Goal: Task Accomplishment & Management: Manage account settings

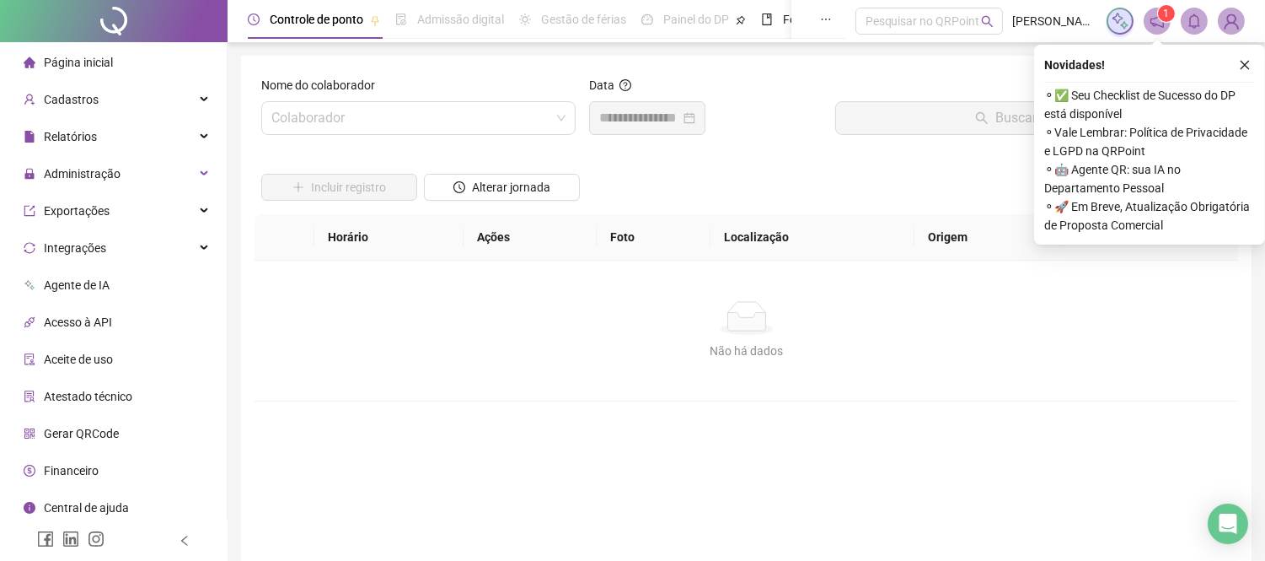
click at [1254, 63] on button "button" at bounding box center [1245, 65] width 20 height 20
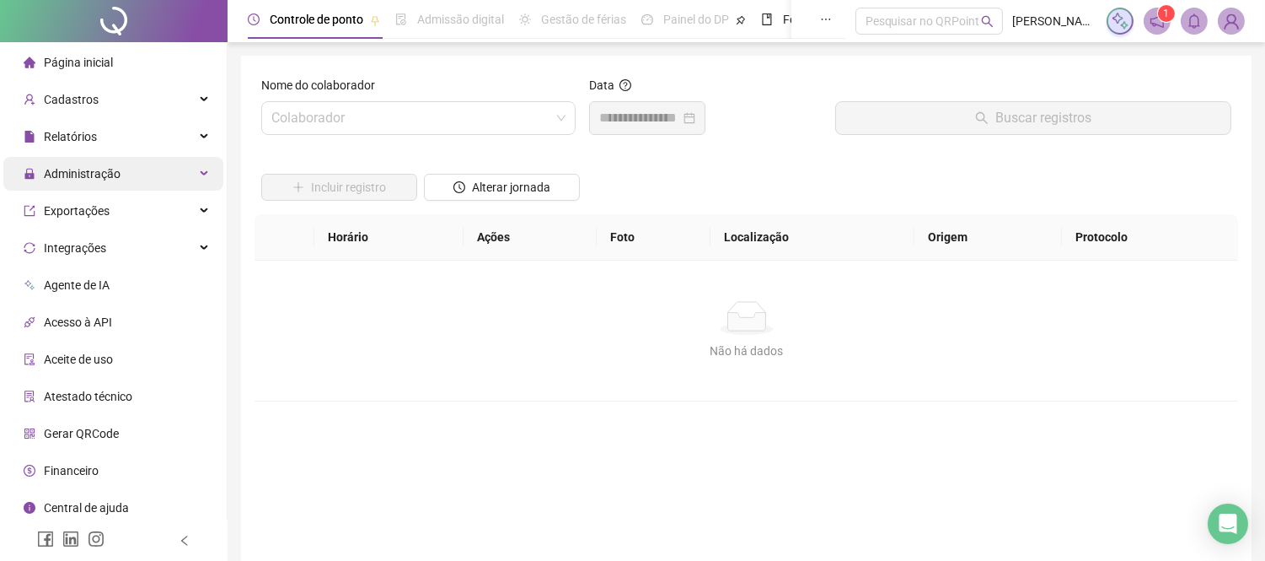
click at [145, 157] on div "Administração" at bounding box center [113, 174] width 220 height 34
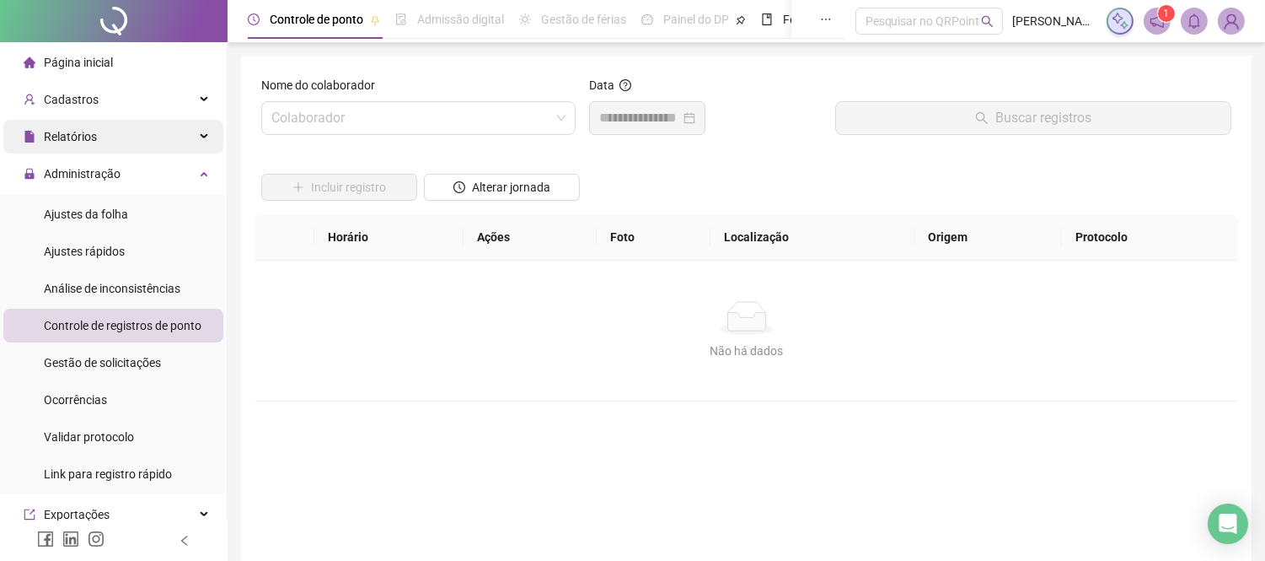
click at [154, 132] on div "Relatórios" at bounding box center [113, 137] width 220 height 34
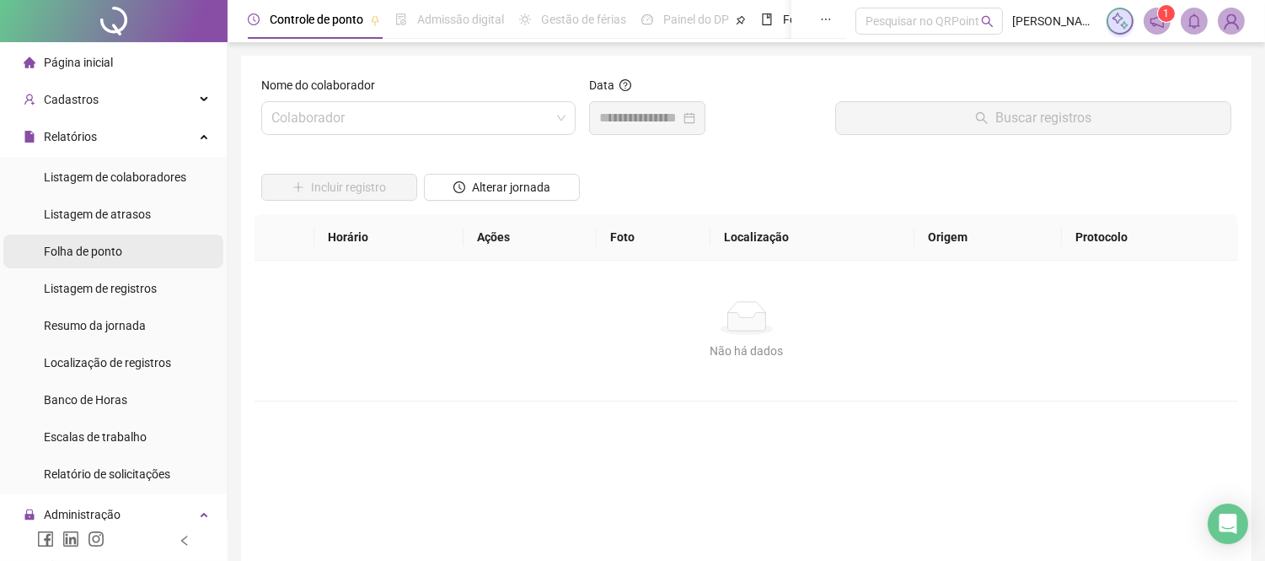
click at [106, 254] on span "Folha de ponto" at bounding box center [83, 250] width 78 height 13
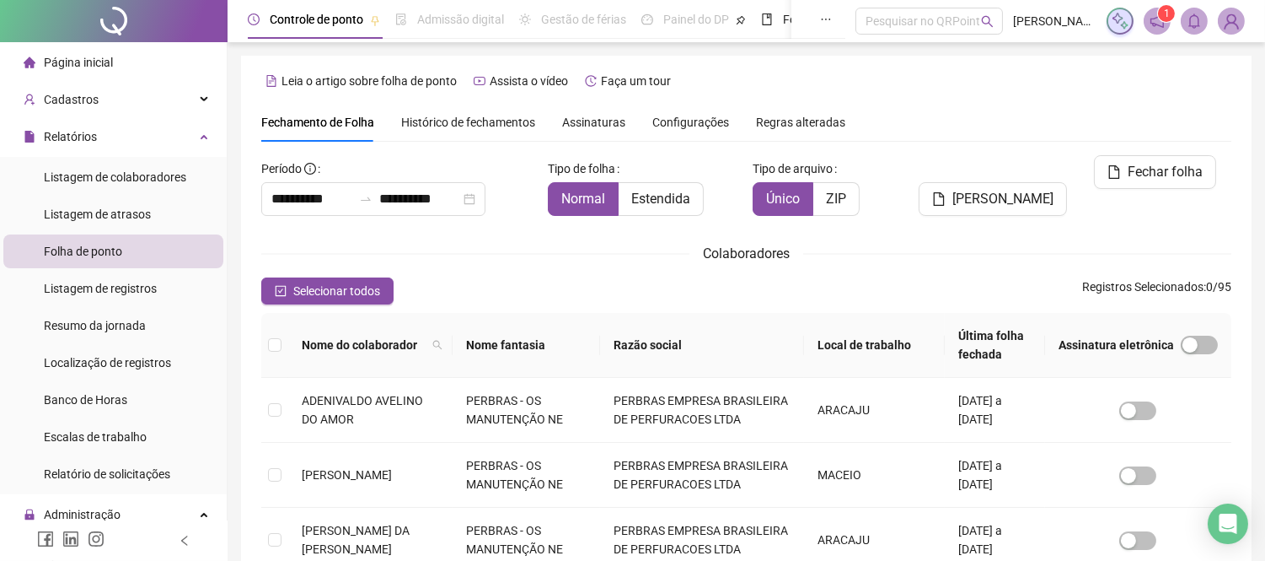
scroll to position [64, 0]
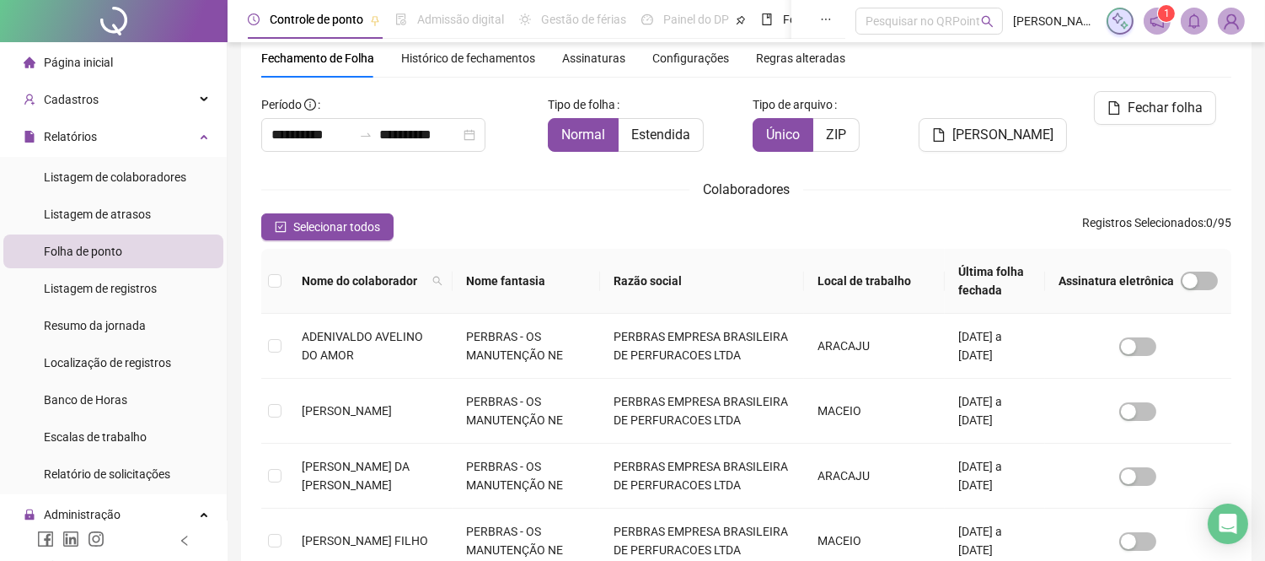
type input "**********"
click at [590, 280] on icon "filter" at bounding box center [585, 281] width 9 height 8
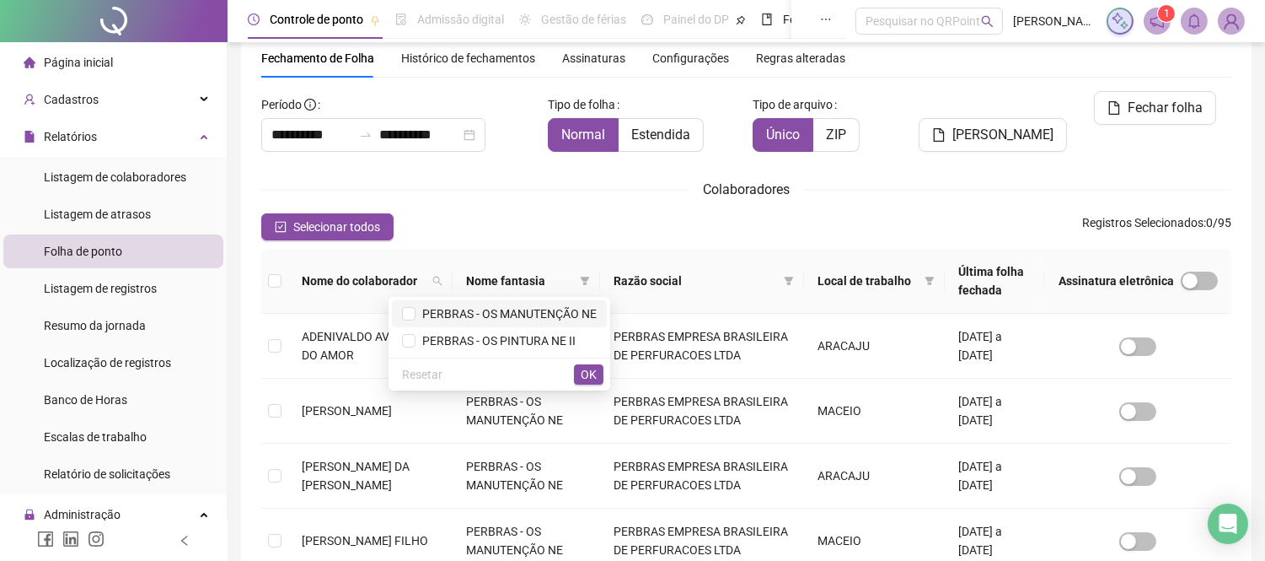
click at [540, 314] on span "PERBRAS - OS MANUTENÇÃO NE" at bounding box center [506, 313] width 181 height 13
click at [592, 381] on span "OK" at bounding box center [589, 374] width 16 height 19
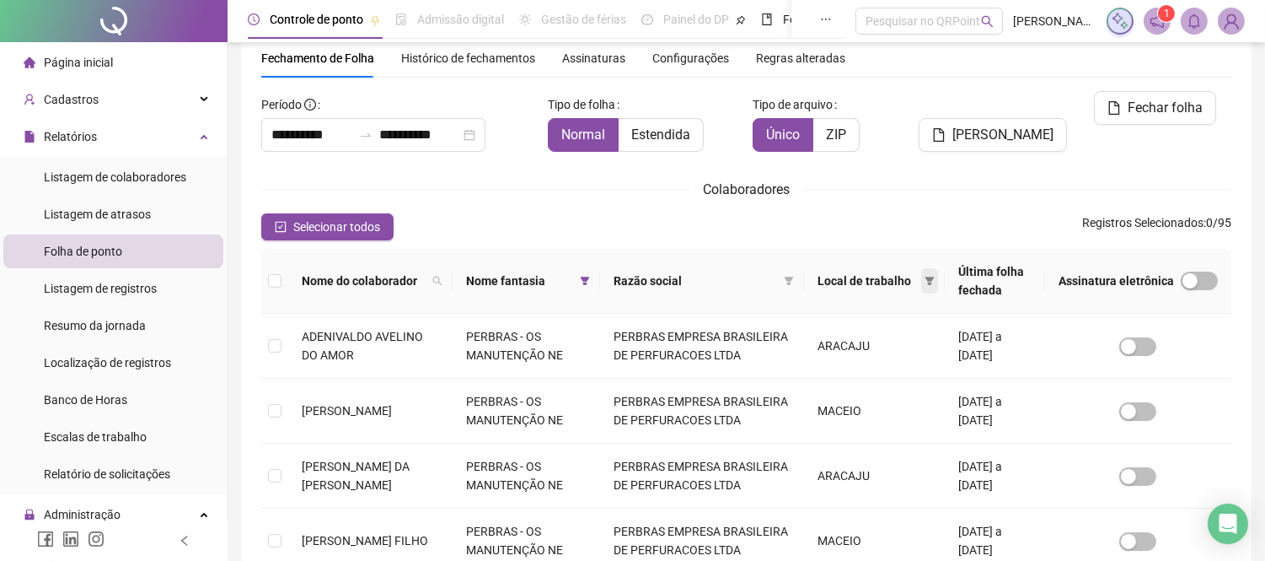
click at [925, 282] on icon "filter" at bounding box center [930, 281] width 10 height 10
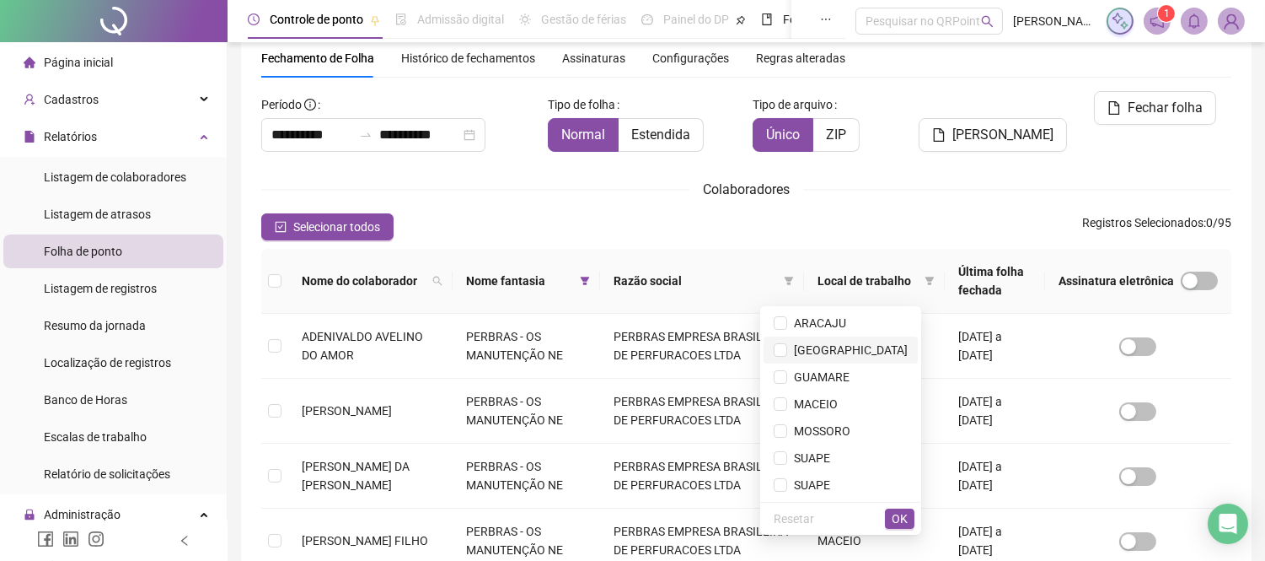
click at [882, 352] on span "[GEOGRAPHIC_DATA]" at bounding box center [847, 349] width 121 height 13
click at [908, 510] on button "OK" at bounding box center [900, 518] width 30 height 20
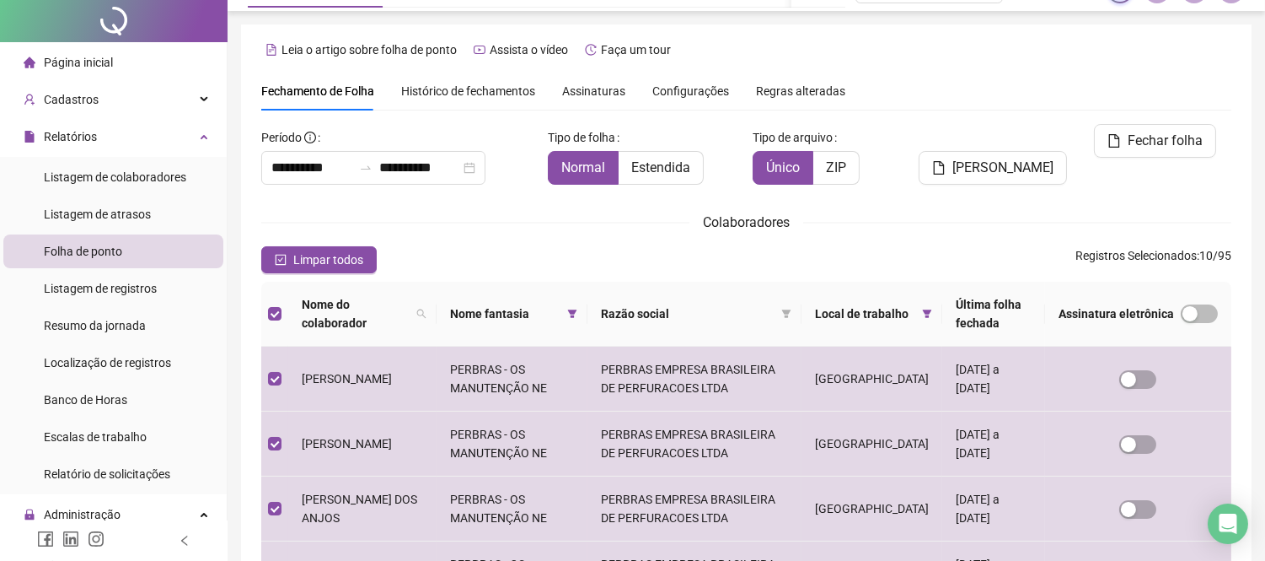
scroll to position [0, 0]
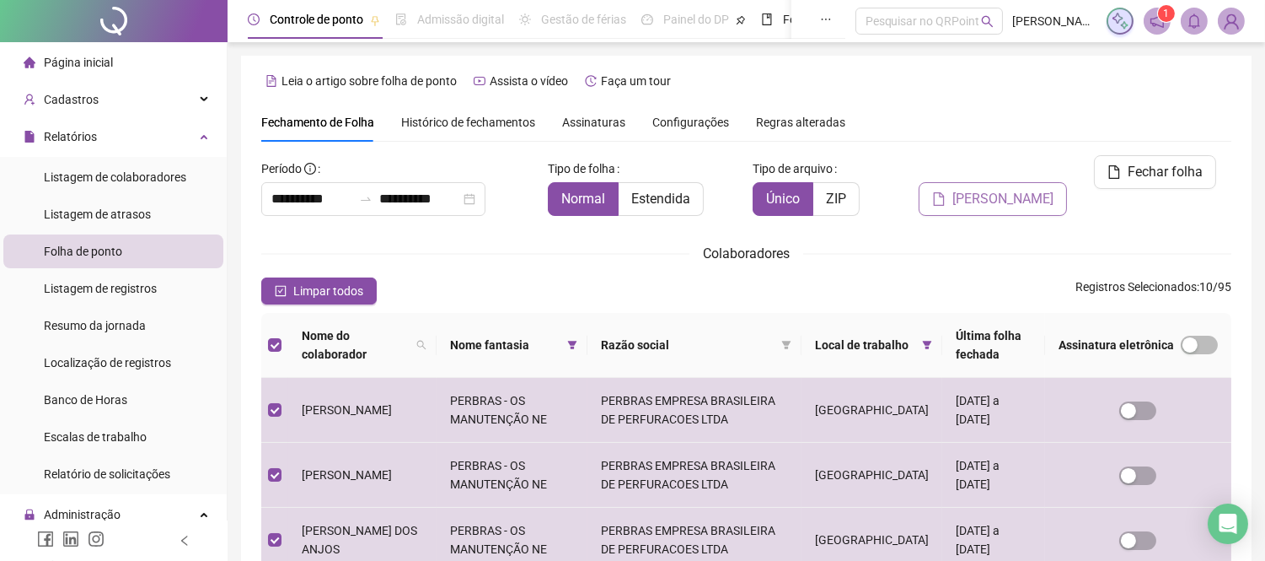
click at [999, 189] on span "[PERSON_NAME]" at bounding box center [1003, 199] width 101 height 20
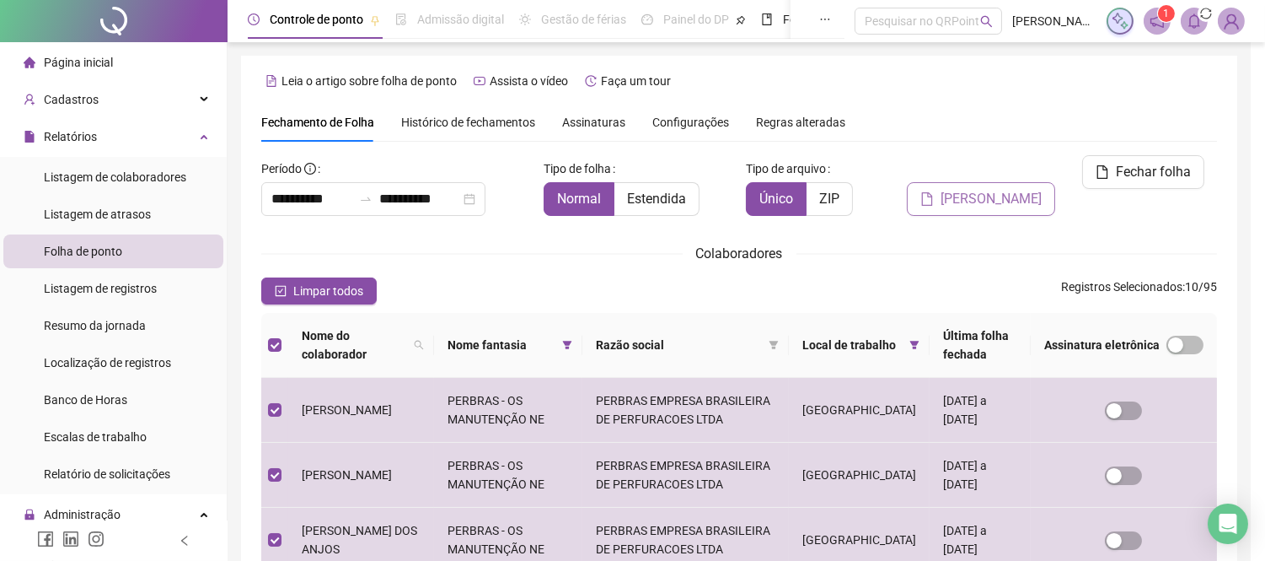
scroll to position [64, 0]
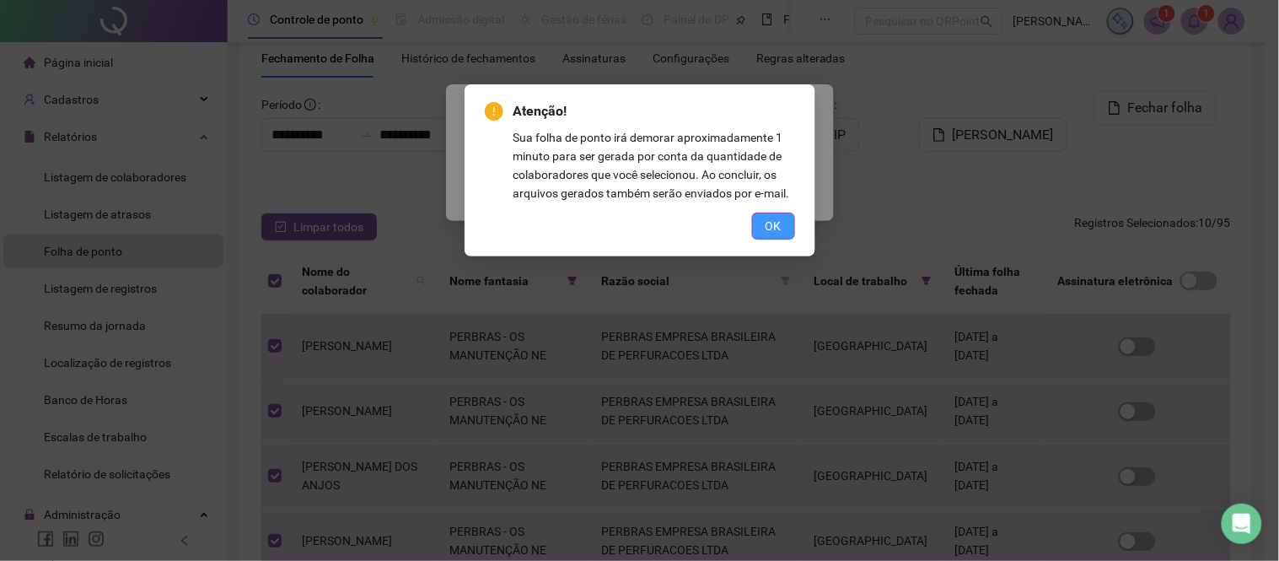
click at [757, 213] on button "OK" at bounding box center [773, 225] width 43 height 27
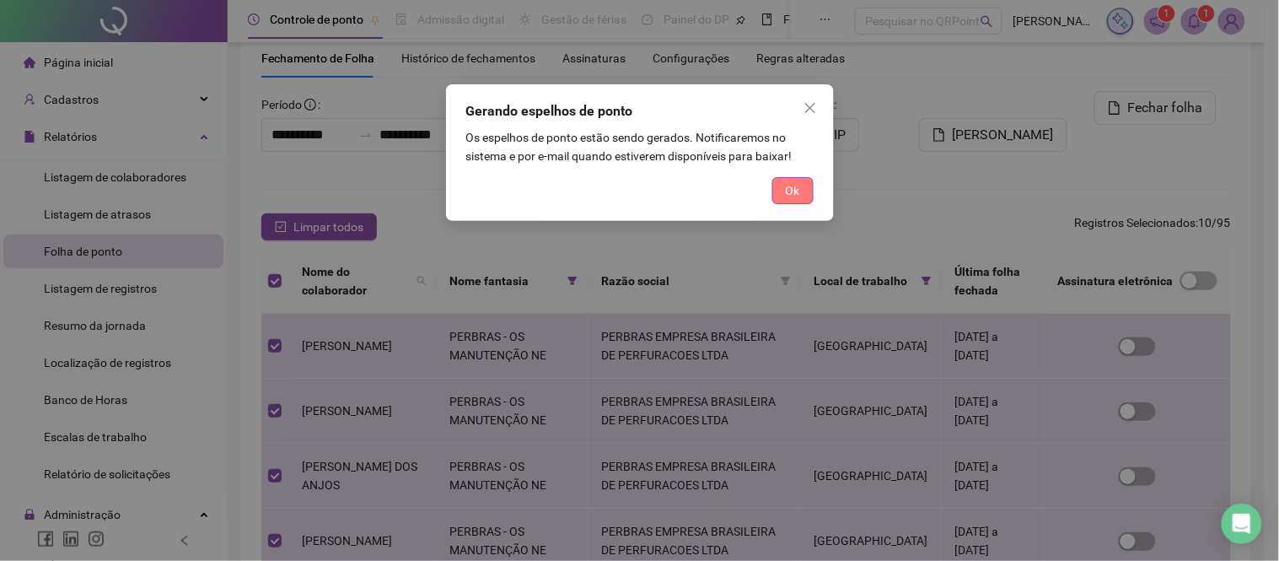
click at [805, 183] on button "Ok" at bounding box center [792, 190] width 41 height 27
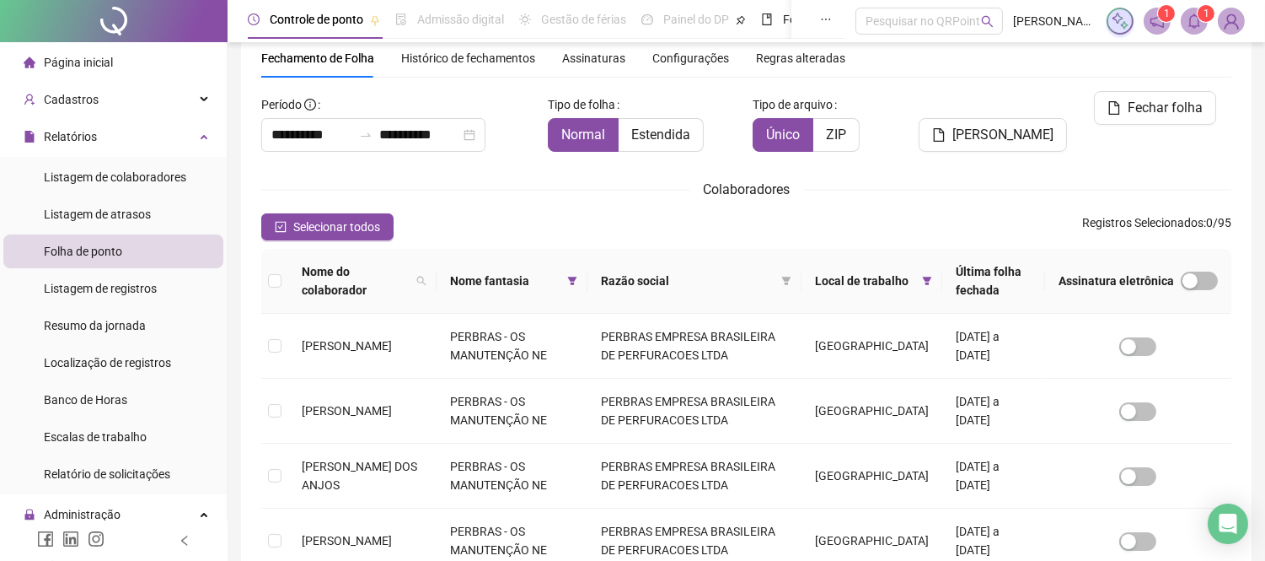
click at [1199, 23] on icon "bell" at bounding box center [1195, 20] width 12 height 15
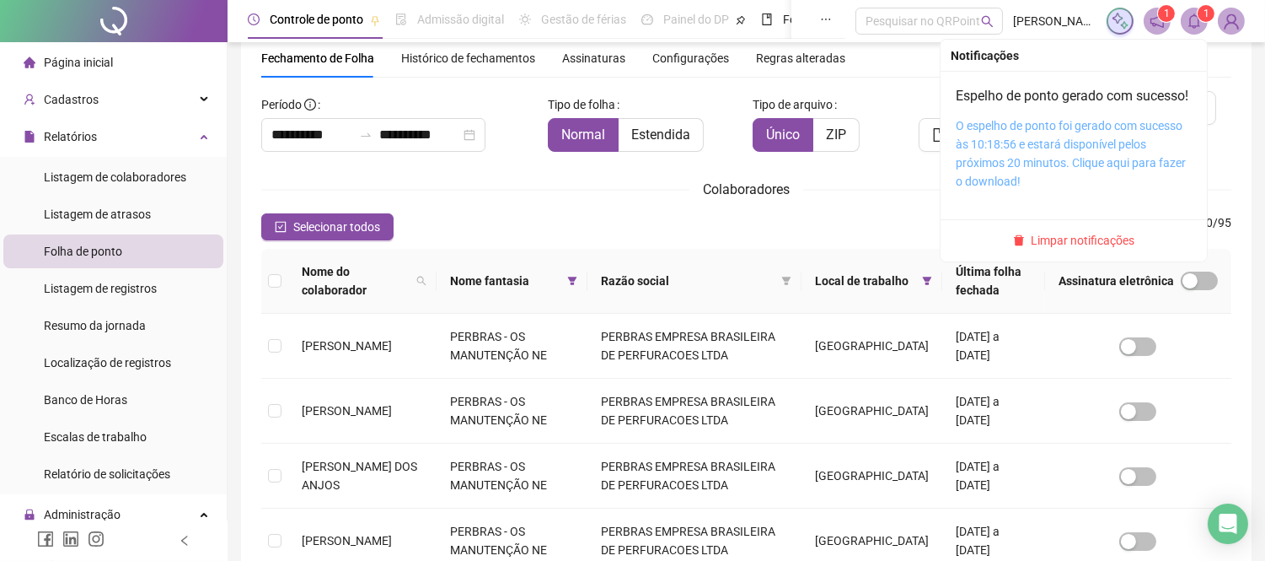
click at [1081, 165] on link "O espelho de ponto foi gerado com sucesso às 10:18:56 e estará disponível pelos…" at bounding box center [1071, 153] width 230 height 69
click at [1060, 153] on link "O espelho de ponto foi gerado com sucesso às 10:18:56 e estará disponível pelos…" at bounding box center [1071, 153] width 230 height 69
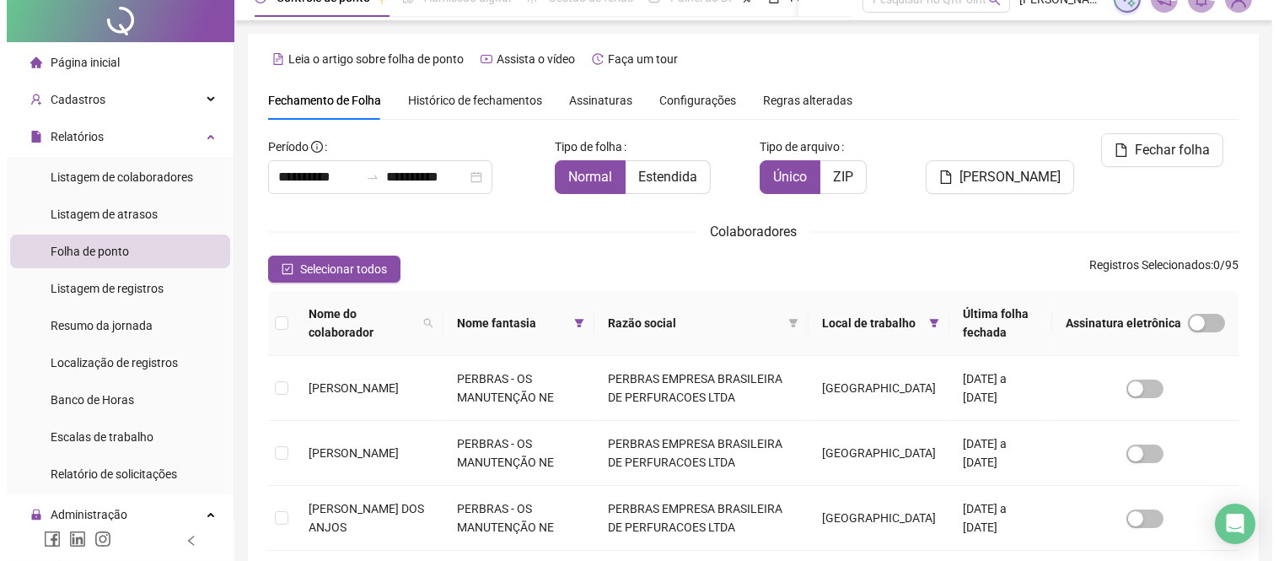
scroll to position [0, 0]
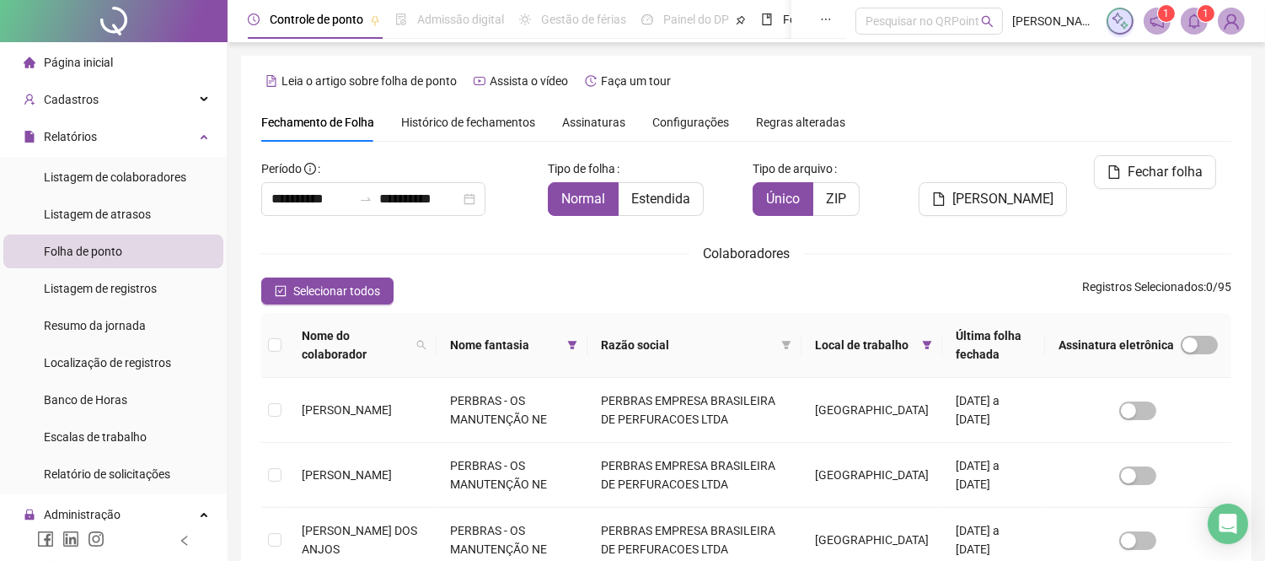
click at [459, 124] on span "Histórico de fechamentos" at bounding box center [468, 121] width 134 height 13
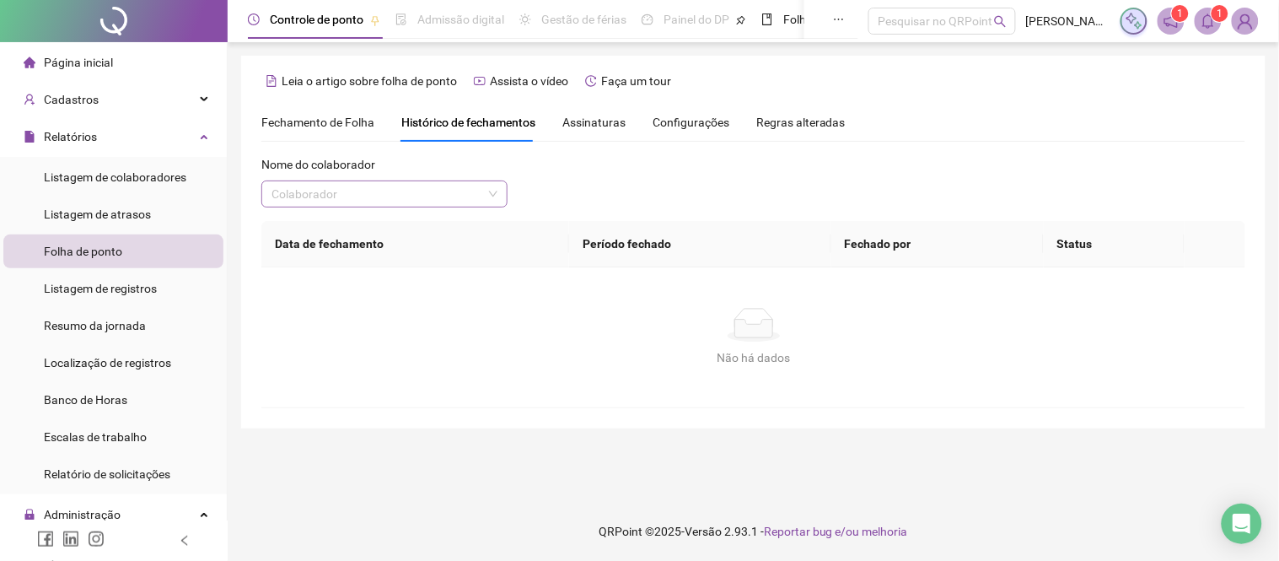
click at [430, 196] on input "search" at bounding box center [376, 193] width 211 height 25
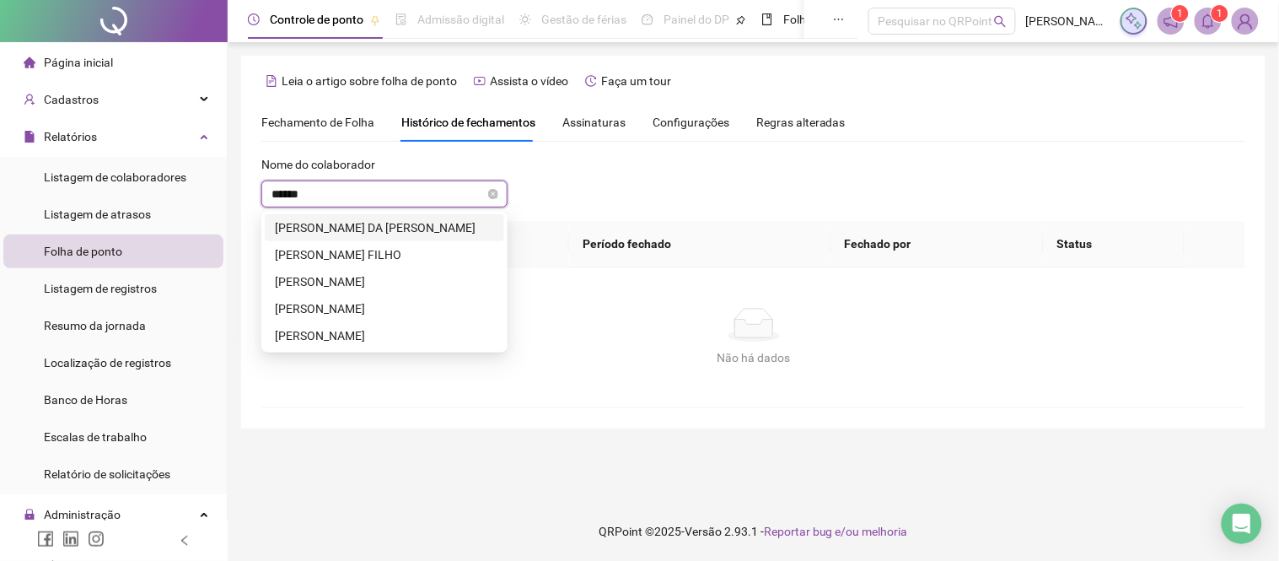
type input "*******"
click at [416, 288] on div "[PERSON_NAME]" at bounding box center [384, 281] width 219 height 19
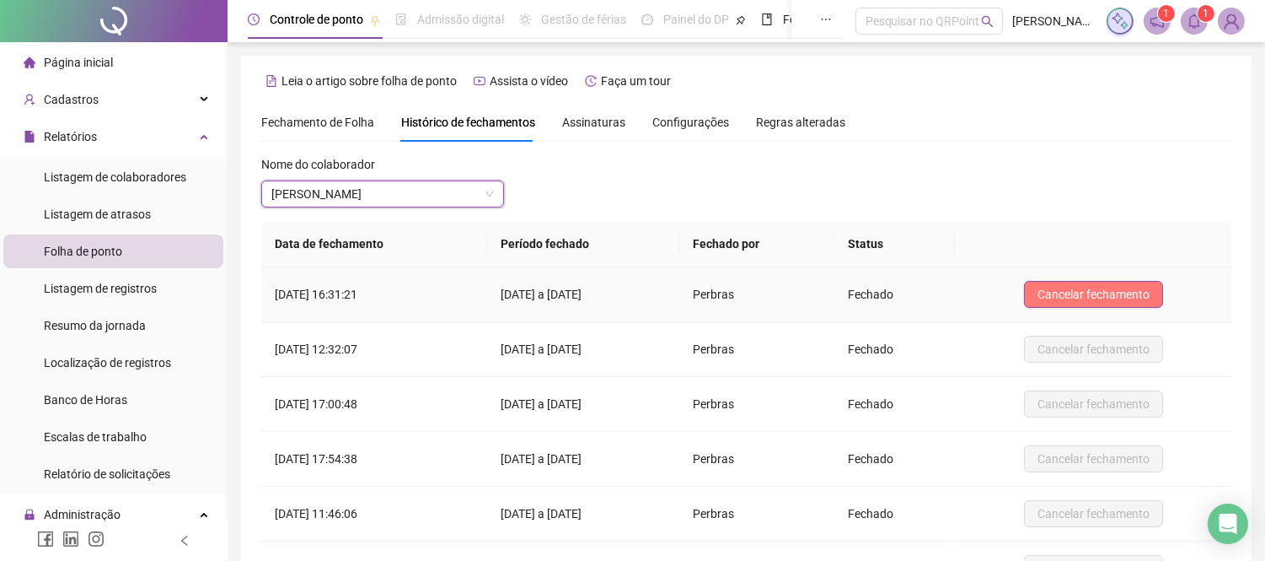
click at [1117, 292] on span "Cancelar fechamento" at bounding box center [1094, 294] width 112 height 19
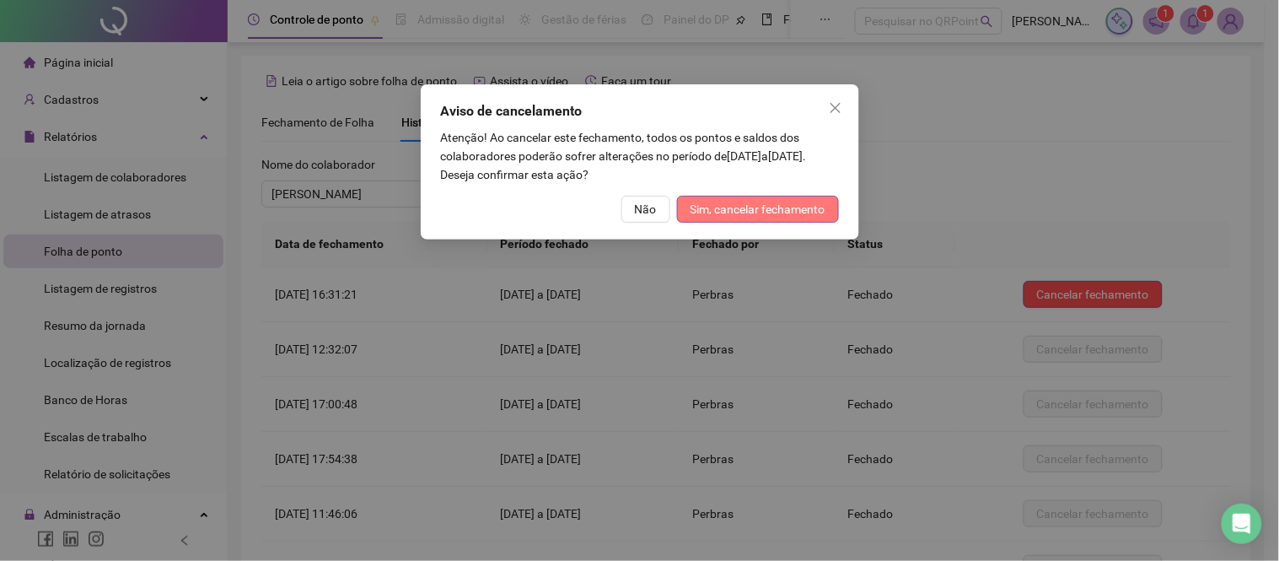
click at [727, 212] on span "Sim, cancelar fechamento" at bounding box center [757, 209] width 135 height 19
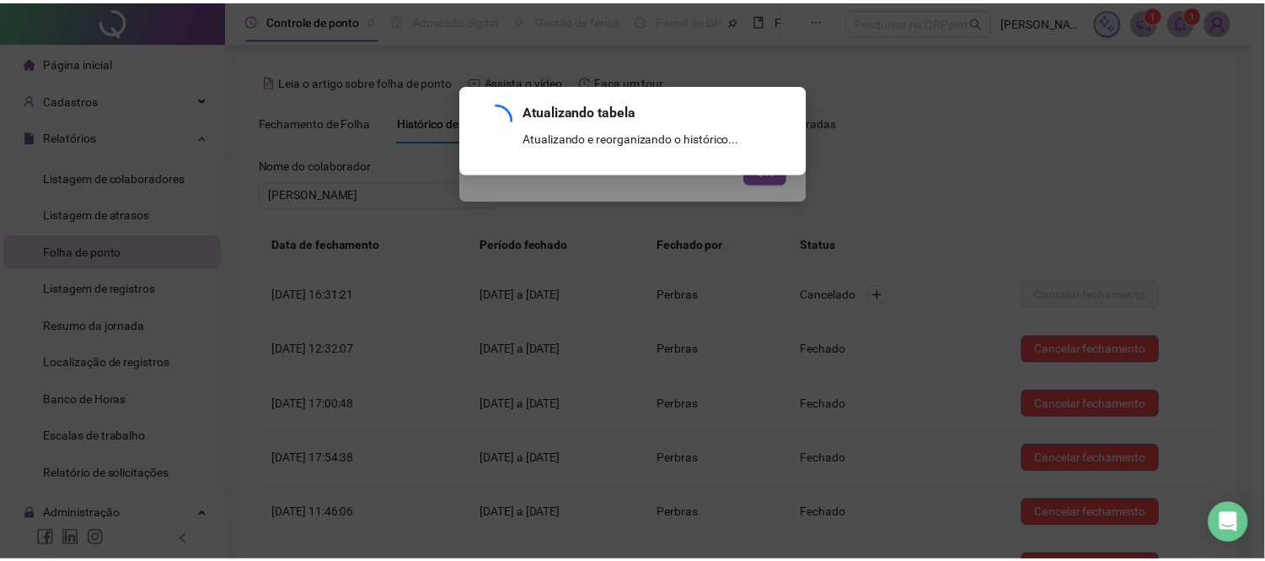
scroll to position [181, 0]
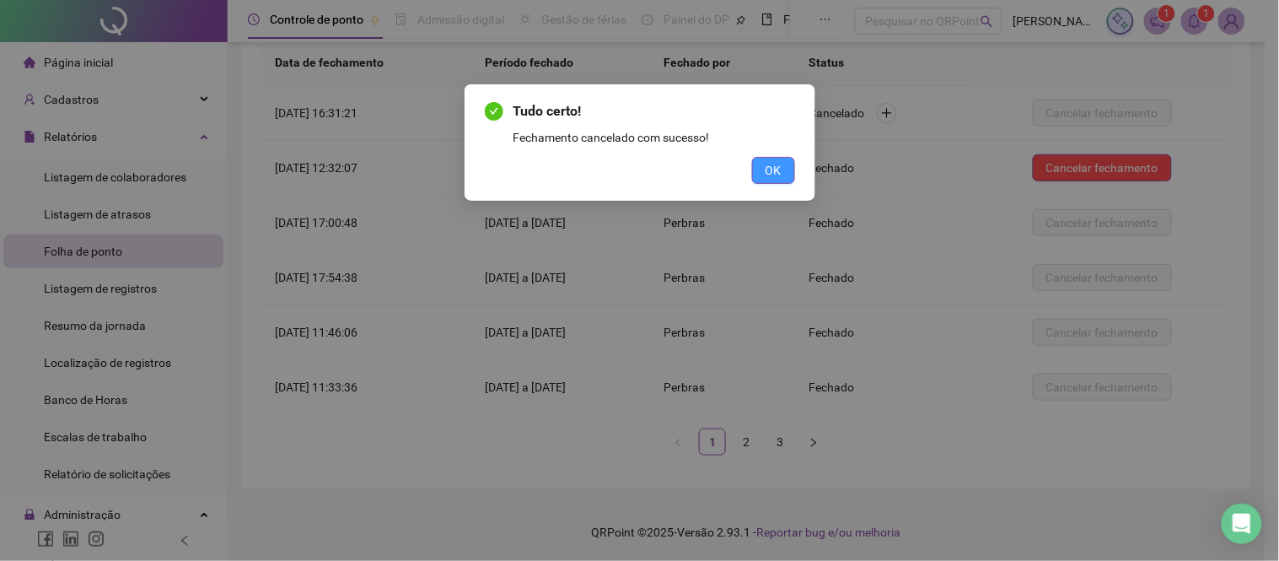
click at [778, 166] on span "OK" at bounding box center [773, 170] width 16 height 19
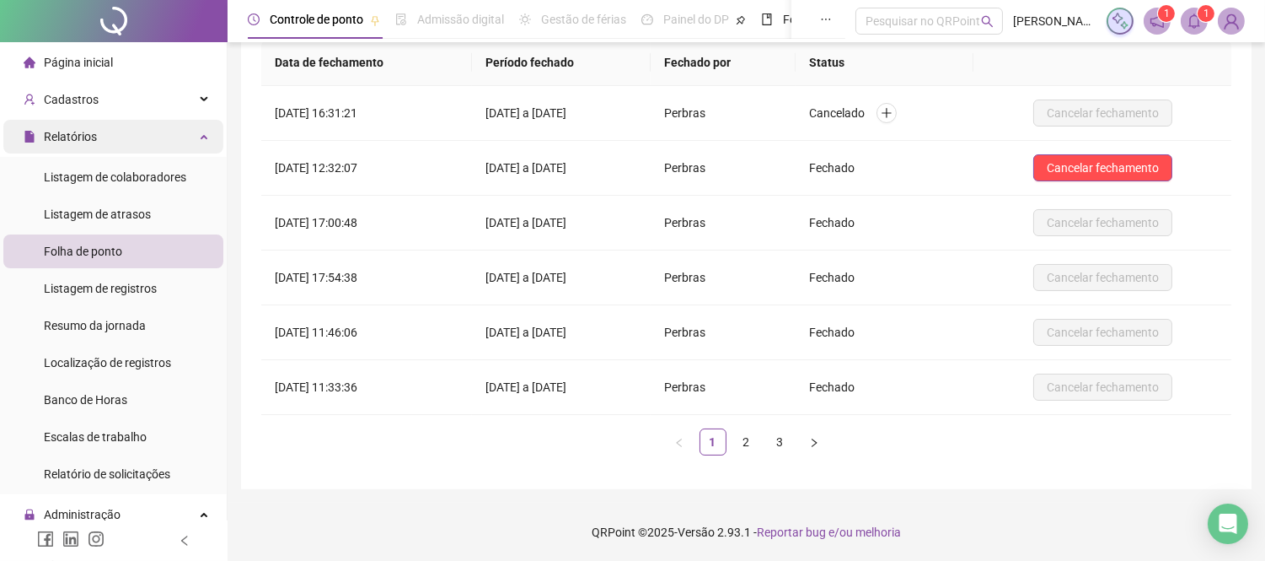
click at [184, 137] on div "Relatórios" at bounding box center [113, 137] width 220 height 34
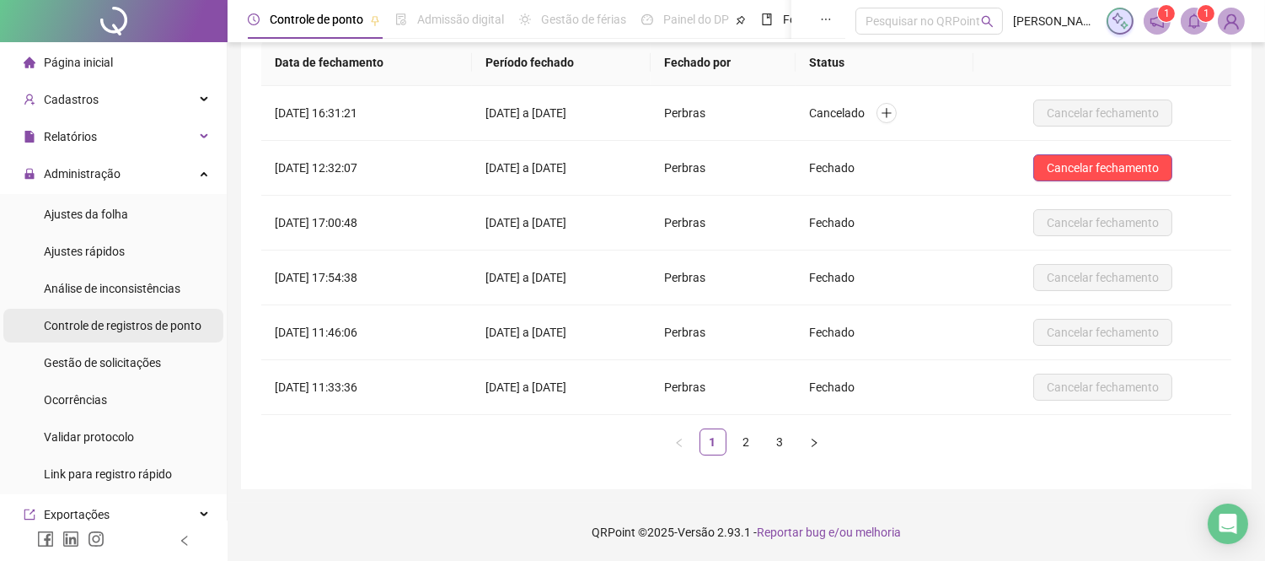
click at [149, 323] on span "Controle de registros de ponto" at bounding box center [123, 325] width 158 height 13
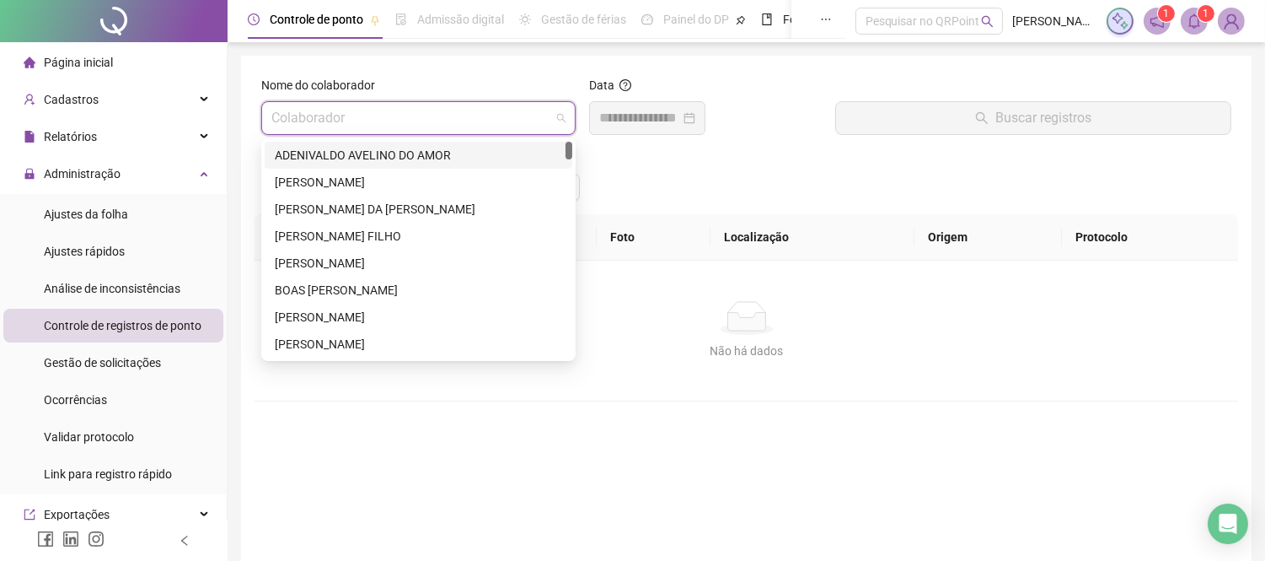
click at [340, 131] on input "search" at bounding box center [410, 118] width 279 height 32
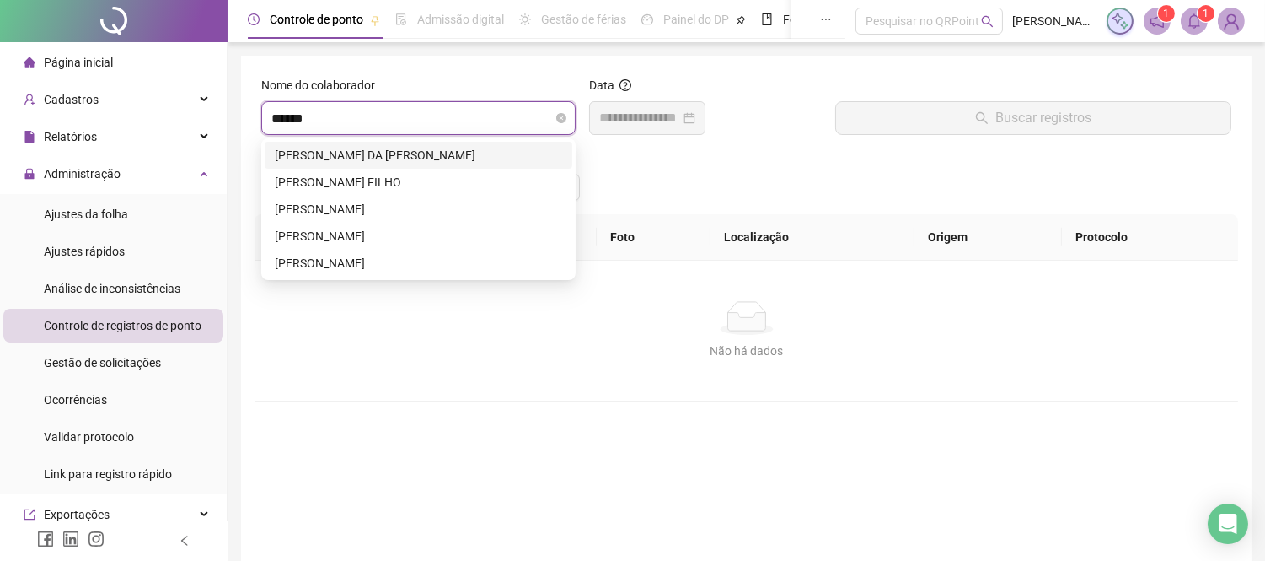
type input "*******"
click at [334, 202] on div "[PERSON_NAME]" at bounding box center [418, 209] width 287 height 19
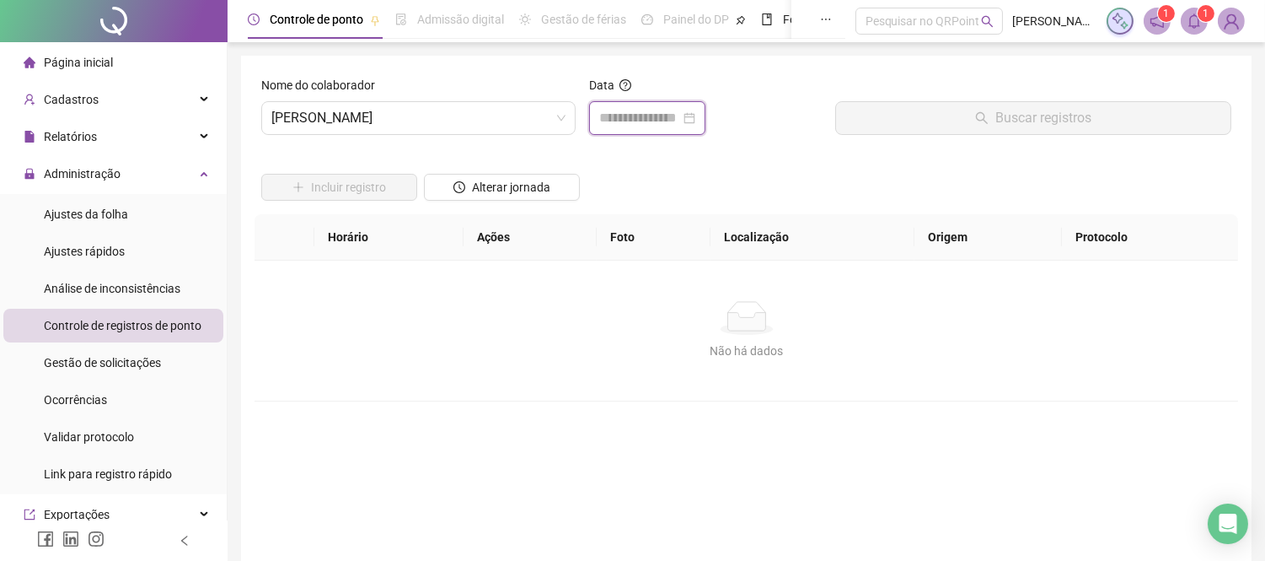
click at [645, 123] on input at bounding box center [639, 118] width 81 height 20
click at [643, 110] on input at bounding box center [639, 118] width 81 height 20
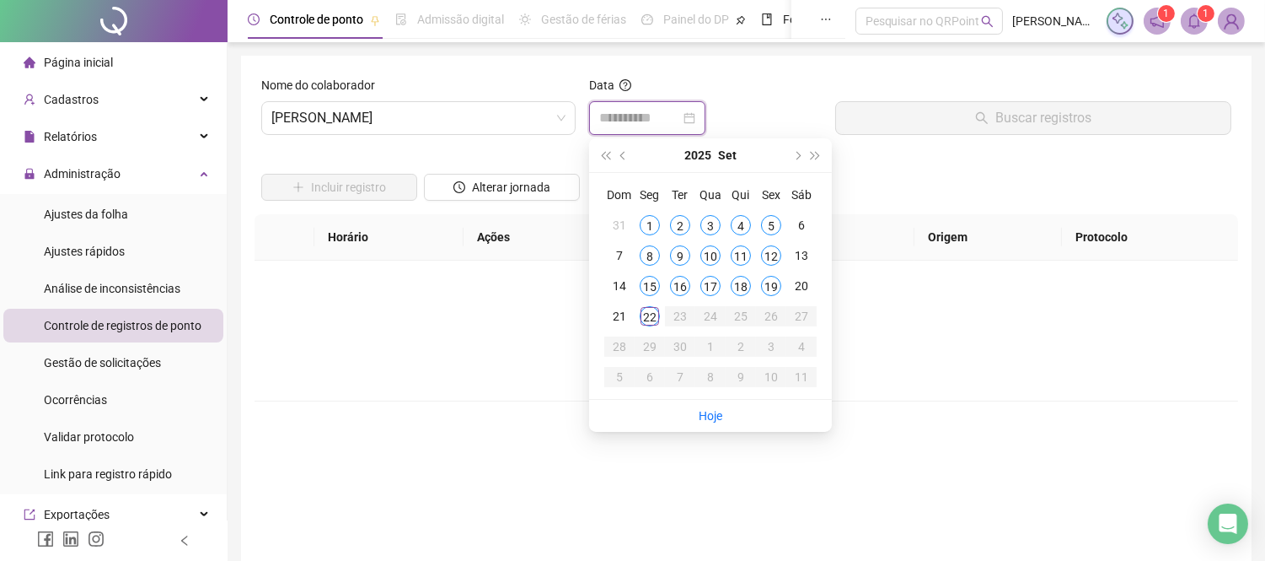
type input "**********"
click at [629, 157] on button "prev-year" at bounding box center [624, 155] width 19 height 34
click at [771, 316] on div "22" at bounding box center [771, 316] width 20 height 20
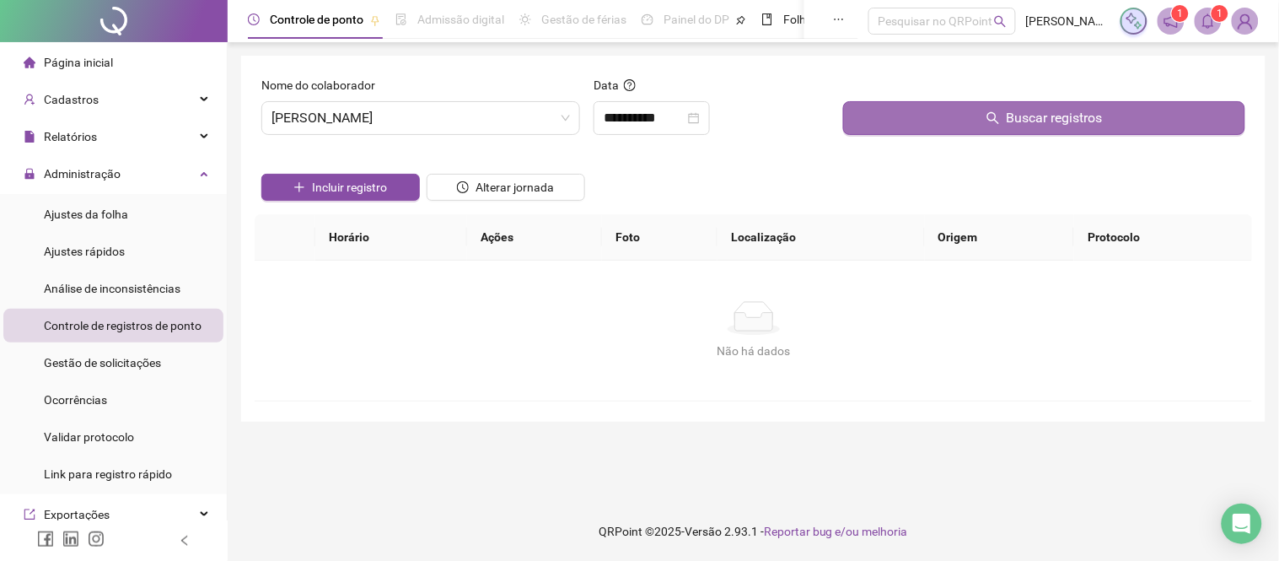
click at [986, 120] on button "Buscar registros" at bounding box center [1044, 118] width 402 height 34
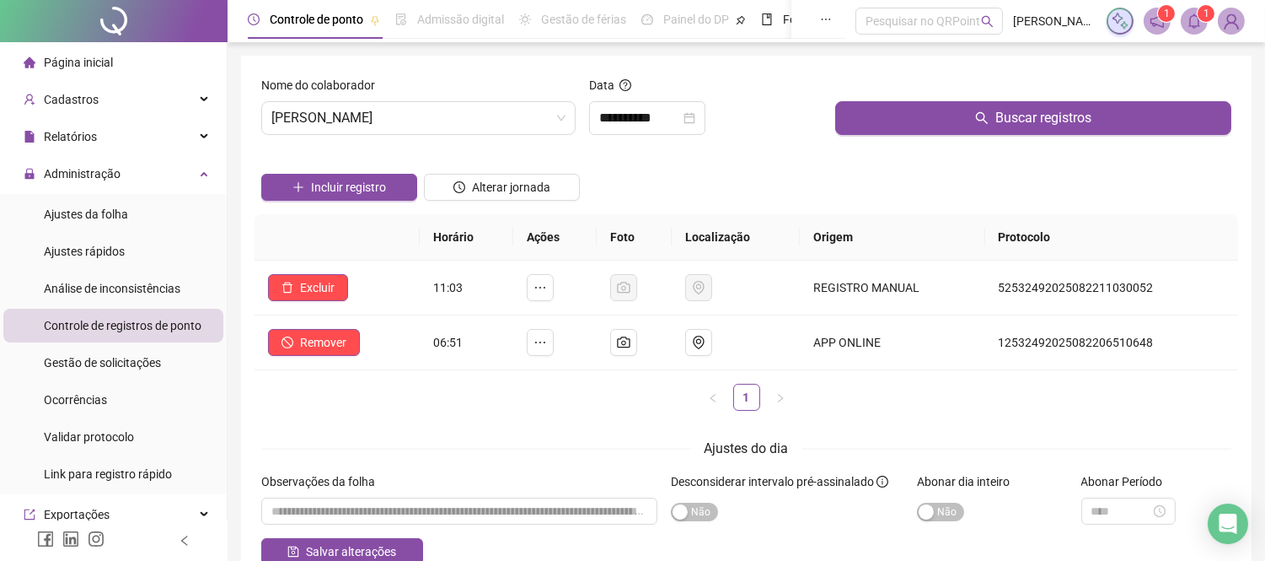
scroll to position [94, 0]
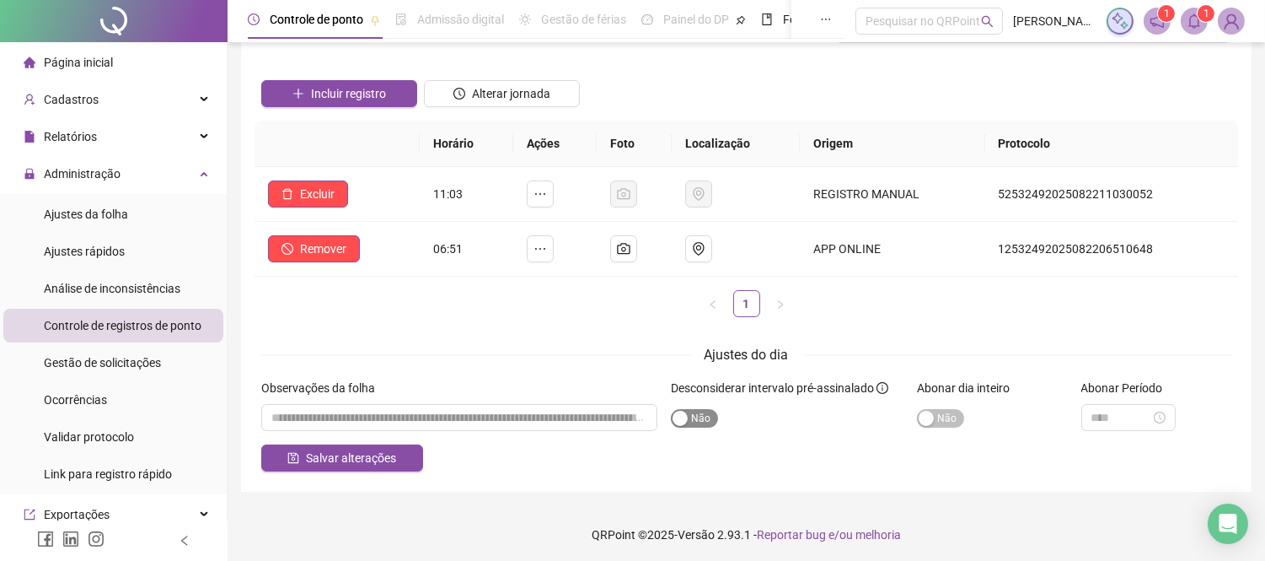
click at [698, 425] on span "Sim Não" at bounding box center [694, 418] width 47 height 19
click at [346, 455] on span "Salvar alterações" at bounding box center [351, 457] width 90 height 19
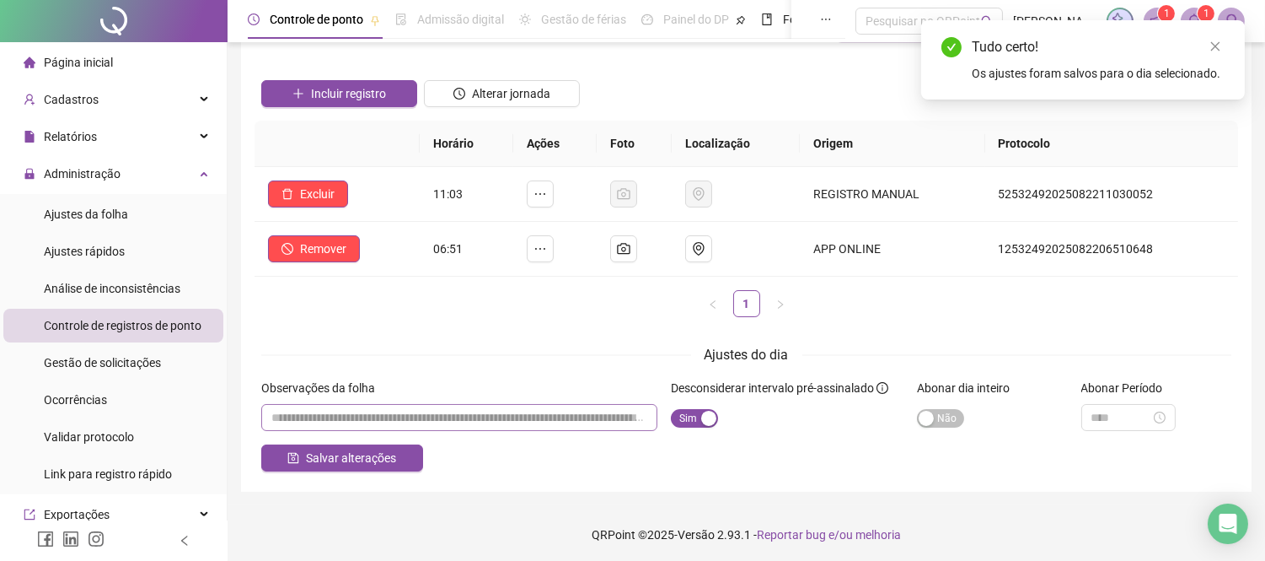
scroll to position [0, 0]
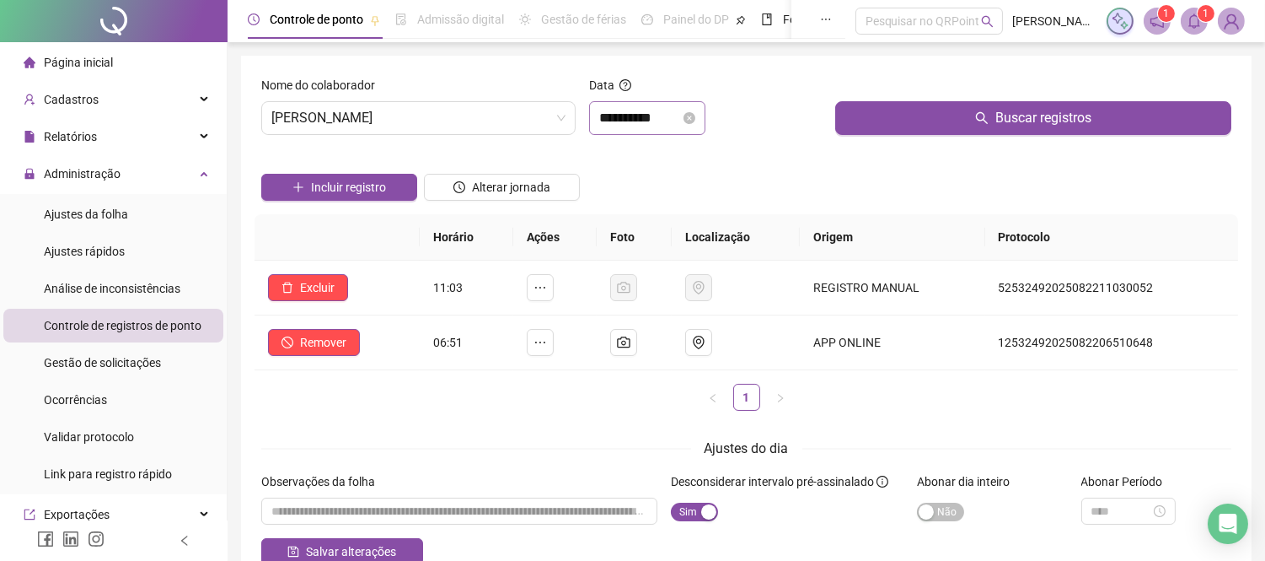
click at [661, 128] on div "**********" at bounding box center [647, 118] width 116 height 34
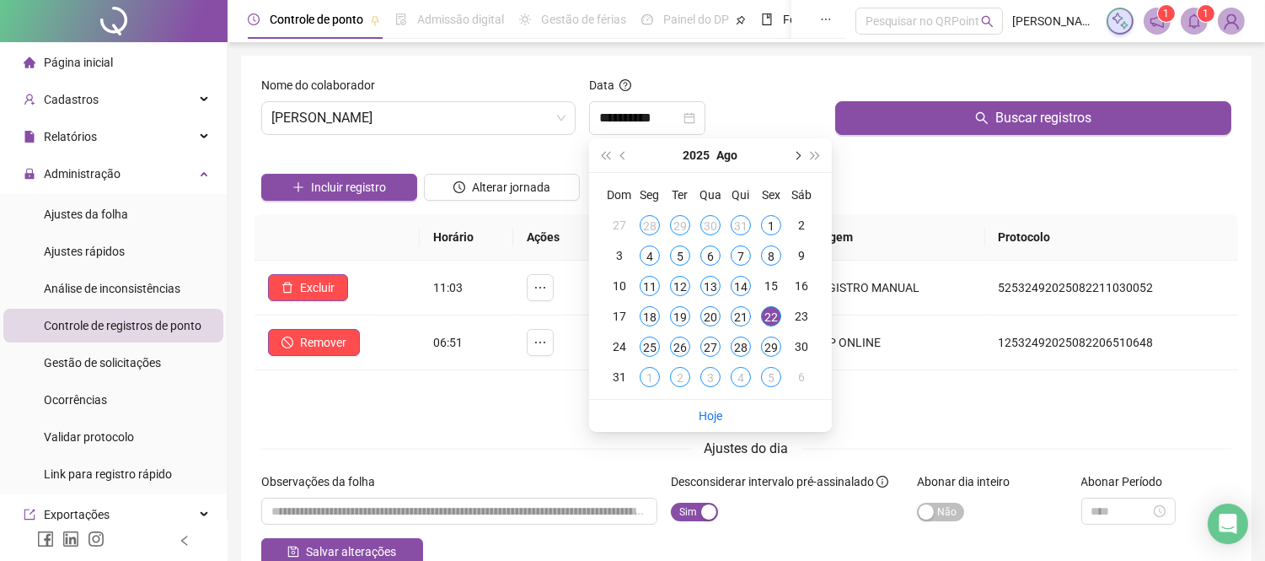
click at [795, 153] on span "next-year" at bounding box center [796, 155] width 8 height 8
type input "**********"
click at [712, 253] on div "10" at bounding box center [711, 255] width 20 height 20
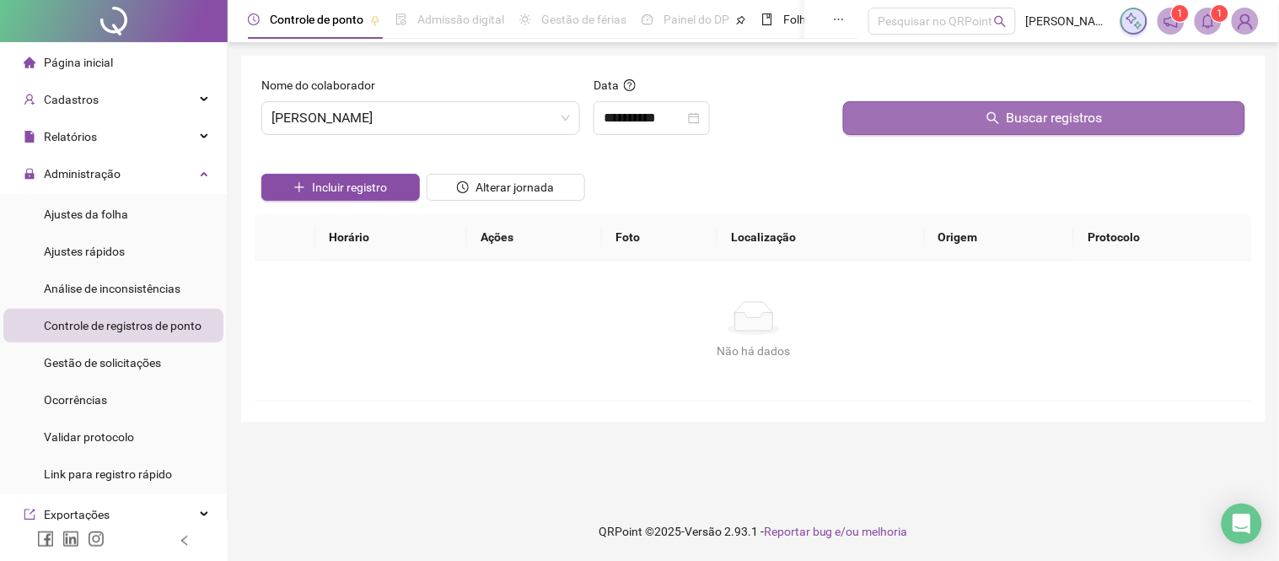
click at [956, 107] on button "Buscar registros" at bounding box center [1044, 118] width 402 height 34
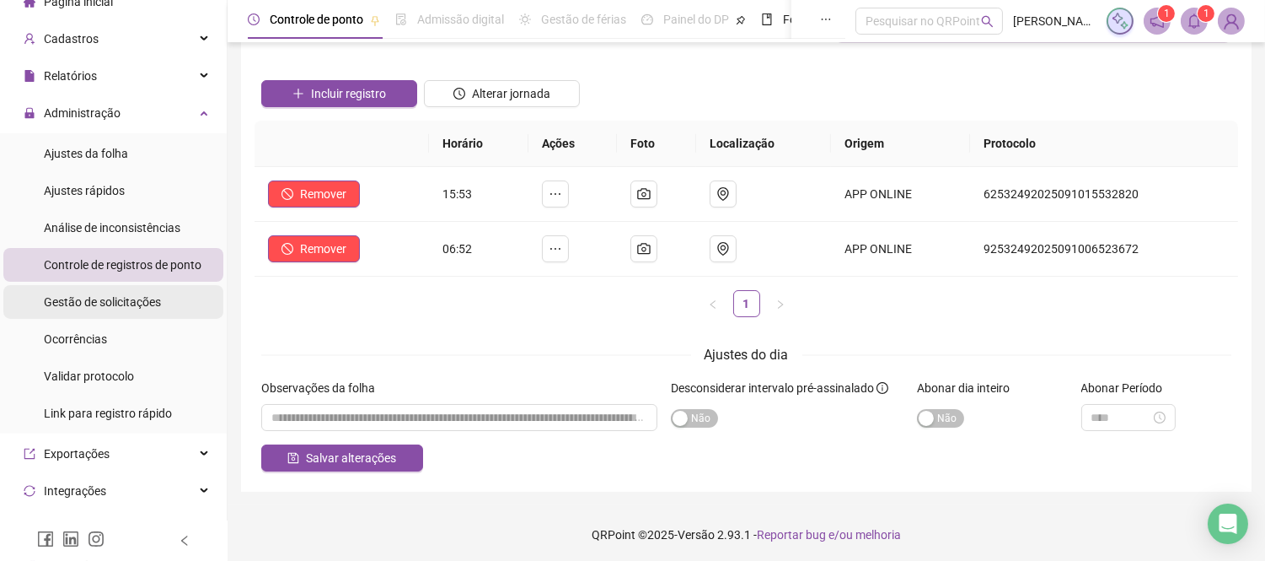
scroll to position [94, 0]
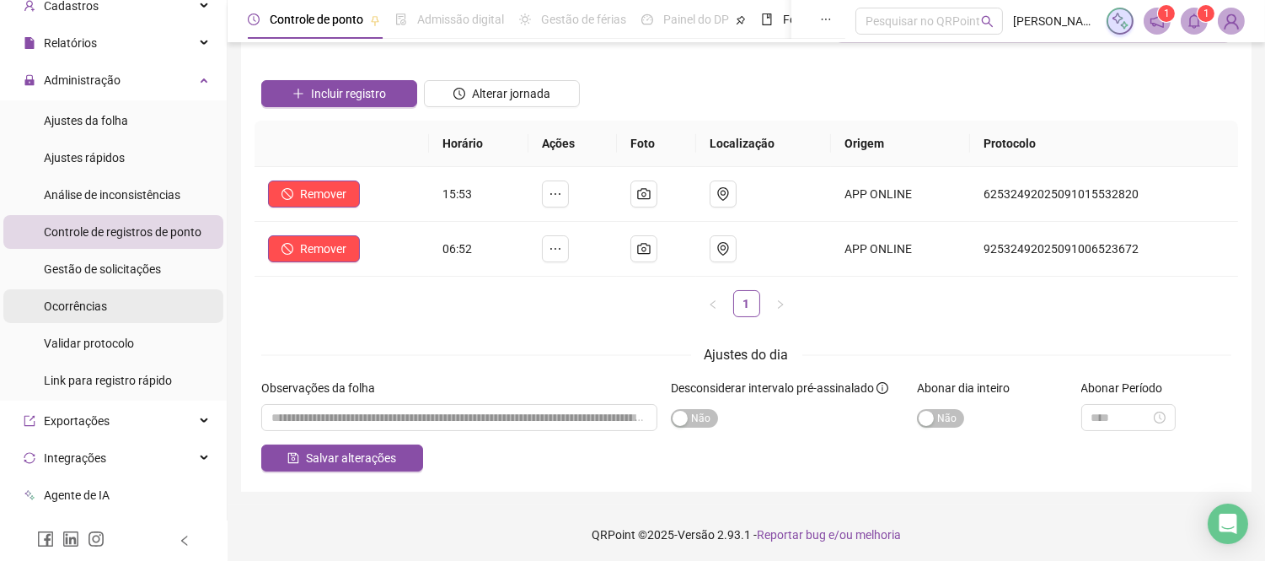
click at [86, 299] on span "Ocorrências" at bounding box center [75, 305] width 63 height 13
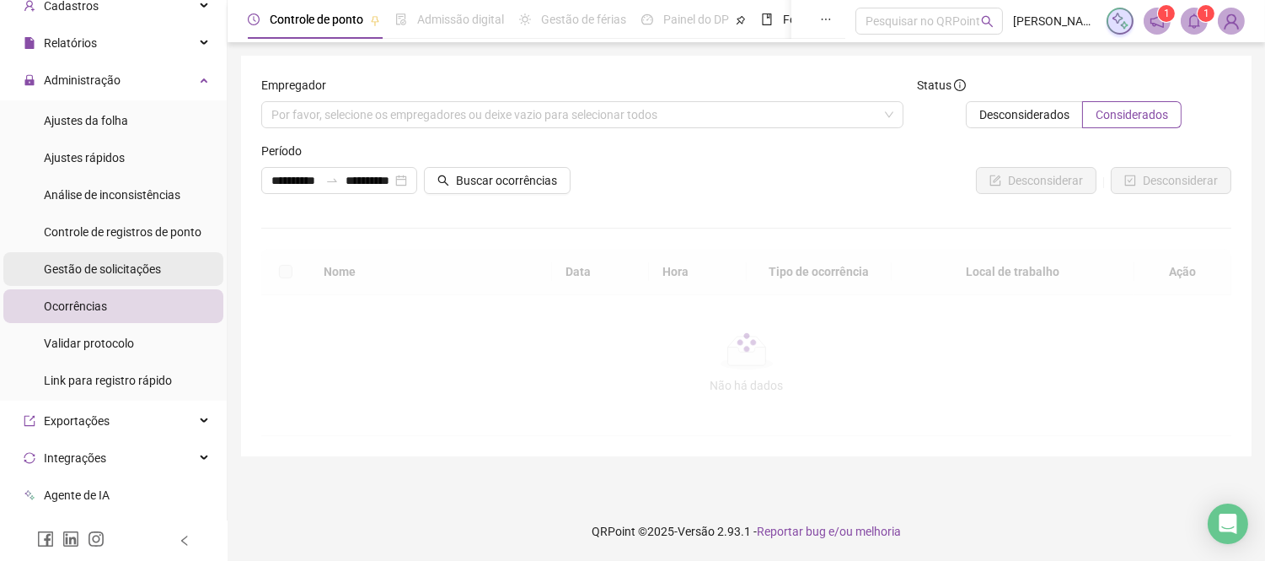
click at [118, 262] on span "Gestão de solicitações" at bounding box center [102, 268] width 117 height 13
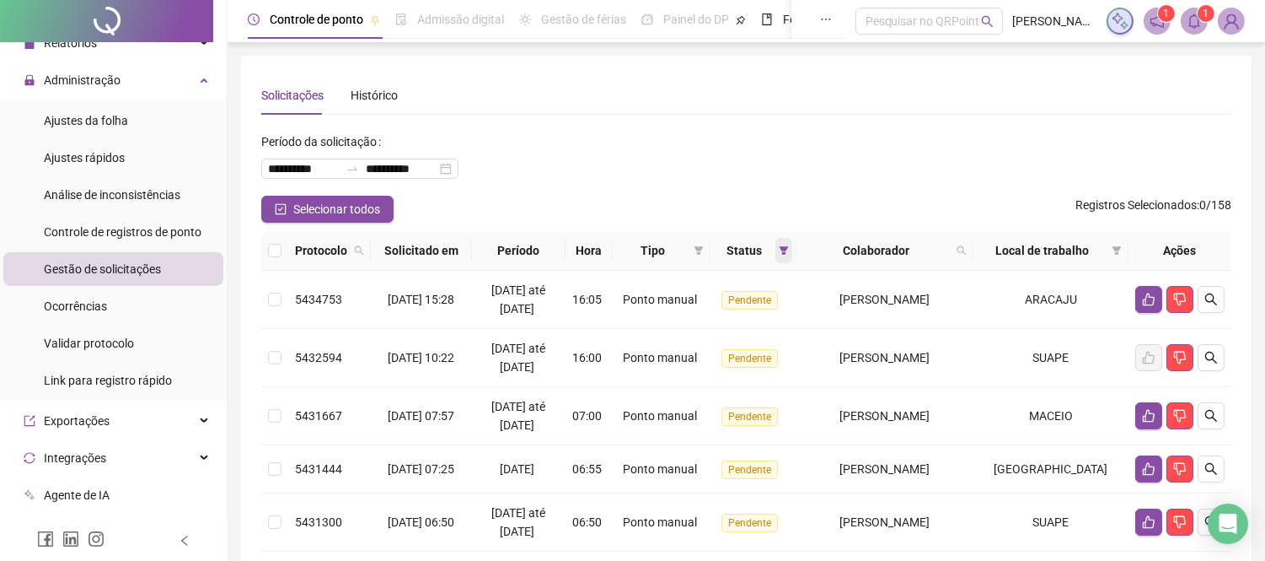
click at [789, 255] on icon "filter" at bounding box center [784, 250] width 9 height 8
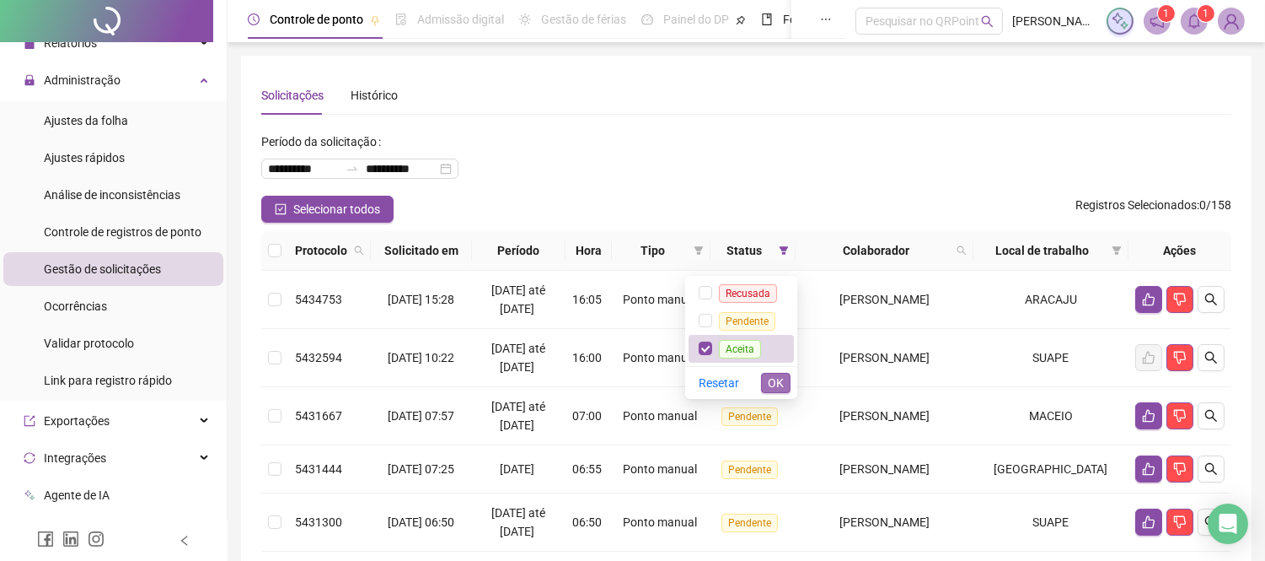
click at [778, 381] on span "OK" at bounding box center [776, 382] width 16 height 19
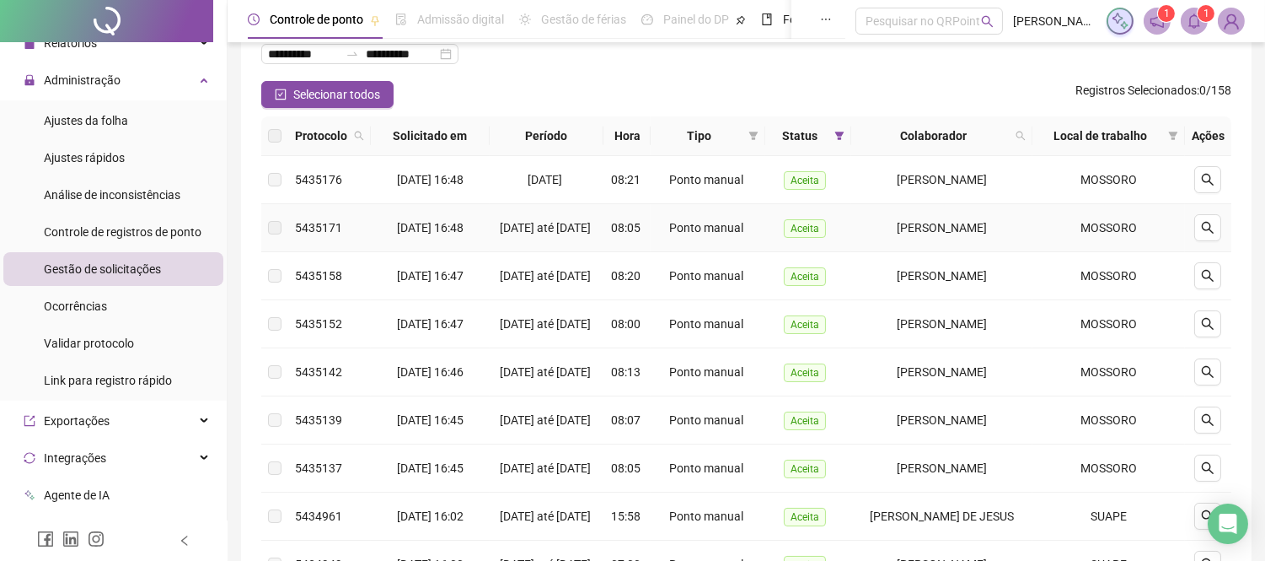
scroll to position [94, 0]
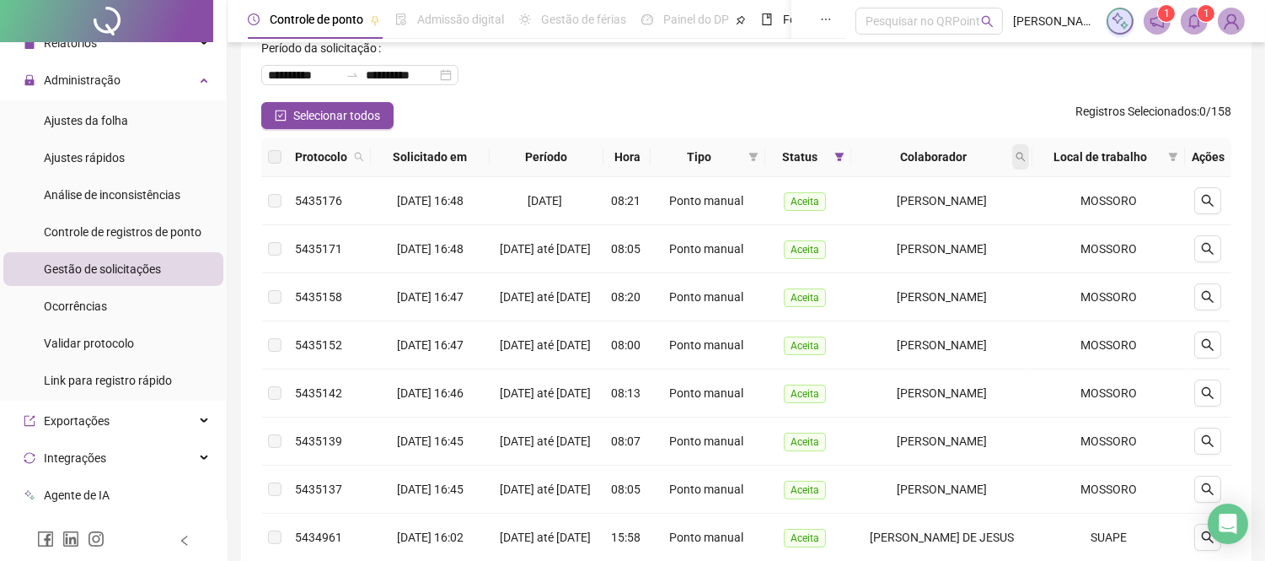
click at [1025, 154] on icon "search" at bounding box center [1021, 157] width 10 height 10
type input "**********"
click at [932, 232] on span "Buscar" at bounding box center [917, 223] width 37 height 19
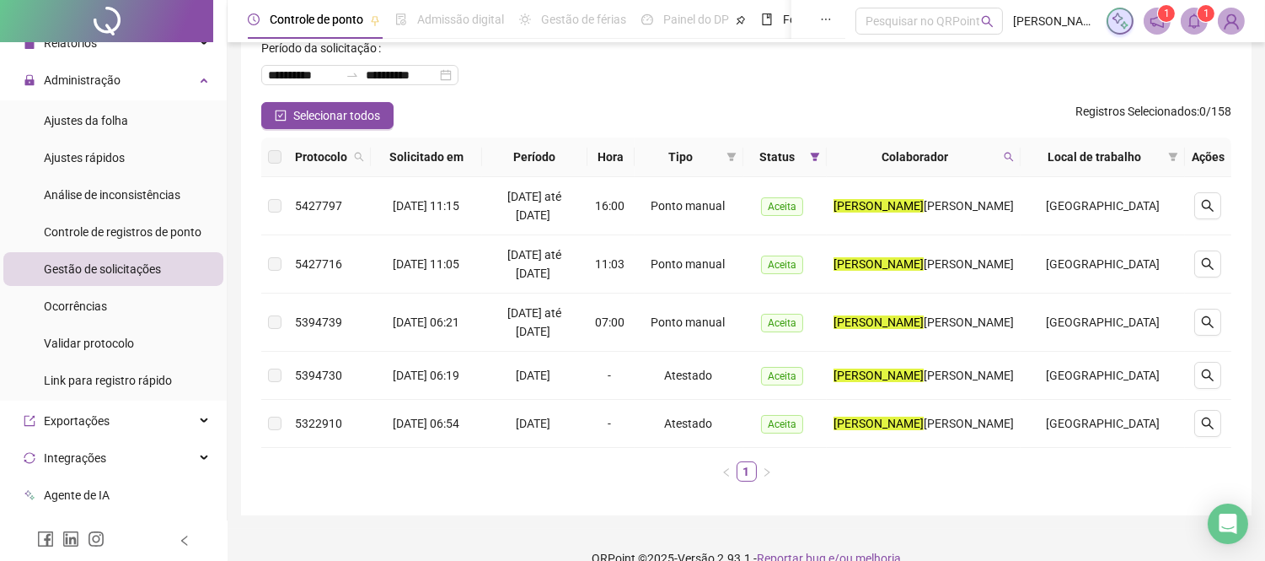
click at [841, 62] on div "**********" at bounding box center [746, 68] width 970 height 67
click at [1209, 254] on button "button" at bounding box center [1208, 263] width 27 height 27
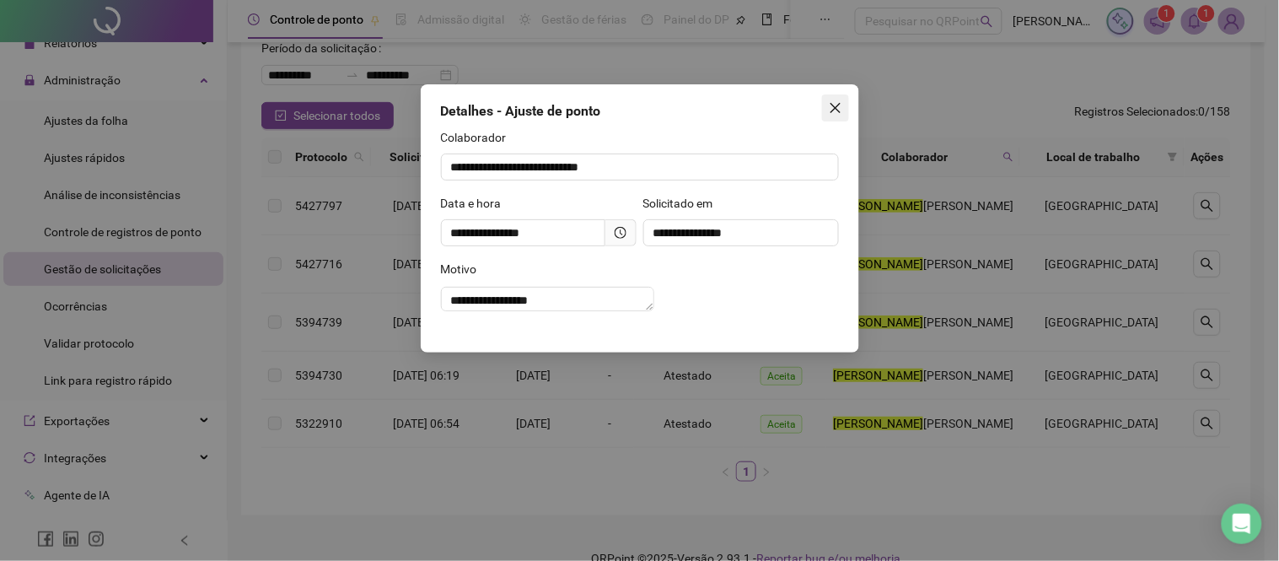
click at [830, 102] on icon "close" at bounding box center [835, 107] width 13 height 13
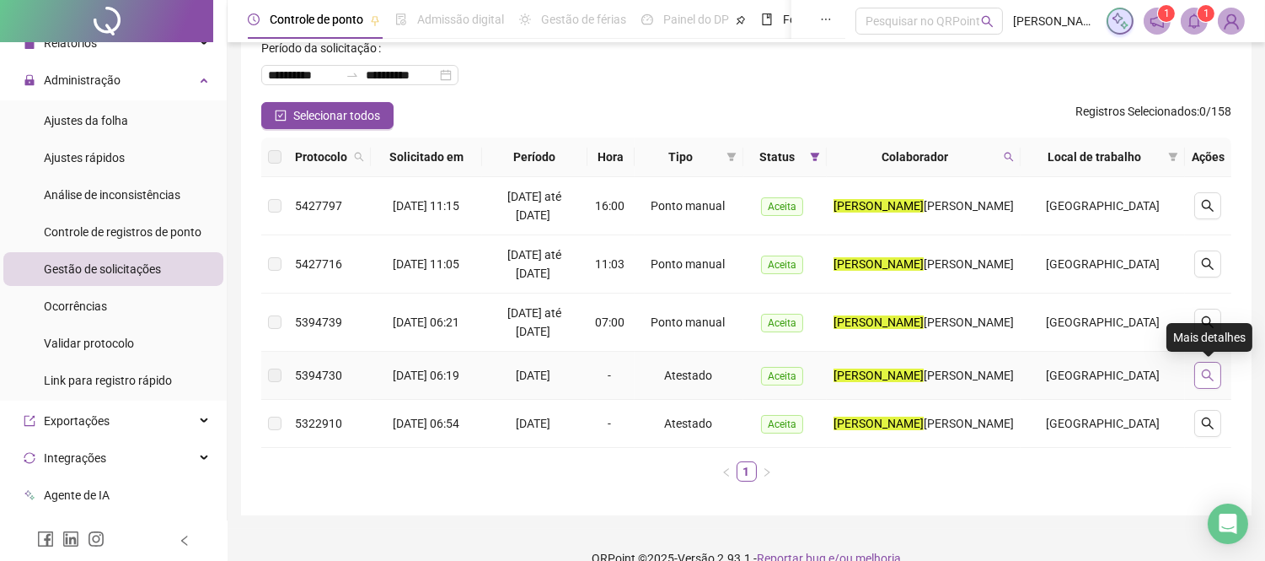
click at [1197, 375] on button "button" at bounding box center [1208, 375] width 27 height 27
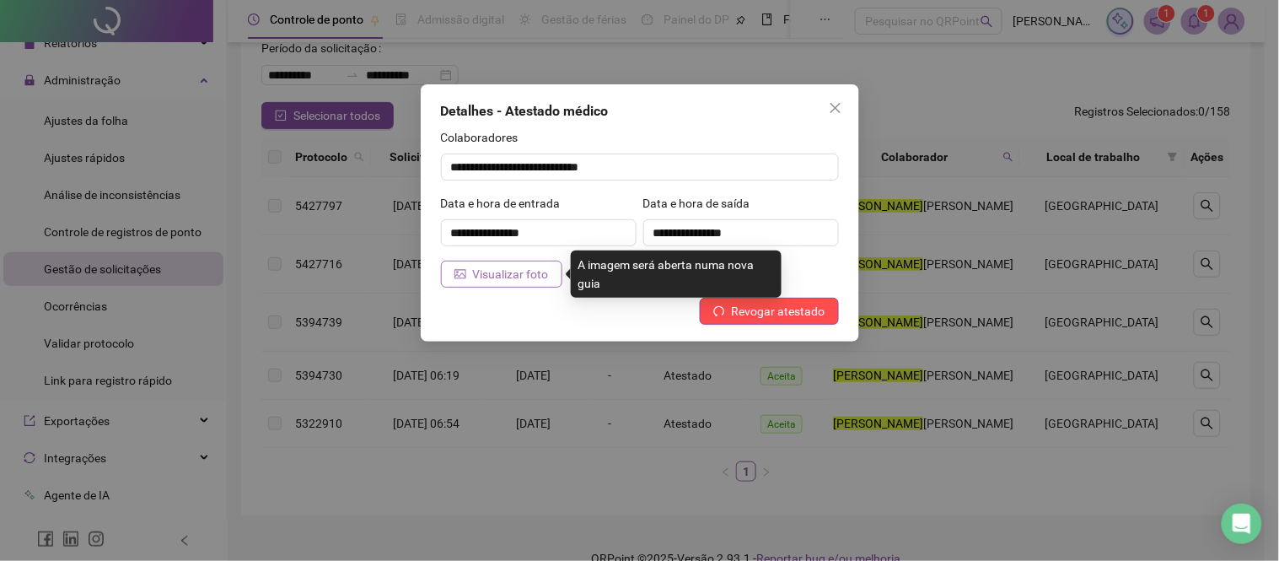
click at [486, 272] on span "Visualizar foto" at bounding box center [511, 274] width 76 height 19
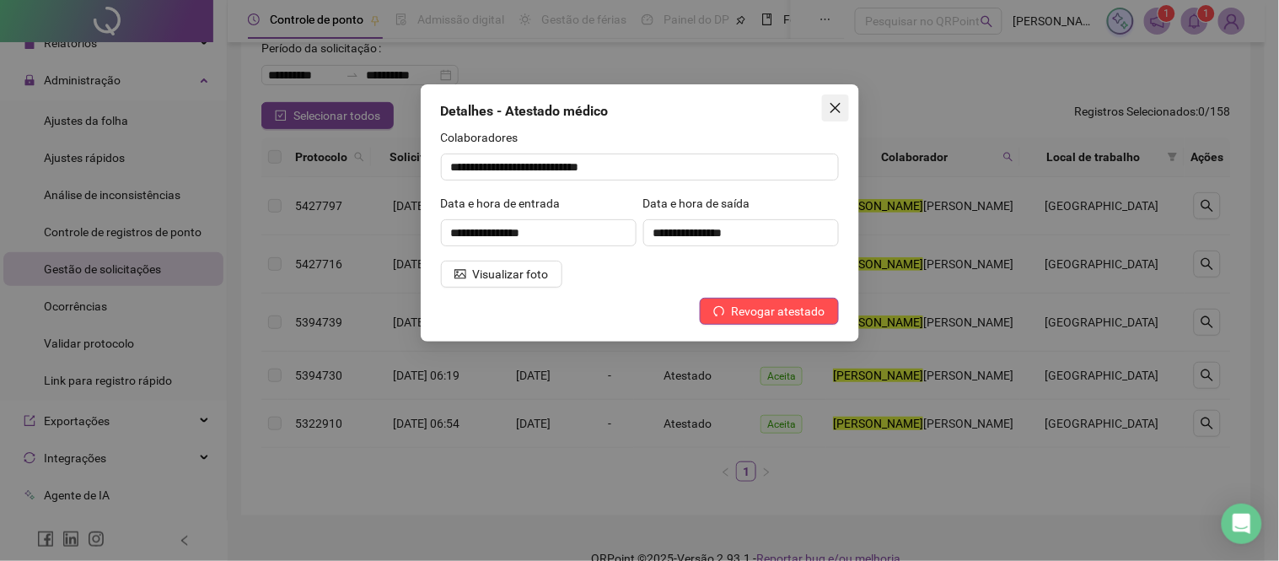
click at [833, 103] on icon "close" at bounding box center [835, 107] width 13 height 13
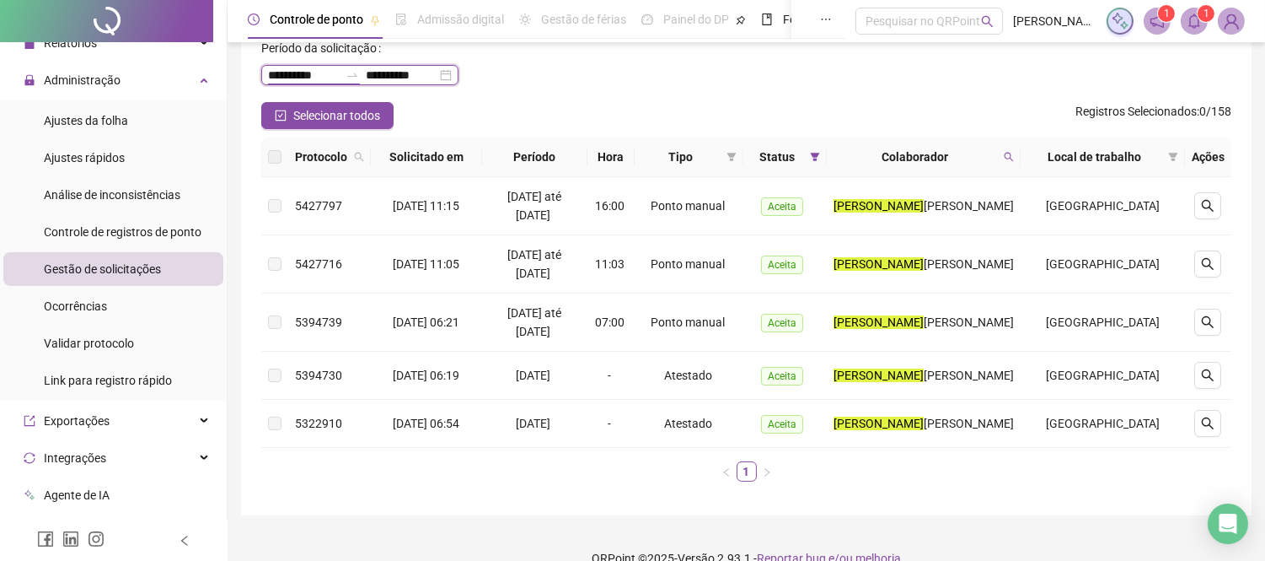
click at [287, 66] on input "**********" at bounding box center [303, 75] width 71 height 19
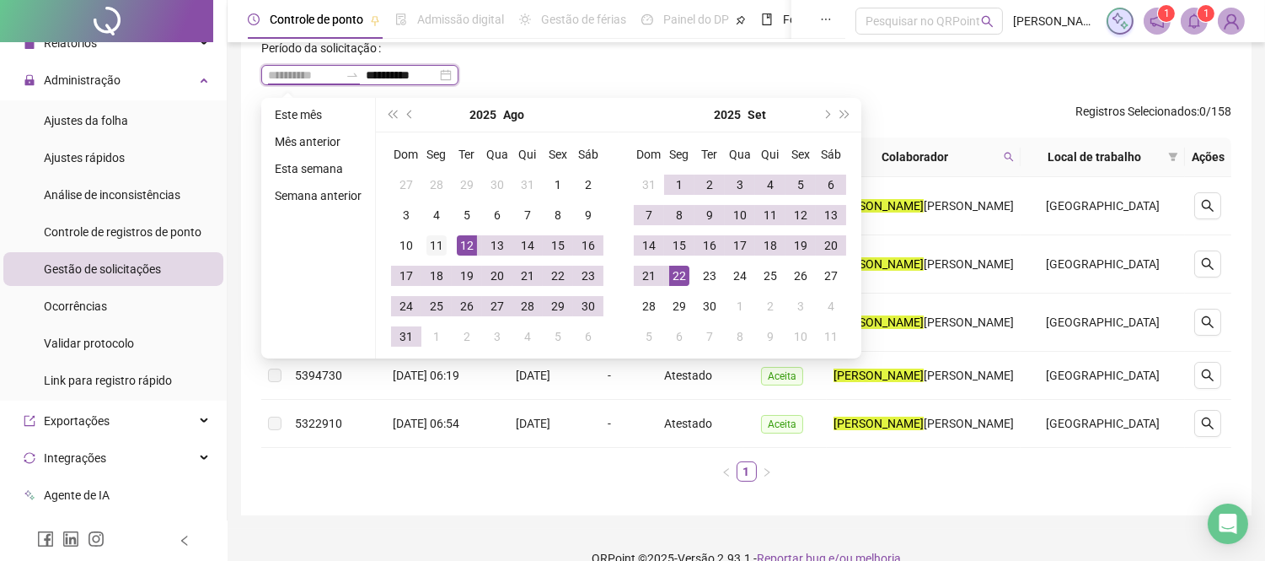
type input "**********"
click at [442, 239] on div "11" at bounding box center [437, 245] width 20 height 20
type input "**********"
click at [680, 274] on div "22" at bounding box center [679, 276] width 20 height 20
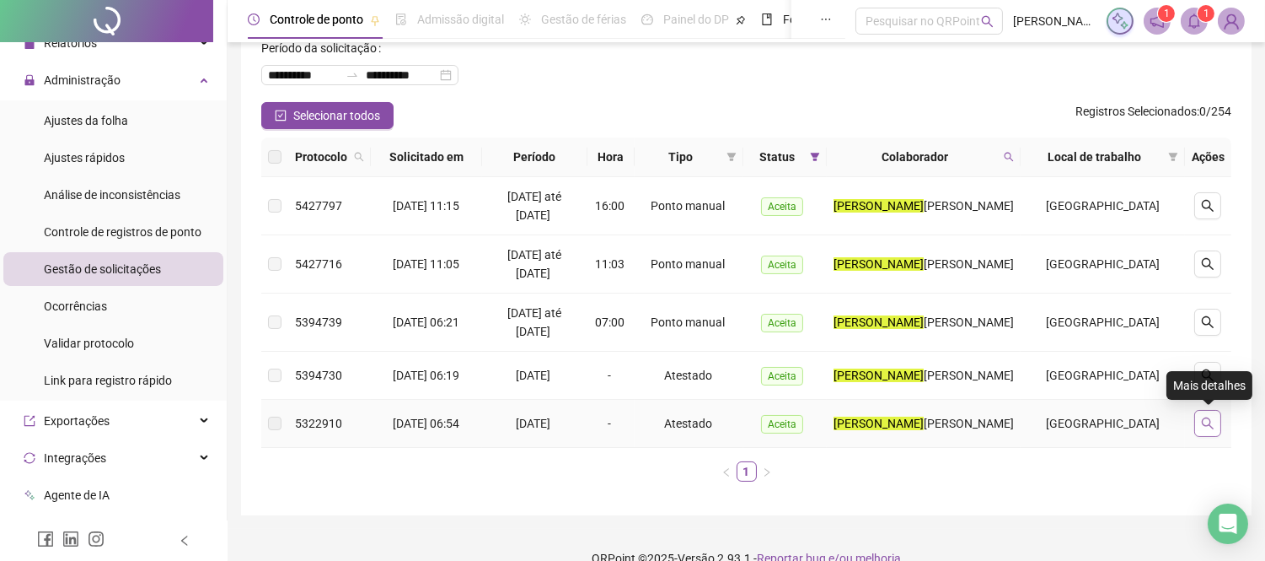
click at [1216, 427] on button "button" at bounding box center [1208, 423] width 27 height 27
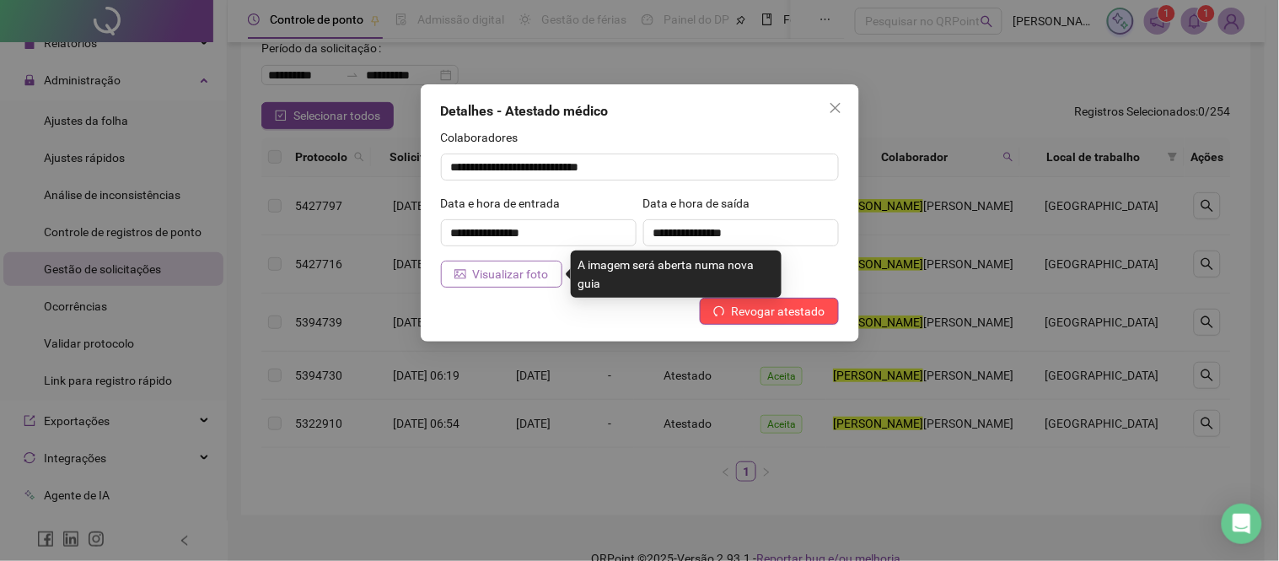
click at [492, 271] on span "Visualizar foto" at bounding box center [511, 274] width 76 height 19
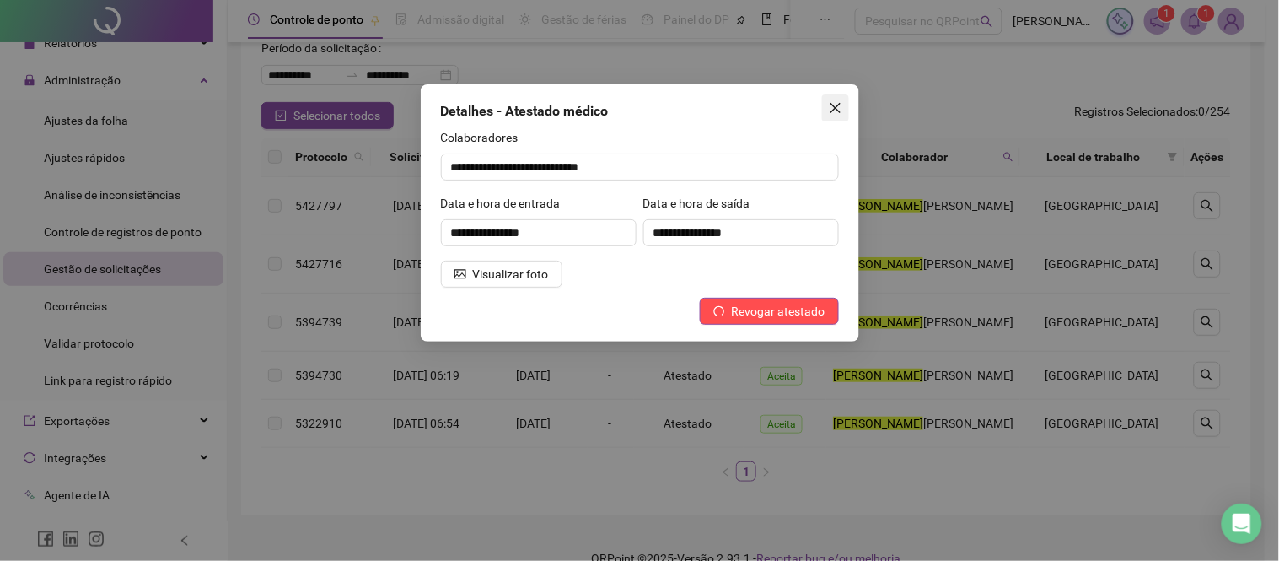
click at [833, 108] on icon "close" at bounding box center [835, 107] width 13 height 13
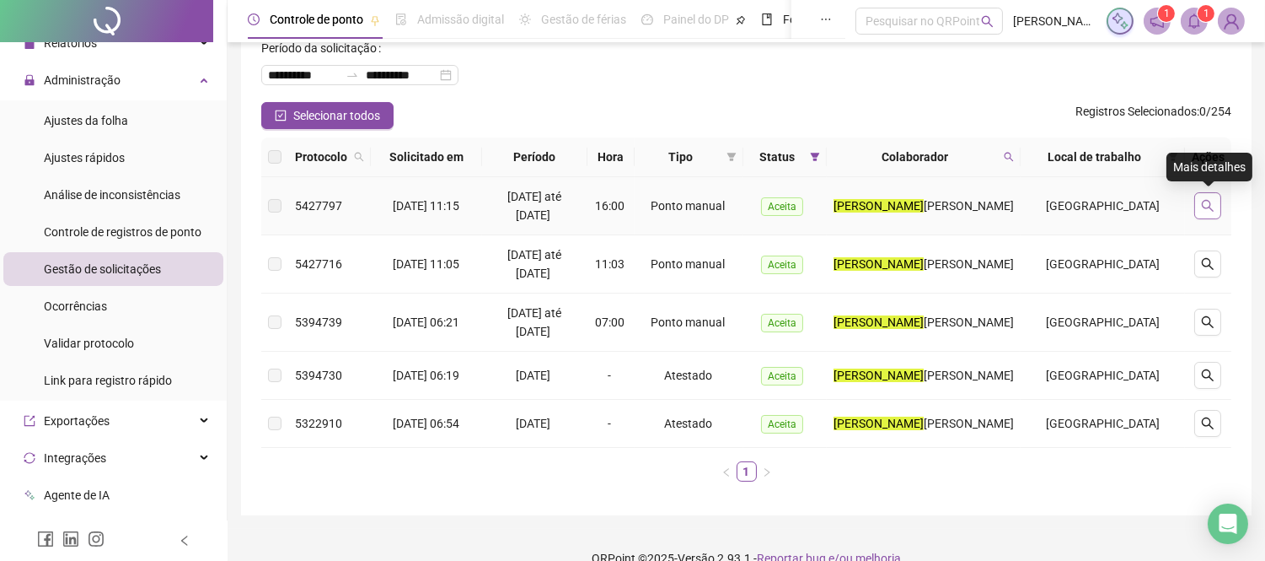
click at [1206, 201] on icon "search" at bounding box center [1207, 205] width 13 height 13
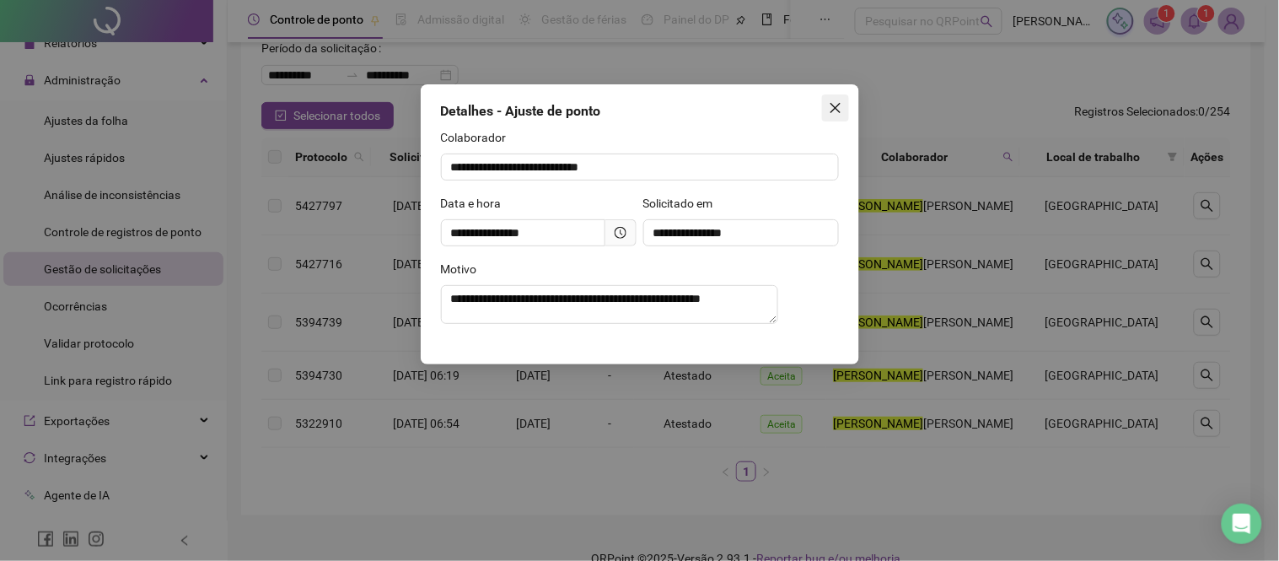
click at [833, 95] on button "Close" at bounding box center [835, 107] width 27 height 27
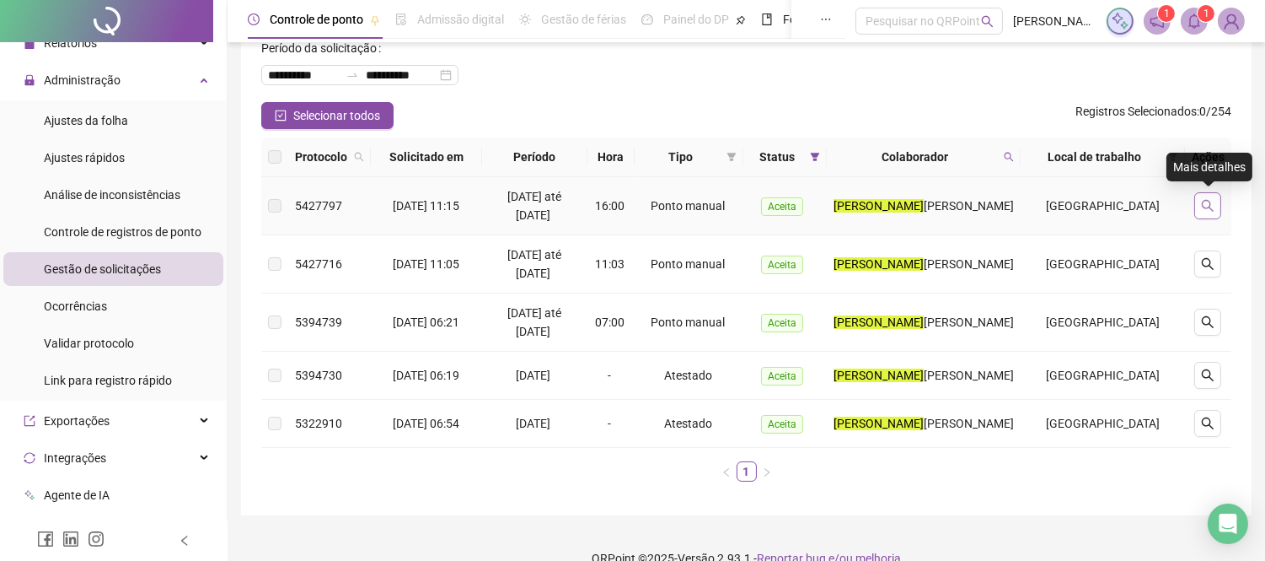
click at [1208, 201] on icon "search" at bounding box center [1207, 205] width 13 height 13
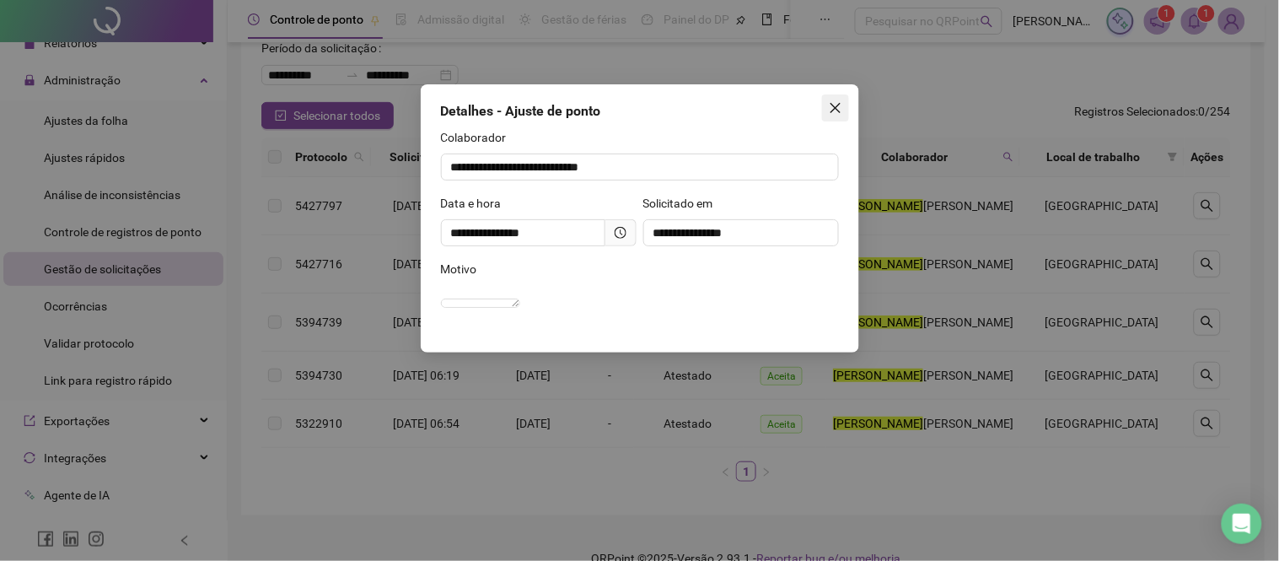
click at [829, 107] on icon "close" at bounding box center [835, 107] width 13 height 13
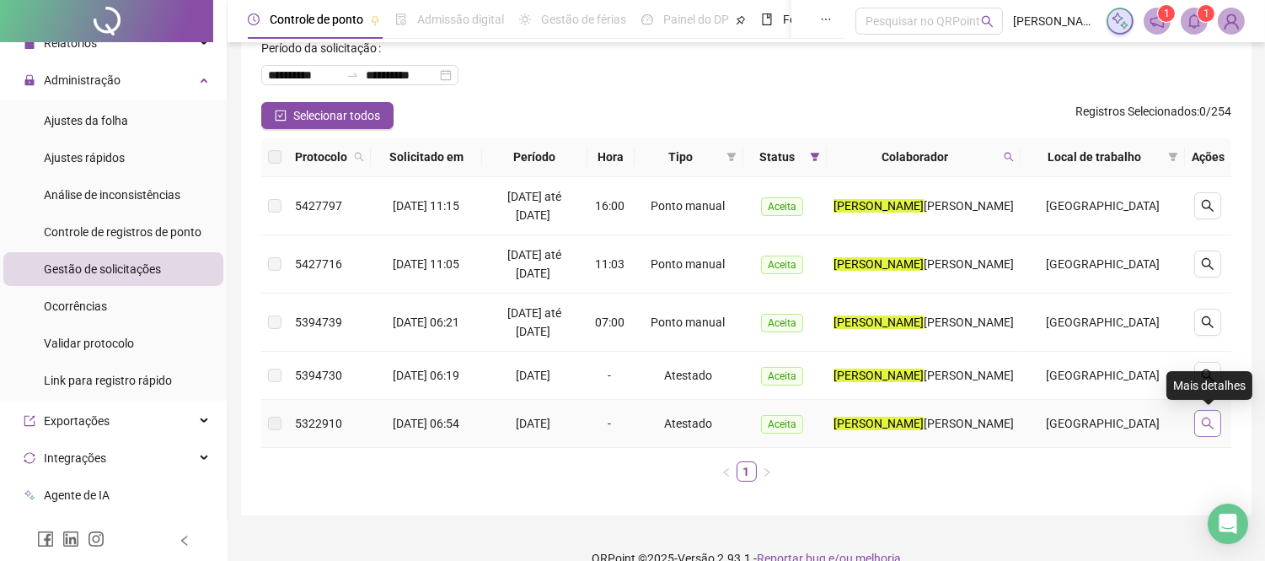
click at [1202, 417] on icon "search" at bounding box center [1207, 422] width 13 height 13
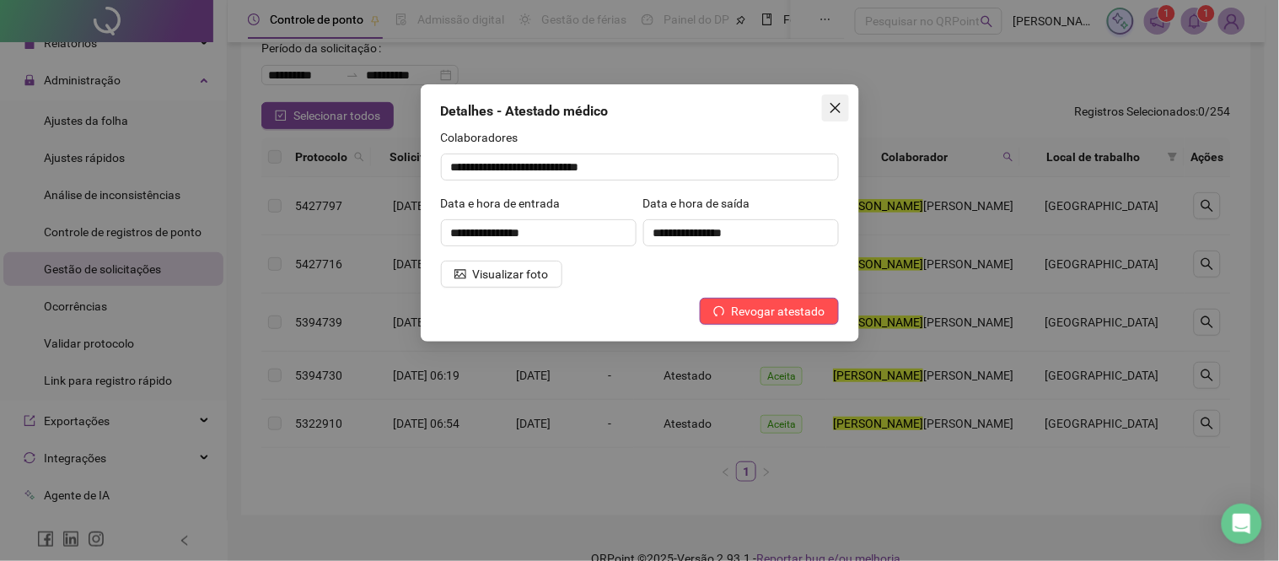
click at [845, 112] on span "Close" at bounding box center [835, 107] width 27 height 13
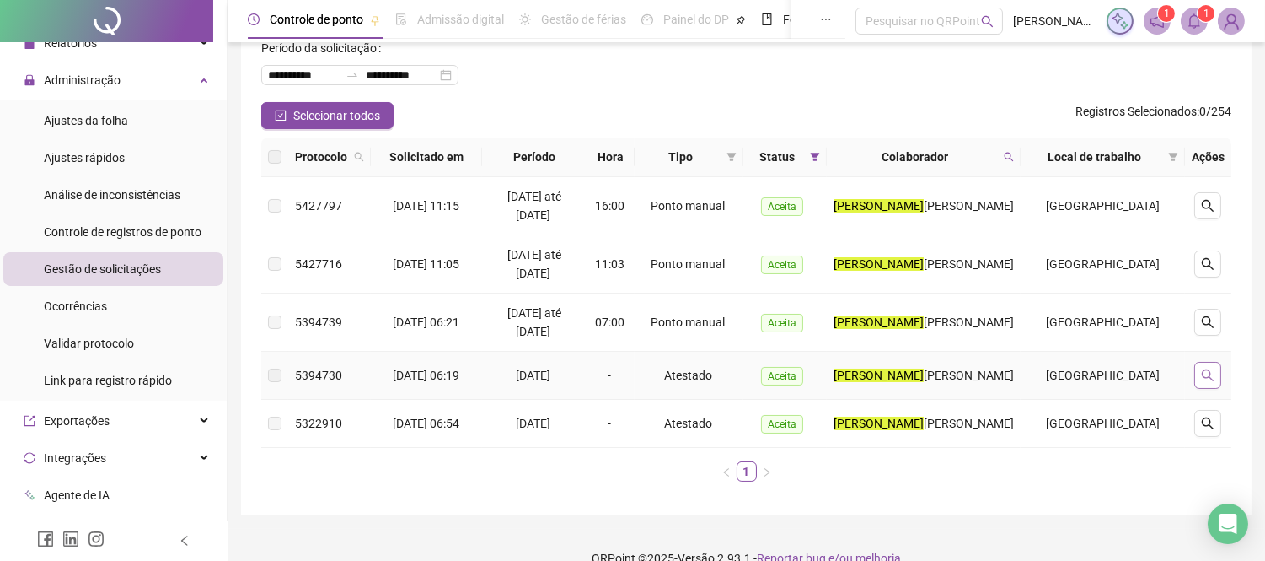
click at [1203, 368] on icon "search" at bounding box center [1207, 374] width 13 height 13
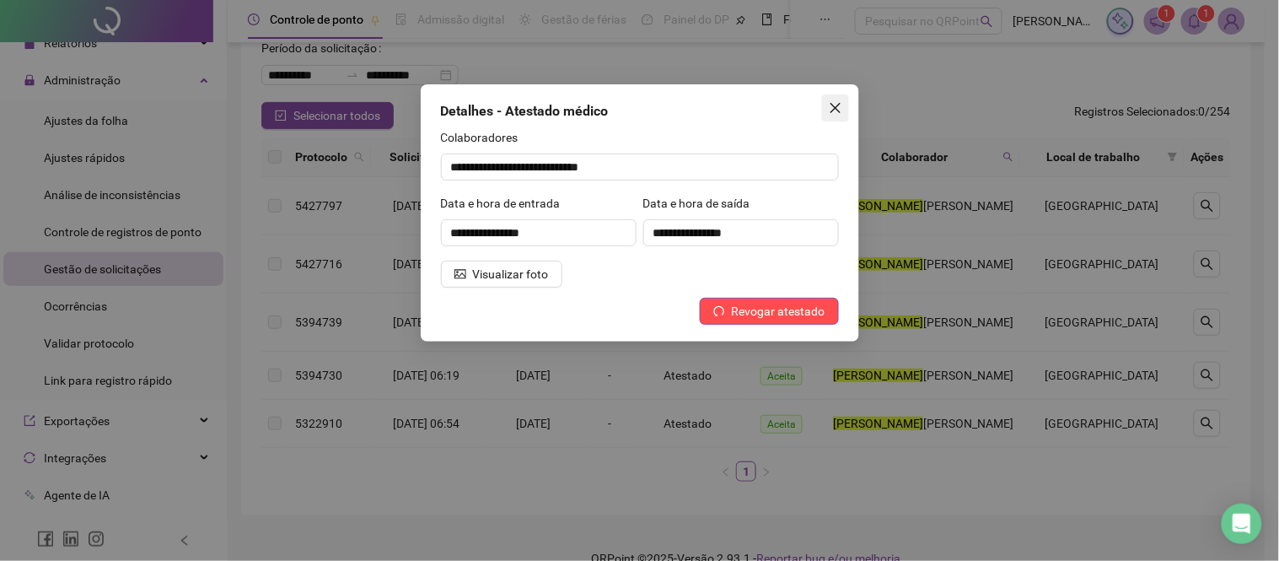
click at [835, 103] on icon "close" at bounding box center [835, 107] width 13 height 13
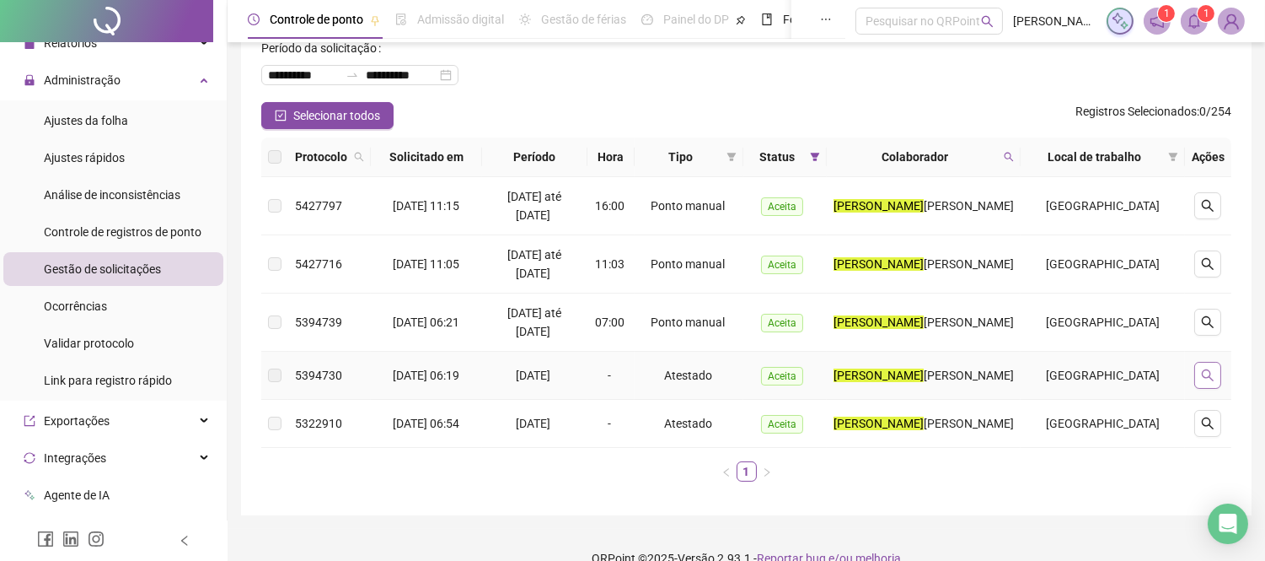
click at [1215, 373] on icon "search" at bounding box center [1207, 374] width 13 height 13
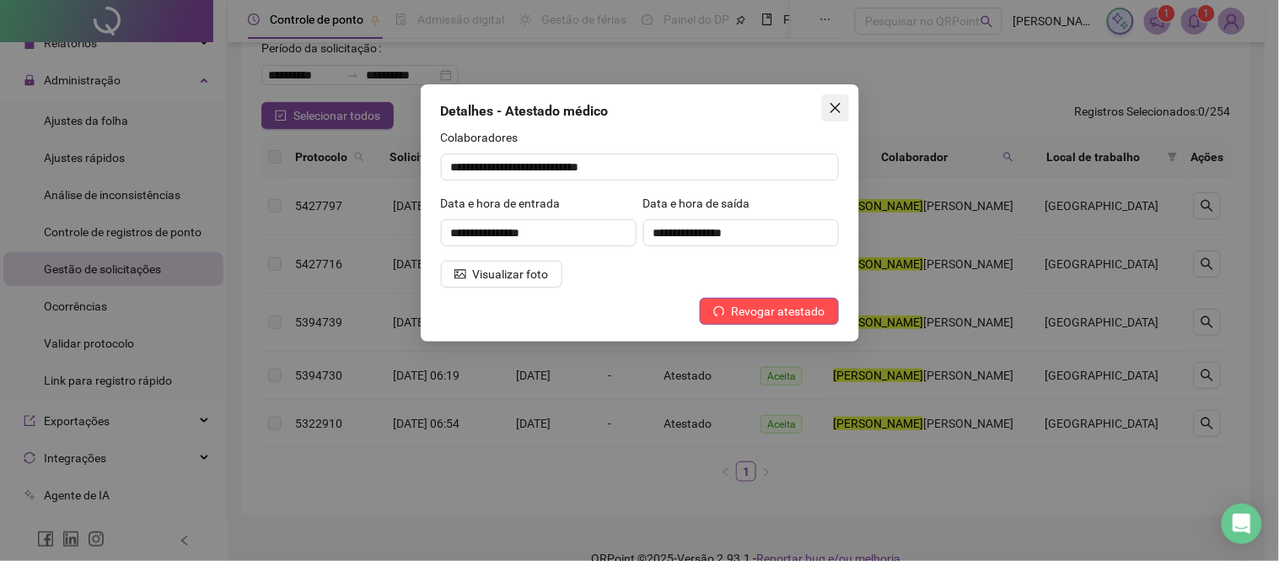
click at [830, 103] on icon "close" at bounding box center [835, 107] width 13 height 13
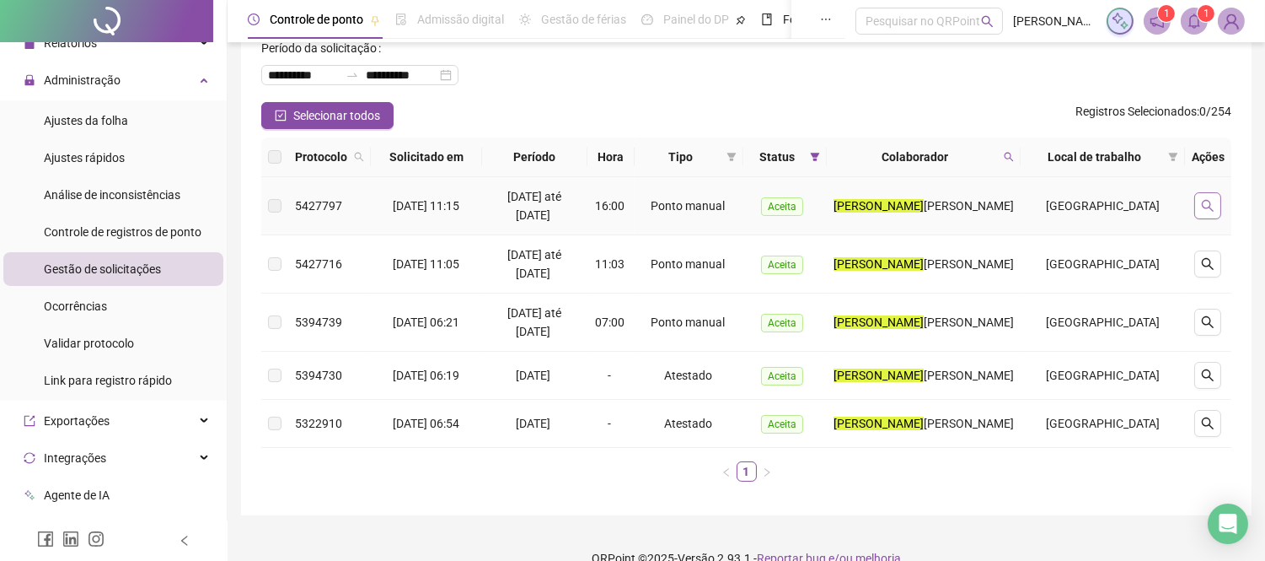
click at [1215, 200] on button "button" at bounding box center [1208, 205] width 27 height 27
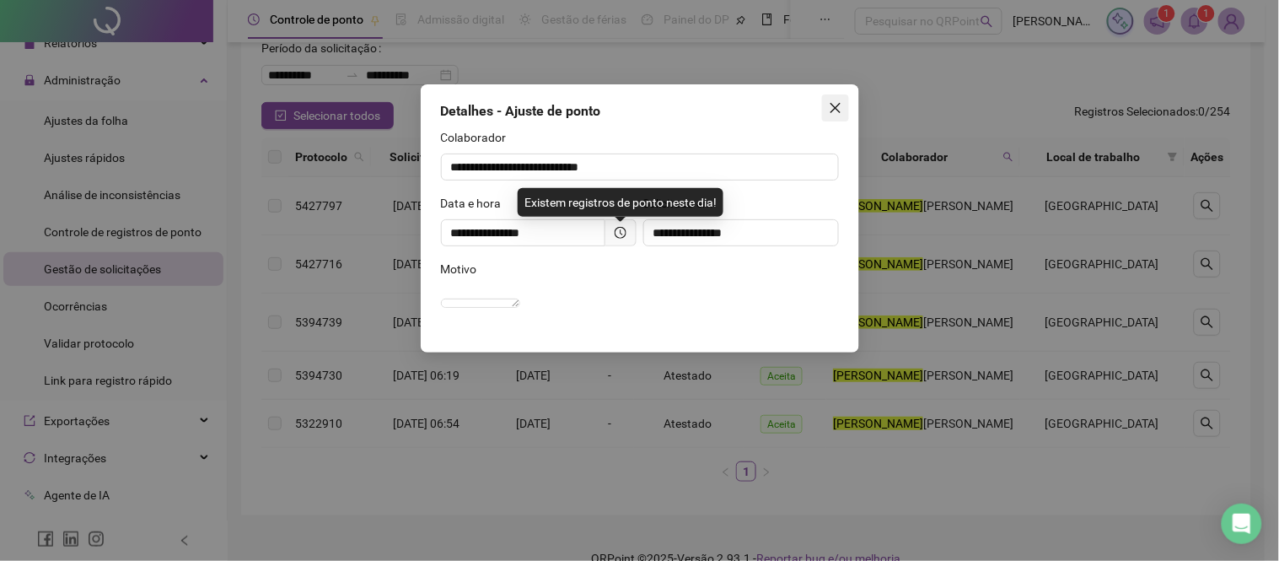
click at [837, 104] on icon "close" at bounding box center [835, 107] width 13 height 13
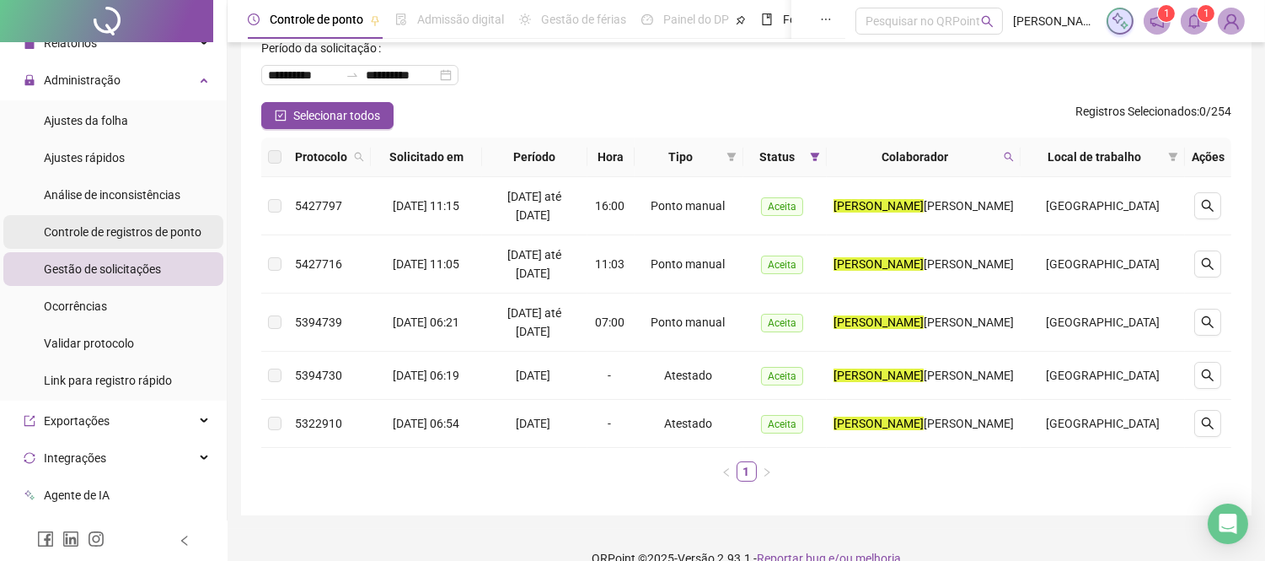
click at [169, 220] on div "Controle de registros de ponto" at bounding box center [123, 232] width 158 height 34
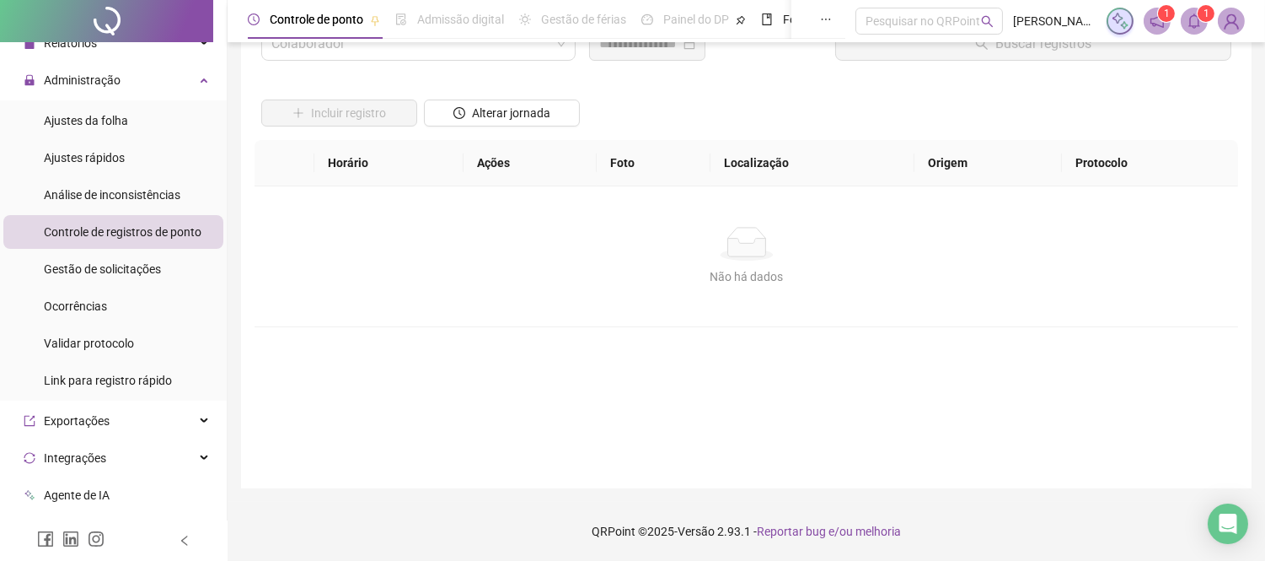
scroll to position [73, 0]
click at [130, 122] on li "Ajustes da folha" at bounding box center [113, 121] width 220 height 34
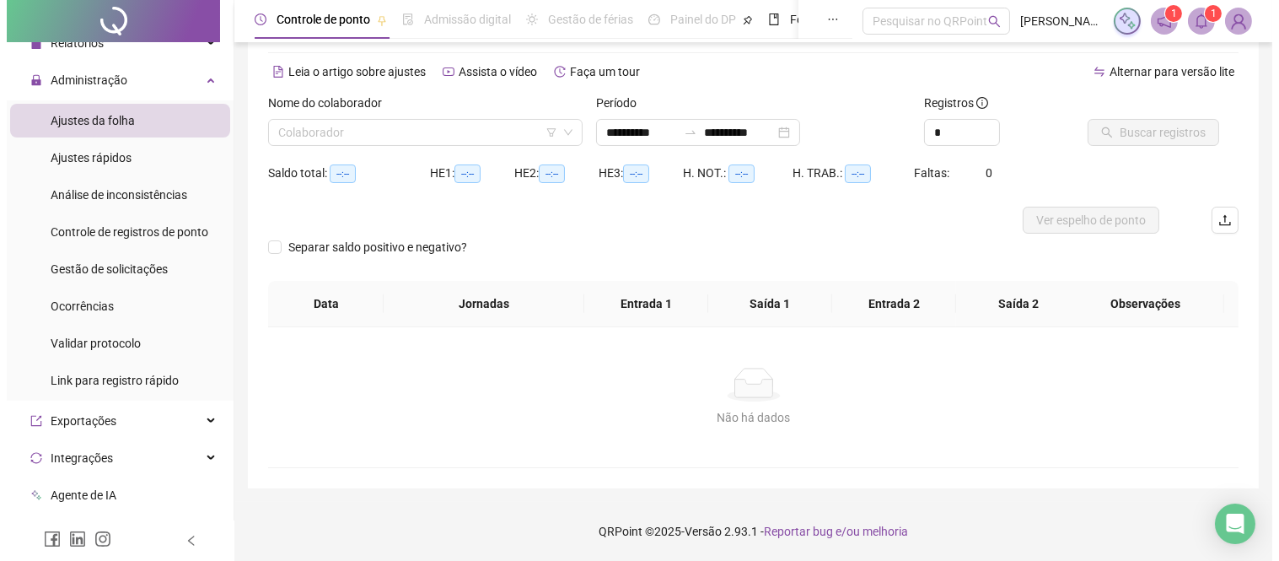
scroll to position [61, 0]
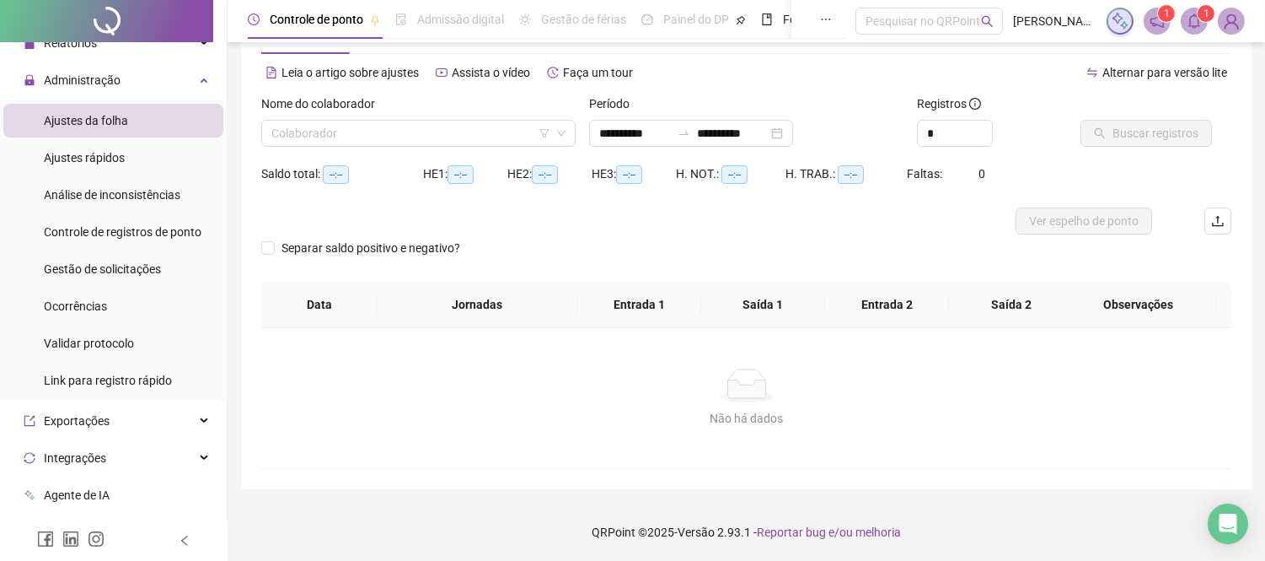
type input "**********"
click at [375, 123] on input "search" at bounding box center [410, 133] width 279 height 25
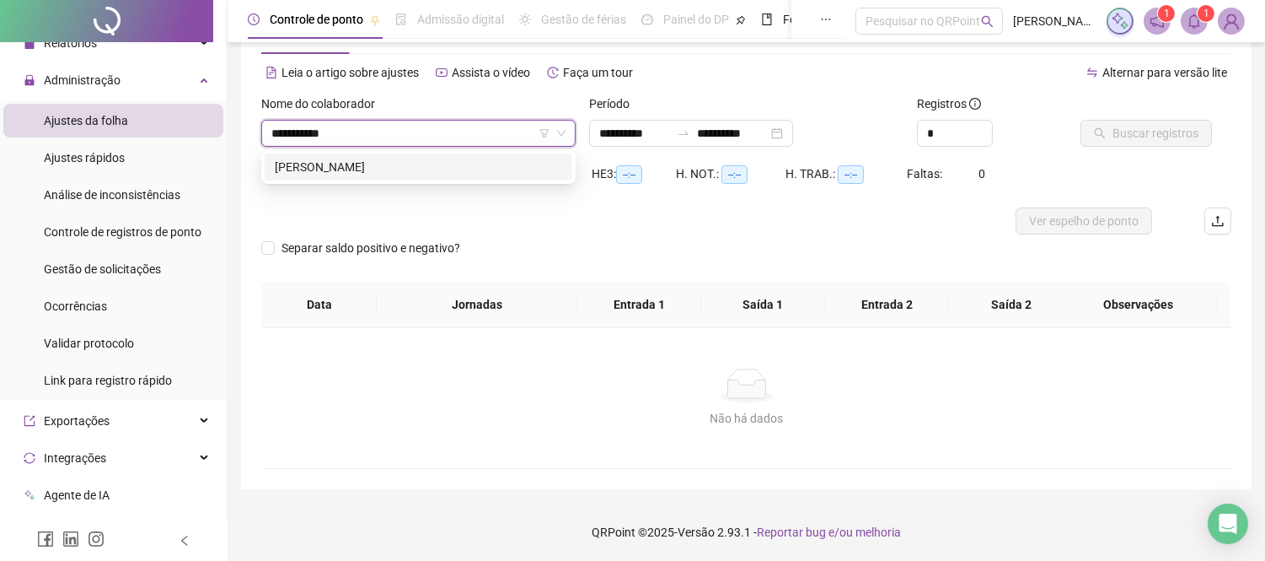
type input "**********"
click at [339, 172] on div "[PERSON_NAME]" at bounding box center [418, 167] width 287 height 19
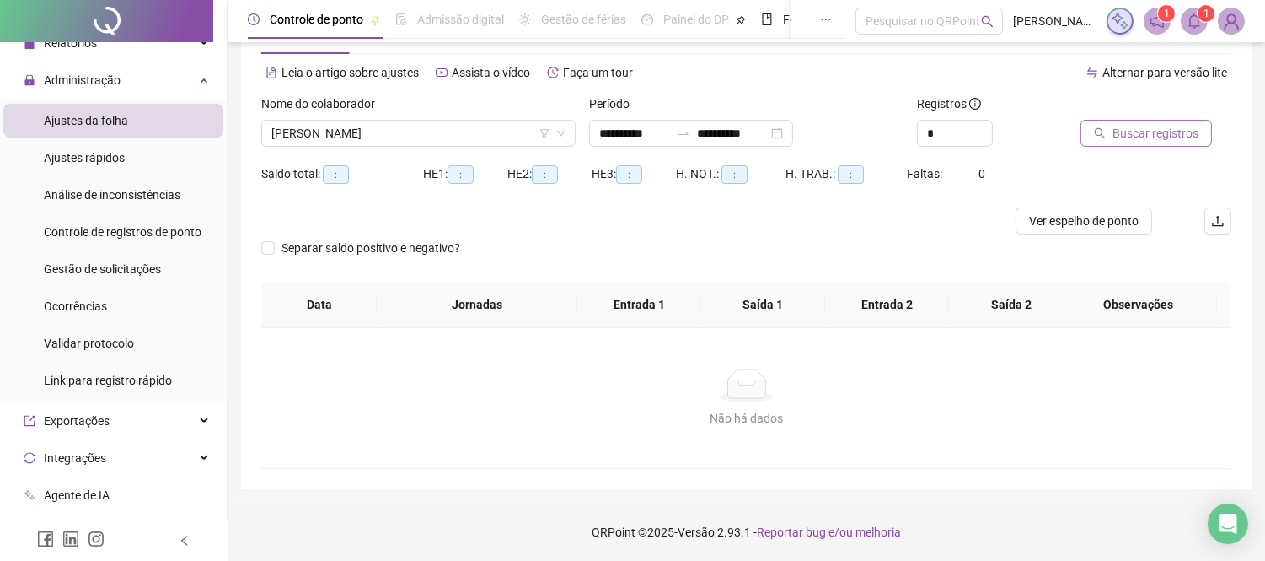
click at [1152, 136] on span "Buscar registros" at bounding box center [1156, 133] width 86 height 19
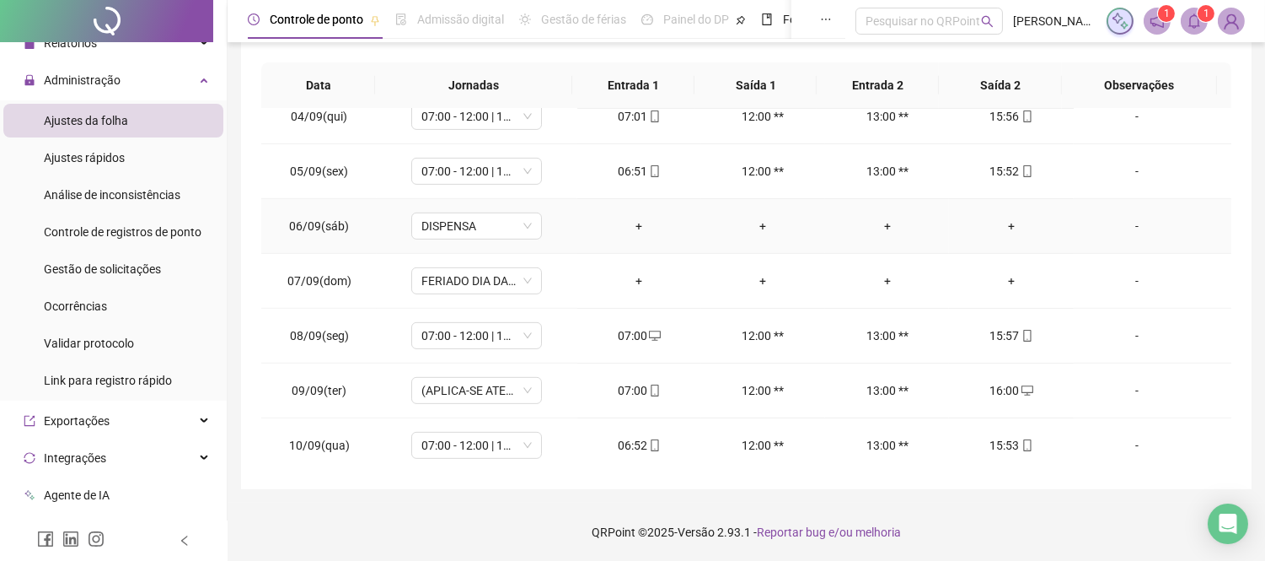
scroll to position [1341, 0]
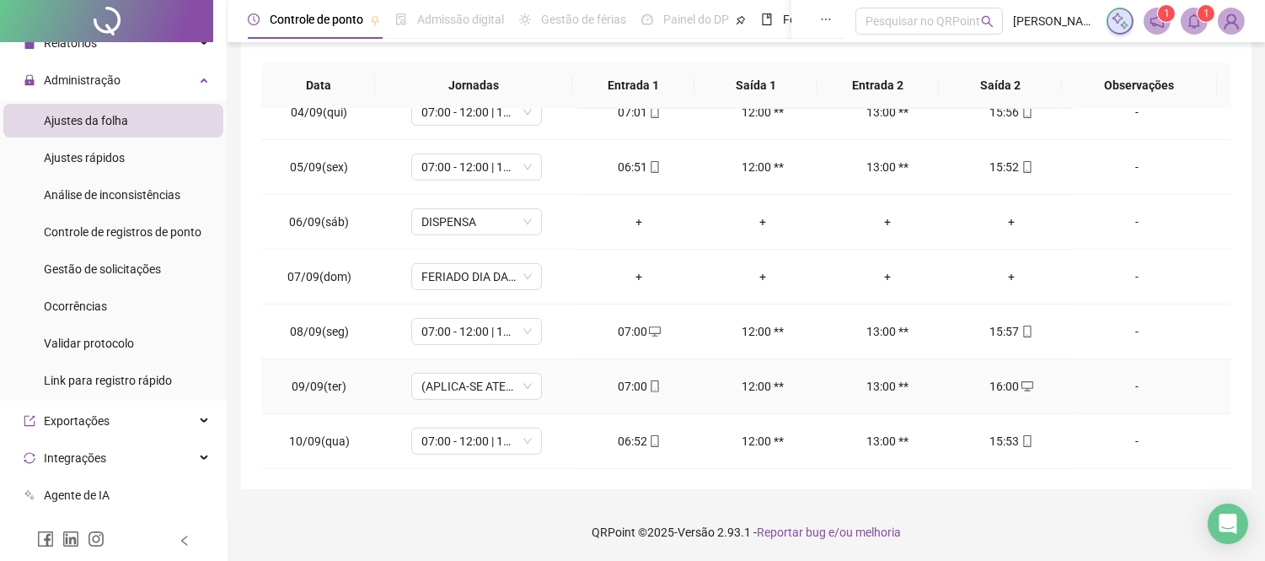
click at [1005, 388] on div "16:00" at bounding box center [1011, 386] width 97 height 19
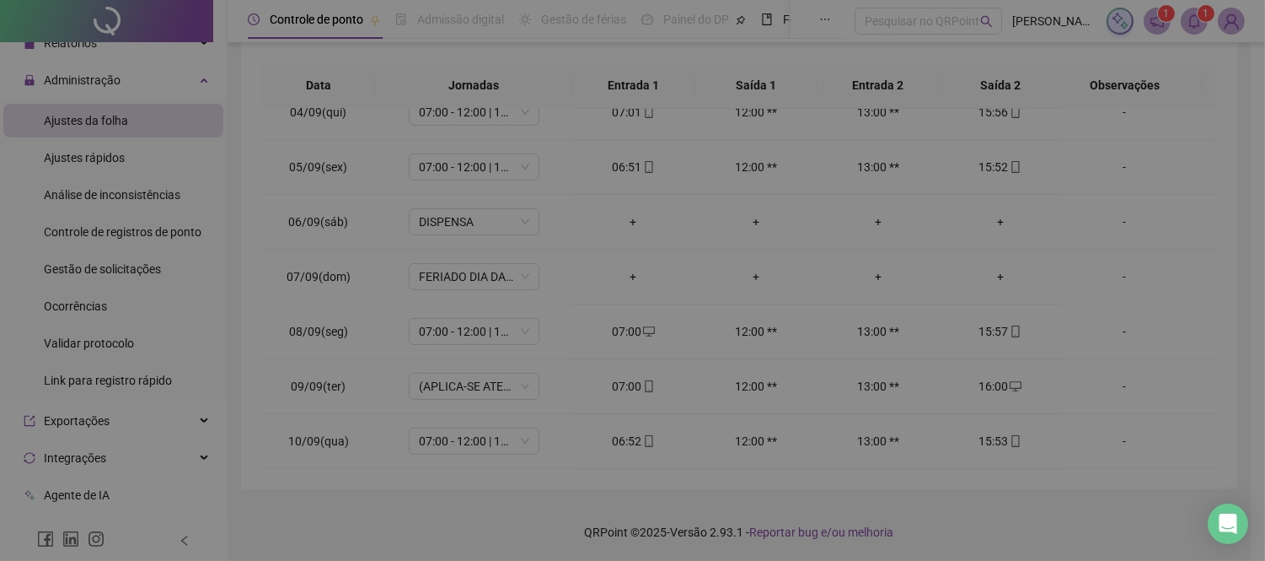
type input "**********"
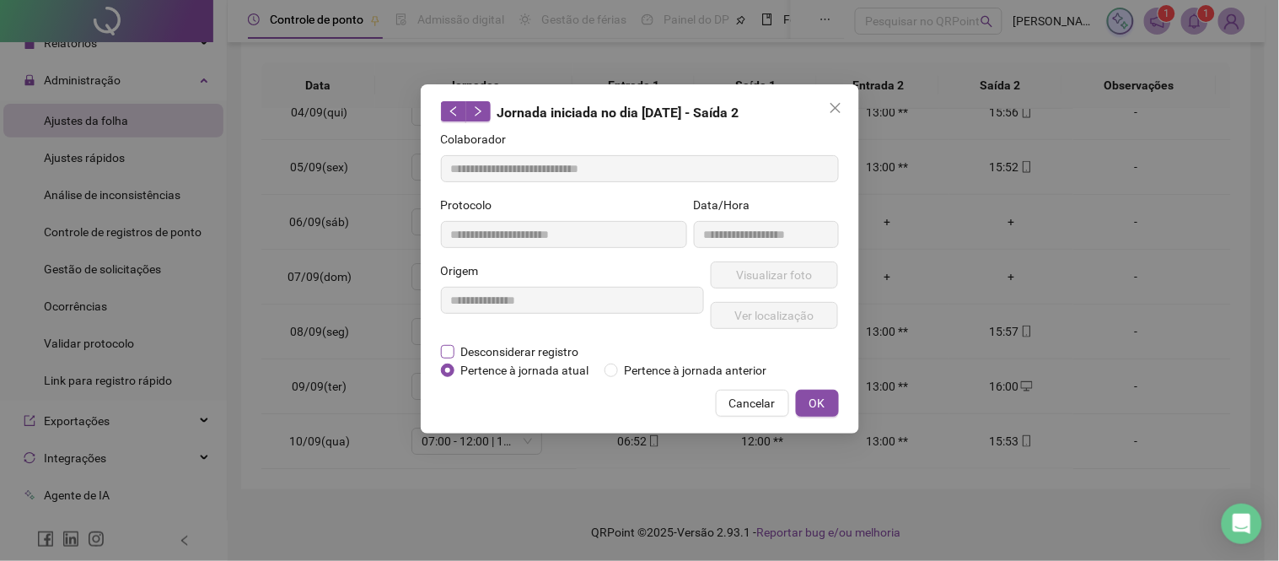
click at [491, 352] on span "Desconsiderar registro" at bounding box center [520, 351] width 132 height 19
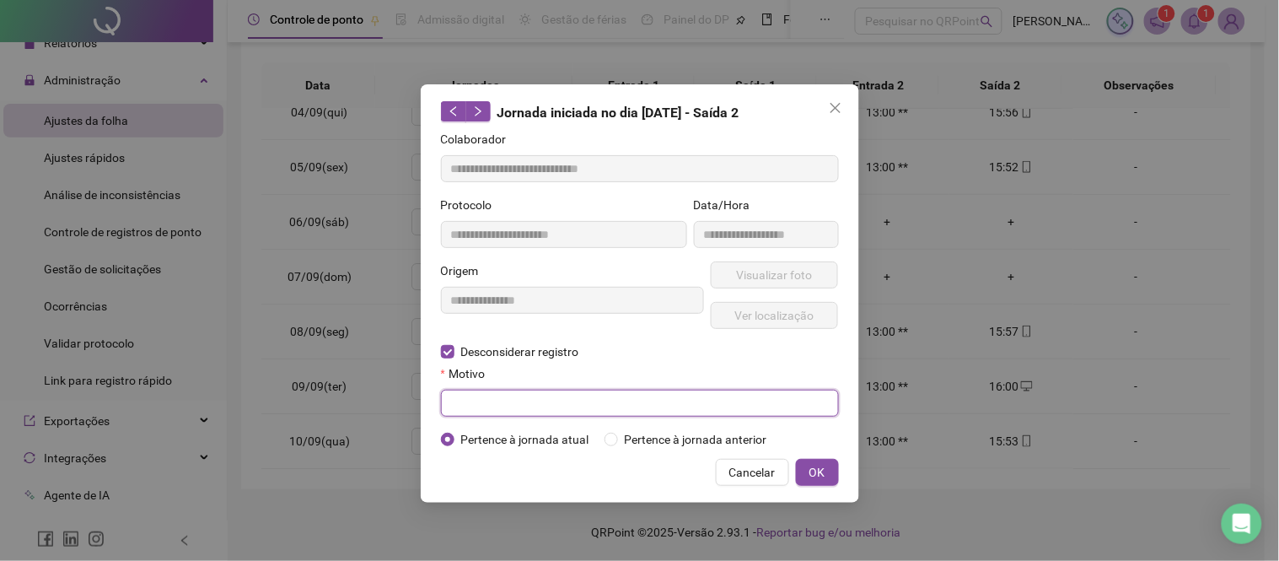
click at [565, 410] on input "text" at bounding box center [640, 402] width 398 height 27
type input "**********"
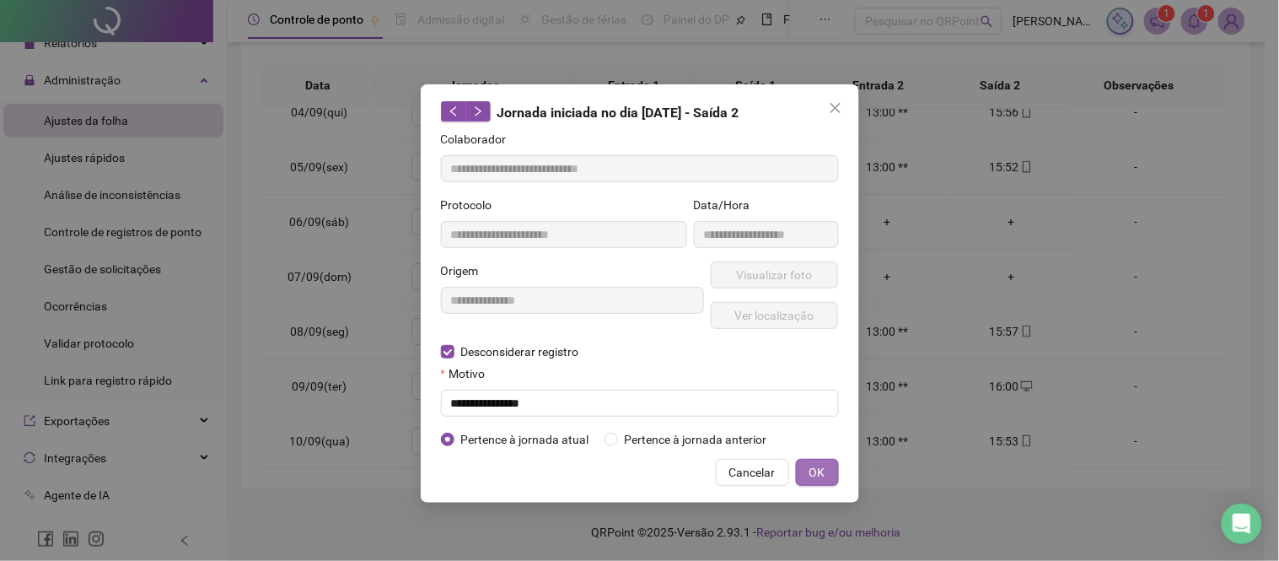
click at [812, 467] on span "OK" at bounding box center [817, 472] width 16 height 19
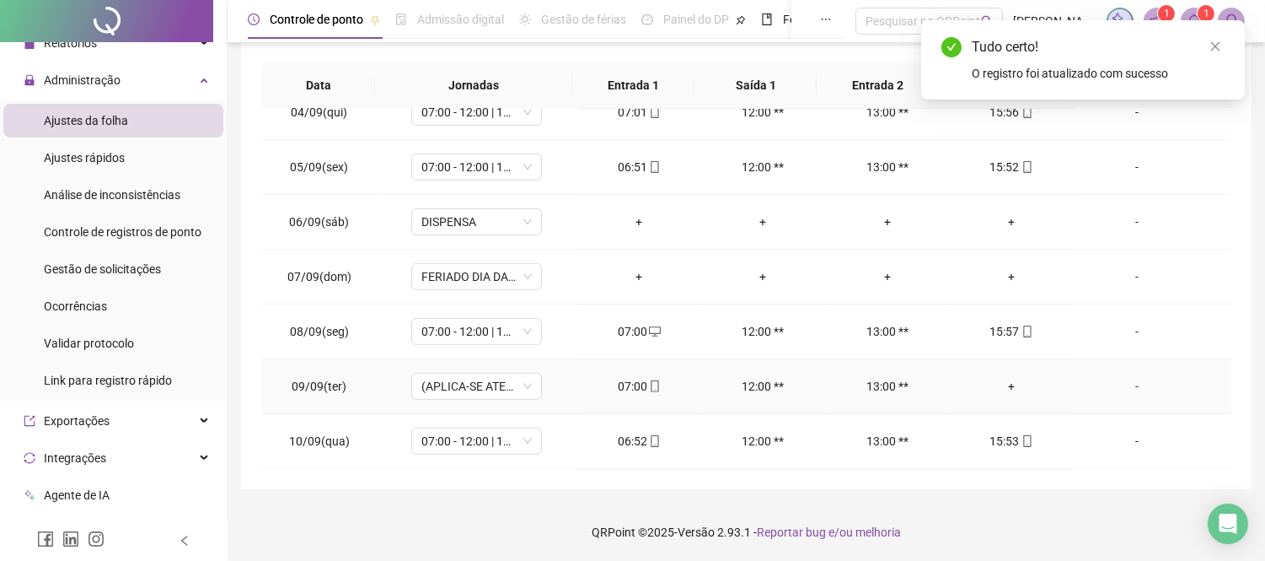
click at [1001, 385] on div "+" at bounding box center [1011, 386] width 97 height 19
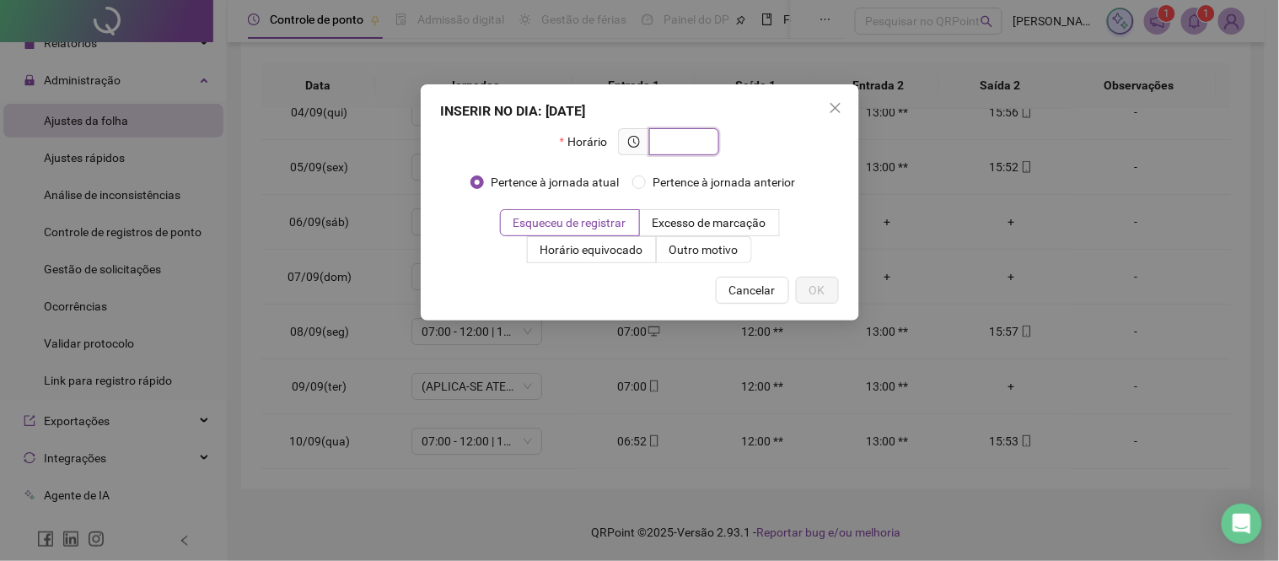
click at [694, 145] on input "text" at bounding box center [682, 141] width 46 height 19
type input "*****"
click at [821, 292] on span "OK" at bounding box center [817, 290] width 16 height 19
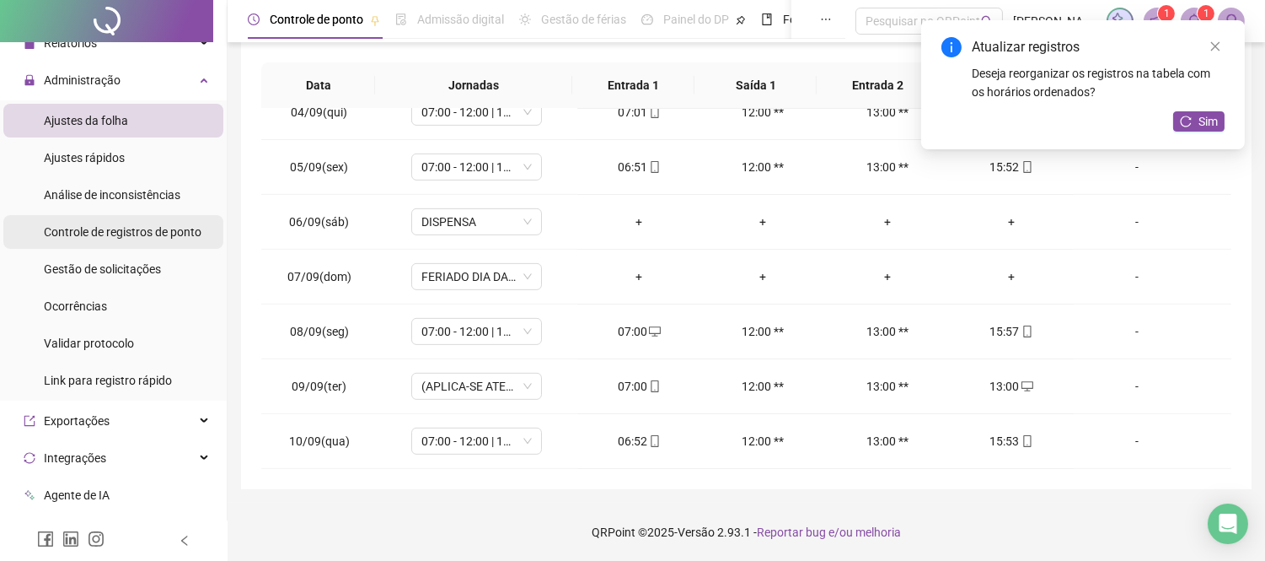
click at [135, 237] on span "Controle de registros de ponto" at bounding box center [123, 231] width 158 height 13
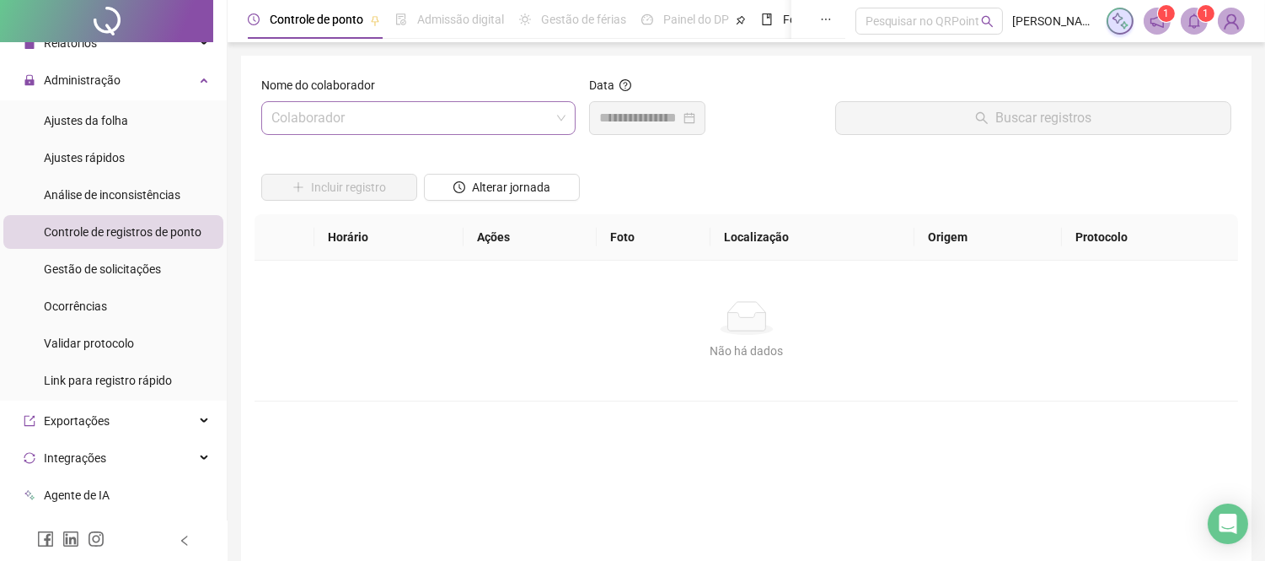
click at [468, 102] on input "search" at bounding box center [410, 118] width 279 height 32
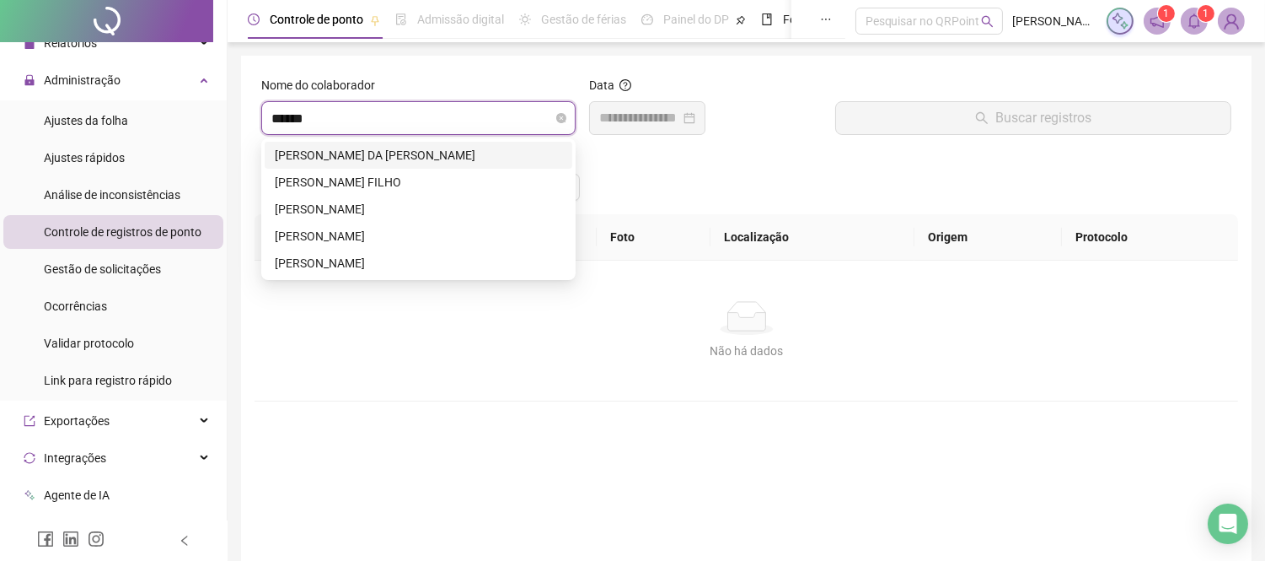
type input "*******"
click at [303, 203] on div "[PERSON_NAME]" at bounding box center [418, 209] width 287 height 19
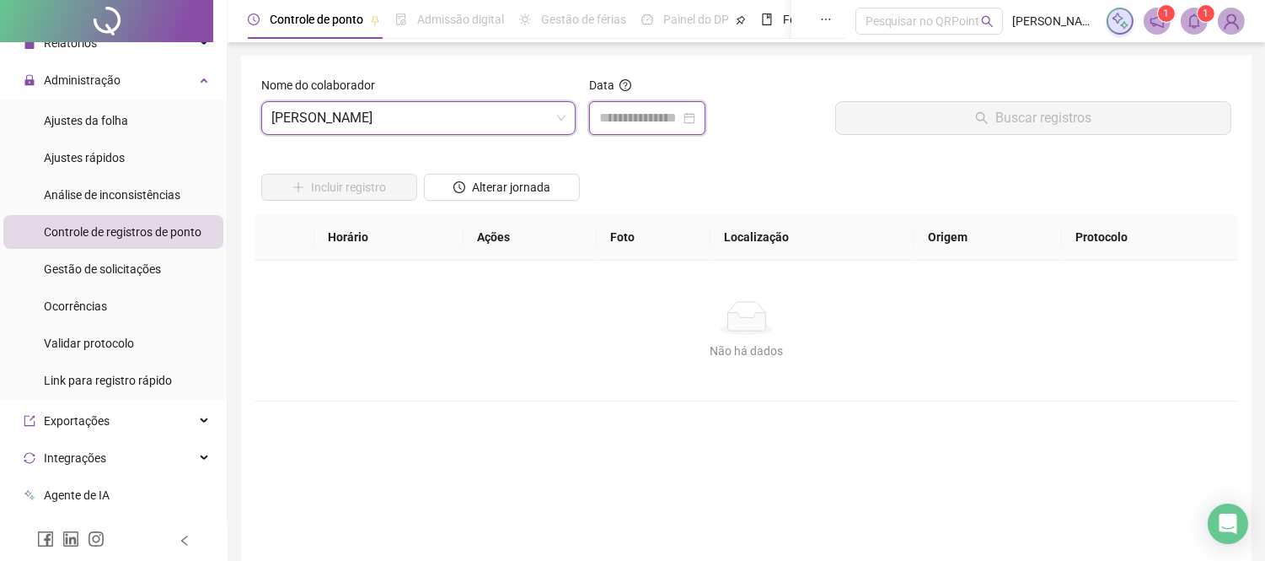
click at [667, 121] on input at bounding box center [639, 118] width 81 height 20
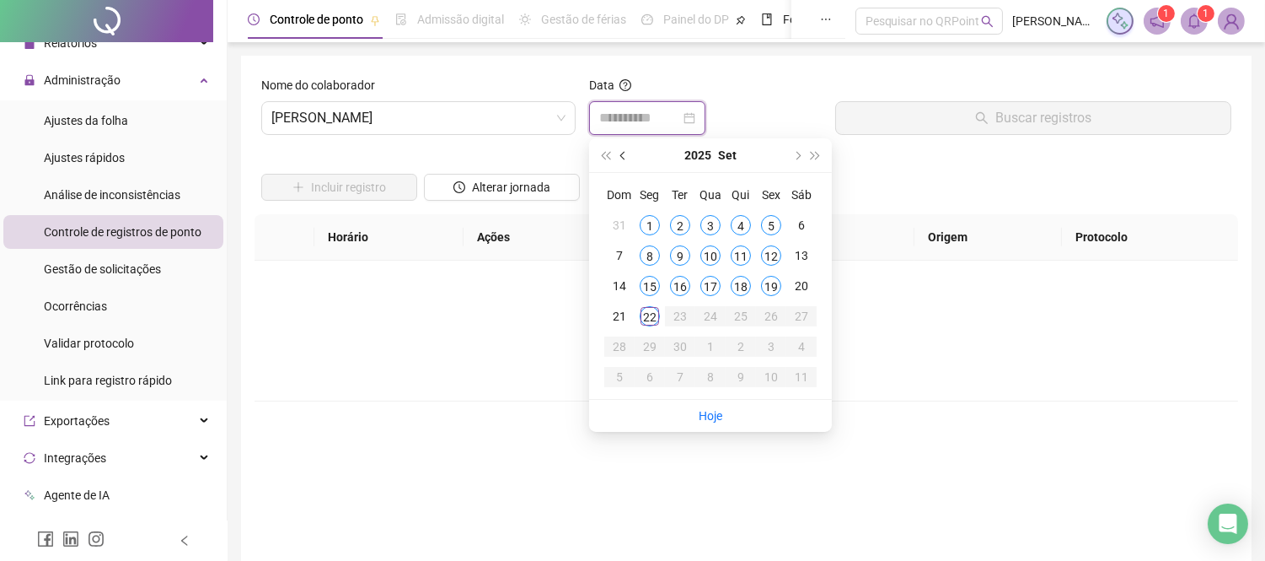
type input "**********"
click at [679, 254] on div "9" at bounding box center [680, 255] width 20 height 20
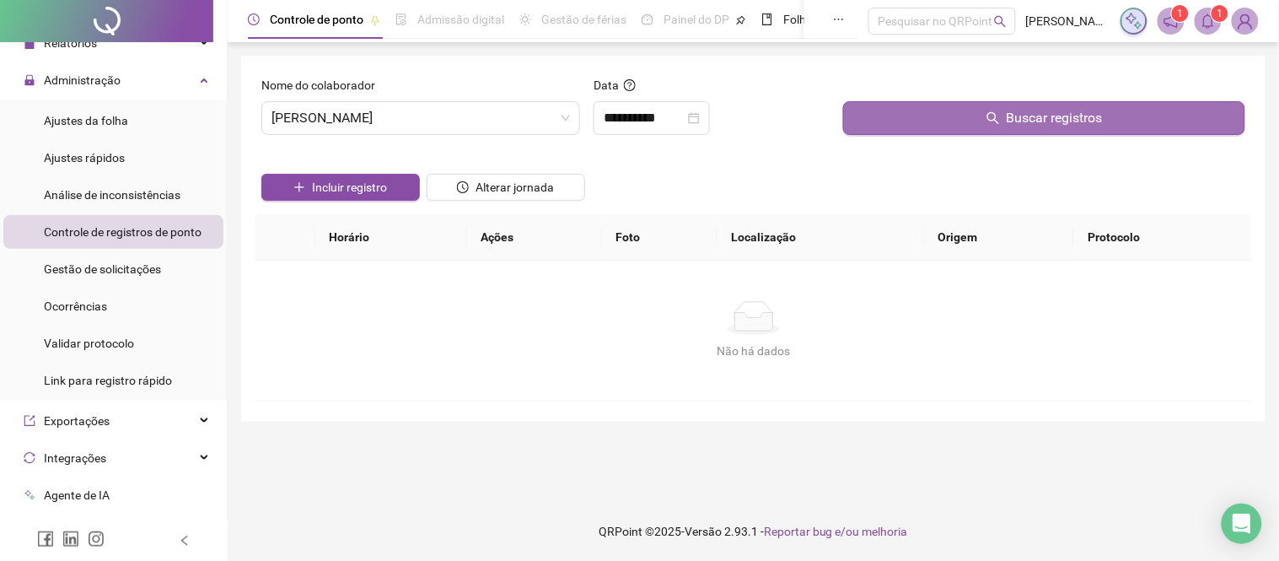
click at [953, 107] on button "Buscar registros" at bounding box center [1044, 118] width 402 height 34
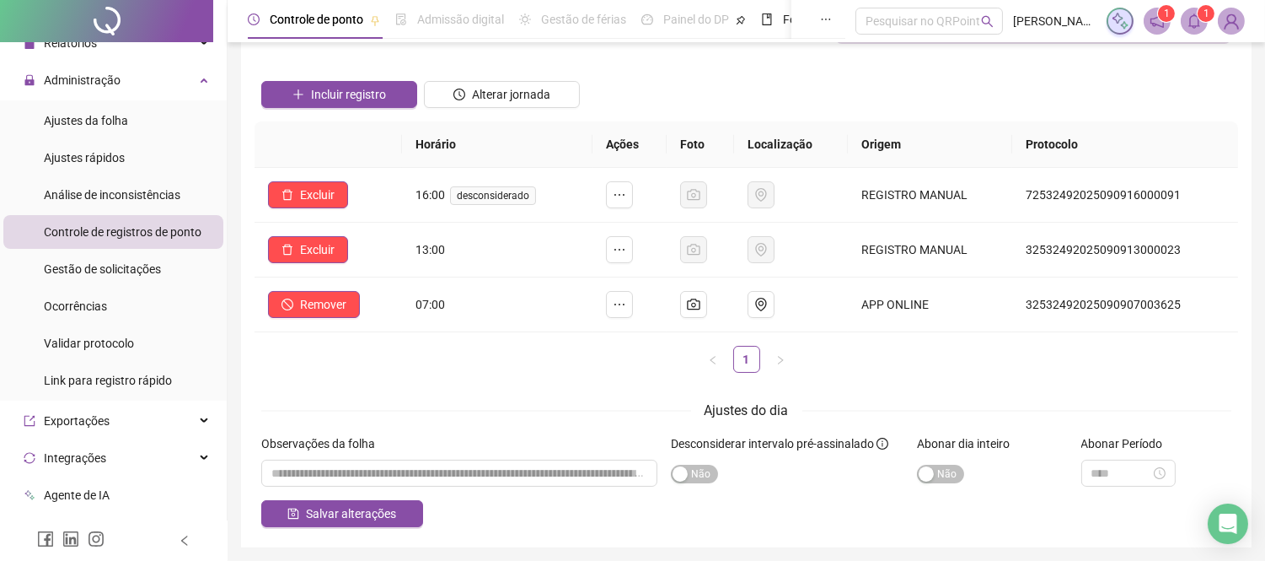
scroll to position [94, 0]
click at [679, 476] on div "button" at bounding box center [680, 472] width 15 height 15
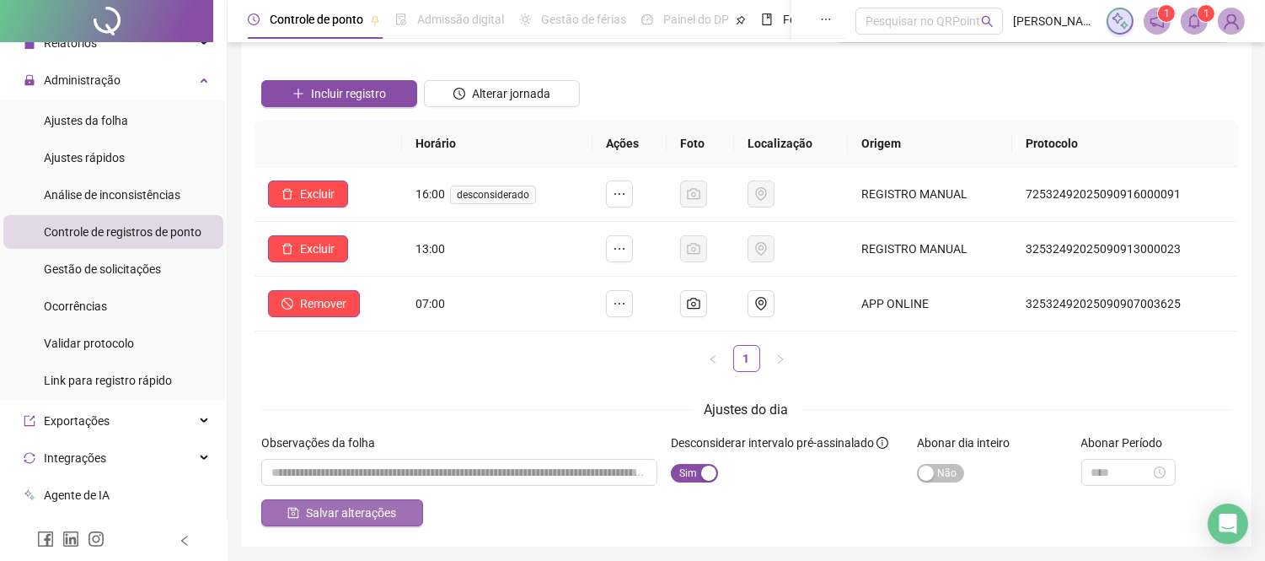
click at [325, 526] on button "Salvar alterações" at bounding box center [342, 512] width 162 height 27
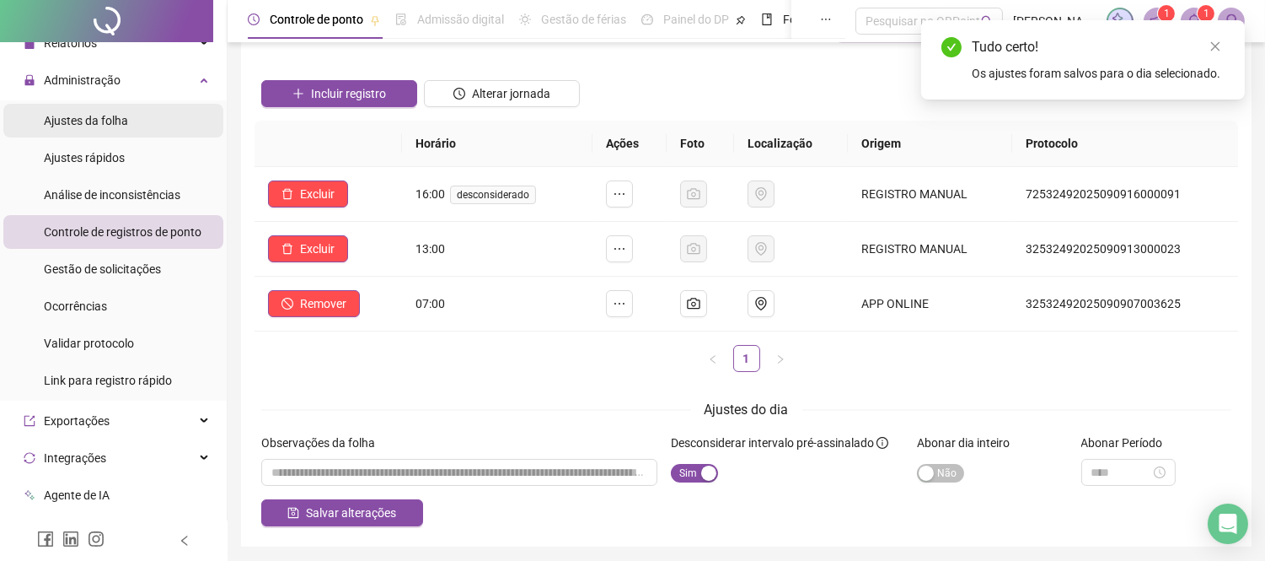
click at [124, 122] on span "Ajustes da folha" at bounding box center [86, 120] width 84 height 13
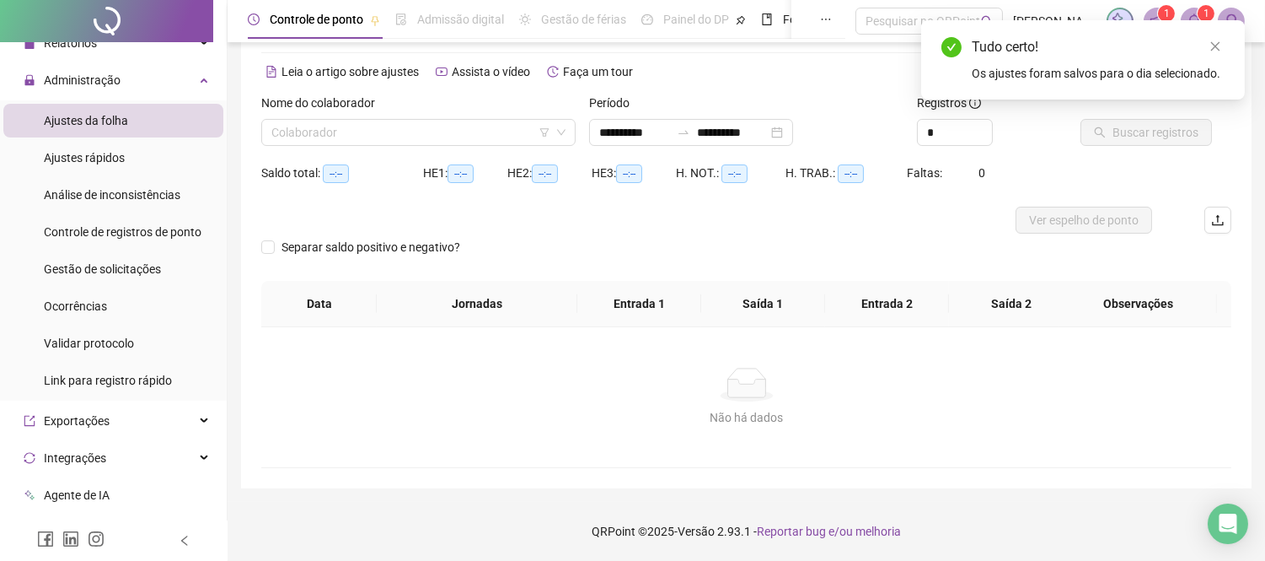
scroll to position [61, 0]
type input "**********"
click at [363, 123] on input "search" at bounding box center [410, 133] width 279 height 25
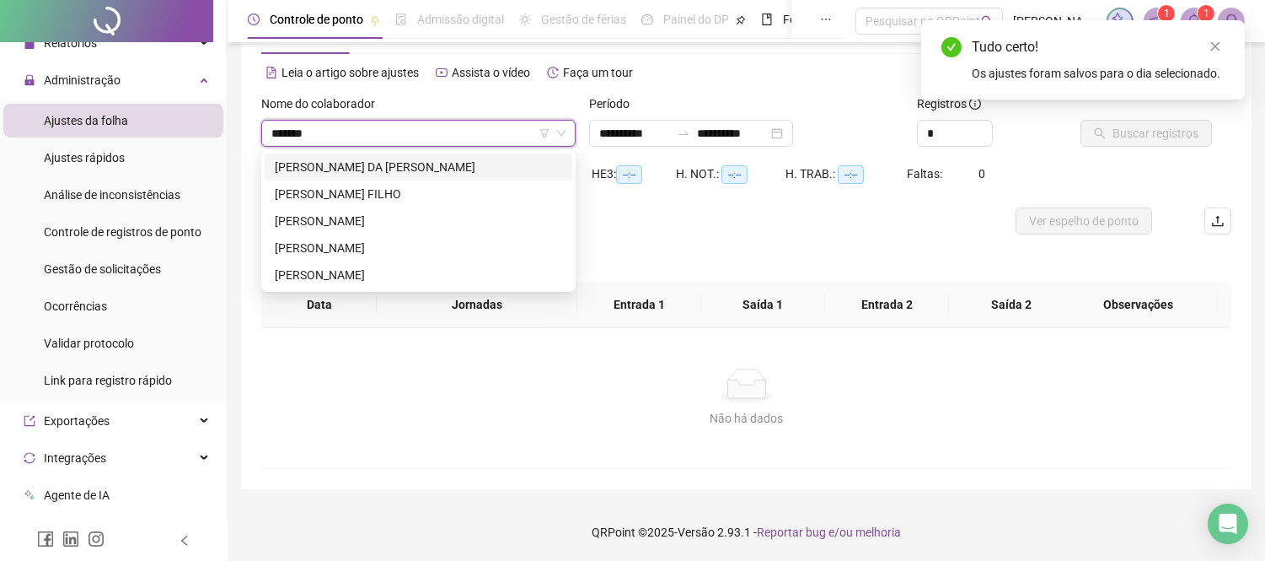
type input "*******"
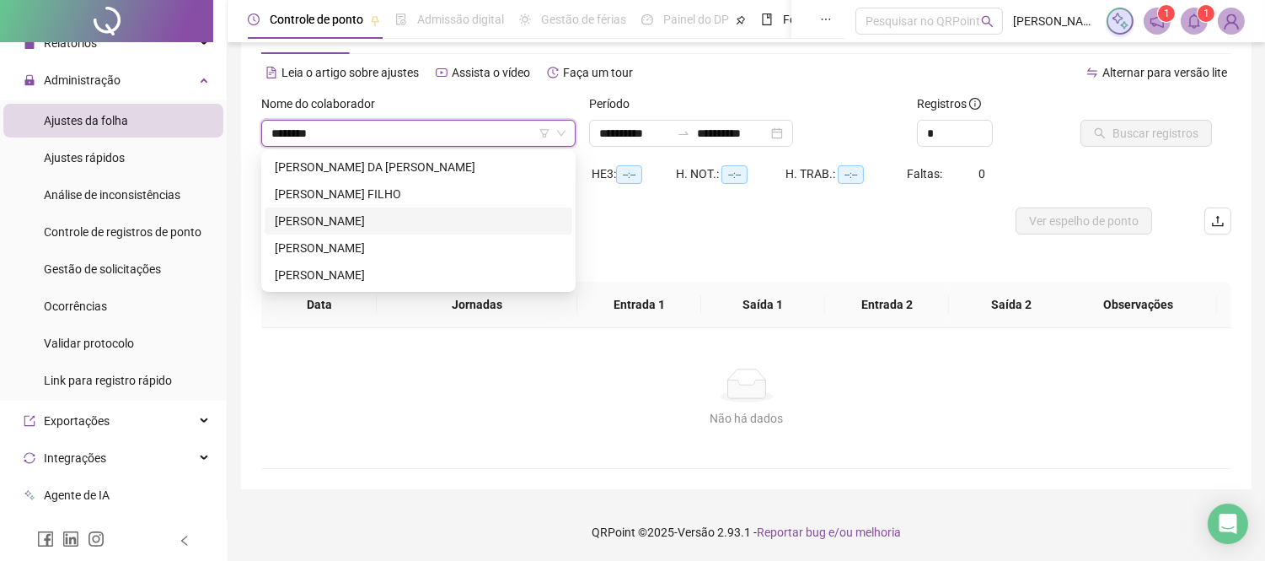
click at [389, 229] on div "[PERSON_NAME]" at bounding box center [418, 221] width 287 height 19
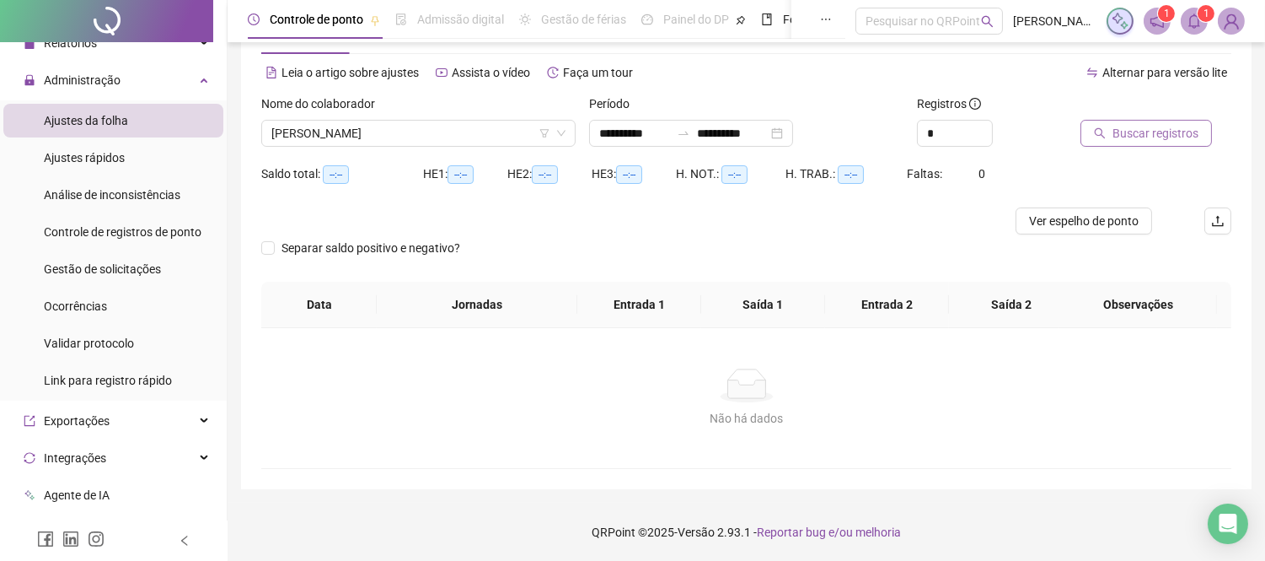
click at [1162, 132] on span "Buscar registros" at bounding box center [1156, 133] width 86 height 19
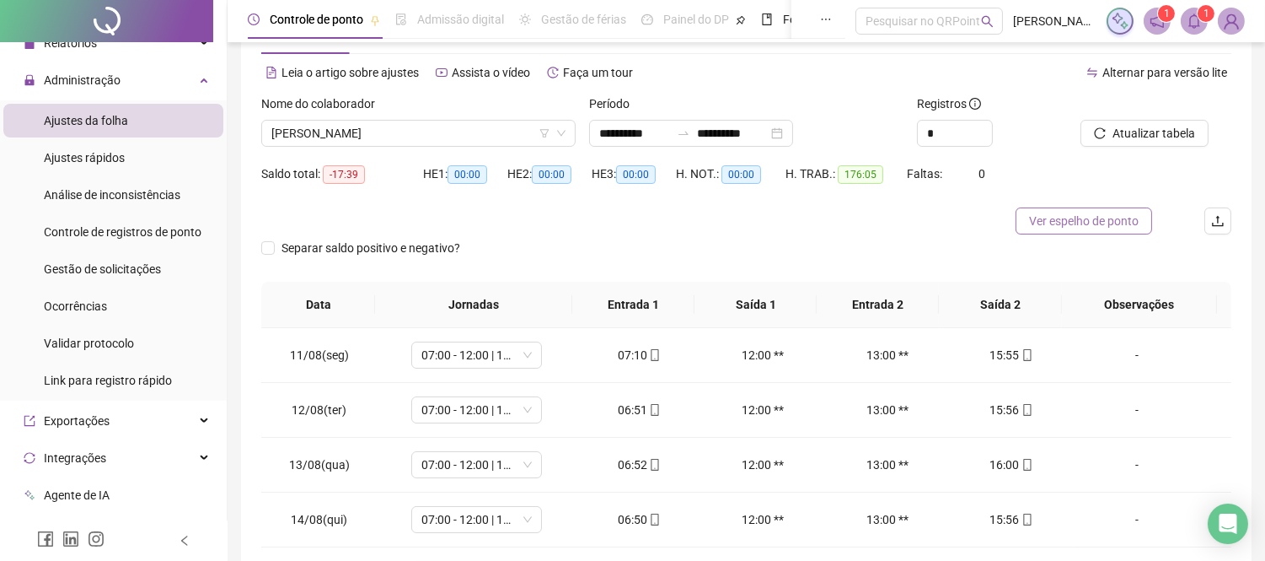
click at [1080, 213] on span "Ver espelho de ponto" at bounding box center [1084, 221] width 110 height 19
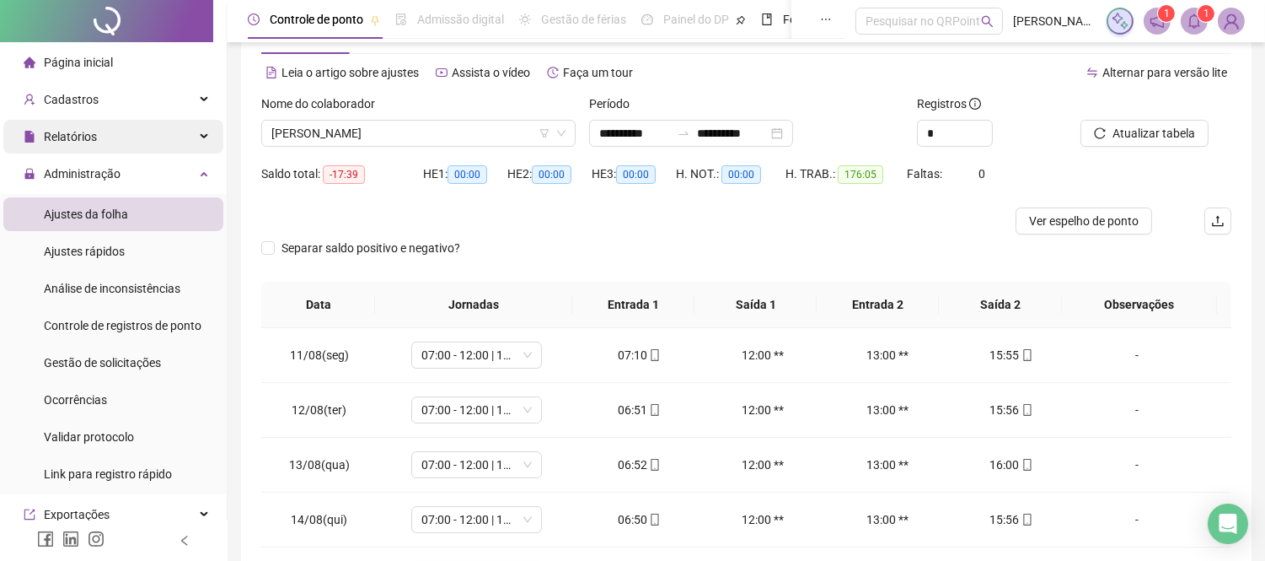
click at [147, 140] on div "Relatórios" at bounding box center [113, 137] width 220 height 34
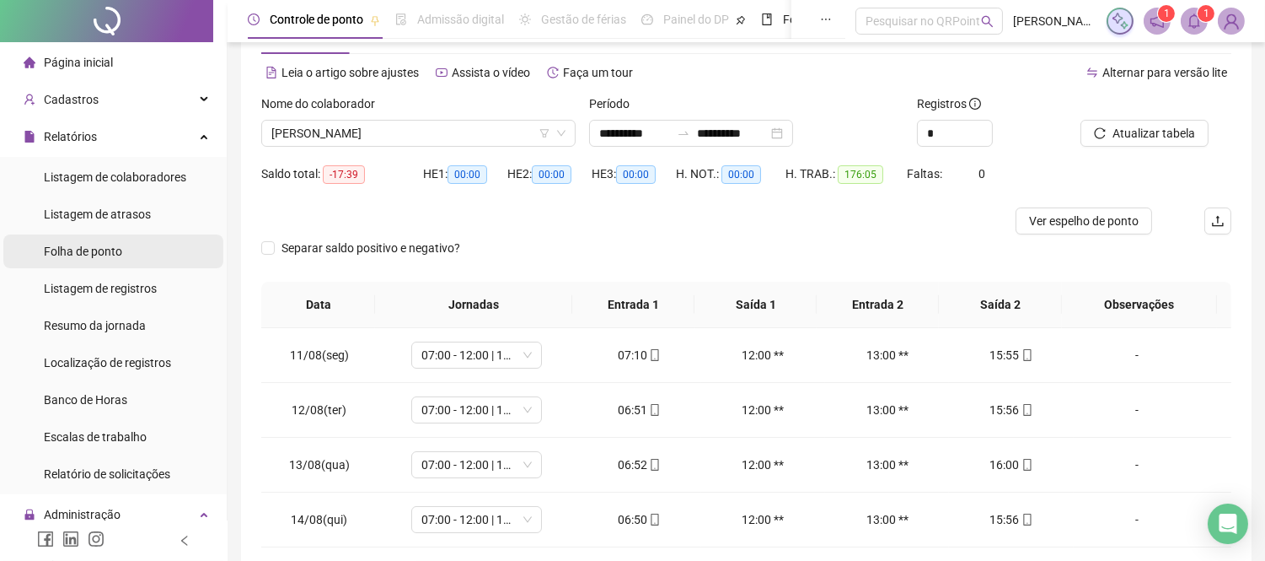
click at [82, 244] on span "Folha de ponto" at bounding box center [83, 250] width 78 height 13
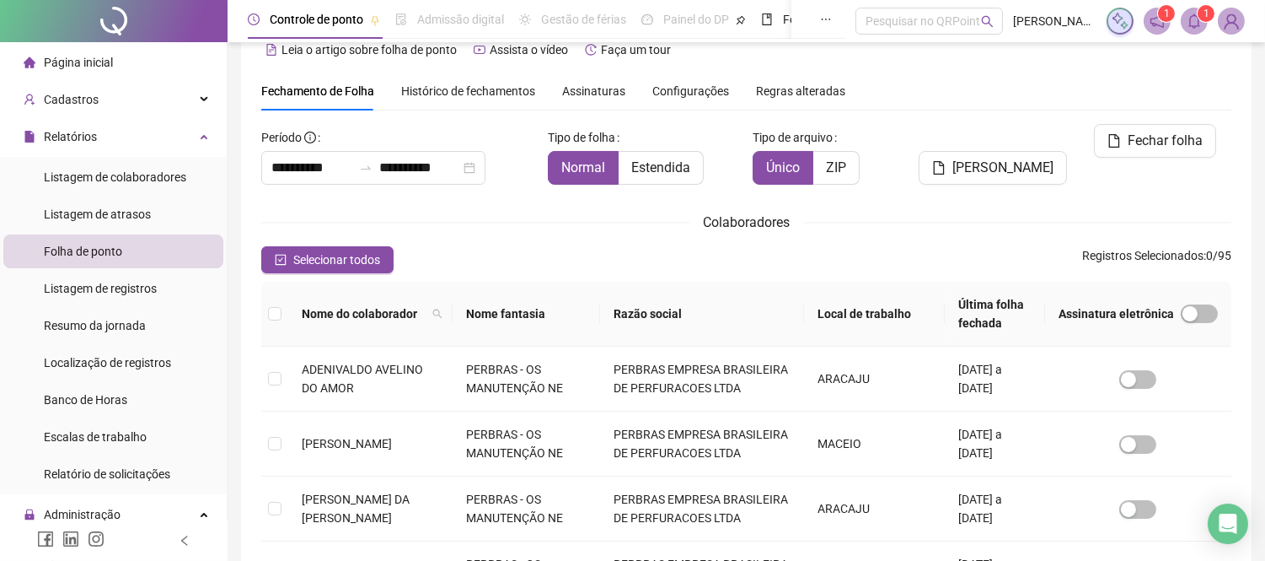
type input "**********"
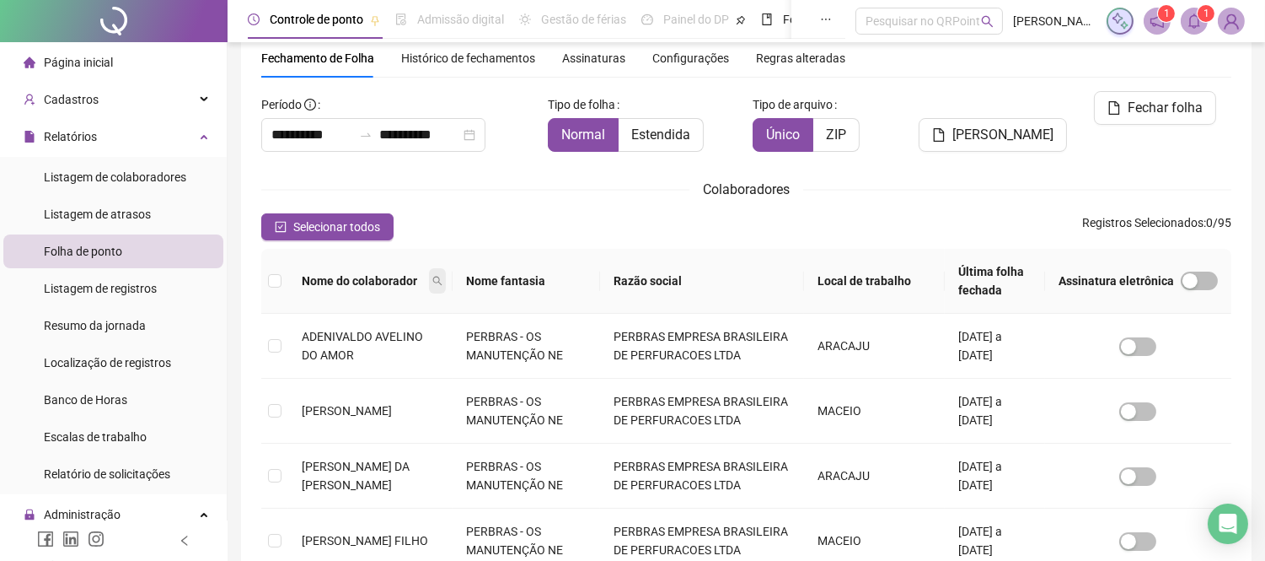
click at [444, 278] on span at bounding box center [437, 280] width 17 height 25
type input "**********"
click at [325, 343] on icon "search" at bounding box center [319, 341] width 11 height 11
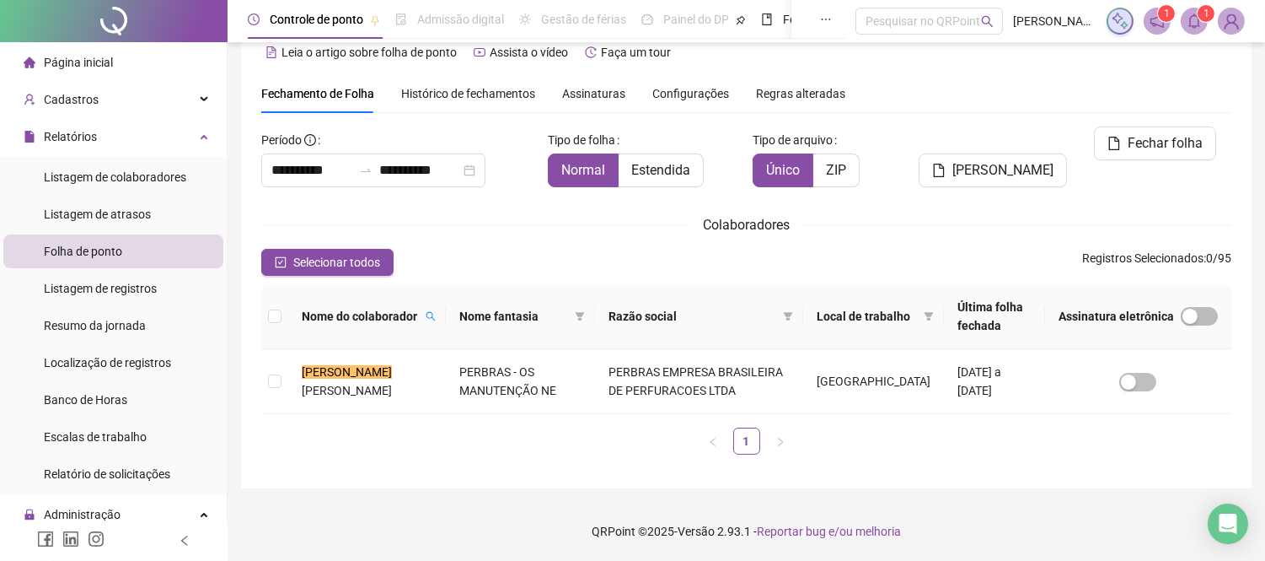
scroll to position [28, 0]
click at [266, 384] on td at bounding box center [274, 382] width 27 height 65
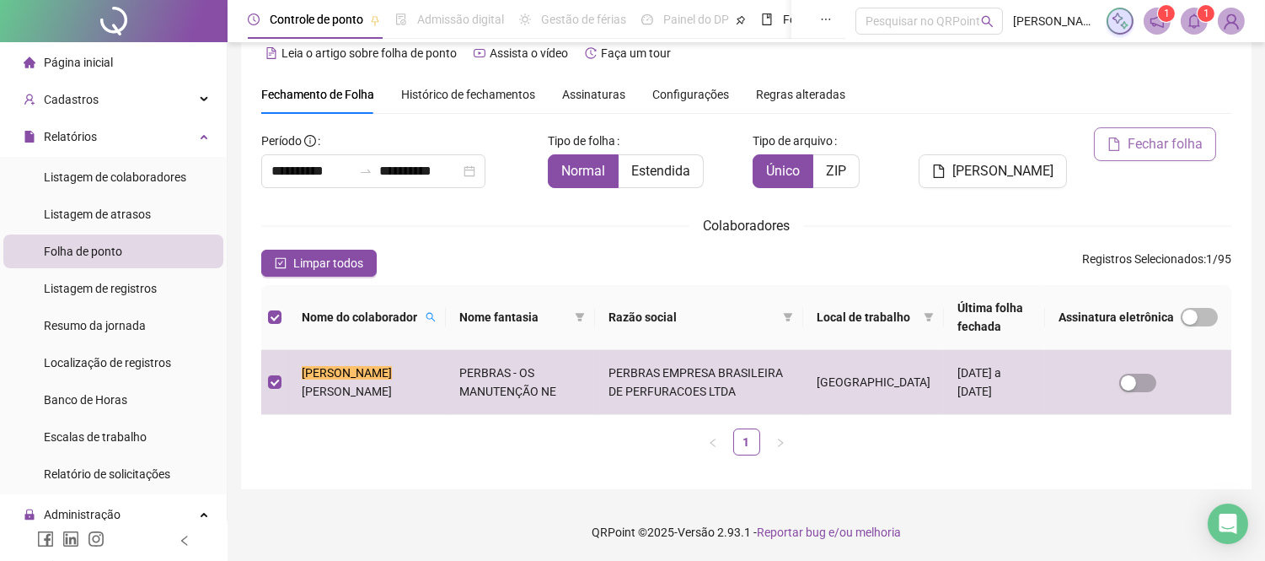
click at [1148, 147] on span "Fechar folha" at bounding box center [1165, 144] width 75 height 20
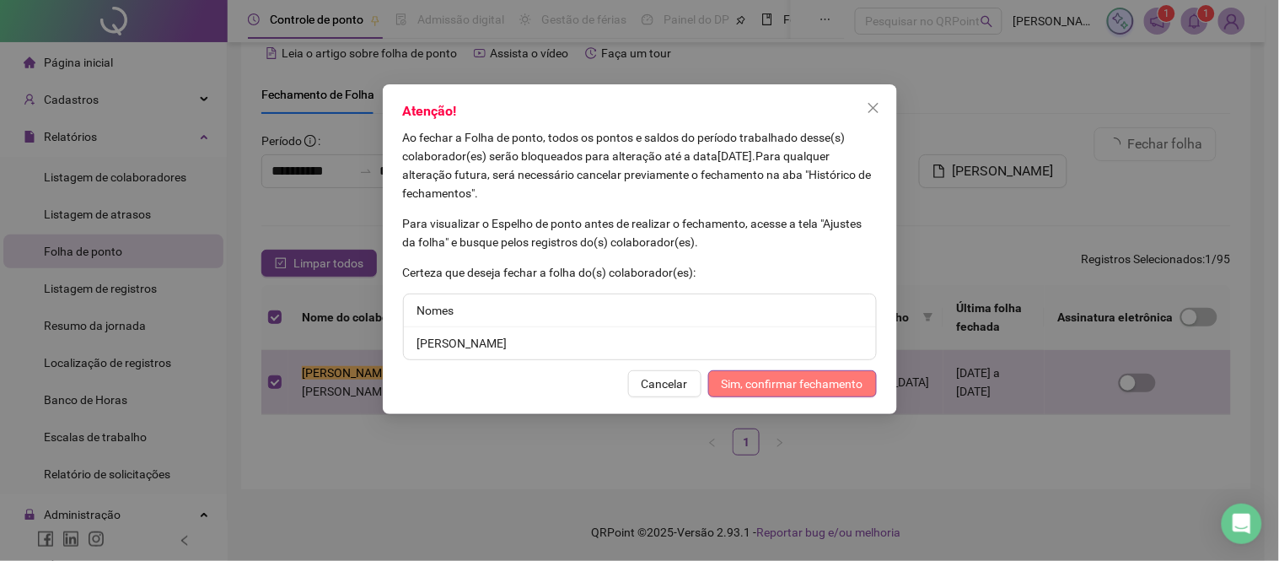
click at [755, 380] on span "Sim, confirmar fechamento" at bounding box center [793, 383] width 142 height 19
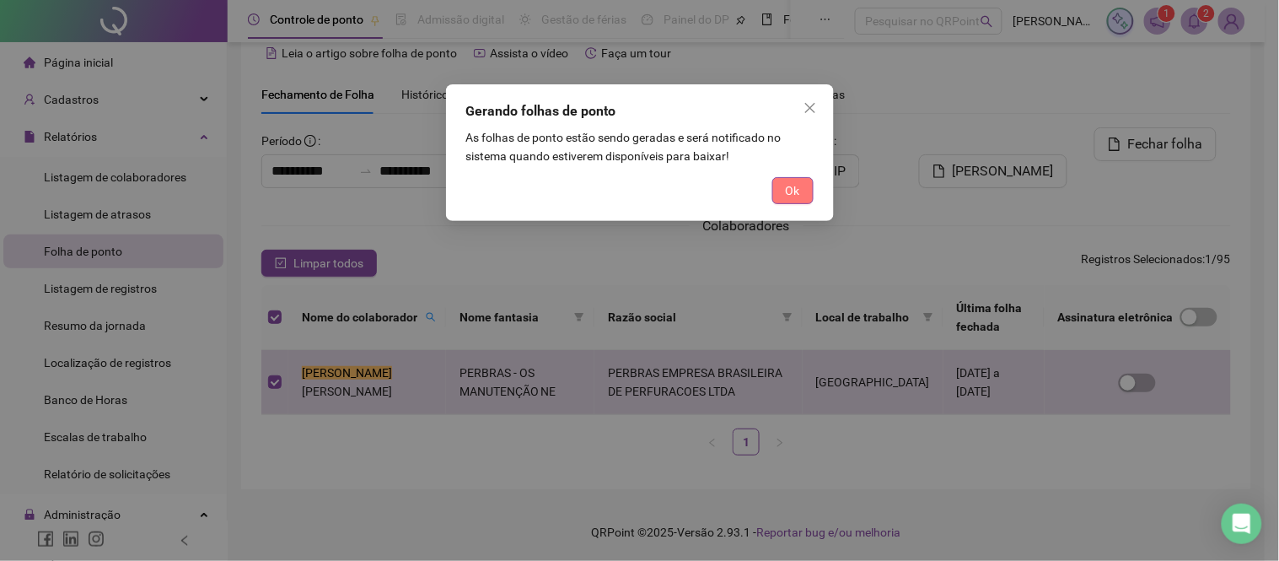
click at [795, 202] on button "Ok" at bounding box center [792, 190] width 41 height 27
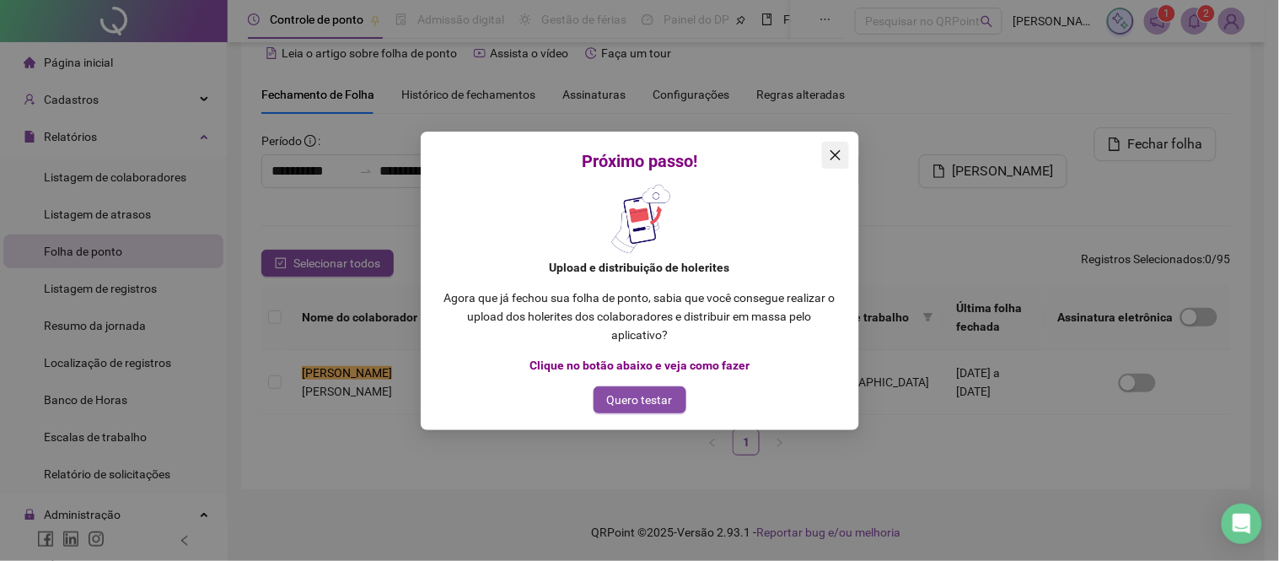
click at [830, 153] on icon "close" at bounding box center [835, 154] width 13 height 13
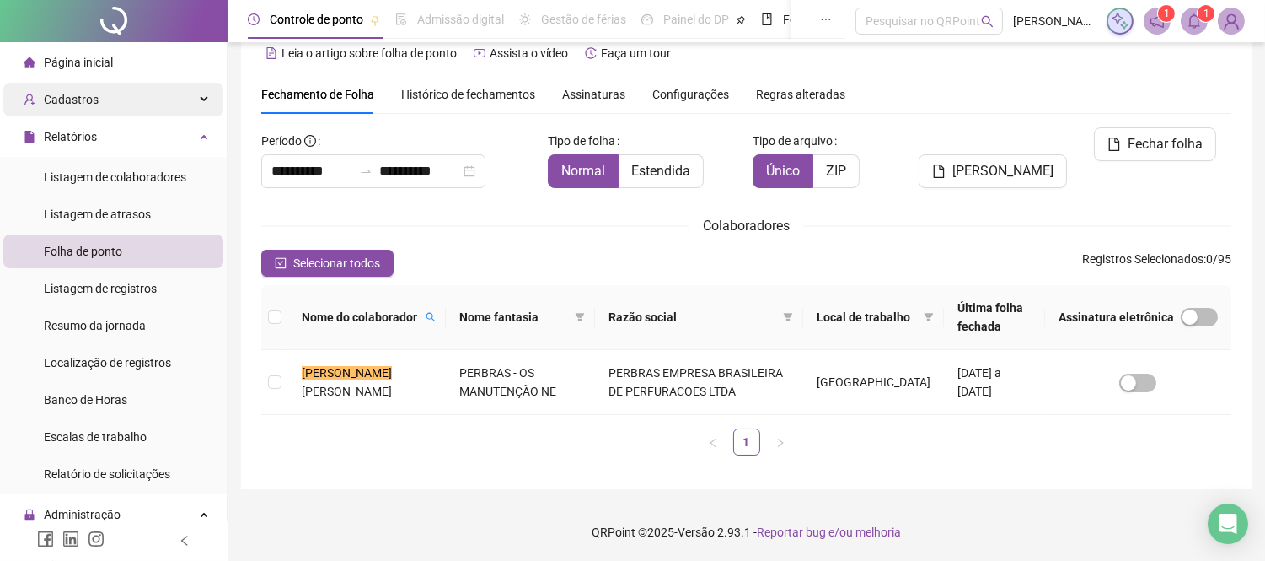
click at [148, 114] on div "Cadastros" at bounding box center [113, 100] width 220 height 34
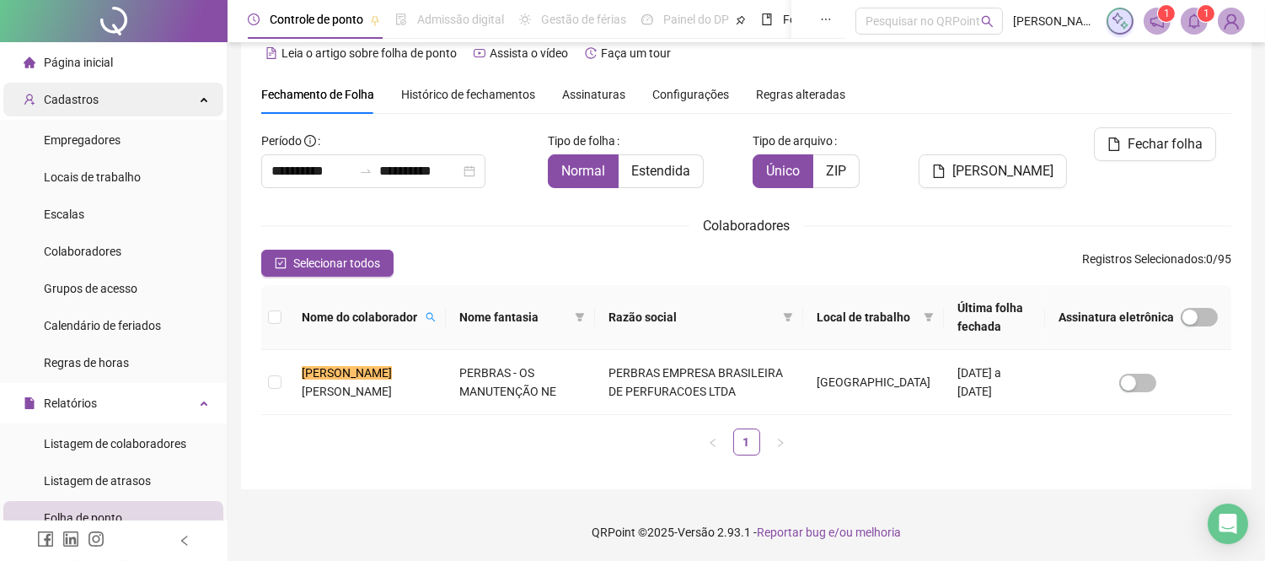
click at [148, 114] on div "Cadastros" at bounding box center [113, 100] width 220 height 34
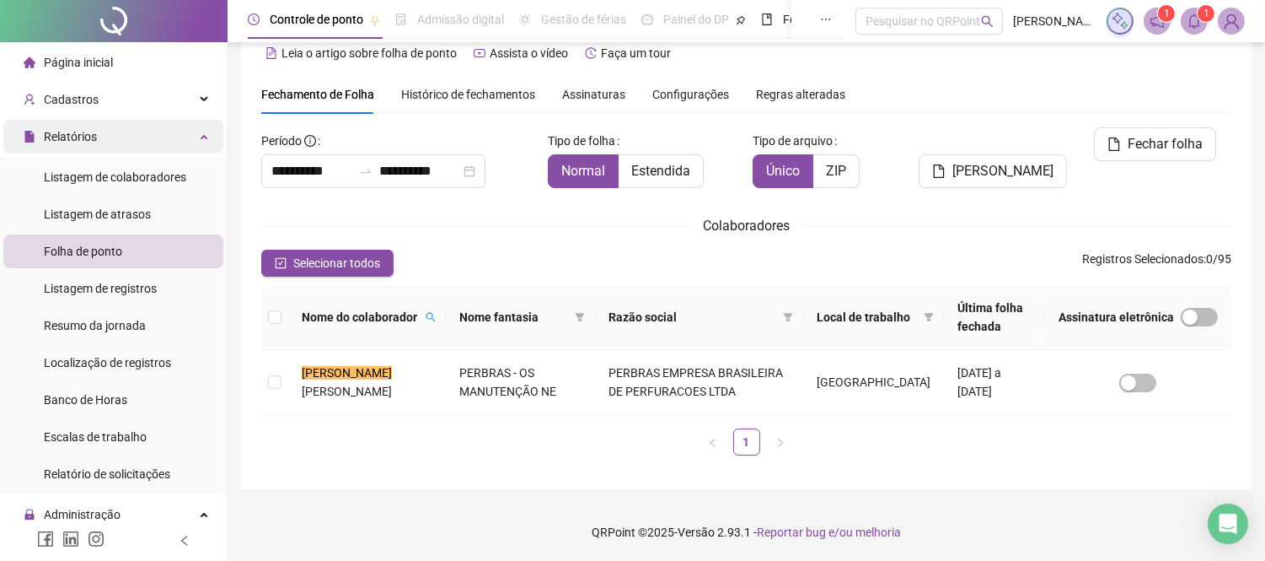
click at [148, 141] on div "Relatórios" at bounding box center [113, 137] width 220 height 34
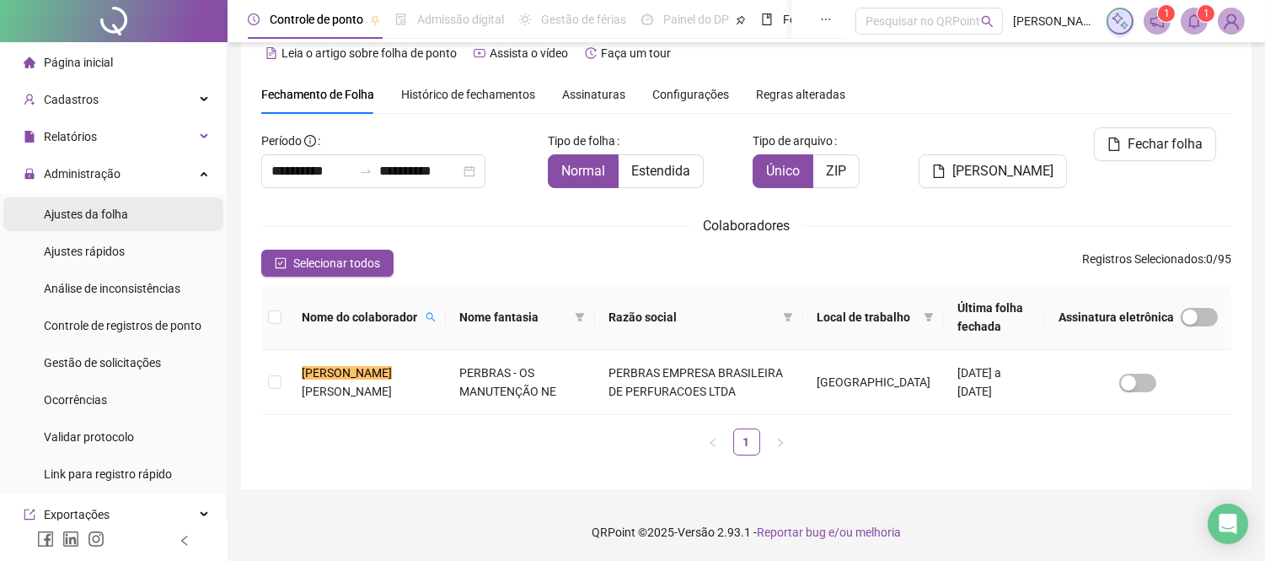
click at [111, 208] on span "Ajustes da folha" at bounding box center [86, 213] width 84 height 13
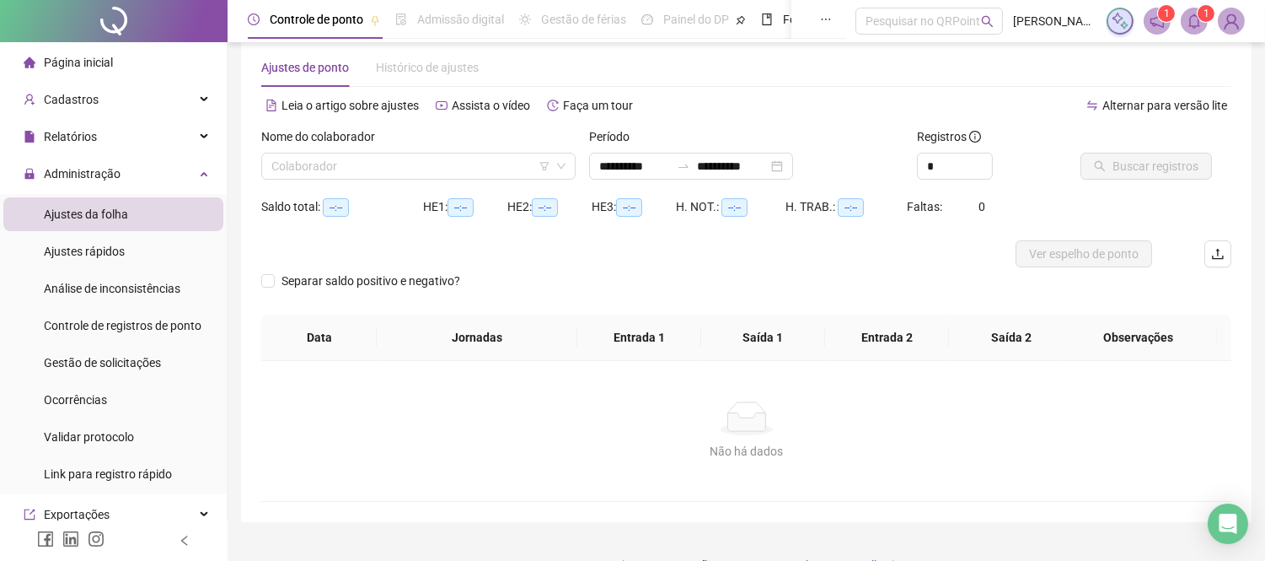
type input "**********"
click at [107, 358] on span "Gestão de solicitações" at bounding box center [102, 362] width 117 height 13
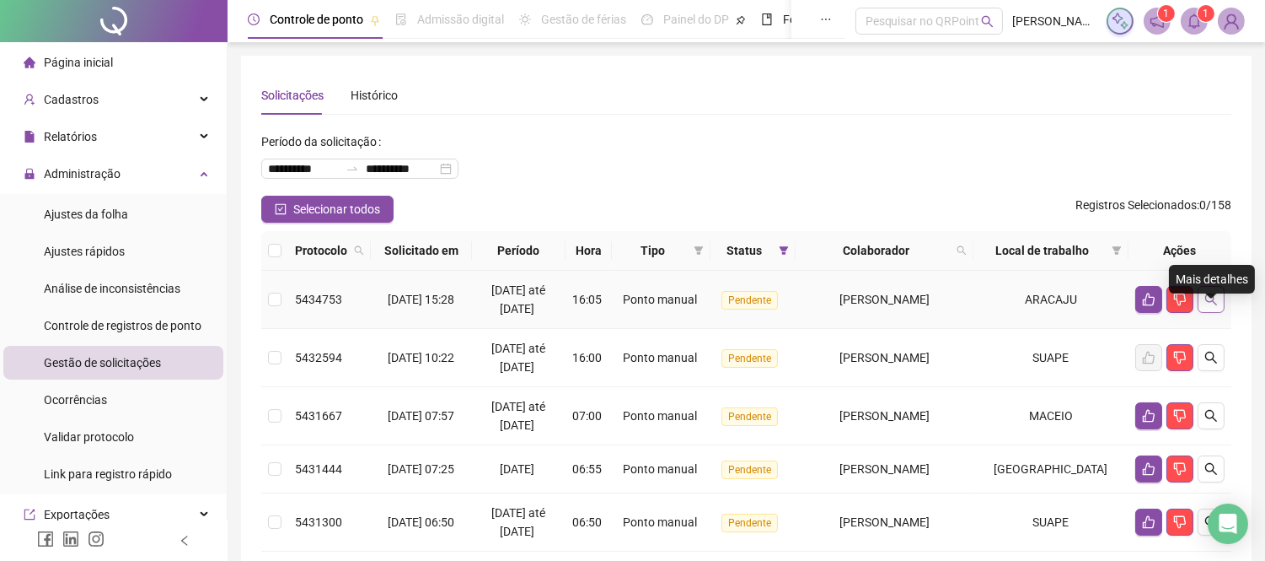
click at [1211, 306] on icon "search" at bounding box center [1211, 299] width 13 height 13
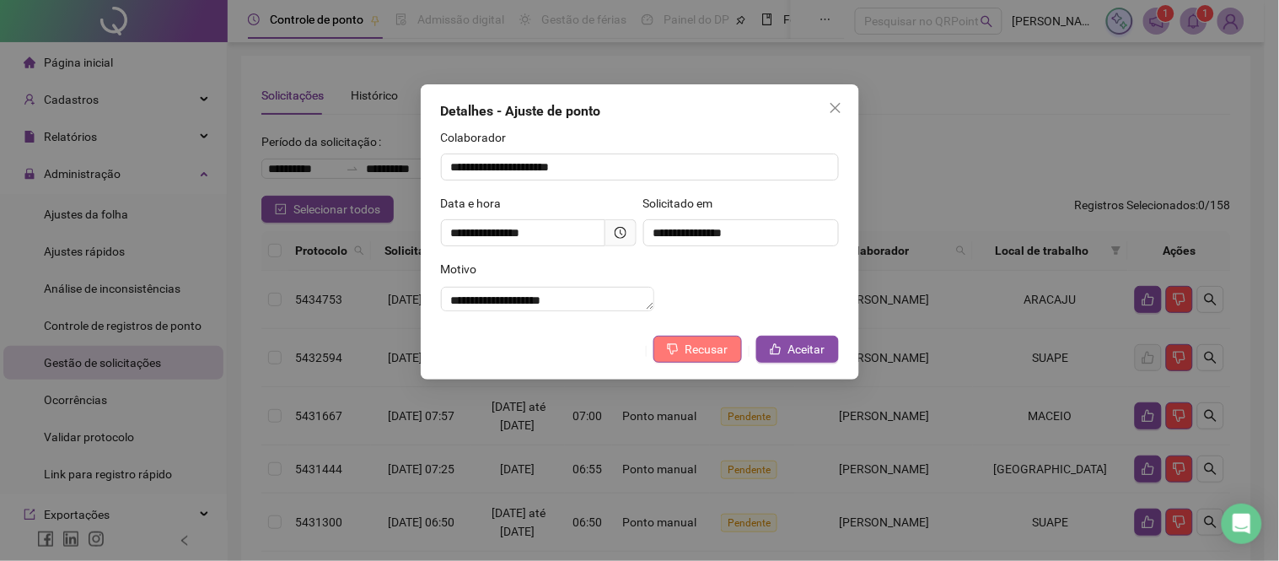
click at [693, 358] on span "Recusar" at bounding box center [706, 349] width 43 height 19
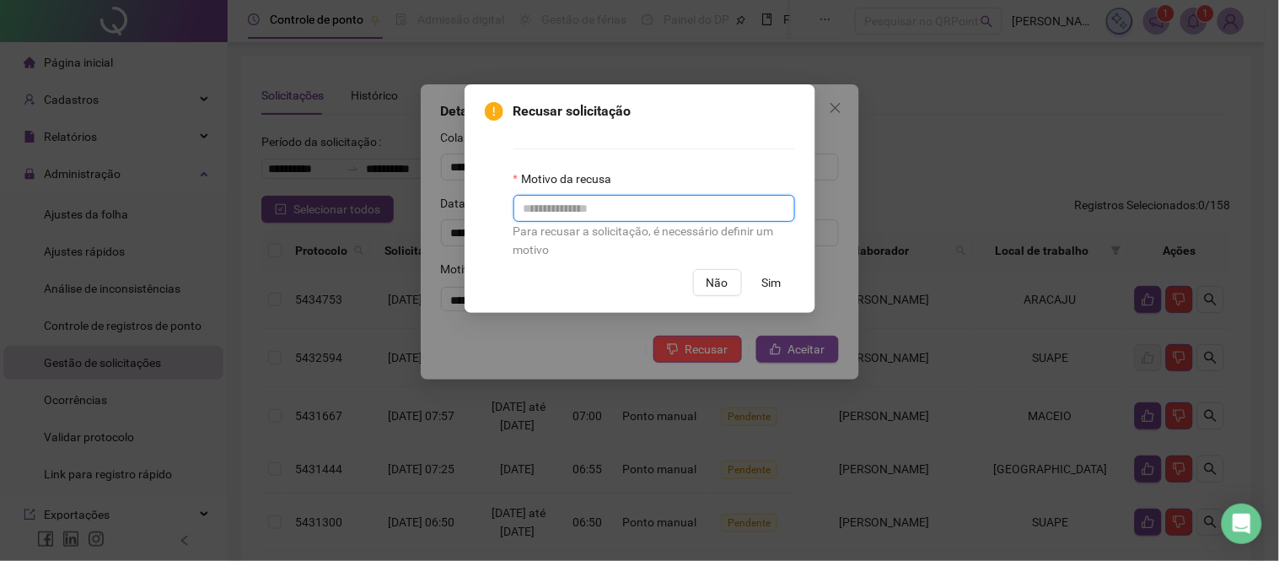
click at [592, 206] on input "text" at bounding box center [654, 208] width 282 height 27
type input "**********"
click at [771, 287] on span "Sim" at bounding box center [771, 282] width 19 height 19
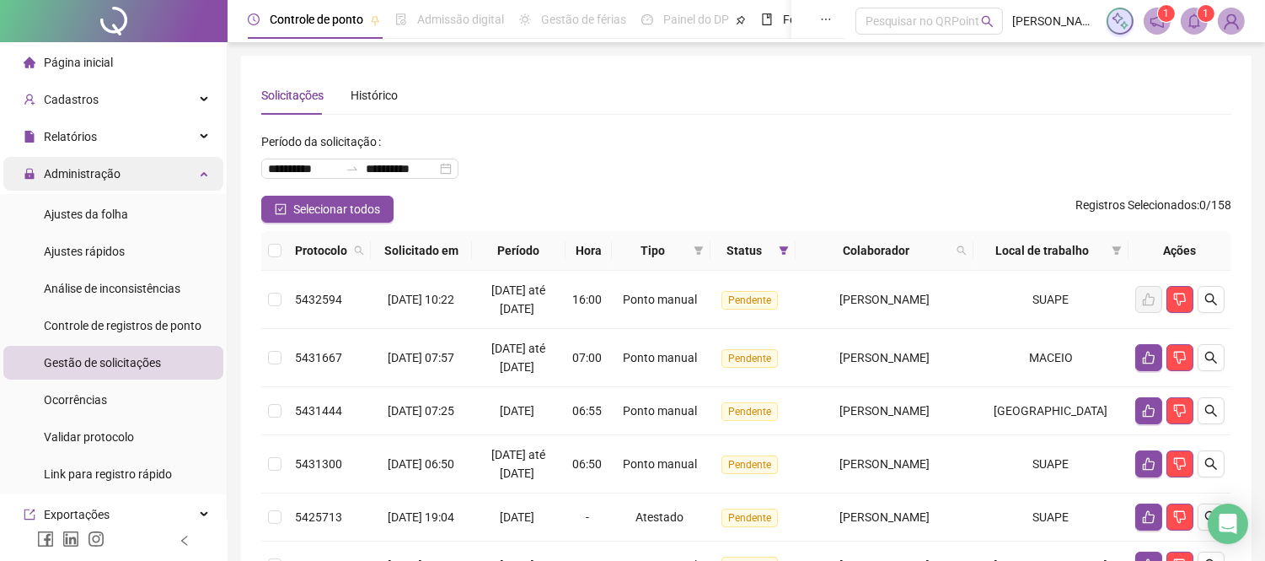
click at [150, 164] on div "Administração" at bounding box center [113, 174] width 220 height 34
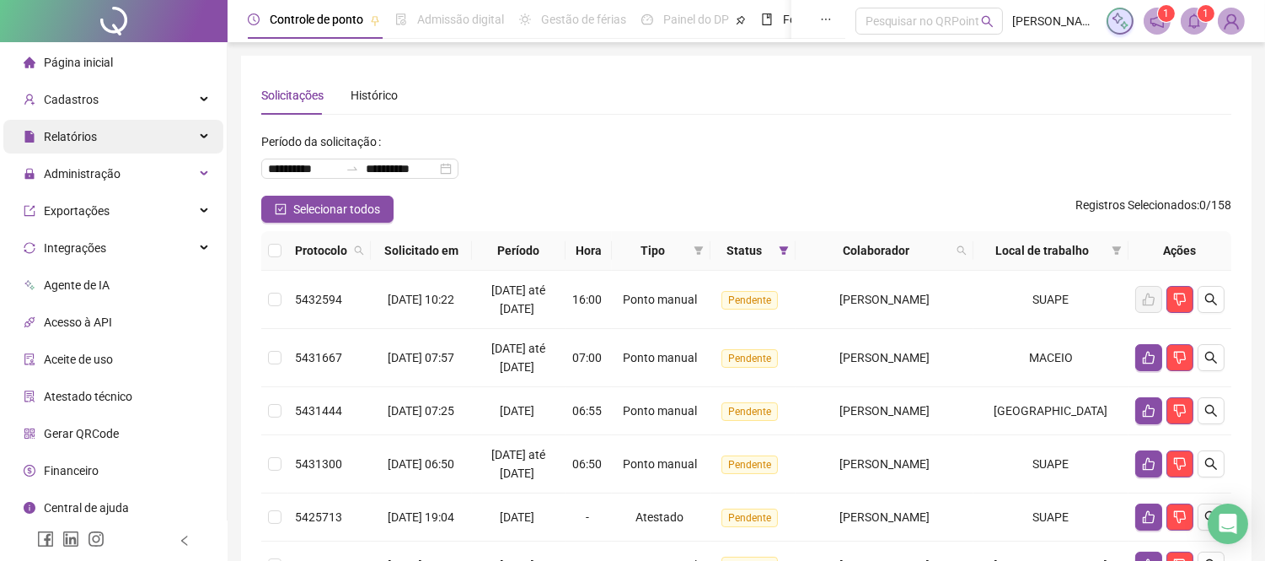
click at [145, 132] on div "Relatórios" at bounding box center [113, 137] width 220 height 34
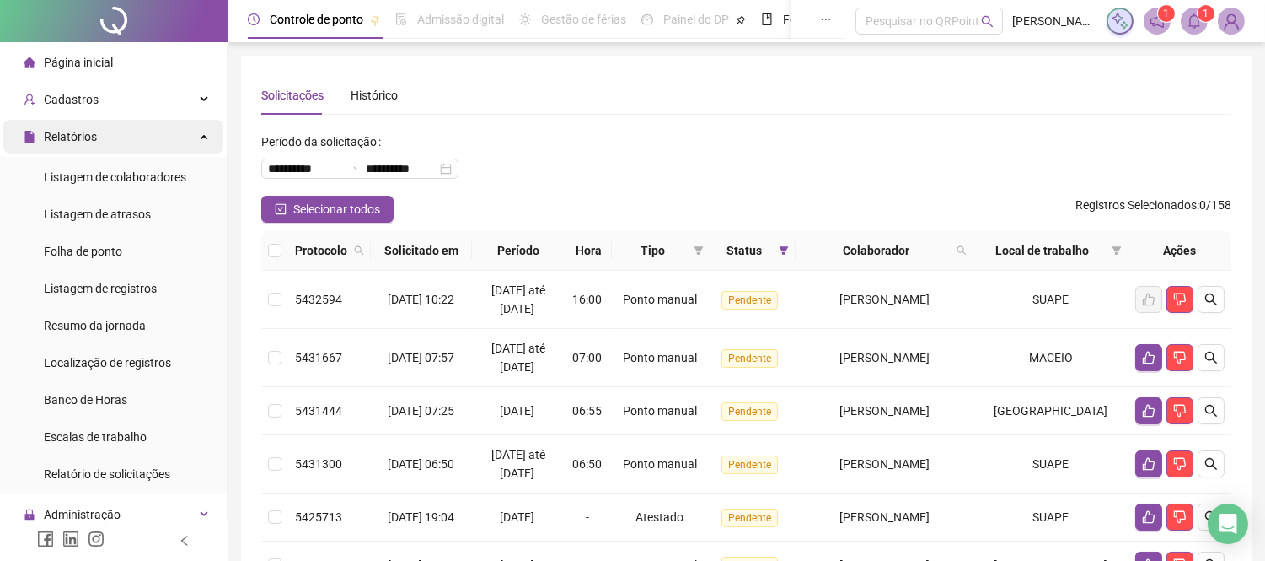
click at [148, 146] on div "Relatórios" at bounding box center [113, 137] width 220 height 34
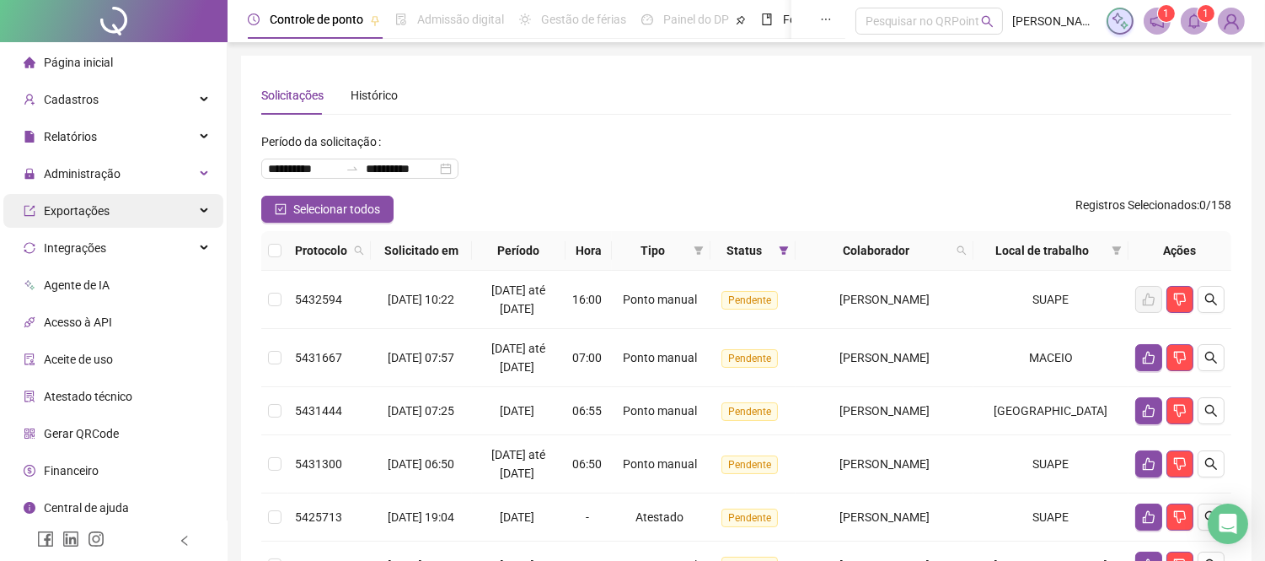
click at [133, 211] on div "Exportações" at bounding box center [113, 211] width 220 height 34
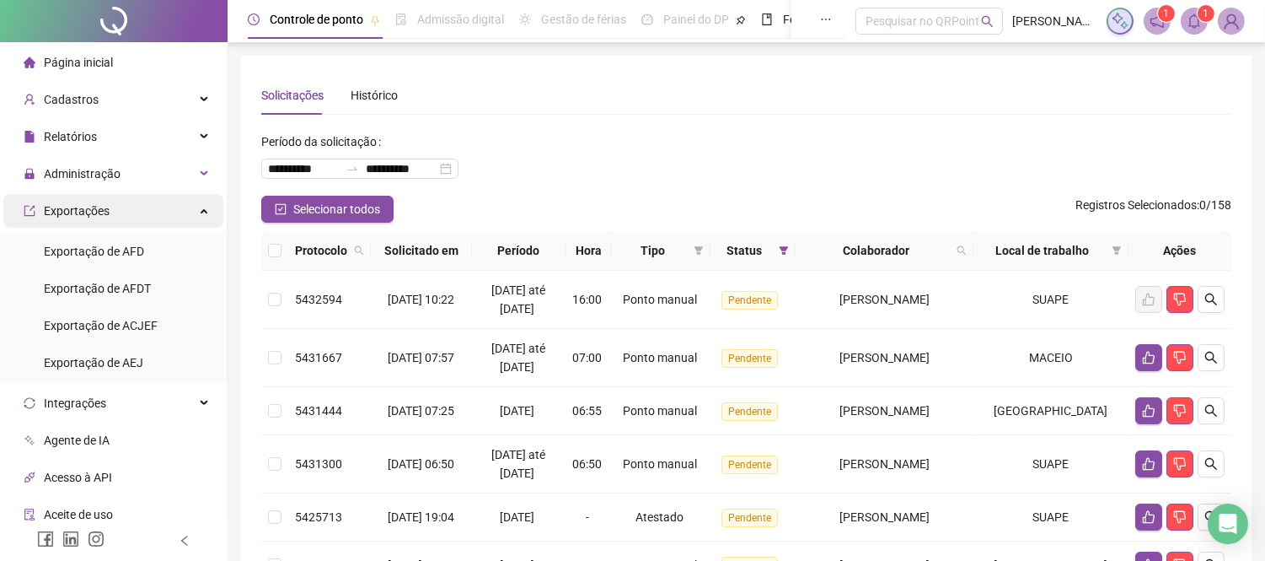
click at [133, 211] on div "Exportações" at bounding box center [113, 211] width 220 height 34
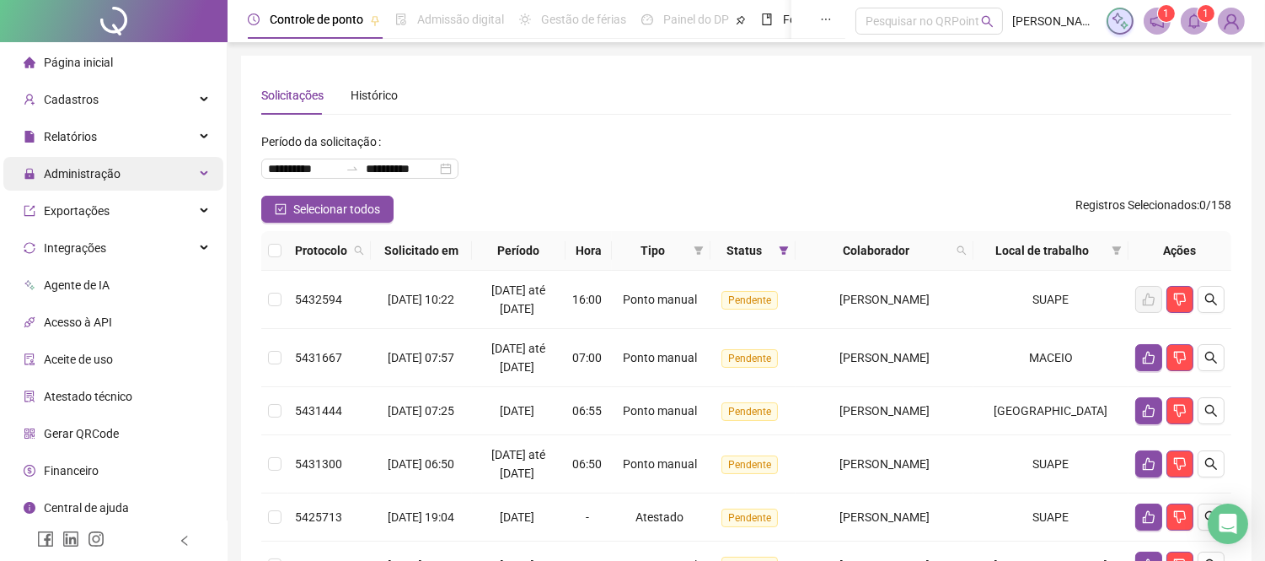
click at [148, 164] on div "Administração" at bounding box center [113, 174] width 220 height 34
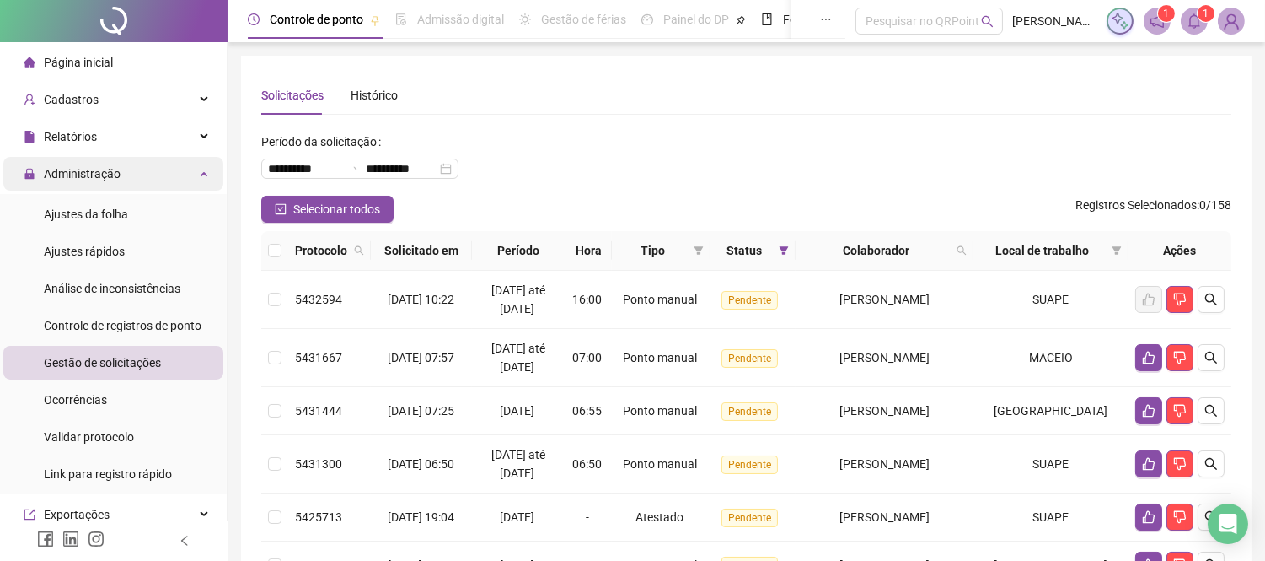
click at [137, 181] on div "Administração" at bounding box center [113, 174] width 220 height 34
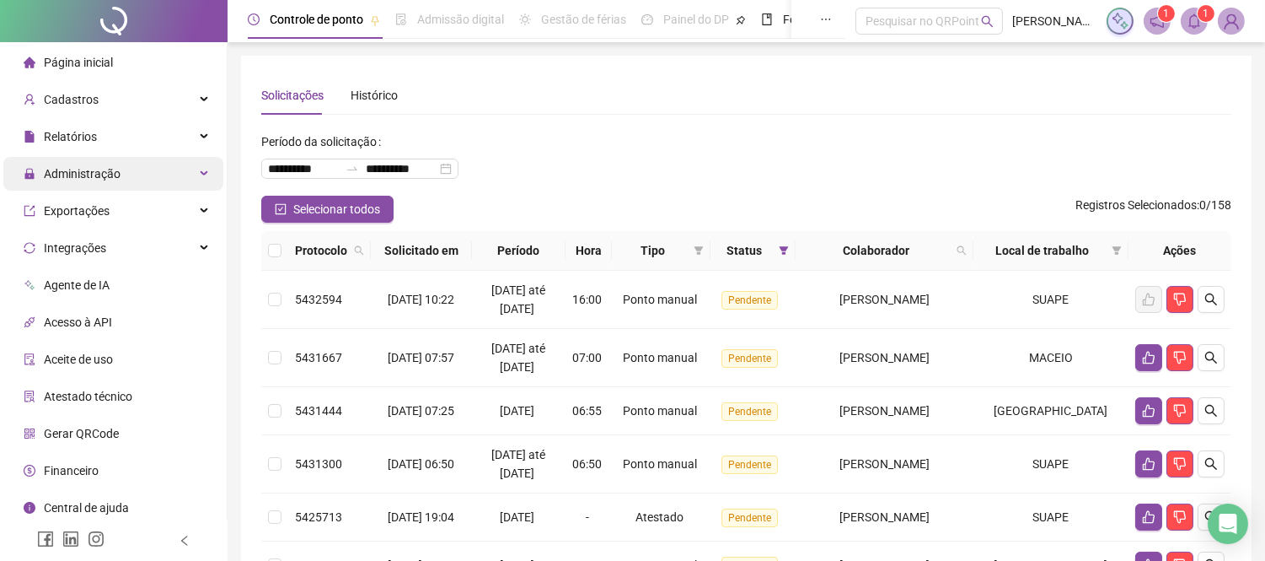
click at [137, 177] on div "Administração" at bounding box center [113, 174] width 220 height 34
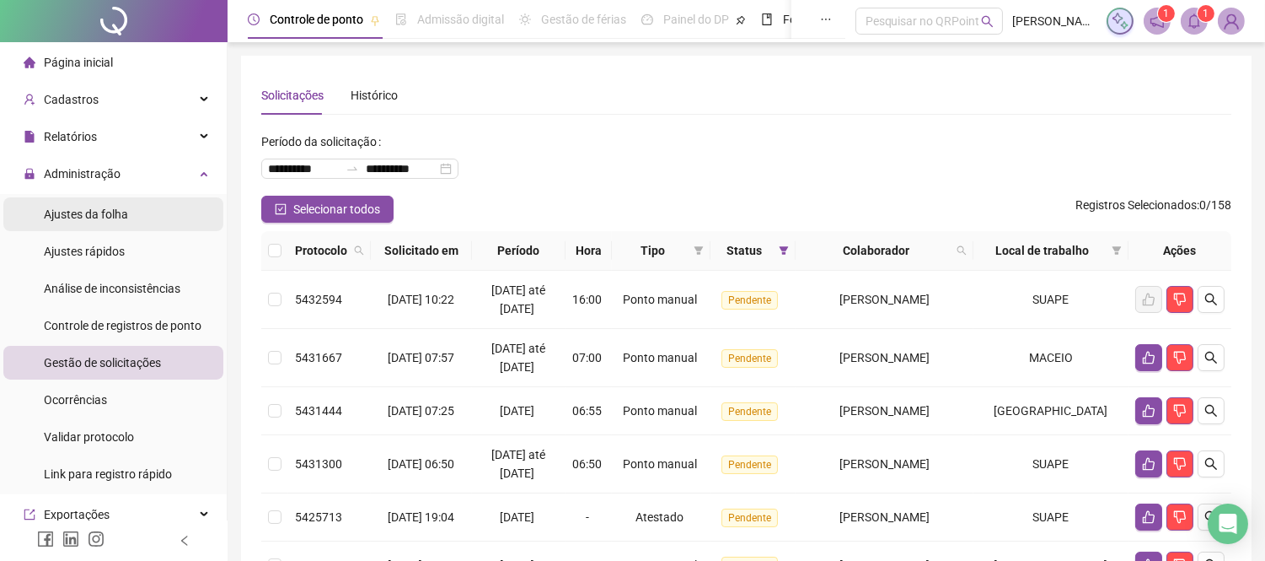
click at [105, 215] on span "Ajustes da folha" at bounding box center [86, 213] width 84 height 13
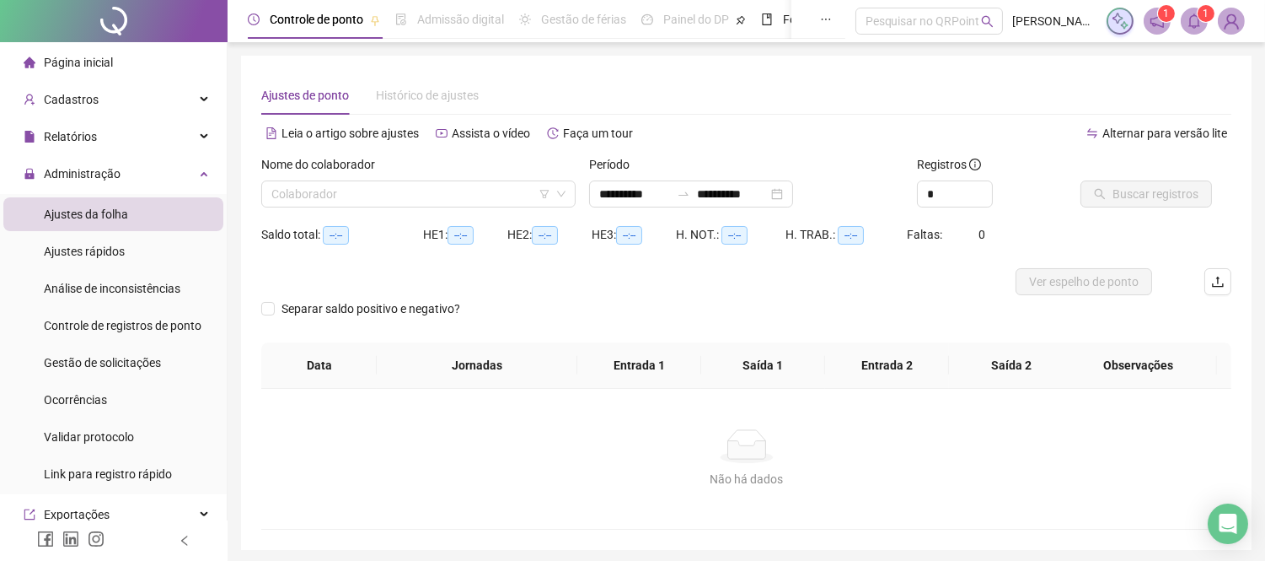
type input "**********"
click at [306, 200] on input "search" at bounding box center [410, 193] width 279 height 25
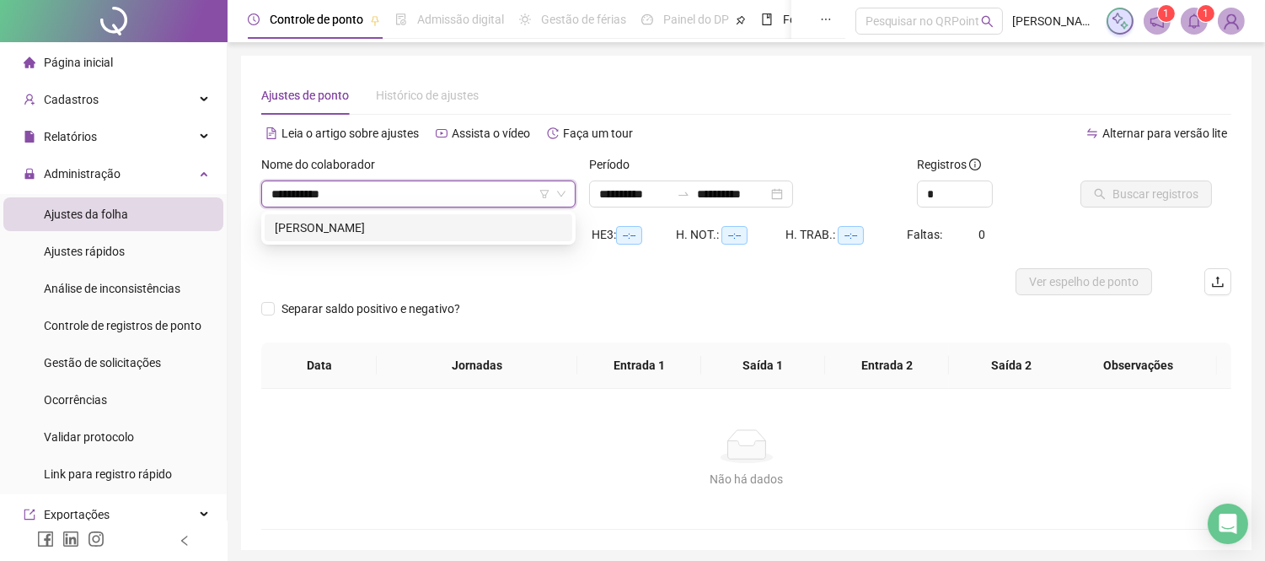
type input "**********"
click at [364, 220] on div "[PERSON_NAME]" at bounding box center [418, 227] width 287 height 19
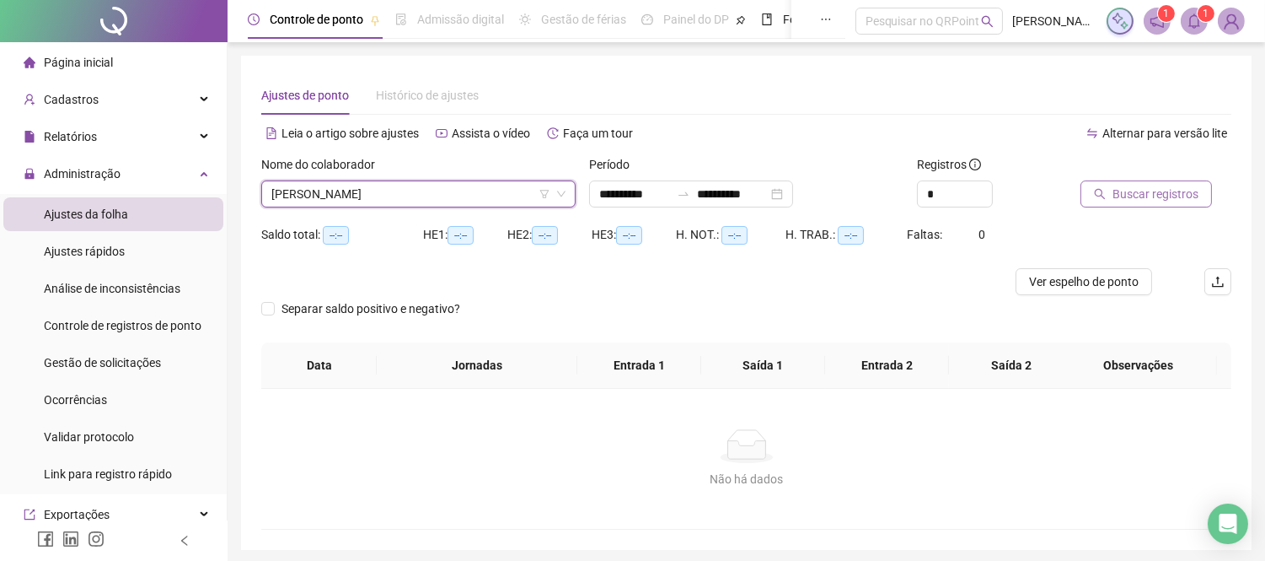
click at [1130, 199] on span "Buscar registros" at bounding box center [1156, 194] width 86 height 19
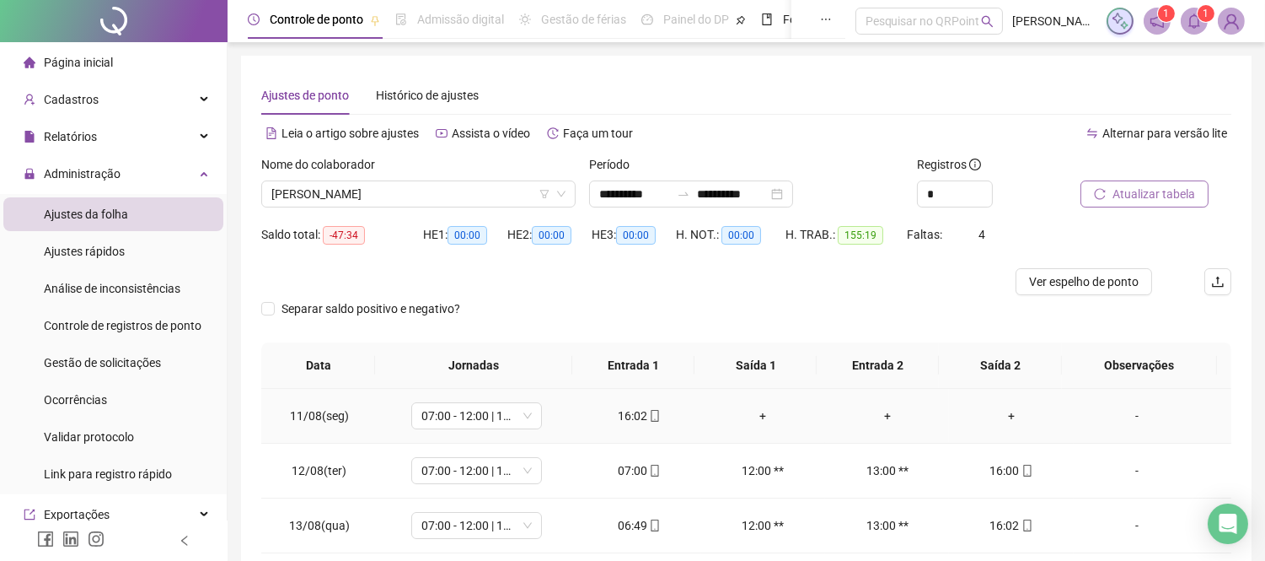
click at [993, 413] on div "+" at bounding box center [1011, 415] width 97 height 19
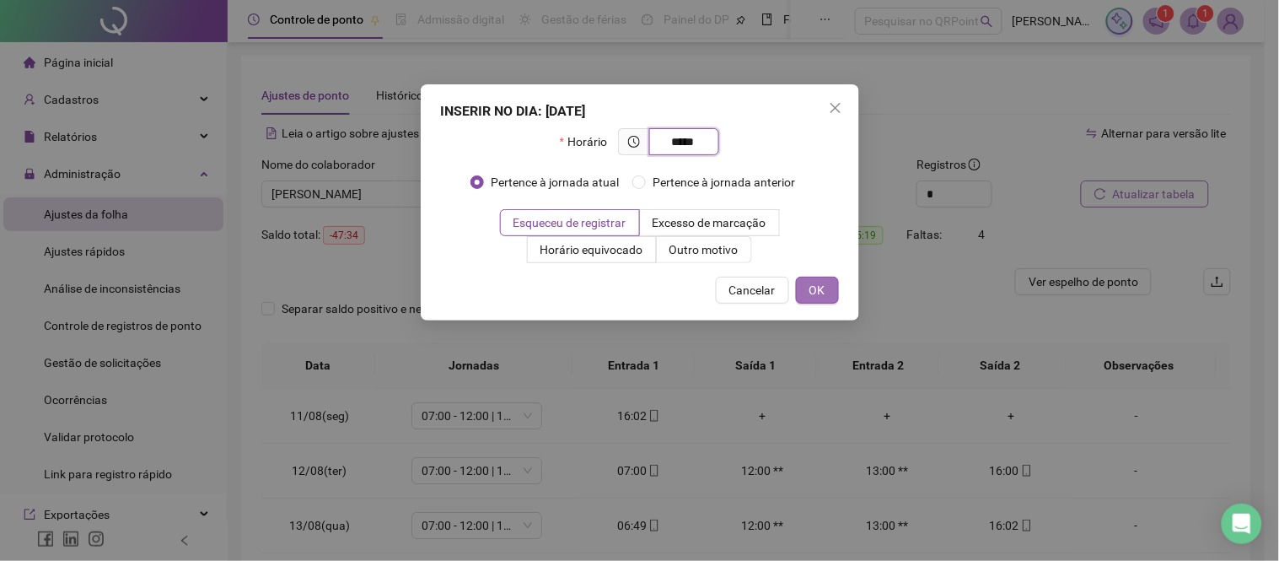
type input "*****"
click at [820, 289] on span "OK" at bounding box center [817, 290] width 16 height 19
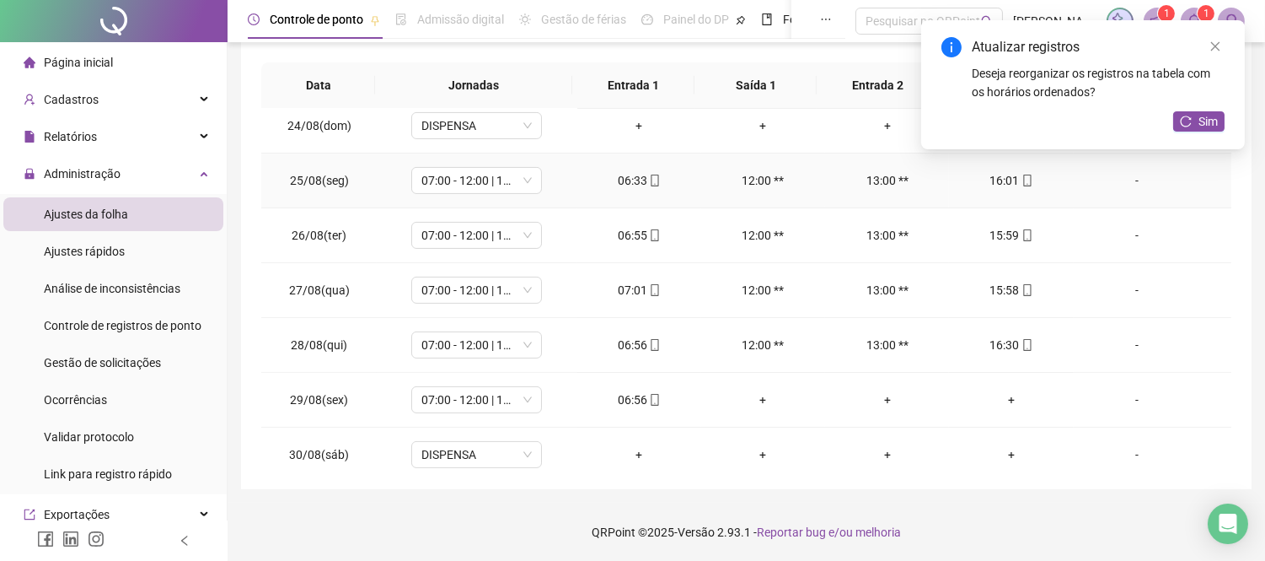
scroll to position [749, 0]
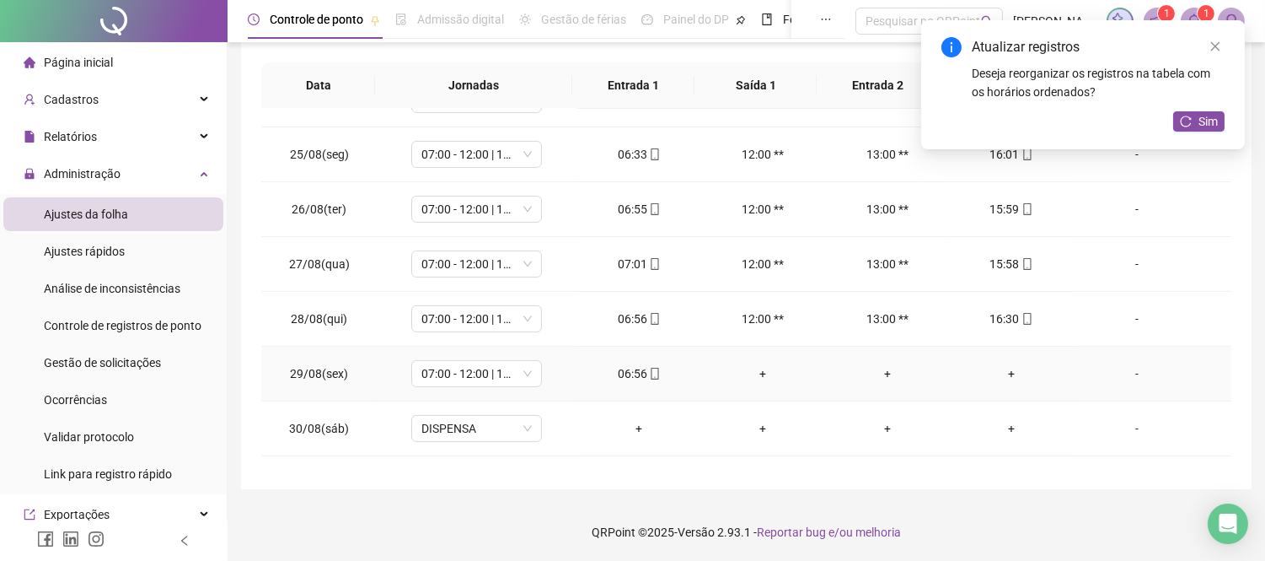
click at [1009, 373] on div "+" at bounding box center [1011, 373] width 97 height 19
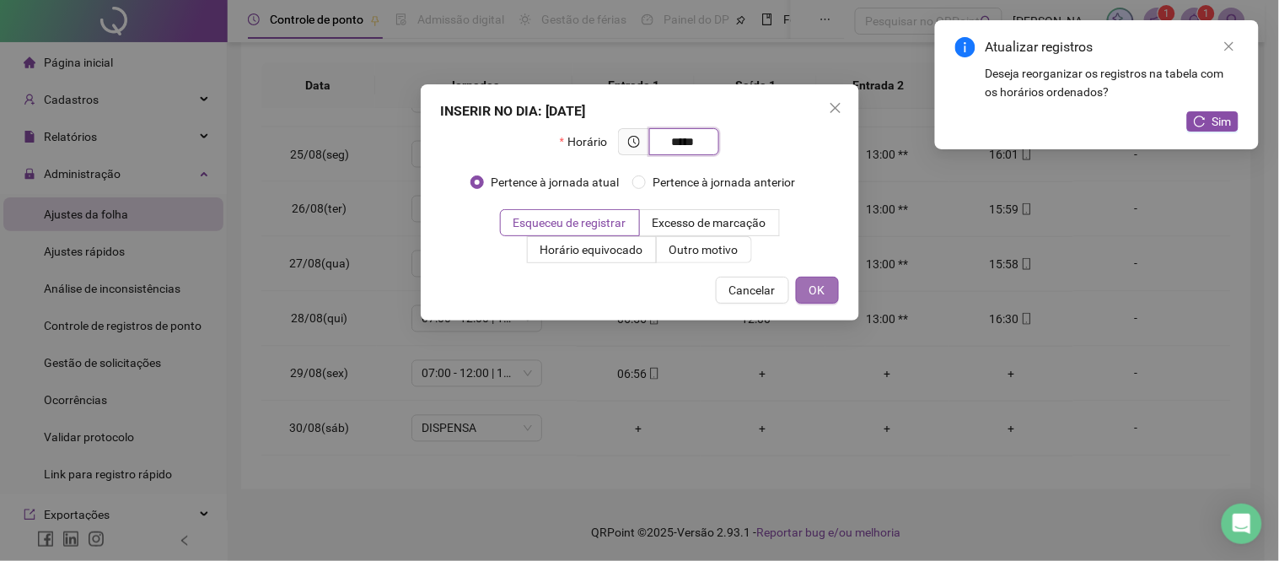
type input "*****"
click at [832, 291] on button "OK" at bounding box center [817, 290] width 43 height 27
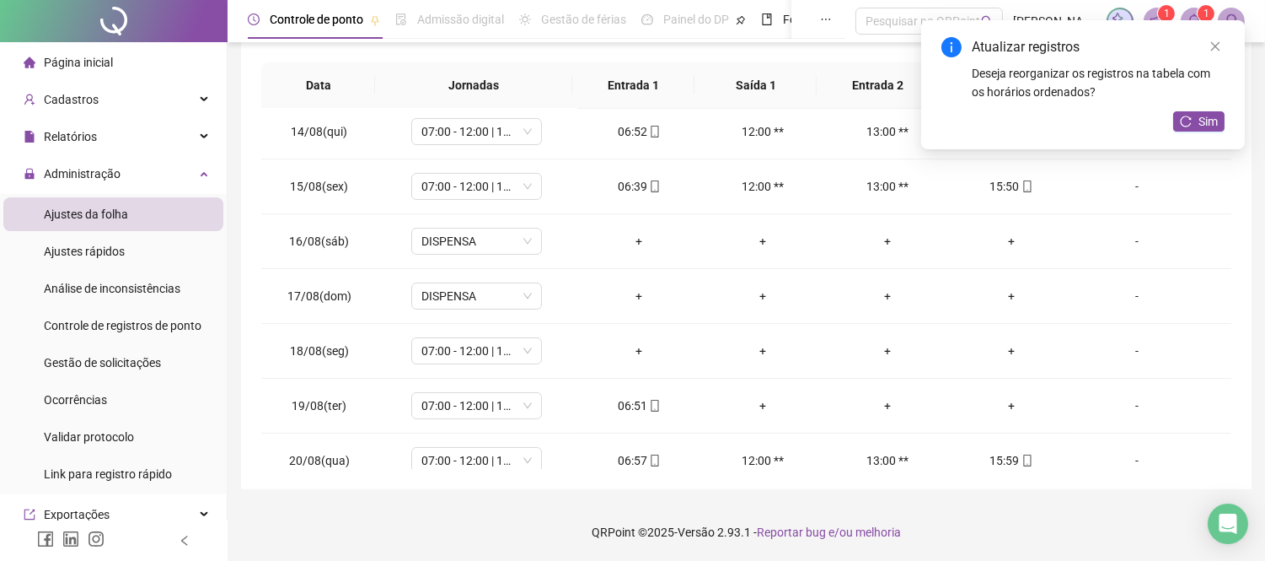
scroll to position [123, 0]
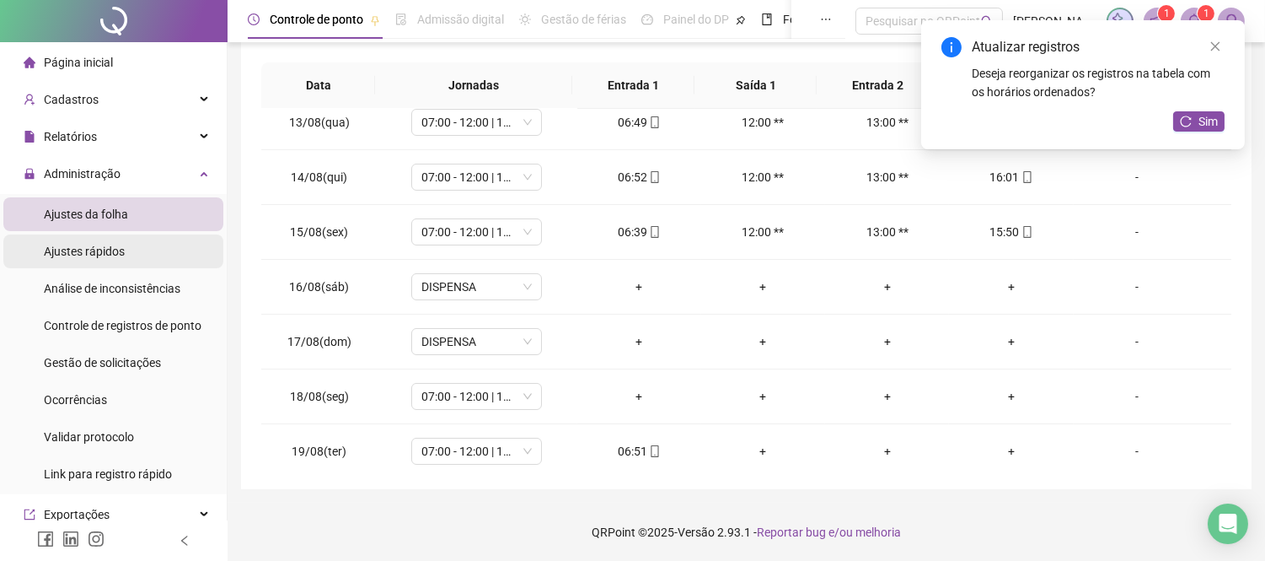
click at [113, 254] on span "Ajustes rápidos" at bounding box center [84, 250] width 81 height 13
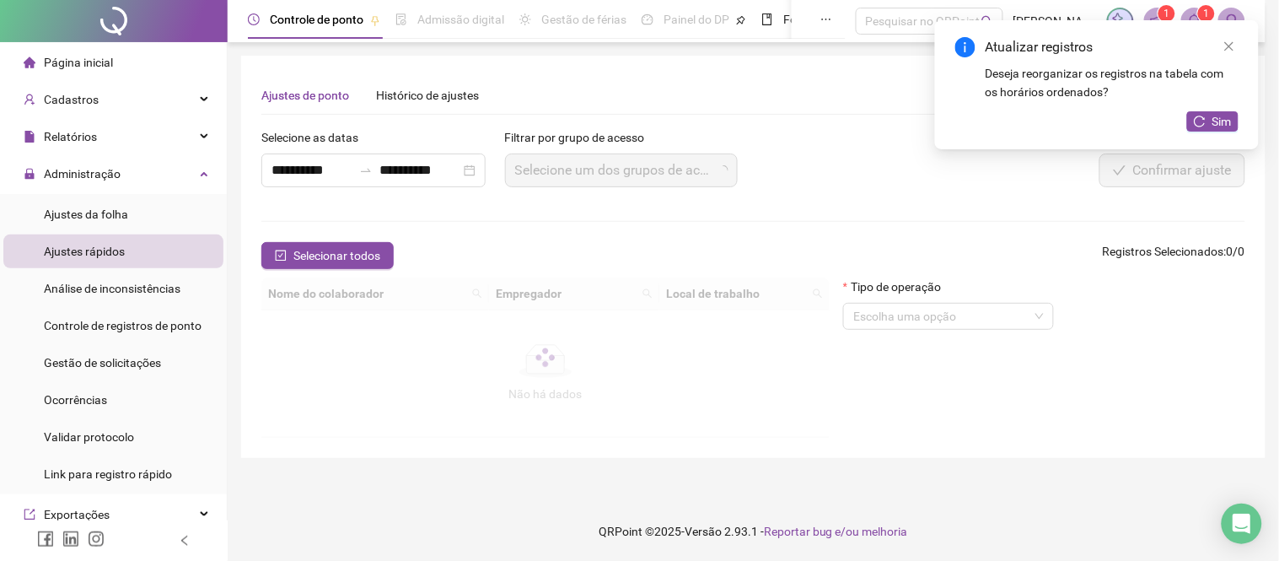
click at [96, 251] on span "Ajustes rápidos" at bounding box center [84, 250] width 81 height 13
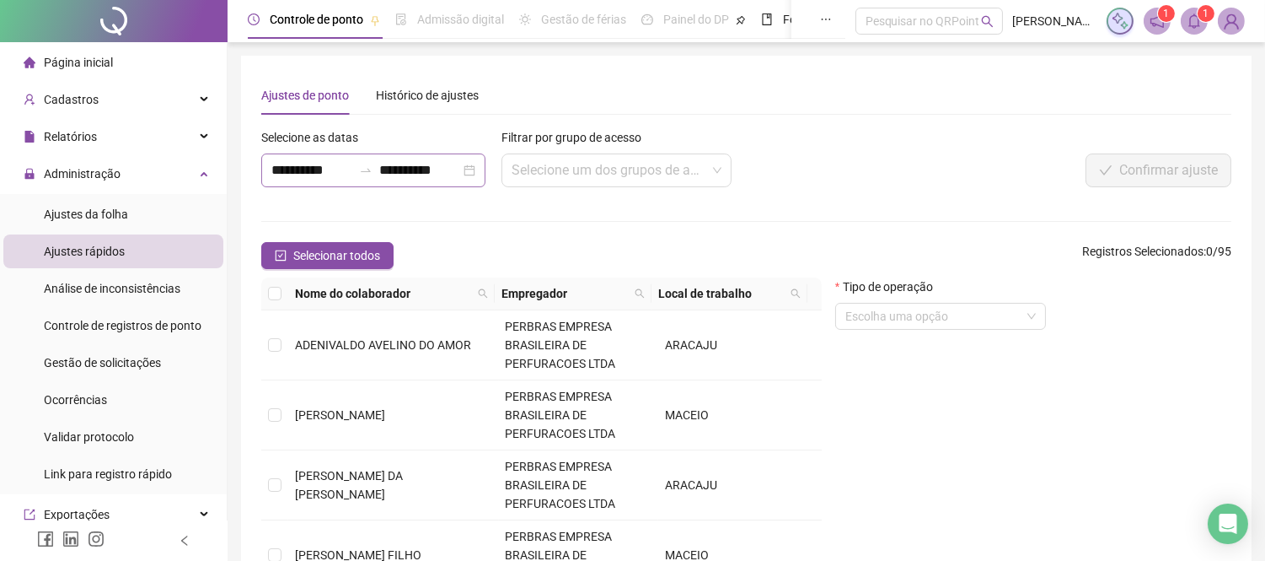
click at [481, 169] on div "**********" at bounding box center [373, 170] width 224 height 34
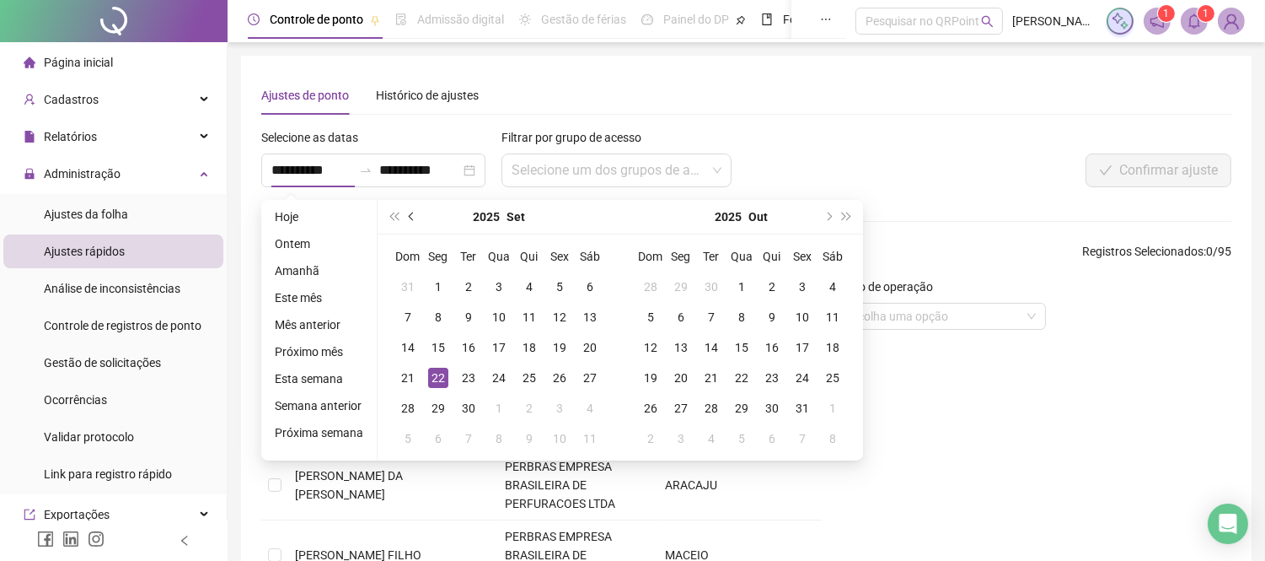
click at [411, 219] on button "prev-year" at bounding box center [412, 217] width 19 height 34
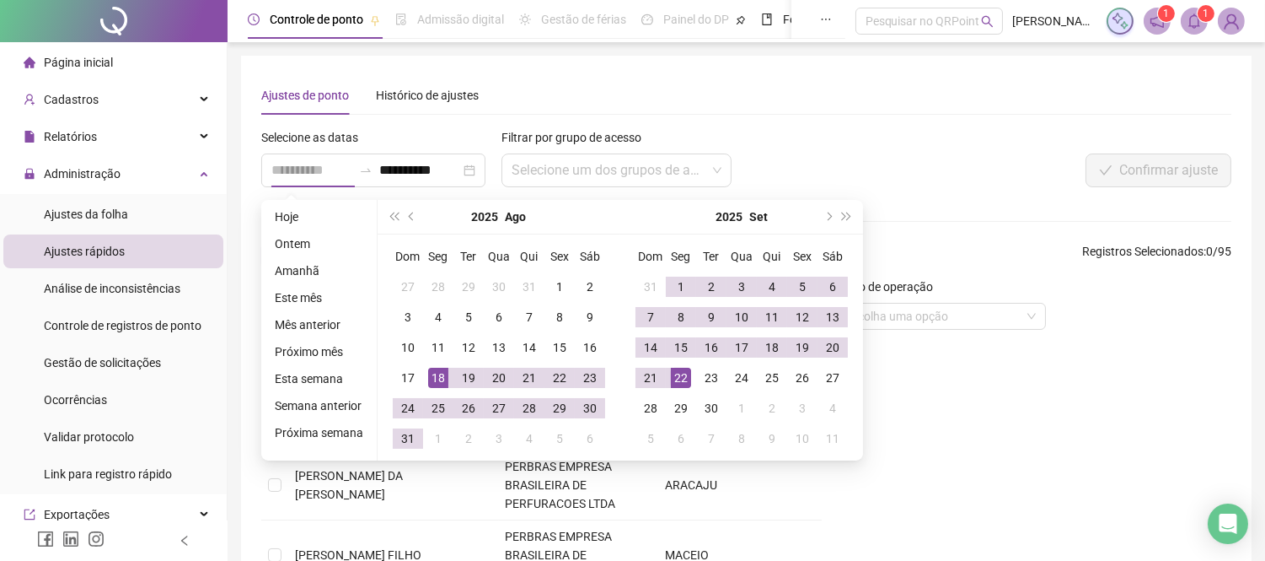
type input "**********"
click at [435, 379] on div "18" at bounding box center [438, 378] width 20 height 20
type input "**********"
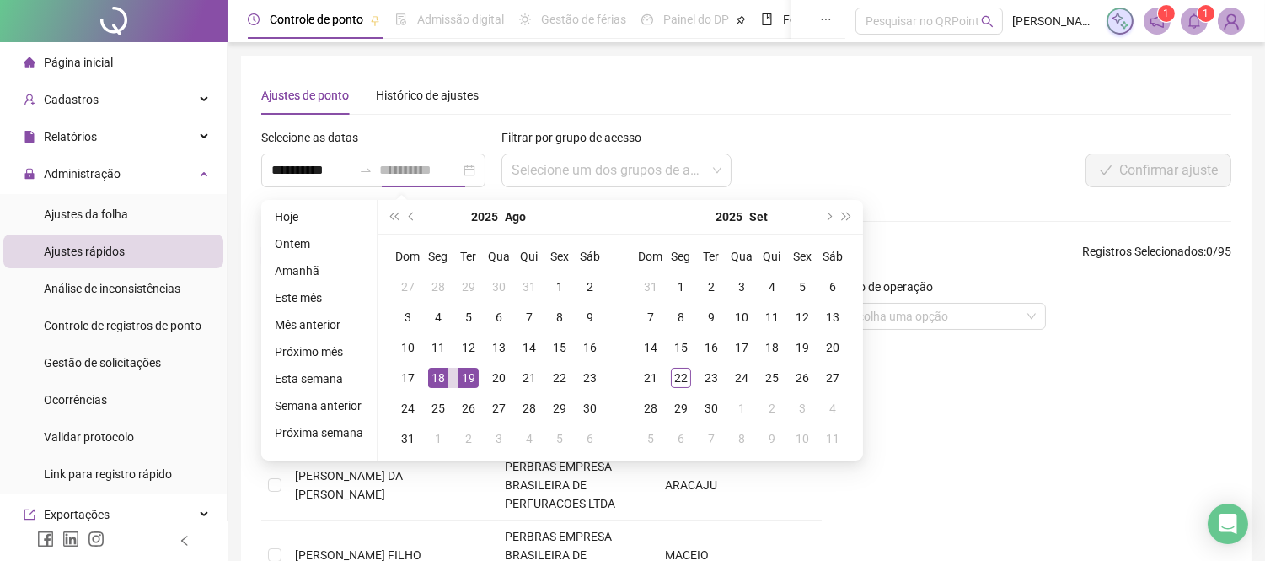
click at [459, 379] on div "19" at bounding box center [469, 378] width 20 height 20
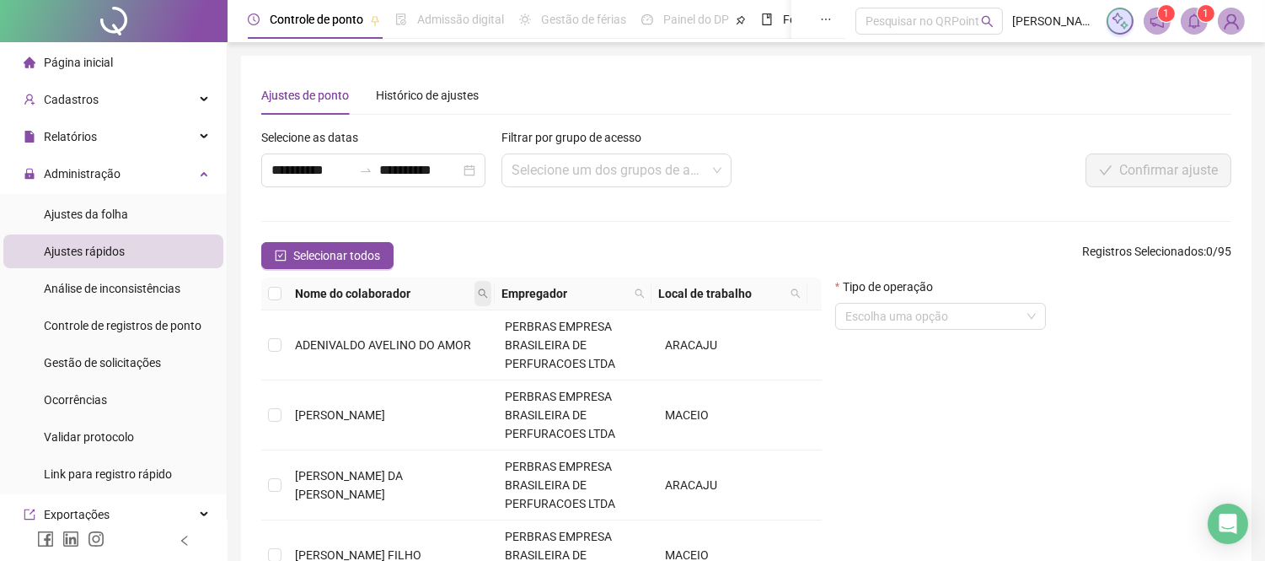
click at [481, 296] on icon "search" at bounding box center [483, 293] width 10 height 10
type input "**********"
click at [368, 351] on span "Buscar" at bounding box center [380, 353] width 37 height 19
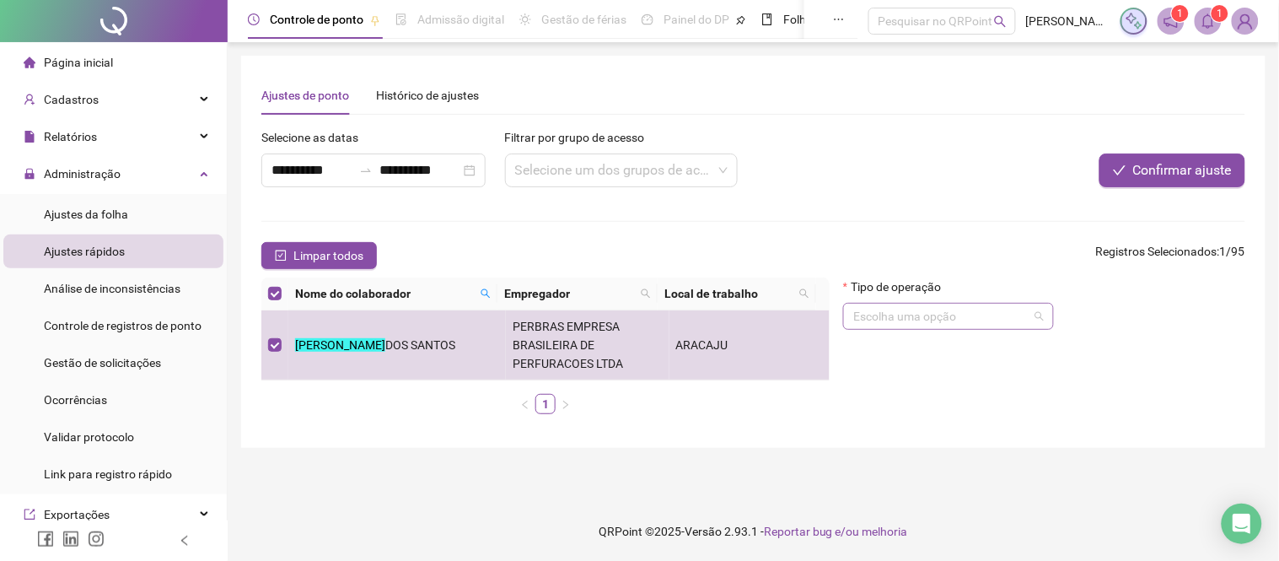
click at [1012, 312] on input "search" at bounding box center [940, 315] width 175 height 25
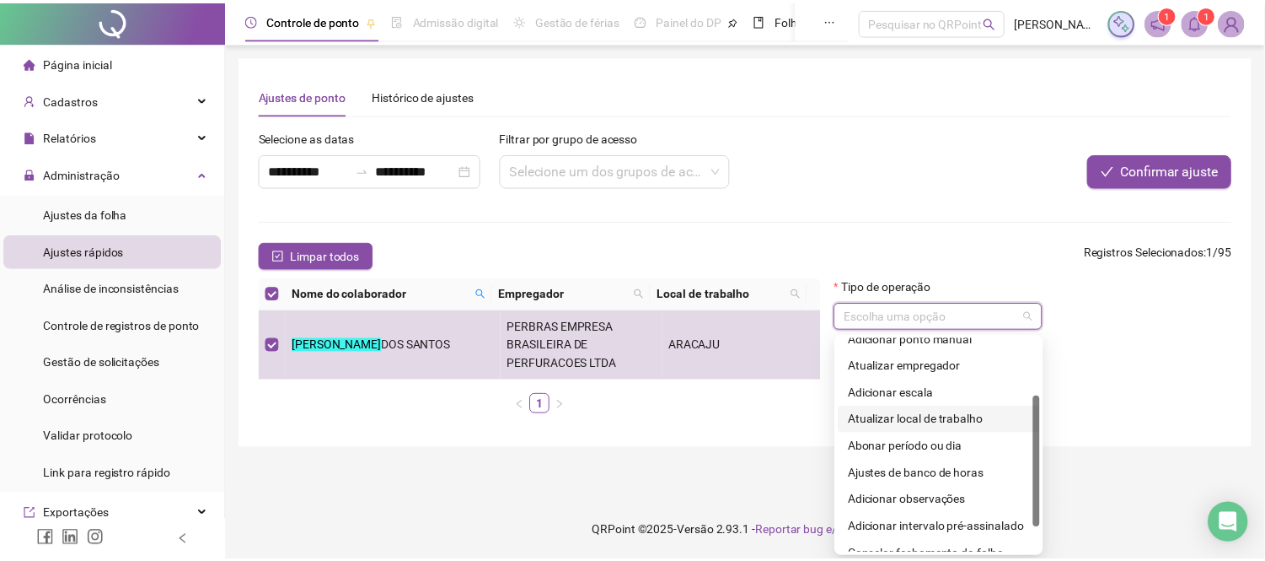
scroll to position [135, 0]
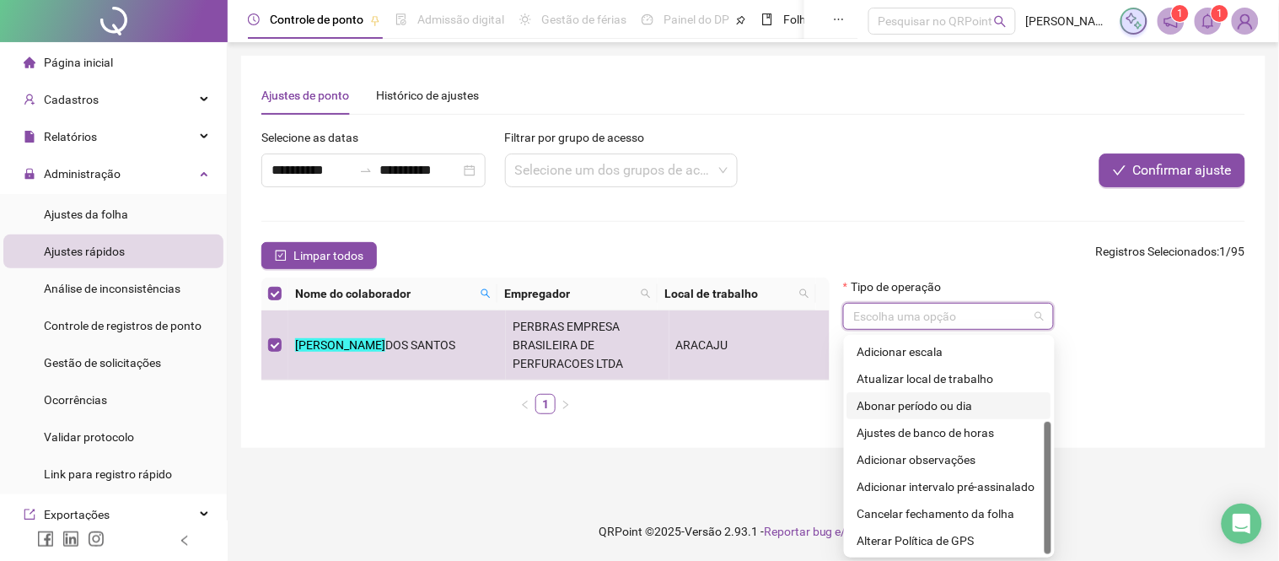
click at [909, 406] on div "Abonar período ou dia" at bounding box center [949, 405] width 184 height 19
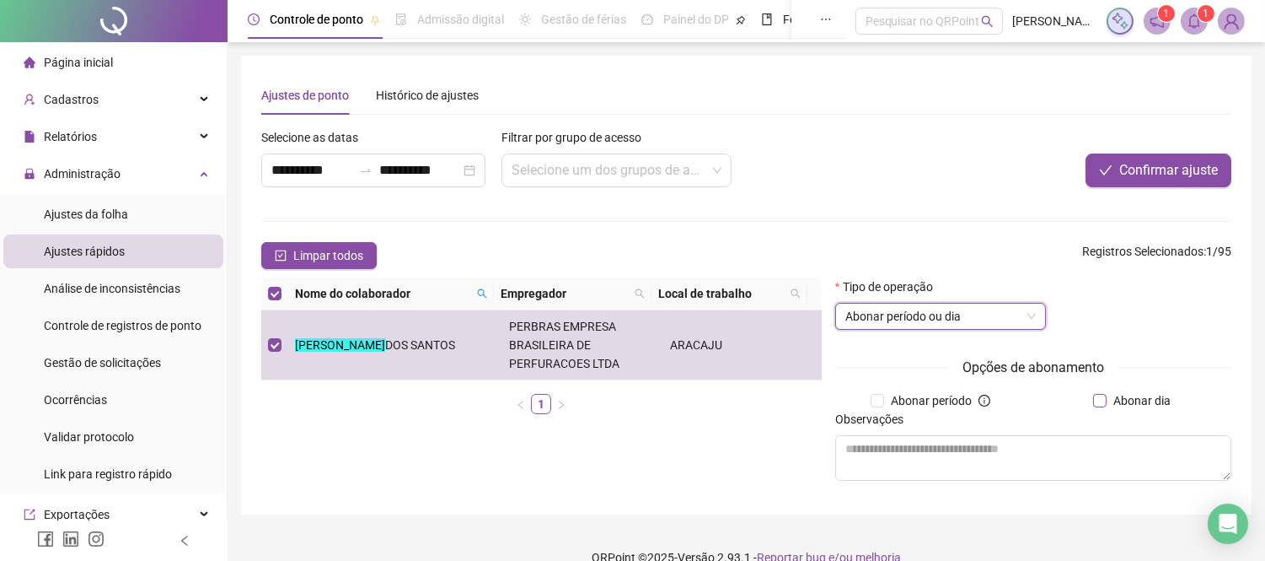
click at [1131, 402] on span "Abonar dia" at bounding box center [1142, 400] width 71 height 19
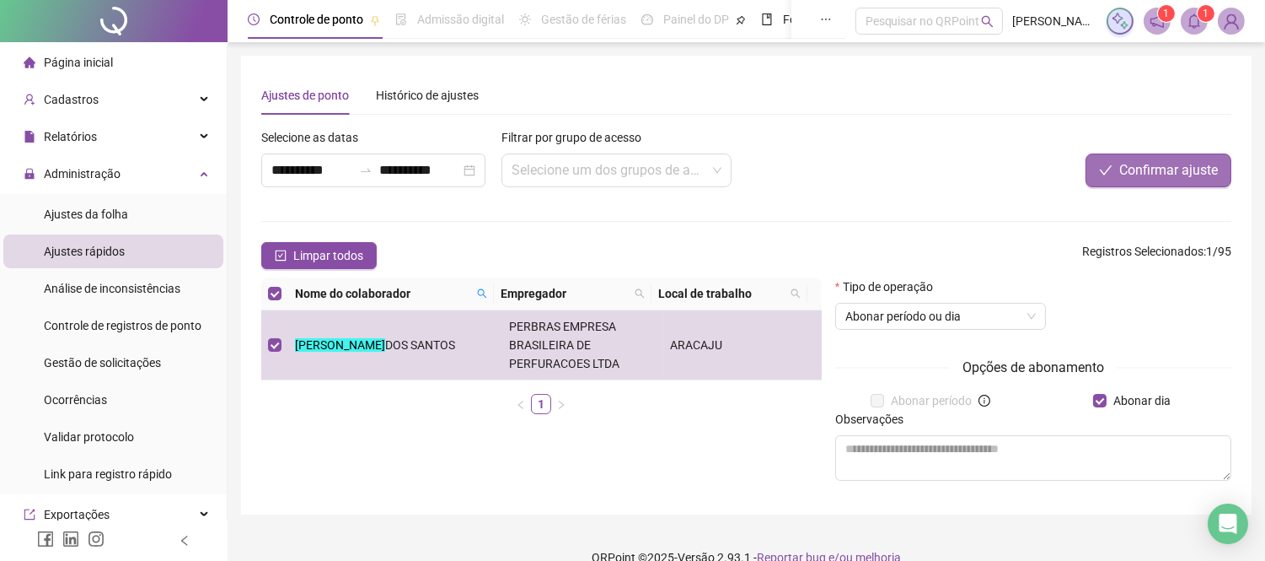
click at [1174, 163] on span "Confirmar ajuste" at bounding box center [1169, 170] width 99 height 20
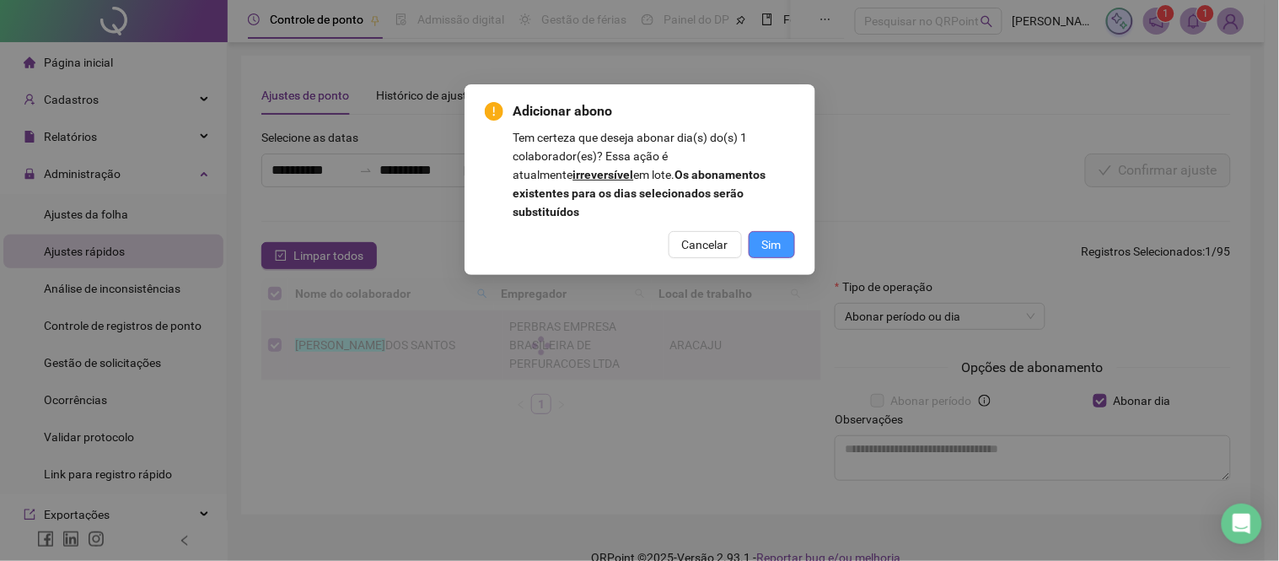
click at [785, 231] on button "Sim" at bounding box center [772, 244] width 46 height 27
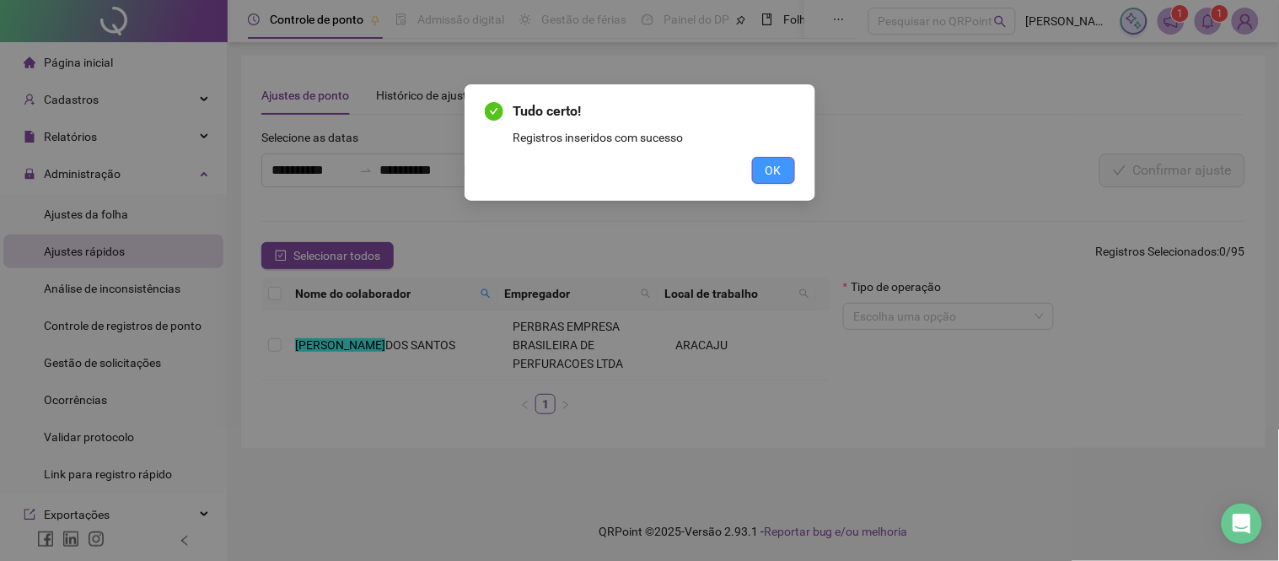
click at [778, 166] on span "OK" at bounding box center [773, 170] width 16 height 19
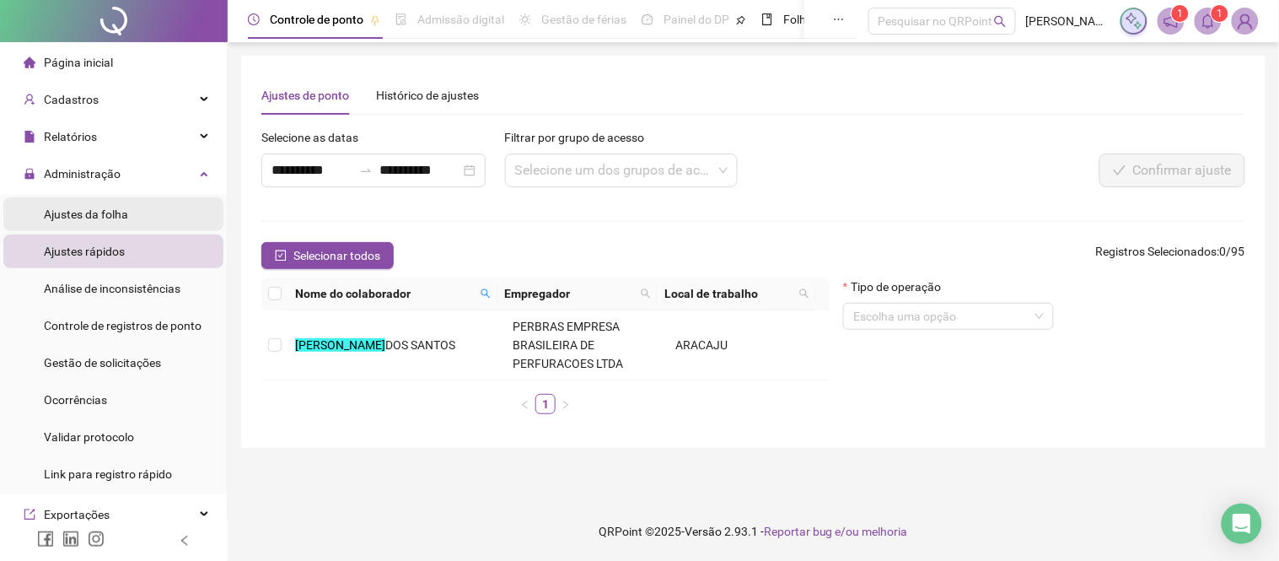
click at [114, 209] on span "Ajustes da folha" at bounding box center [86, 213] width 84 height 13
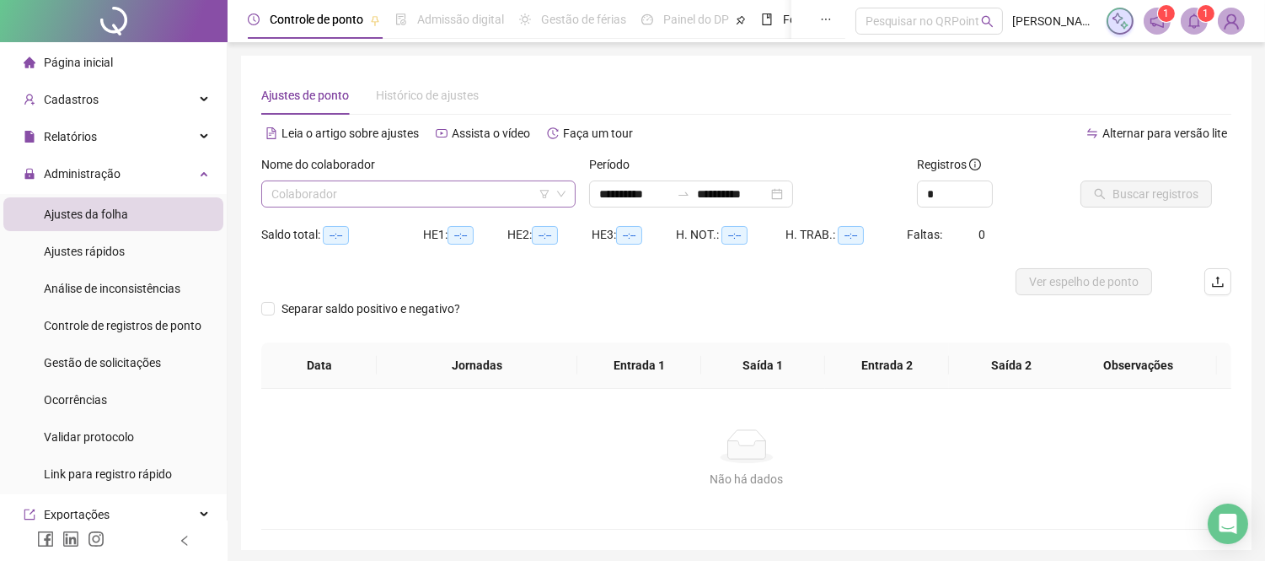
type input "**********"
click at [394, 191] on input "search" at bounding box center [410, 193] width 279 height 25
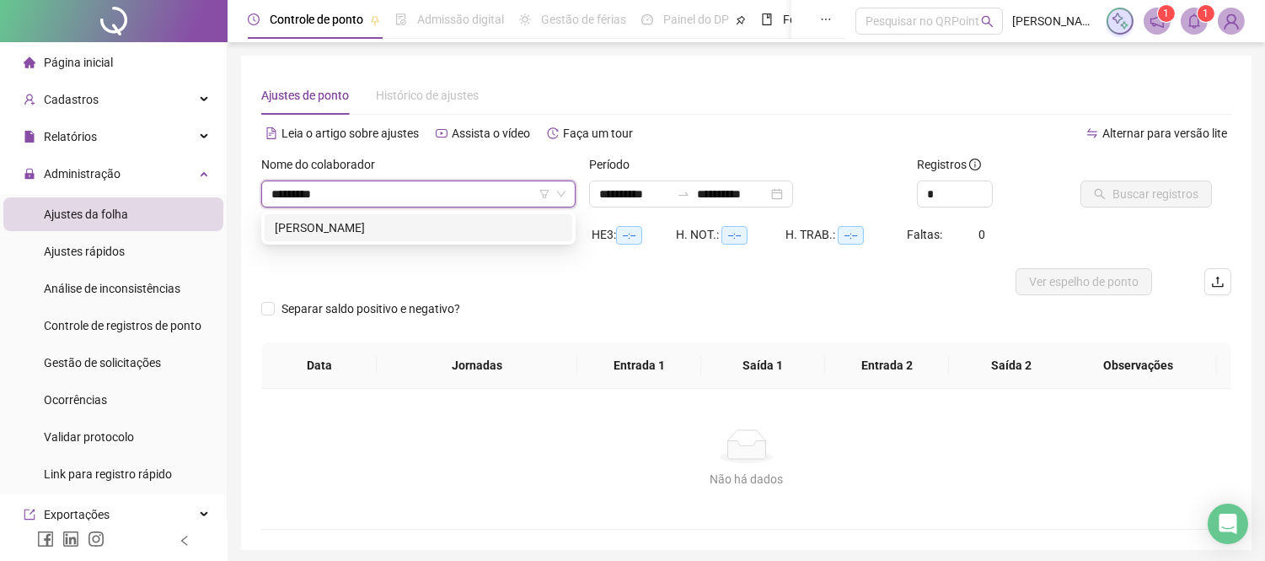
type input "**********"
click at [403, 231] on div "[PERSON_NAME]" at bounding box center [418, 227] width 287 height 19
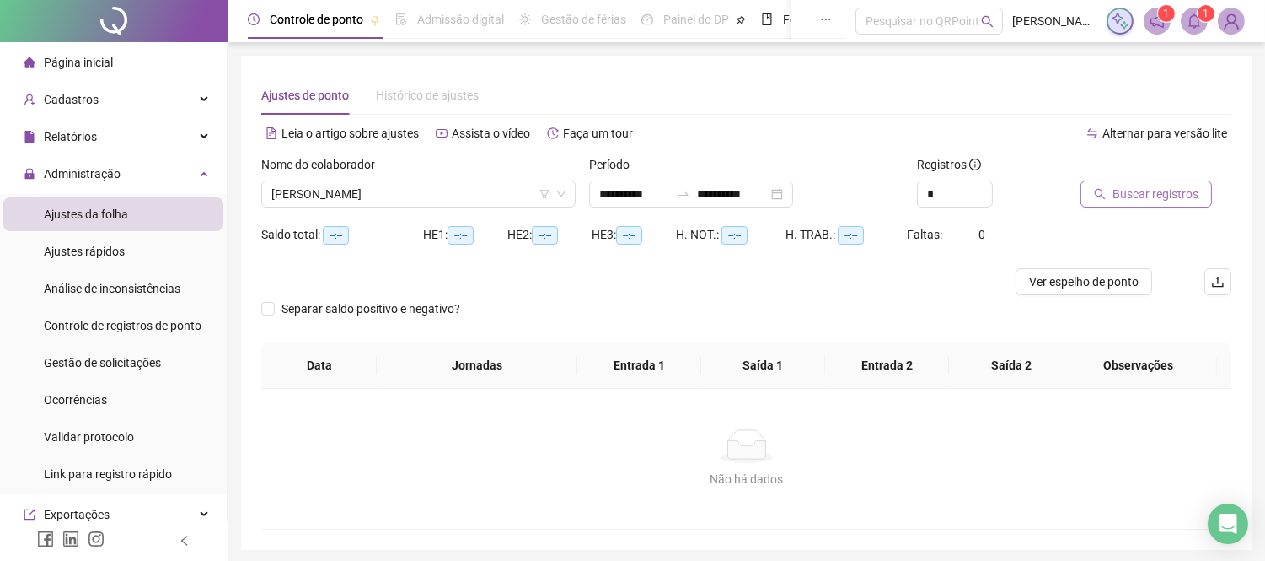
click at [1156, 186] on span "Buscar registros" at bounding box center [1156, 194] width 86 height 19
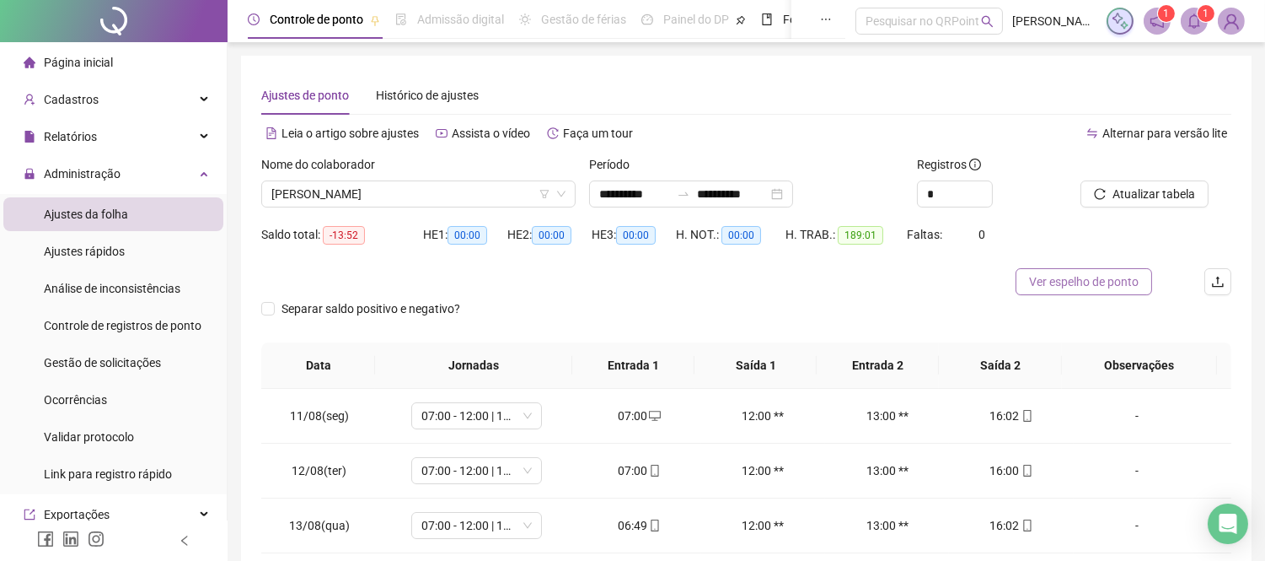
click at [1081, 284] on span "Ver espelho de ponto" at bounding box center [1084, 281] width 110 height 19
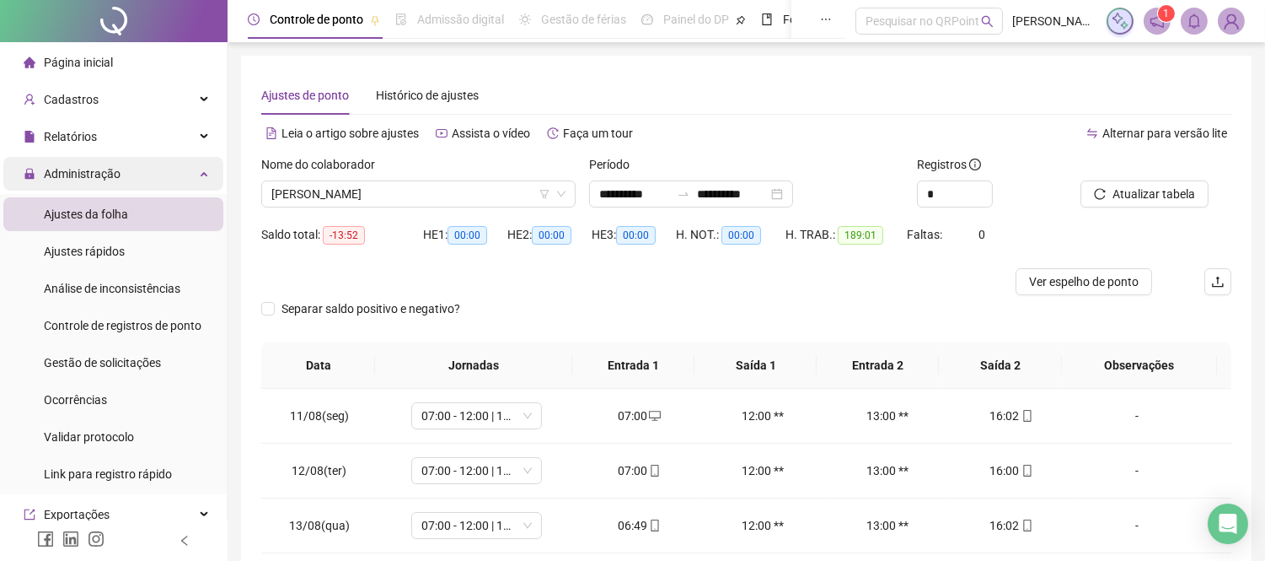
click at [79, 178] on span "Administração" at bounding box center [82, 173] width 77 height 13
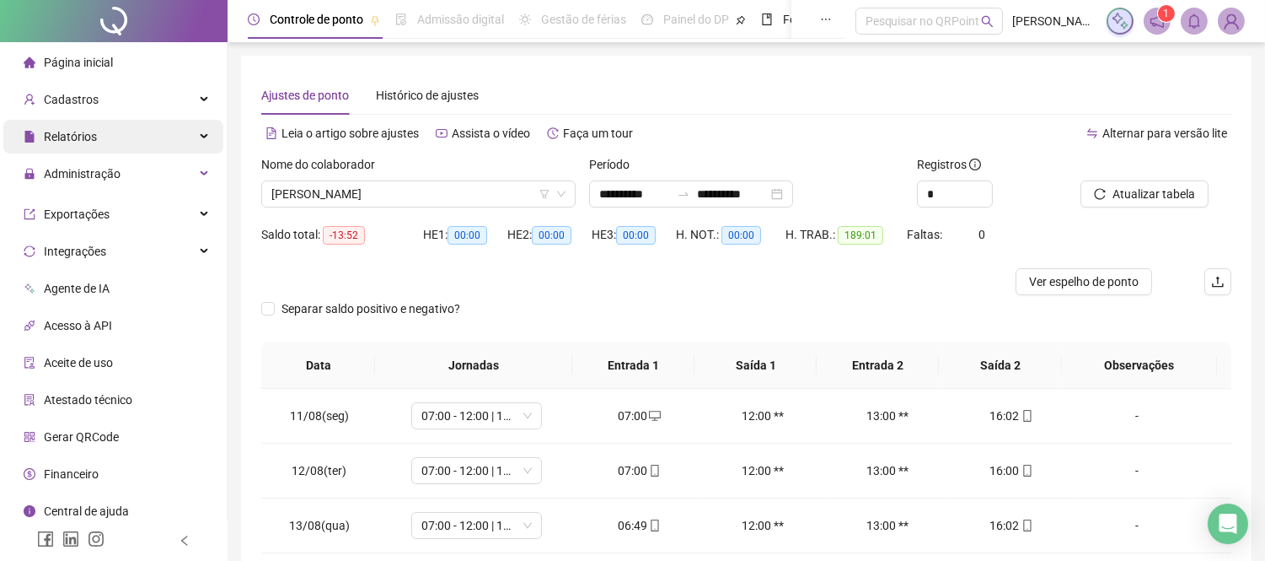
click at [111, 131] on div "Relatórios" at bounding box center [113, 137] width 220 height 34
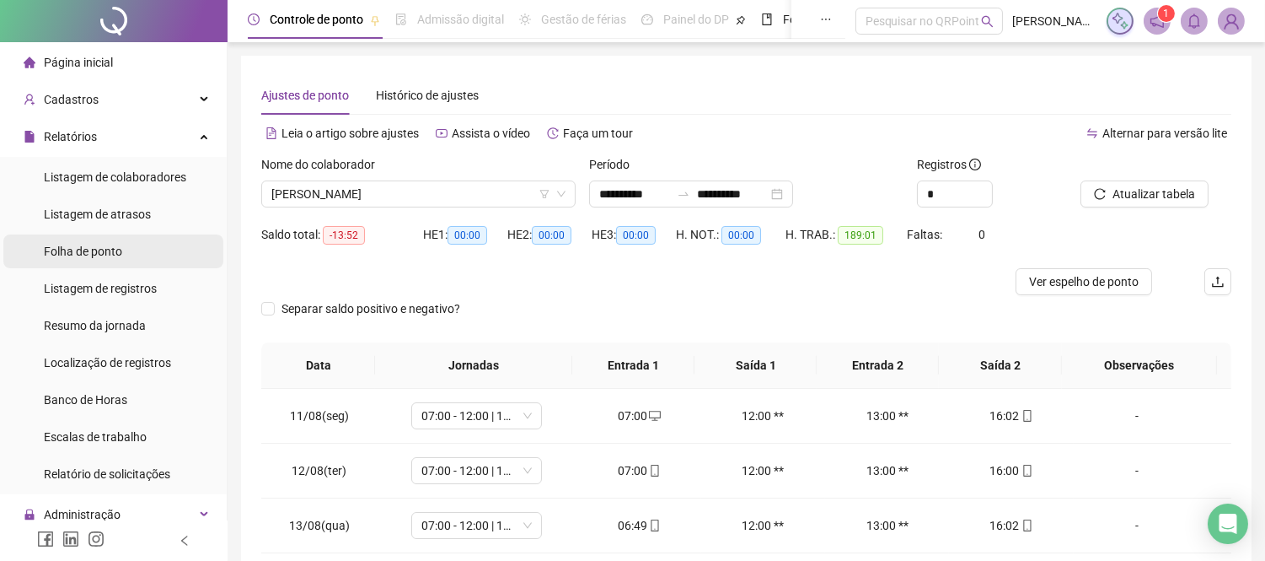
click at [88, 246] on span "Folha de ponto" at bounding box center [83, 250] width 78 height 13
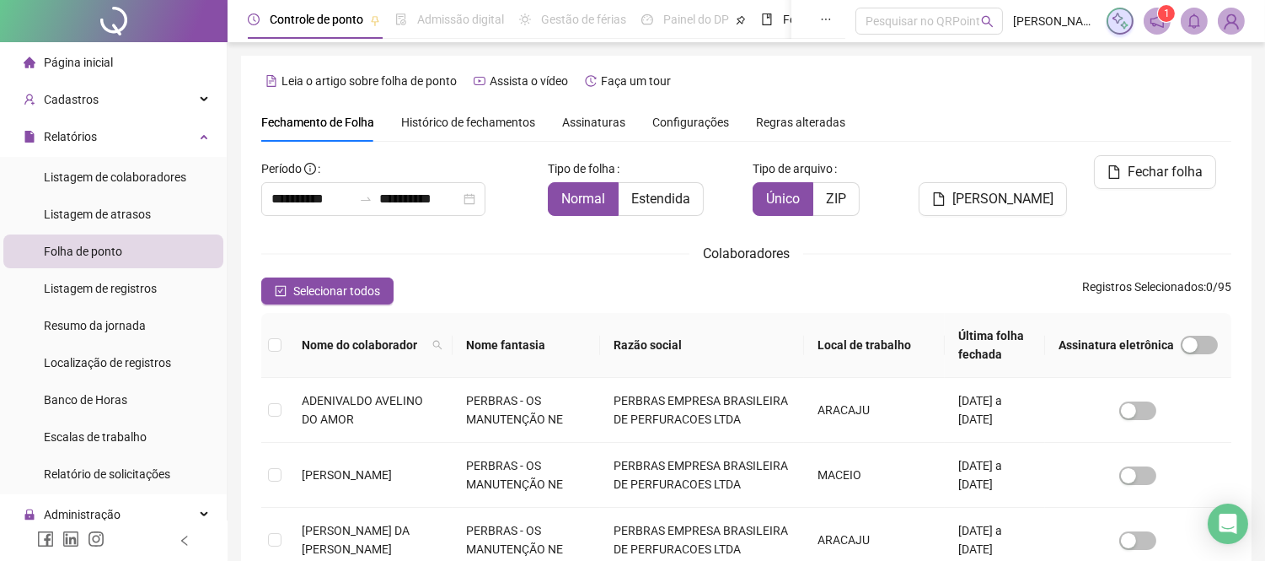
scroll to position [64, 0]
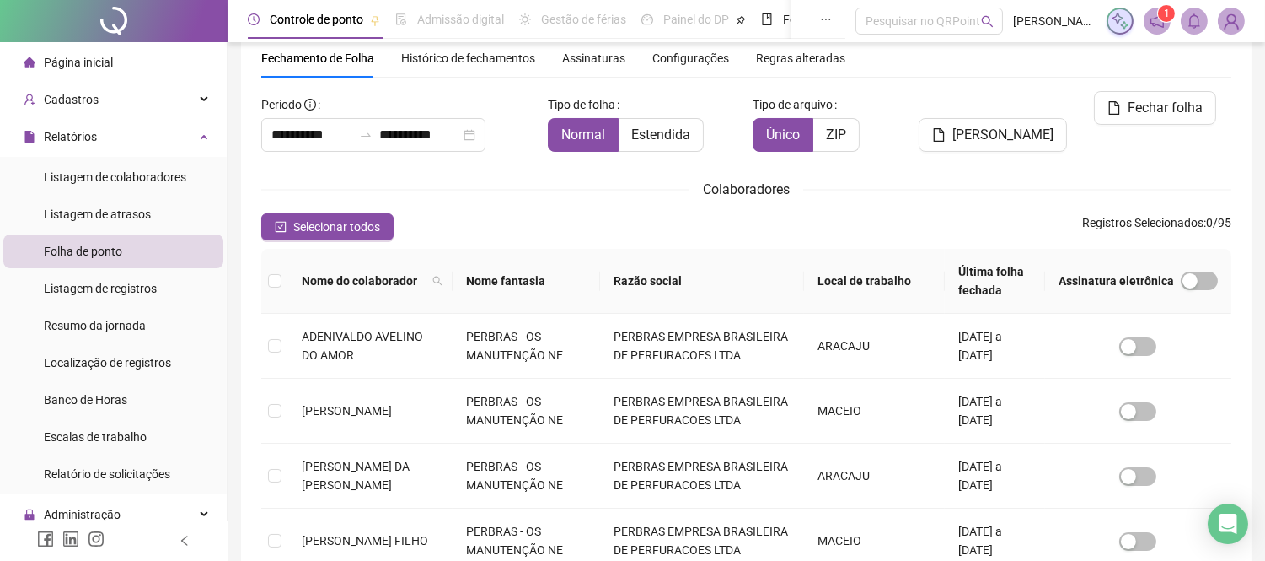
type input "**********"
click at [453, 277] on th "Nome do colaborador" at bounding box center [370, 281] width 164 height 65
click at [443, 278] on icon "search" at bounding box center [437, 281] width 9 height 9
click at [534, 222] on div "Selecionar todos Registros Selecionados : 0 / 95" at bounding box center [746, 226] width 970 height 27
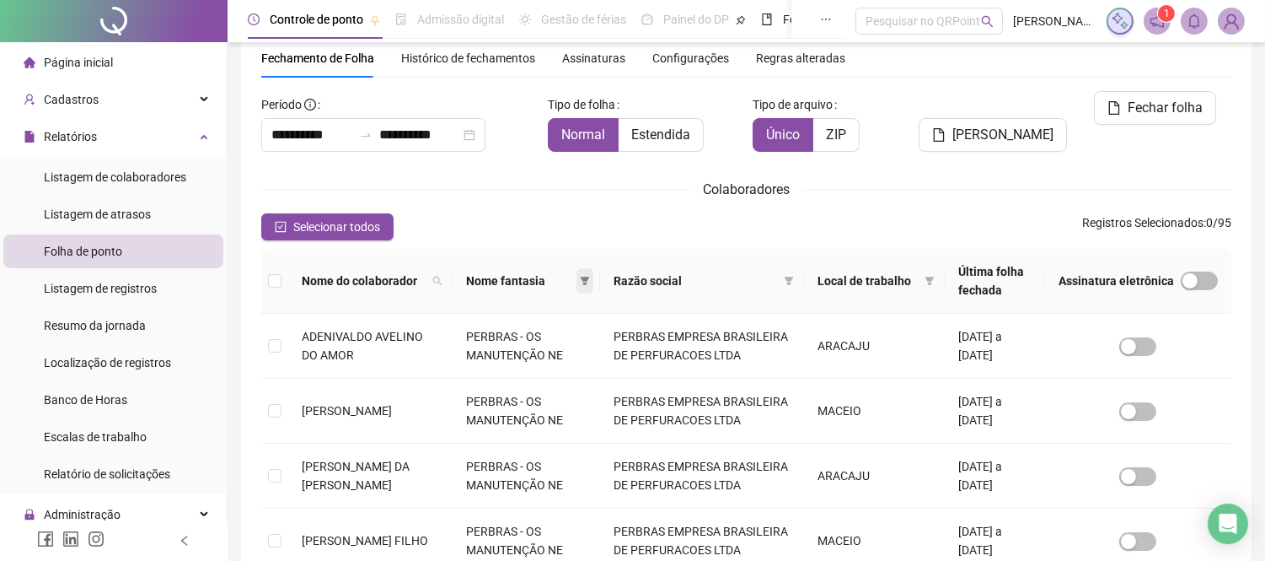
click at [590, 280] on icon "filter" at bounding box center [585, 281] width 10 height 10
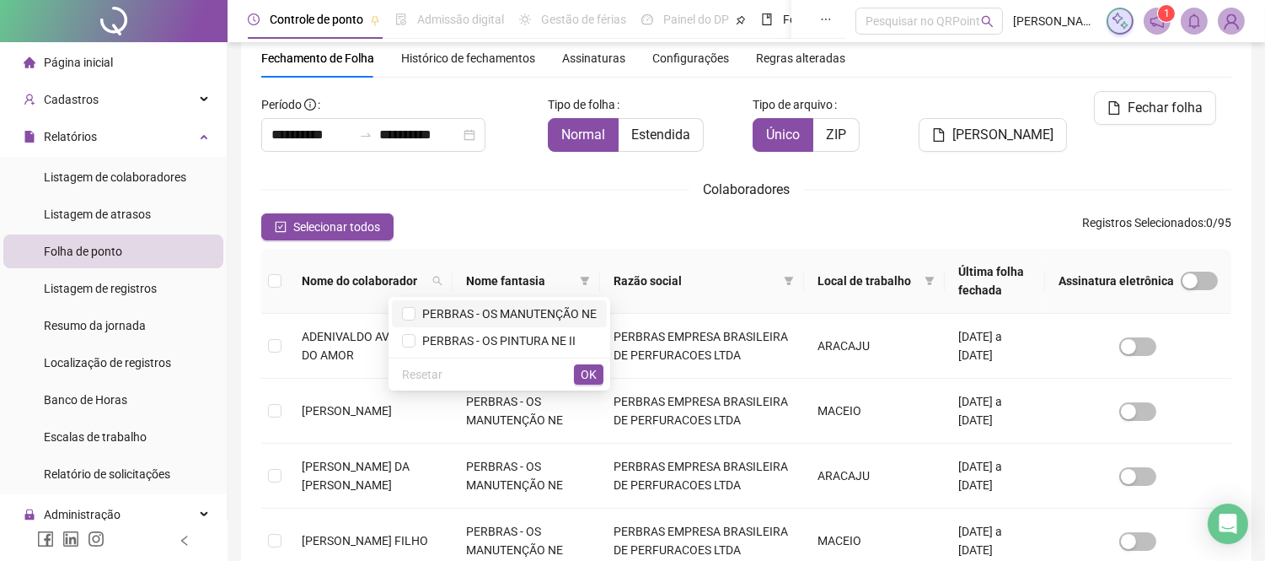
click at [551, 314] on span "PERBRAS - OS MANUTENÇÃO NE" at bounding box center [506, 313] width 181 height 13
click at [593, 379] on span "OK" at bounding box center [589, 374] width 16 height 19
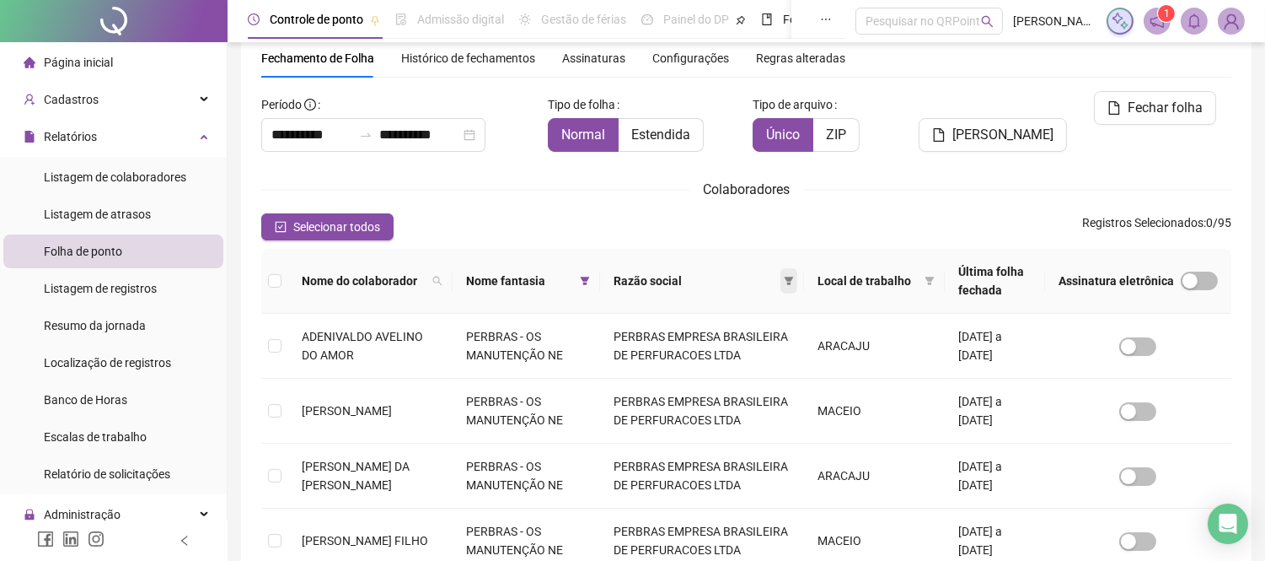
click at [794, 279] on icon "filter" at bounding box center [789, 281] width 9 height 8
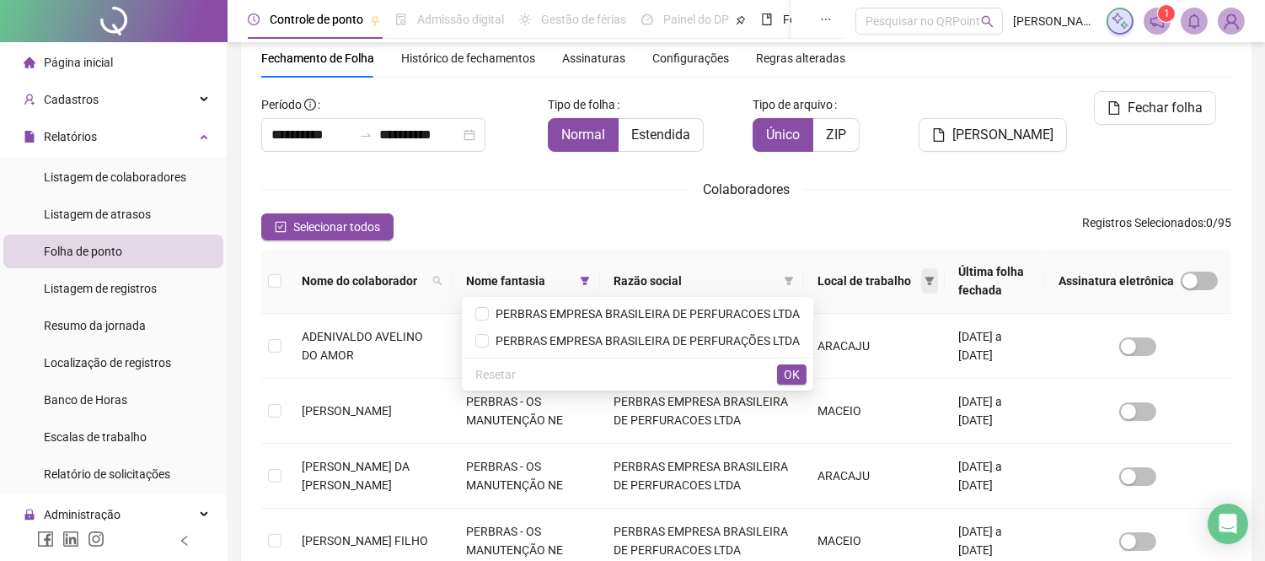
click at [925, 282] on icon "filter" at bounding box center [930, 281] width 10 height 10
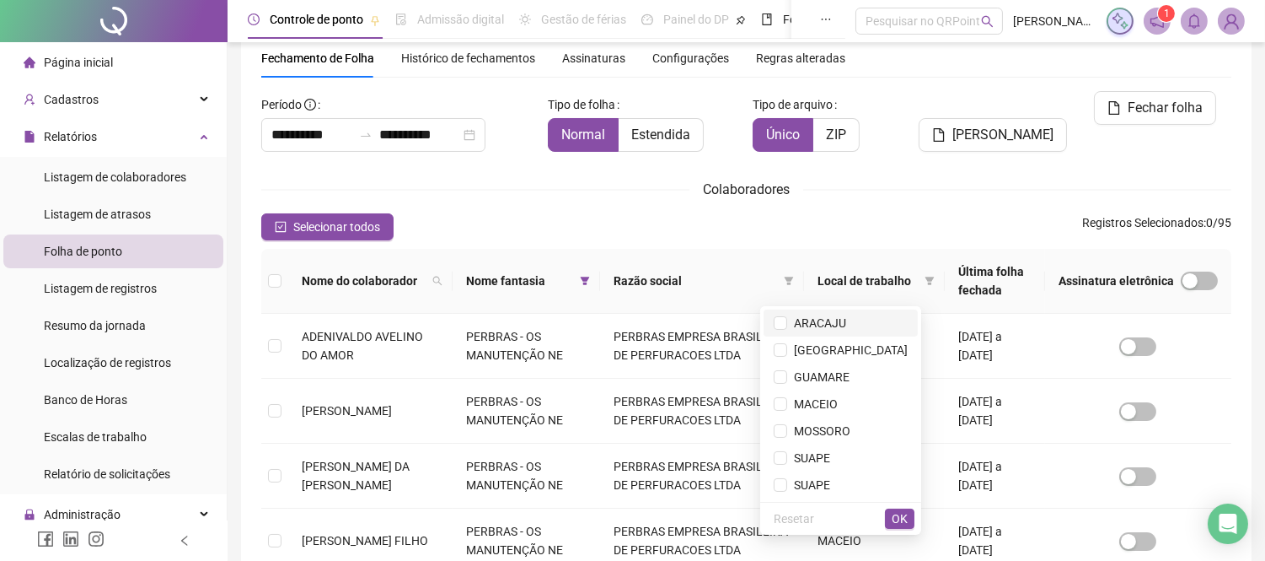
click at [846, 329] on span "ARACAJU" at bounding box center [816, 322] width 59 height 13
click at [906, 524] on span "OK" at bounding box center [900, 518] width 16 height 19
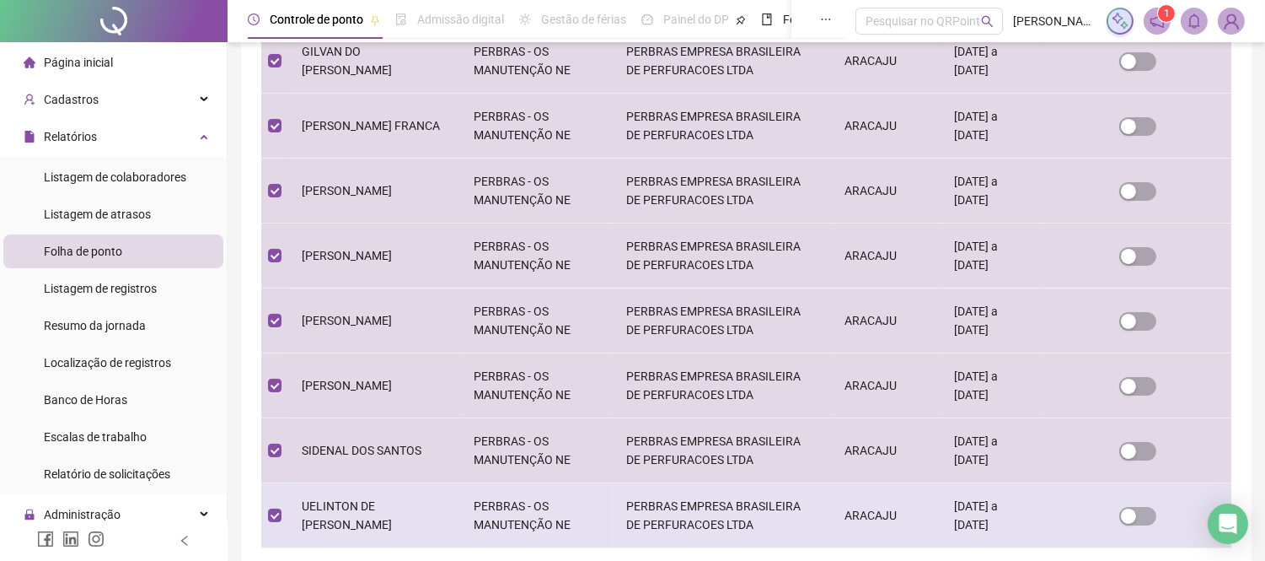
scroll to position [51, 0]
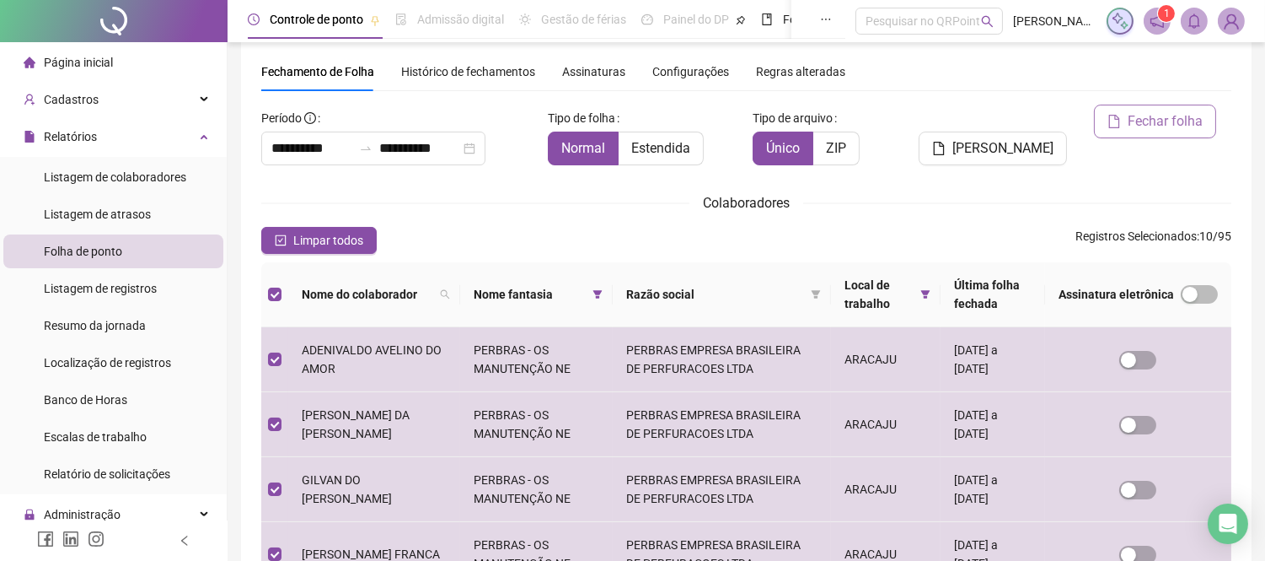
click at [1142, 123] on span "Fechar folha" at bounding box center [1165, 121] width 75 height 20
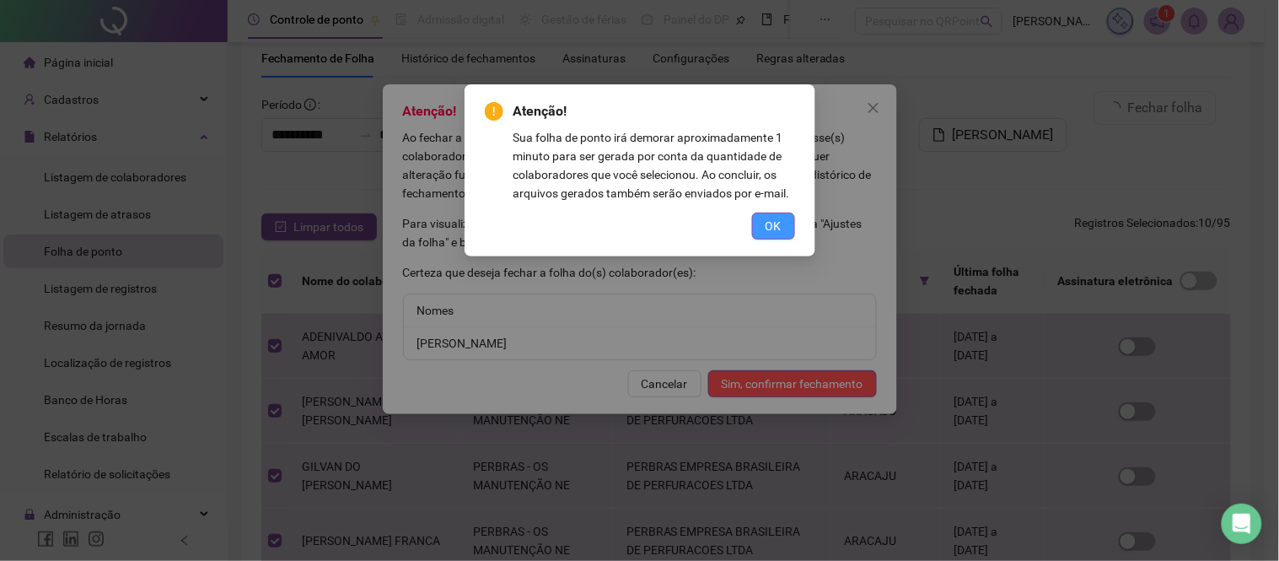
click at [777, 219] on span "OK" at bounding box center [773, 226] width 16 height 19
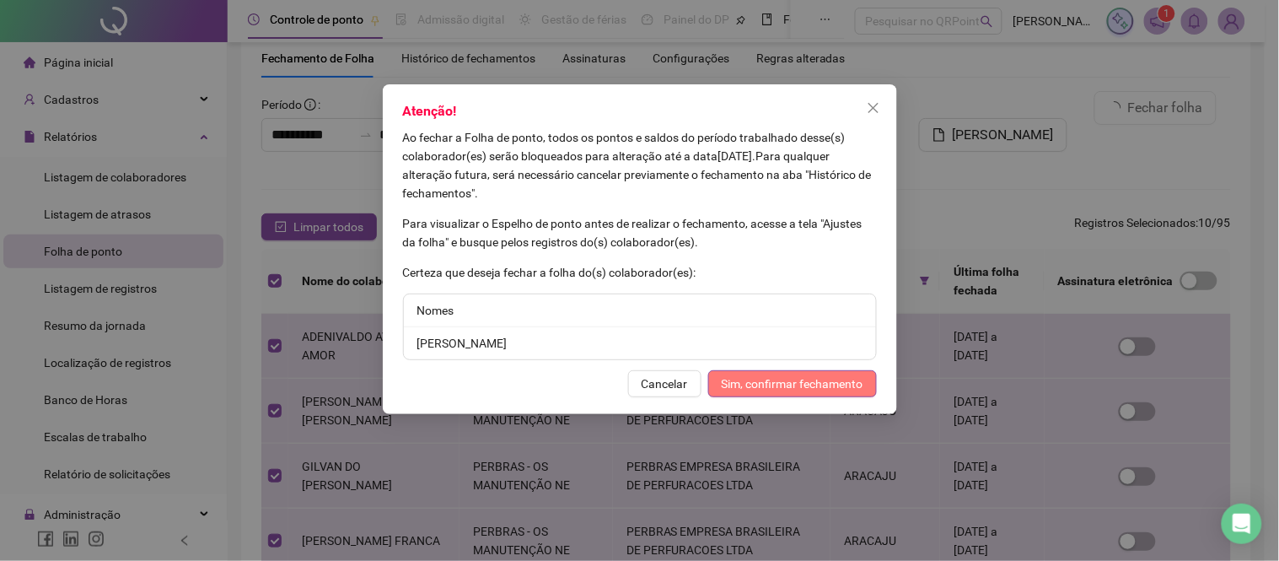
click at [786, 383] on span "Sim, confirmar fechamento" at bounding box center [793, 383] width 142 height 19
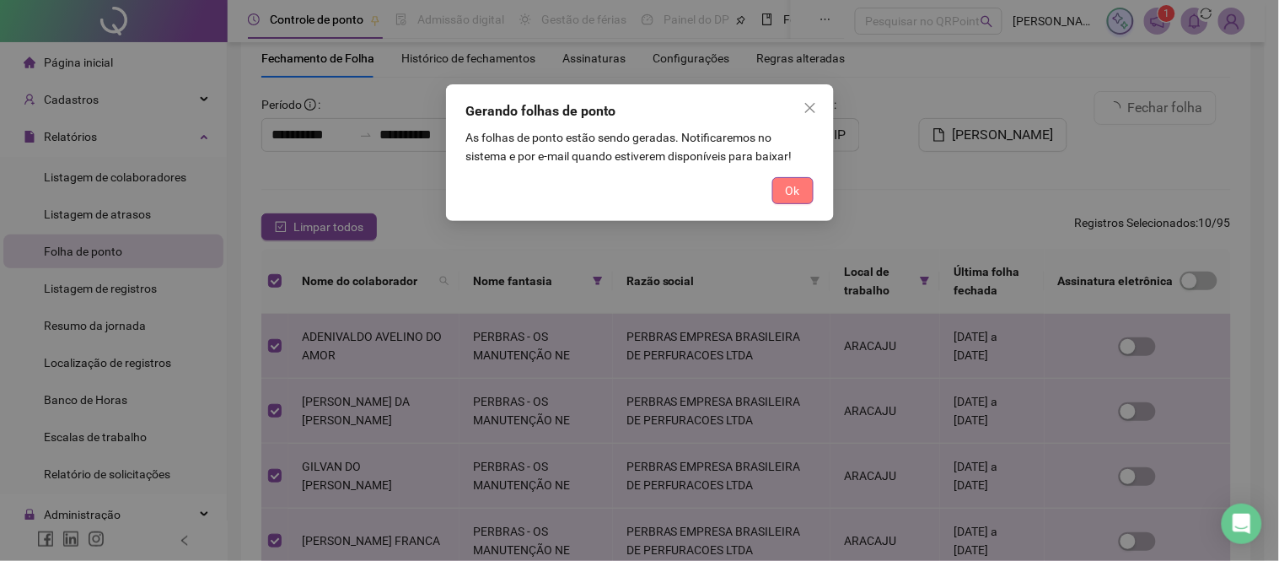
click at [781, 196] on button "Ok" at bounding box center [792, 190] width 41 height 27
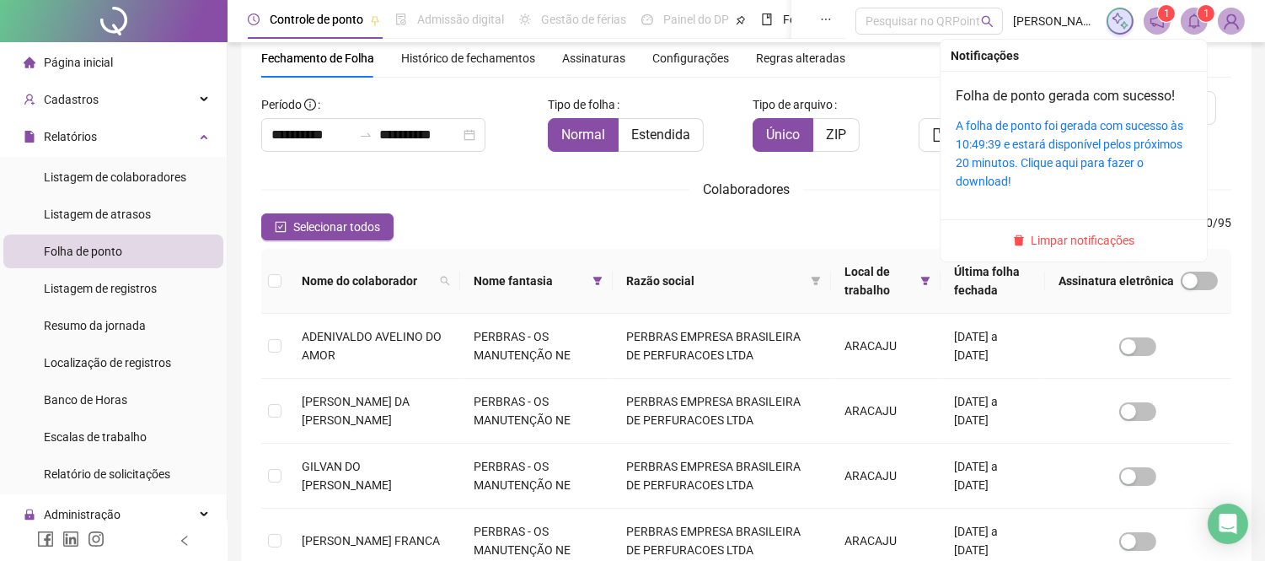
click at [1198, 30] on span at bounding box center [1194, 21] width 27 height 27
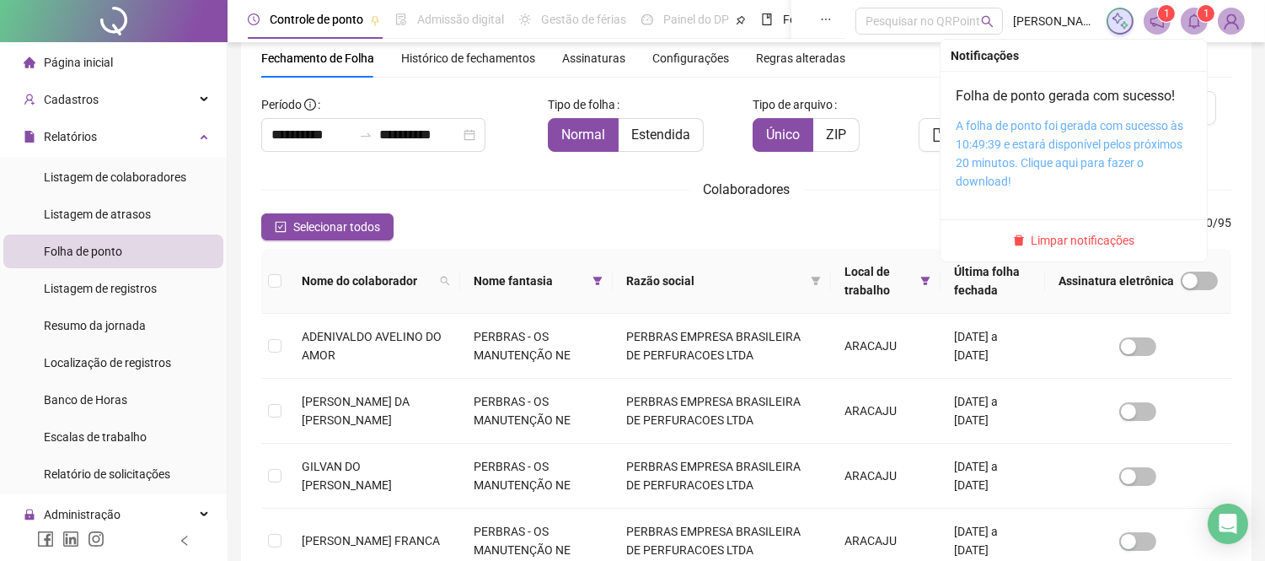
click at [1069, 127] on link "A folha de ponto foi gerada com sucesso às 10:49:39 e estará disponível pelos p…" at bounding box center [1070, 153] width 228 height 69
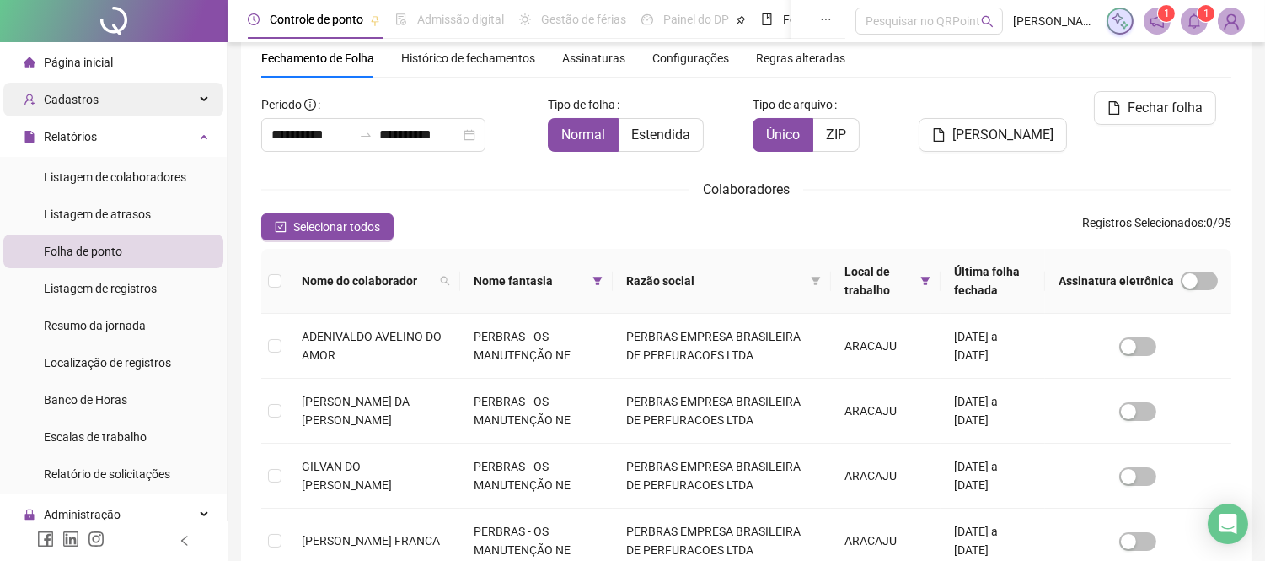
click at [113, 89] on div "Cadastros" at bounding box center [113, 100] width 220 height 34
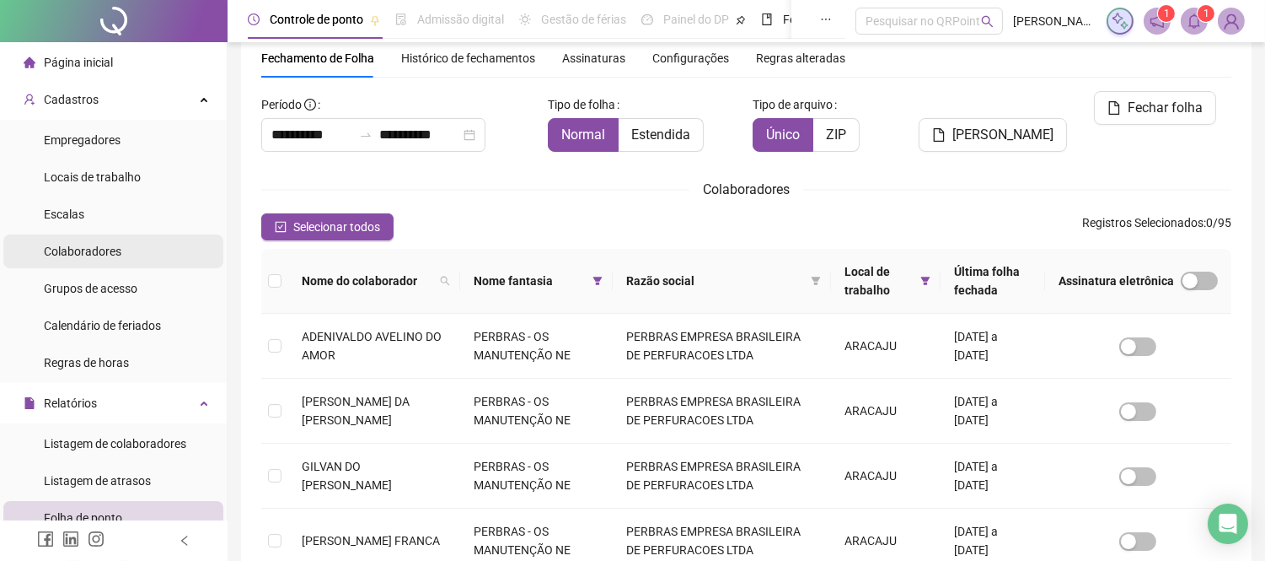
click at [89, 257] on span "Colaboradores" at bounding box center [83, 250] width 78 height 13
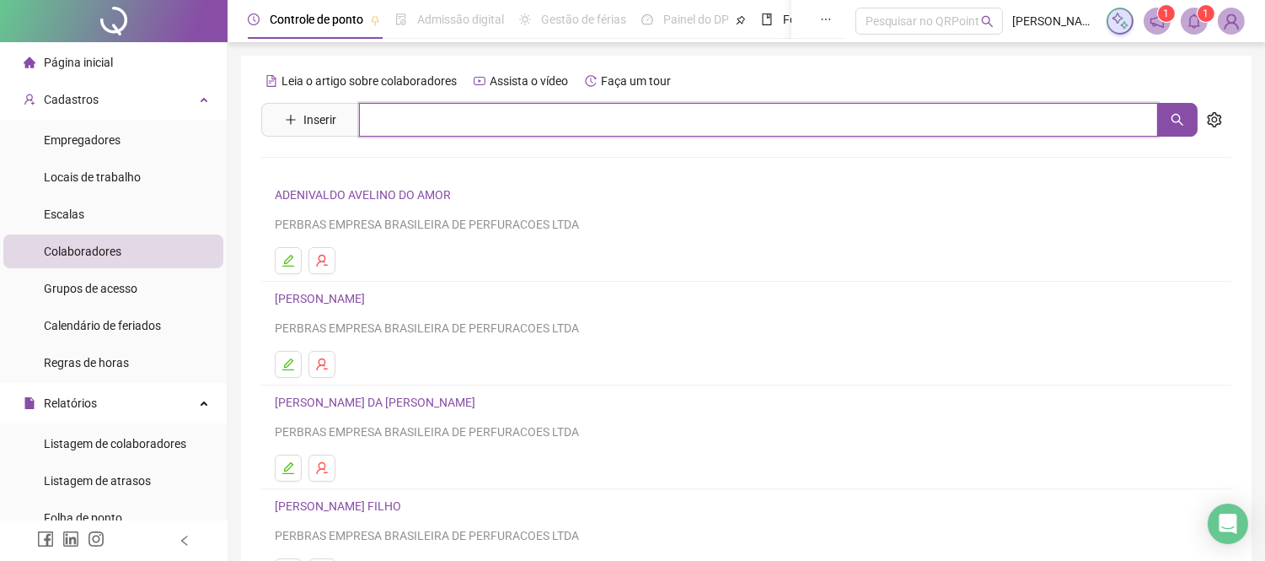
click at [422, 131] on input "text" at bounding box center [758, 120] width 799 height 34
type input "*******"
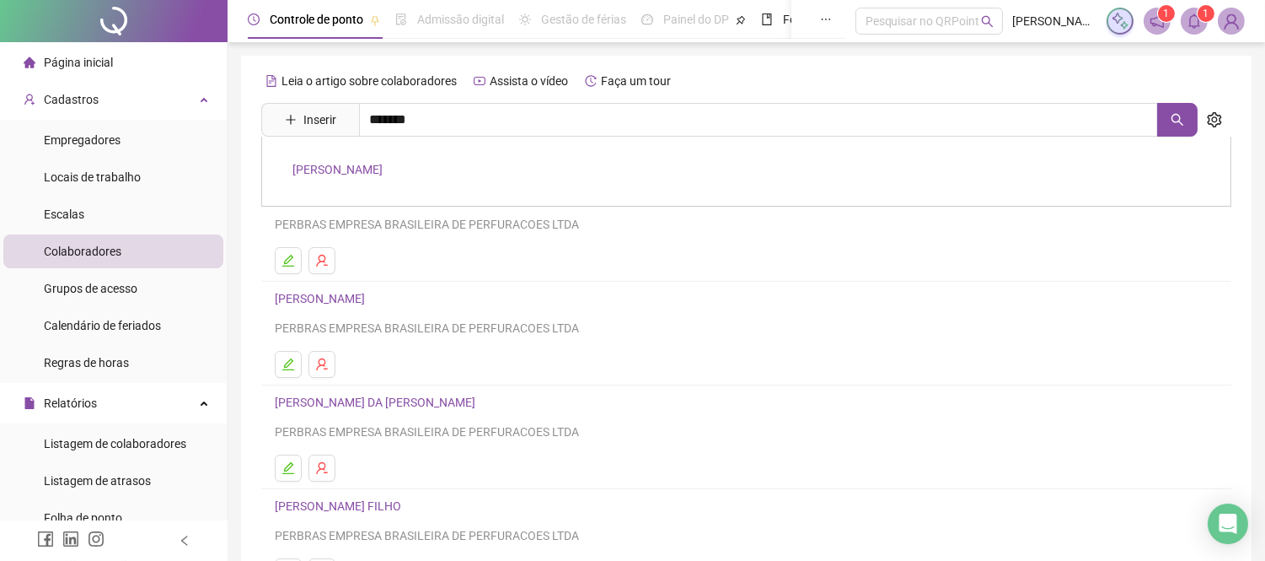
click at [383, 173] on link "[PERSON_NAME]" at bounding box center [338, 169] width 90 height 13
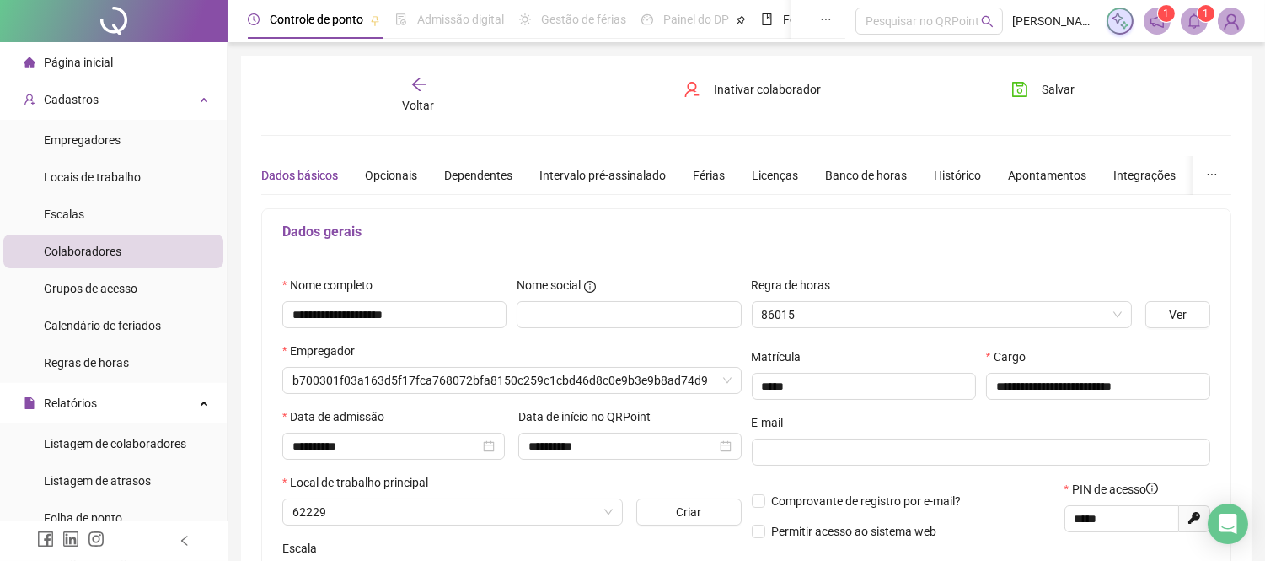
type input "**********"
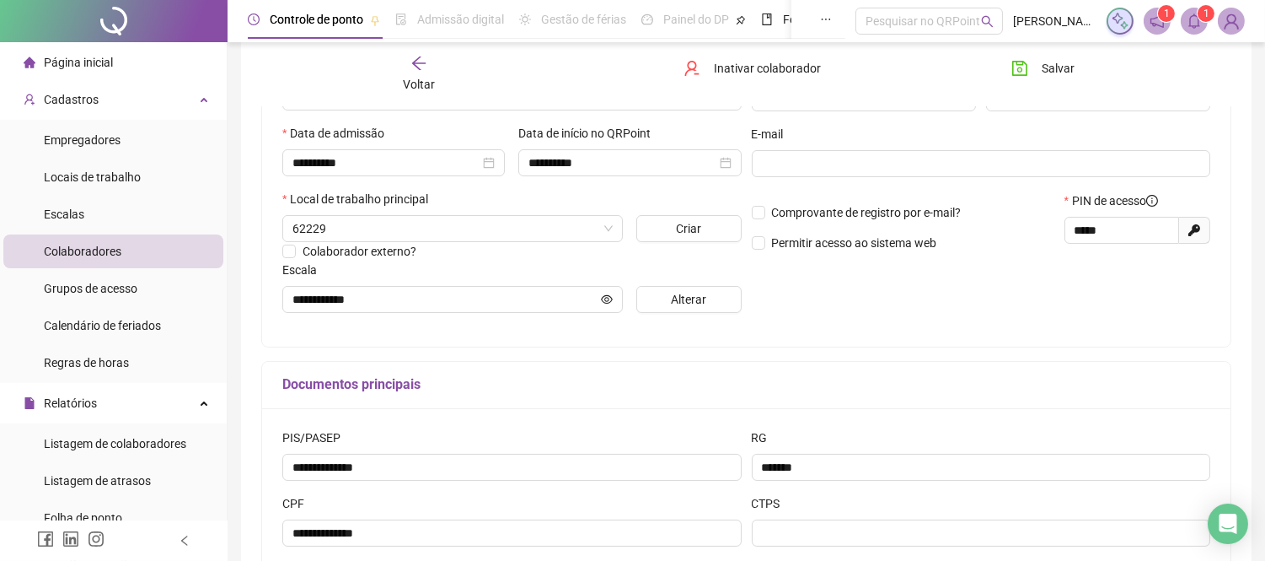
scroll to position [187, 0]
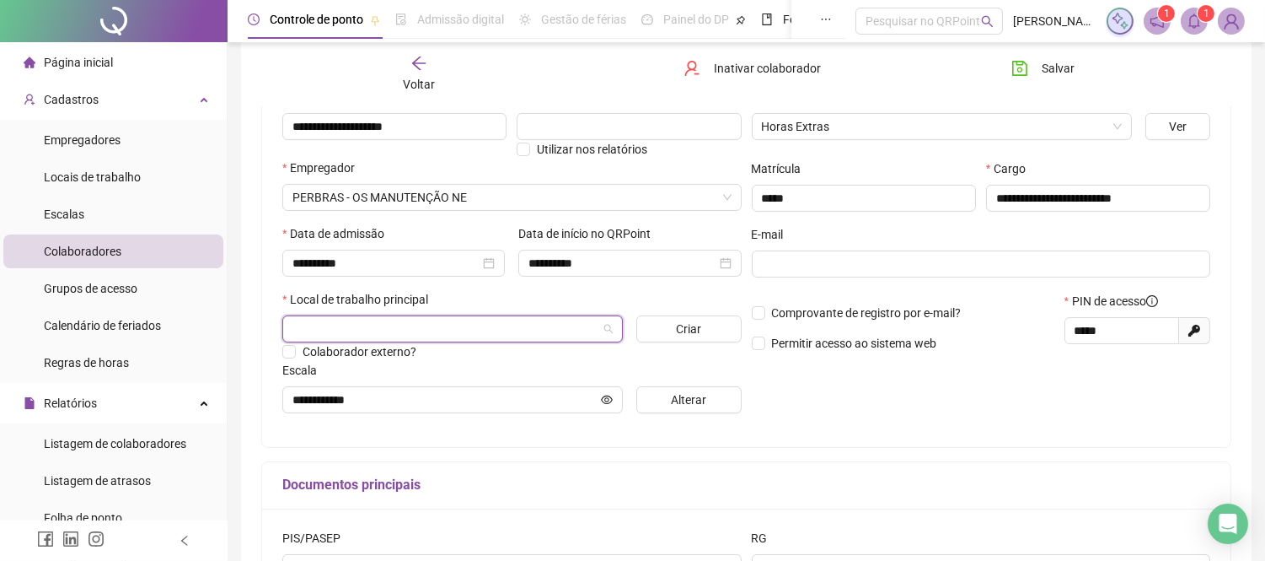
click at [532, 330] on input "search" at bounding box center [445, 328] width 305 height 25
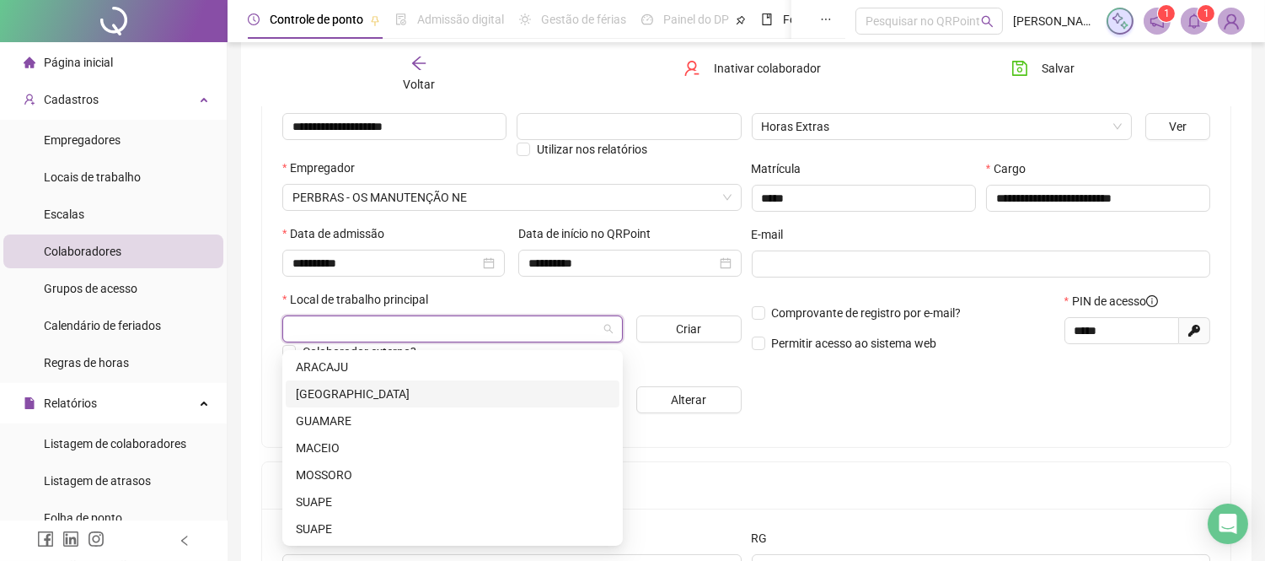
click at [312, 399] on div "[GEOGRAPHIC_DATA]" at bounding box center [453, 393] width 314 height 19
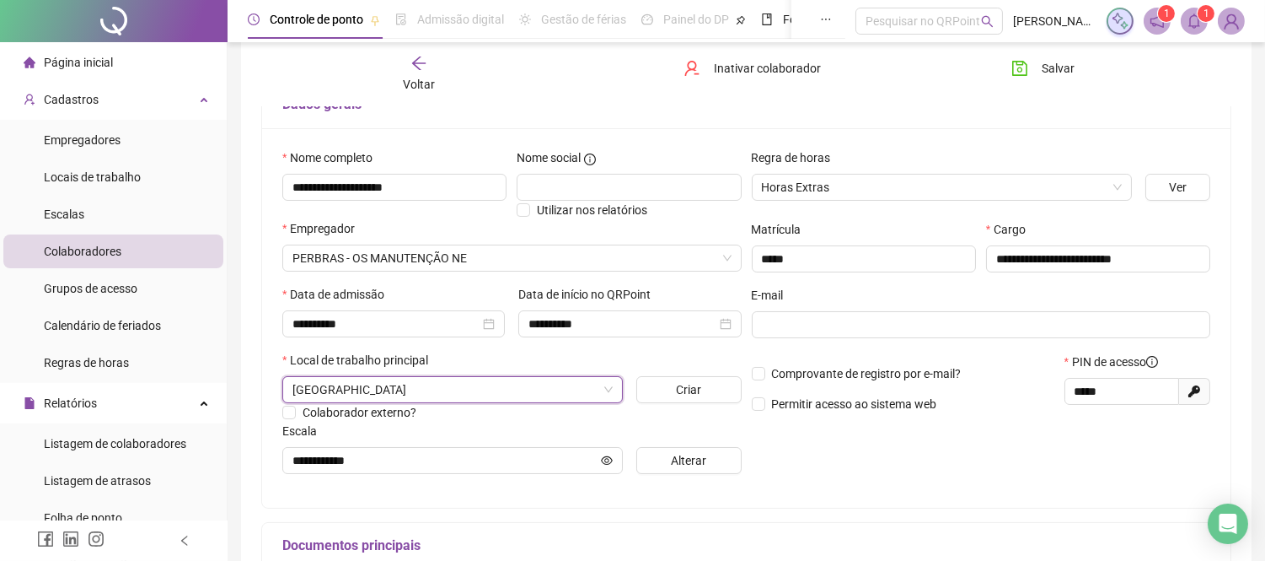
scroll to position [94, 0]
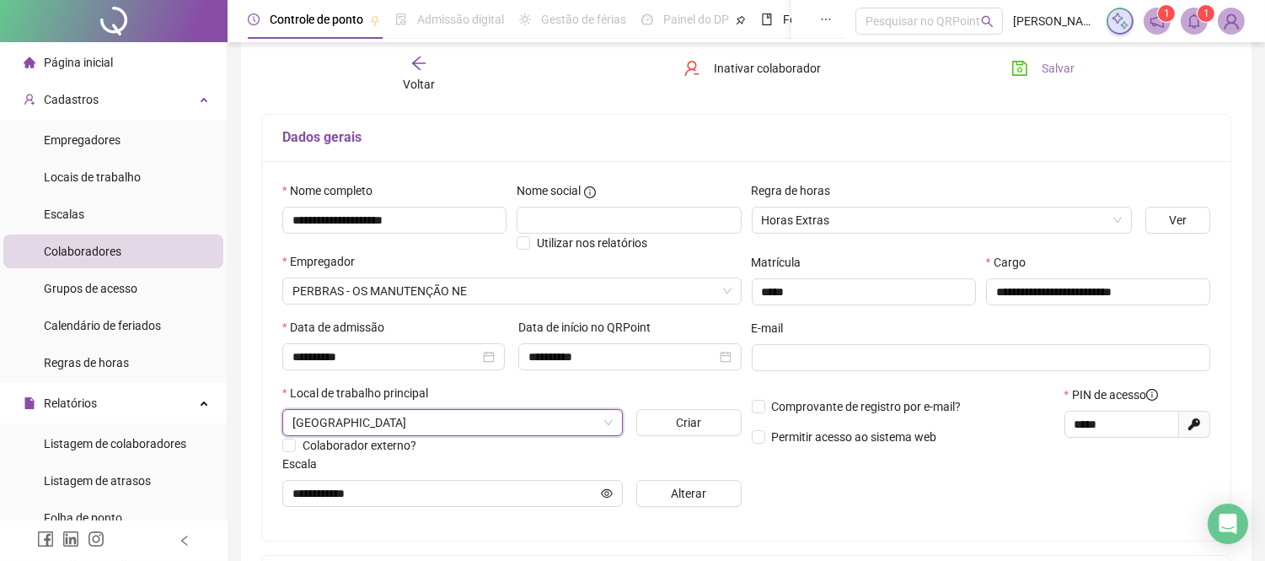
click at [1057, 71] on span "Salvar" at bounding box center [1058, 68] width 33 height 19
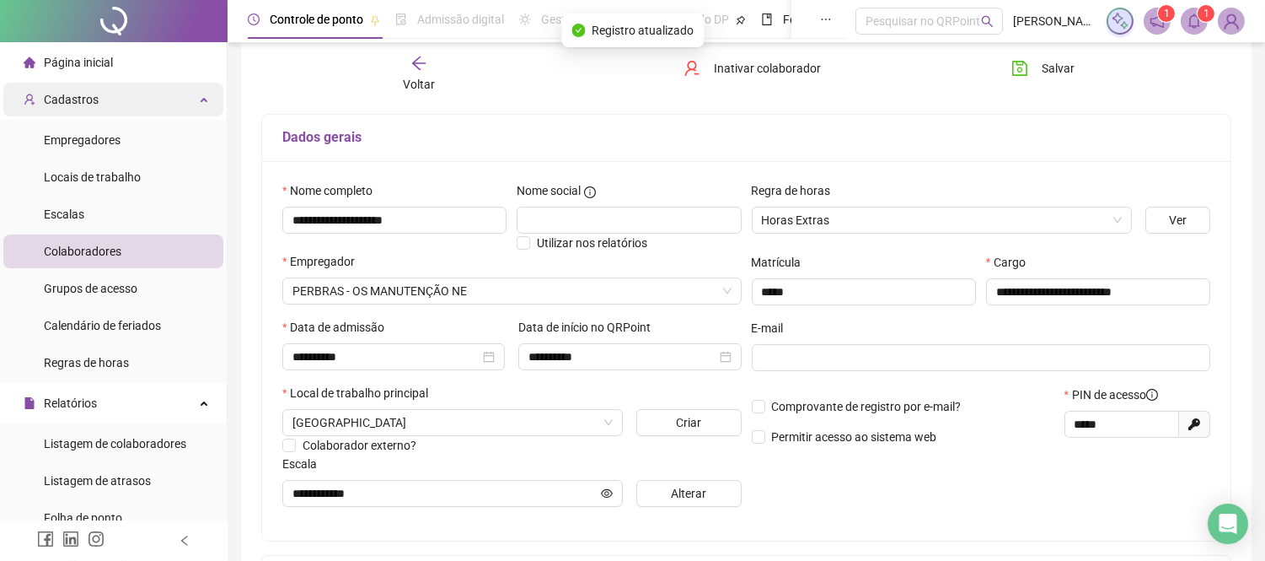
click at [182, 108] on div "Cadastros" at bounding box center [113, 100] width 220 height 34
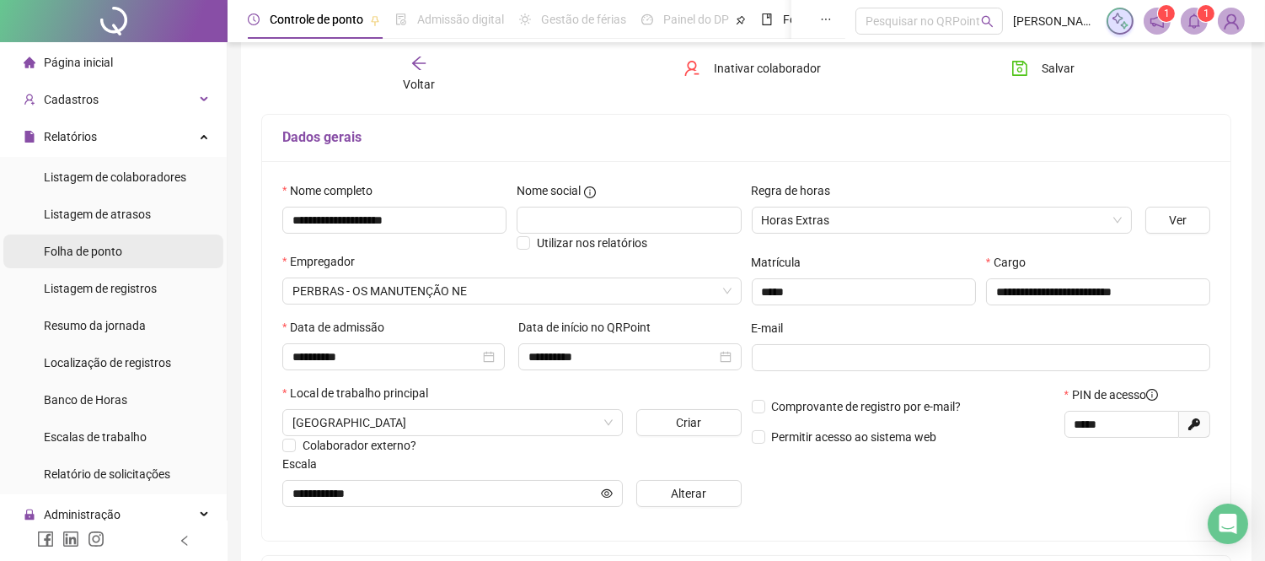
click at [114, 247] on span "Folha de ponto" at bounding box center [83, 250] width 78 height 13
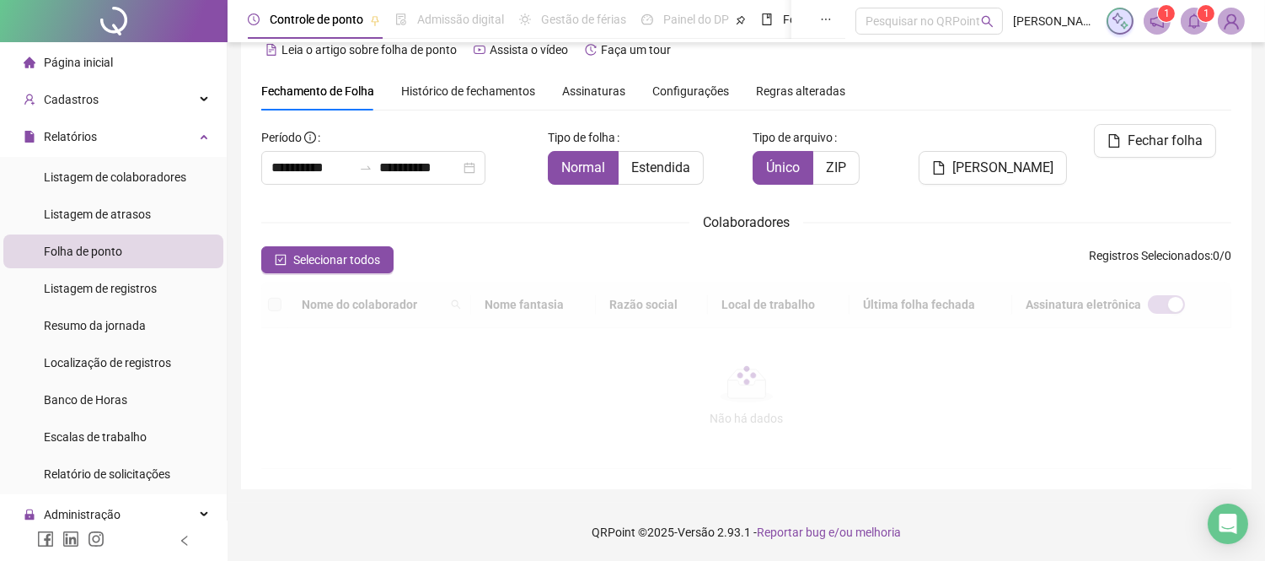
scroll to position [64, 0]
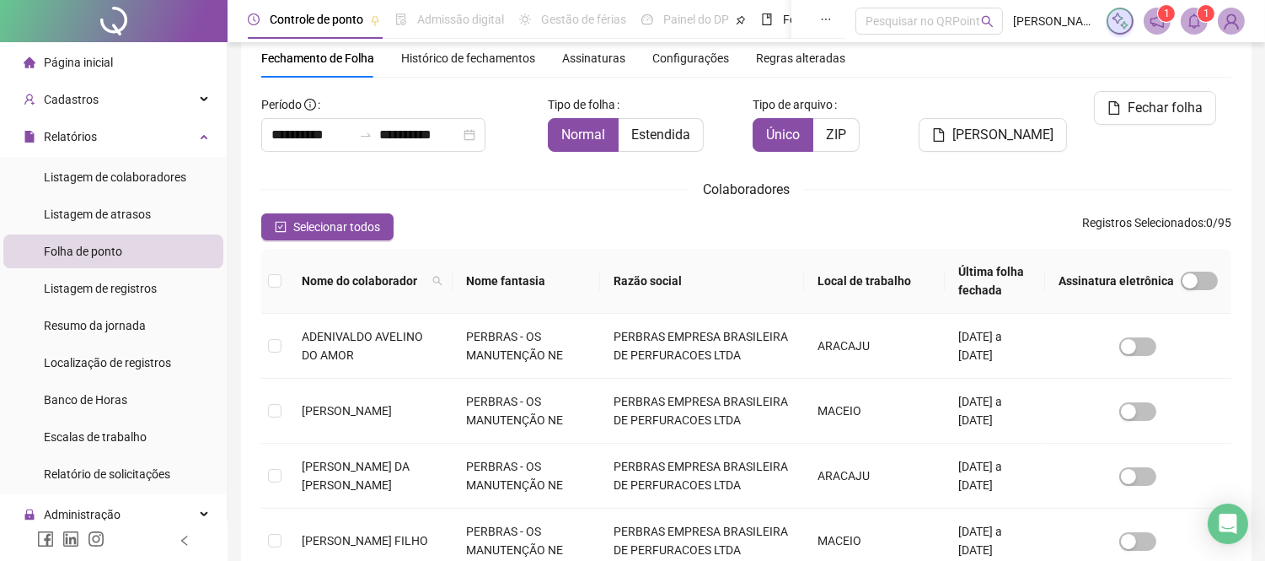
type input "**********"
click at [590, 278] on icon "filter" at bounding box center [585, 281] width 10 height 10
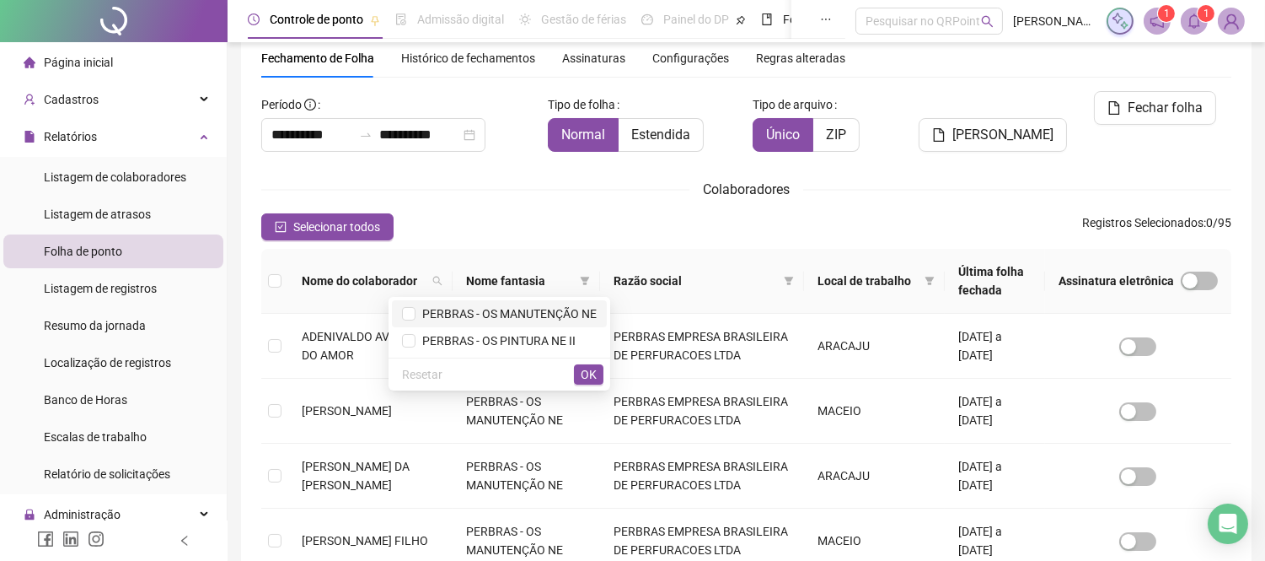
click at [549, 309] on span "PERBRAS - OS MANUTENÇÃO NE" at bounding box center [506, 313] width 181 height 13
click at [586, 369] on span "OK" at bounding box center [589, 374] width 16 height 19
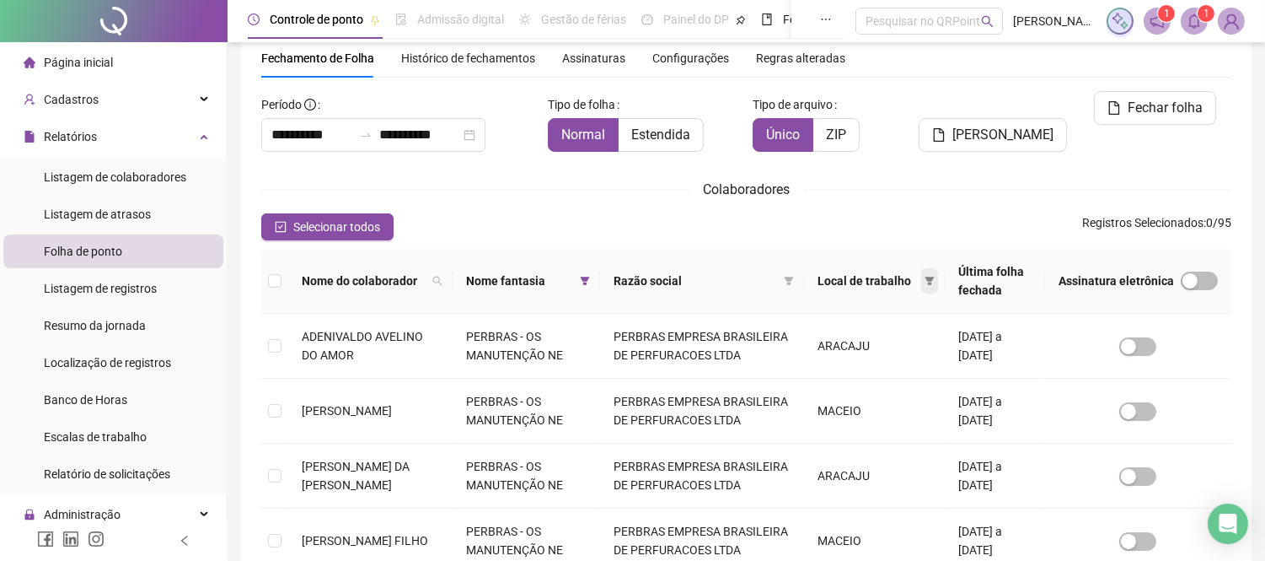
click at [926, 279] on icon "filter" at bounding box center [930, 281] width 9 height 8
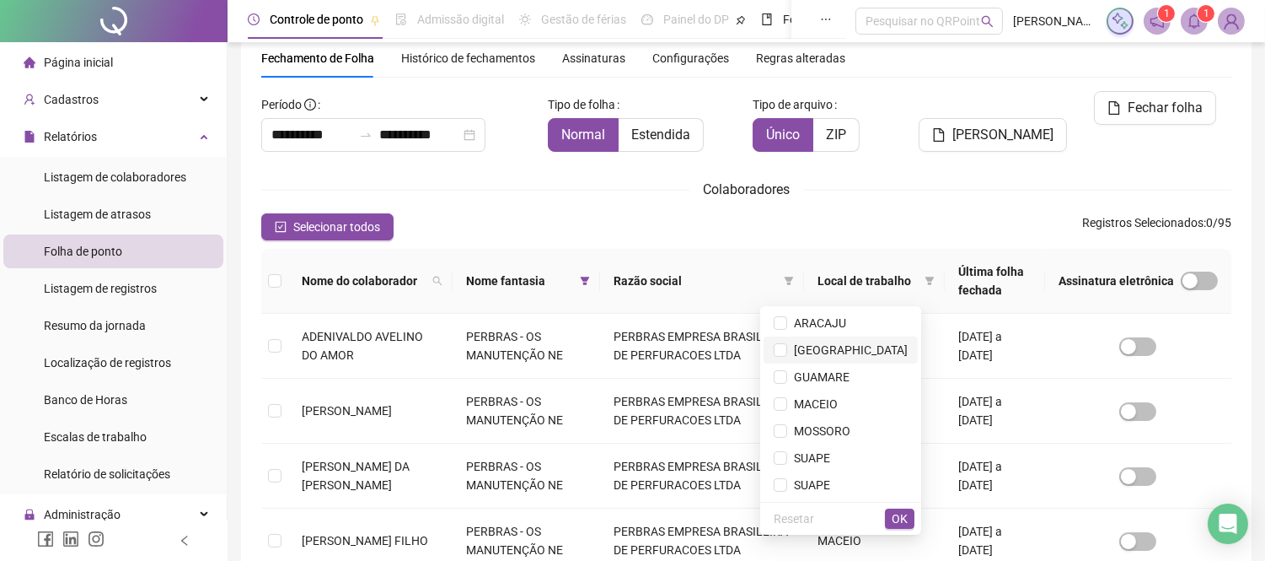
click at [894, 343] on span "[GEOGRAPHIC_DATA]" at bounding box center [847, 349] width 121 height 13
click at [904, 513] on span "OK" at bounding box center [900, 518] width 16 height 19
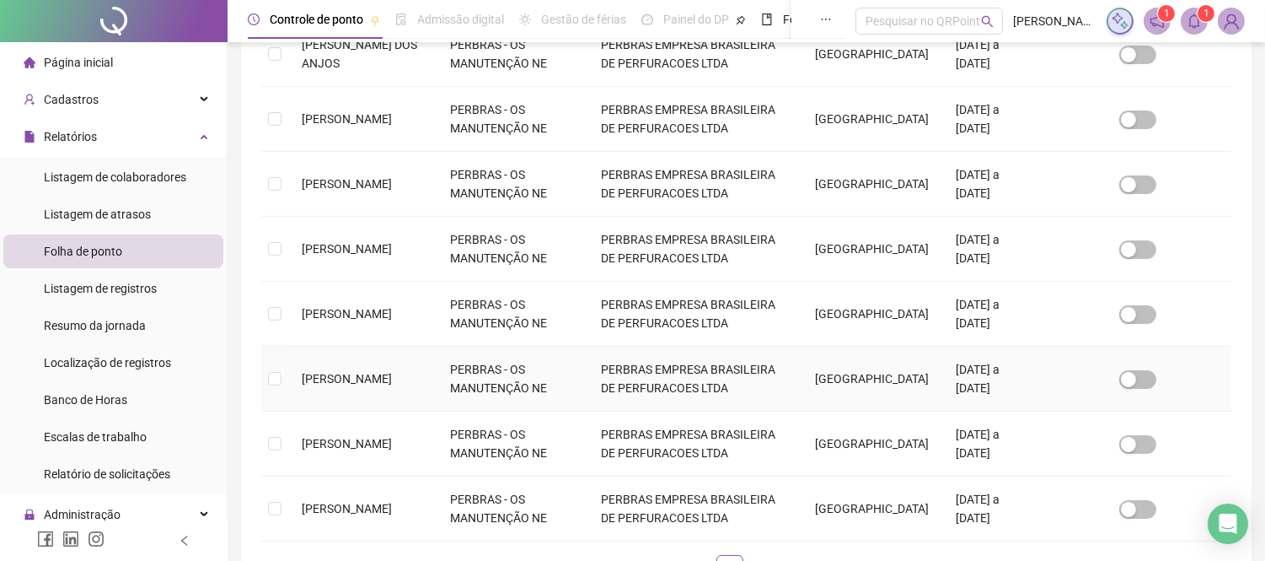
scroll to position [612, 0]
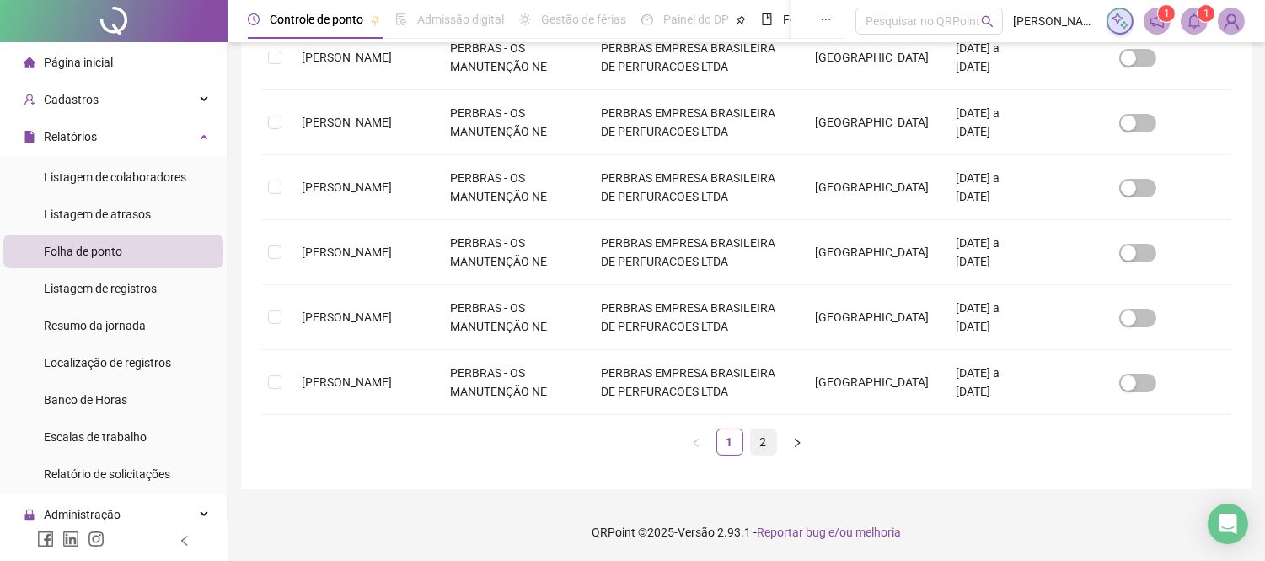
click at [757, 440] on link "2" at bounding box center [763, 441] width 25 height 25
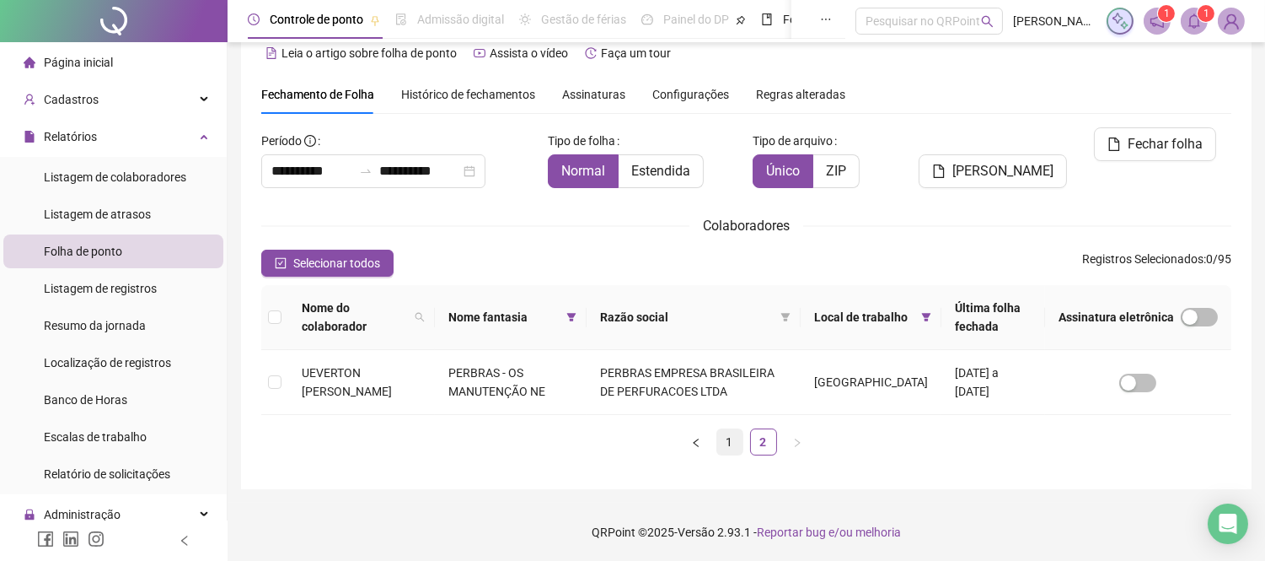
click at [728, 447] on link "1" at bounding box center [729, 441] width 25 height 25
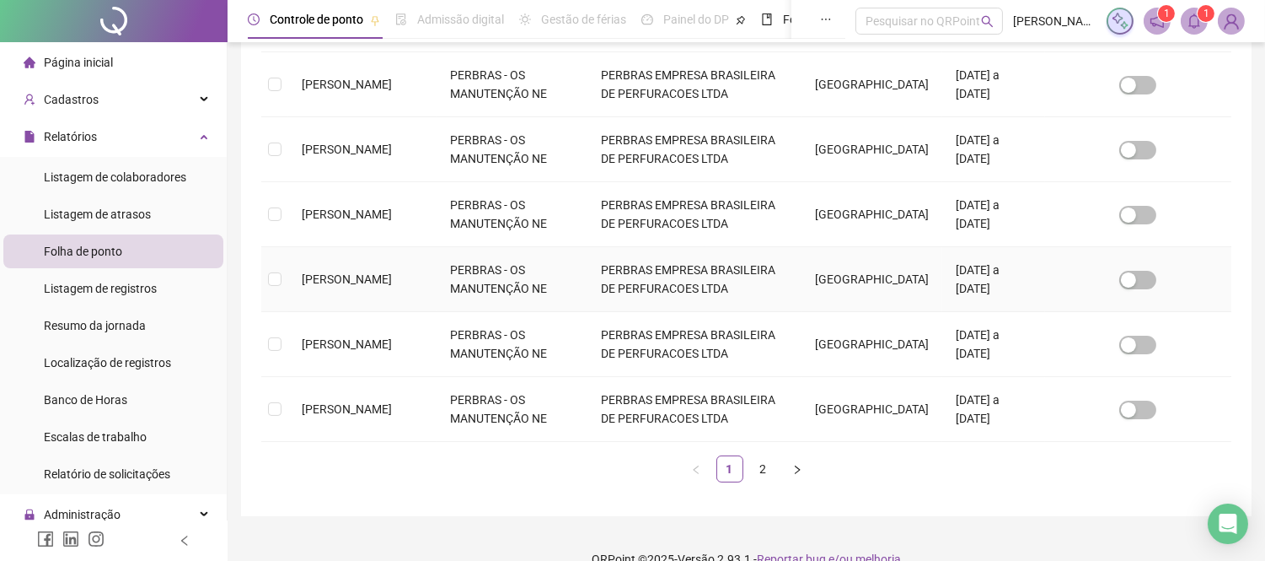
scroll to position [612, 0]
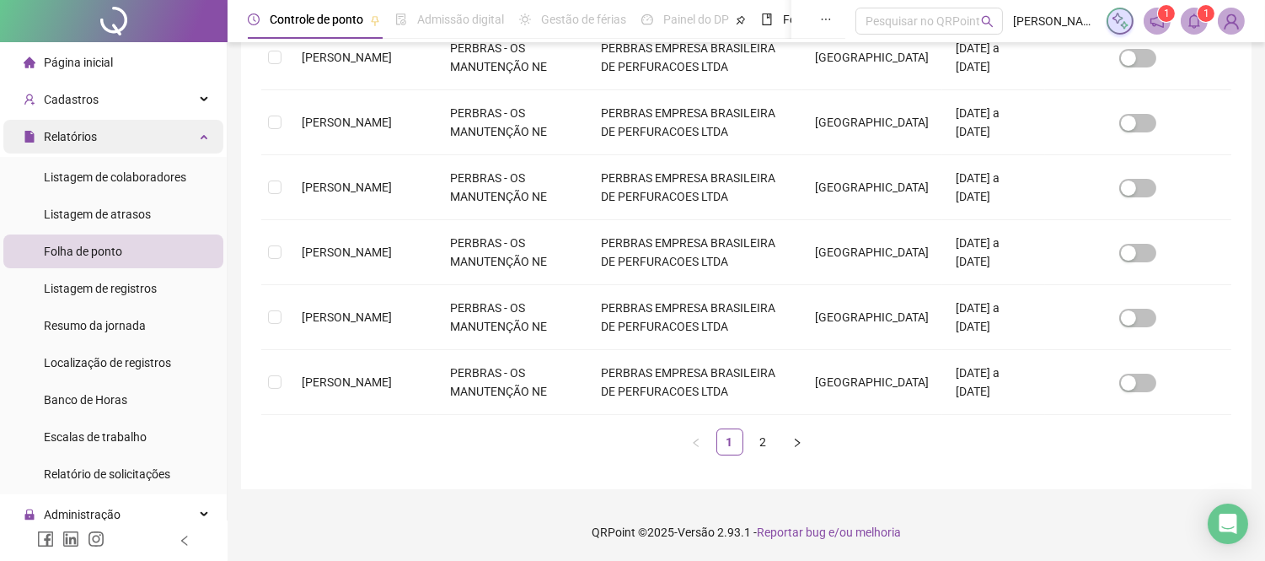
click at [130, 137] on div "Relatórios" at bounding box center [113, 137] width 220 height 34
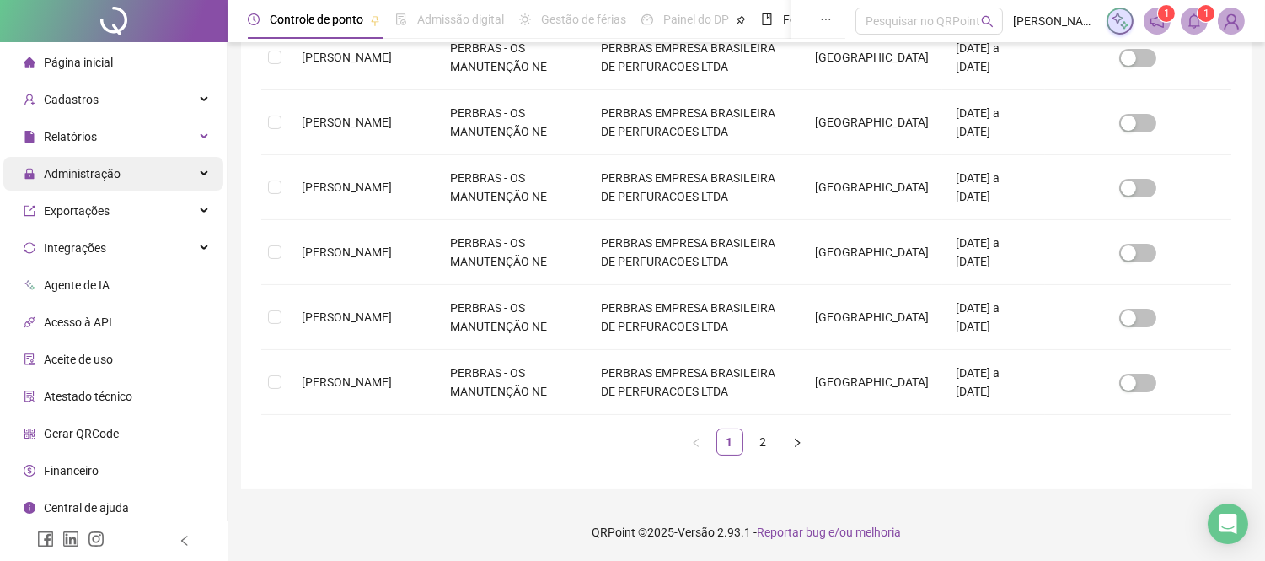
click at [128, 173] on div "Administração" at bounding box center [113, 174] width 220 height 34
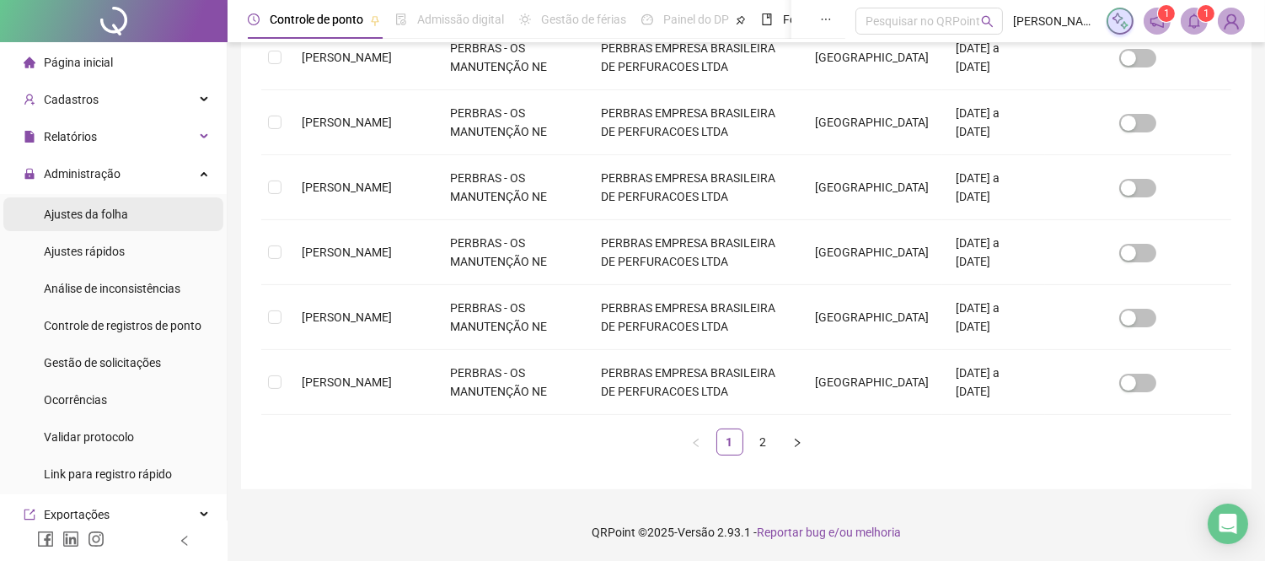
click at [119, 211] on span "Ajustes da folha" at bounding box center [86, 213] width 84 height 13
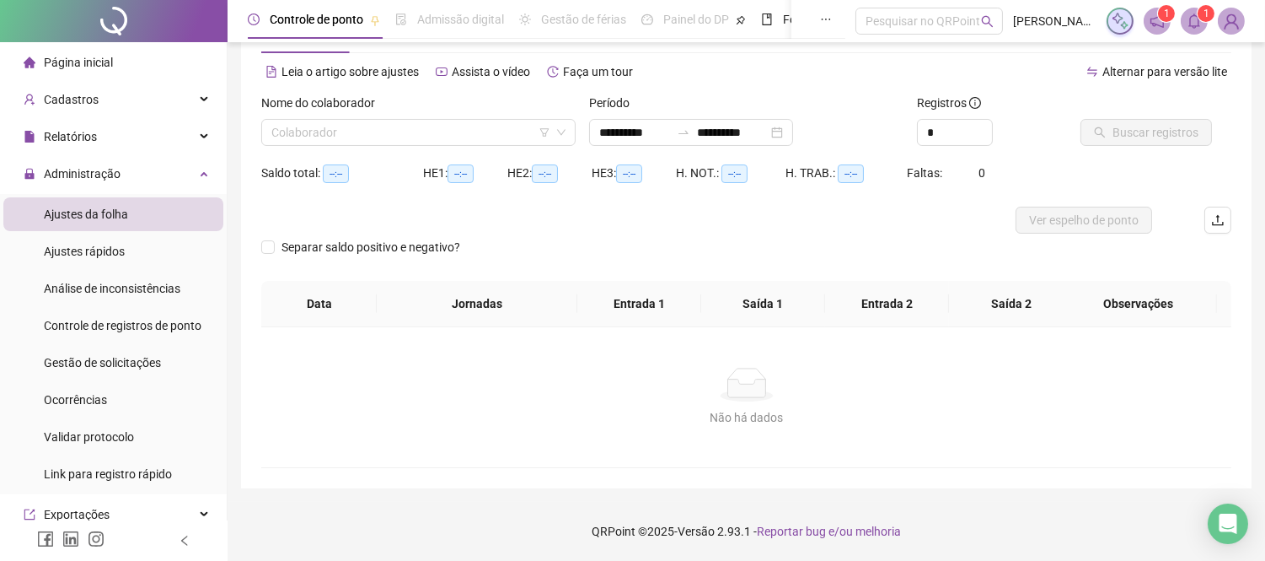
scroll to position [61, 0]
type input "**********"
click at [415, 132] on input "search" at bounding box center [410, 133] width 279 height 25
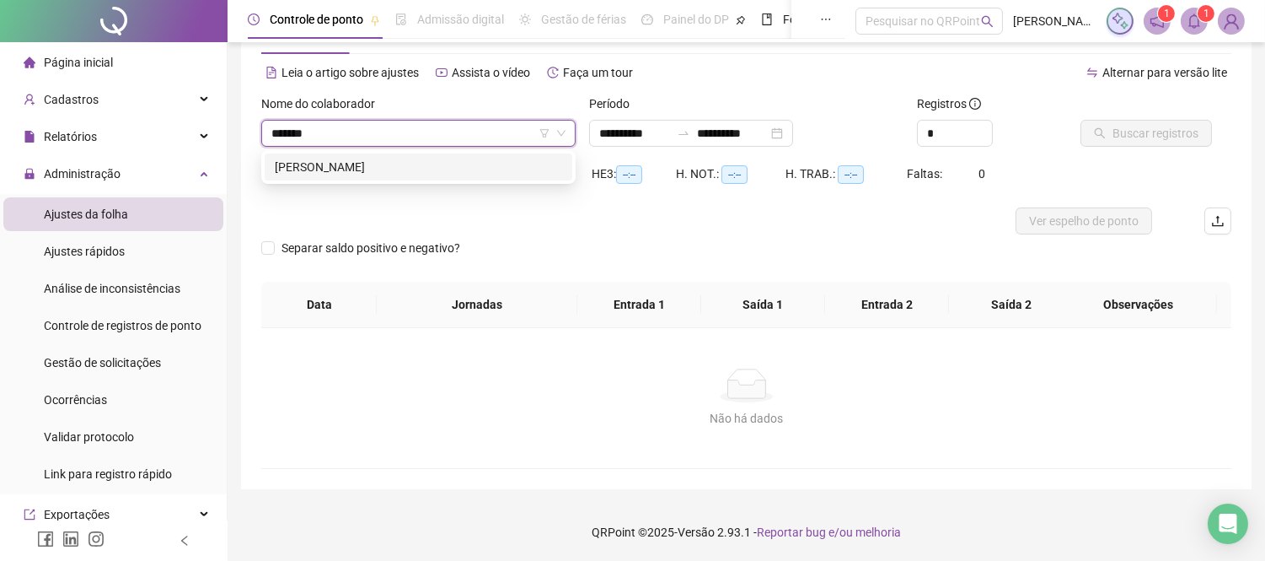
type input "********"
click at [430, 172] on div "[PERSON_NAME]" at bounding box center [418, 167] width 287 height 19
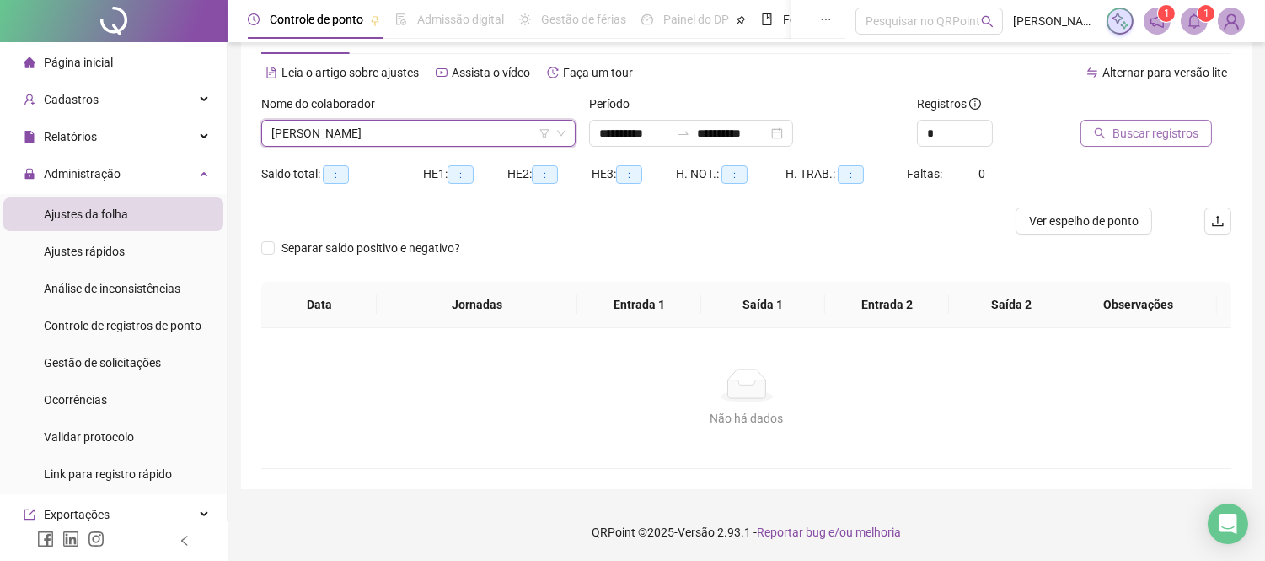
click at [1136, 132] on span "Buscar registros" at bounding box center [1156, 133] width 86 height 19
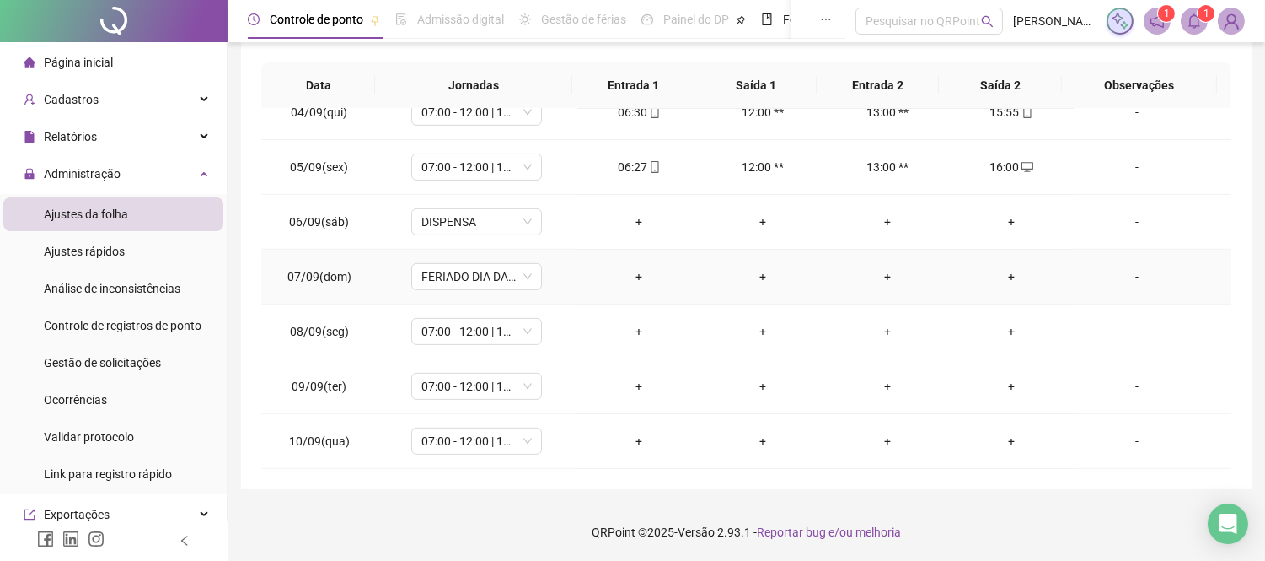
scroll to position [1341, 0]
click at [634, 326] on div "+" at bounding box center [639, 331] width 97 height 19
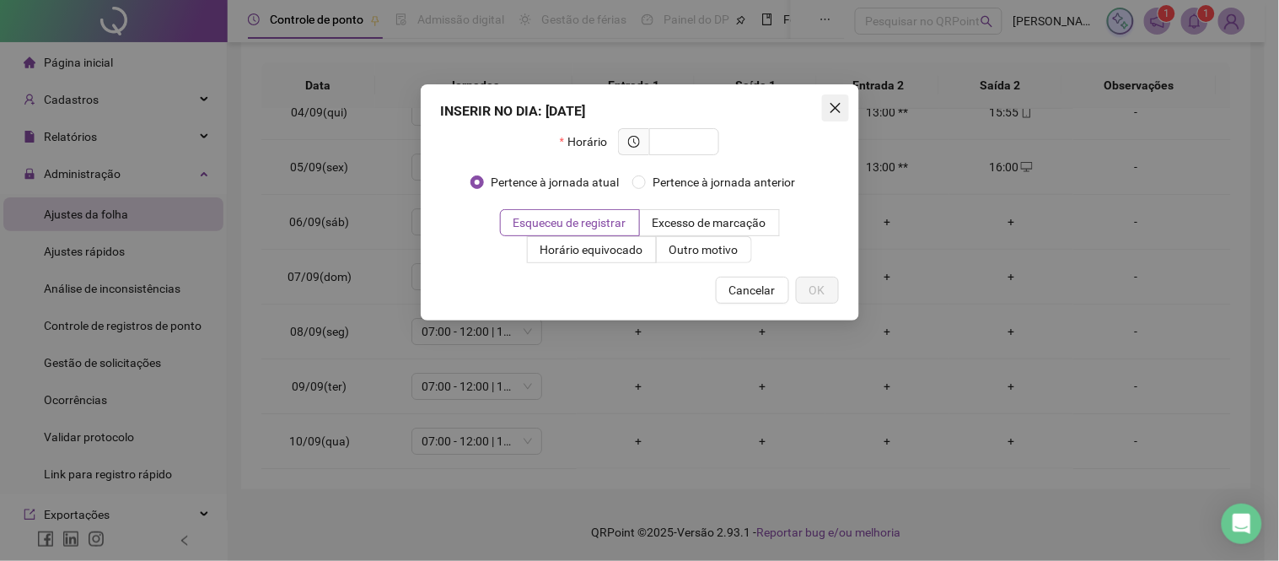
click at [833, 105] on icon "close" at bounding box center [835, 107] width 13 height 13
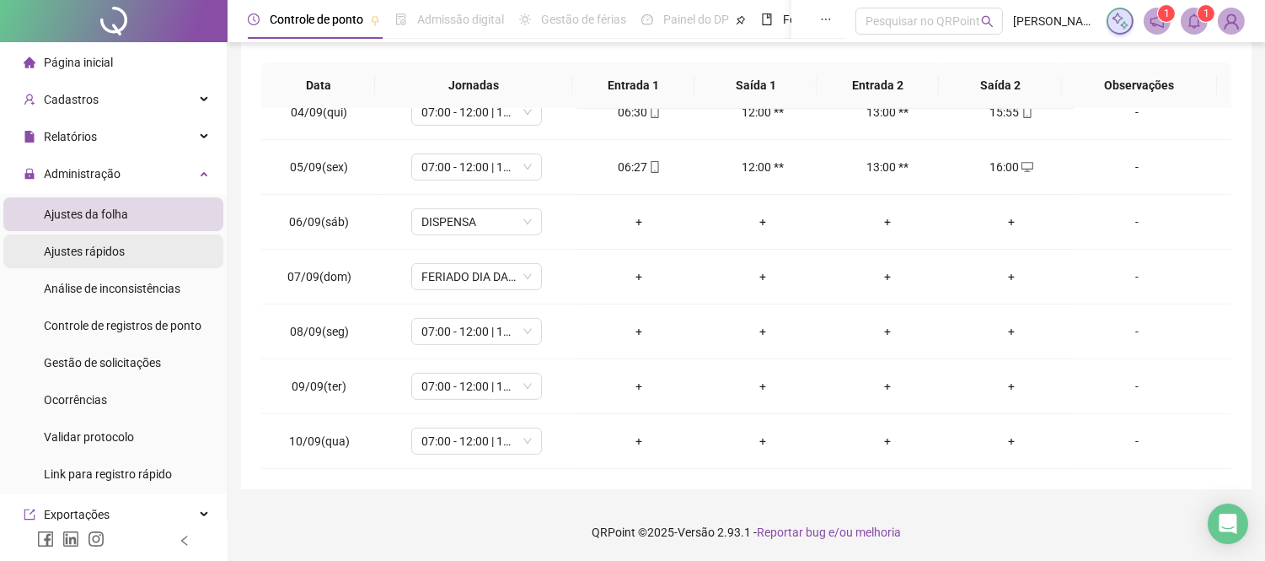
click at [127, 250] on li "Ajustes rápidos" at bounding box center [113, 251] width 220 height 34
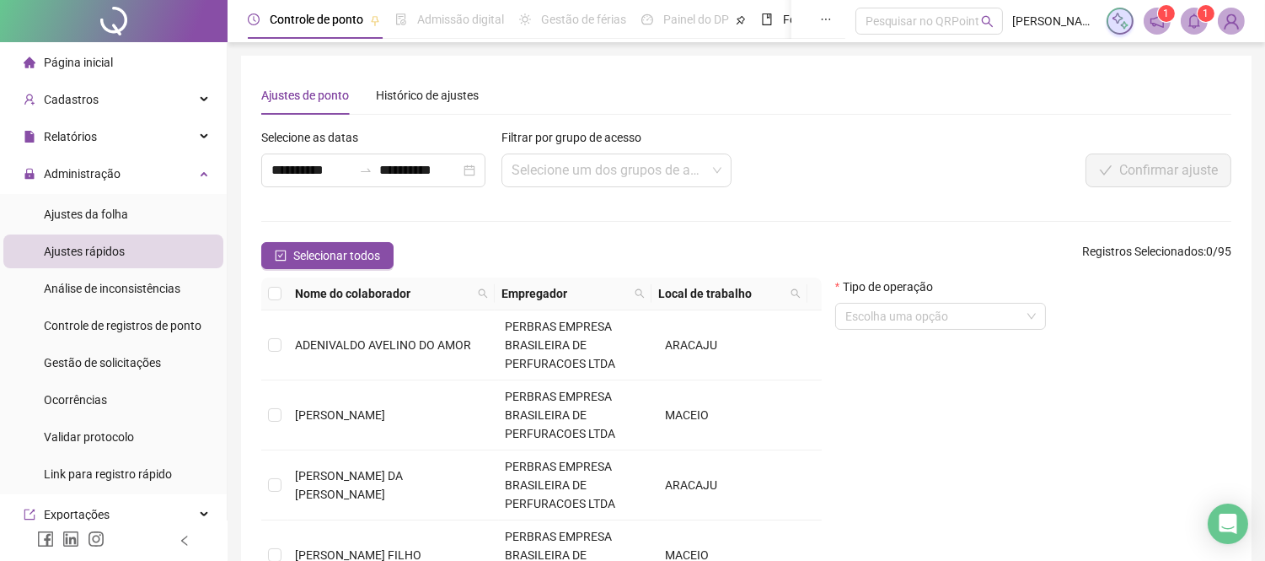
click at [369, 152] on div "Selecione as datas" at bounding box center [376, 140] width 230 height 25
click at [357, 162] on div "**********" at bounding box center [373, 170] width 224 height 34
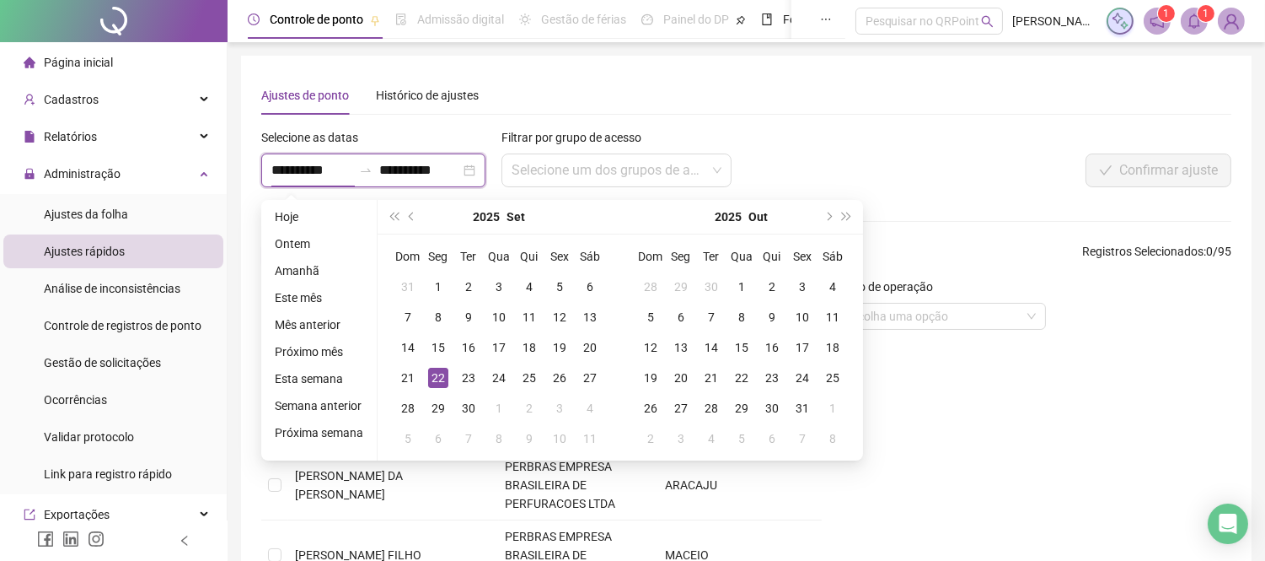
click at [352, 173] on input "**********" at bounding box center [311, 170] width 81 height 20
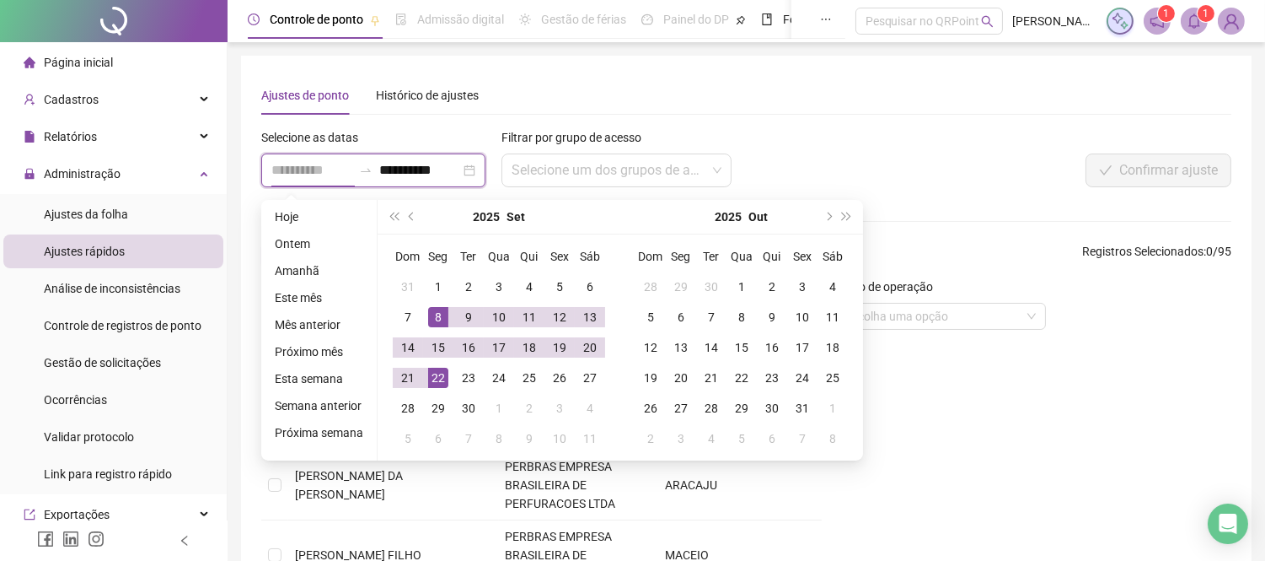
type input "**********"
click at [438, 312] on div "8" at bounding box center [438, 317] width 20 height 20
type input "**********"
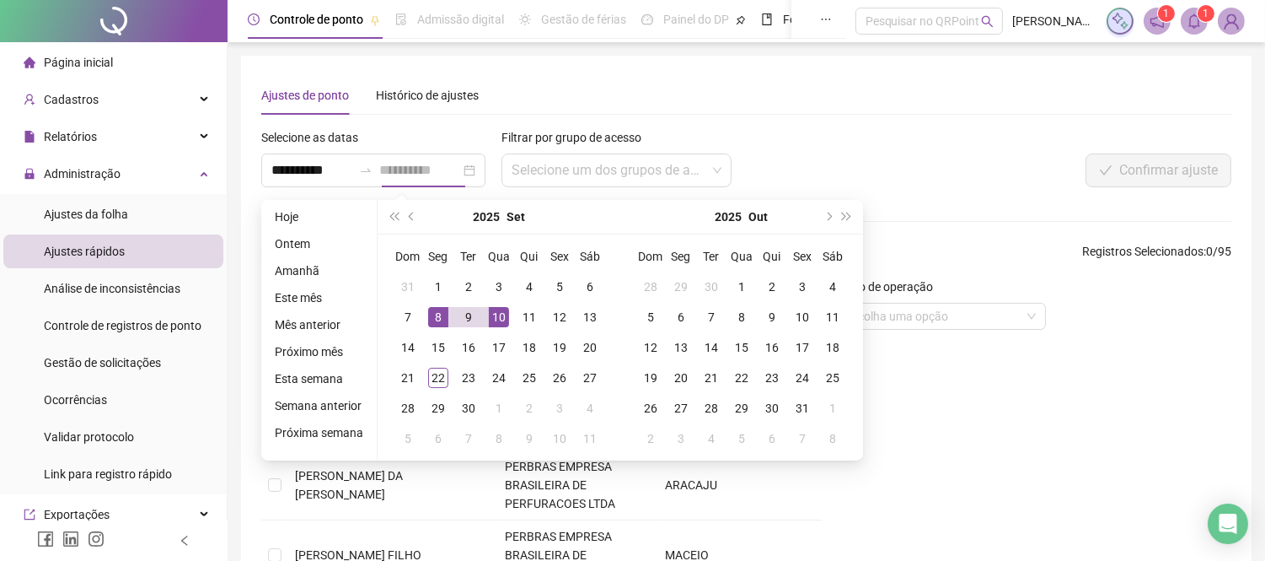
click at [502, 314] on div "10" at bounding box center [499, 317] width 20 height 20
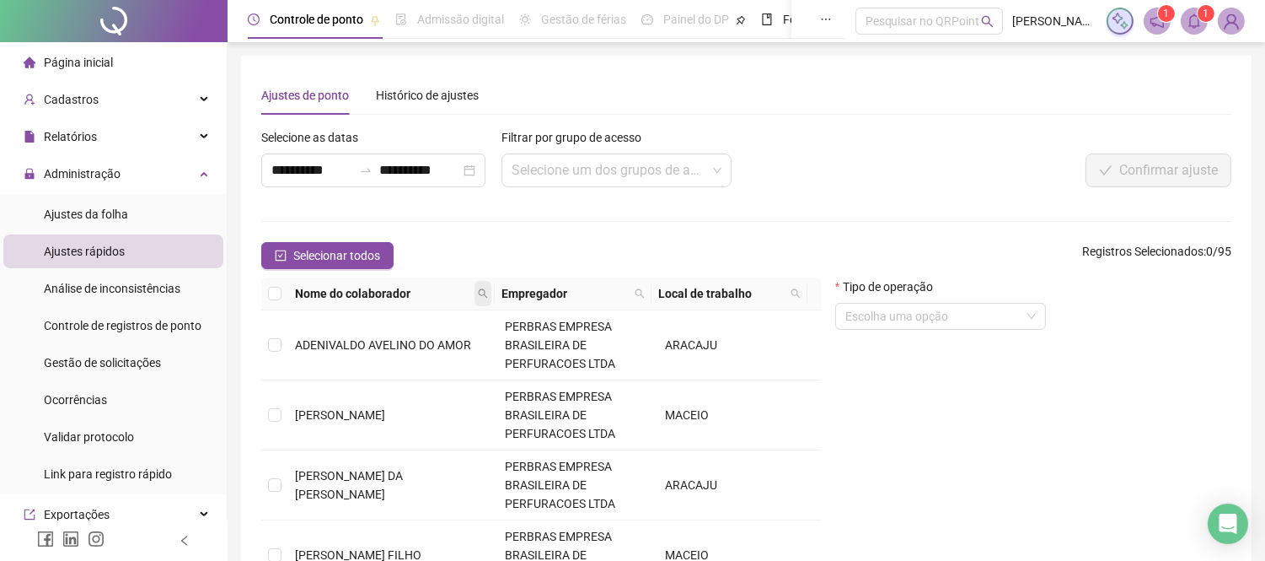
click at [484, 288] on icon "search" at bounding box center [483, 293] width 10 height 10
type input "********"
click at [365, 355] on span "Buscar" at bounding box center [380, 353] width 37 height 19
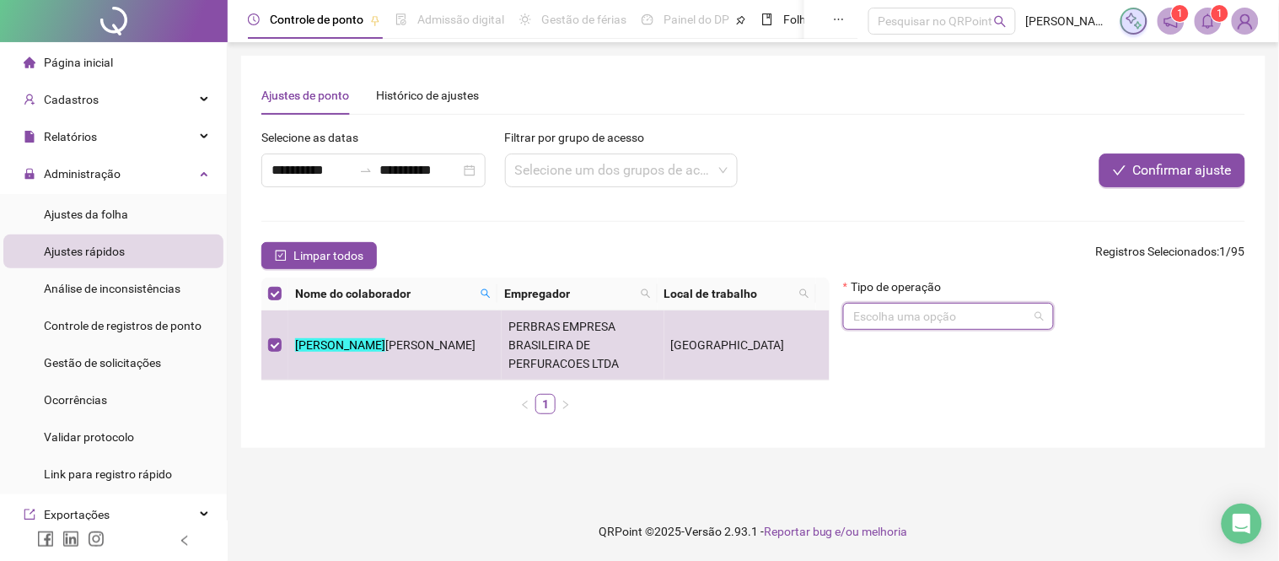
click at [980, 324] on input "search" at bounding box center [940, 315] width 175 height 25
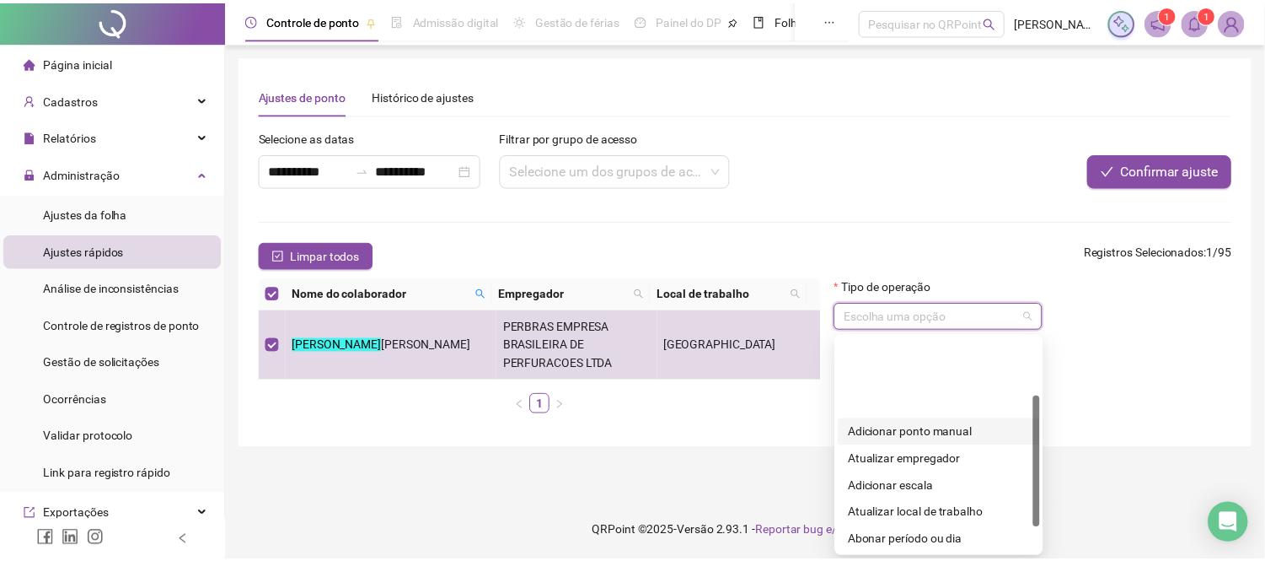
scroll to position [135, 0]
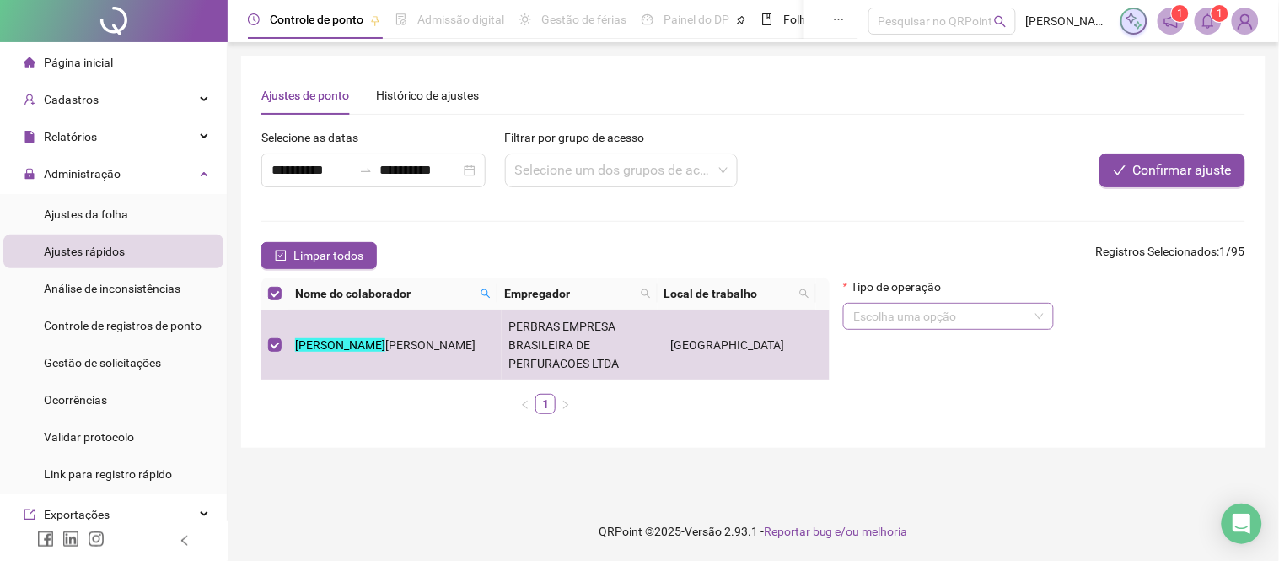
click at [961, 317] on input "search" at bounding box center [940, 315] width 175 height 25
click at [932, 314] on input "search" at bounding box center [940, 315] width 175 height 25
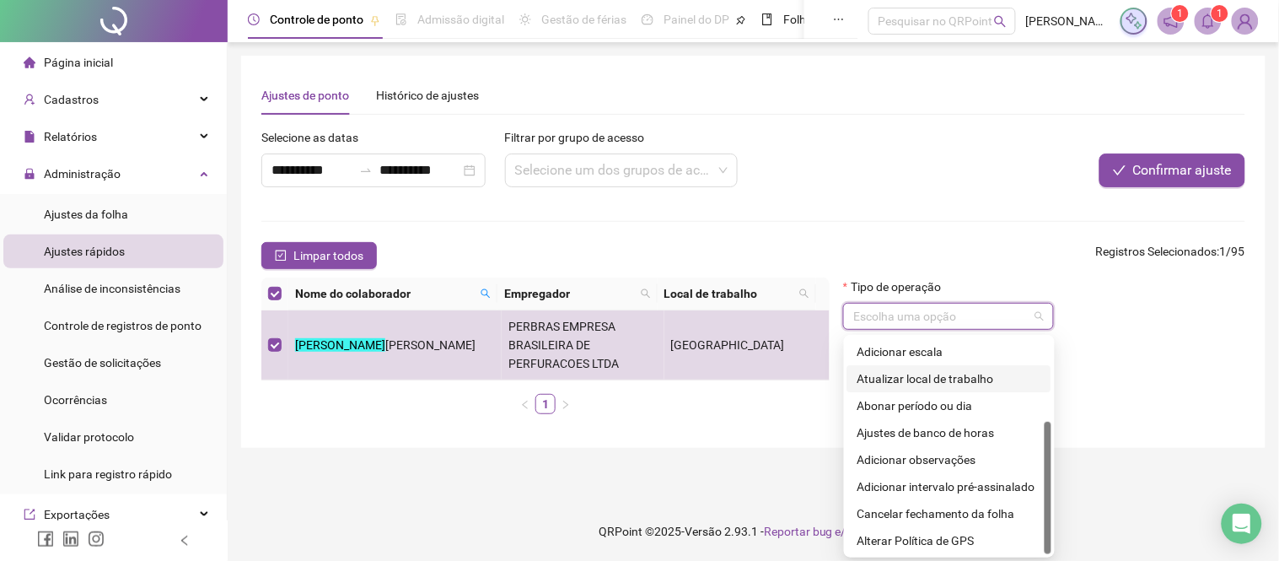
click at [947, 382] on div "Atualizar local de trabalho" at bounding box center [949, 378] width 184 height 19
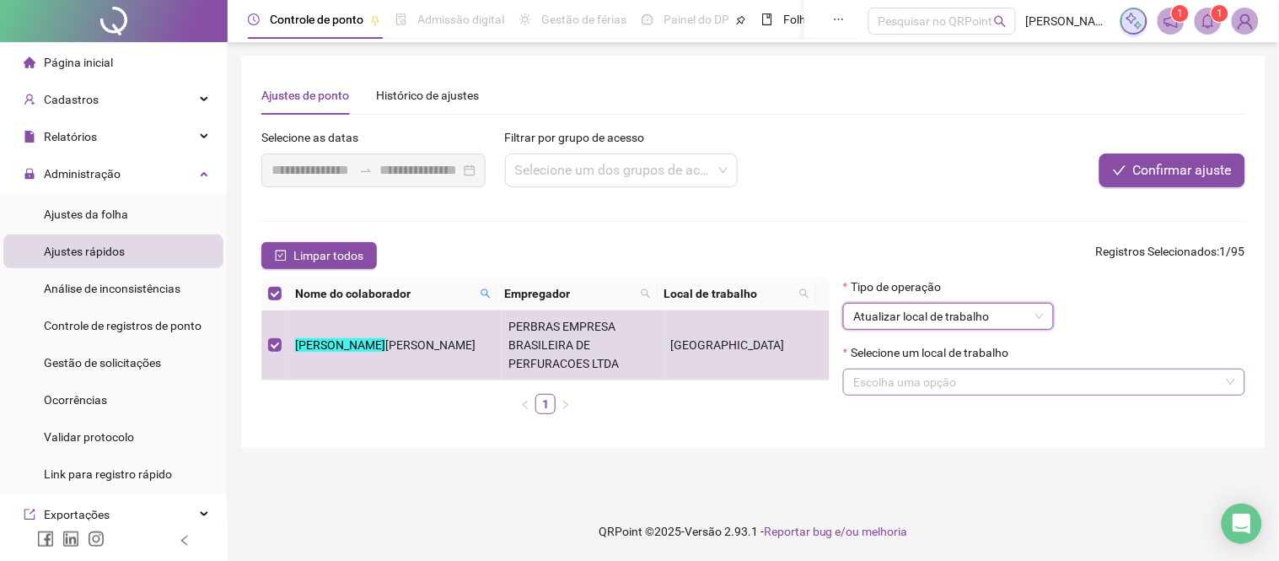
click at [981, 385] on input "search" at bounding box center [1036, 381] width 367 height 25
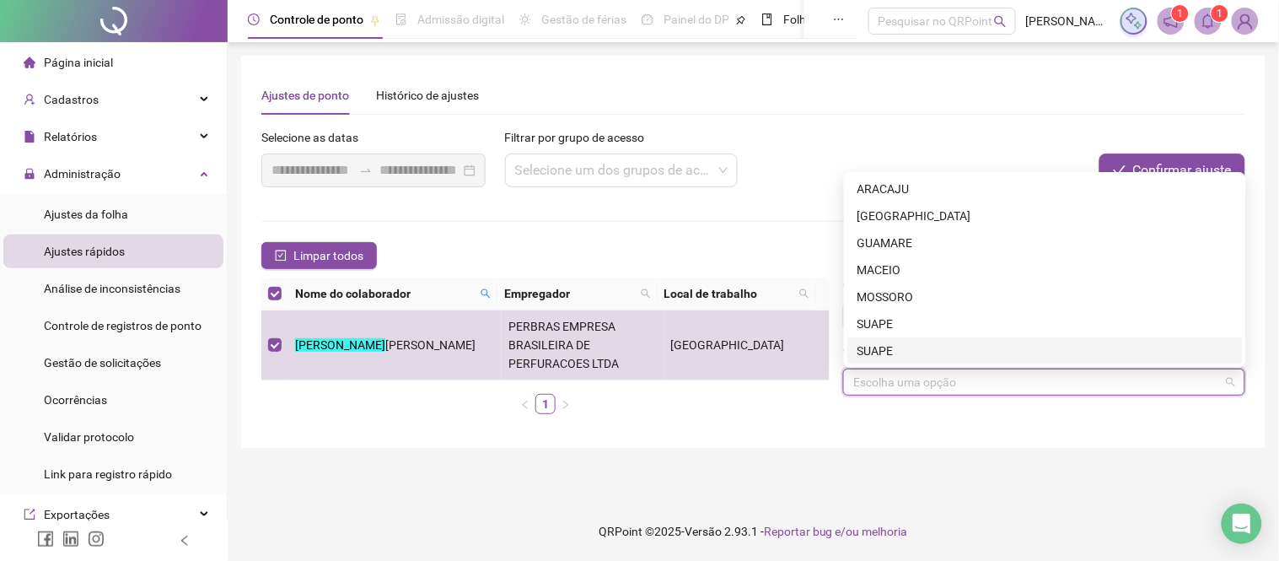
click at [909, 347] on div "SUAPE" at bounding box center [1044, 350] width 375 height 19
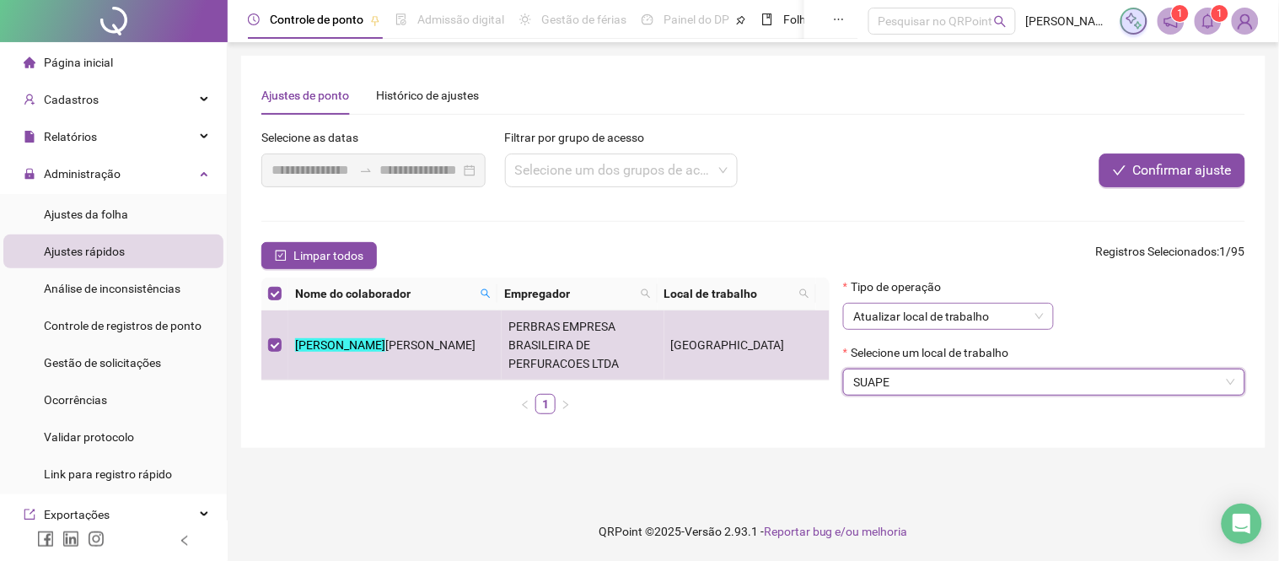
click at [937, 323] on span "Atualizar local de trabalho" at bounding box center [948, 315] width 191 height 25
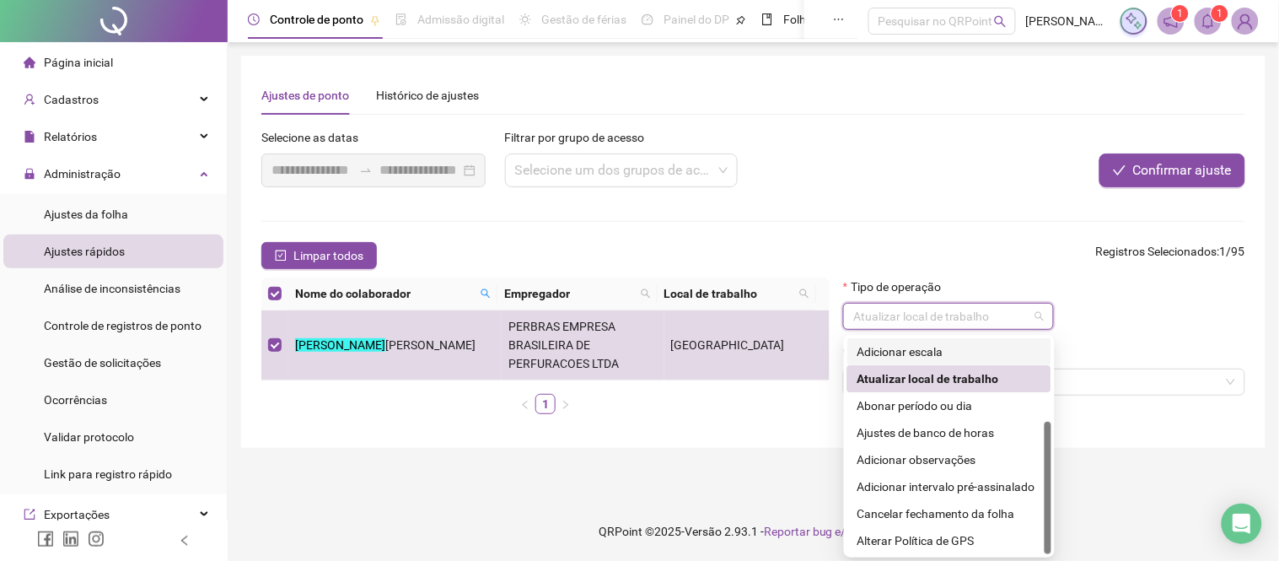
click at [923, 350] on div "Adicionar escala" at bounding box center [949, 351] width 184 height 19
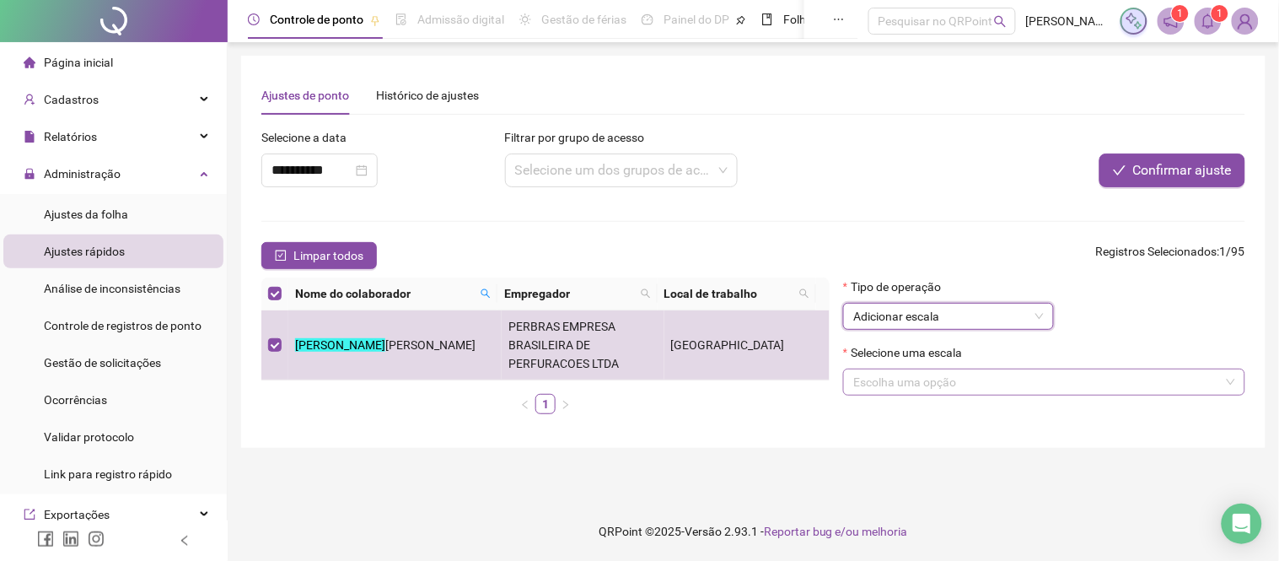
click at [914, 383] on input "search" at bounding box center [1036, 381] width 367 height 25
click at [924, 324] on span "Adicionar escala" at bounding box center [948, 315] width 191 height 25
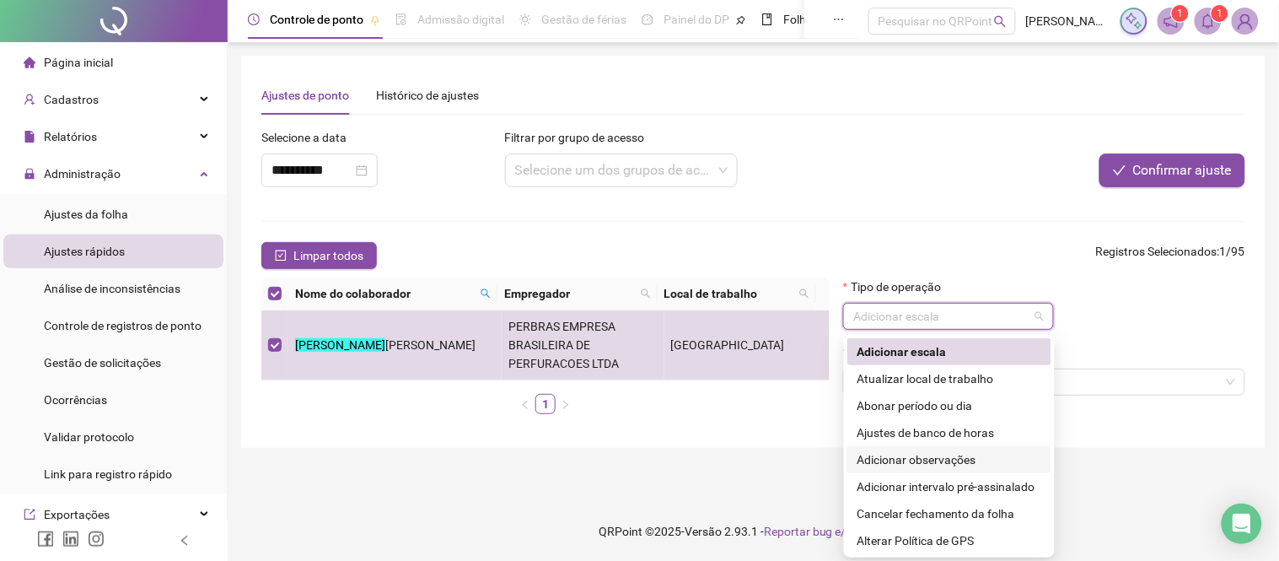
click at [886, 458] on div "Adicionar observações" at bounding box center [949, 459] width 184 height 19
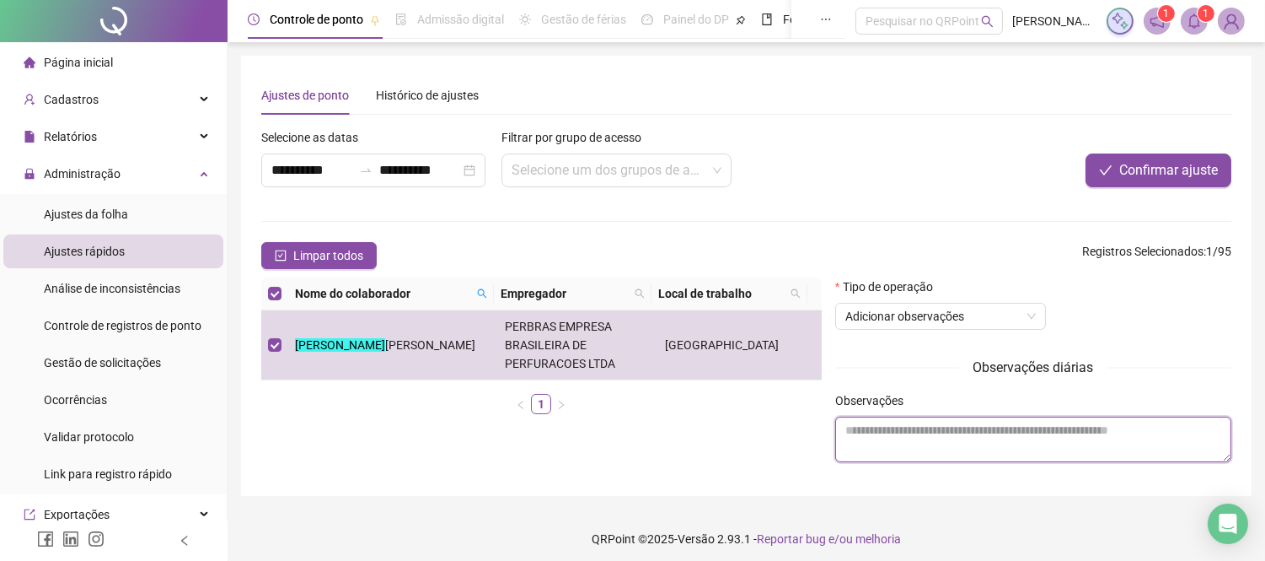
click at [884, 427] on textarea at bounding box center [1033, 439] width 396 height 46
click at [904, 291] on label "Tipo de operação" at bounding box center [889, 286] width 109 height 19
click at [905, 316] on span "Adicionar observações" at bounding box center [941, 315] width 191 height 25
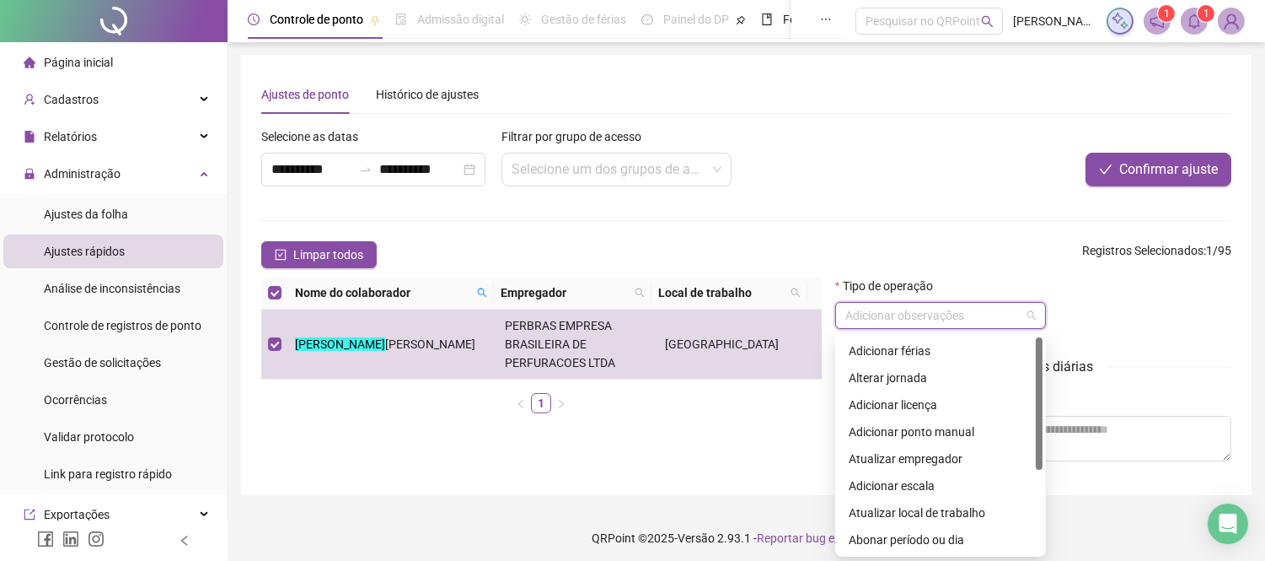
scroll to position [0, 0]
click at [928, 382] on div "Alterar jornada" at bounding box center [941, 378] width 184 height 19
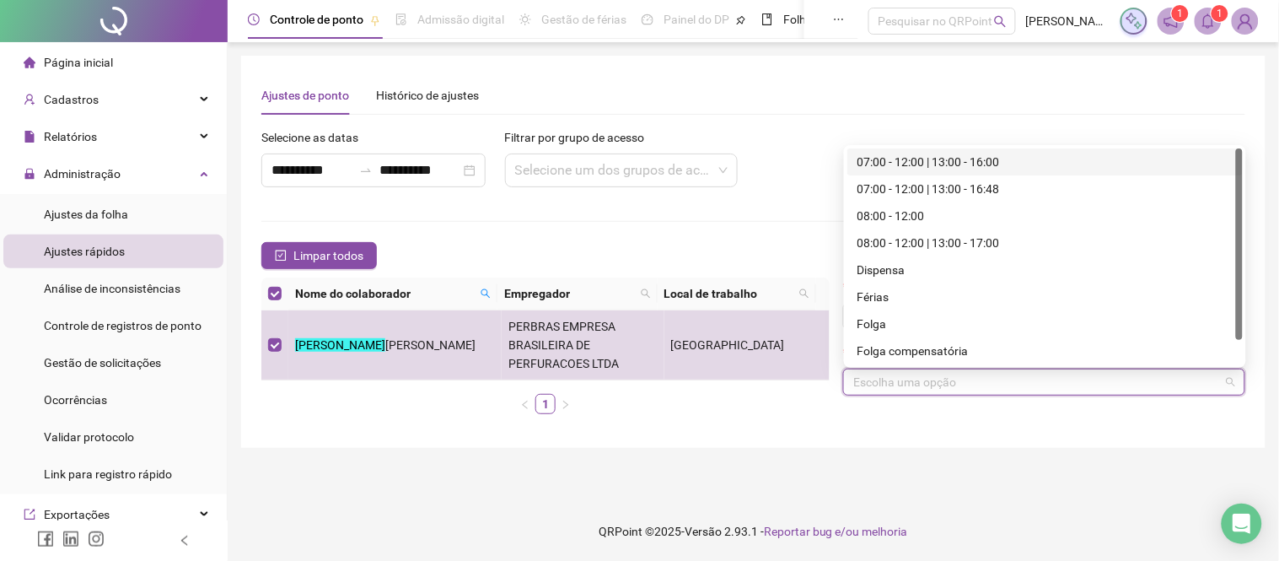
click at [928, 382] on input "search" at bounding box center [1036, 381] width 367 height 25
click at [681, 217] on form "**********" at bounding box center [753, 277] width 984 height 299
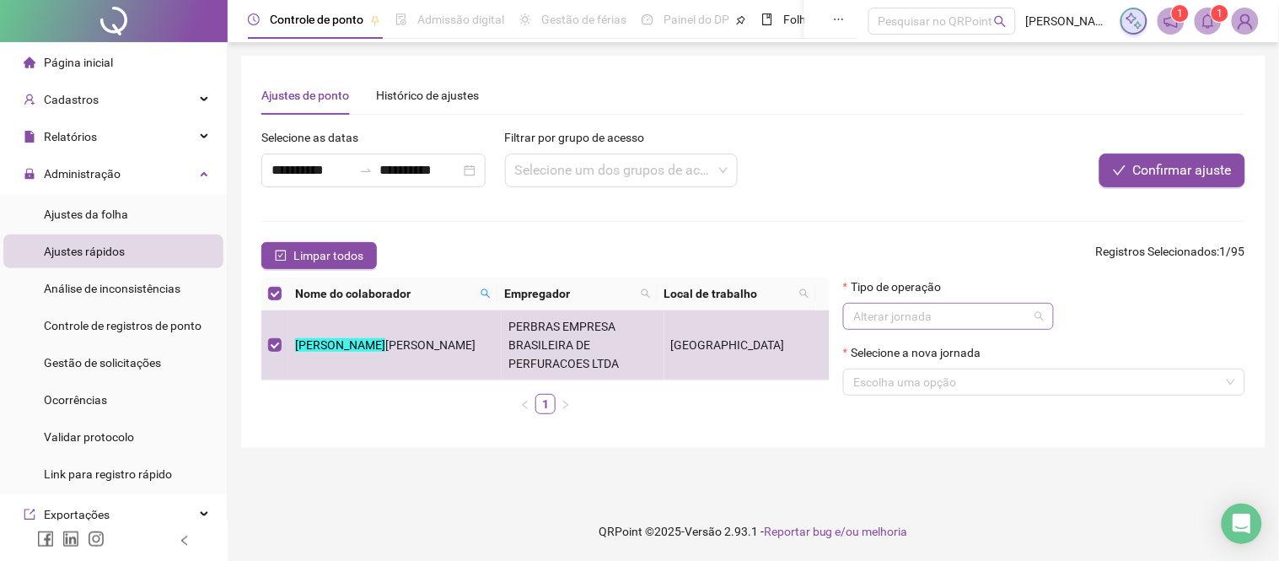
click at [937, 307] on span "Alterar jornada" at bounding box center [948, 315] width 191 height 25
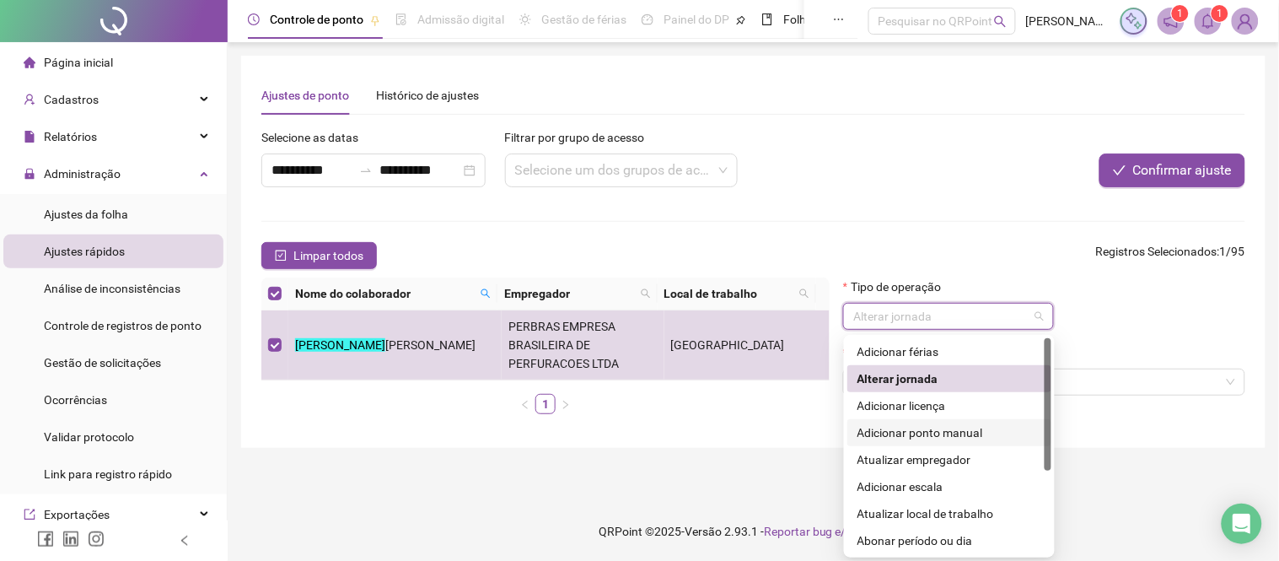
click at [917, 426] on div "Adicionar ponto manual" at bounding box center [949, 432] width 184 height 19
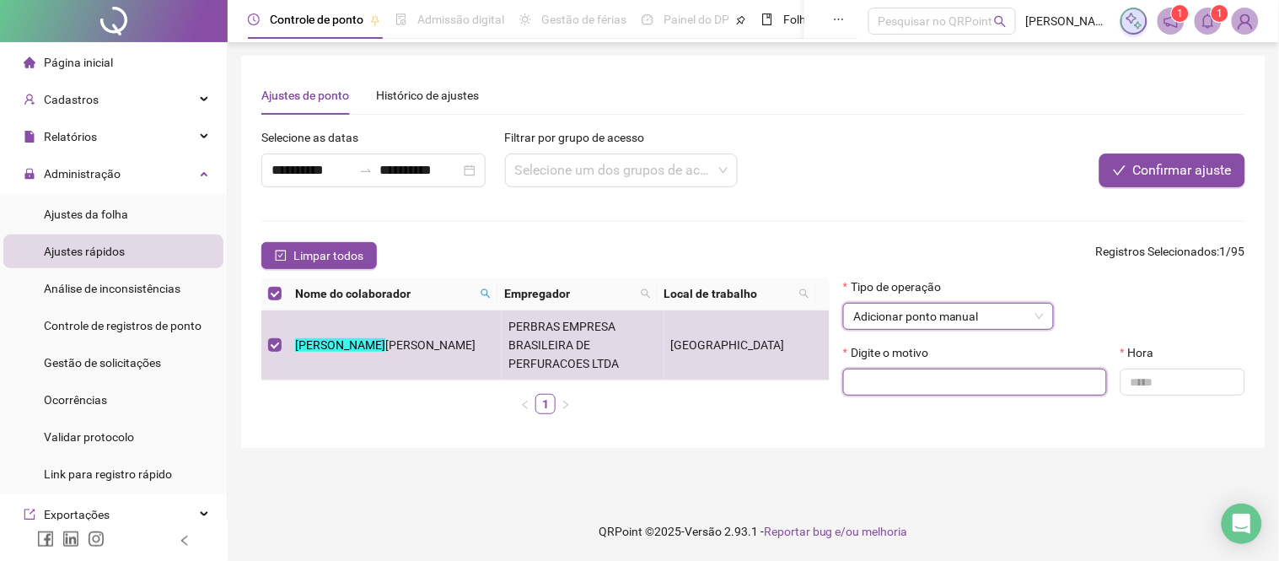
click at [942, 375] on input "text" at bounding box center [975, 381] width 264 height 27
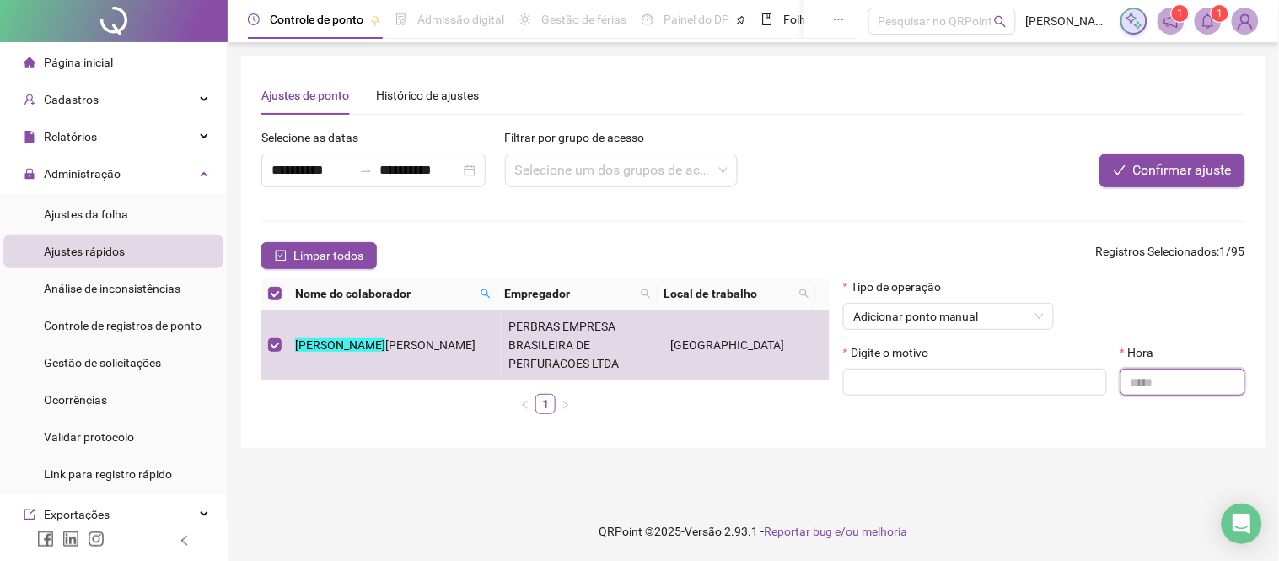
click at [1142, 395] on input "text" at bounding box center [1182, 381] width 125 height 27
click at [1155, 384] on input "text" at bounding box center [1182, 381] width 125 height 27
type input "*****"
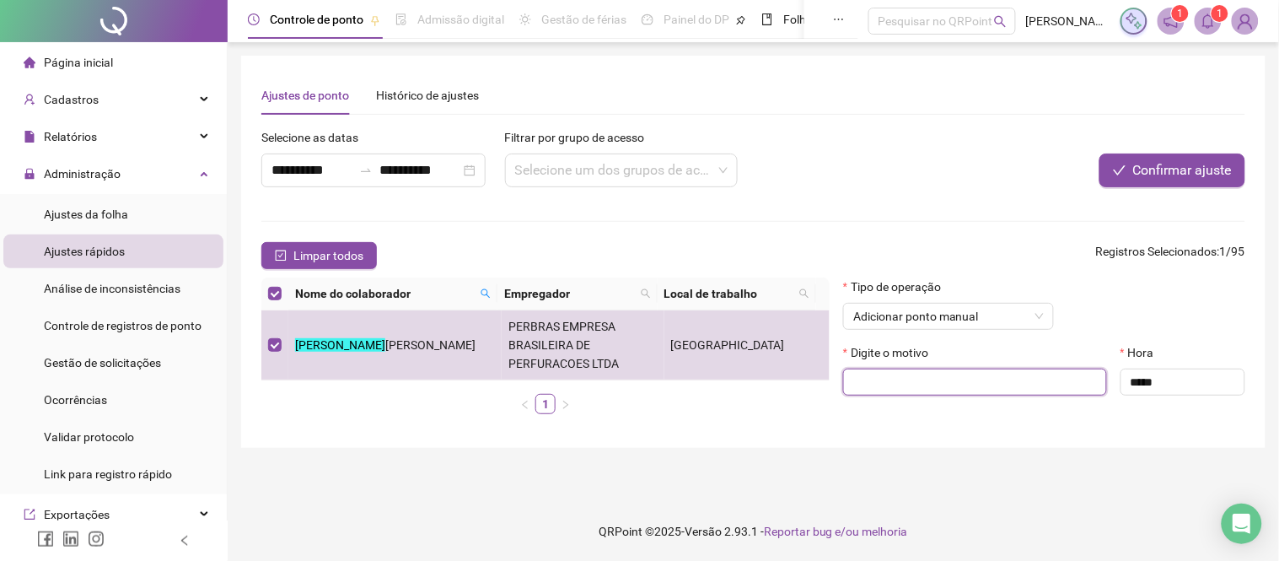
click at [964, 377] on input "text" at bounding box center [975, 381] width 264 height 27
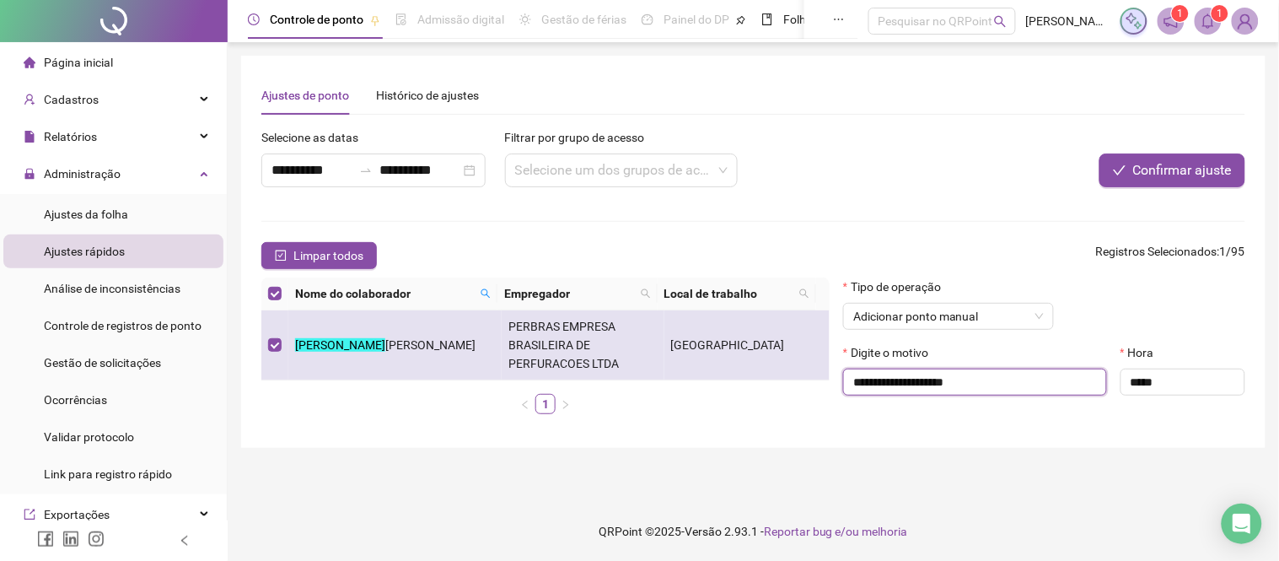
drag, startPoint x: 1039, startPoint y: 383, endPoint x: 803, endPoint y: 373, distance: 236.2
click at [803, 373] on div "**********" at bounding box center [753, 352] width 997 height 150
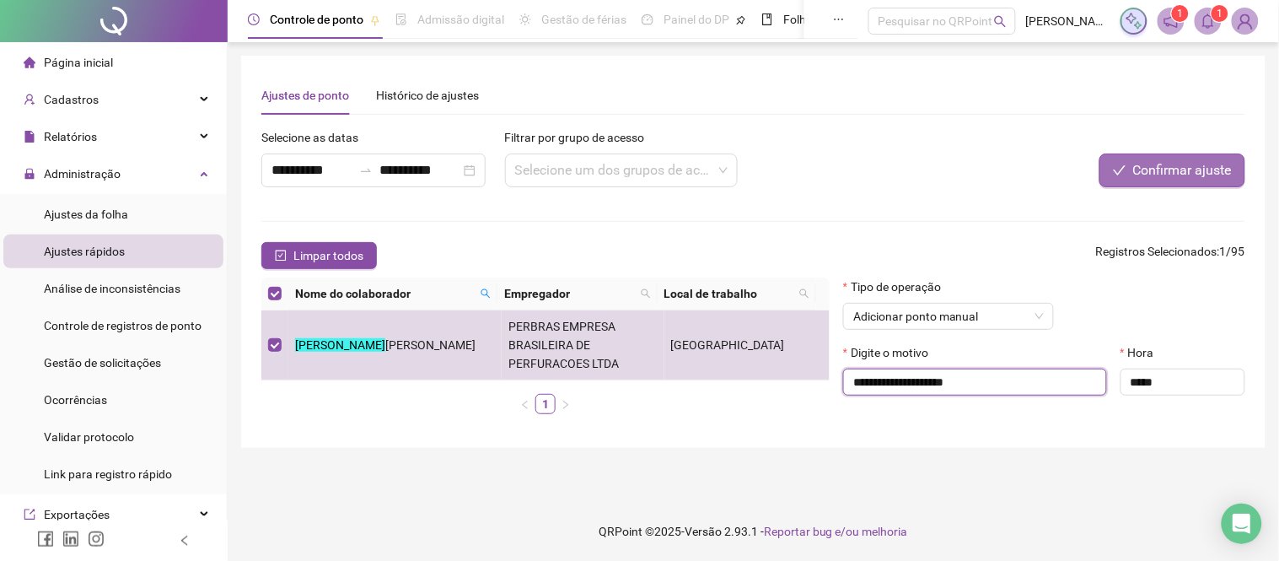
type input "**********"
click at [1160, 178] on span "Confirmar ajuste" at bounding box center [1182, 170] width 99 height 20
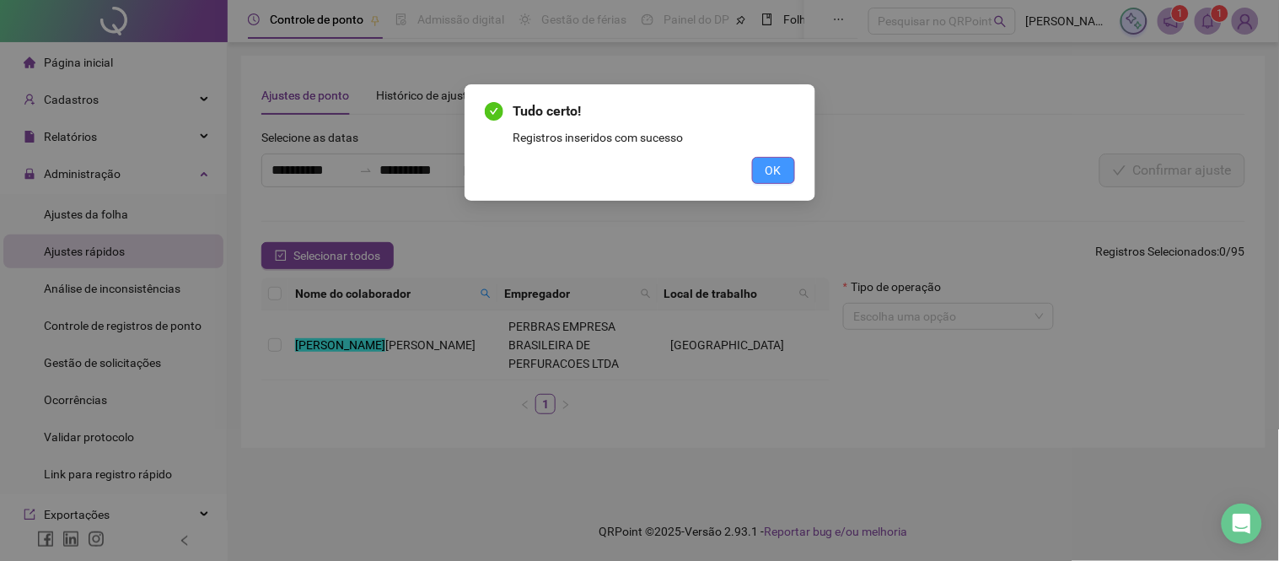
click at [776, 172] on span "OK" at bounding box center [773, 170] width 16 height 19
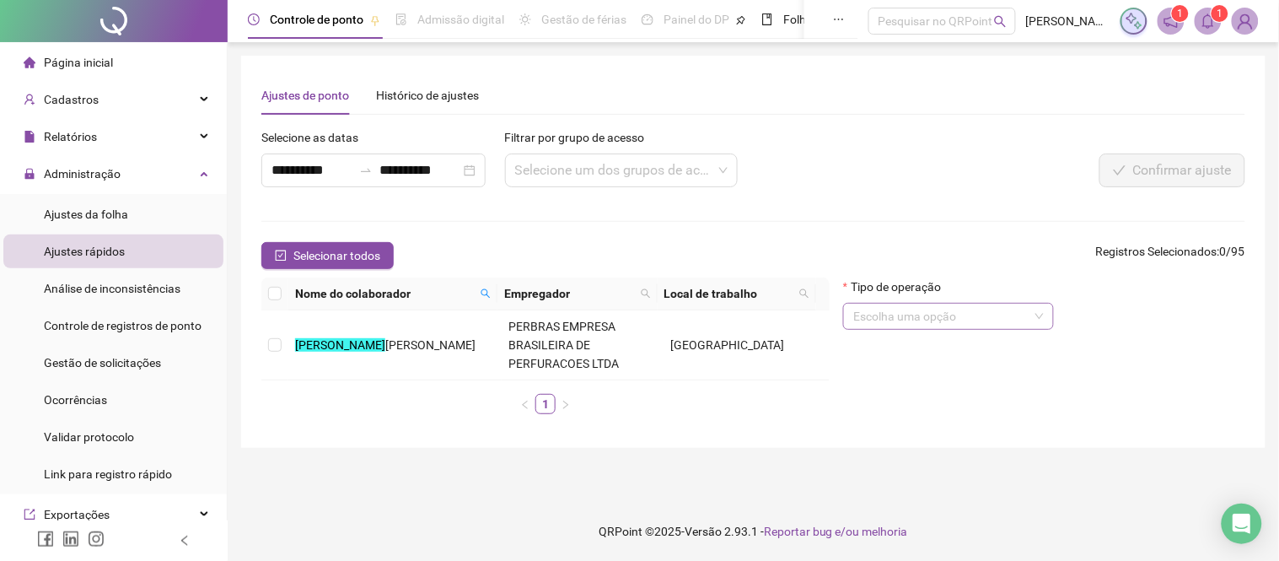
click at [896, 321] on input "search" at bounding box center [940, 315] width 175 height 25
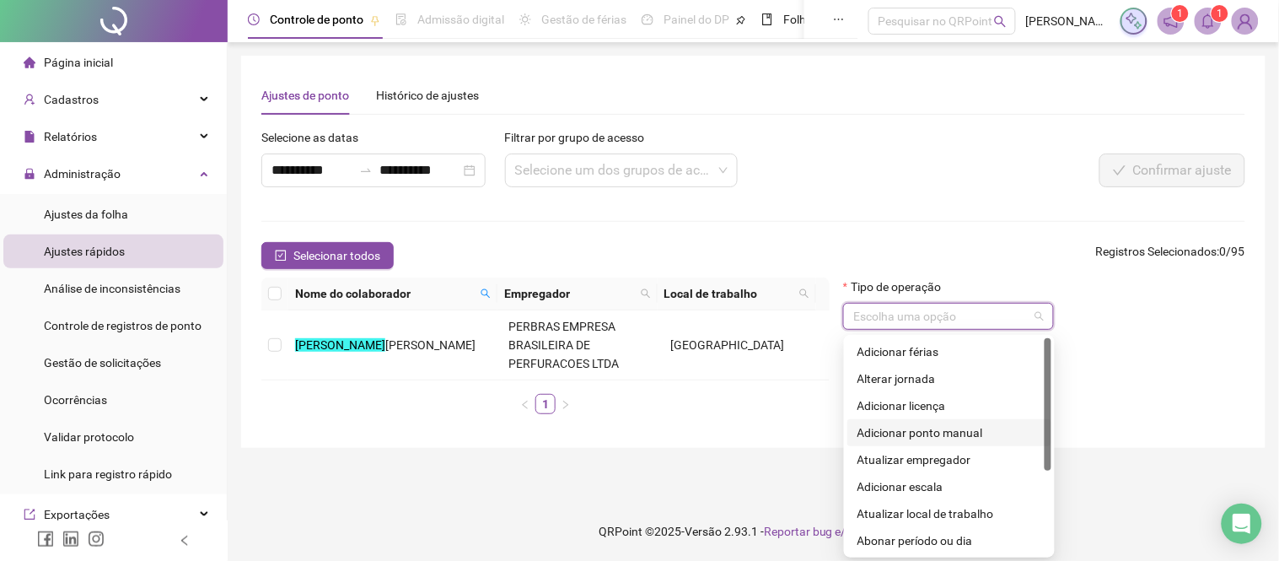
click at [897, 427] on div "Adicionar ponto manual" at bounding box center [949, 432] width 184 height 19
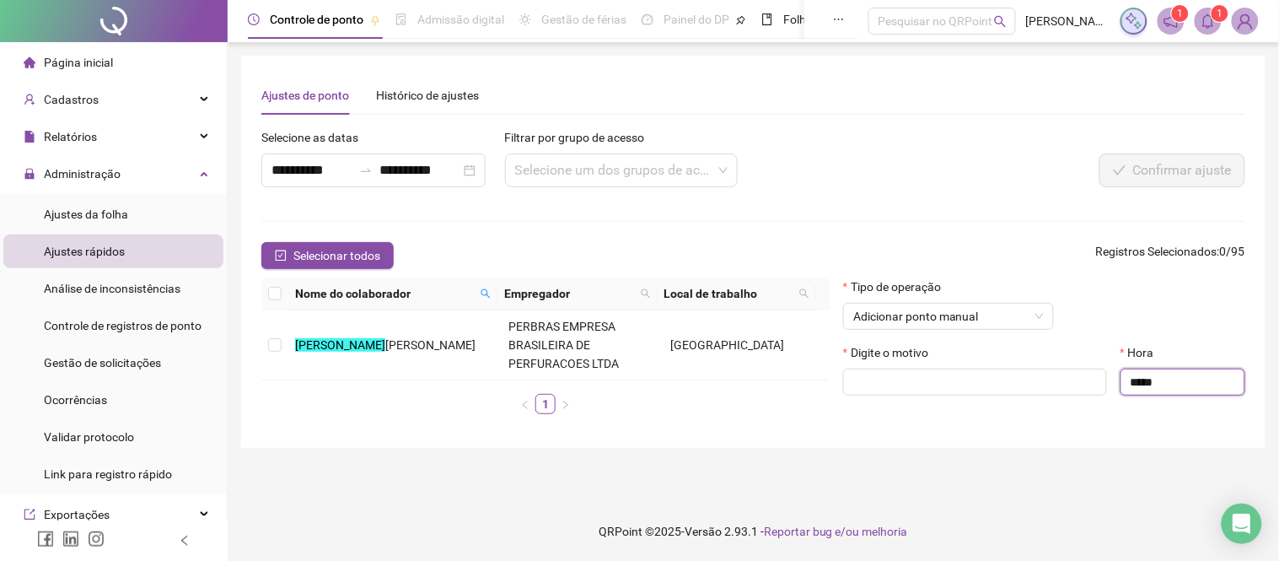
drag, startPoint x: 1178, startPoint y: 380, endPoint x: 1050, endPoint y: 369, distance: 128.6
click at [1049, 378] on div "Digite o motivo Hora *****" at bounding box center [1044, 376] width 416 height 66
type input "*****"
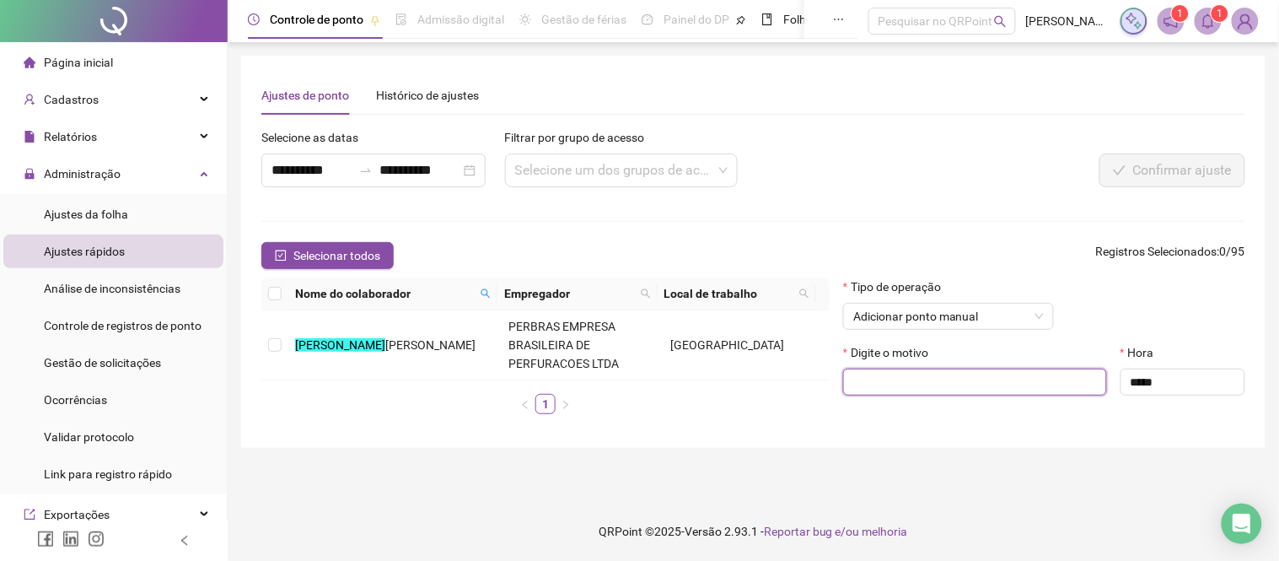
click at [985, 384] on input "text" at bounding box center [975, 381] width 264 height 27
paste input "**********"
type input "**********"
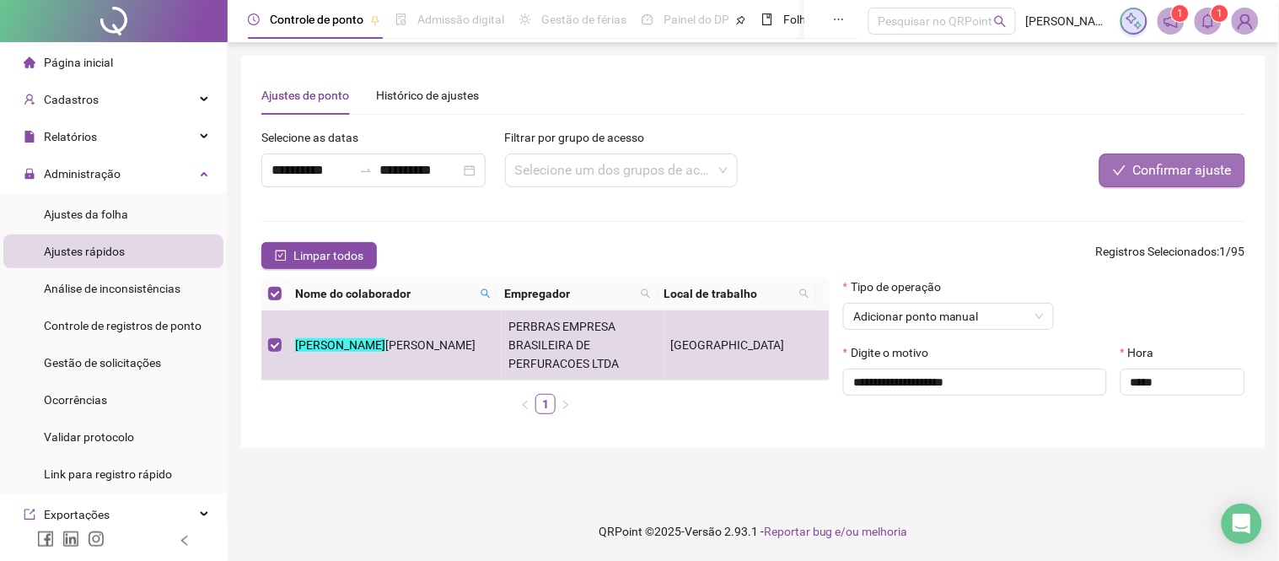
click at [1163, 169] on span "Confirmar ajuste" at bounding box center [1182, 170] width 99 height 20
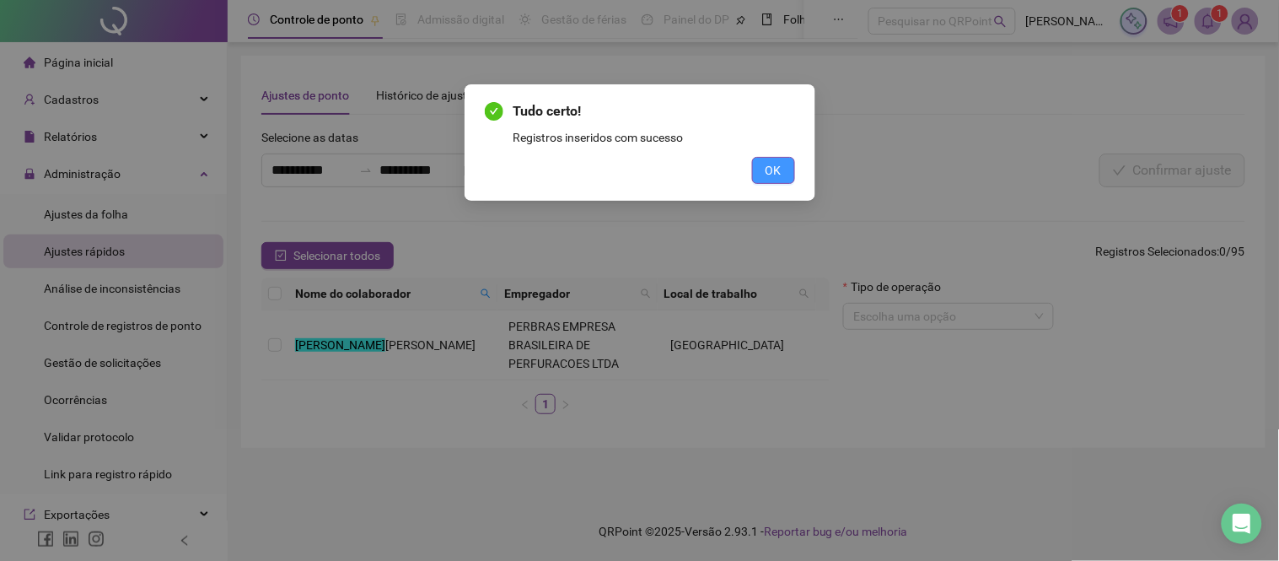
click at [763, 170] on button "OK" at bounding box center [773, 170] width 43 height 27
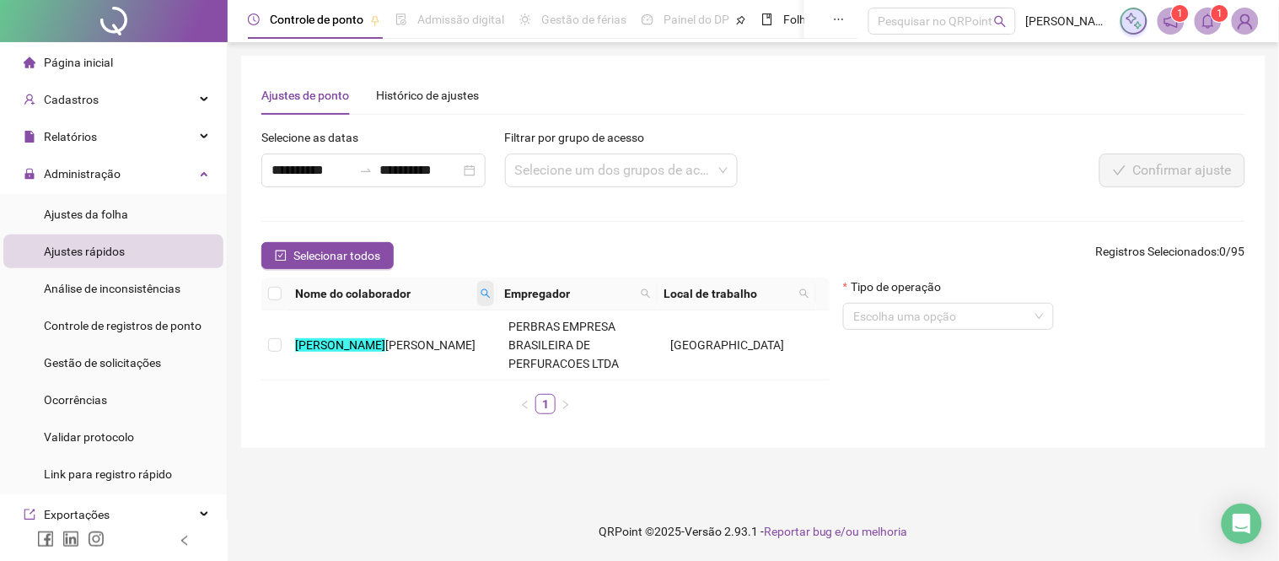
click at [484, 283] on span at bounding box center [485, 293] width 17 height 25
click at [498, 290] on th "Empregador" at bounding box center [577, 293] width 160 height 33
click at [485, 291] on icon "search" at bounding box center [486, 293] width 10 height 10
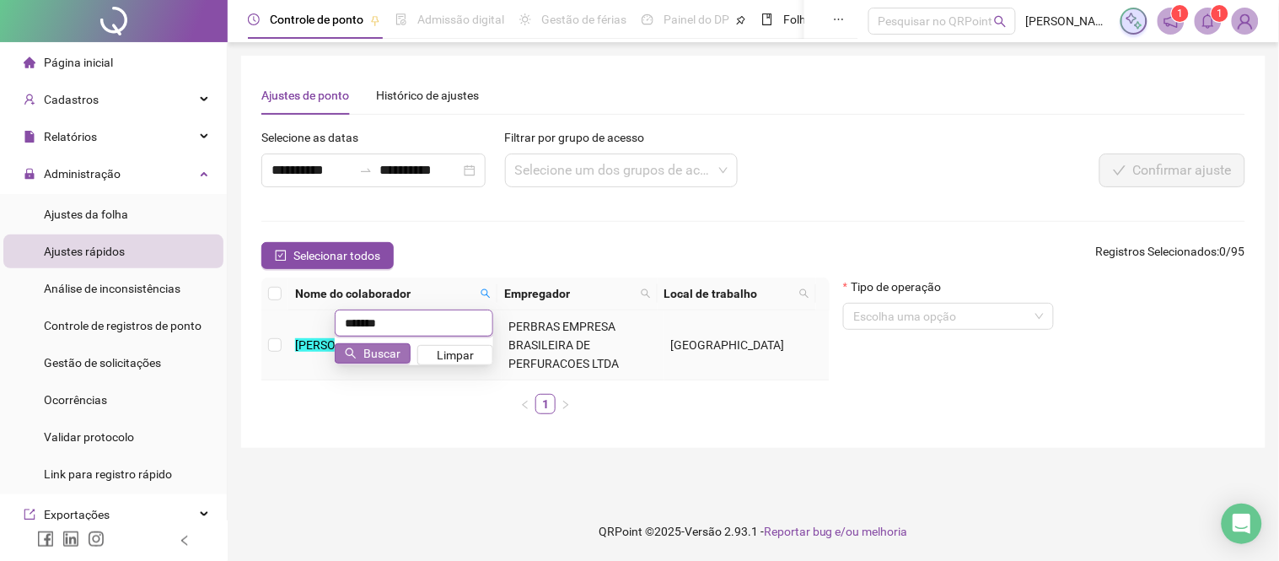
type input "*******"
click at [377, 349] on span "Buscar" at bounding box center [381, 353] width 37 height 19
click at [282, 350] on td at bounding box center [274, 345] width 27 height 70
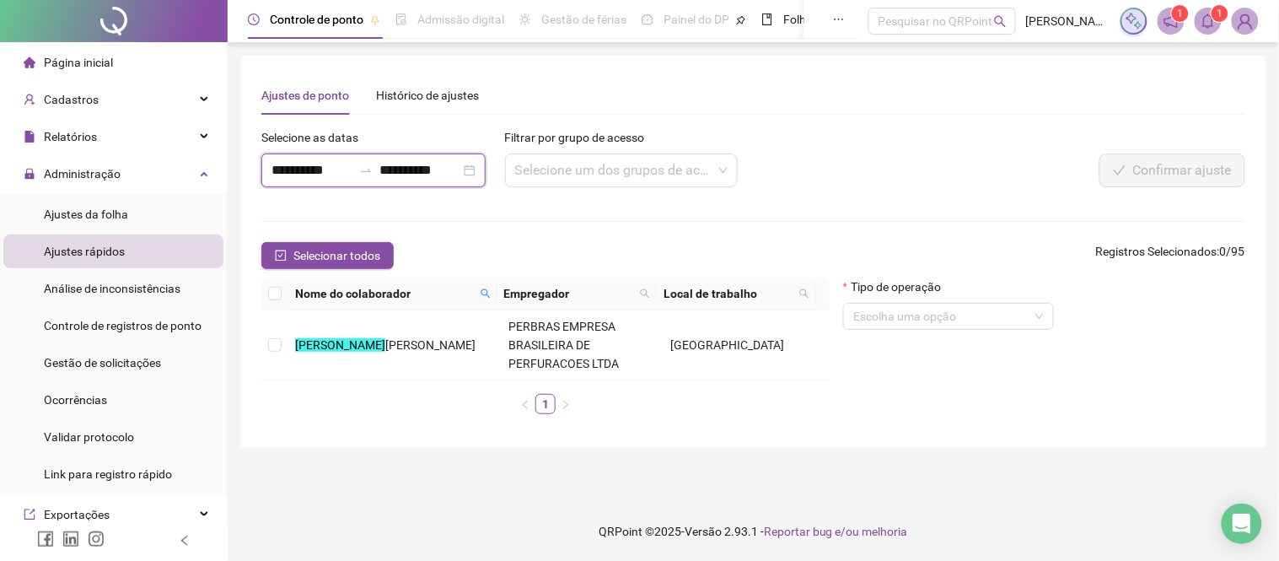
click at [318, 171] on input "**********" at bounding box center [311, 170] width 81 height 20
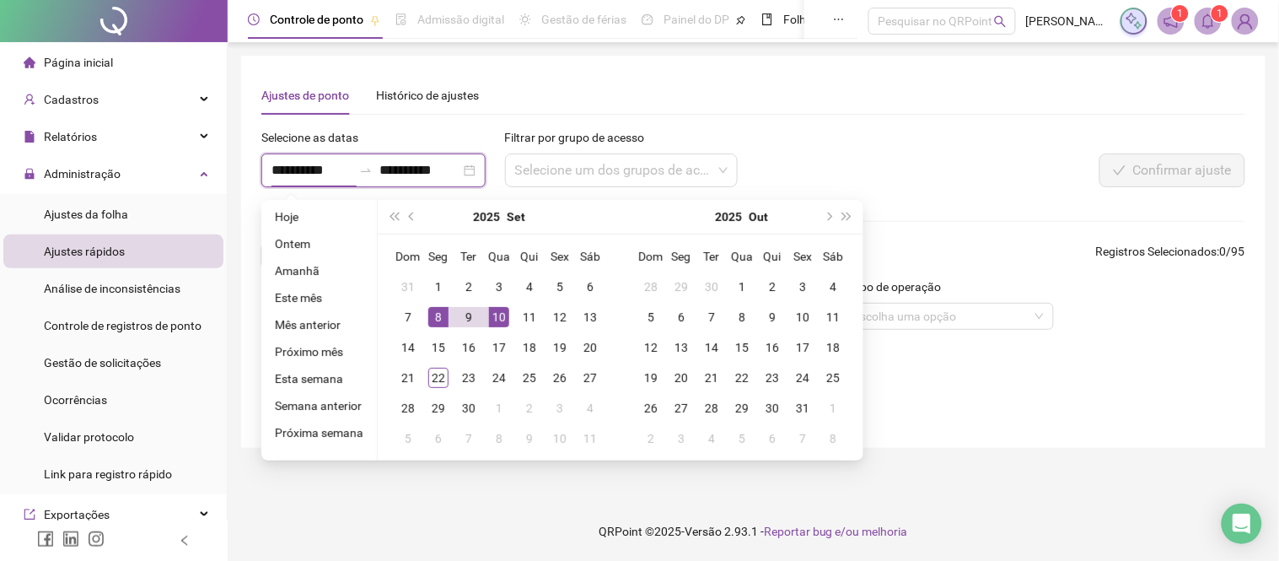
type input "**********"
click at [411, 211] on button "prev-year" at bounding box center [412, 217] width 19 height 34
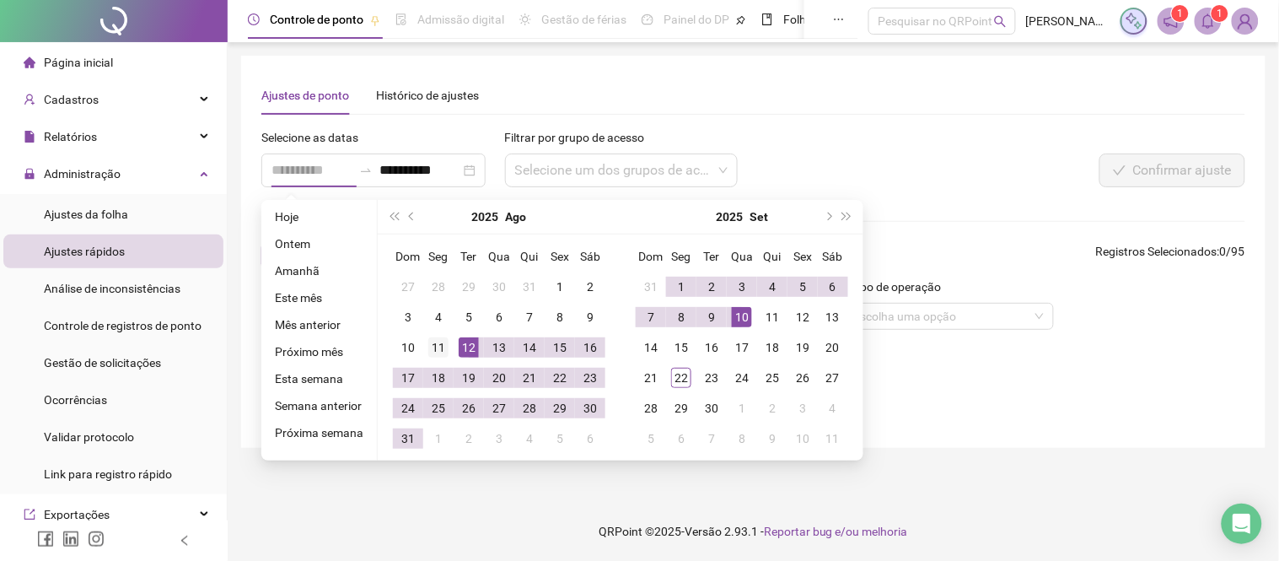
type input "**********"
click at [442, 343] on div "11" at bounding box center [438, 347] width 20 height 20
click at [432, 347] on div "11" at bounding box center [438, 347] width 20 height 20
type input "**********"
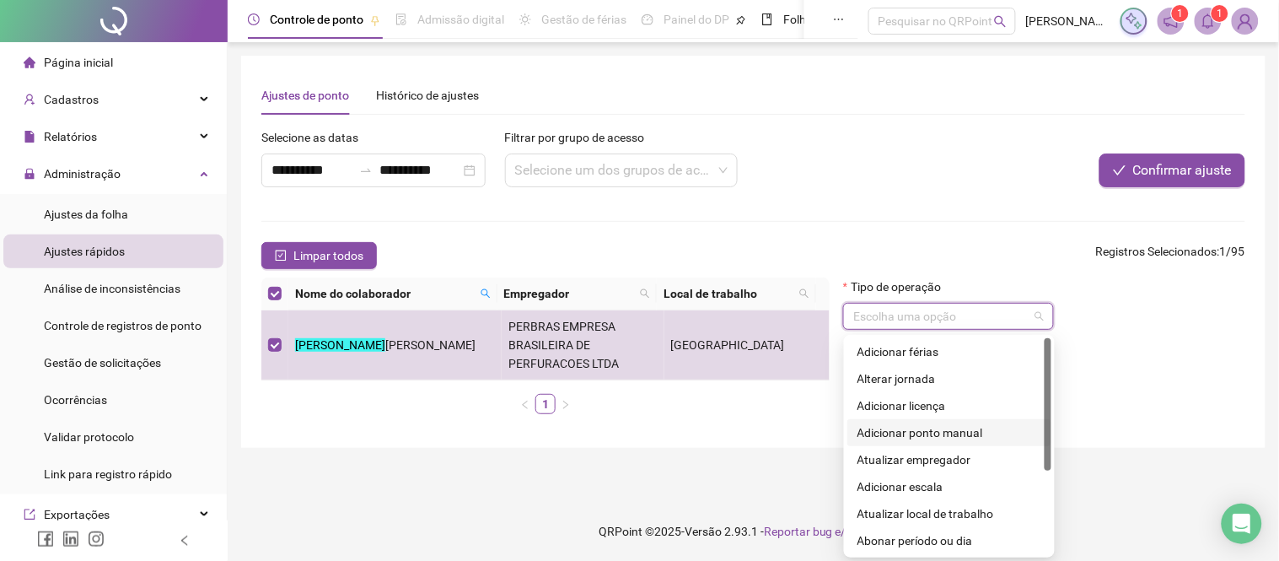
click at [889, 314] on input "search" at bounding box center [940, 315] width 175 height 25
click at [932, 432] on div "Adicionar ponto manual" at bounding box center [949, 432] width 184 height 19
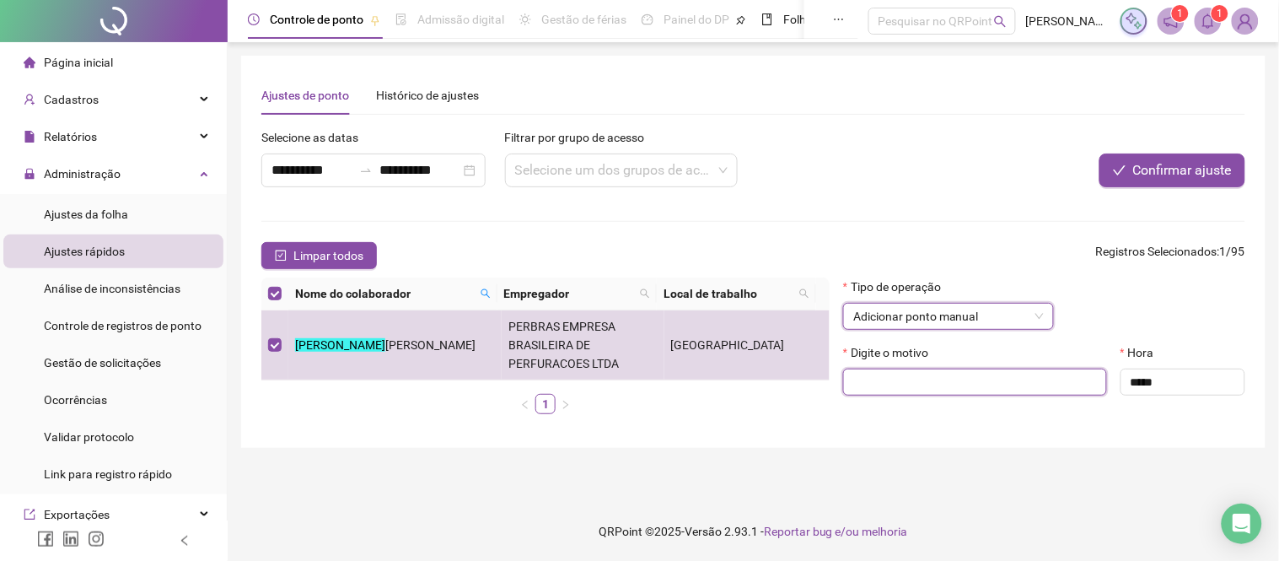
click at [929, 386] on input "text" at bounding box center [975, 381] width 264 height 27
paste input "**********"
type input "**********"
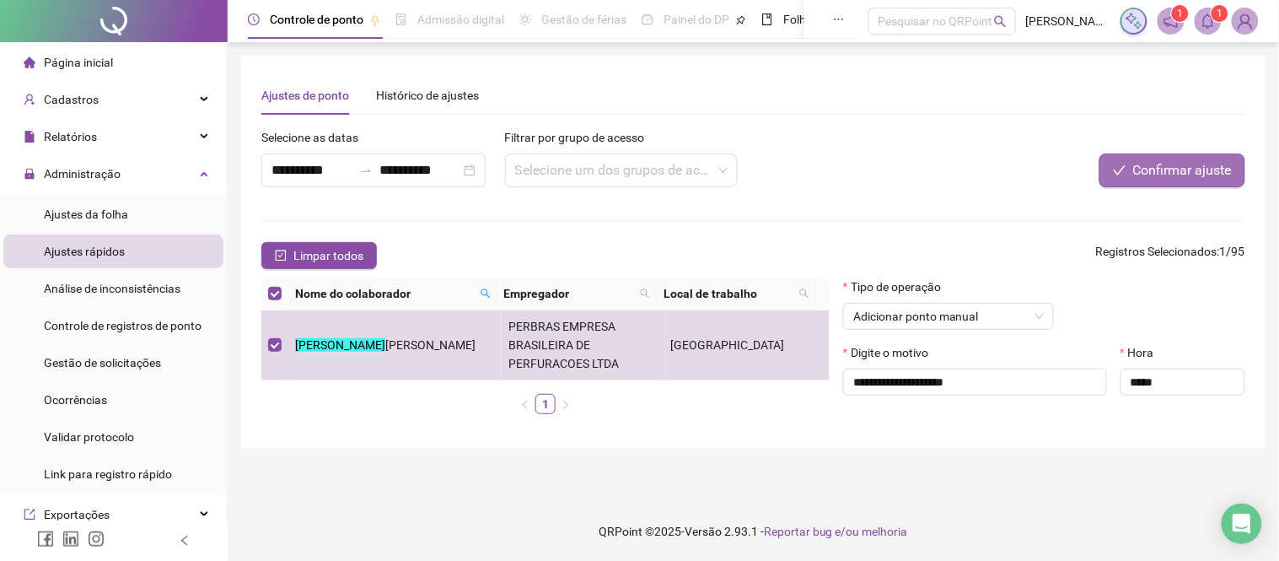
click at [1157, 174] on span "Confirmar ajuste" at bounding box center [1182, 170] width 99 height 20
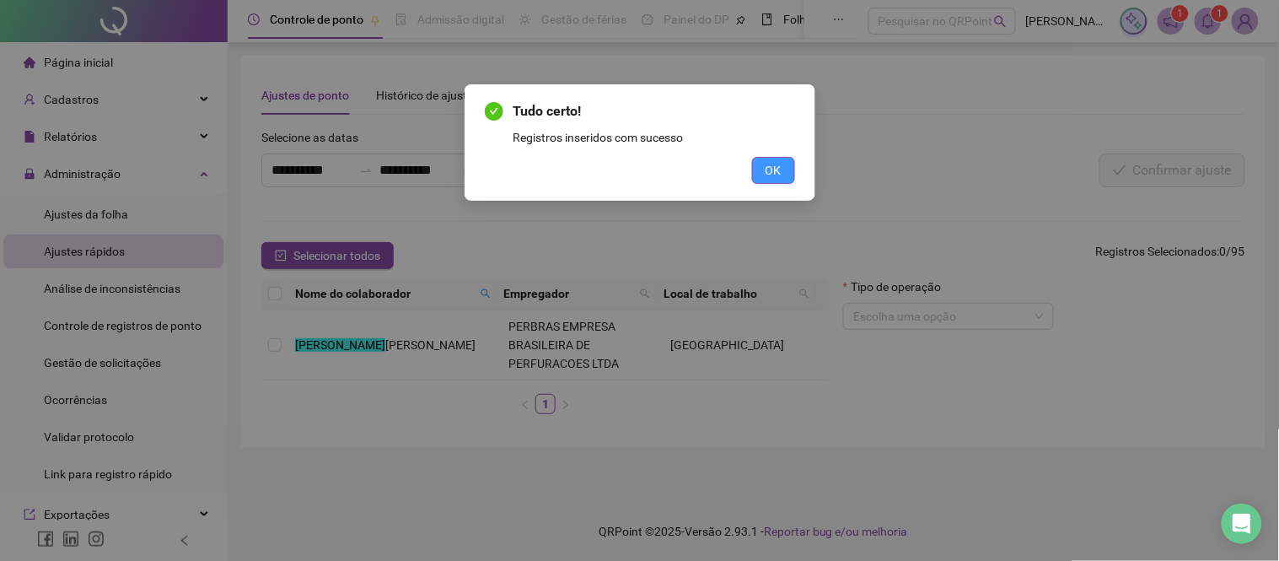
click at [787, 175] on button "OK" at bounding box center [773, 170] width 43 height 27
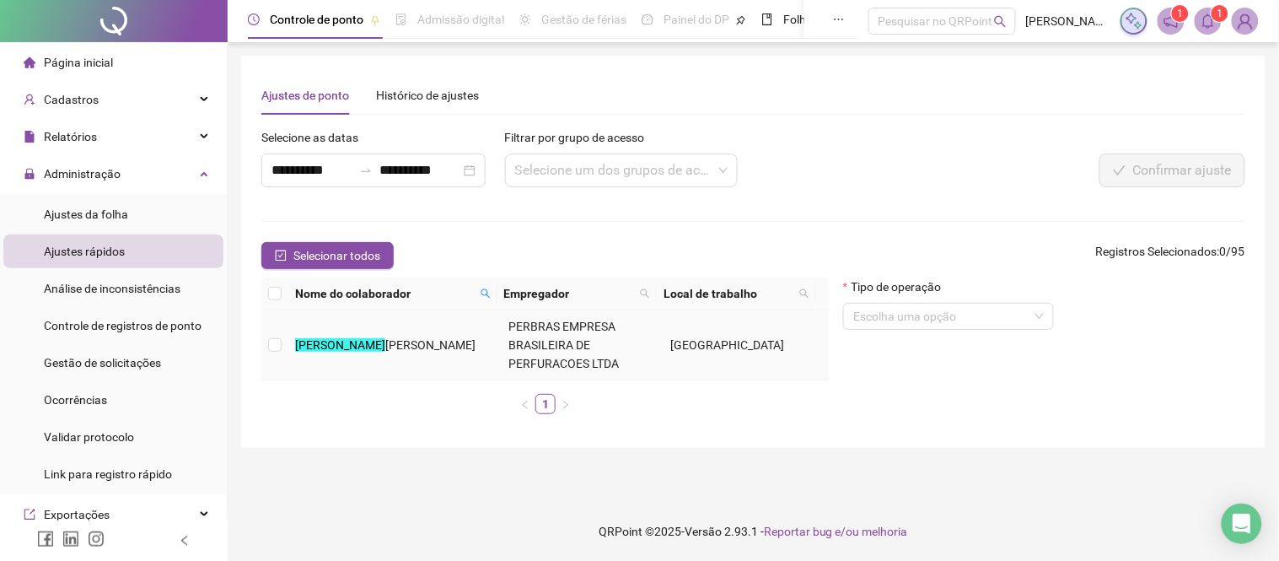
click at [363, 359] on td "[PERSON_NAME]" at bounding box center [394, 345] width 213 height 70
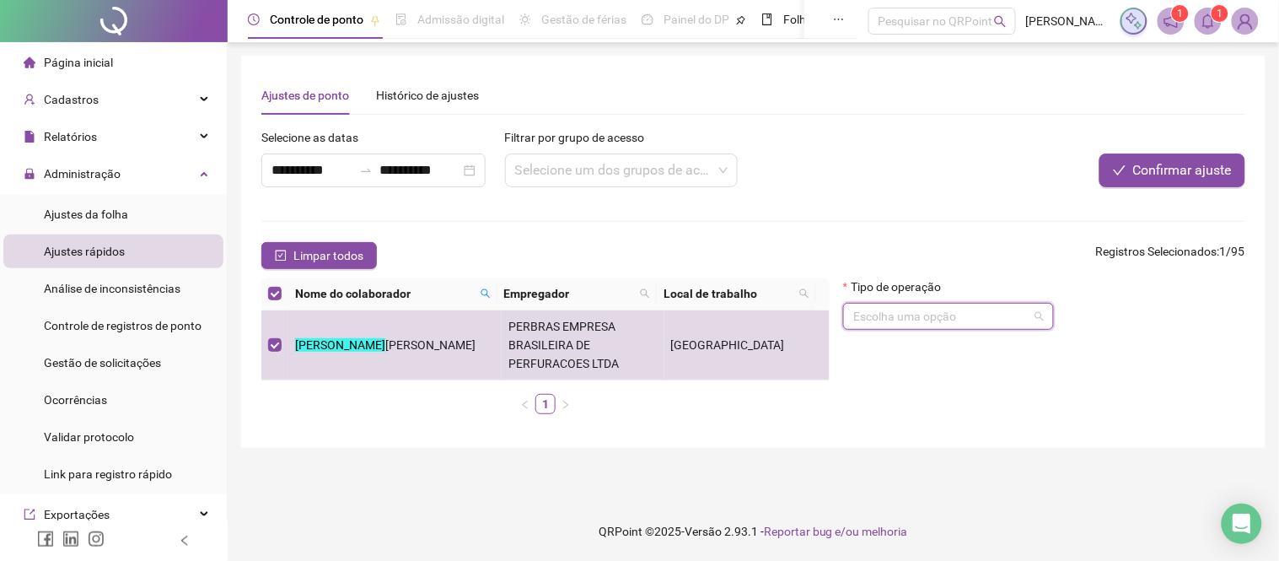
click at [980, 309] on input "search" at bounding box center [940, 315] width 175 height 25
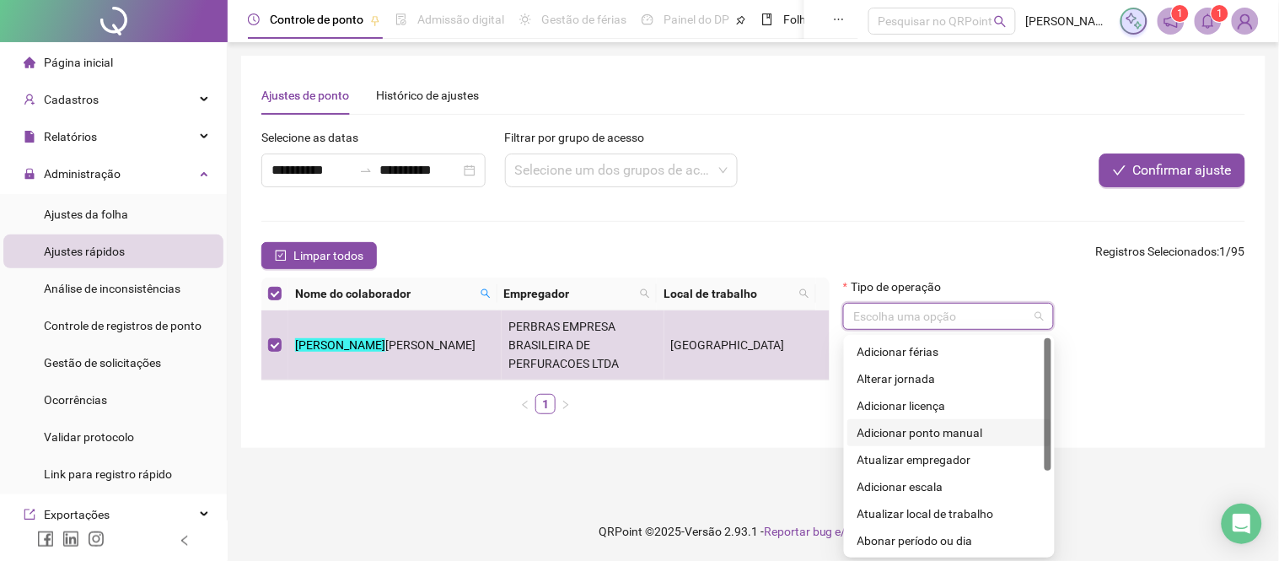
click at [914, 432] on div "Adicionar ponto manual" at bounding box center [949, 432] width 184 height 19
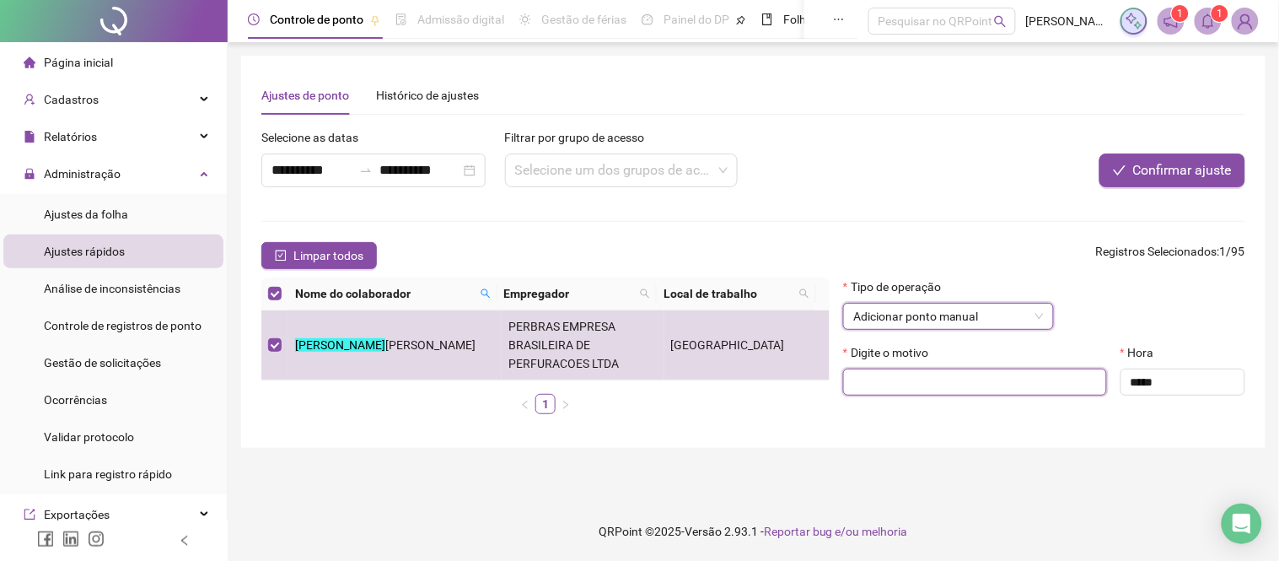
click at [892, 385] on input "text" at bounding box center [975, 381] width 264 height 27
paste input "**********"
type input "**********"
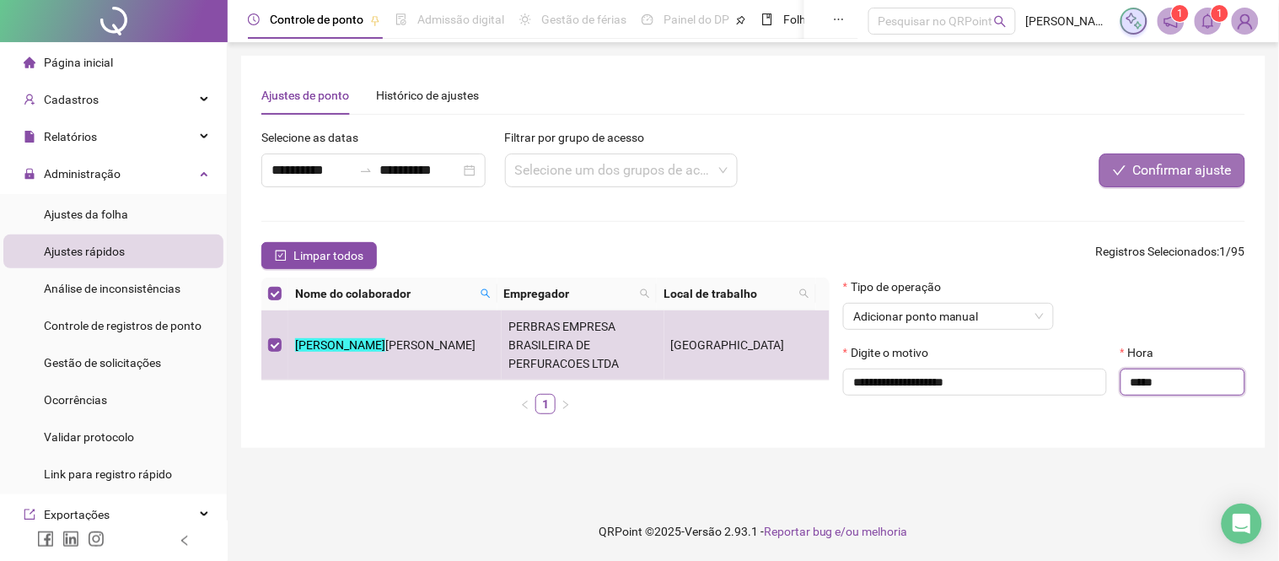
type input "*****"
click at [1155, 164] on span "Confirmar ajuste" at bounding box center [1182, 170] width 99 height 20
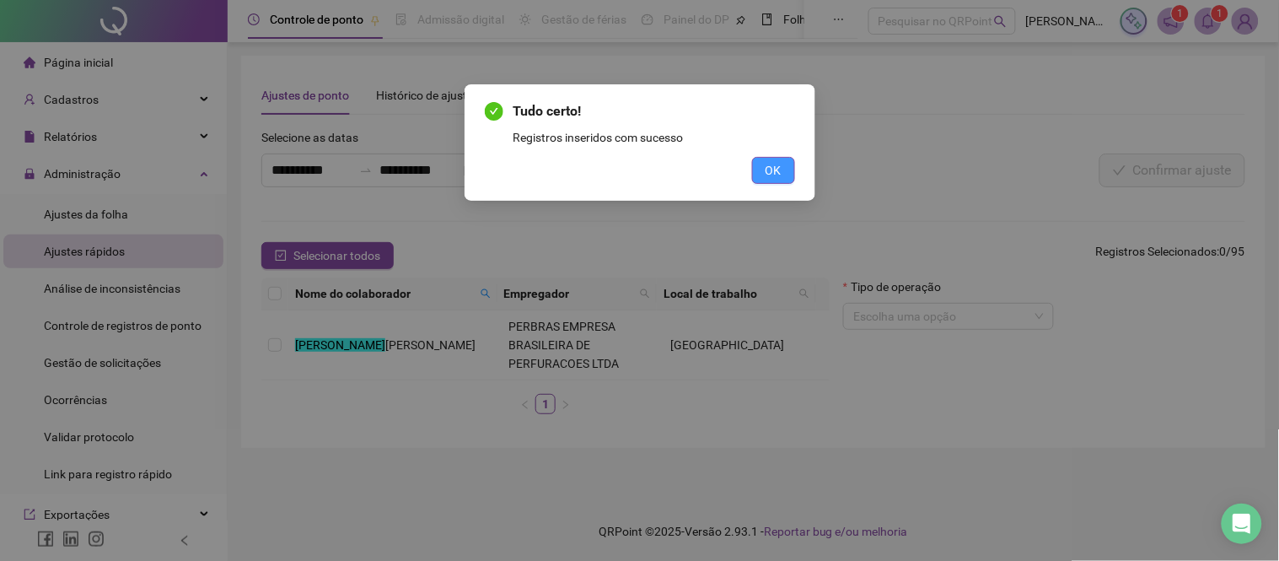
click at [774, 169] on span "OK" at bounding box center [773, 170] width 16 height 19
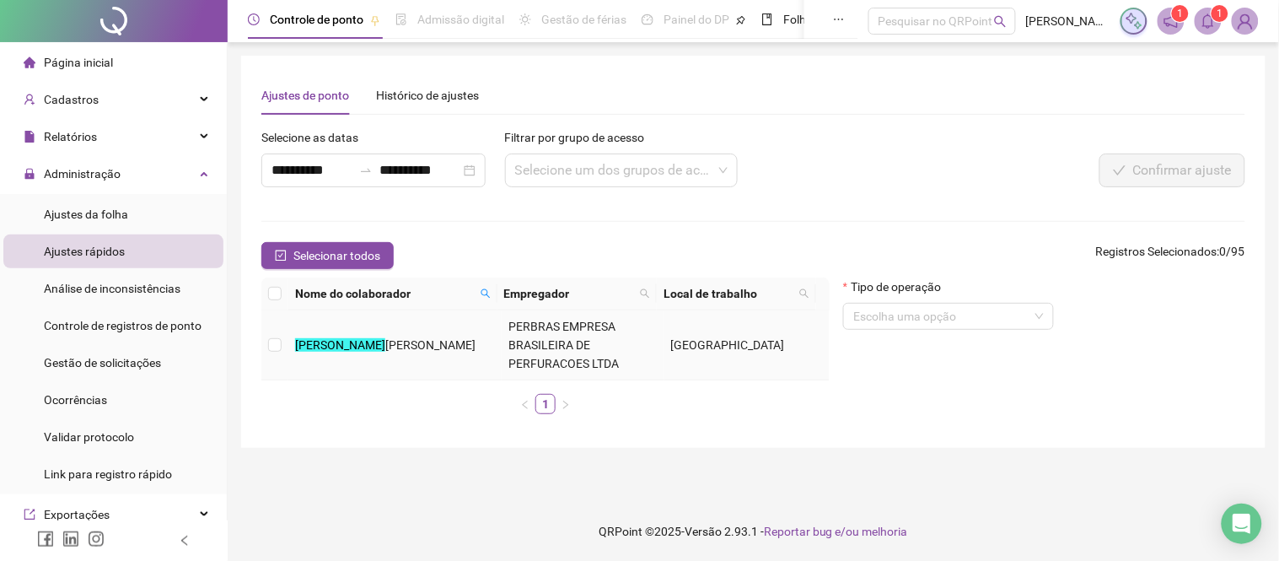
click at [336, 339] on mark "[PERSON_NAME]" at bounding box center [340, 344] width 90 height 13
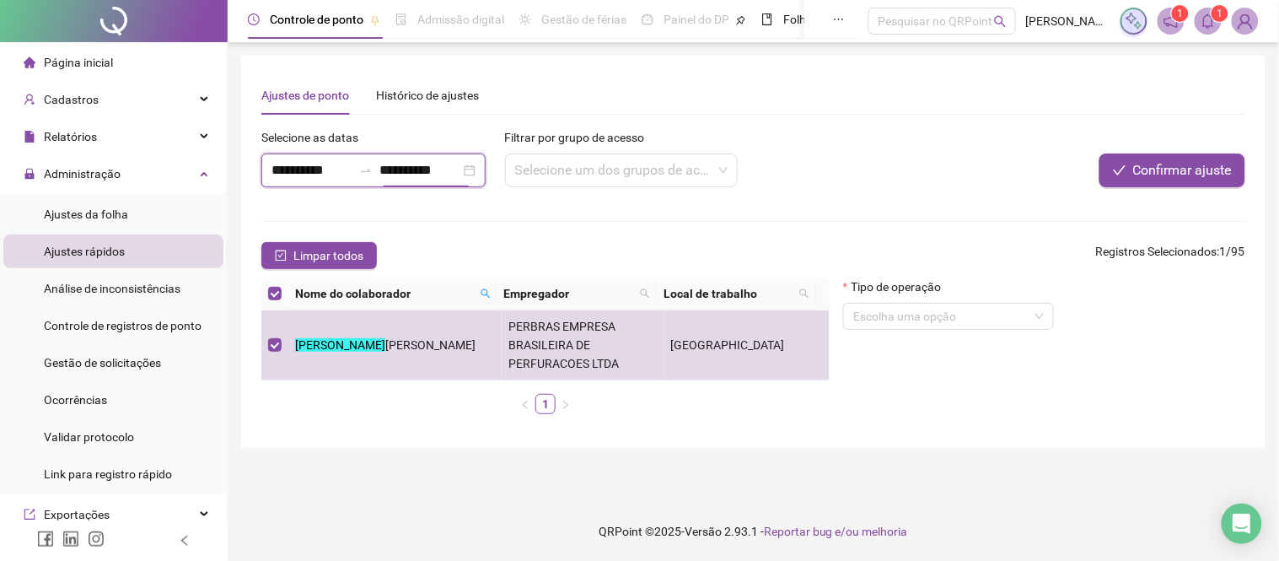
click at [436, 173] on input "**********" at bounding box center [419, 170] width 81 height 20
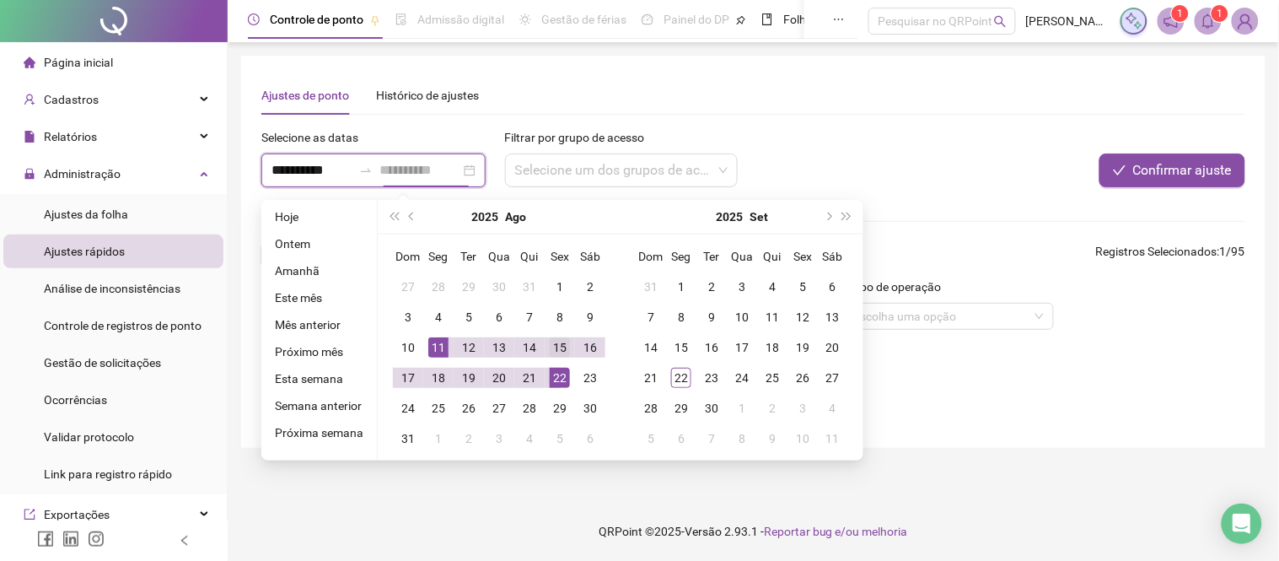
type input "**********"
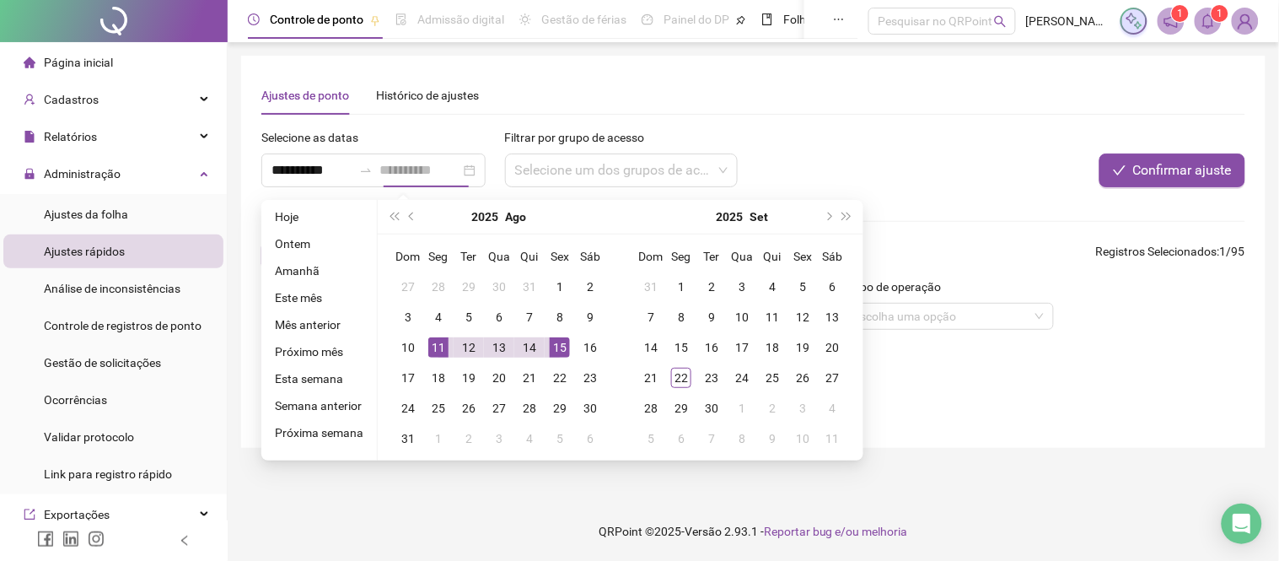
click at [553, 355] on div "15" at bounding box center [560, 347] width 20 height 20
click at [555, 354] on div "15" at bounding box center [560, 347] width 20 height 20
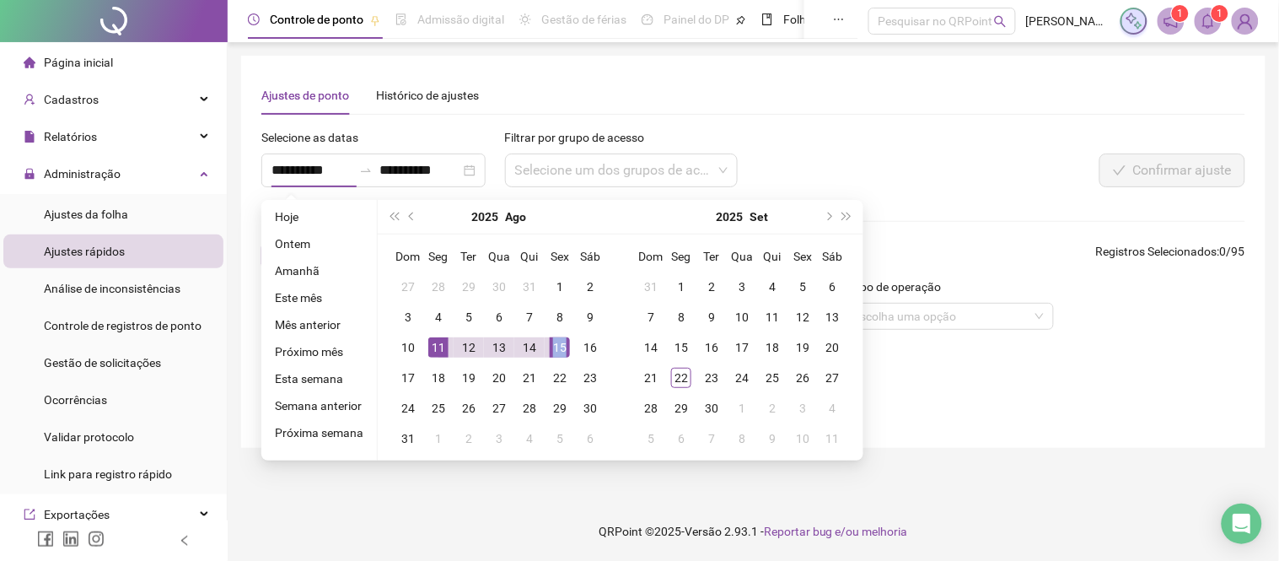
type input "**********"
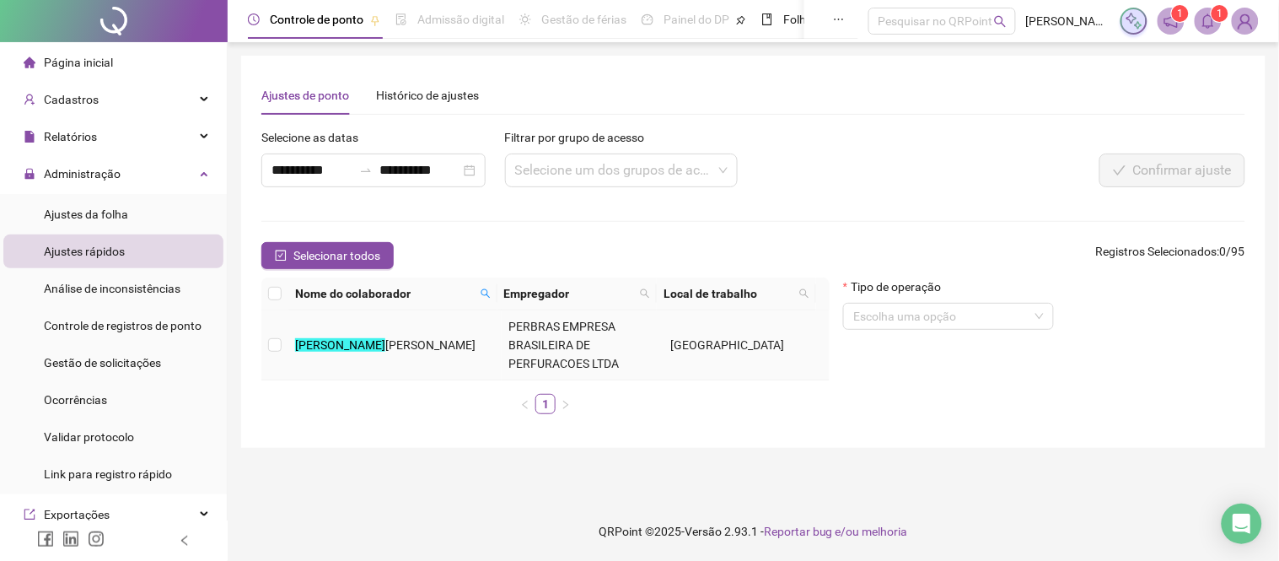
click at [385, 348] on span "[PERSON_NAME]" at bounding box center [430, 344] width 90 height 13
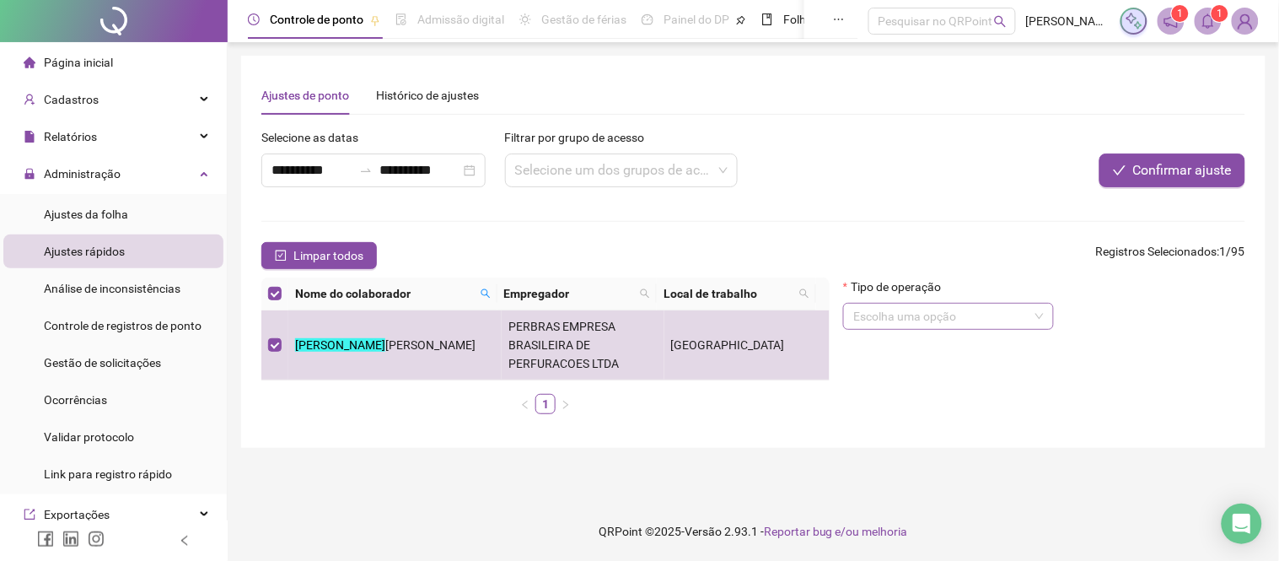
click at [916, 313] on input "search" at bounding box center [940, 315] width 175 height 25
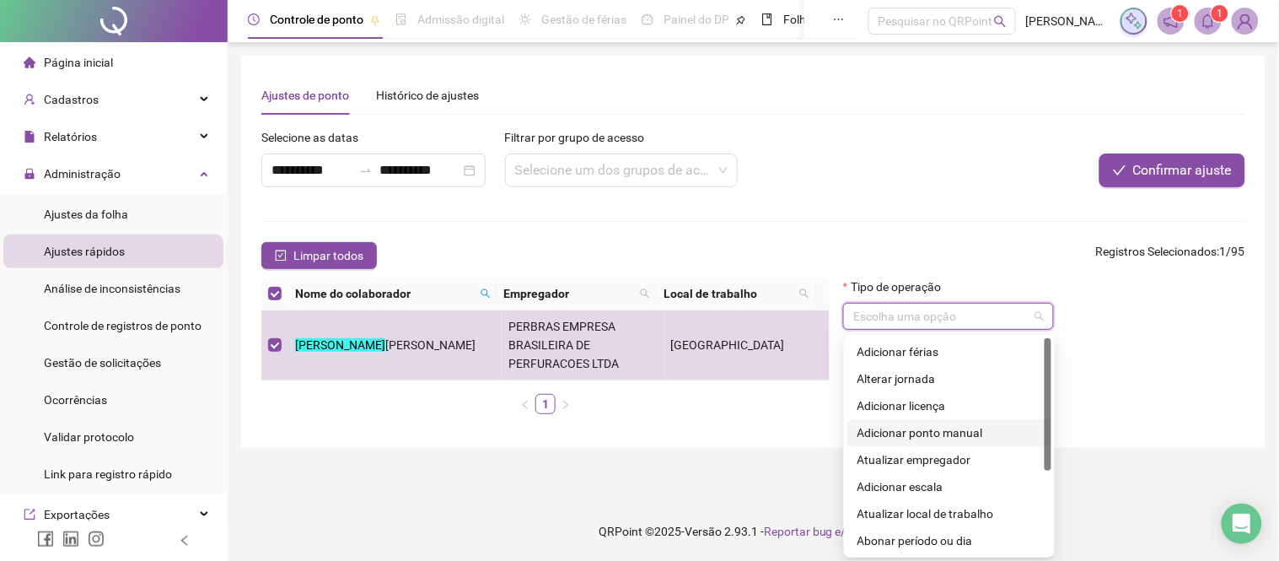
click at [895, 427] on div "Adicionar ponto manual" at bounding box center [949, 432] width 184 height 19
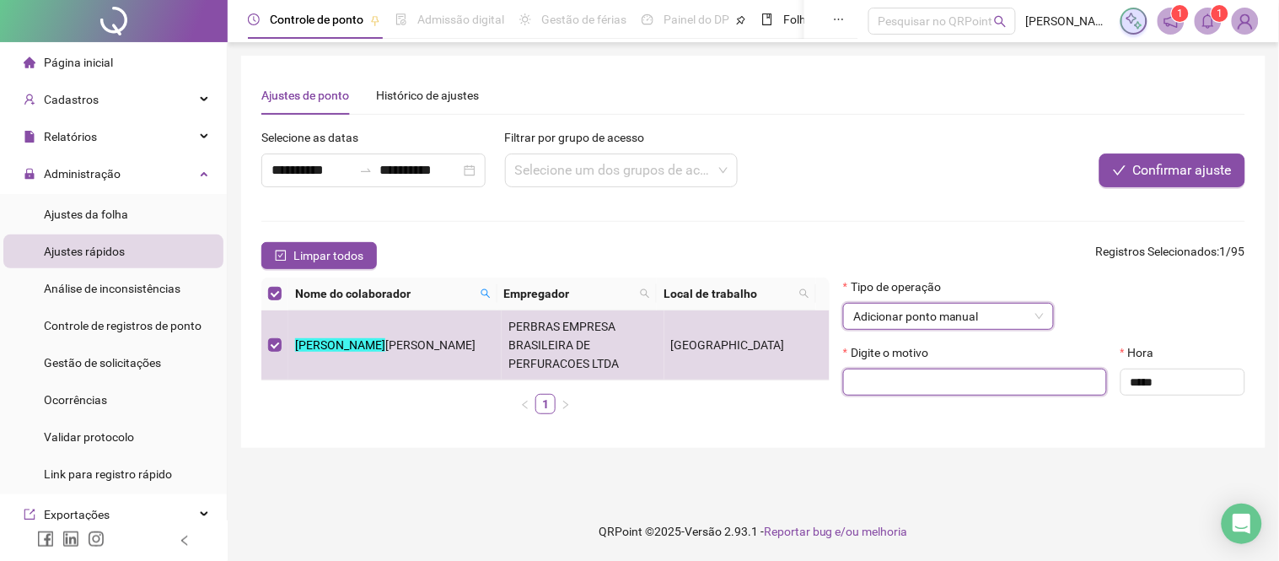
click at [894, 381] on input "text" at bounding box center [975, 381] width 264 height 27
paste input "**********"
type input "**********"
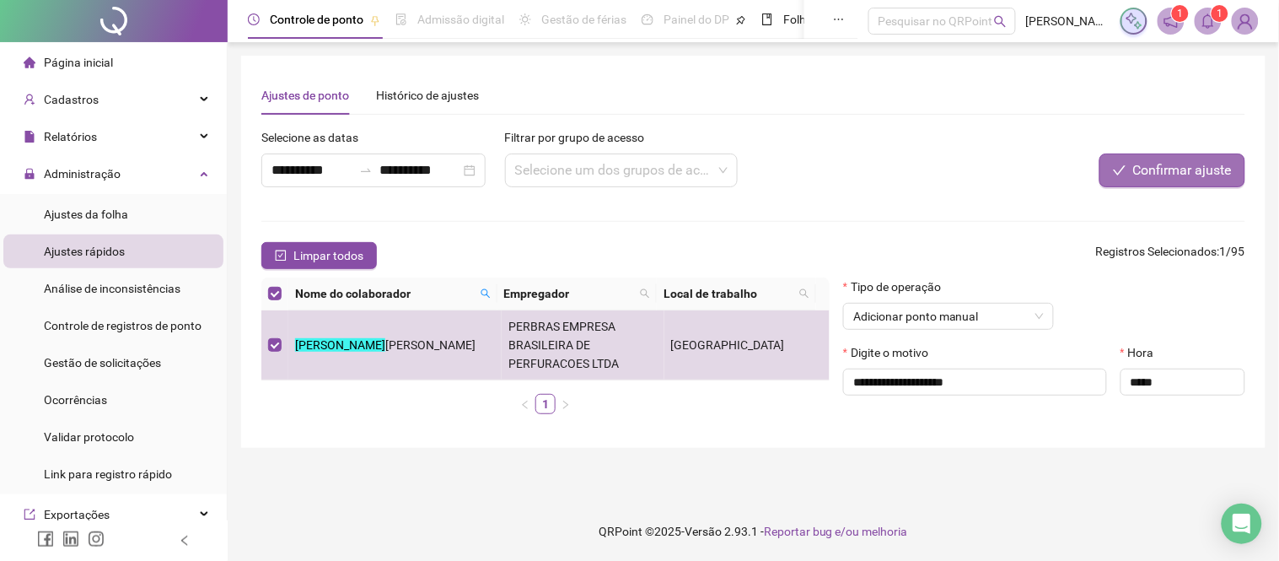
click at [1198, 172] on span "Confirmar ajuste" at bounding box center [1182, 170] width 99 height 20
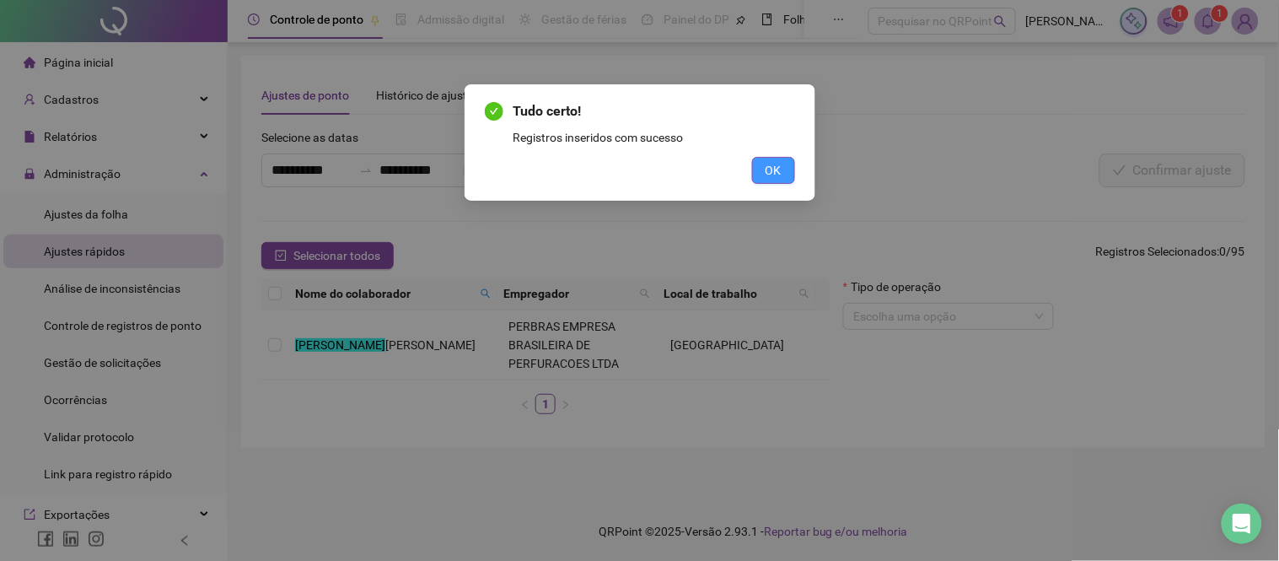
click at [765, 174] on span "OK" at bounding box center [773, 170] width 16 height 19
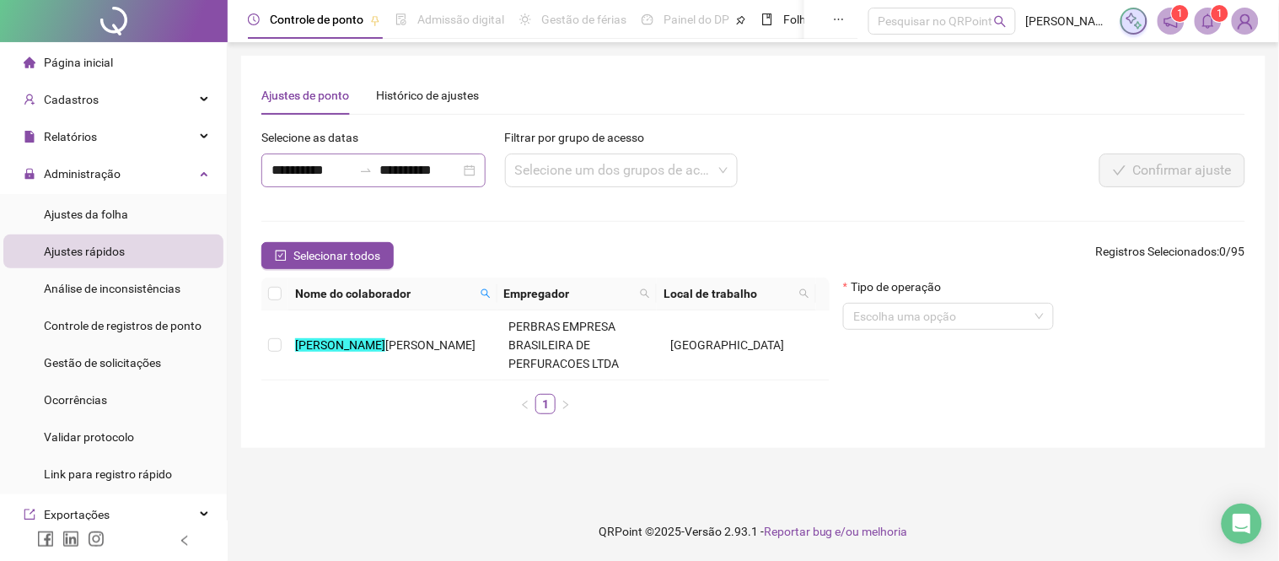
click at [373, 170] on icon "swap-right" at bounding box center [365, 170] width 13 height 13
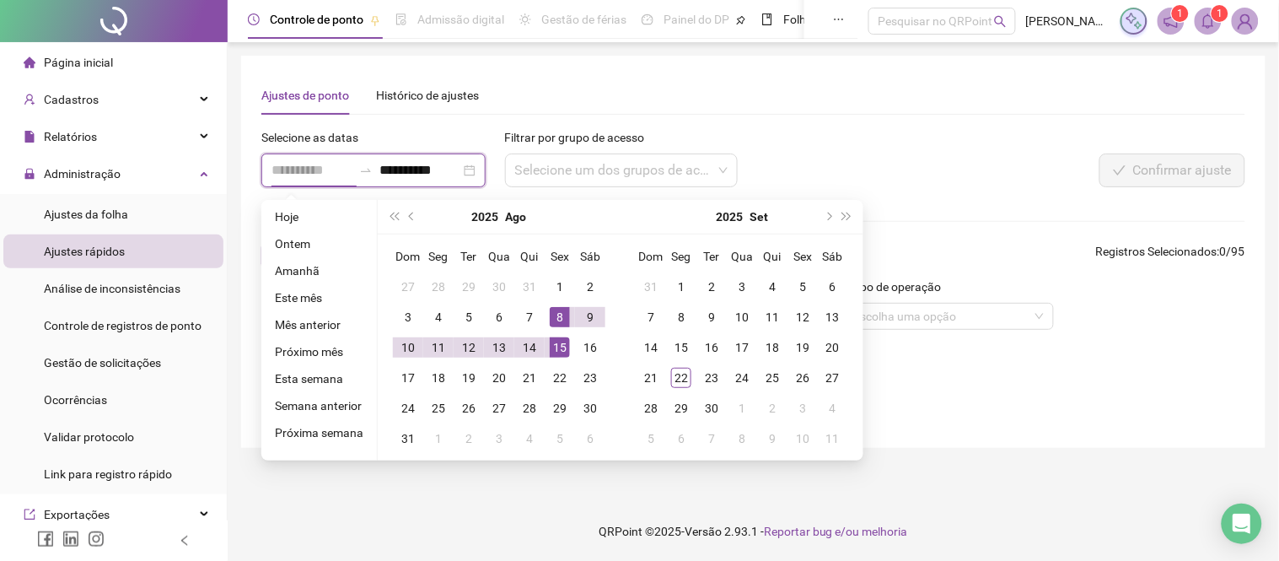
type input "**********"
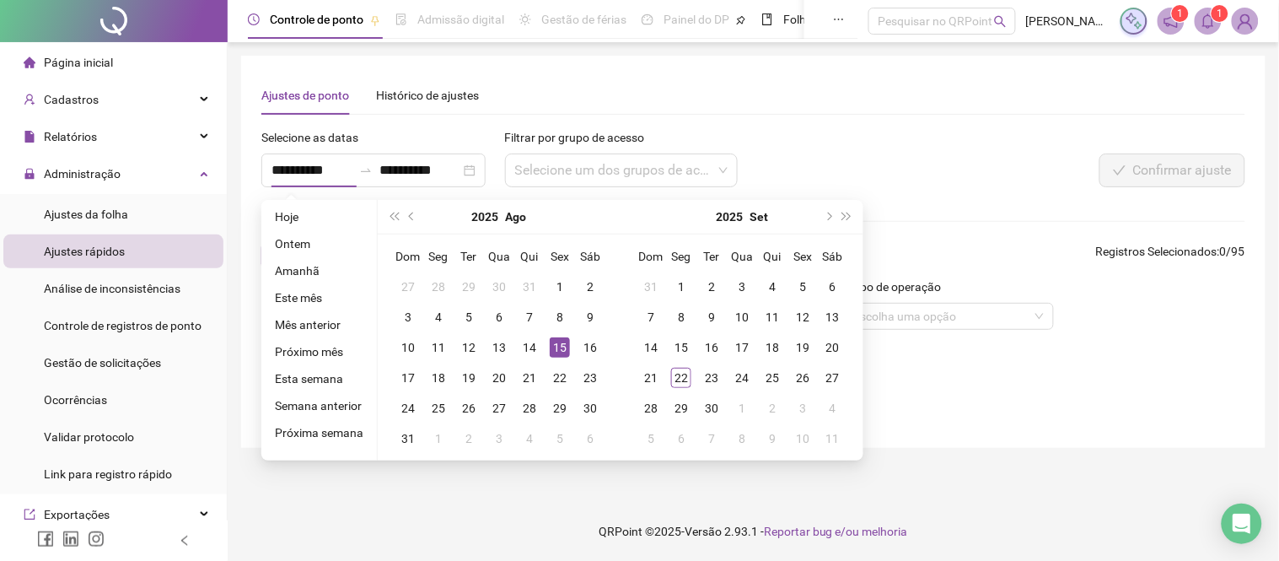
click at [946, 144] on div at bounding box center [1040, 140] width 410 height 25
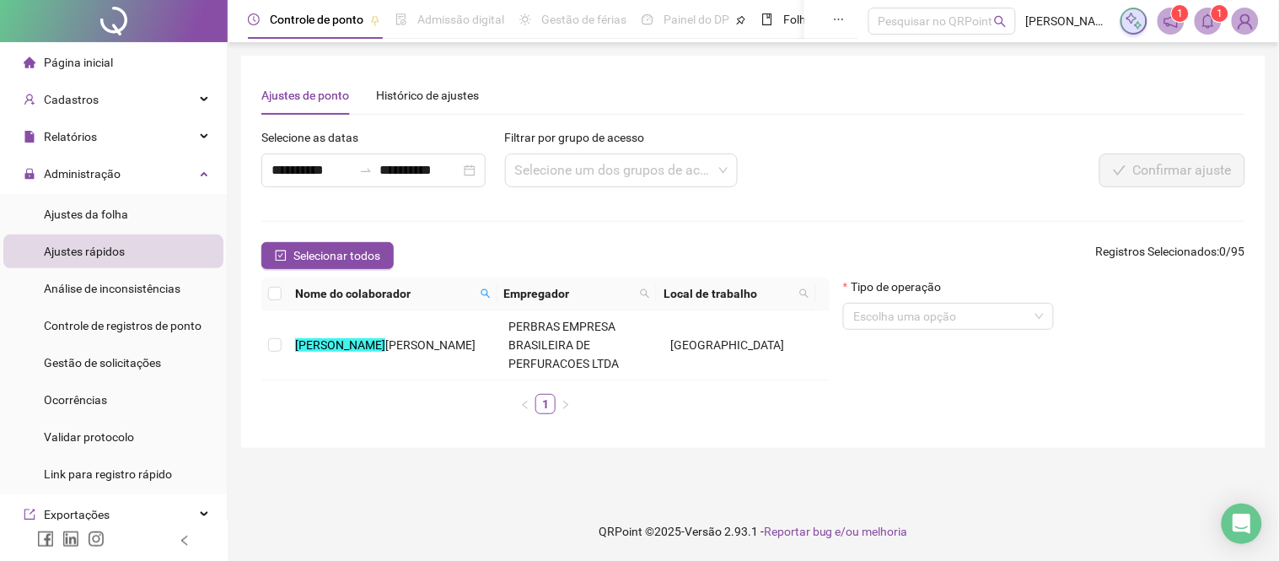
click at [257, 343] on div "Nome do colaborador Empregador Local de trabalho [PERSON_NAME] PERBRAS EMPRESA …" at bounding box center [546, 352] width 582 height 150
click at [298, 347] on mark "[PERSON_NAME]" at bounding box center [340, 344] width 90 height 13
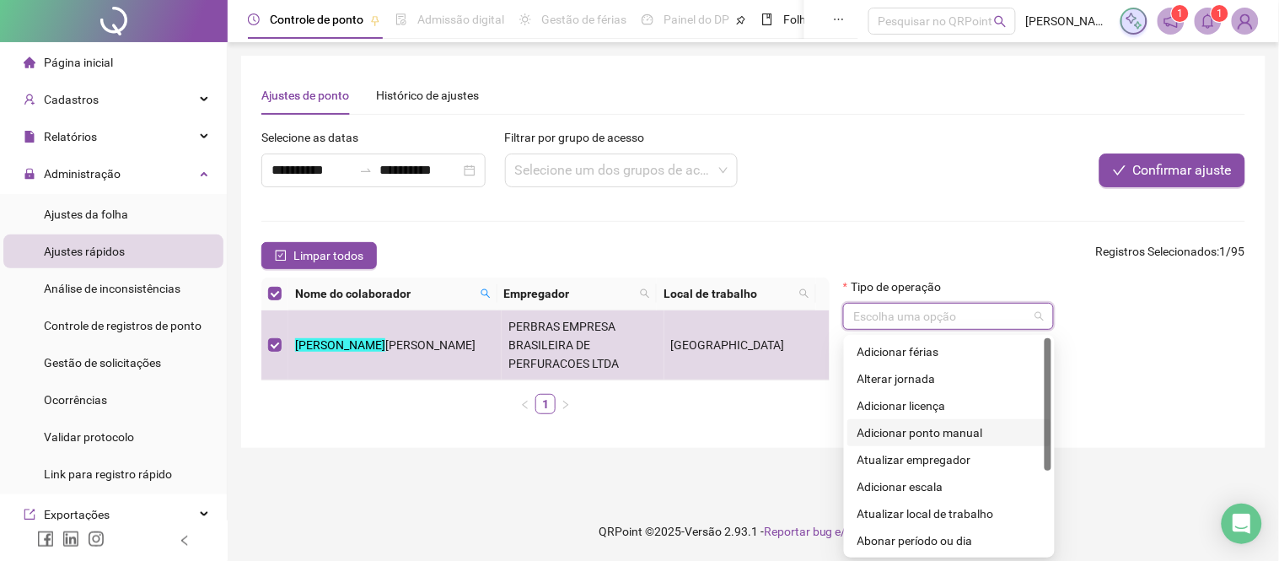
click at [954, 315] on input "search" at bounding box center [940, 315] width 175 height 25
click at [932, 427] on div "Adicionar ponto manual" at bounding box center [949, 432] width 184 height 19
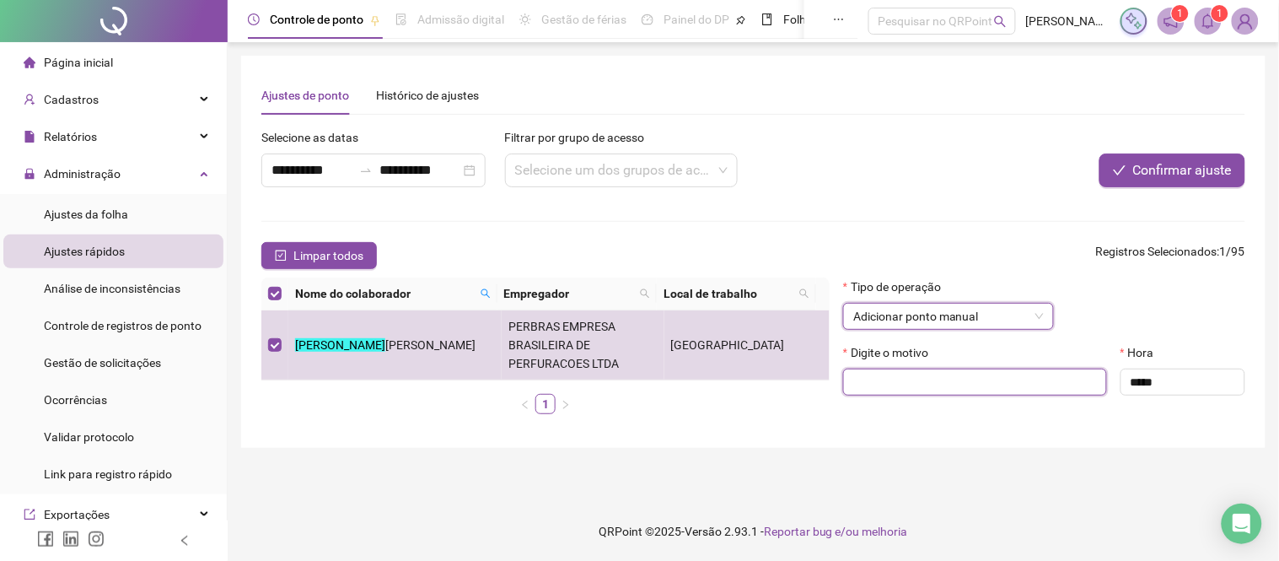
click at [911, 384] on input "text" at bounding box center [975, 381] width 264 height 27
paste input "**********"
type input "**********"
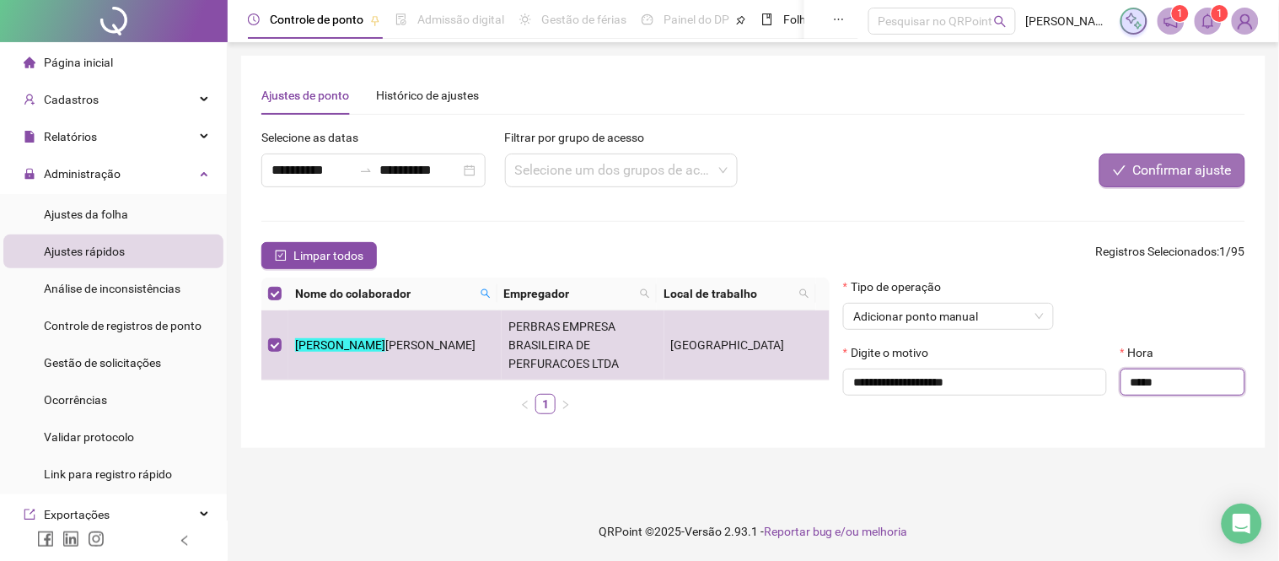
type input "*****"
click at [1165, 172] on span "Confirmar ajuste" at bounding box center [1182, 170] width 99 height 20
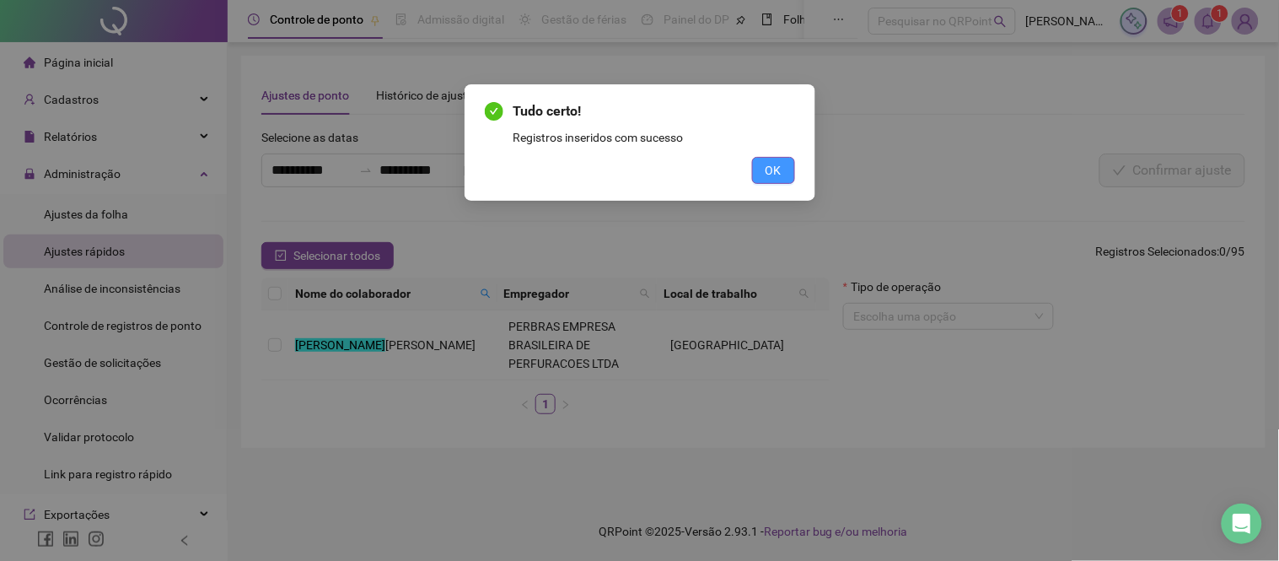
click at [765, 174] on span "OK" at bounding box center [773, 170] width 16 height 19
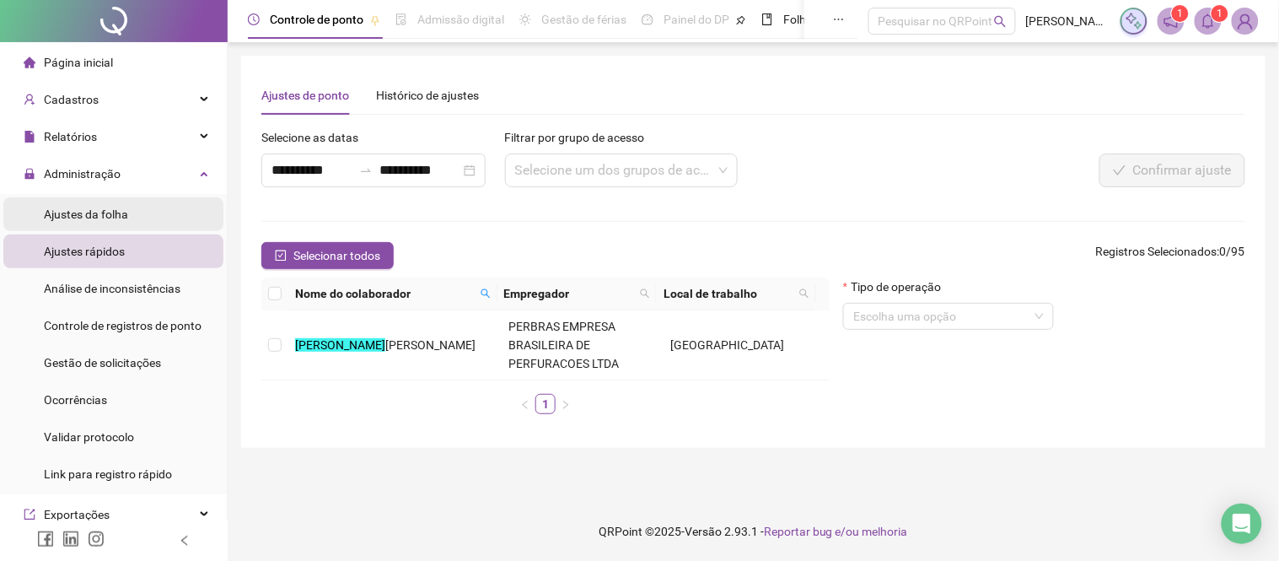
click at [115, 214] on span "Ajustes da folha" at bounding box center [86, 213] width 84 height 13
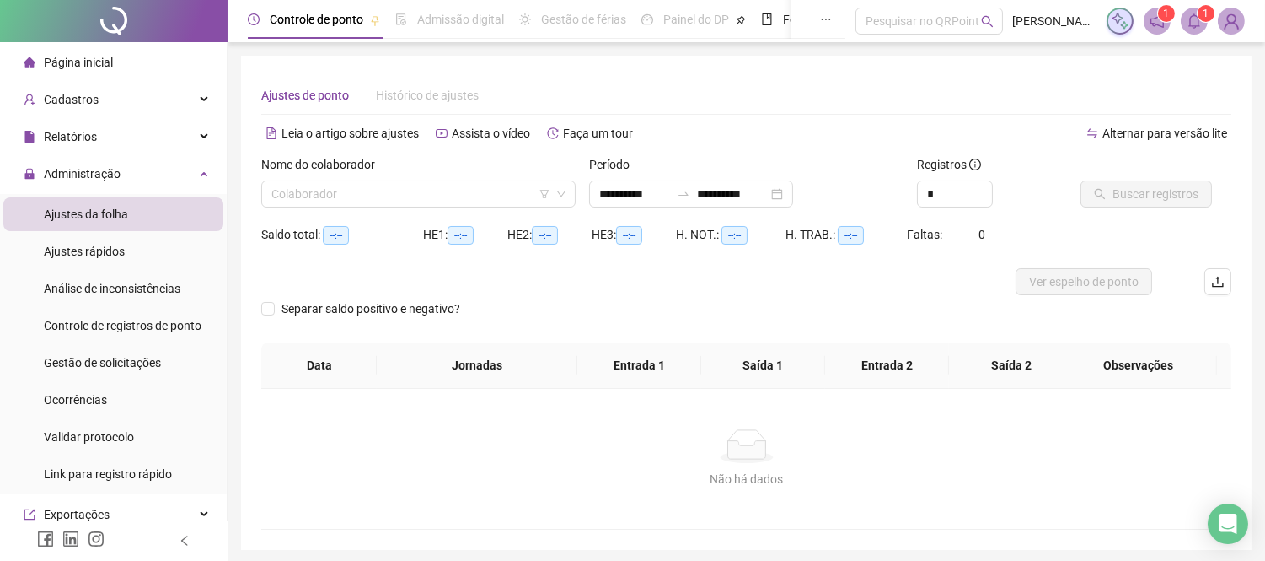
type input "**********"
click at [293, 192] on input "search" at bounding box center [410, 193] width 279 height 25
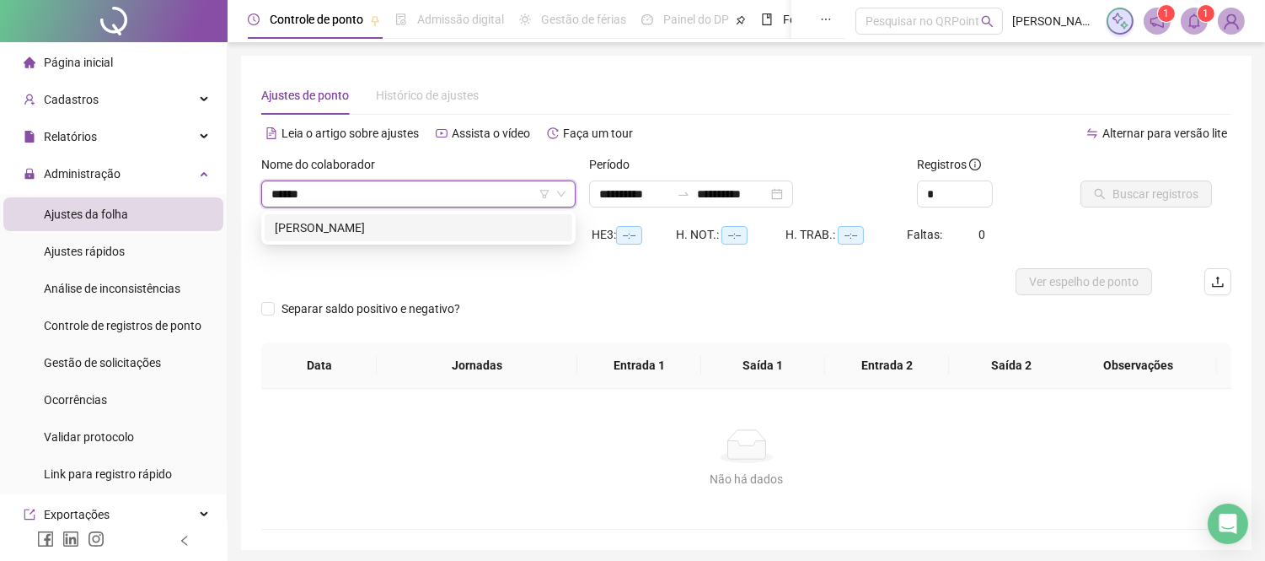
type input "*******"
click at [332, 223] on div "[PERSON_NAME]" at bounding box center [418, 227] width 287 height 19
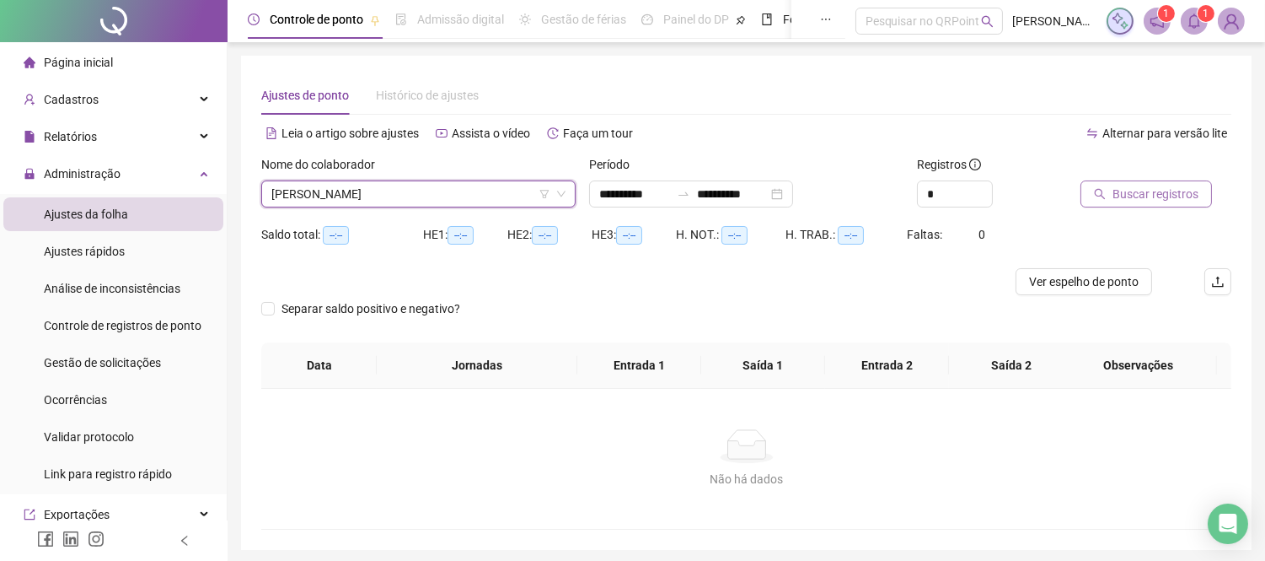
click at [1160, 185] on span "Buscar registros" at bounding box center [1156, 194] width 86 height 19
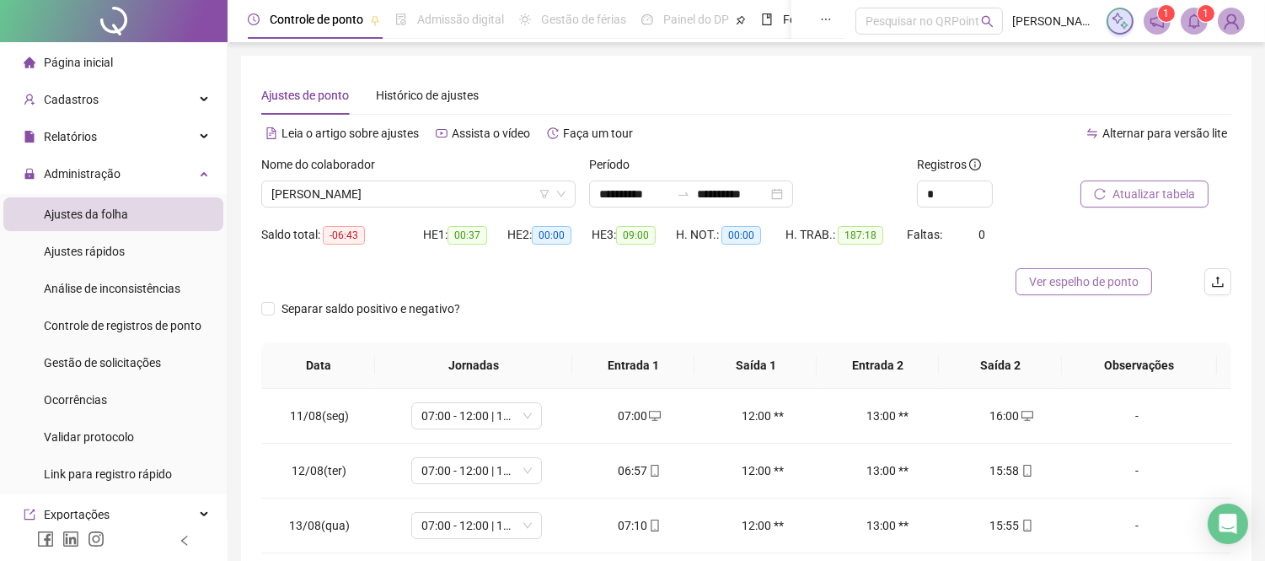
click at [1057, 276] on span "Ver espelho de ponto" at bounding box center [1084, 281] width 110 height 19
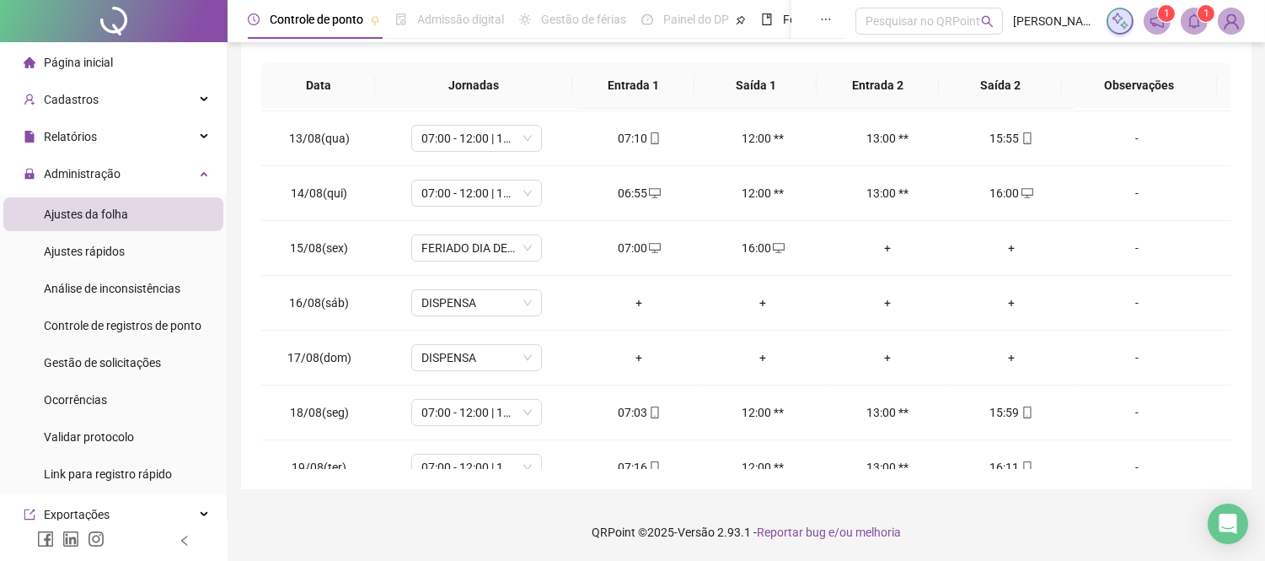
scroll to position [94, 0]
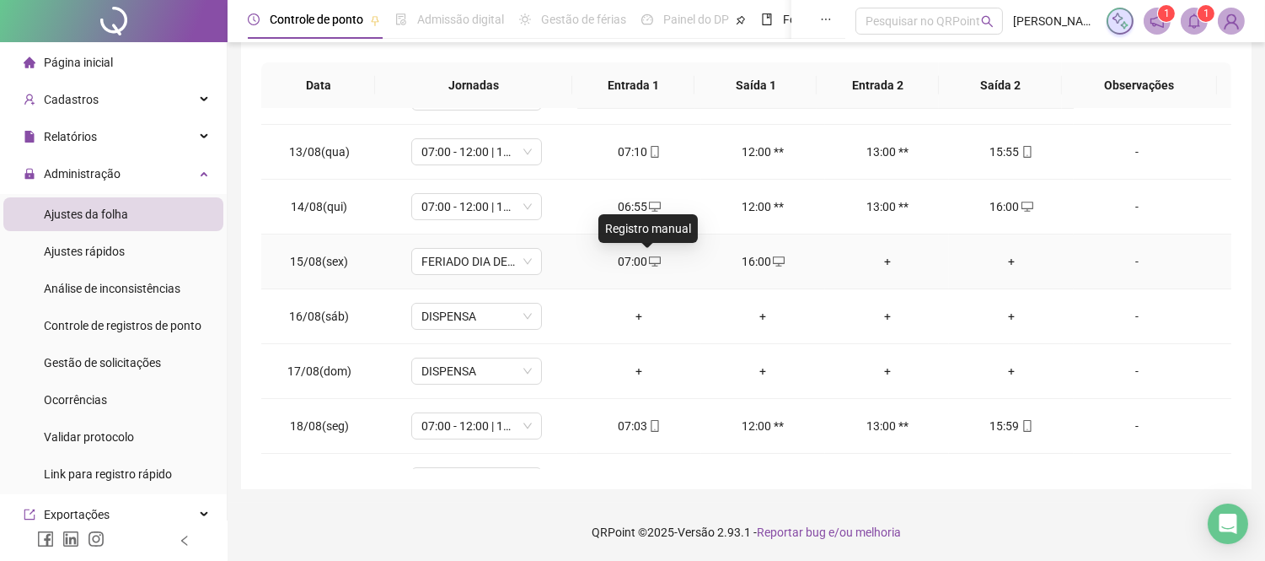
click at [649, 260] on icon "desktop" at bounding box center [655, 261] width 12 height 12
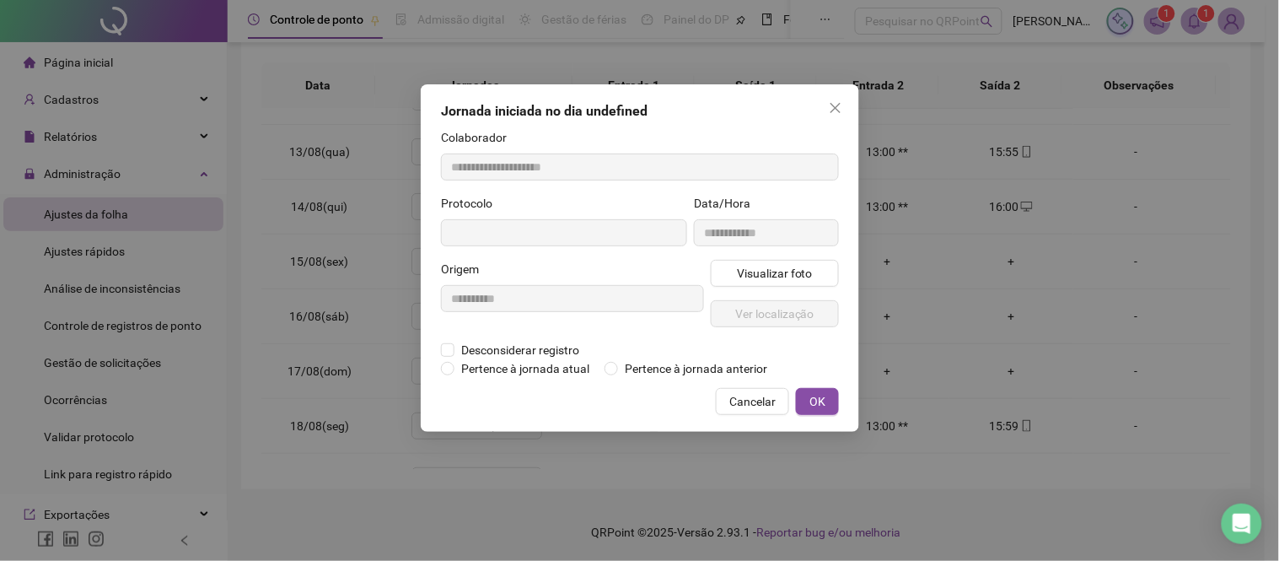
type input "**********"
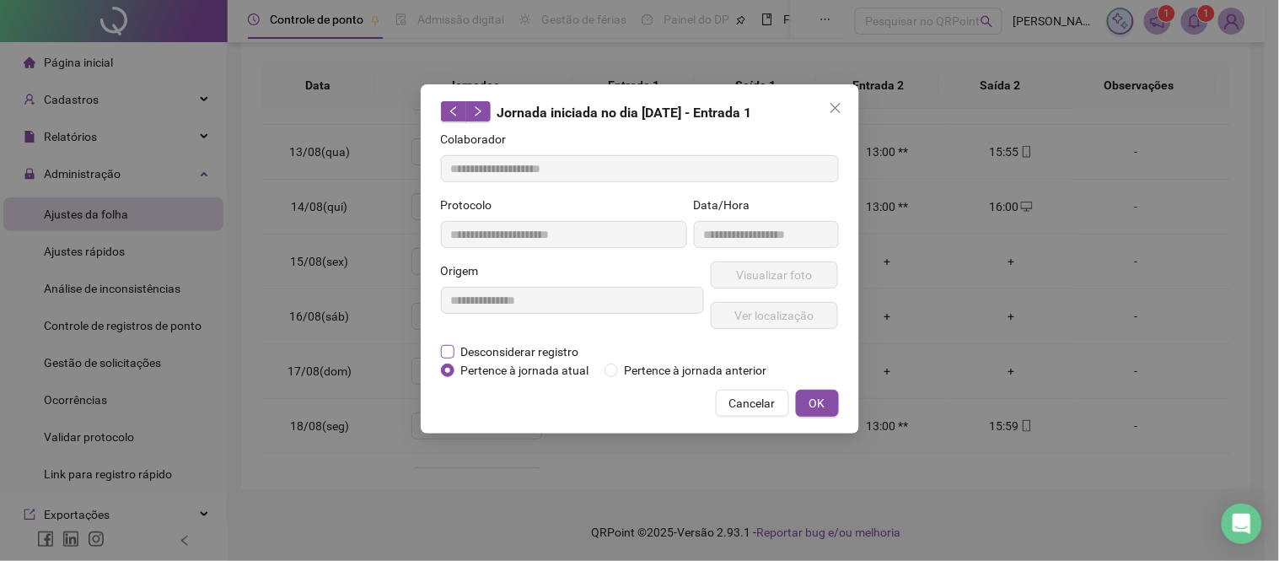
click at [540, 347] on span "Desconsiderar registro" at bounding box center [520, 351] width 132 height 19
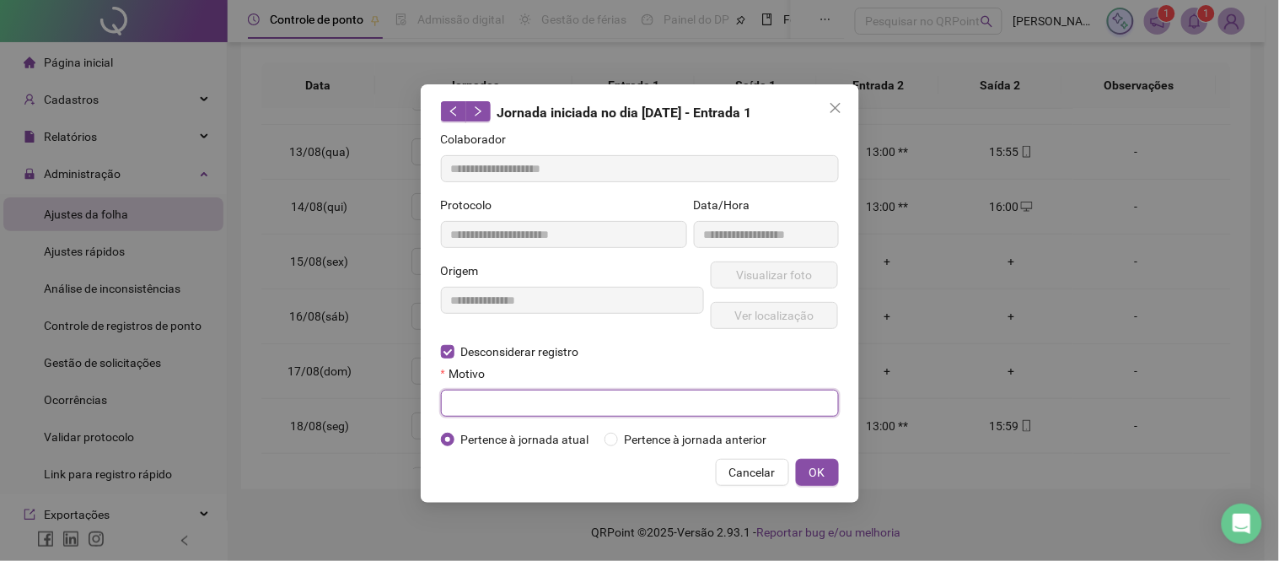
click at [631, 413] on input "text" at bounding box center [640, 402] width 398 height 27
type input "*"
type input "*******"
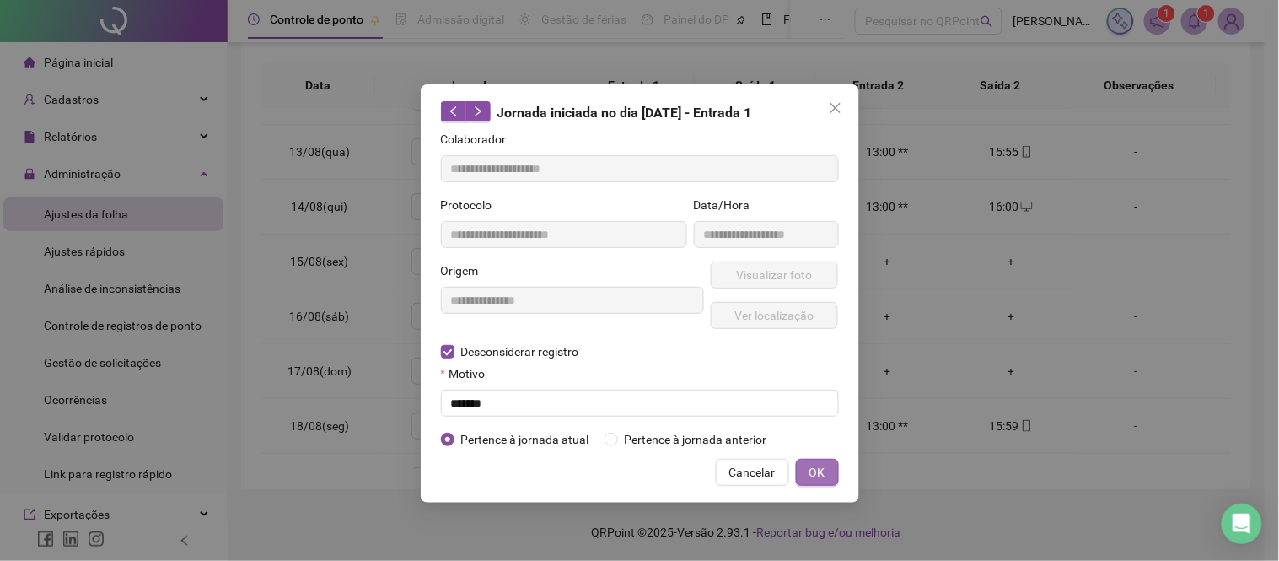
click at [819, 478] on span "OK" at bounding box center [817, 472] width 16 height 19
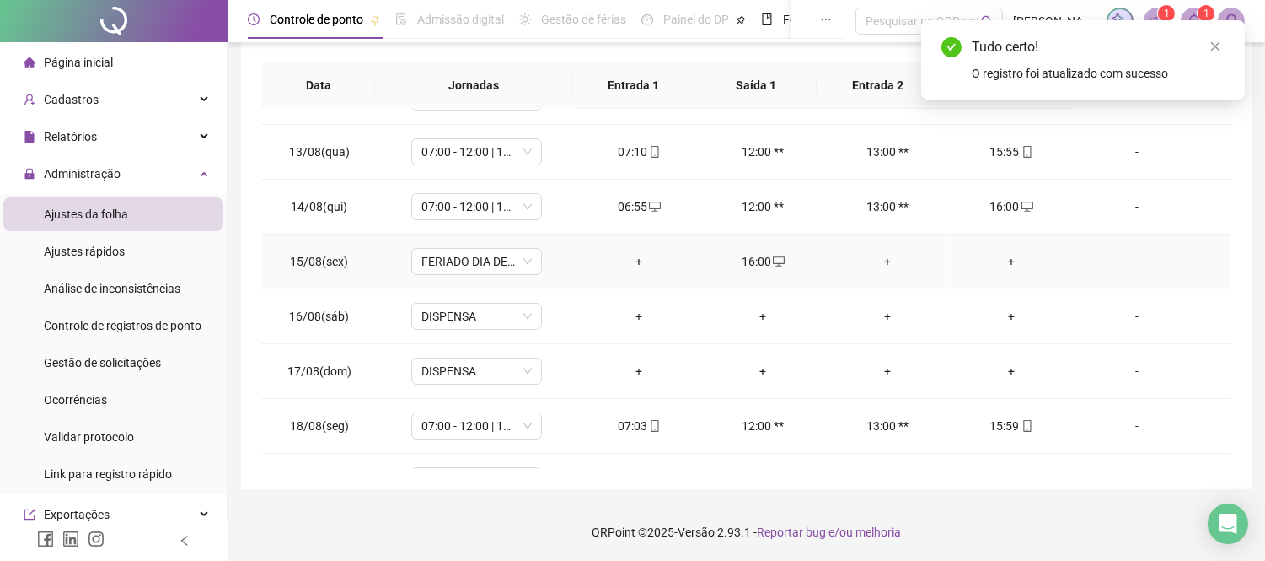
click at [773, 260] on icon "desktop" at bounding box center [779, 261] width 12 height 12
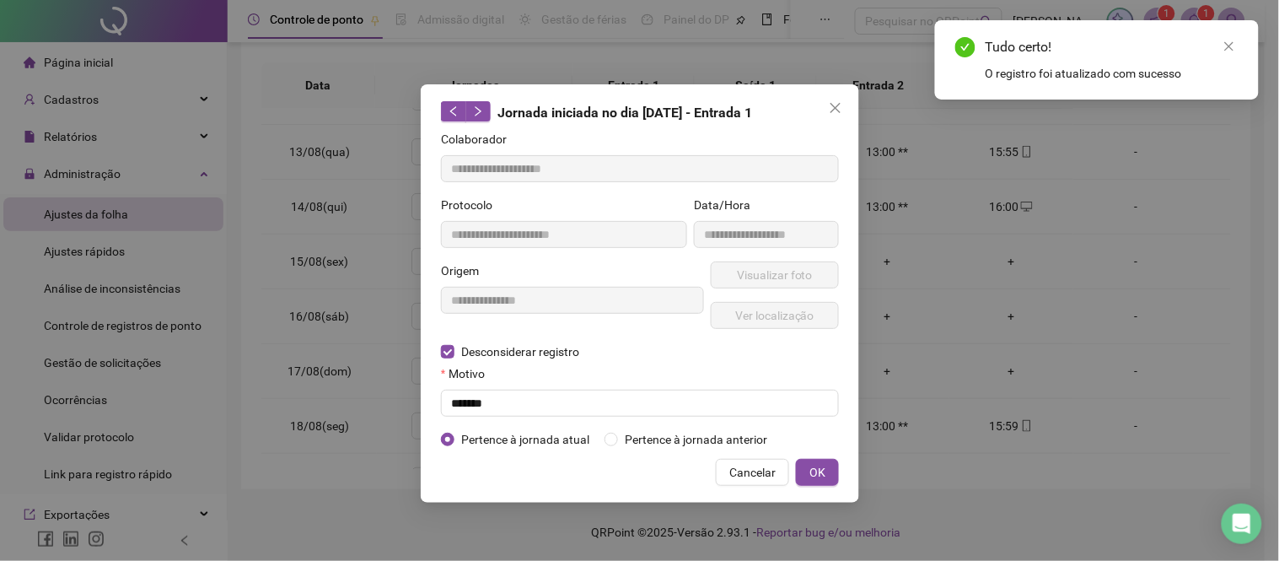
type input "**********"
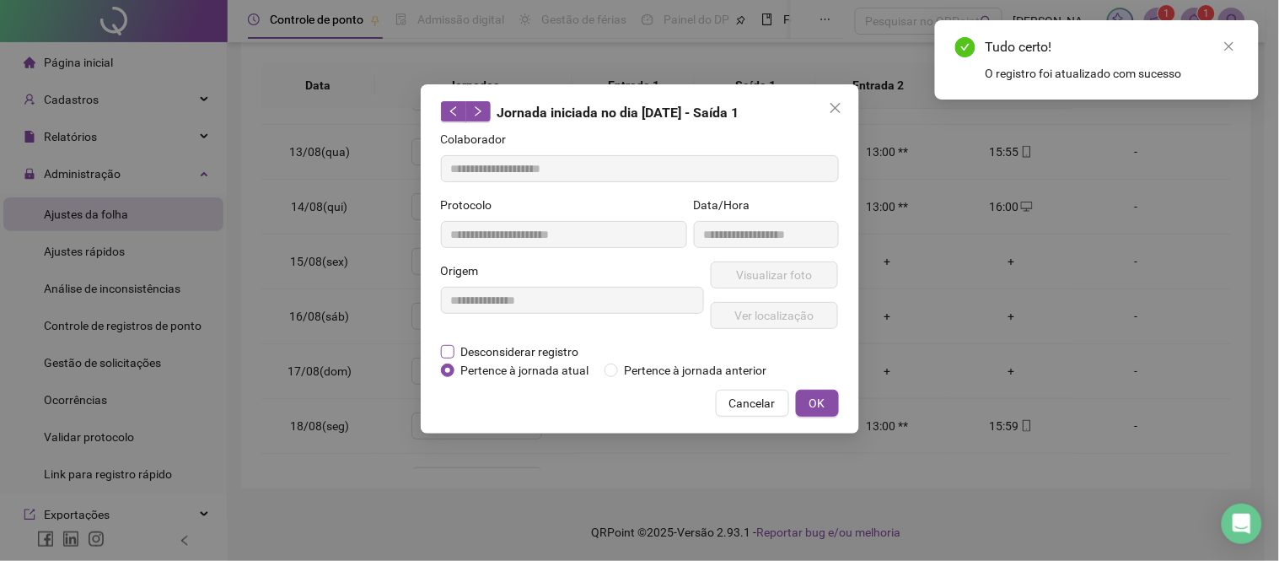
click at [527, 352] on span "Desconsiderar registro" at bounding box center [520, 351] width 132 height 19
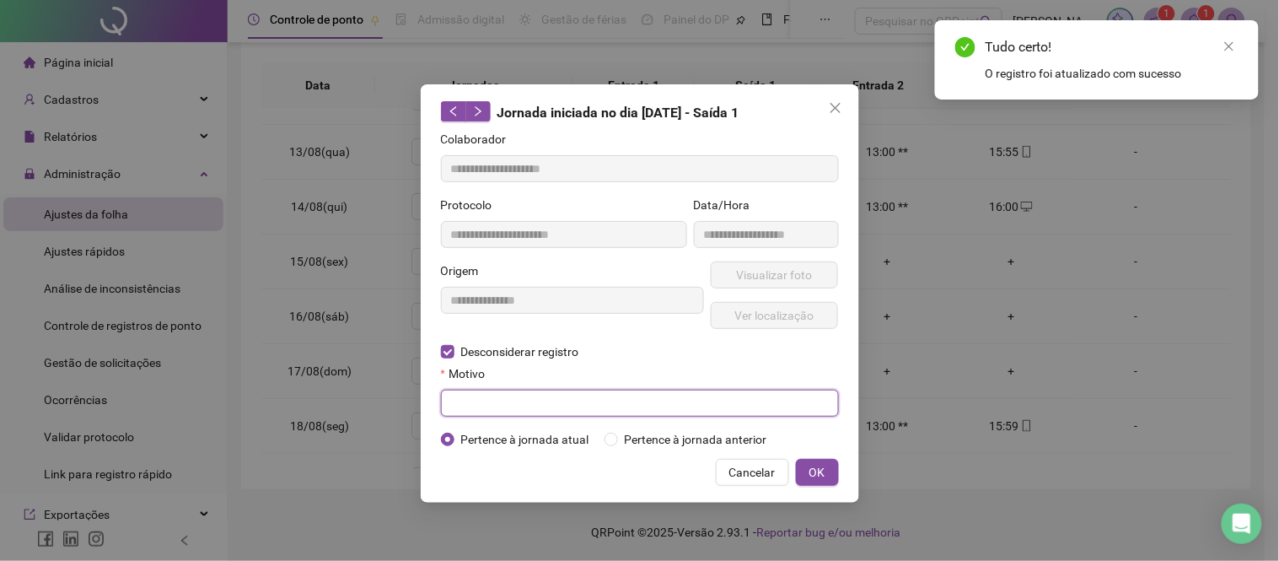
click at [486, 402] on input "text" at bounding box center [640, 402] width 398 height 27
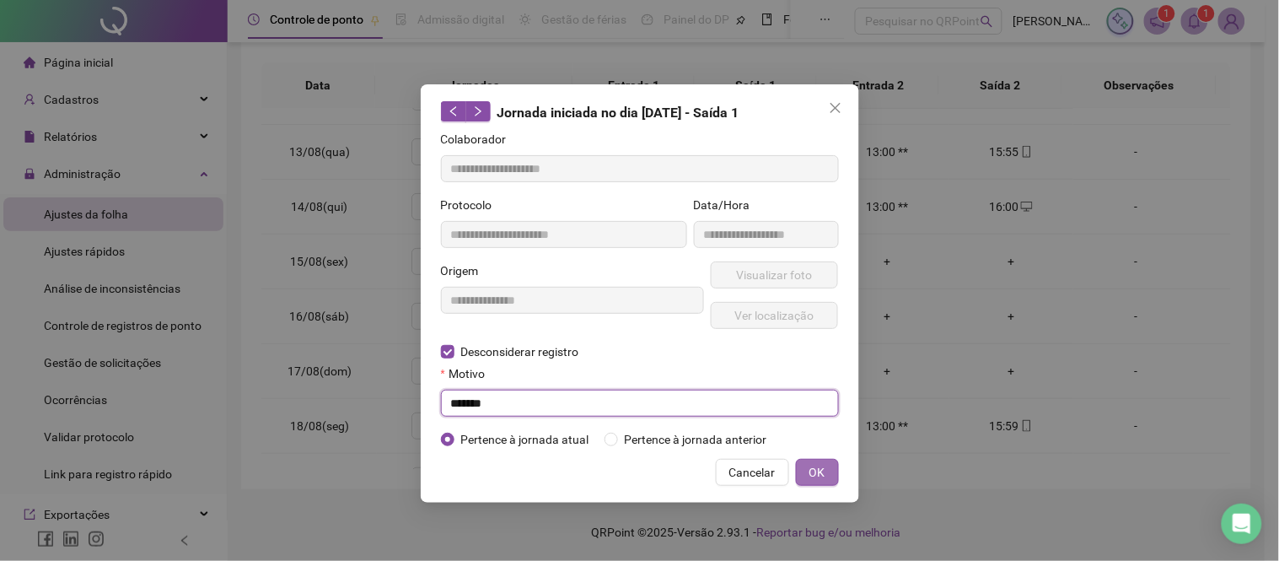
type input "*******"
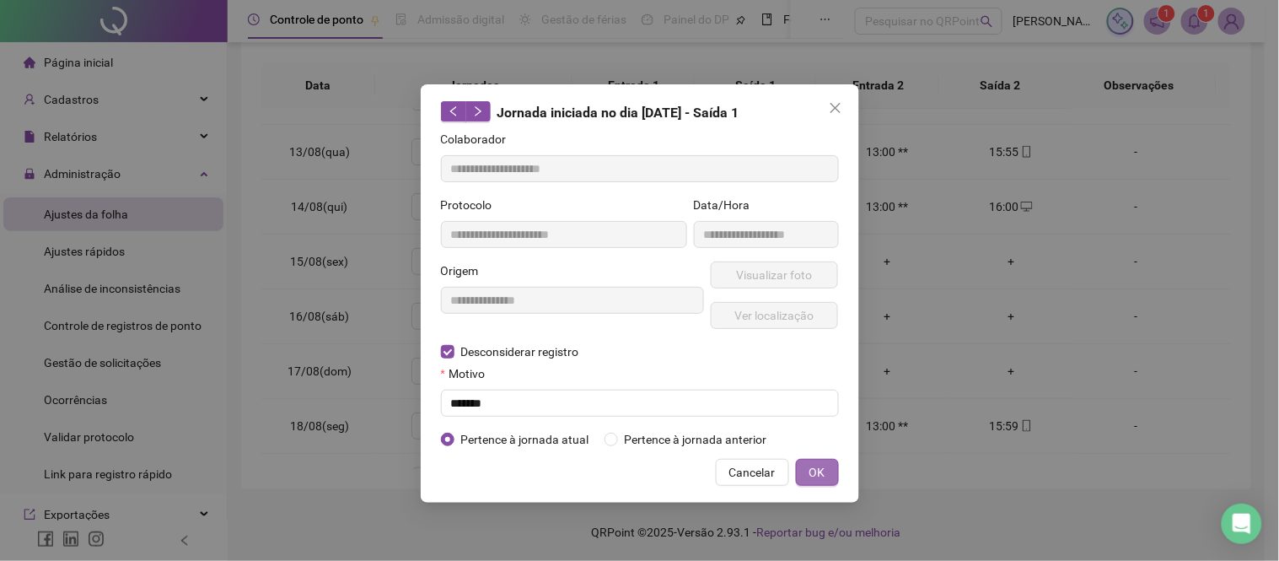
click at [819, 465] on span "OK" at bounding box center [817, 472] width 16 height 19
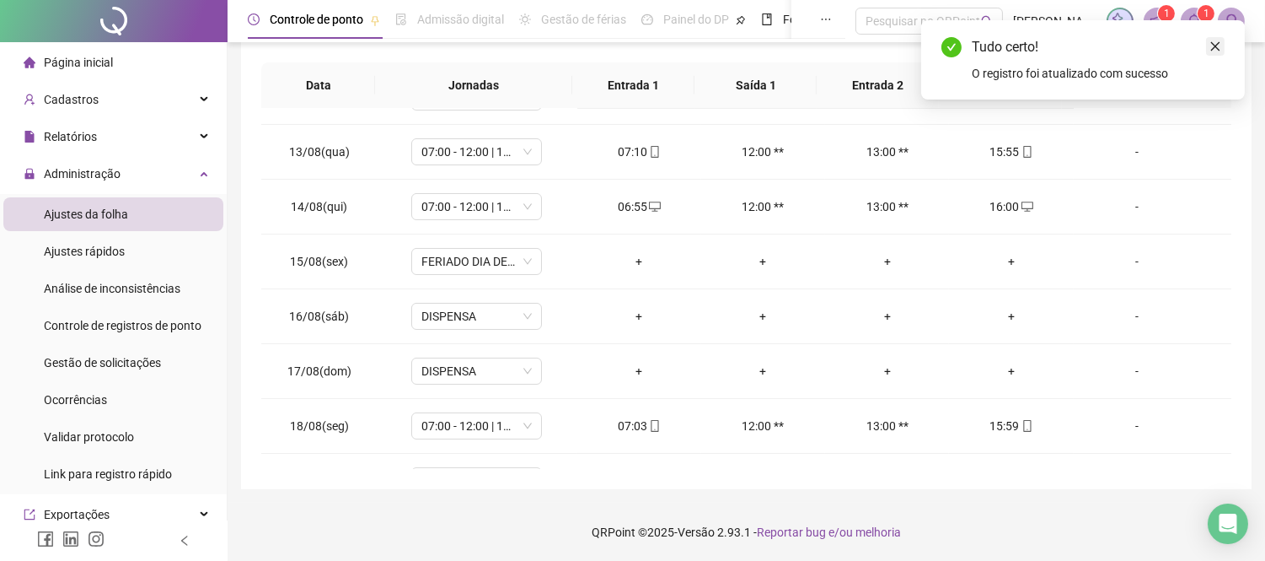
click at [1215, 46] on icon "close" at bounding box center [1215, 46] width 9 height 9
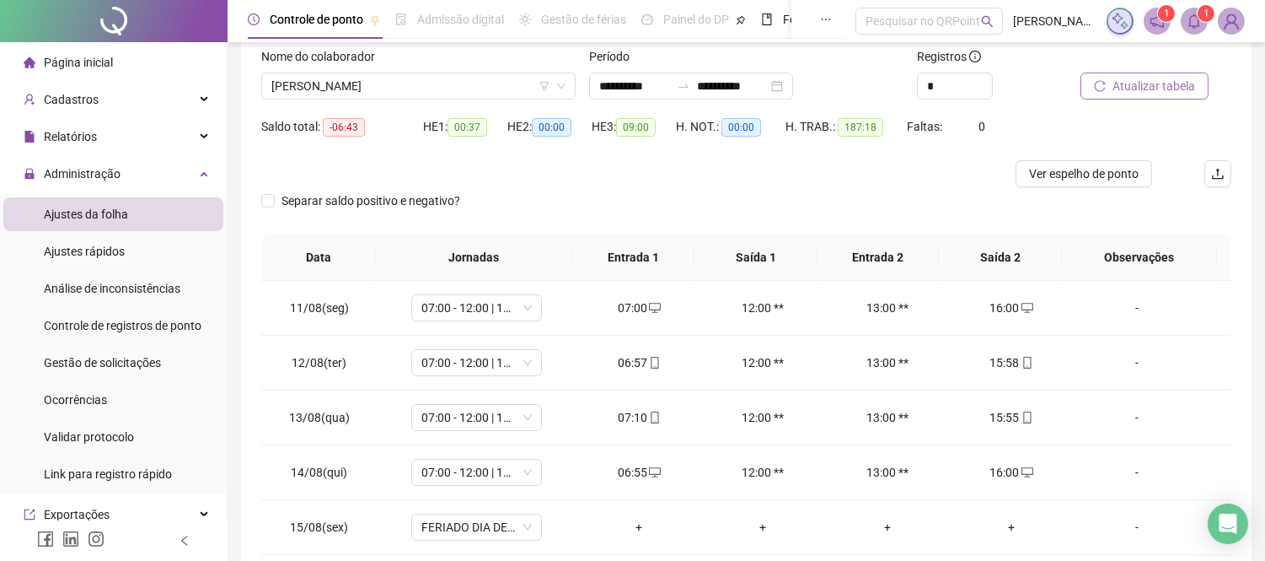
scroll to position [0, 0]
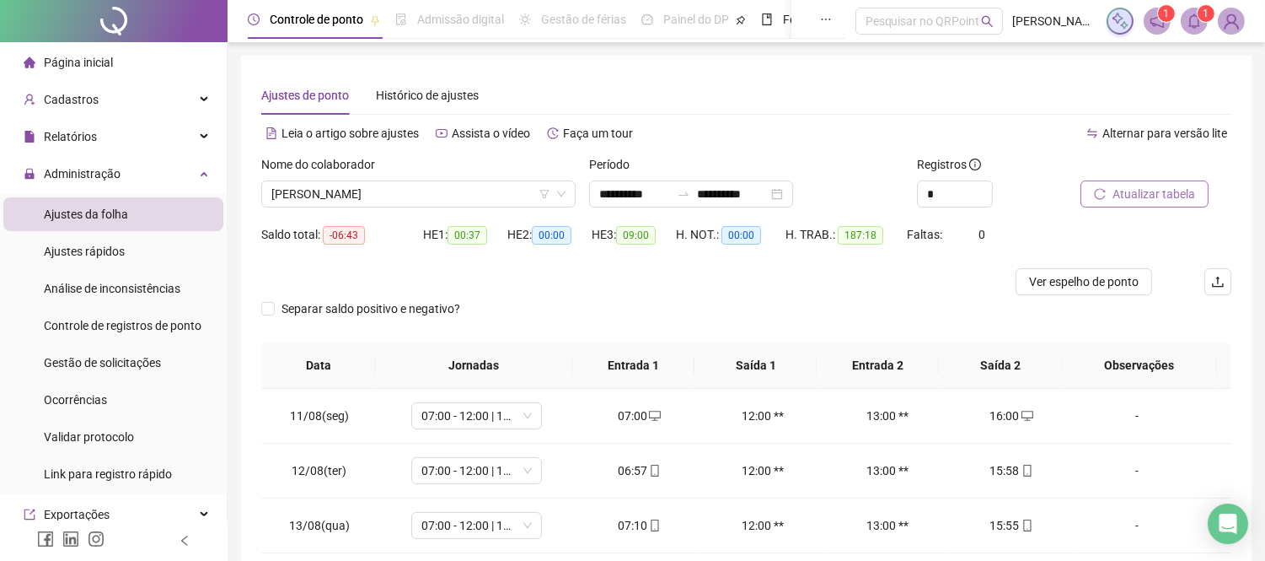
click at [1163, 191] on span "Atualizar tabela" at bounding box center [1154, 194] width 83 height 19
click at [1060, 271] on button "Ver espelho de ponto" at bounding box center [1084, 281] width 137 height 27
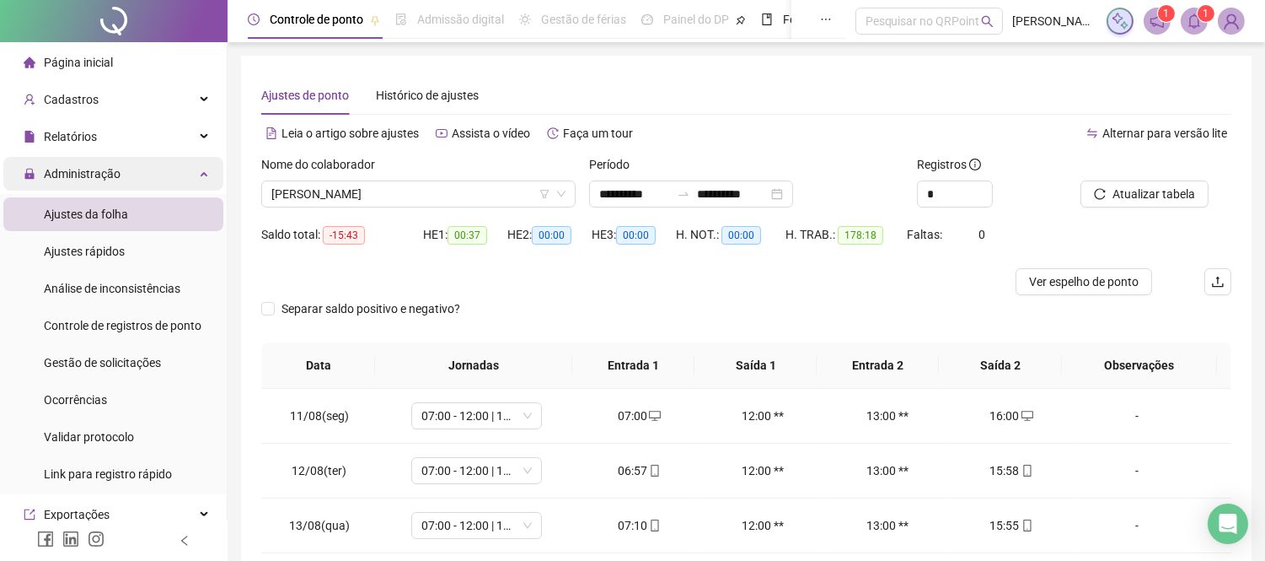
click at [158, 166] on div "Administração" at bounding box center [113, 174] width 220 height 34
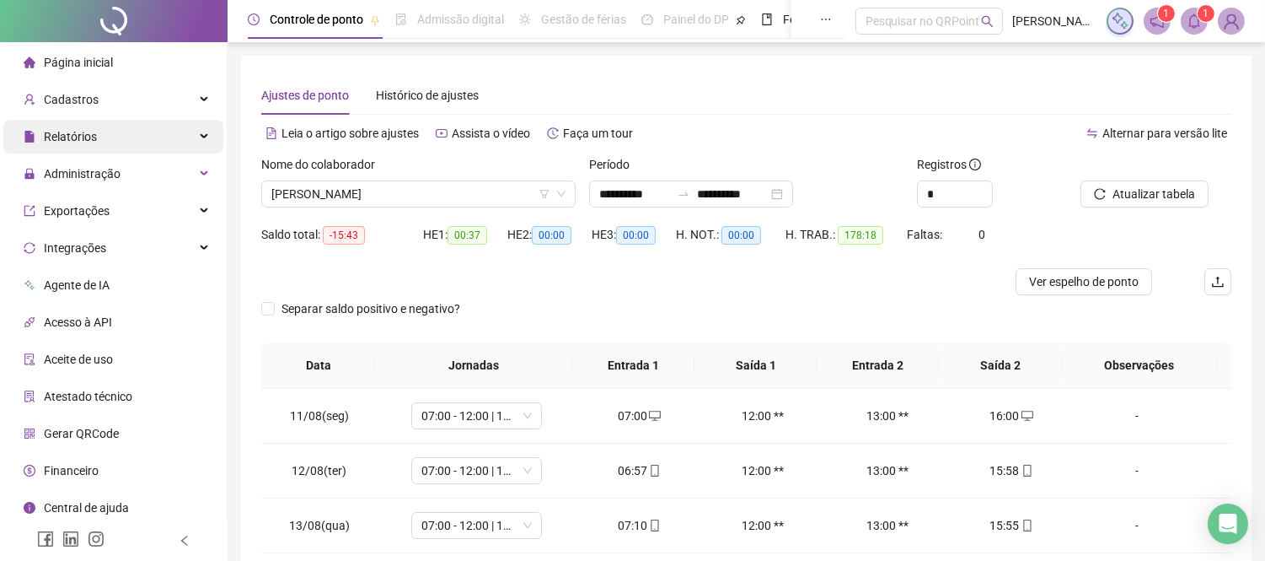
click at [164, 132] on div "Relatórios" at bounding box center [113, 137] width 220 height 34
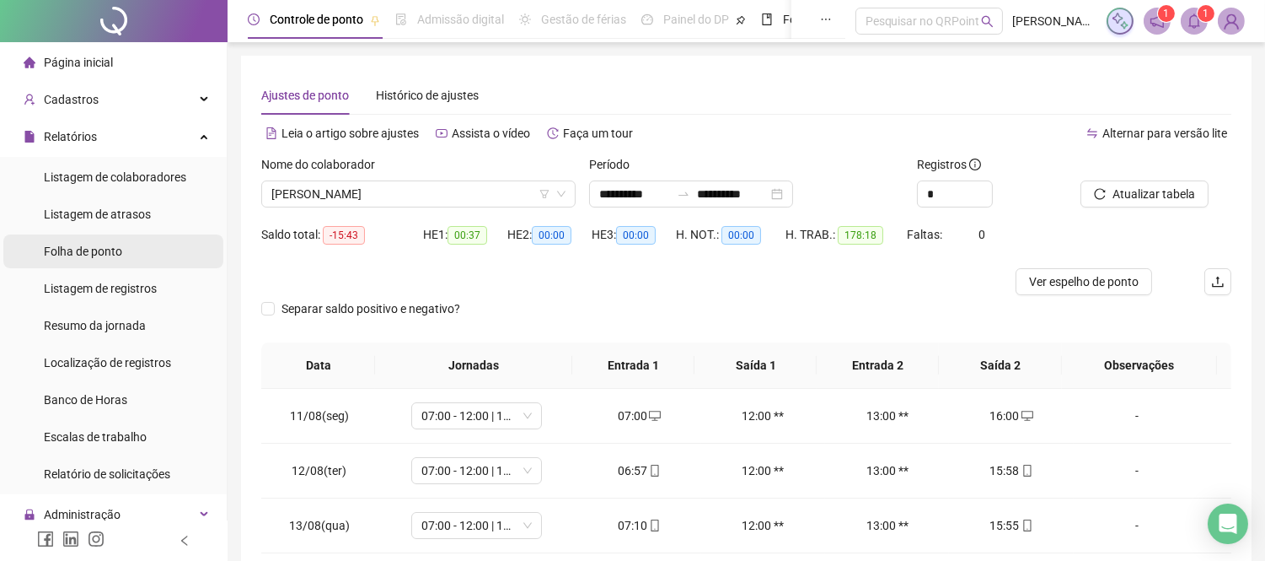
click at [96, 250] on span "Folha de ponto" at bounding box center [83, 250] width 78 height 13
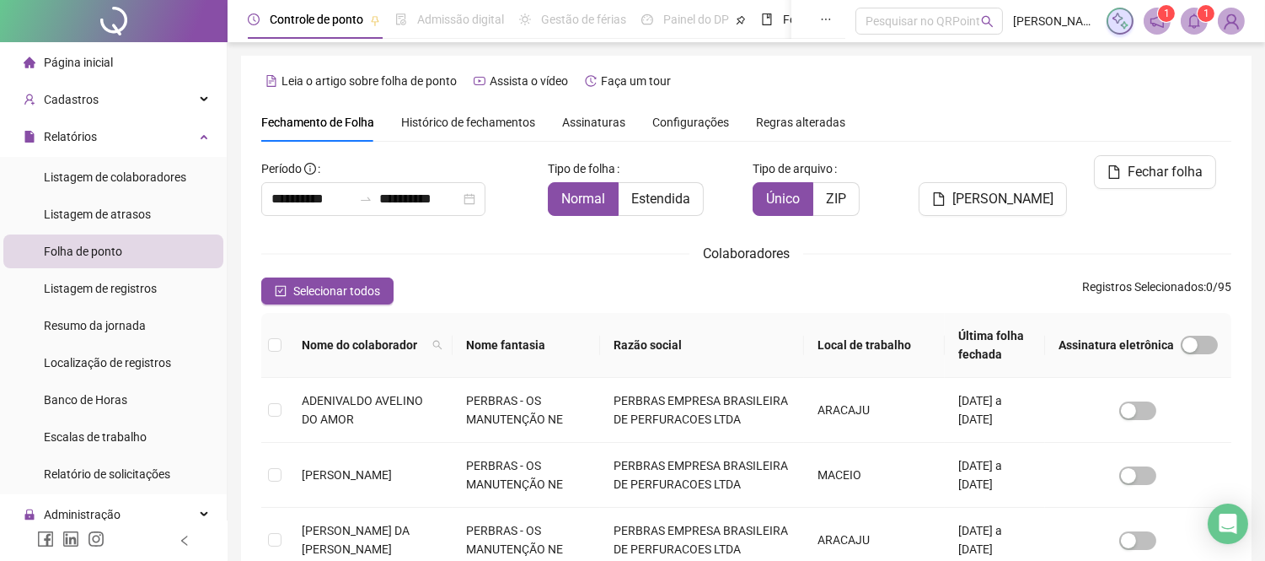
type input "**********"
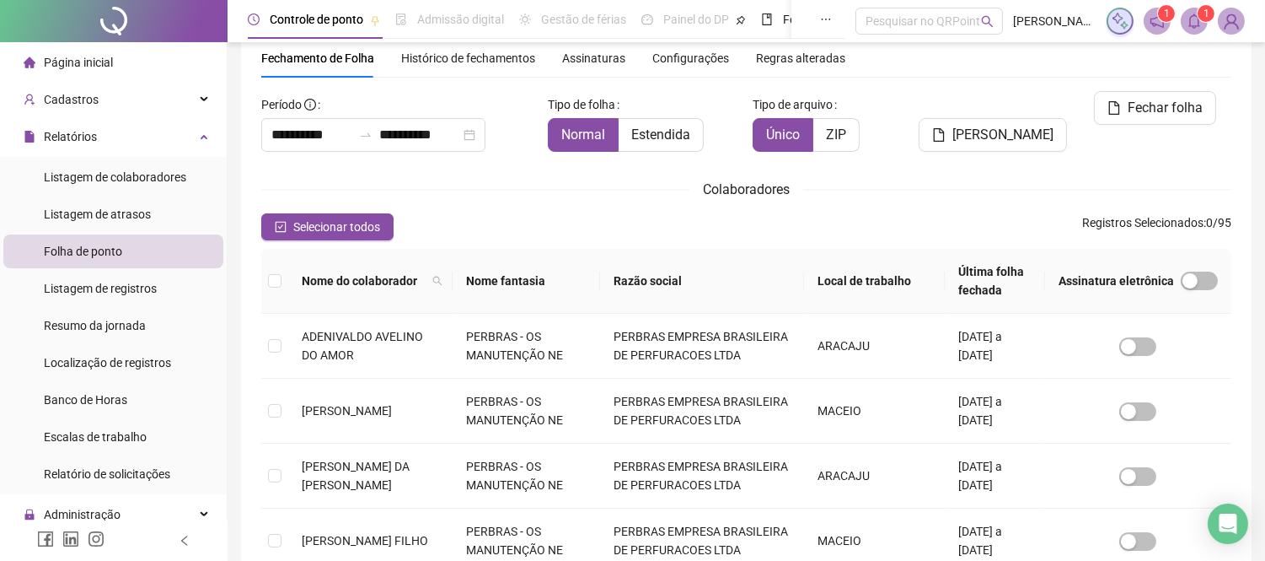
click at [282, 283] on th at bounding box center [274, 281] width 27 height 65
click at [590, 282] on icon "filter" at bounding box center [585, 281] width 10 height 10
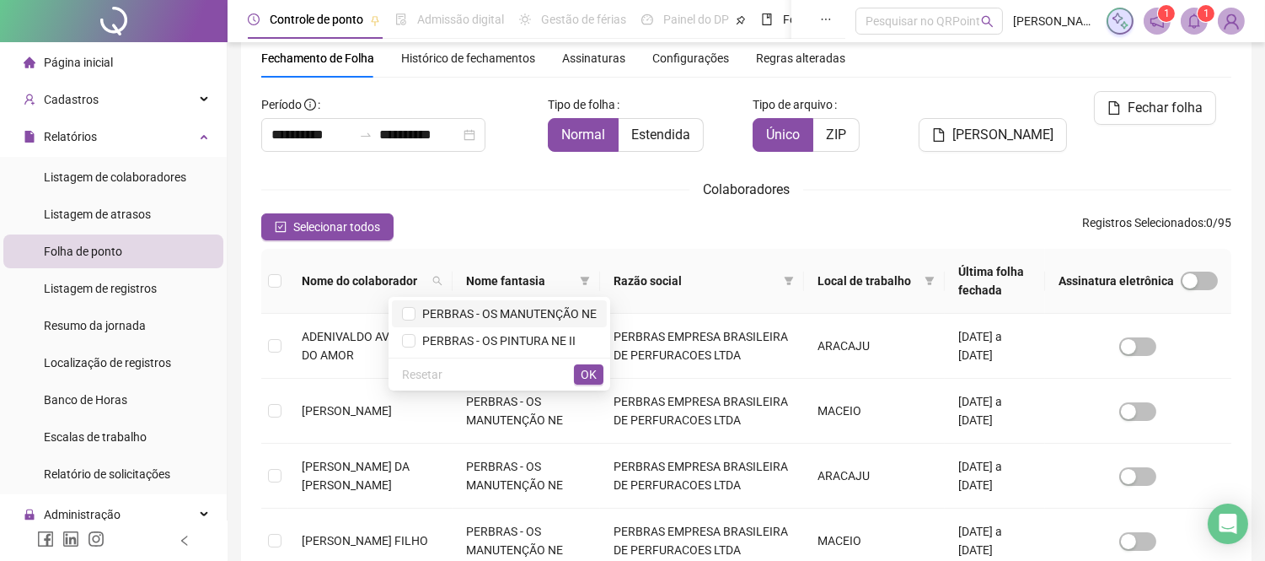
click at [559, 310] on span "PERBRAS - OS MANUTENÇÃO NE" at bounding box center [506, 313] width 181 height 13
click at [593, 372] on span "OK" at bounding box center [589, 374] width 16 height 19
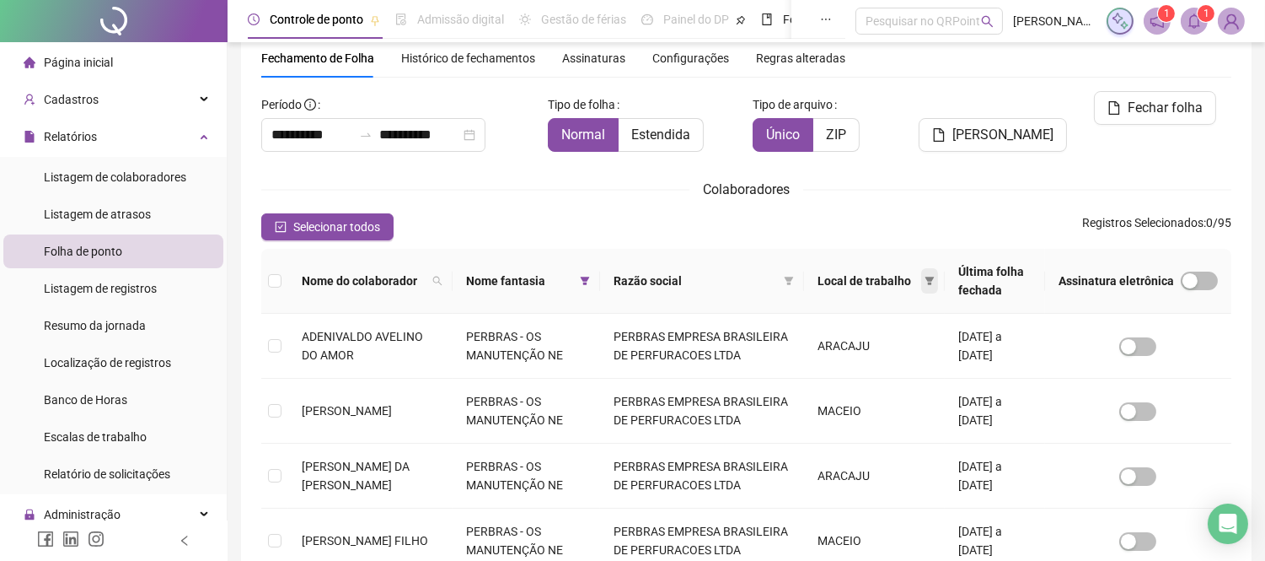
click at [926, 282] on icon "filter" at bounding box center [930, 281] width 9 height 8
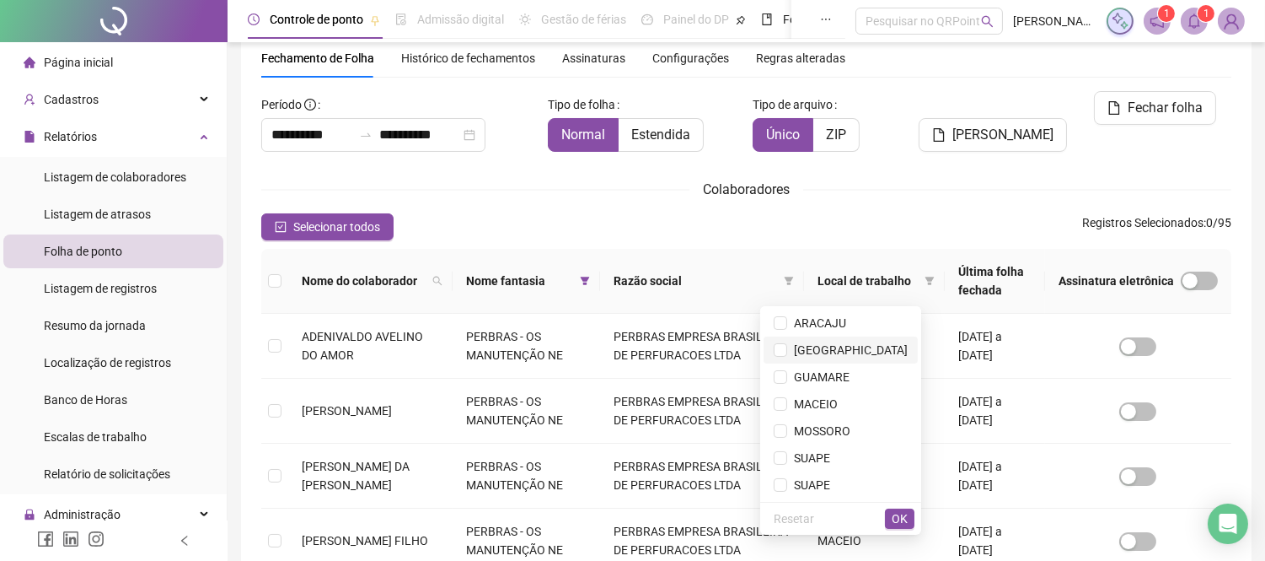
click at [857, 348] on span "[GEOGRAPHIC_DATA]" at bounding box center [847, 349] width 121 height 13
click at [904, 518] on span "OK" at bounding box center [900, 518] width 16 height 19
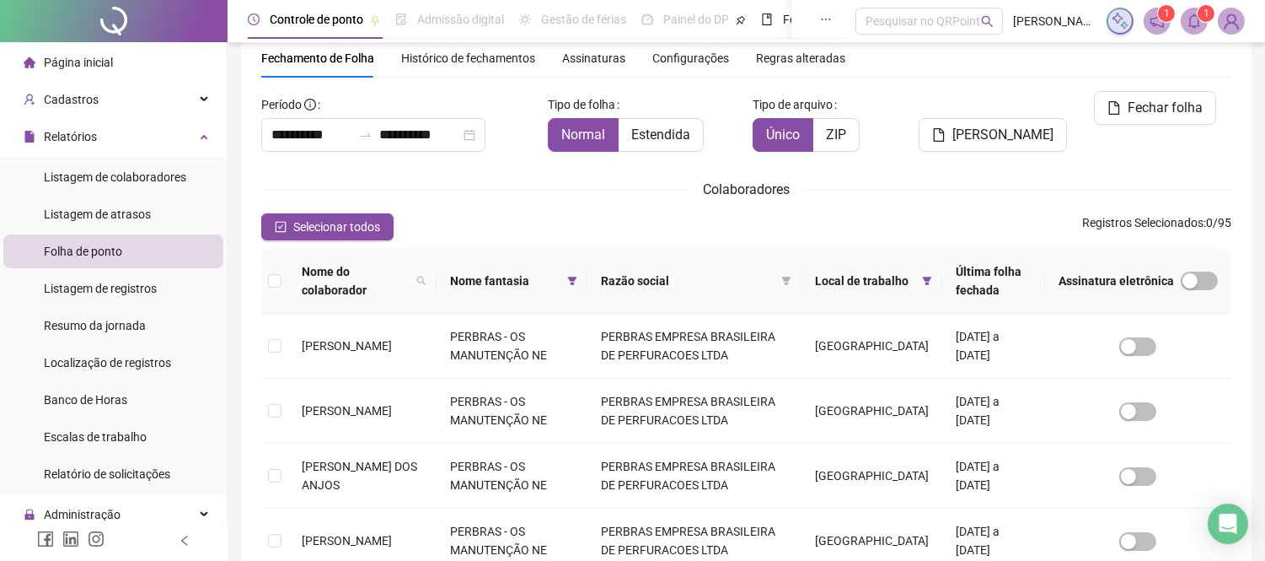
click at [356, 278] on span "Nome do colaborador" at bounding box center [356, 280] width 108 height 37
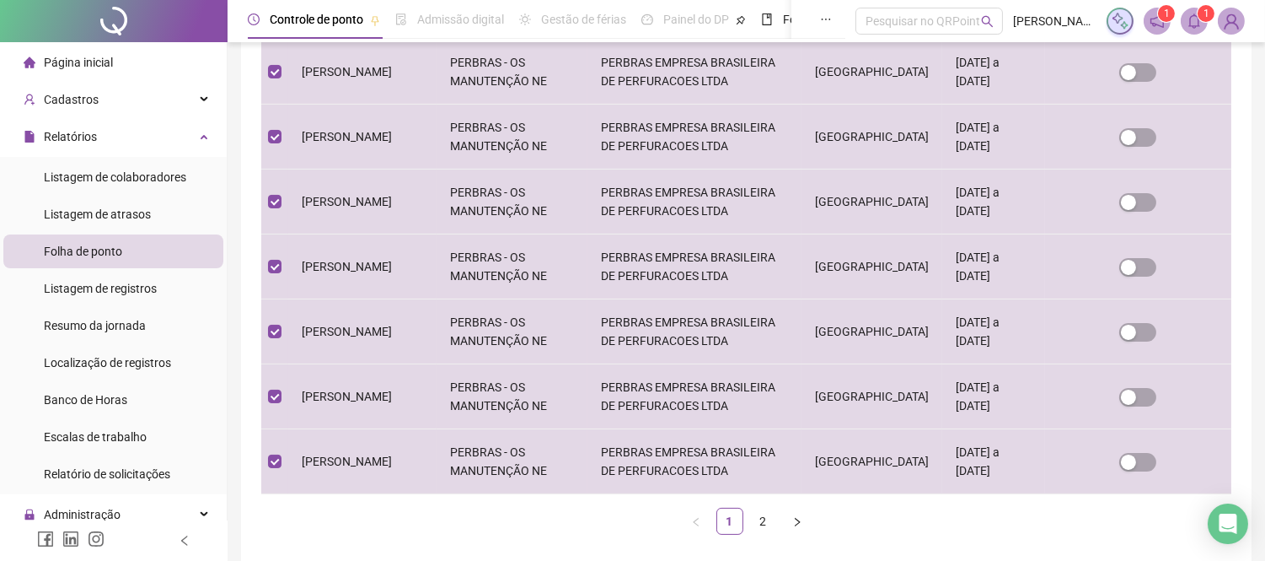
click at [768, 524] on link "2" at bounding box center [763, 520] width 25 height 25
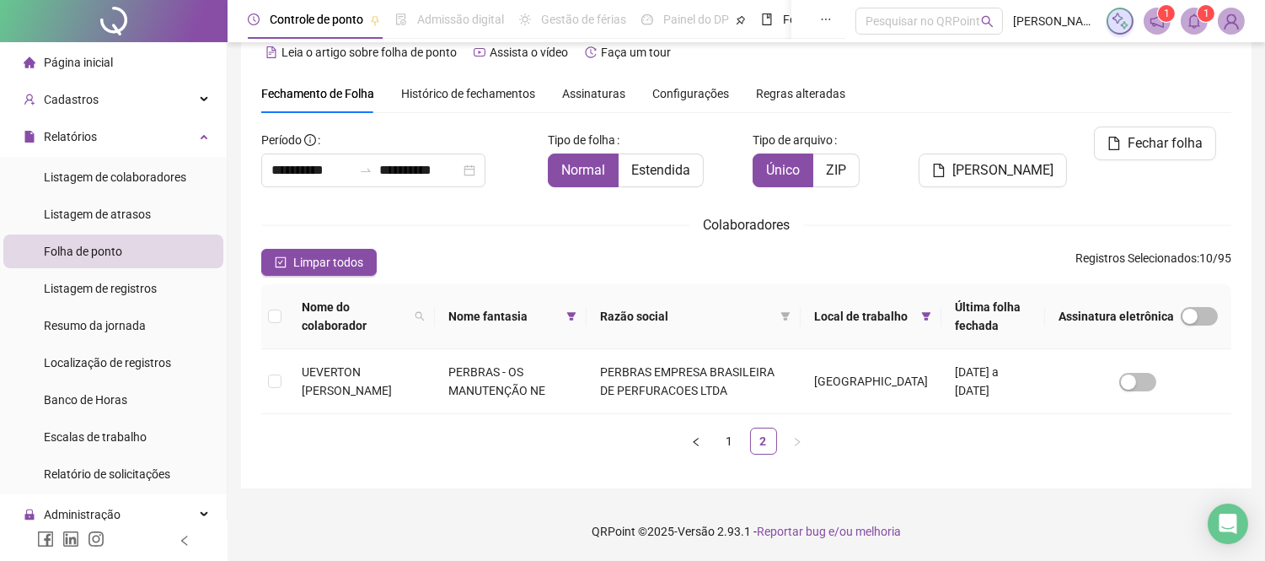
scroll to position [28, 0]
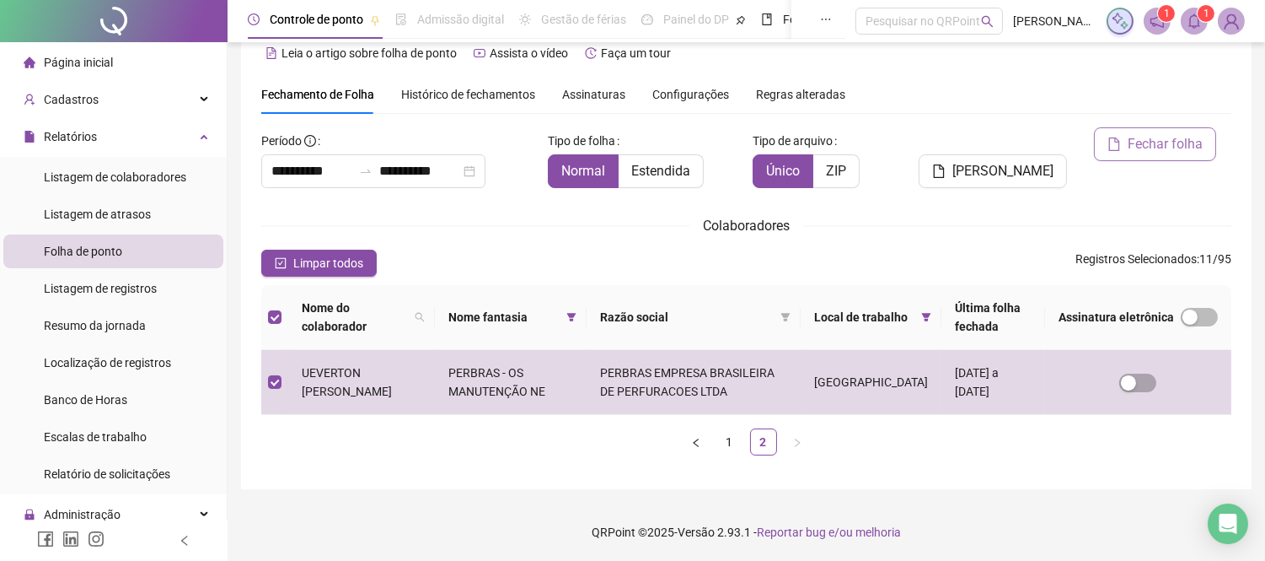
click at [1169, 145] on span "Fechar folha" at bounding box center [1165, 144] width 75 height 20
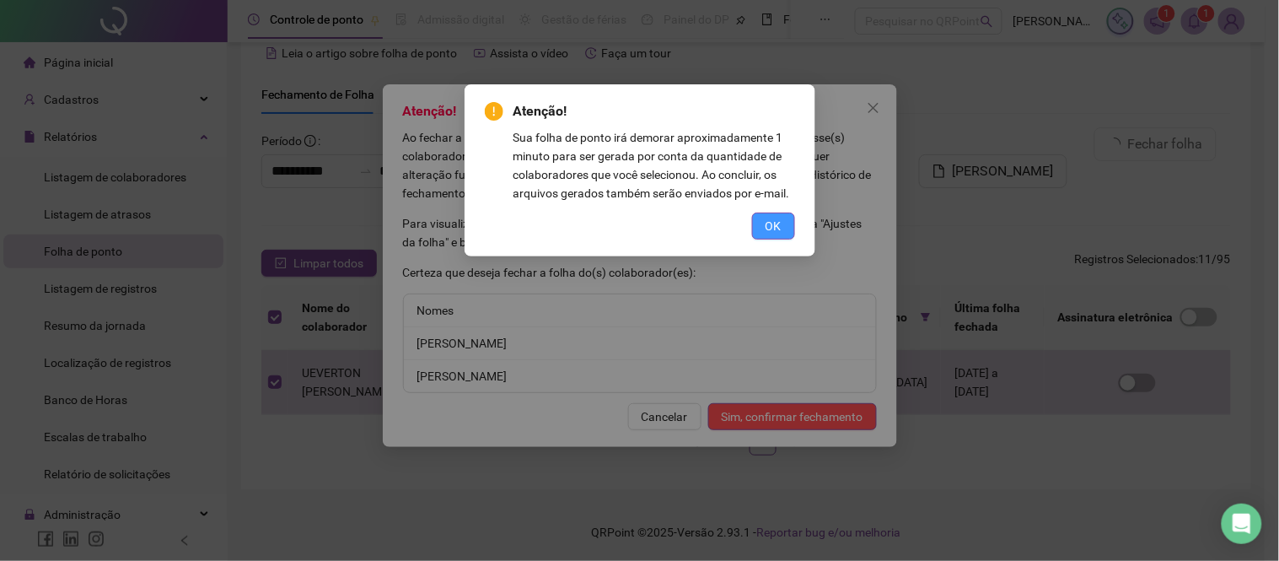
click at [780, 230] on span "OK" at bounding box center [773, 226] width 16 height 19
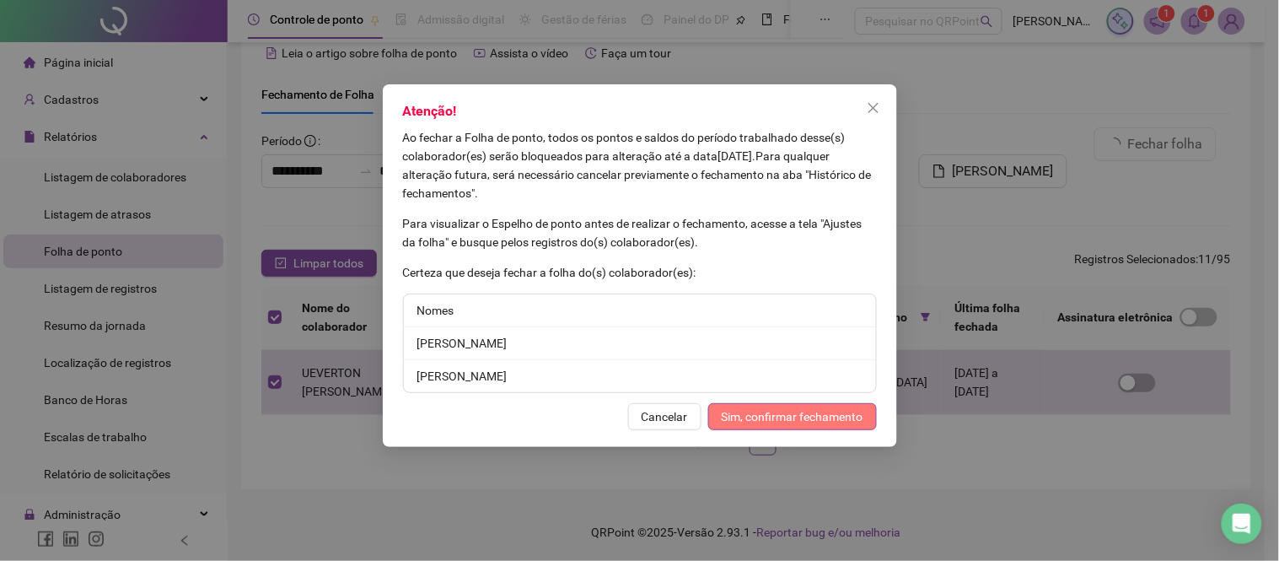
click at [771, 420] on span "Sim, confirmar fechamento" at bounding box center [793, 416] width 142 height 19
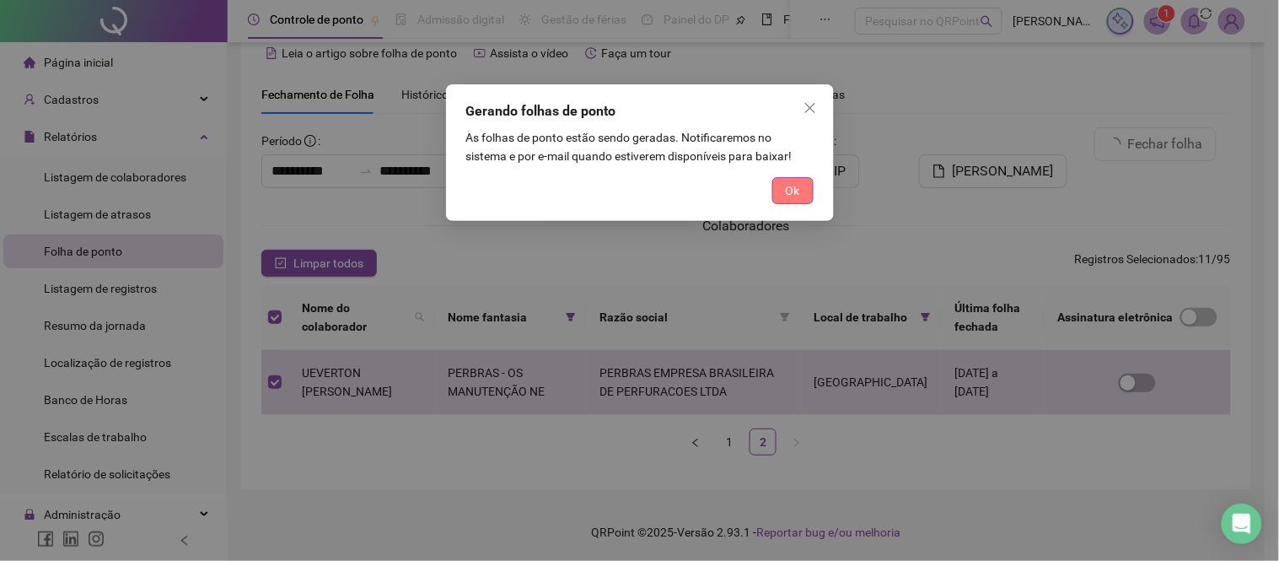
click at [796, 198] on span "Ok" at bounding box center [793, 190] width 14 height 19
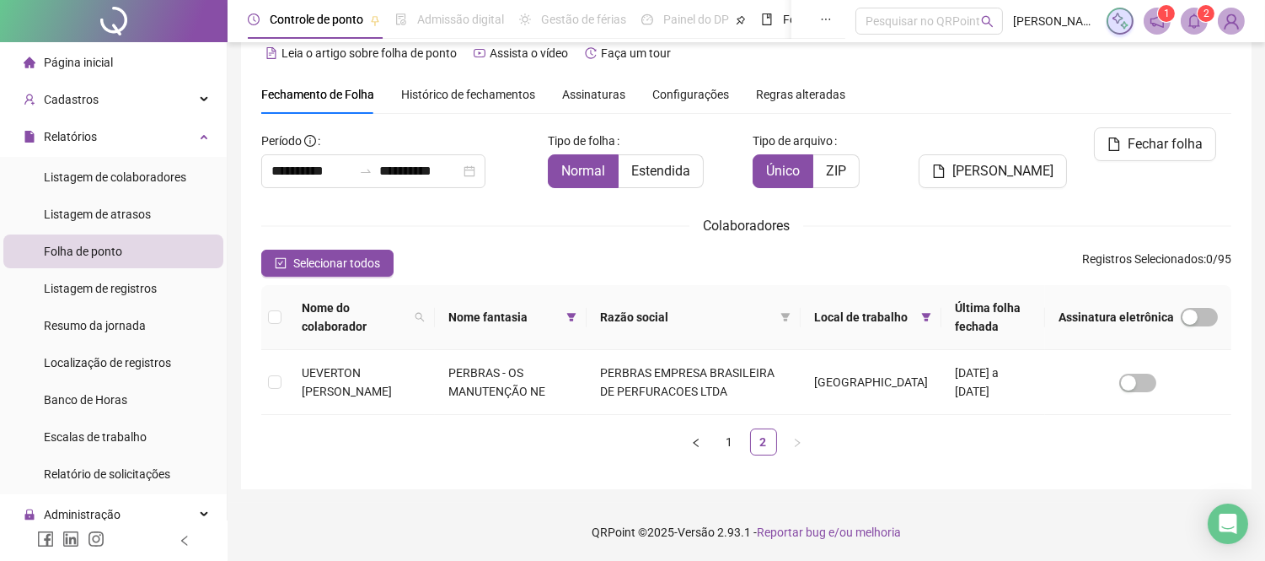
click at [1198, 13] on sup "2" at bounding box center [1206, 13] width 17 height 17
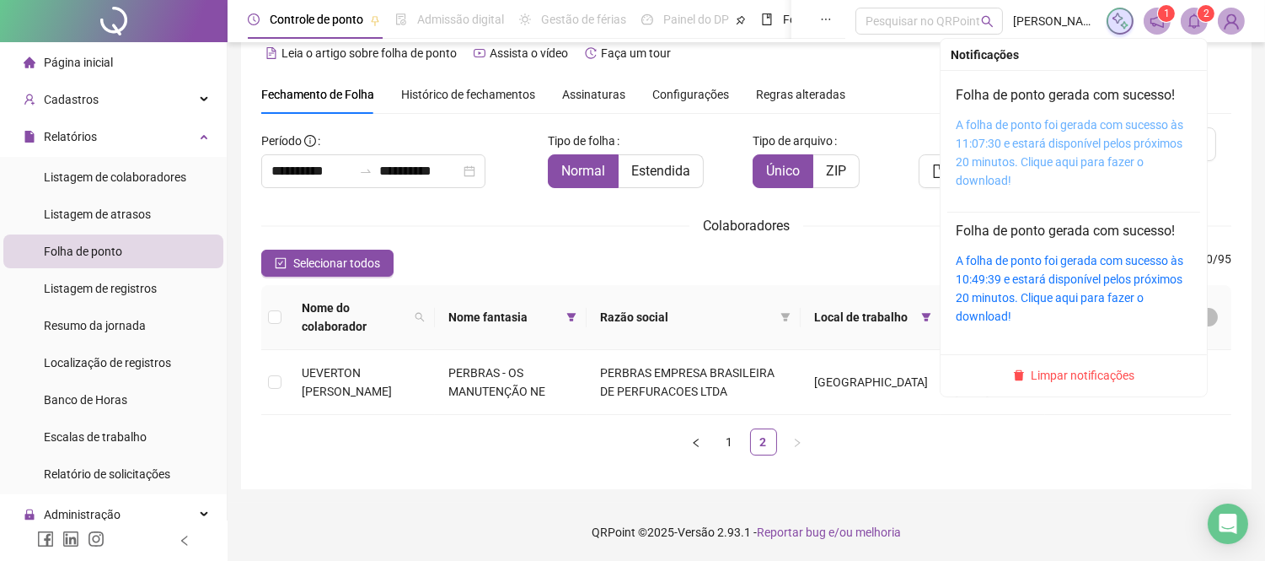
click at [1098, 119] on link "A folha de ponto foi gerada com sucesso às 11:07:30 e estará disponível pelos p…" at bounding box center [1070, 152] width 228 height 69
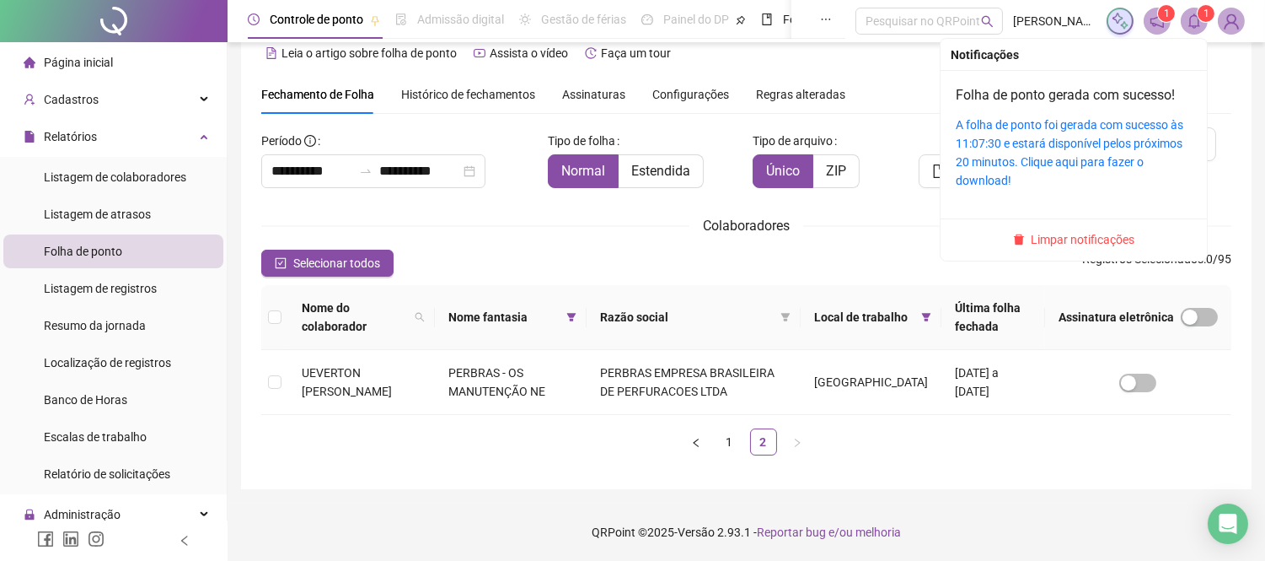
drag, startPoint x: 1069, startPoint y: 234, endPoint x: 949, endPoint y: 548, distance: 336.5
click at [1069, 234] on span "Limpar notificações" at bounding box center [1084, 239] width 104 height 19
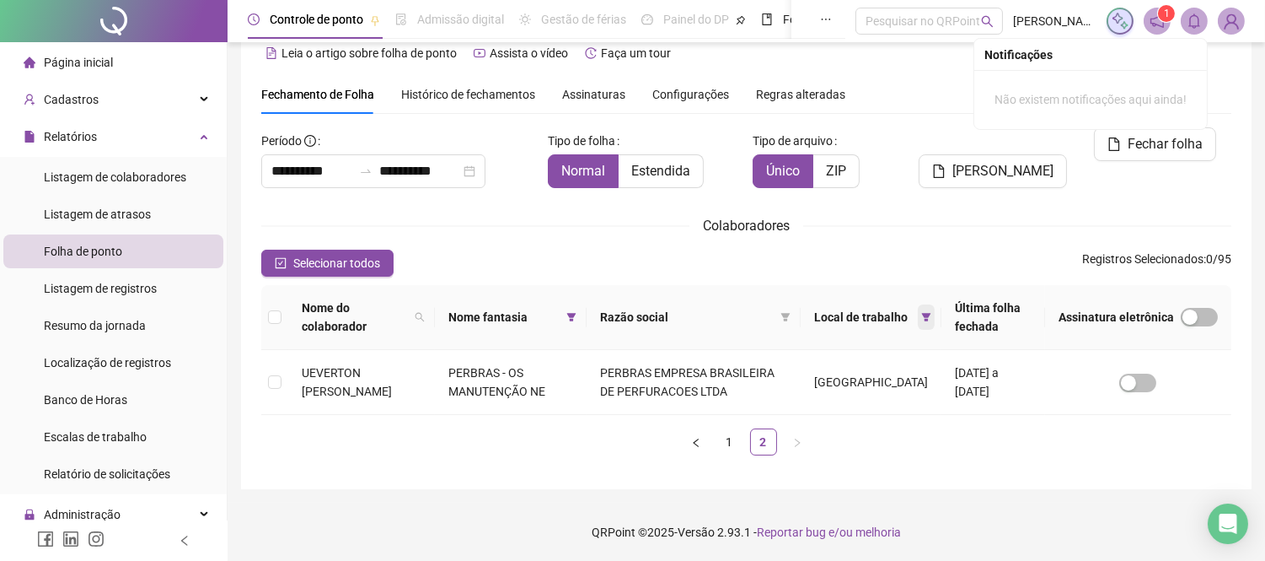
click at [922, 314] on icon "filter" at bounding box center [926, 317] width 9 height 8
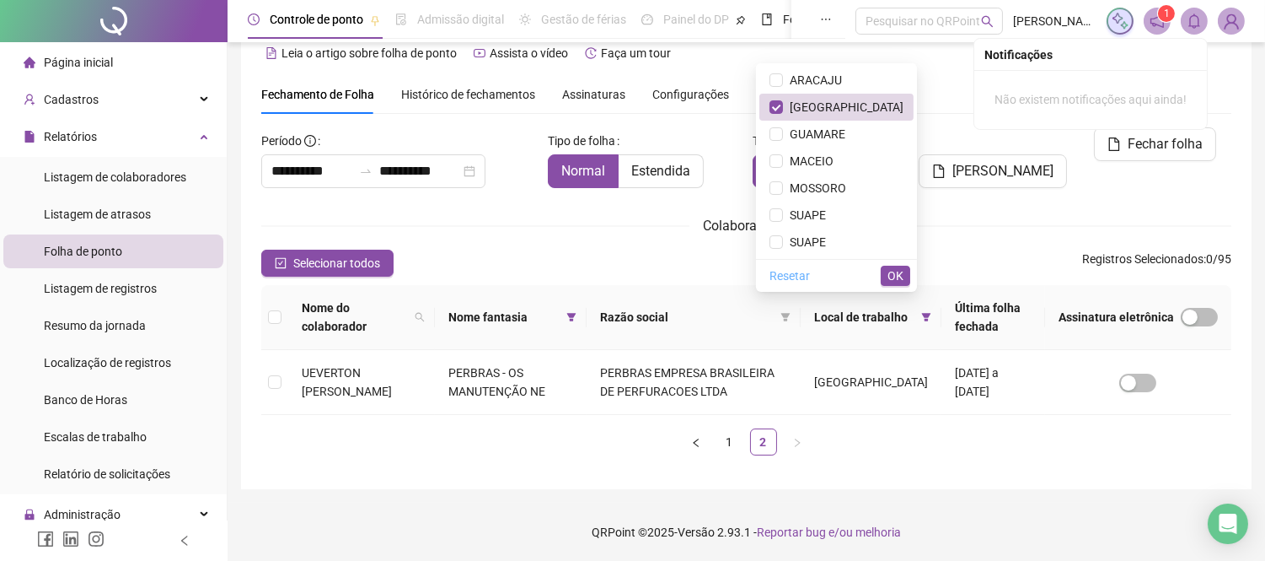
click at [810, 275] on span "Resetar" at bounding box center [790, 275] width 40 height 19
click at [891, 283] on span "OK" at bounding box center [896, 275] width 16 height 19
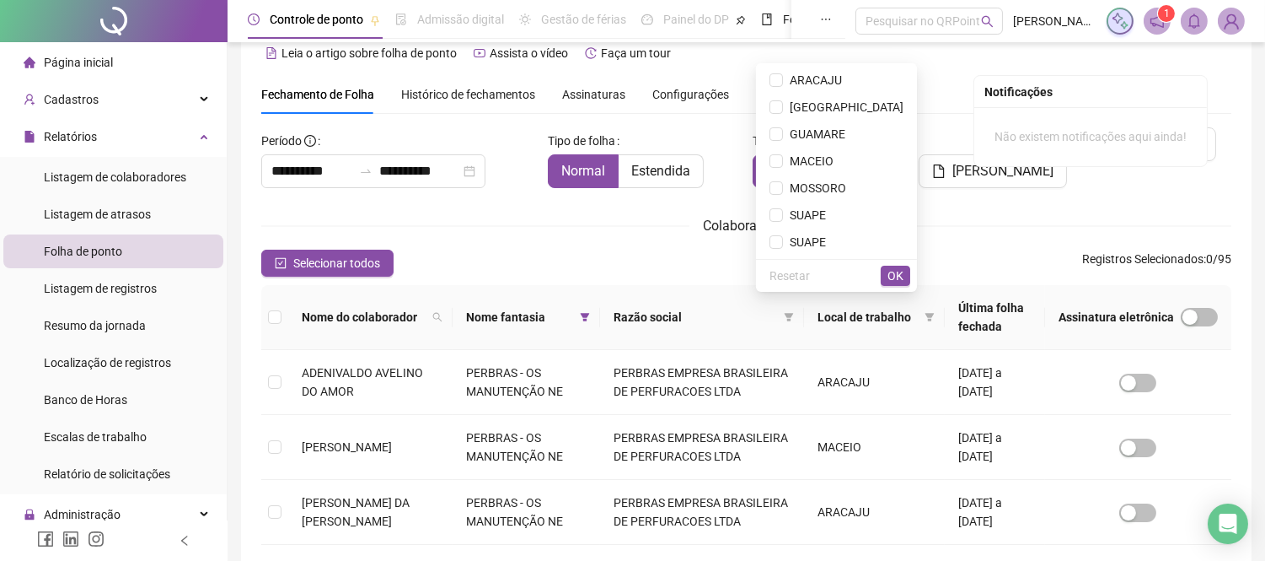
scroll to position [64, 0]
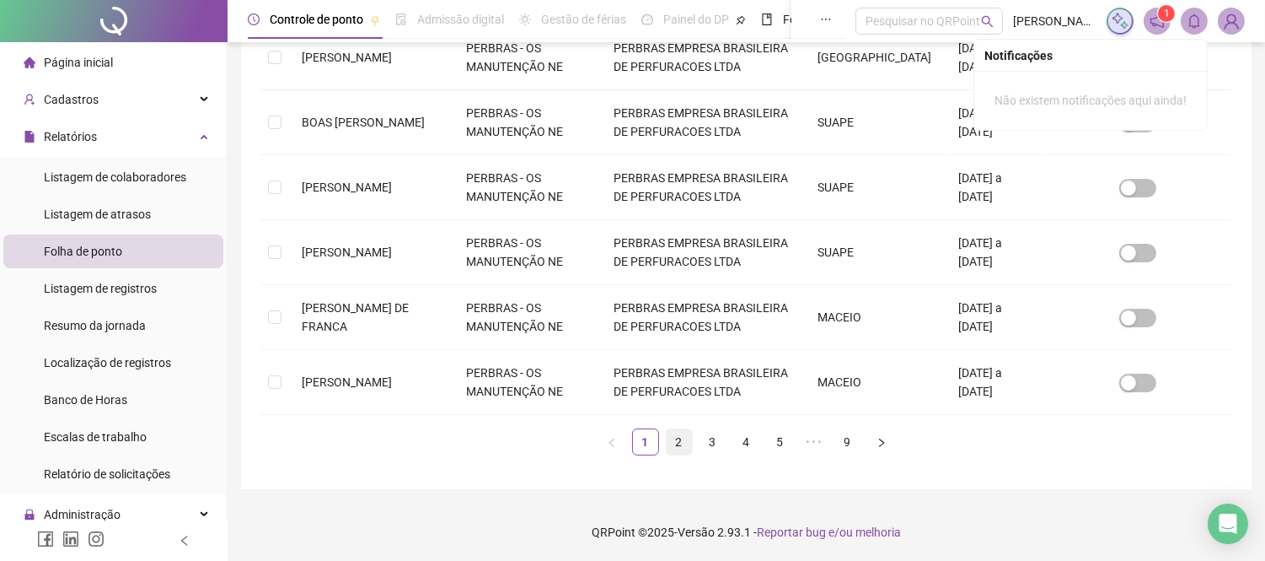
click at [688, 441] on link "2" at bounding box center [679, 441] width 25 height 25
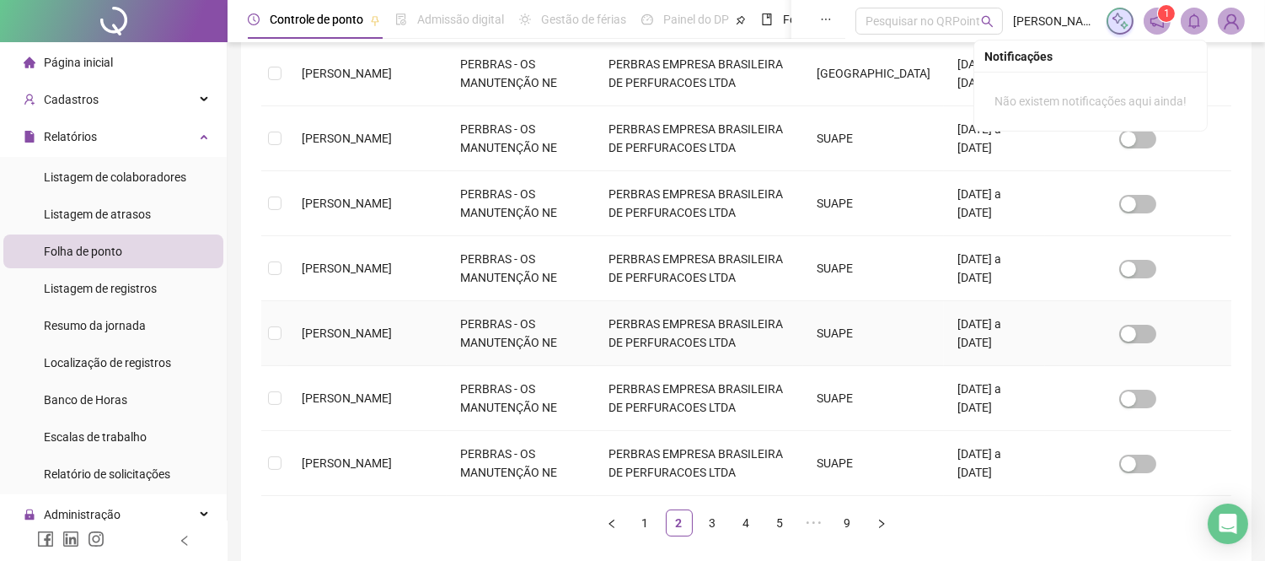
scroll to position [533, 0]
click at [721, 525] on link "3" at bounding box center [713, 520] width 25 height 25
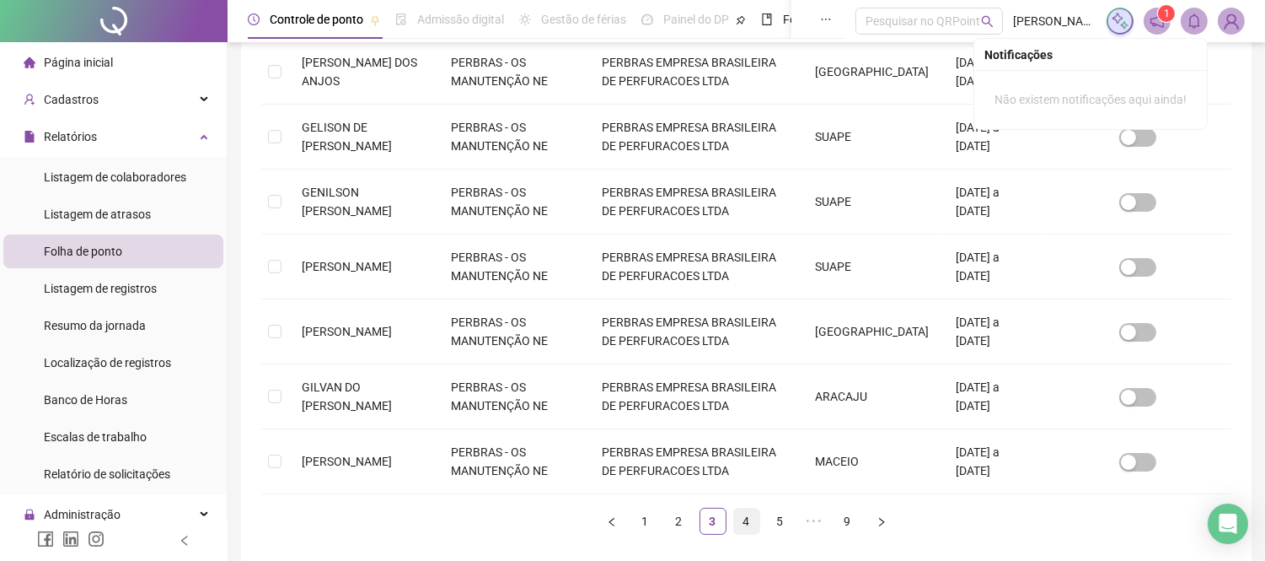
click at [754, 520] on link "4" at bounding box center [746, 520] width 25 height 25
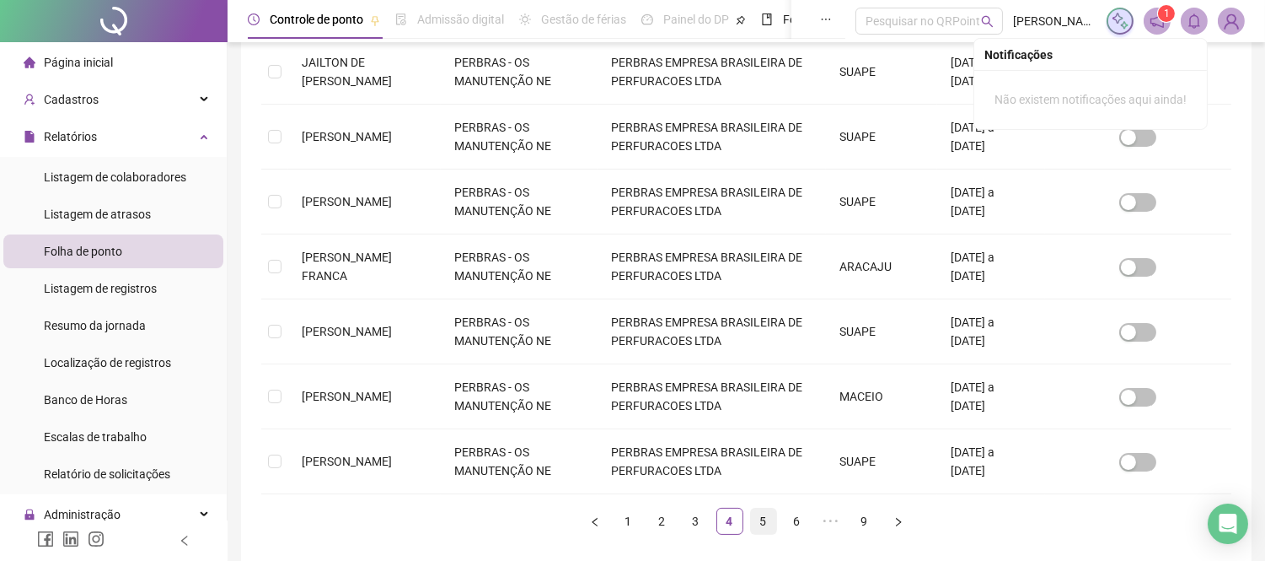
click at [769, 521] on link "5" at bounding box center [763, 520] width 25 height 25
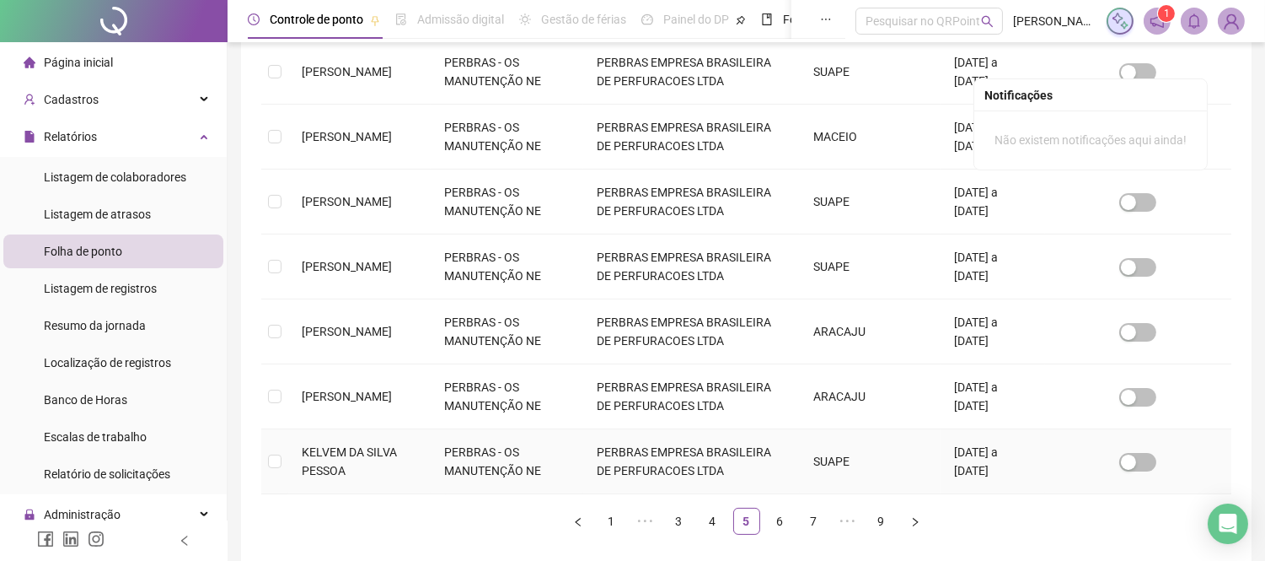
scroll to position [612, 0]
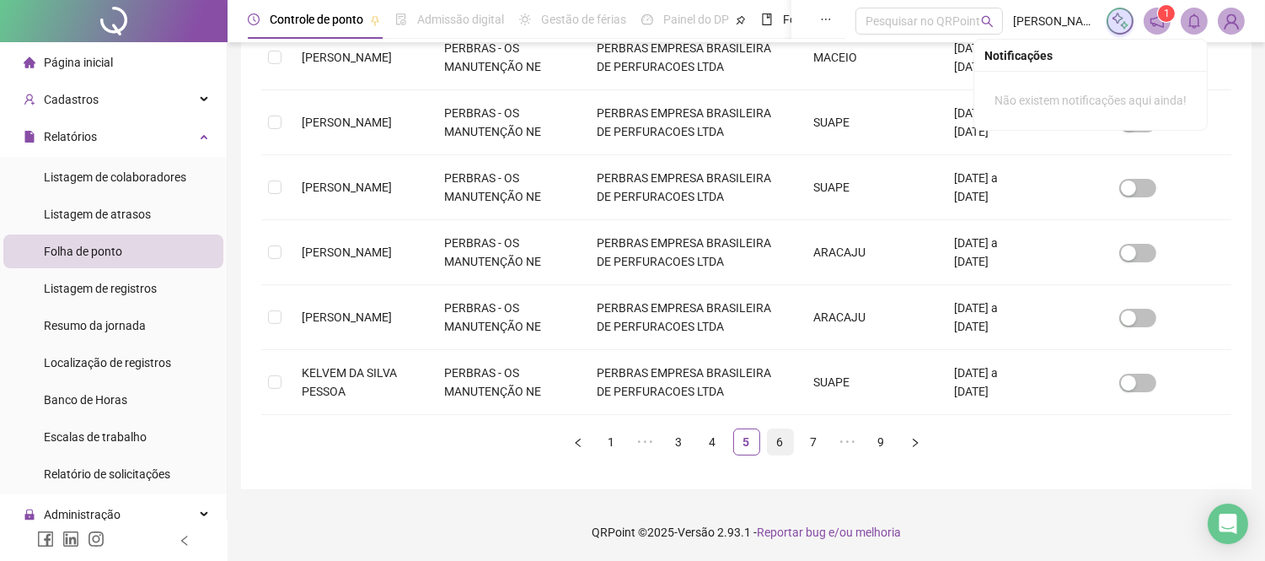
click at [785, 448] on link "6" at bounding box center [780, 441] width 25 height 25
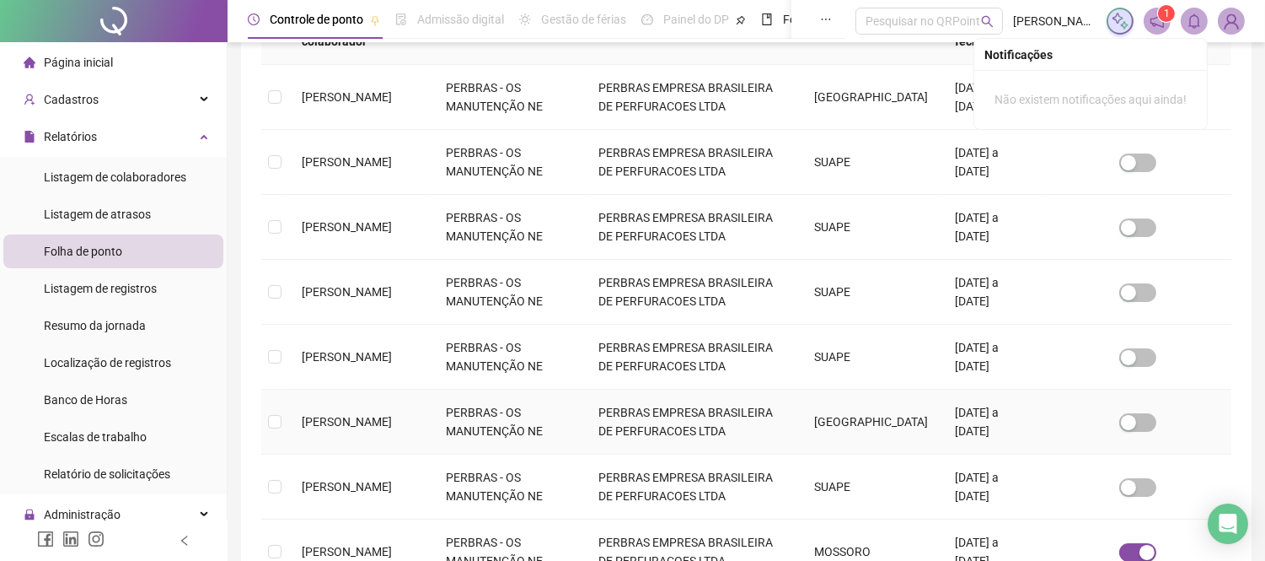
scroll to position [346, 0]
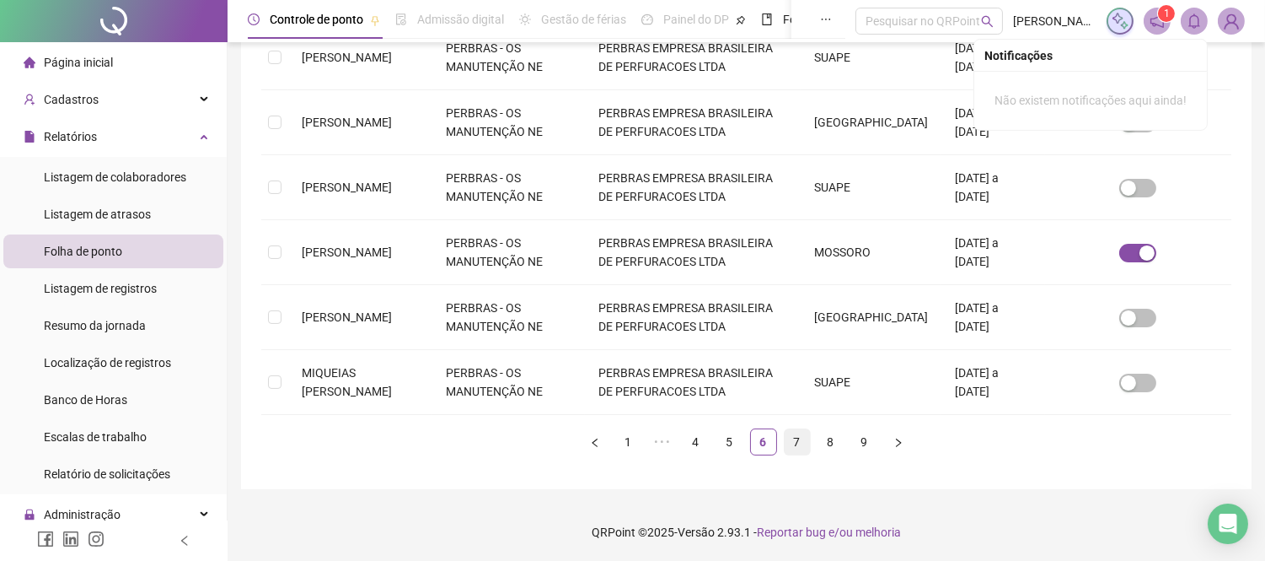
click at [802, 436] on link "7" at bounding box center [797, 441] width 25 height 25
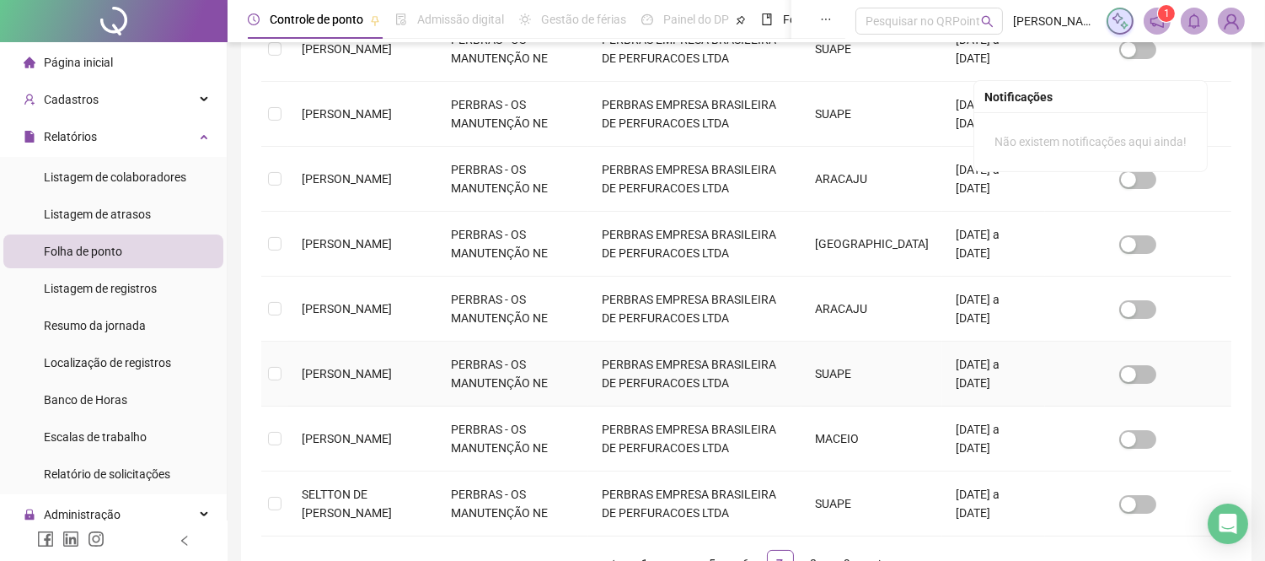
scroll to position [533, 0]
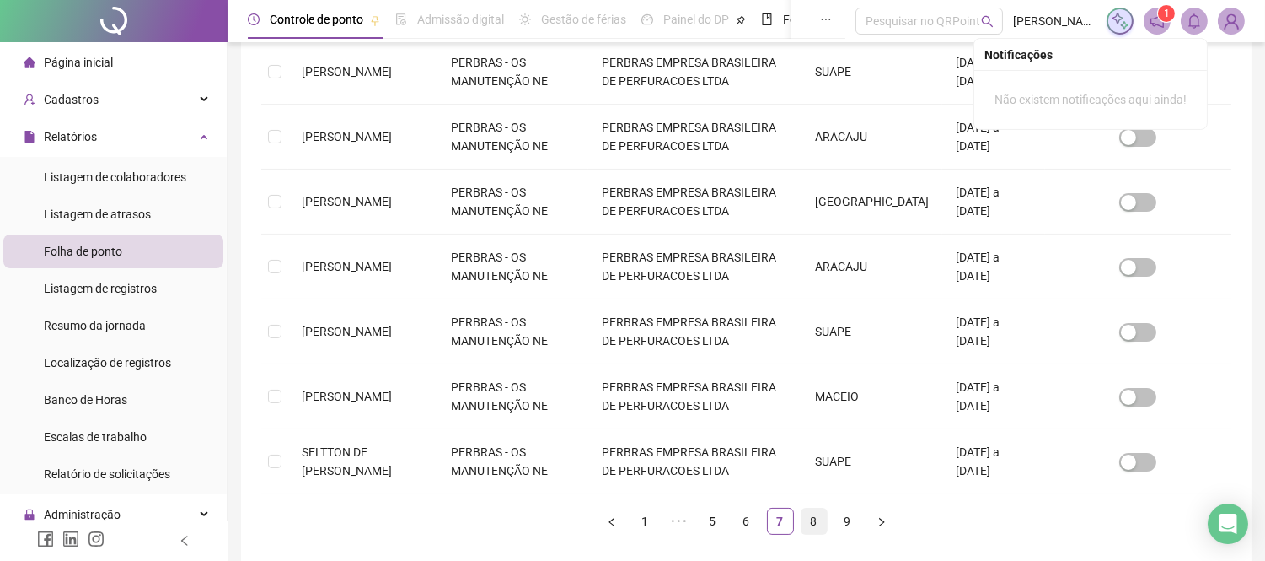
click at [821, 518] on link "8" at bounding box center [814, 520] width 25 height 25
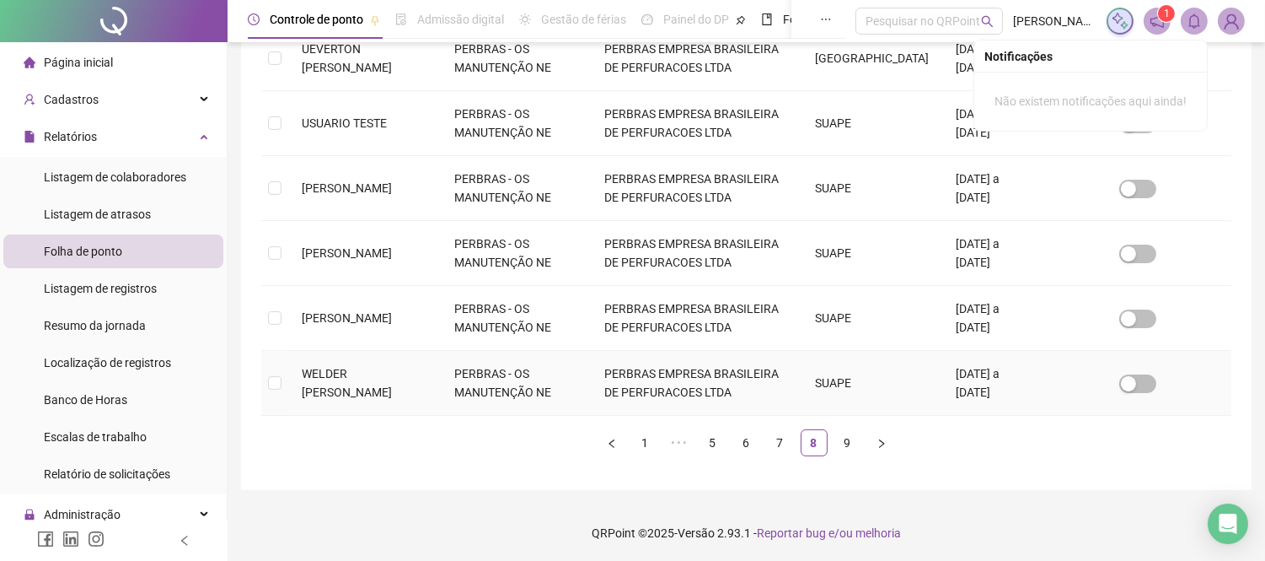
scroll to position [612, 0]
click at [845, 444] on link "9" at bounding box center [847, 441] width 25 height 25
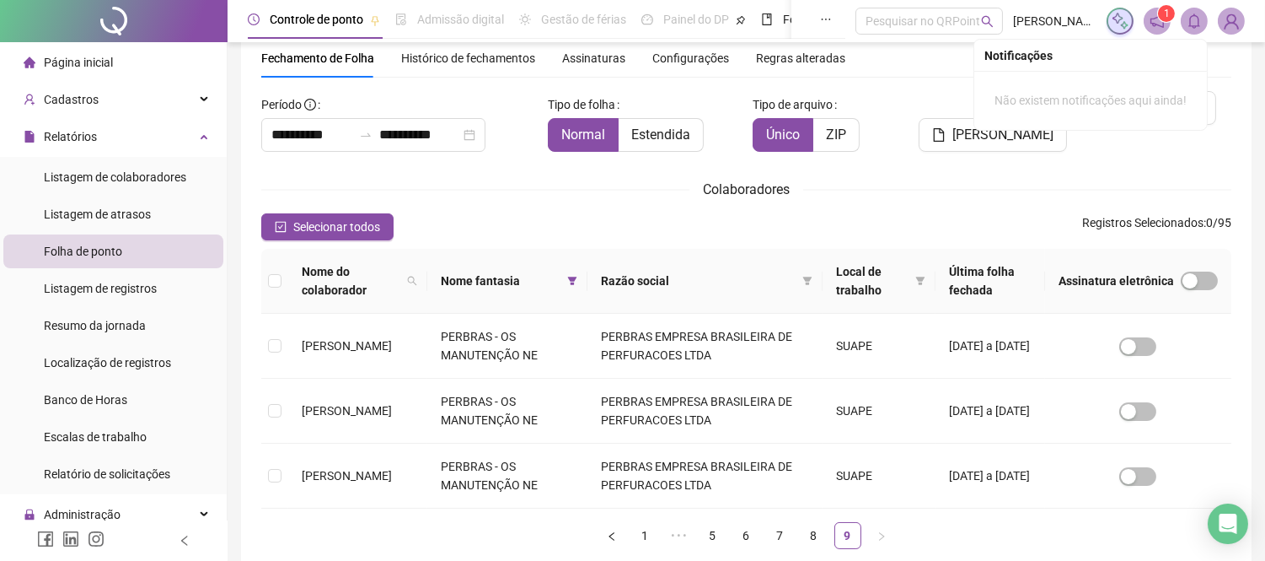
click at [414, 287] on div "Nome do colaborador" at bounding box center [358, 280] width 112 height 37
click at [417, 282] on icon "search" at bounding box center [412, 281] width 10 height 10
type input "*"
type input "*******"
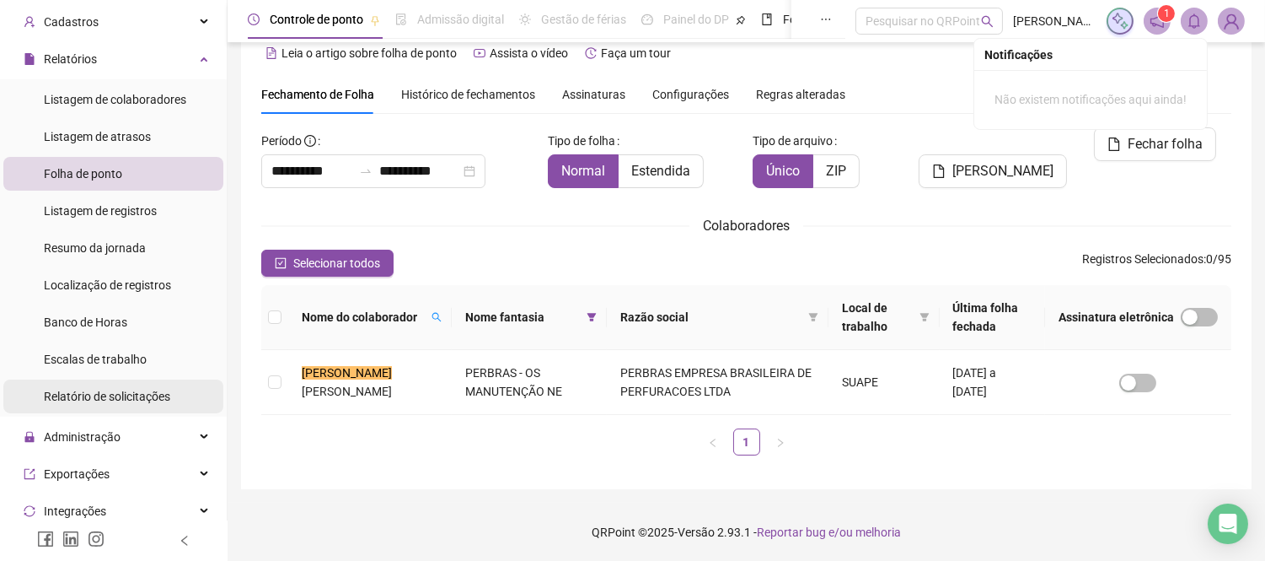
scroll to position [94, 0]
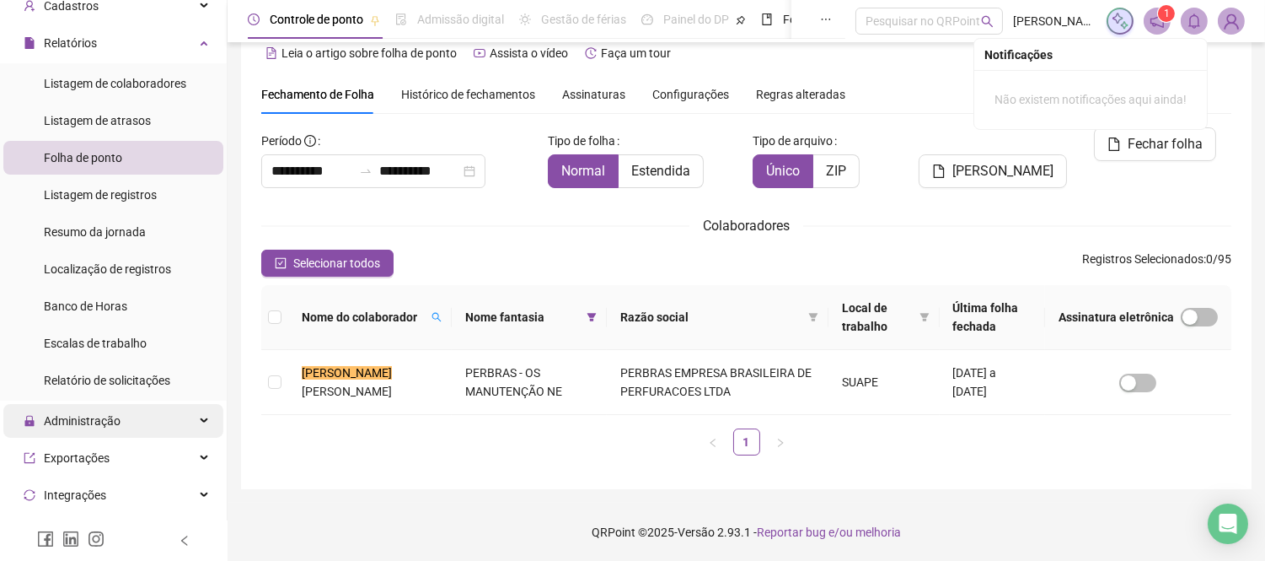
click at [103, 416] on span "Administração" at bounding box center [82, 420] width 77 height 13
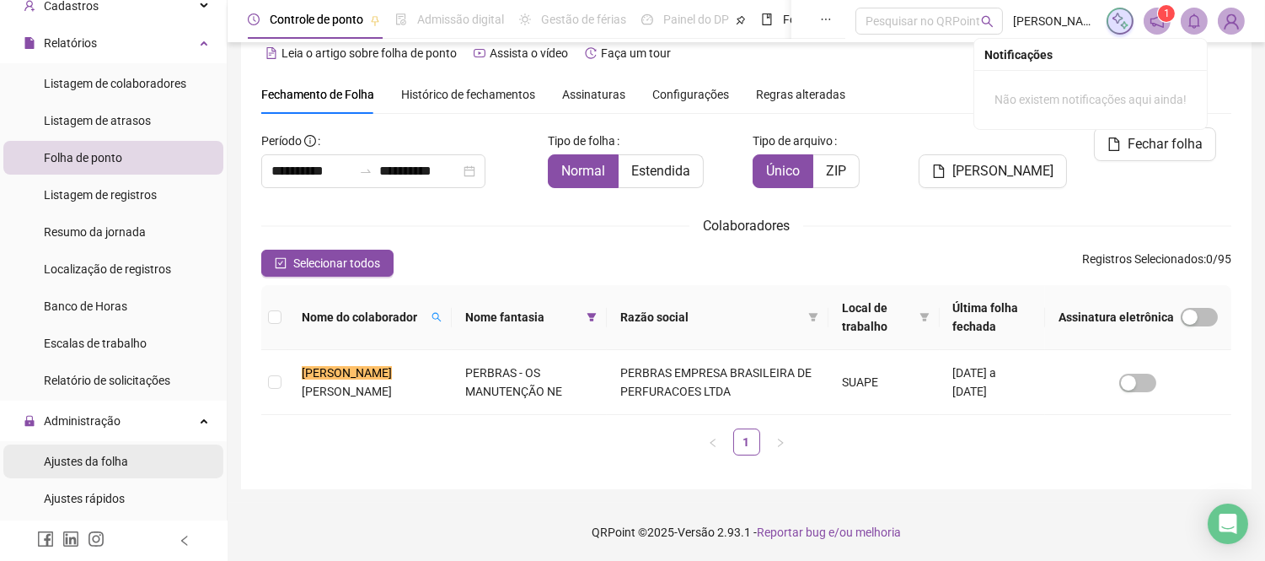
click at [90, 462] on span "Ajustes da folha" at bounding box center [86, 460] width 84 height 13
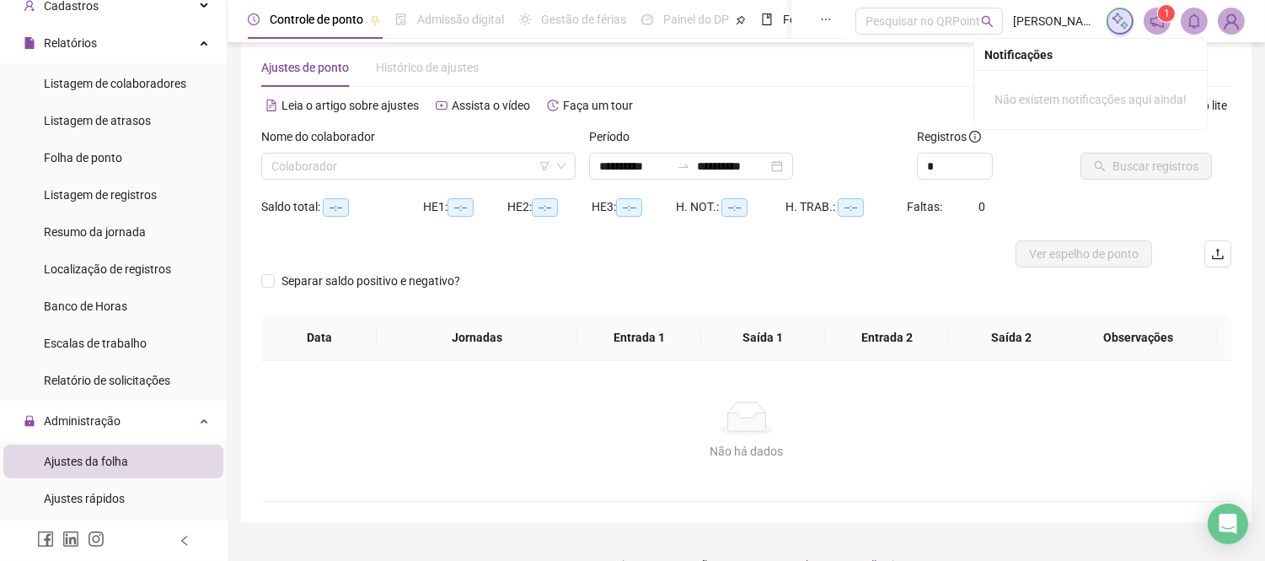
type input "**********"
click at [80, 462] on span "Ajustes da folha" at bounding box center [86, 460] width 84 height 13
click at [77, 496] on span "Ajustes rápidos" at bounding box center [84, 497] width 81 height 13
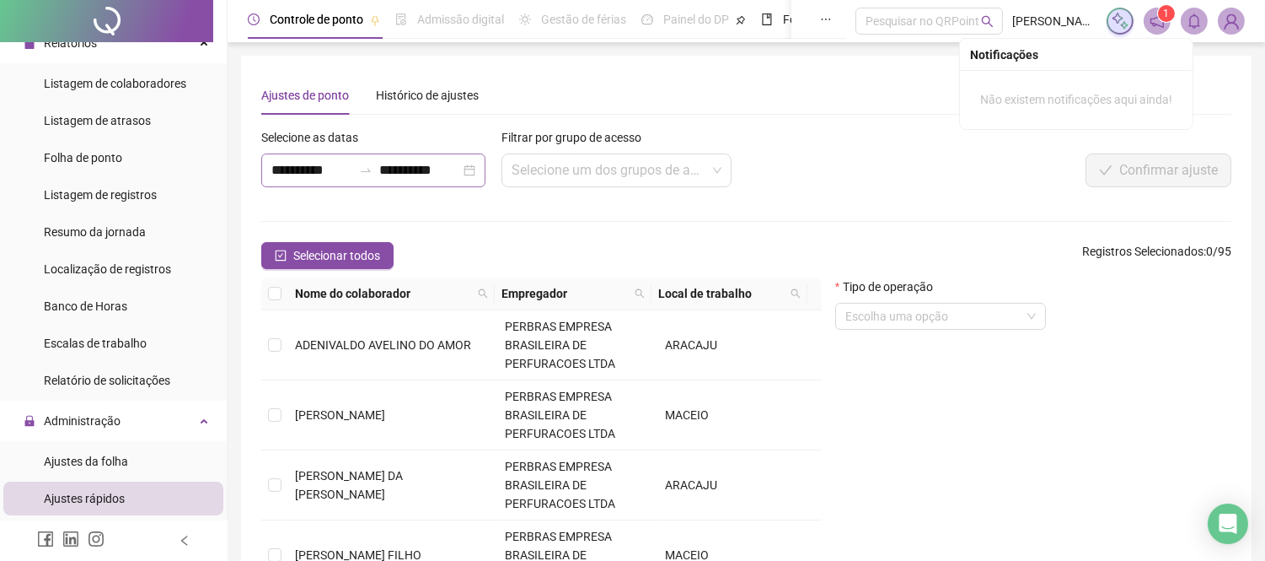
click at [368, 158] on div "**********" at bounding box center [373, 170] width 224 height 34
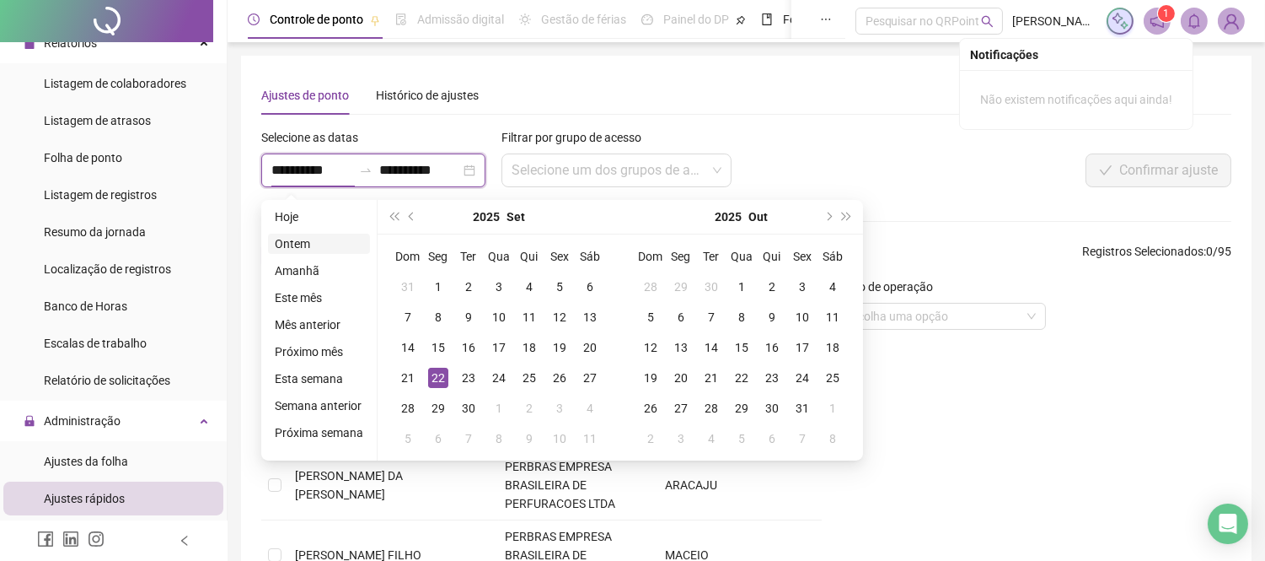
type input "**********"
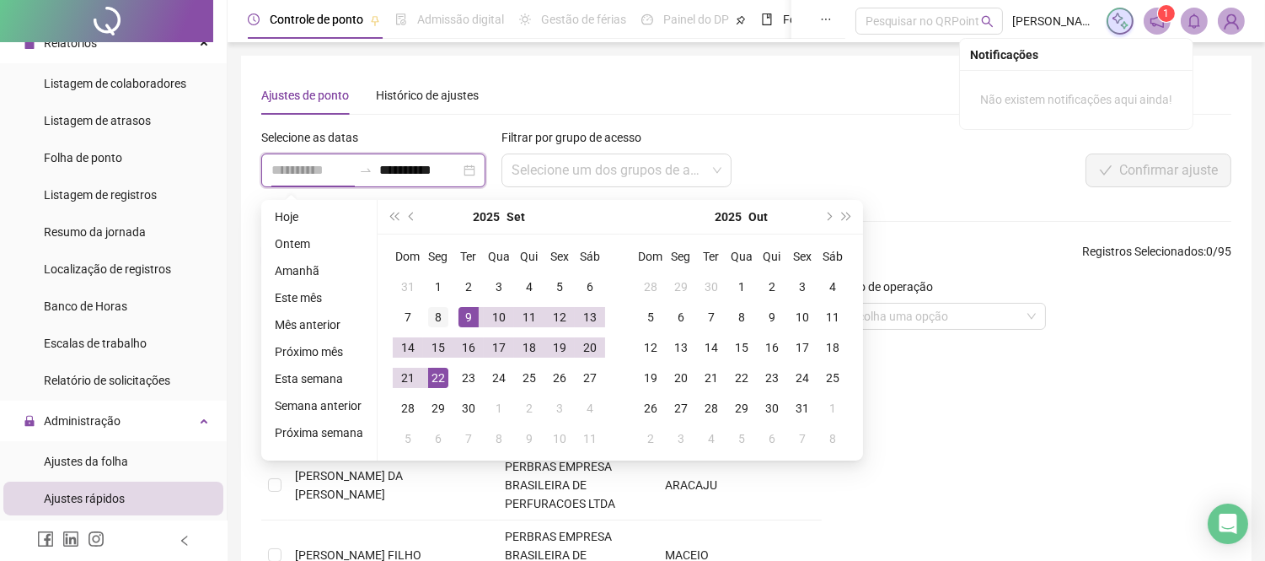
type input "**********"
click at [431, 321] on div "8" at bounding box center [438, 317] width 20 height 20
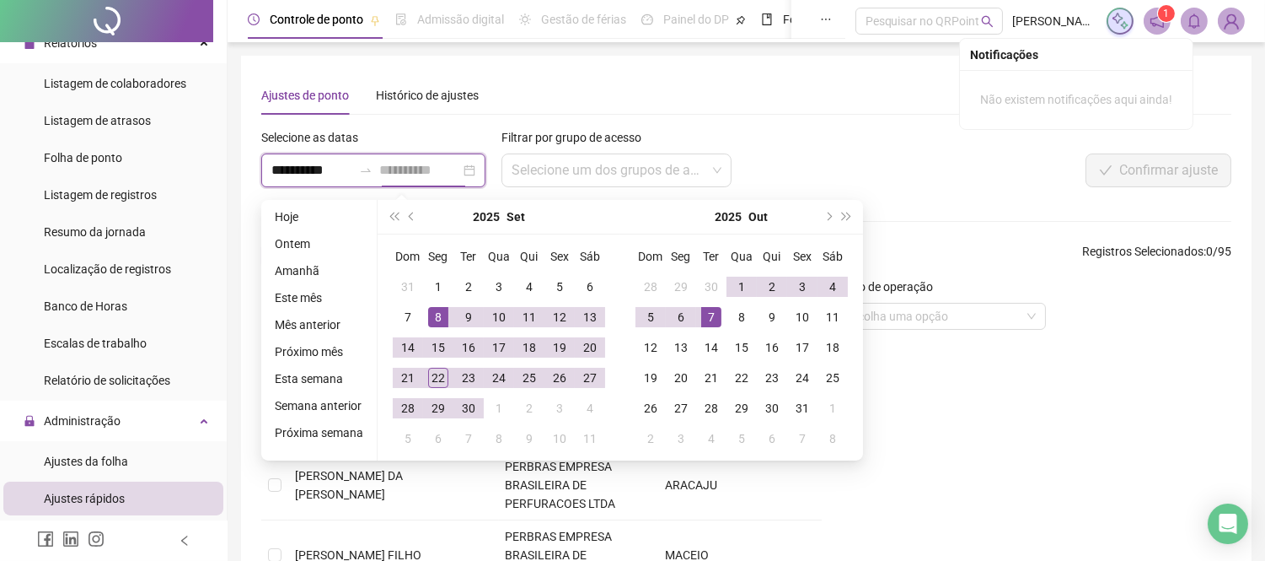
type input "**********"
click at [706, 317] on div "7" at bounding box center [711, 317] width 20 height 20
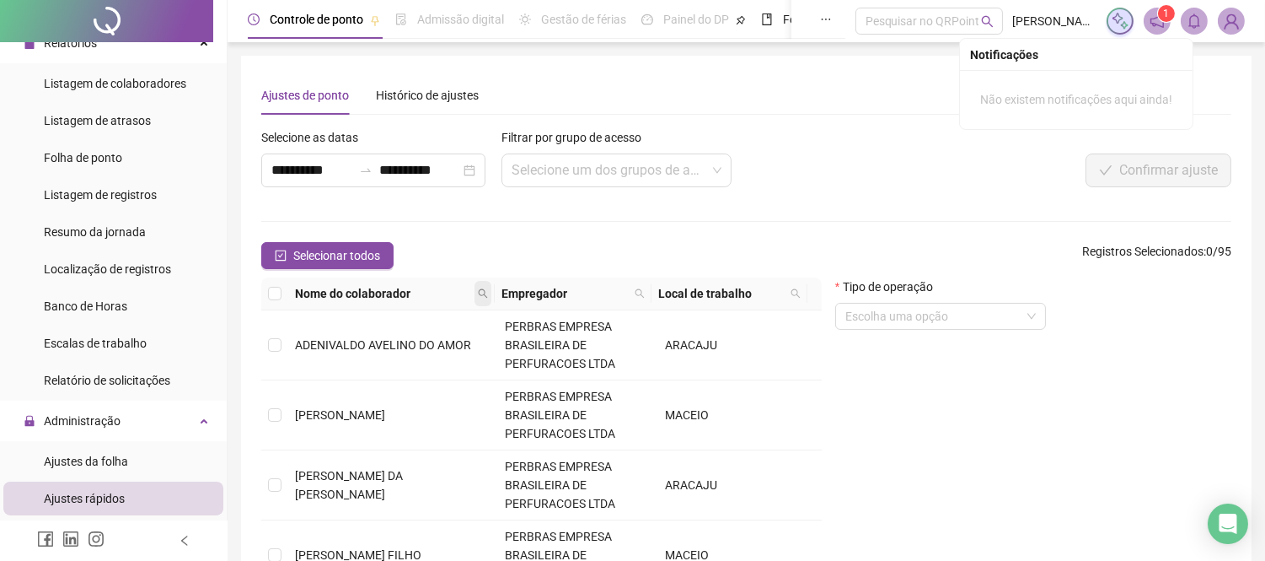
click at [478, 296] on icon "search" at bounding box center [483, 293] width 10 height 10
type input "*******"
click at [366, 357] on span "Buscar" at bounding box center [380, 353] width 37 height 19
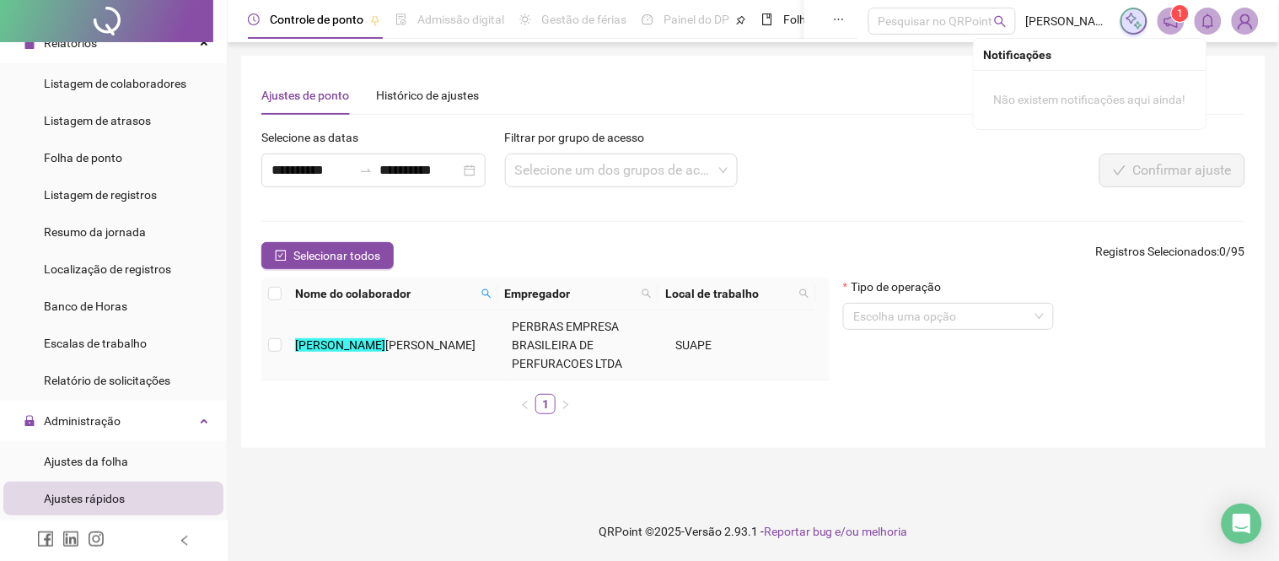
click at [285, 341] on td at bounding box center [274, 345] width 27 height 70
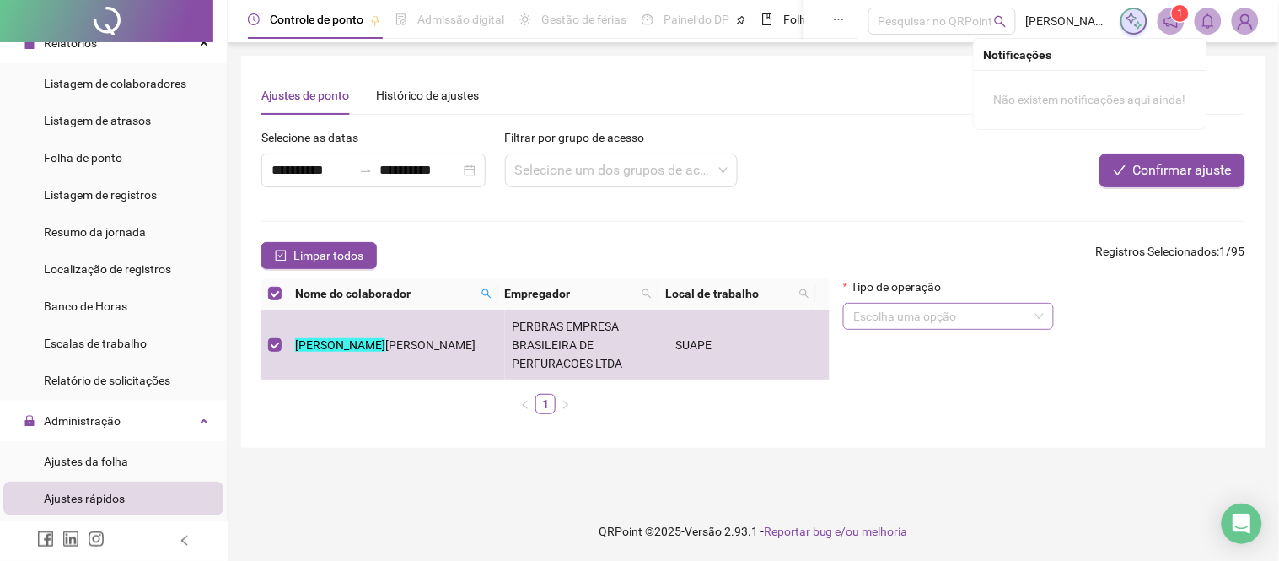
click at [912, 319] on input "search" at bounding box center [940, 315] width 175 height 25
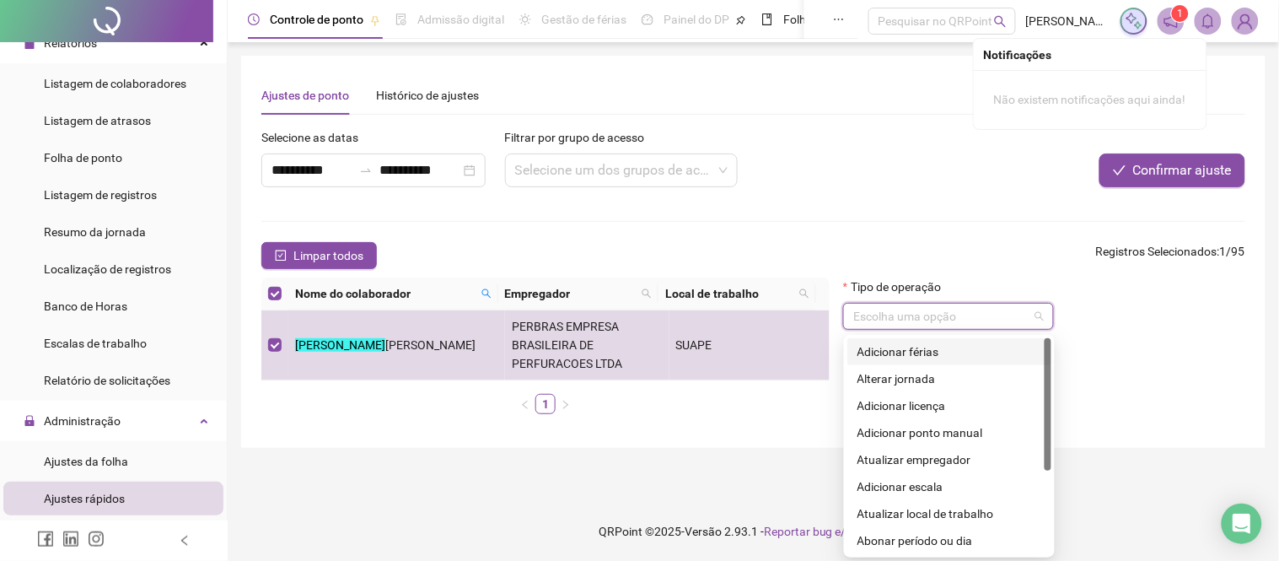
click at [929, 352] on div "Adicionar férias" at bounding box center [949, 351] width 184 height 19
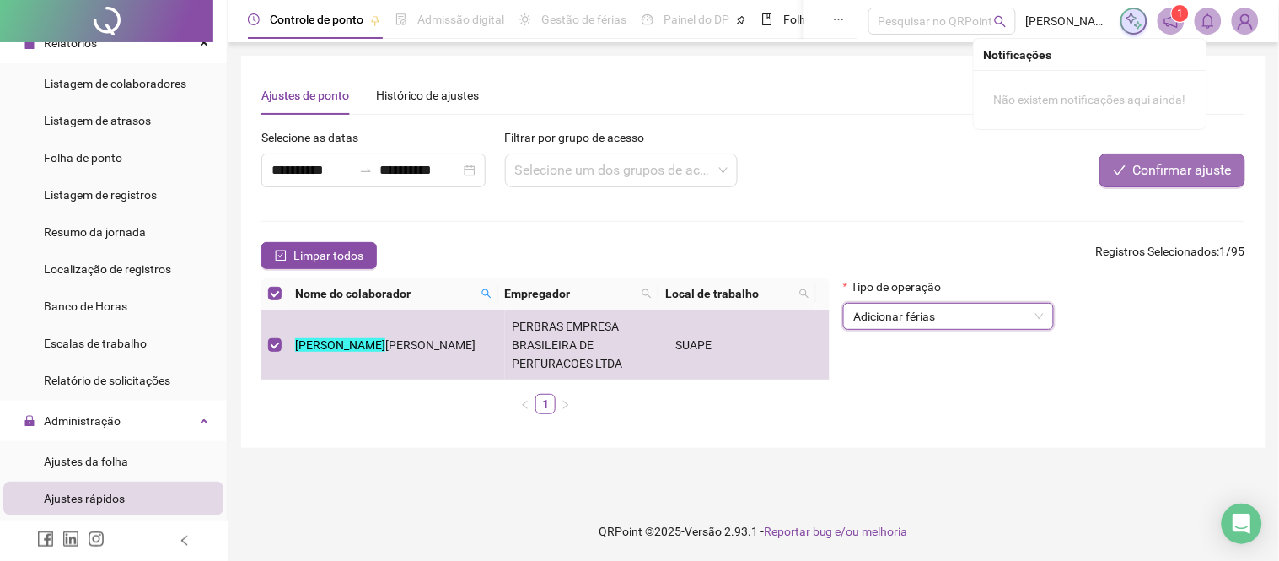
click at [1161, 169] on span "Confirmar ajuste" at bounding box center [1182, 170] width 99 height 20
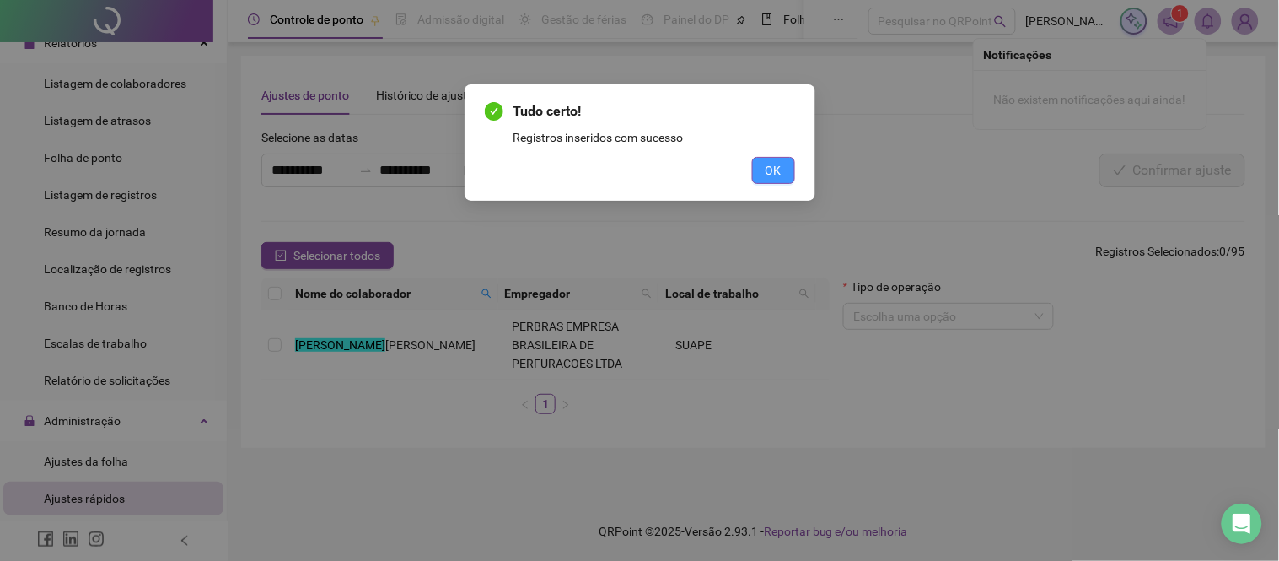
click at [771, 165] on span "OK" at bounding box center [773, 170] width 16 height 19
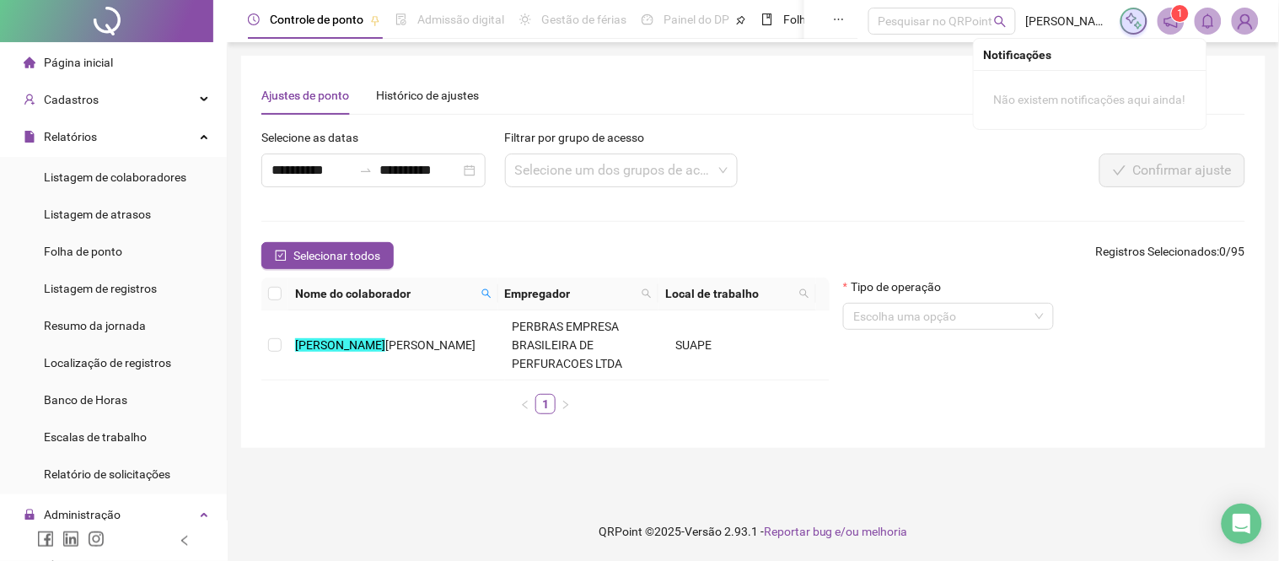
click at [150, 59] on li "Página inicial" at bounding box center [113, 63] width 220 height 34
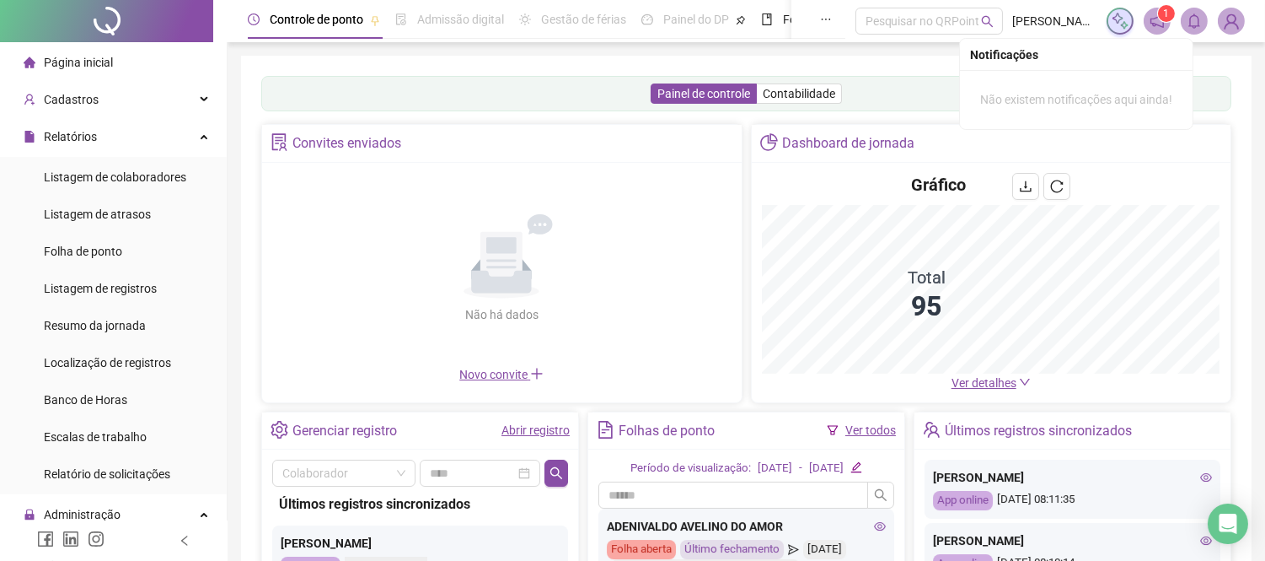
click at [1005, 380] on span "Ver detalhes" at bounding box center [984, 382] width 65 height 13
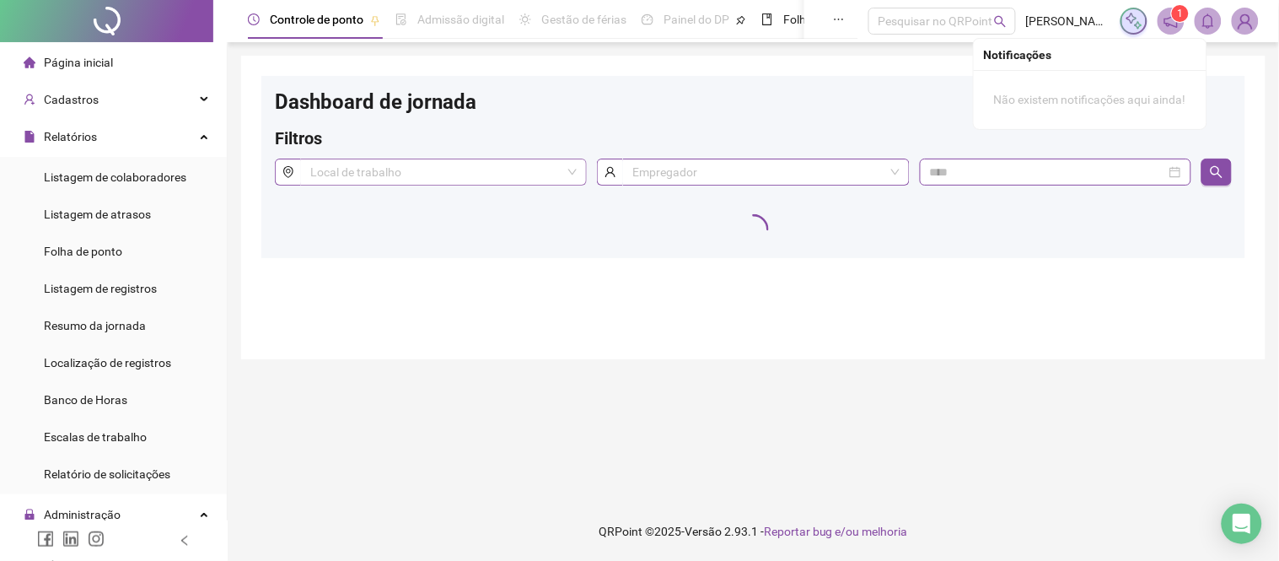
click at [500, 174] on input "search" at bounding box center [435, 171] width 251 height 25
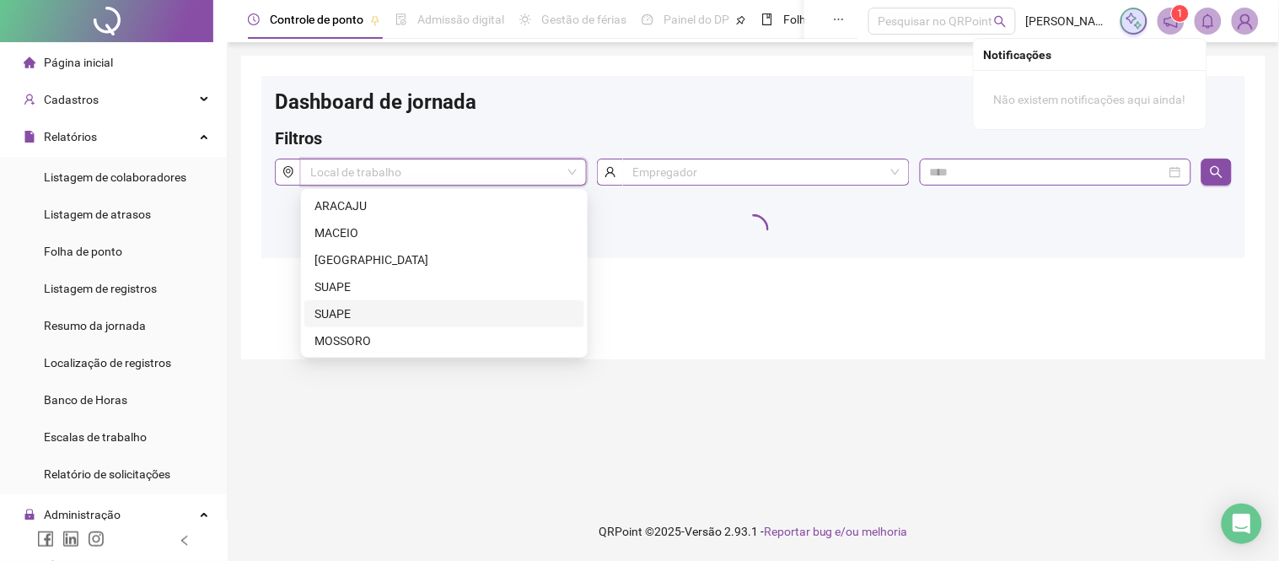
click at [349, 317] on div "SUAPE" at bounding box center [444, 313] width 260 height 19
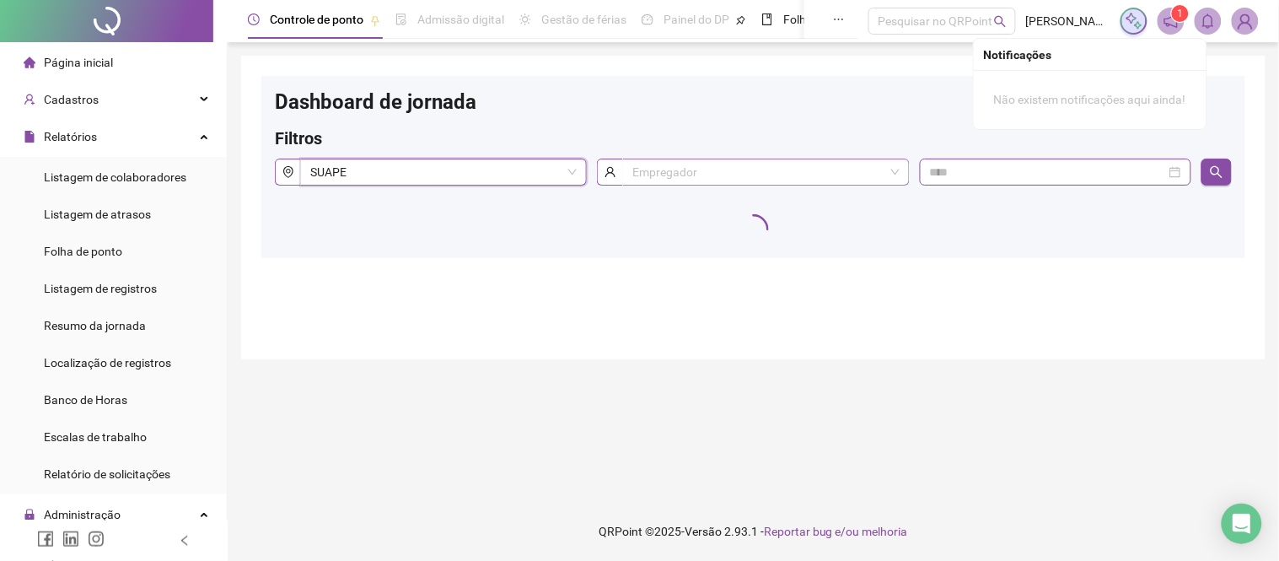
click at [636, 178] on input "search" at bounding box center [757, 171] width 251 height 25
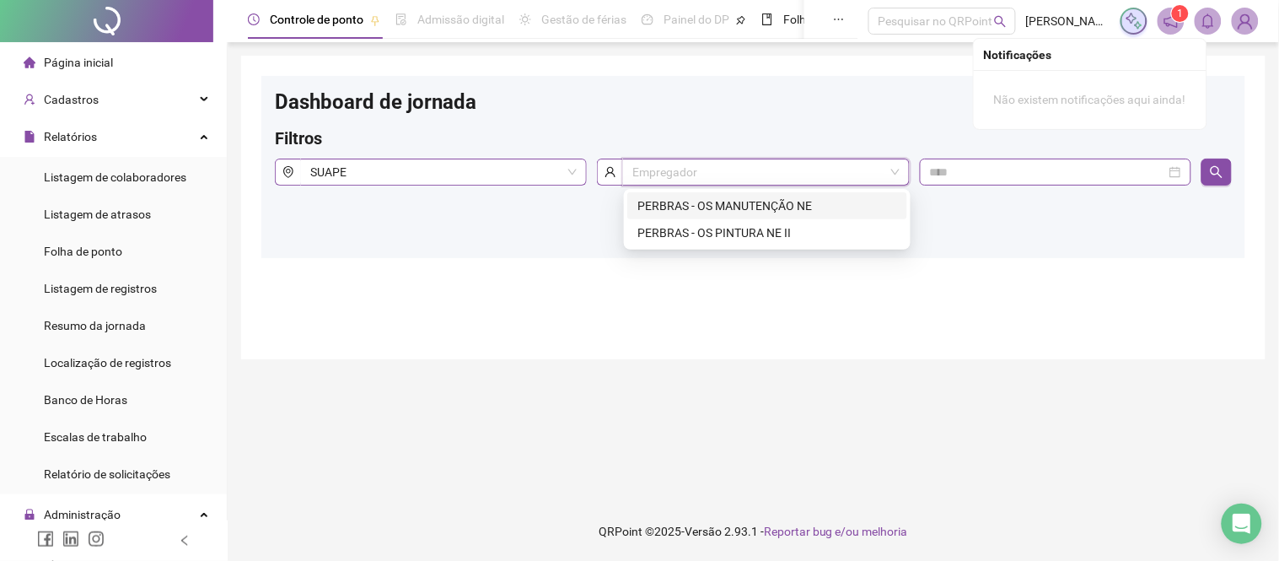
click at [701, 201] on div "PERBRAS - OS MANUTENÇÃO NE" at bounding box center [767, 205] width 260 height 19
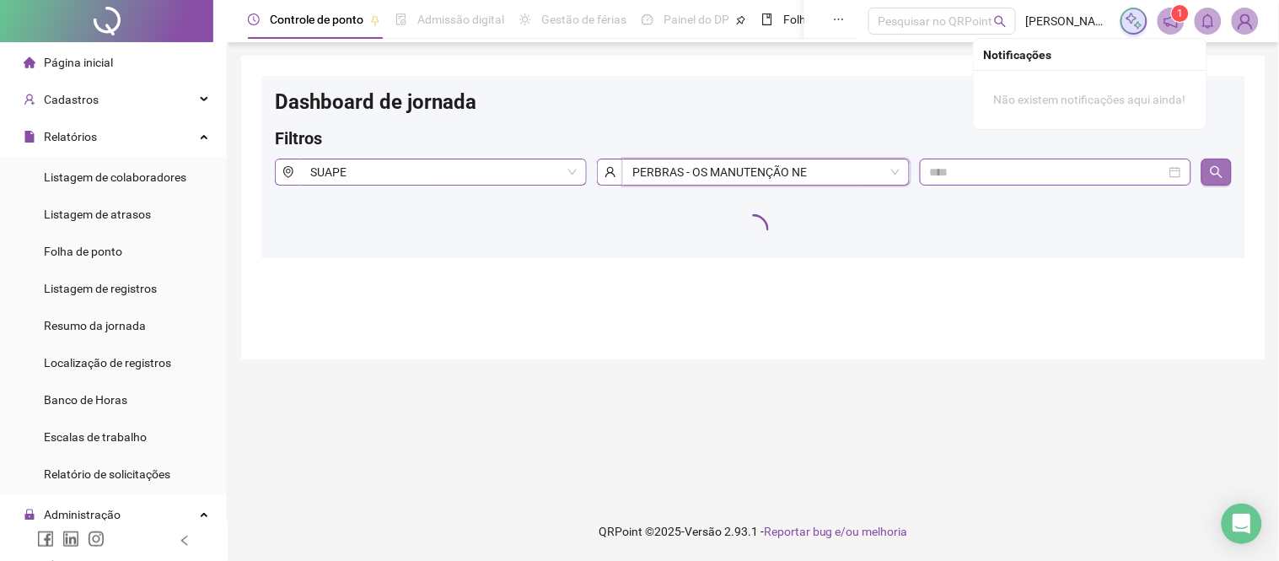
click at [1216, 175] on icon "search" at bounding box center [1216, 171] width 13 height 13
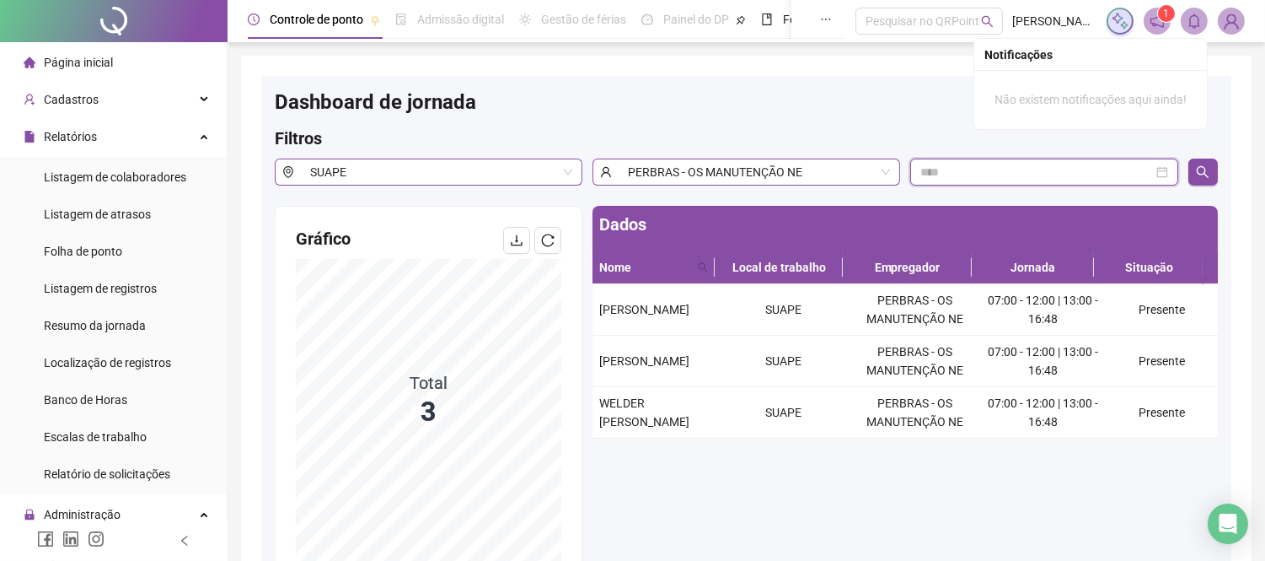
click at [944, 170] on input at bounding box center [1037, 172] width 233 height 19
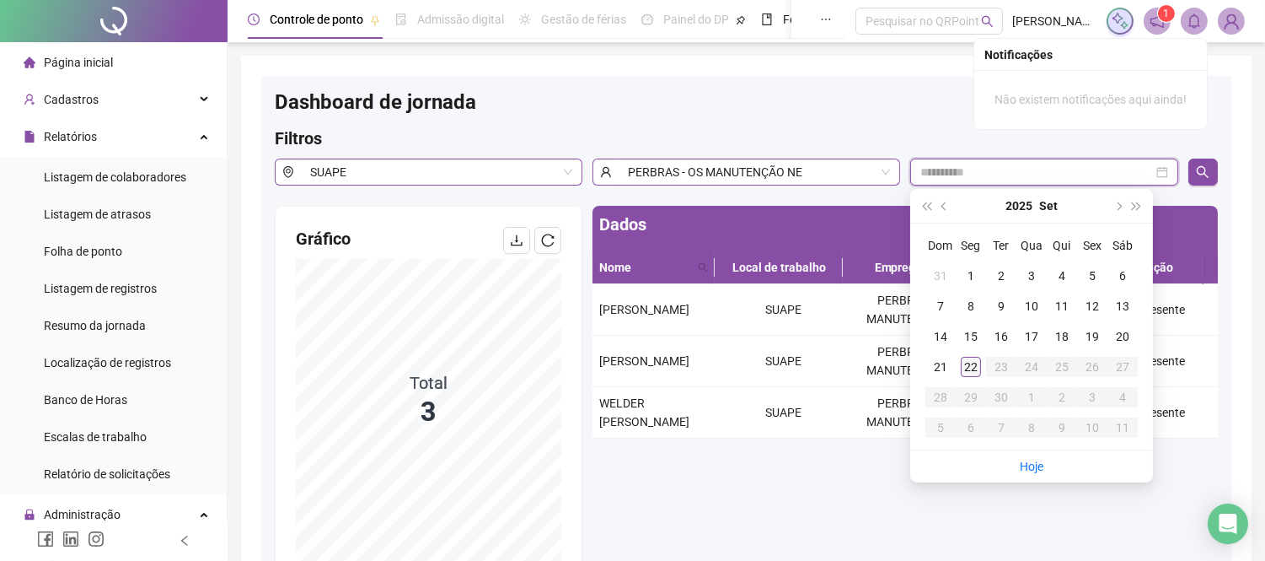
type input "**********"
click at [969, 357] on div "22" at bounding box center [971, 367] width 20 height 20
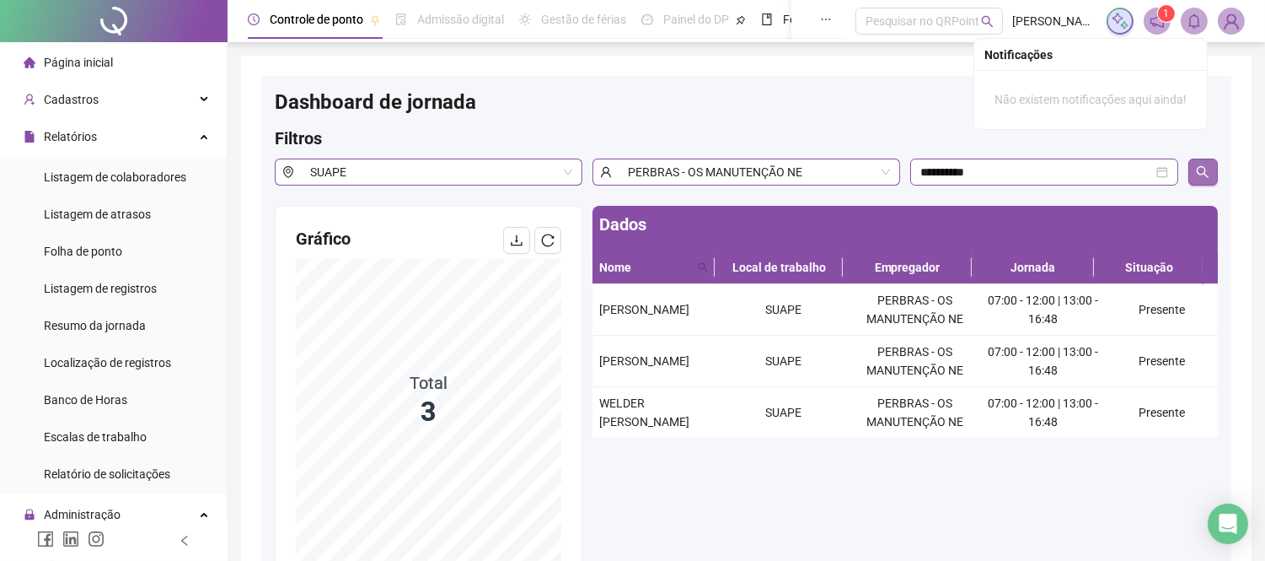
click at [1194, 169] on button "button" at bounding box center [1204, 171] width 30 height 27
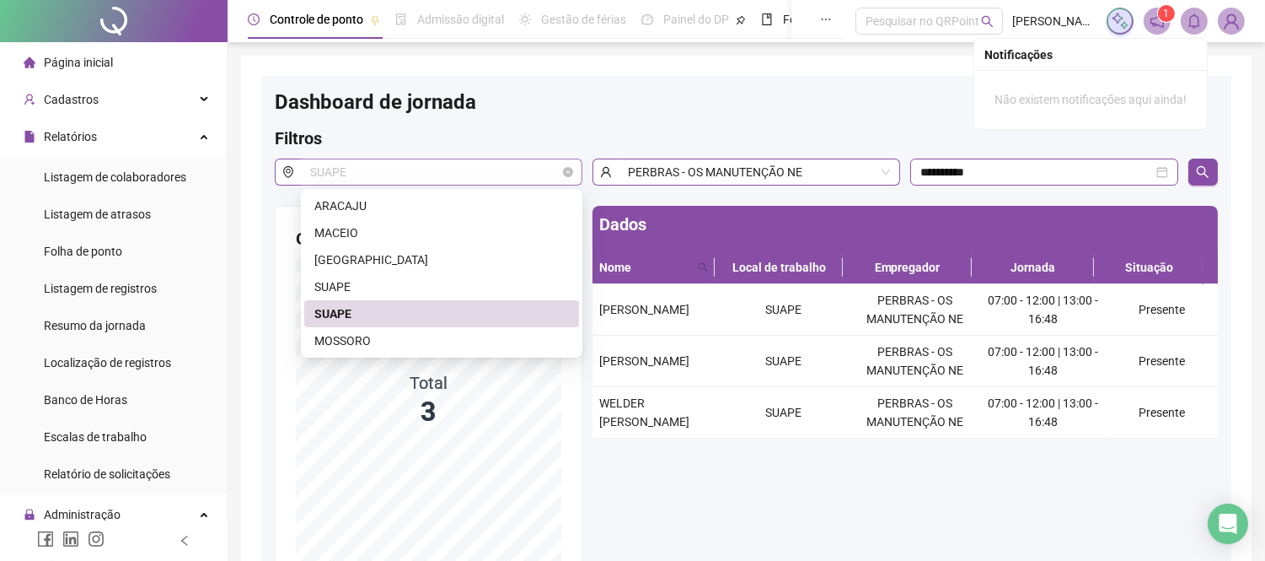
click at [486, 181] on span "SUAPE" at bounding box center [441, 171] width 262 height 25
click at [388, 278] on div "SUAPE" at bounding box center [441, 286] width 255 height 19
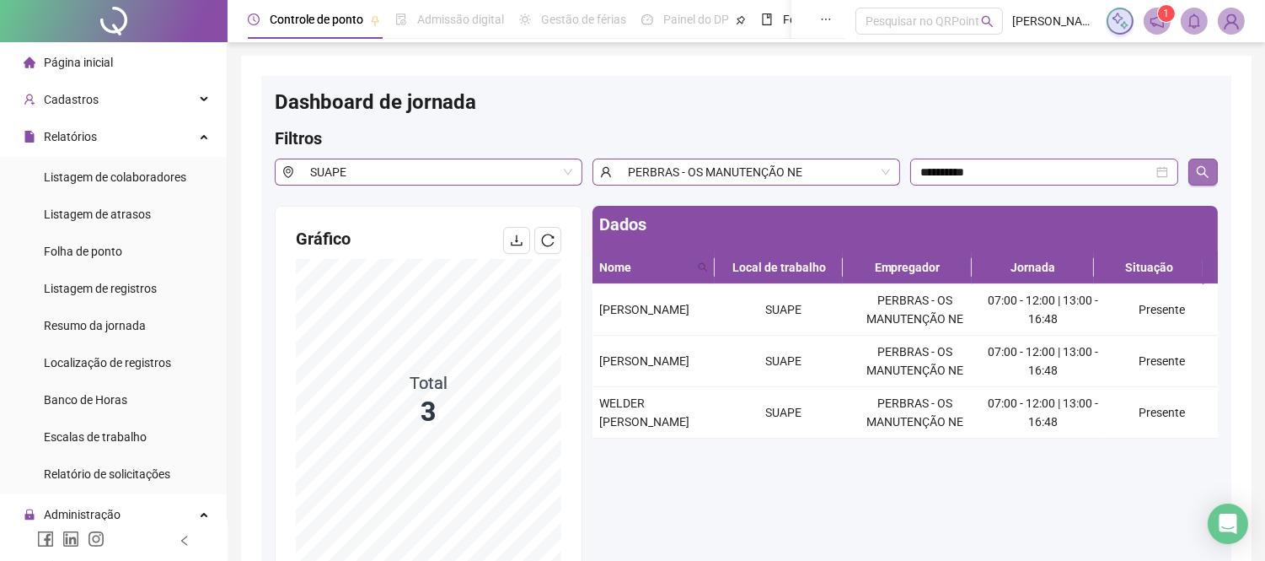
click at [1209, 172] on icon "search" at bounding box center [1202, 171] width 13 height 13
click at [577, 164] on div "SUAPE" at bounding box center [442, 171] width 282 height 27
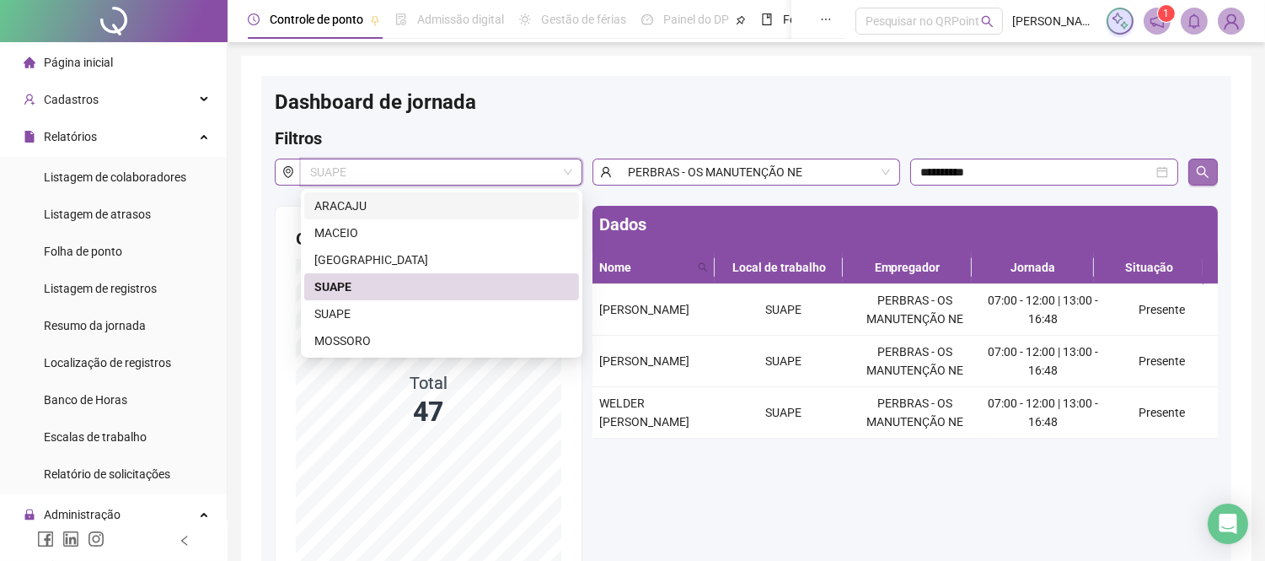
click at [1198, 169] on icon "search" at bounding box center [1203, 172] width 12 height 12
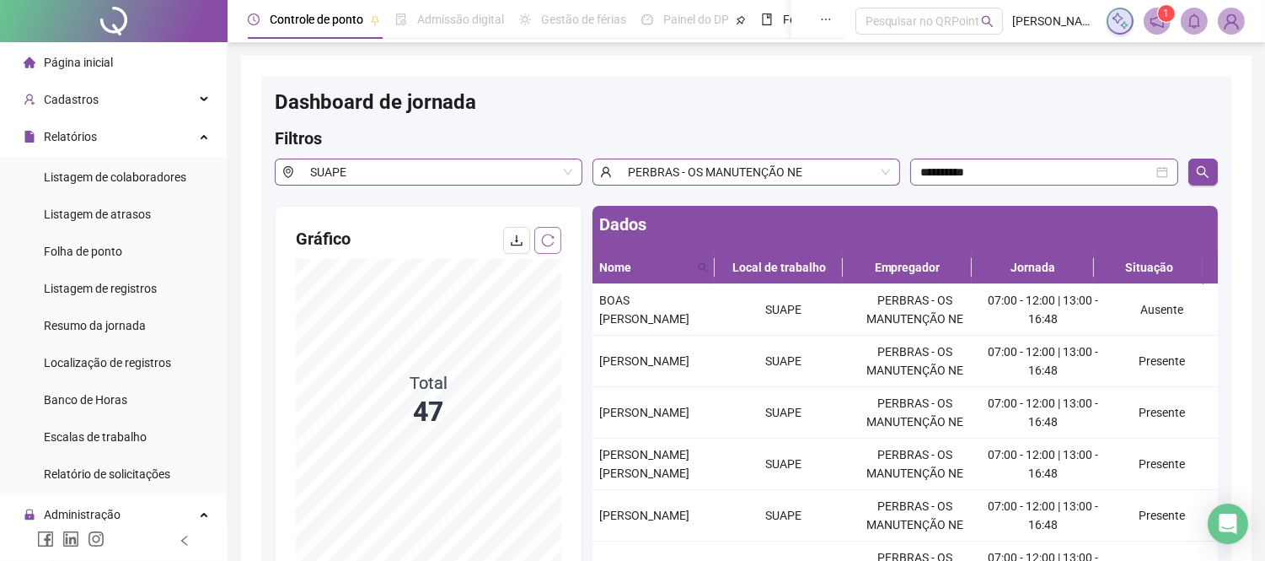
click at [551, 239] on icon "reload" at bounding box center [547, 240] width 13 height 13
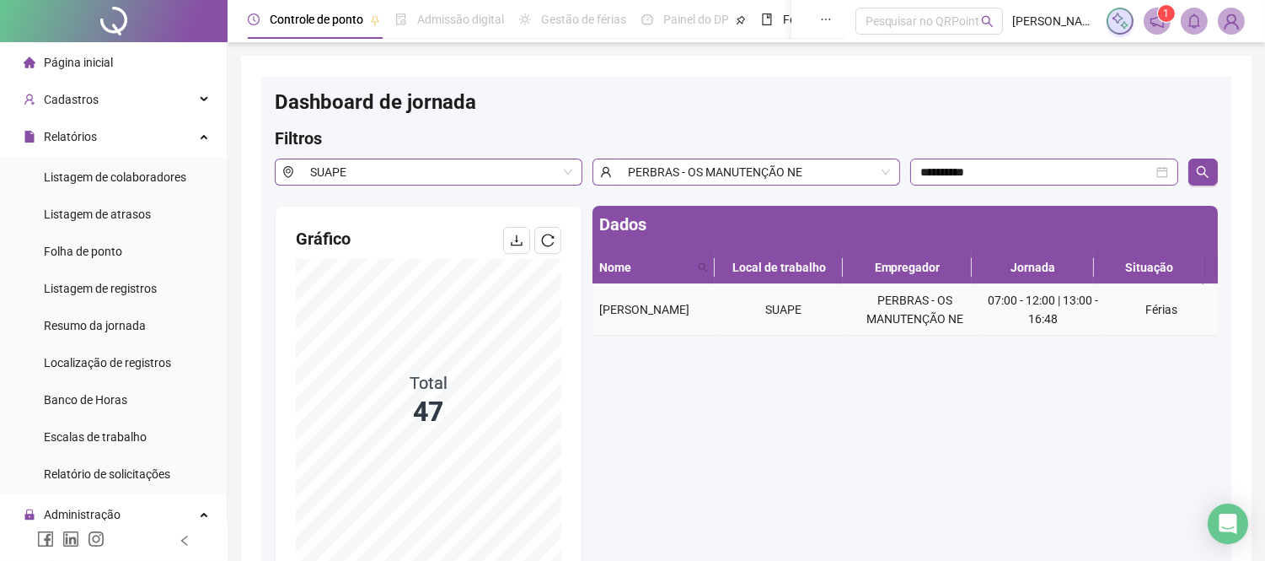
click at [1108, 308] on td "Férias" at bounding box center [1161, 309] width 113 height 51
click at [554, 239] on icon "reload" at bounding box center [547, 240] width 13 height 13
click at [170, 133] on div "Relatórios" at bounding box center [113, 137] width 220 height 34
click at [162, 170] on div "Administração" at bounding box center [113, 174] width 220 height 34
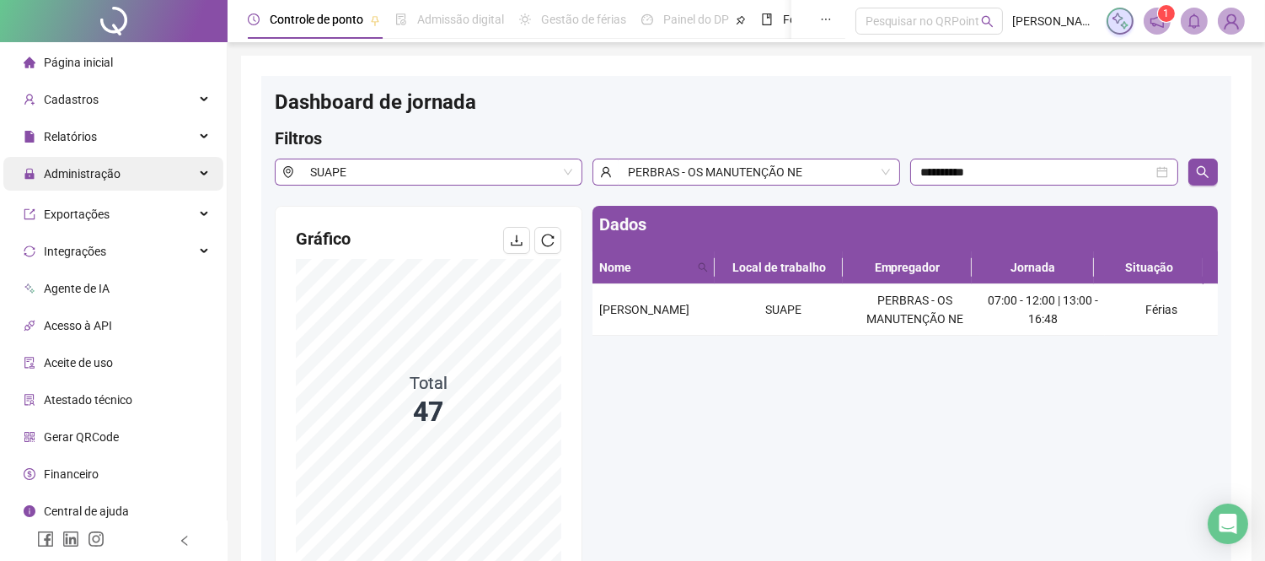
click at [162, 170] on div "Administração" at bounding box center [113, 174] width 220 height 34
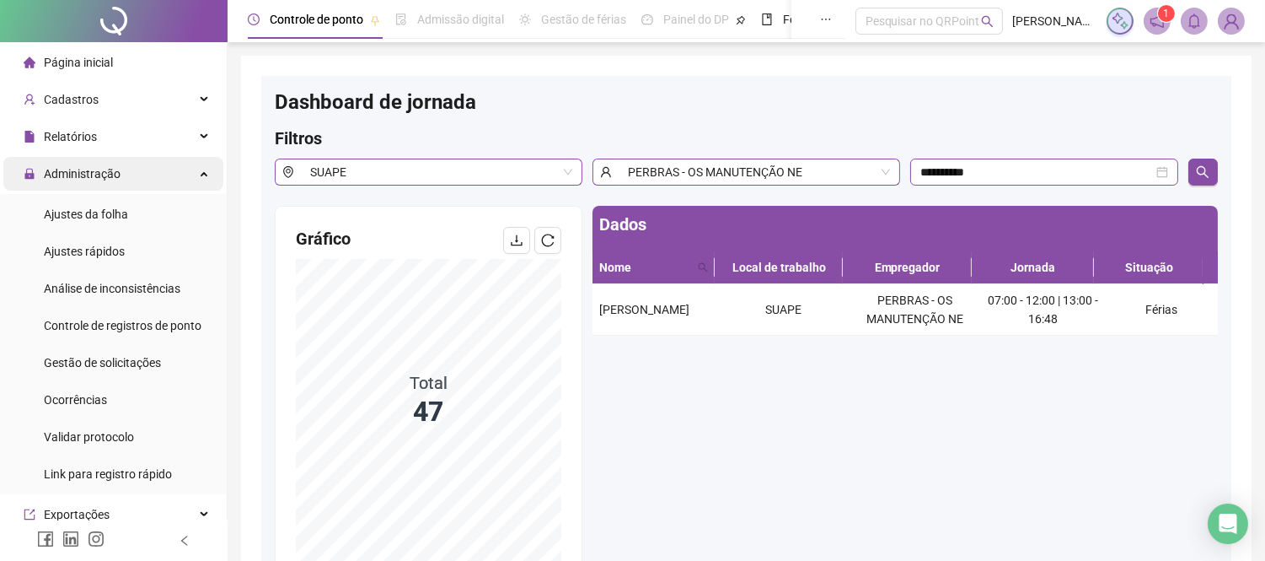
click at [162, 170] on div "Administração" at bounding box center [113, 174] width 220 height 34
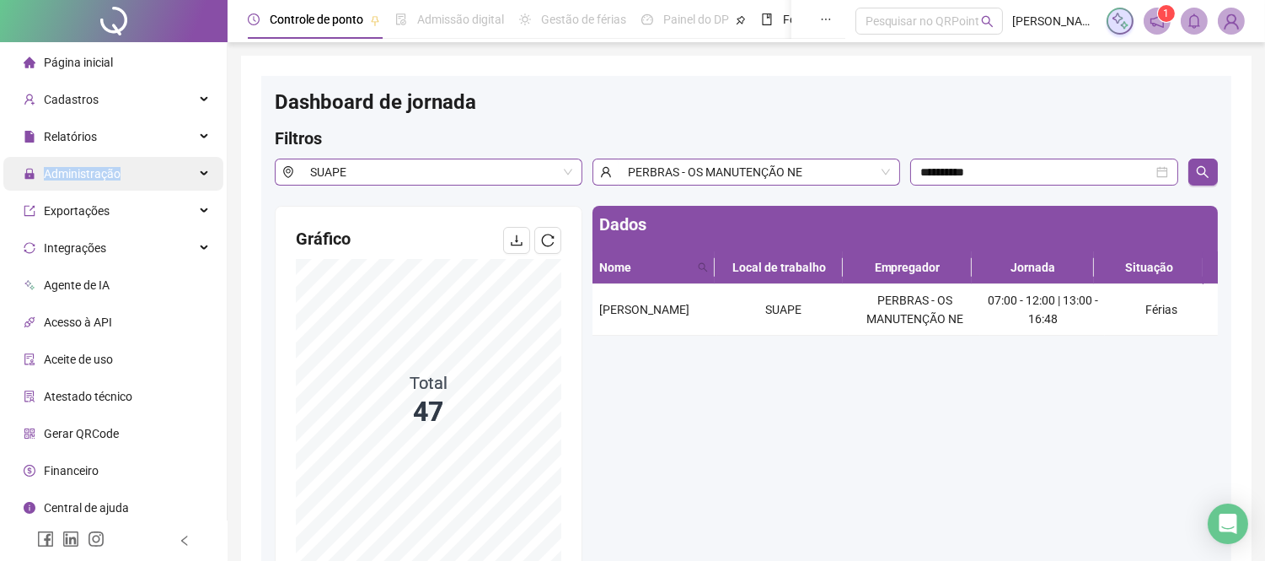
click at [162, 170] on div "Administração" at bounding box center [113, 174] width 220 height 34
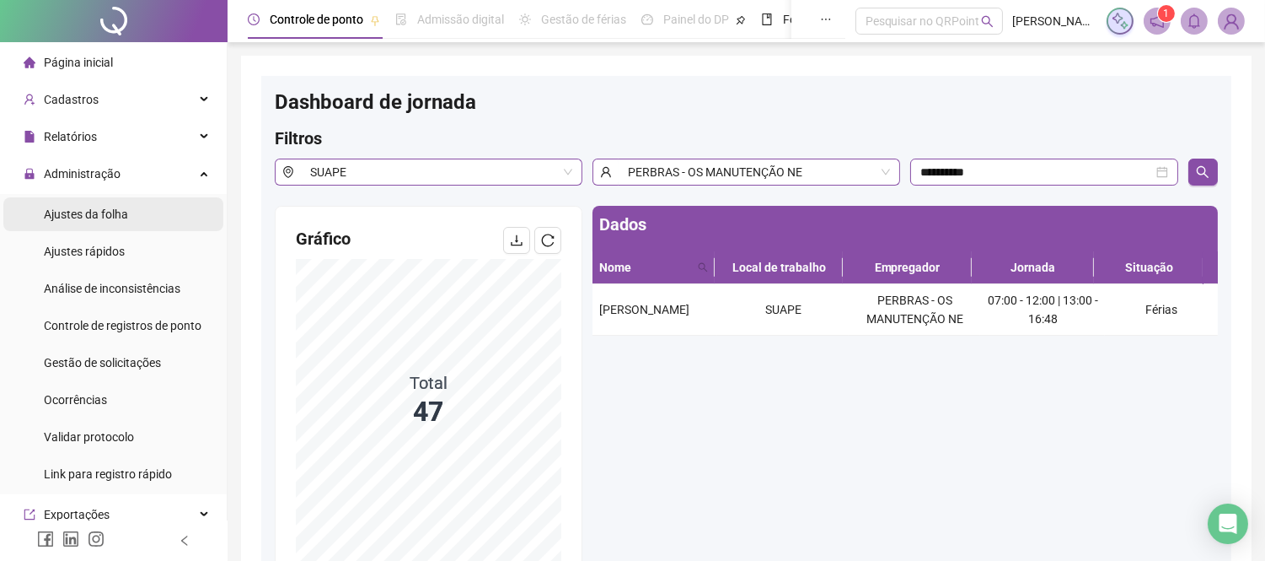
click at [120, 207] on span "Ajustes da folha" at bounding box center [86, 213] width 84 height 13
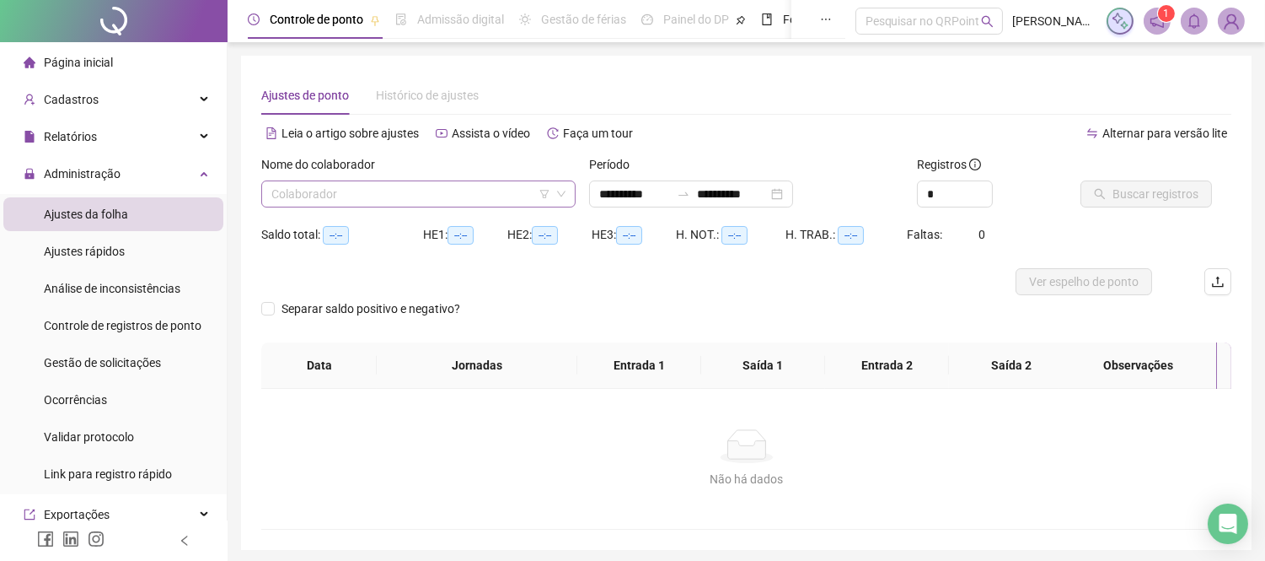
click at [380, 195] on input "search" at bounding box center [410, 193] width 279 height 25
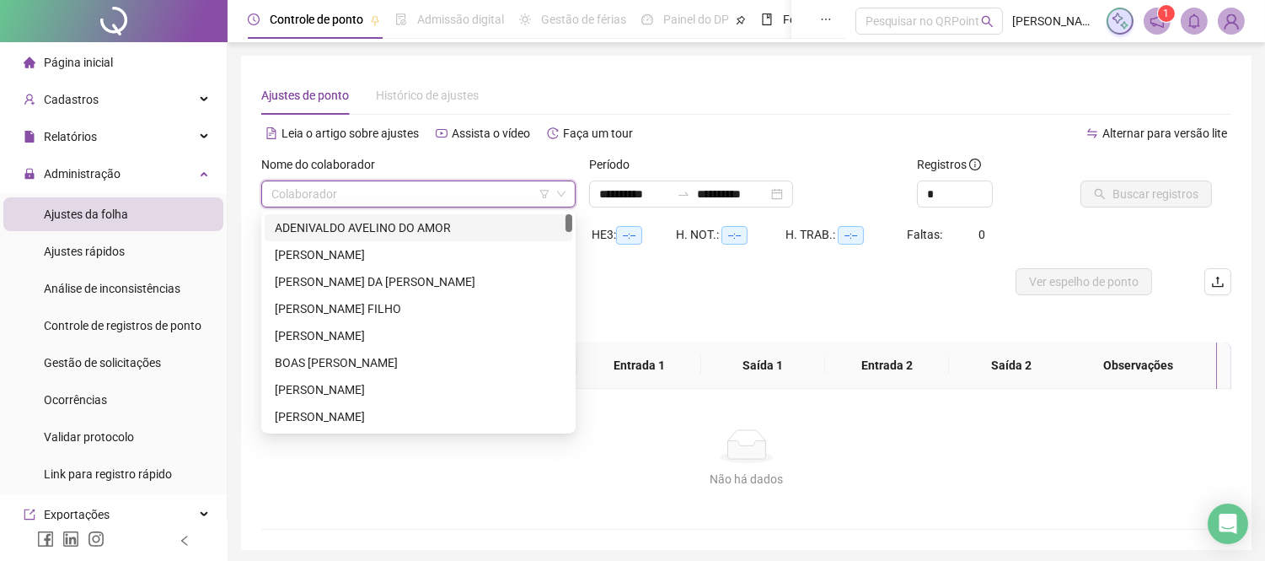
type input "**********"
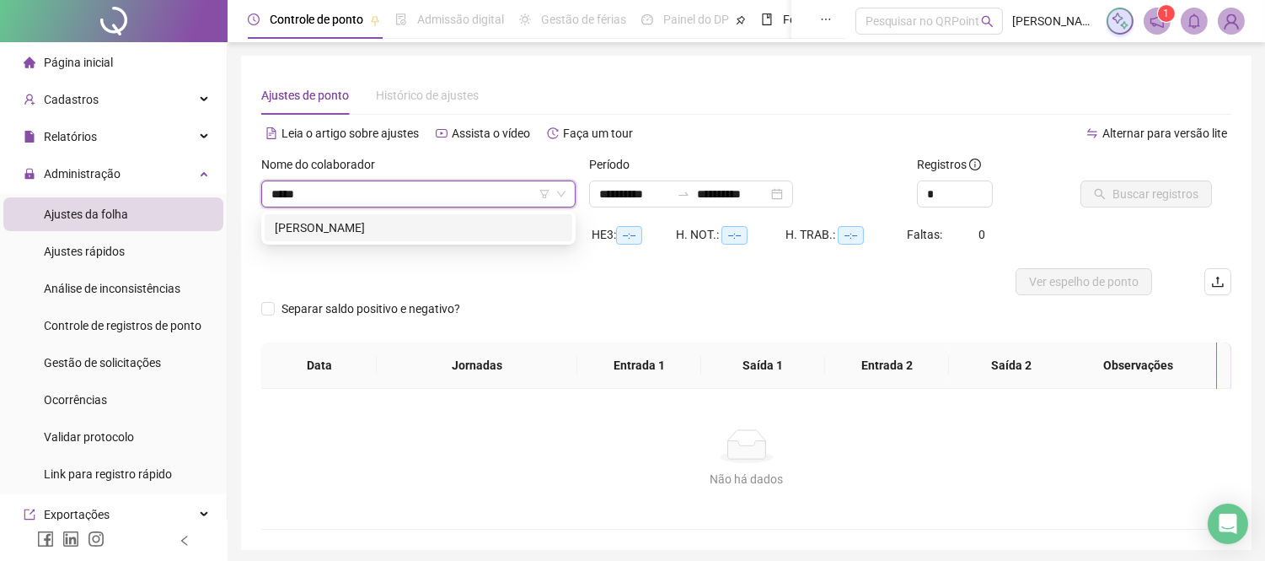
type input "******"
click at [336, 234] on div "[PERSON_NAME]" at bounding box center [418, 227] width 287 height 19
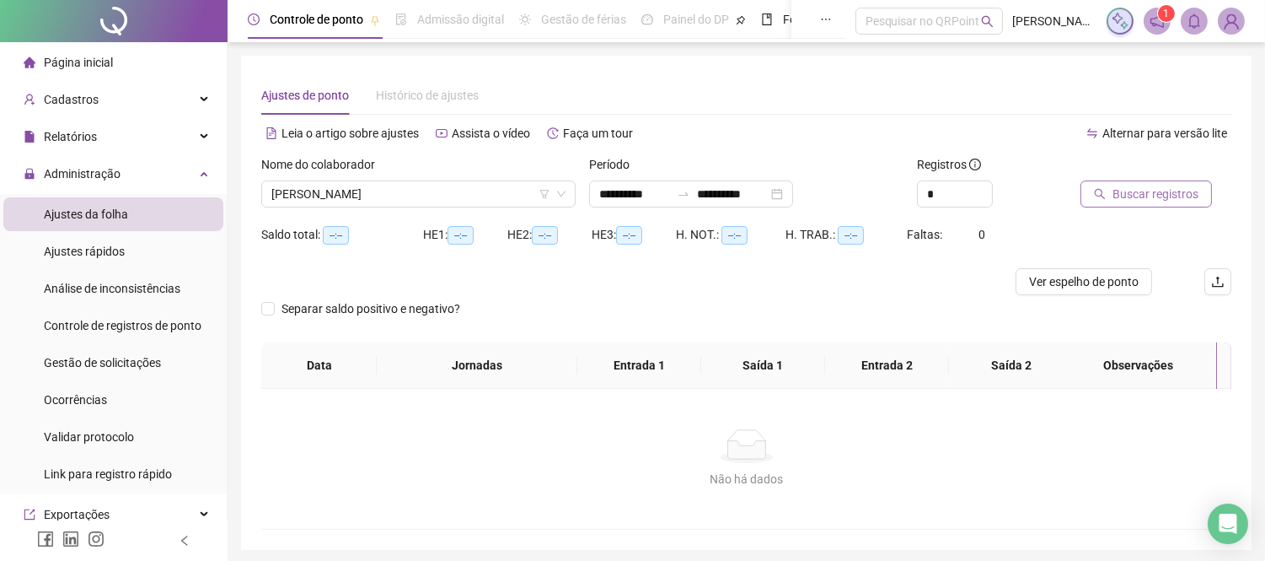
click at [1165, 192] on span "Buscar registros" at bounding box center [1156, 194] width 86 height 19
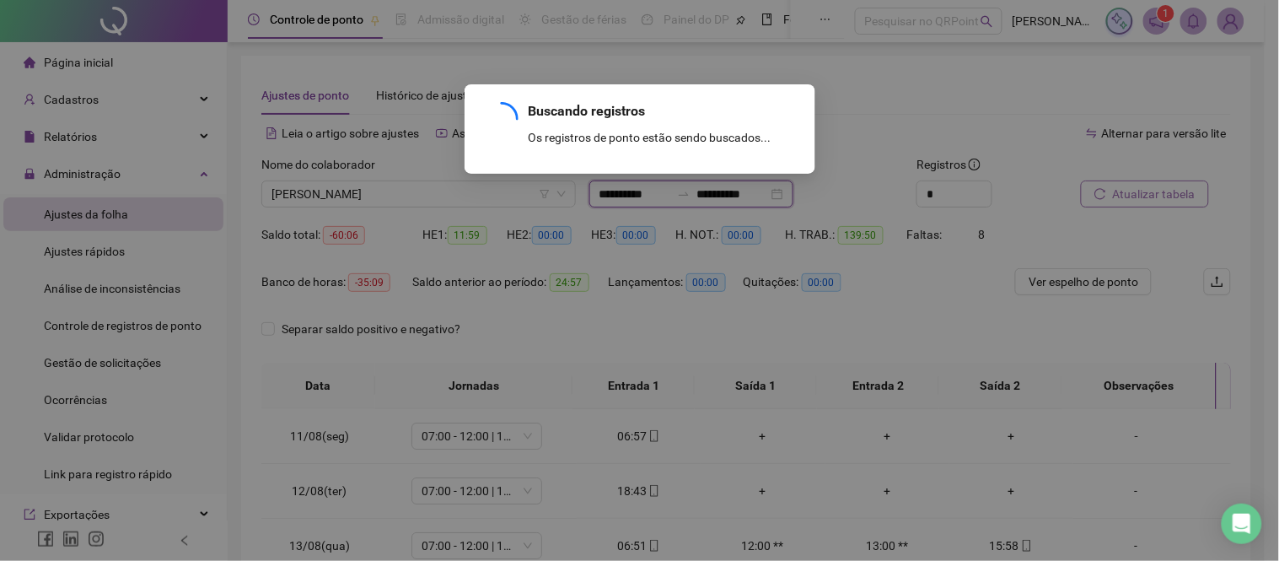
click at [768, 191] on input "**********" at bounding box center [732, 194] width 71 height 19
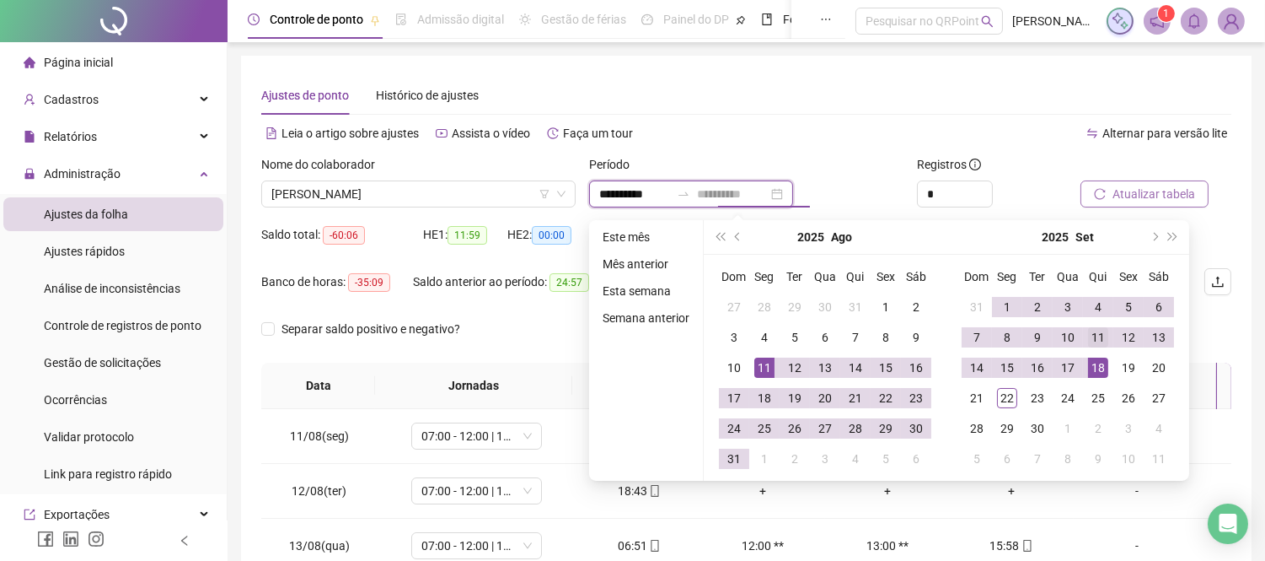
type input "**********"
click at [1104, 334] on div "11" at bounding box center [1098, 337] width 20 height 20
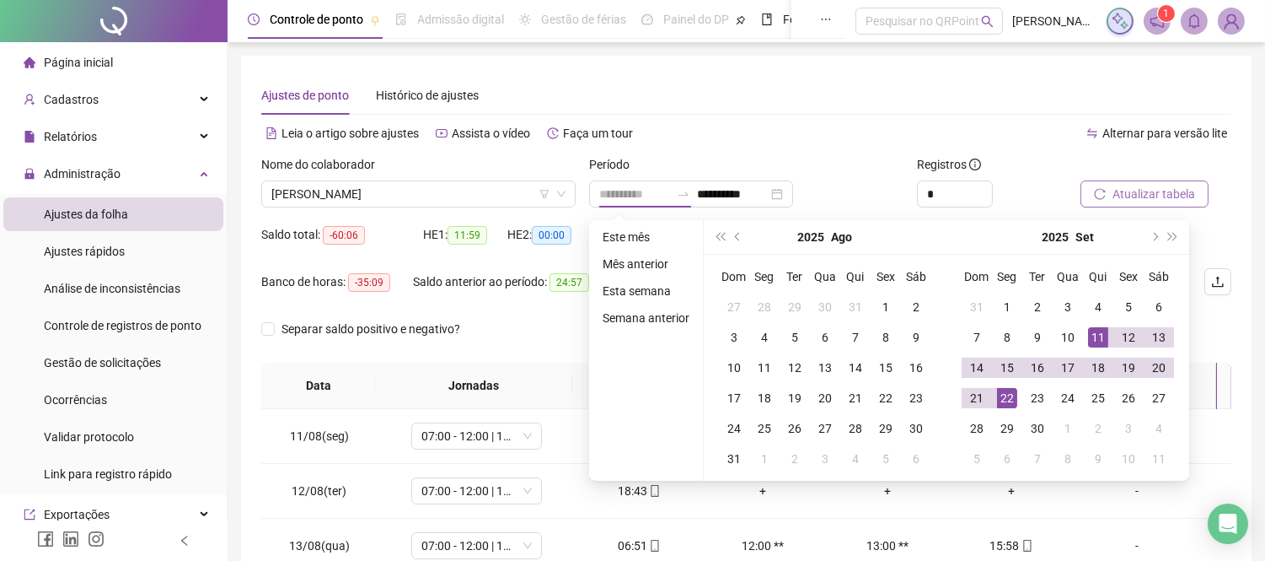
click at [1016, 389] on td "22" at bounding box center [1007, 398] width 30 height 30
type input "**********"
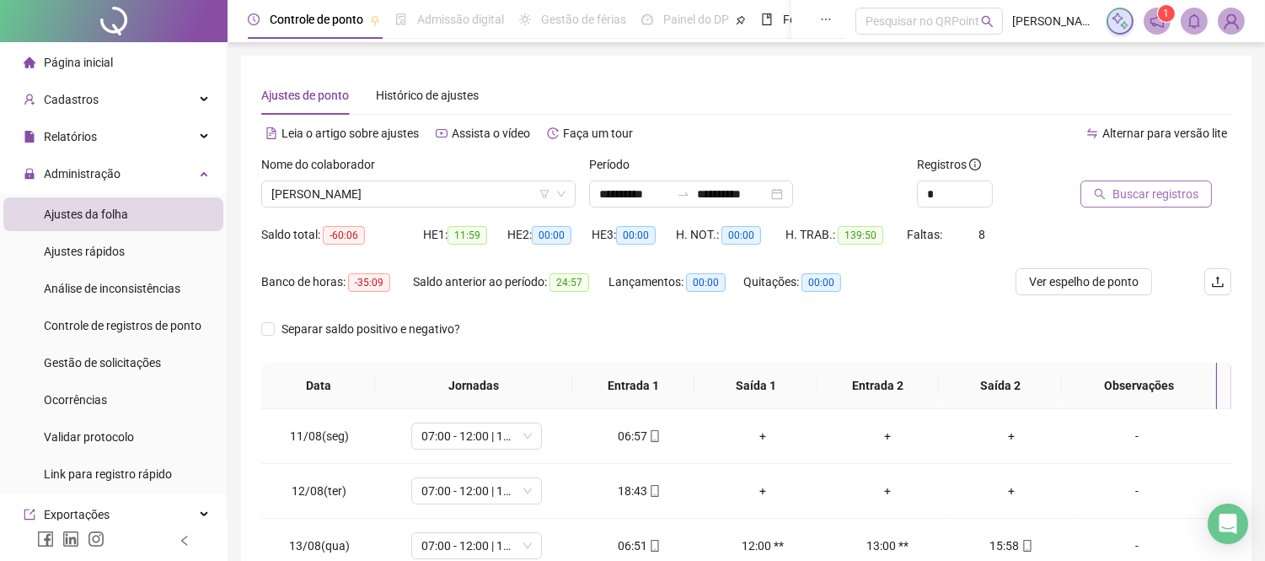
click at [1164, 191] on span "Buscar registros" at bounding box center [1156, 194] width 86 height 19
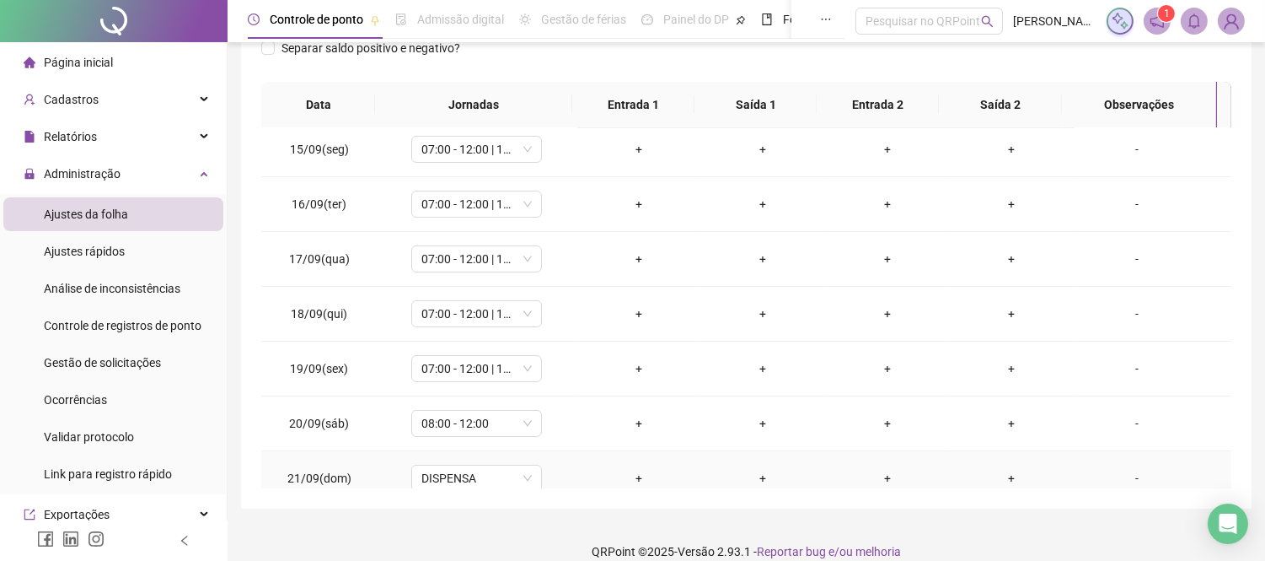
scroll to position [111, 0]
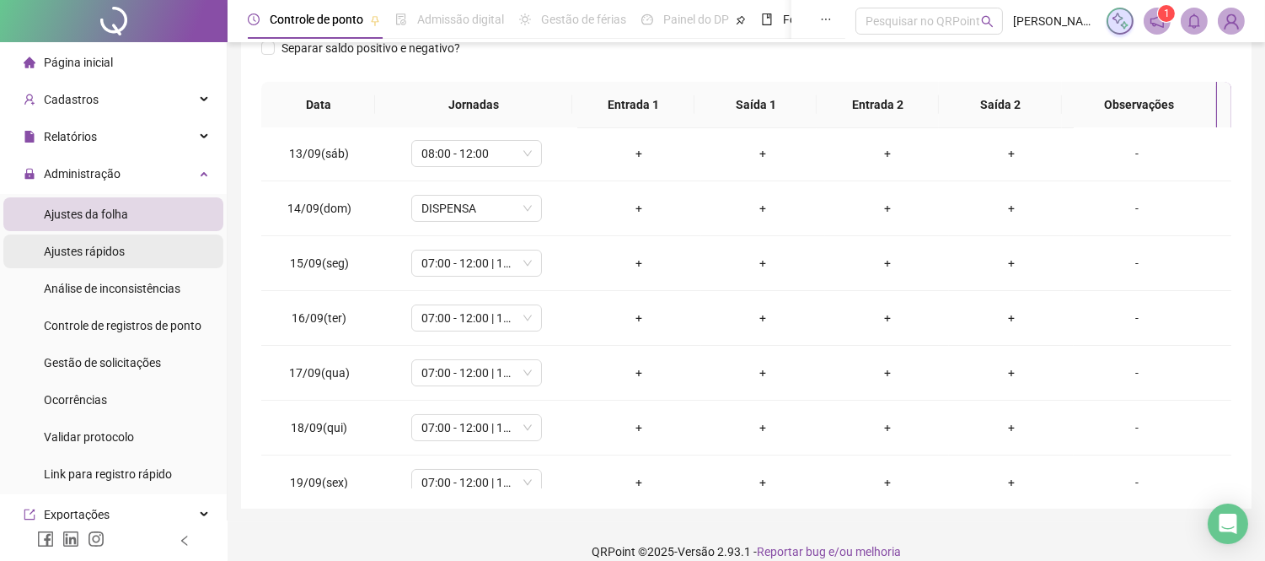
click at [123, 250] on li "Ajustes rápidos" at bounding box center [113, 251] width 220 height 34
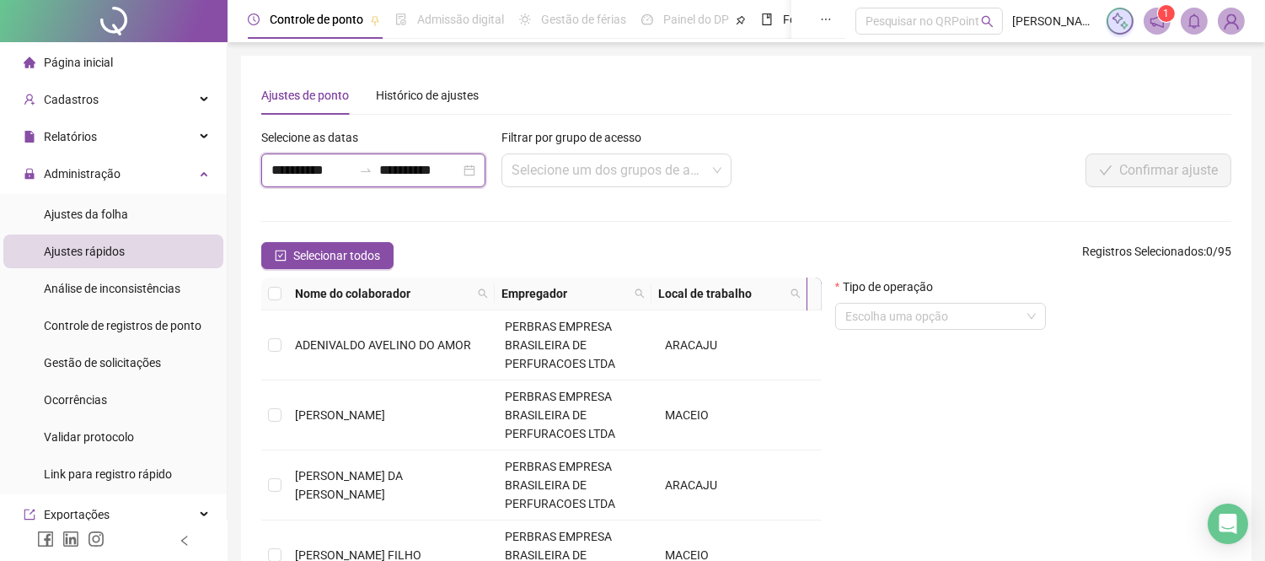
click at [302, 172] on input "**********" at bounding box center [311, 170] width 81 height 20
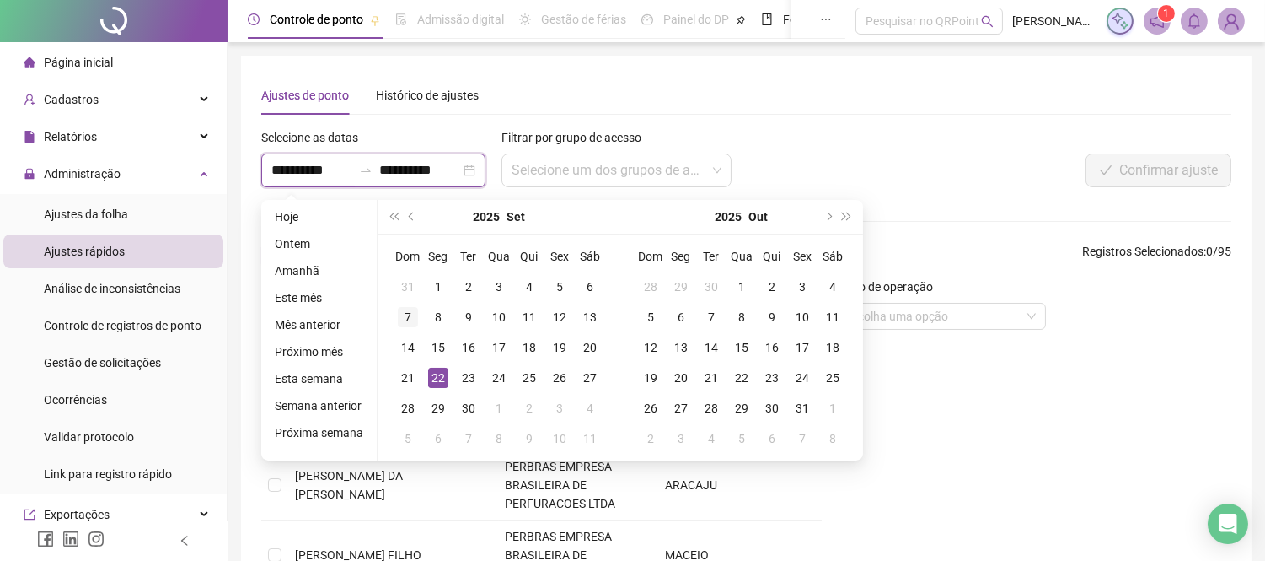
type input "**********"
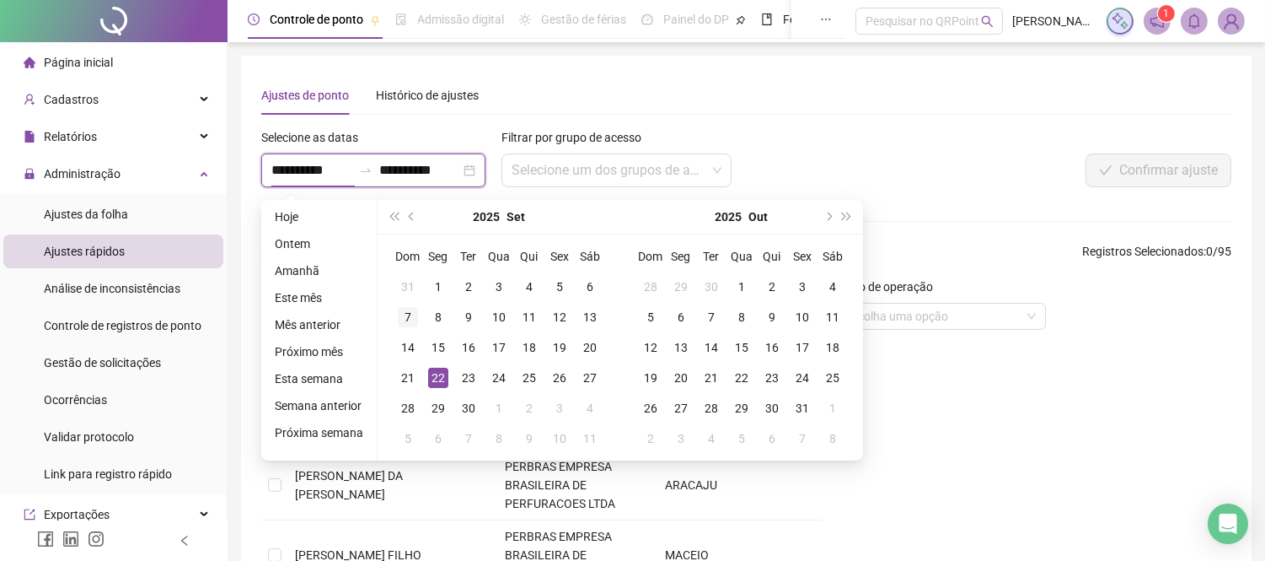
type input "**********"
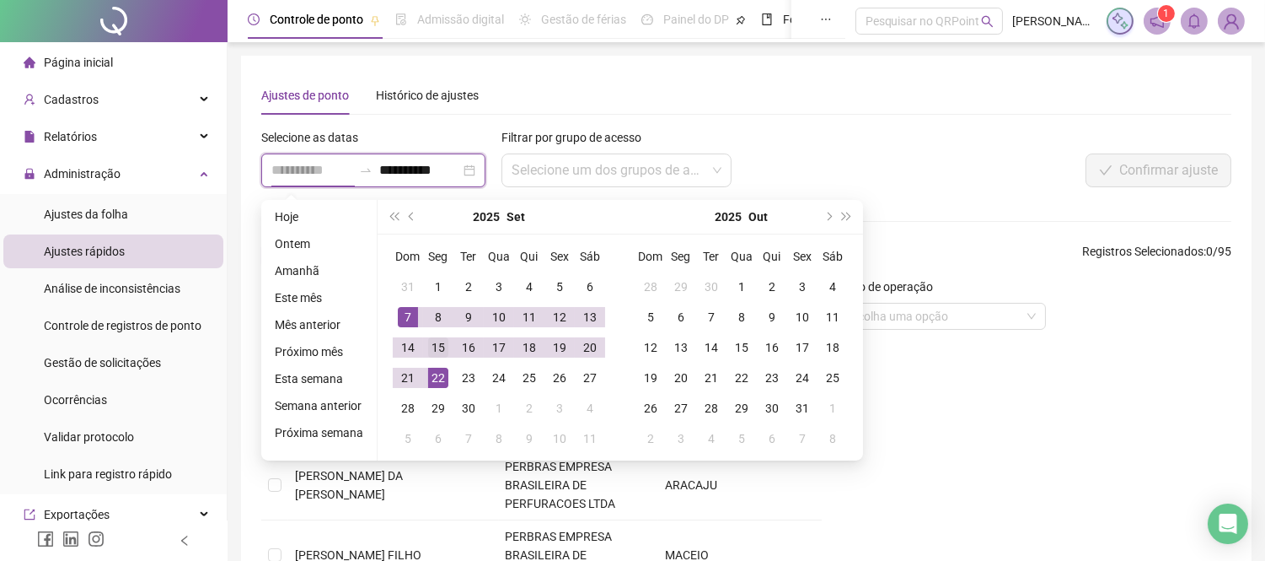
type input "**********"
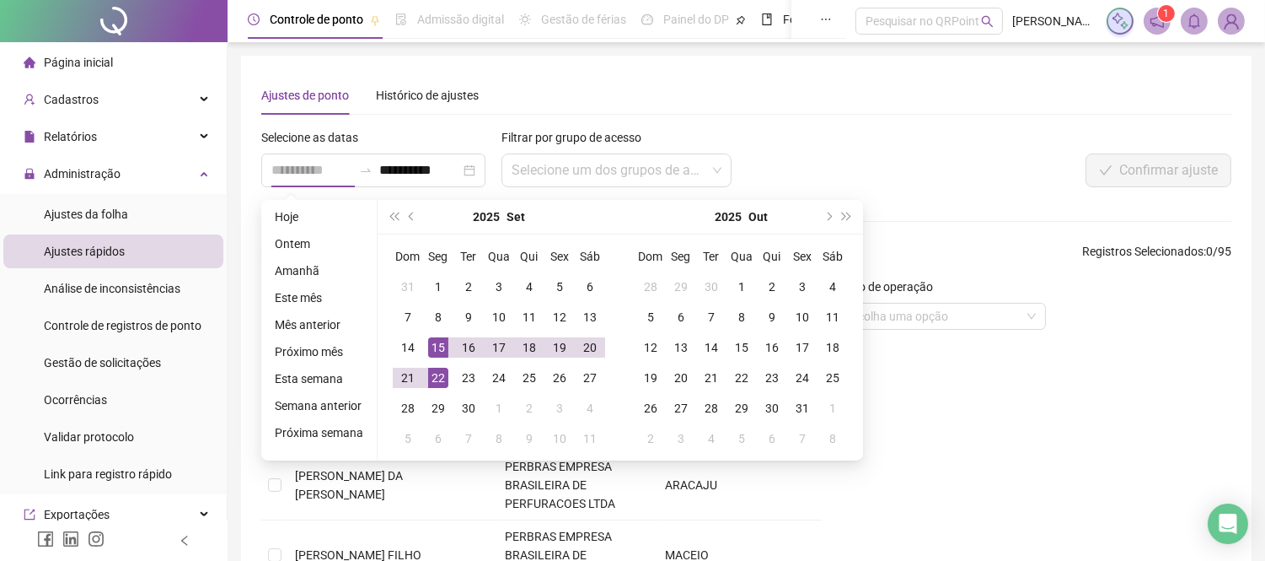
click at [443, 344] on div "15" at bounding box center [438, 347] width 20 height 20
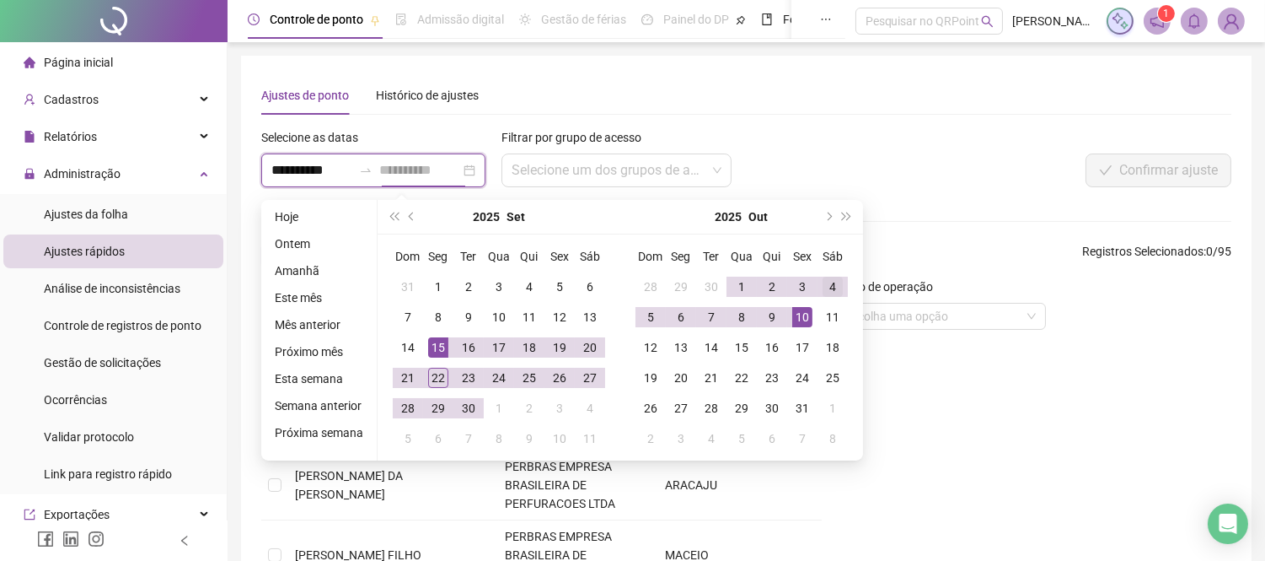
type input "**********"
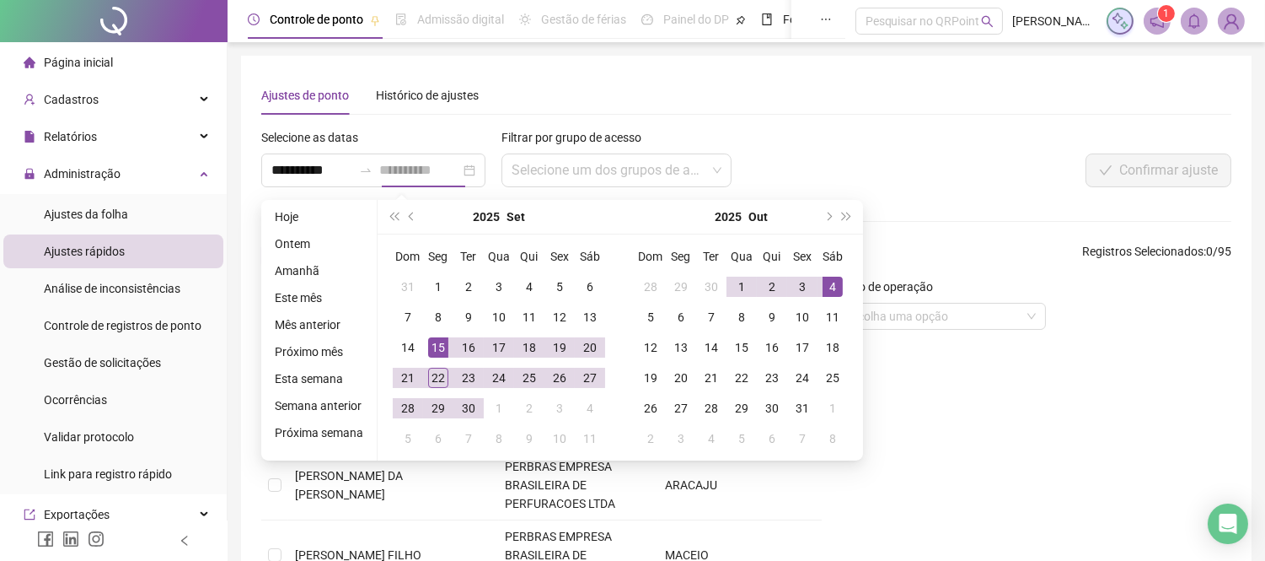
click at [823, 284] on div "4" at bounding box center [833, 287] width 20 height 20
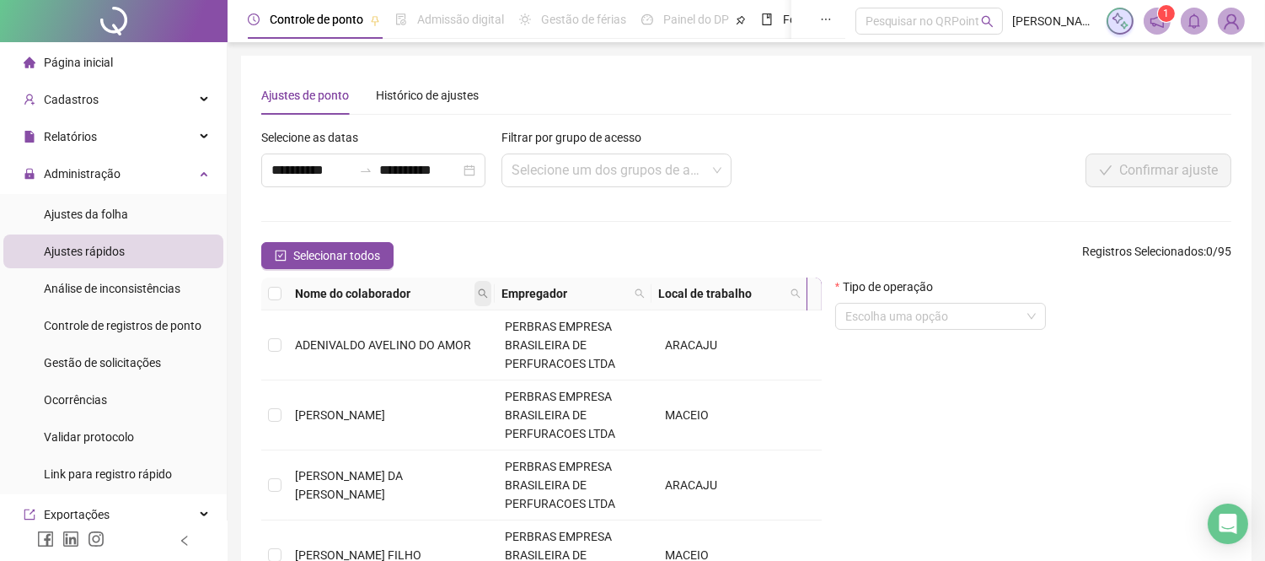
click at [475, 293] on span at bounding box center [483, 293] width 17 height 25
type input "******"
click at [366, 352] on span "Buscar" at bounding box center [380, 353] width 37 height 19
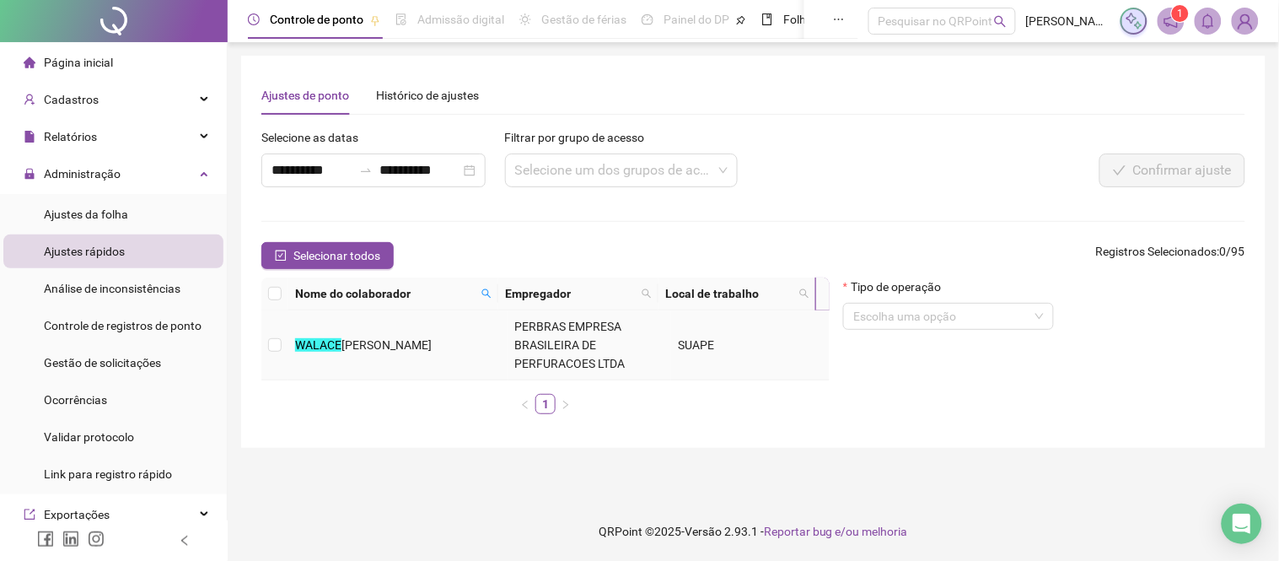
click at [297, 357] on td "[PERSON_NAME]" at bounding box center [398, 345] width 220 height 70
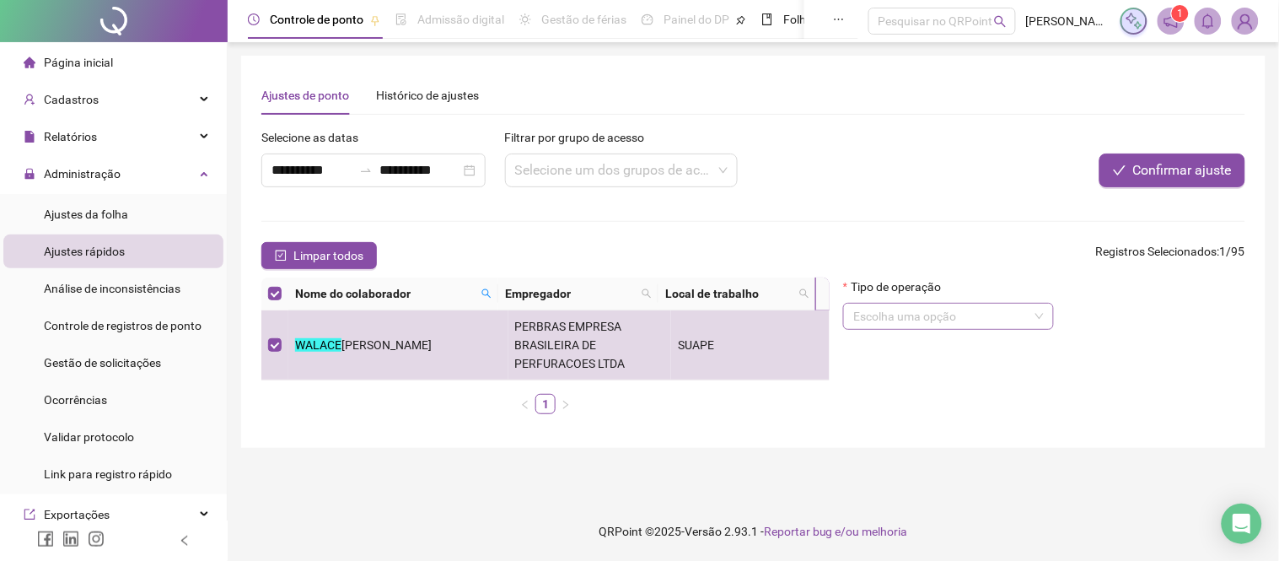
click at [941, 325] on input "search" at bounding box center [940, 315] width 175 height 25
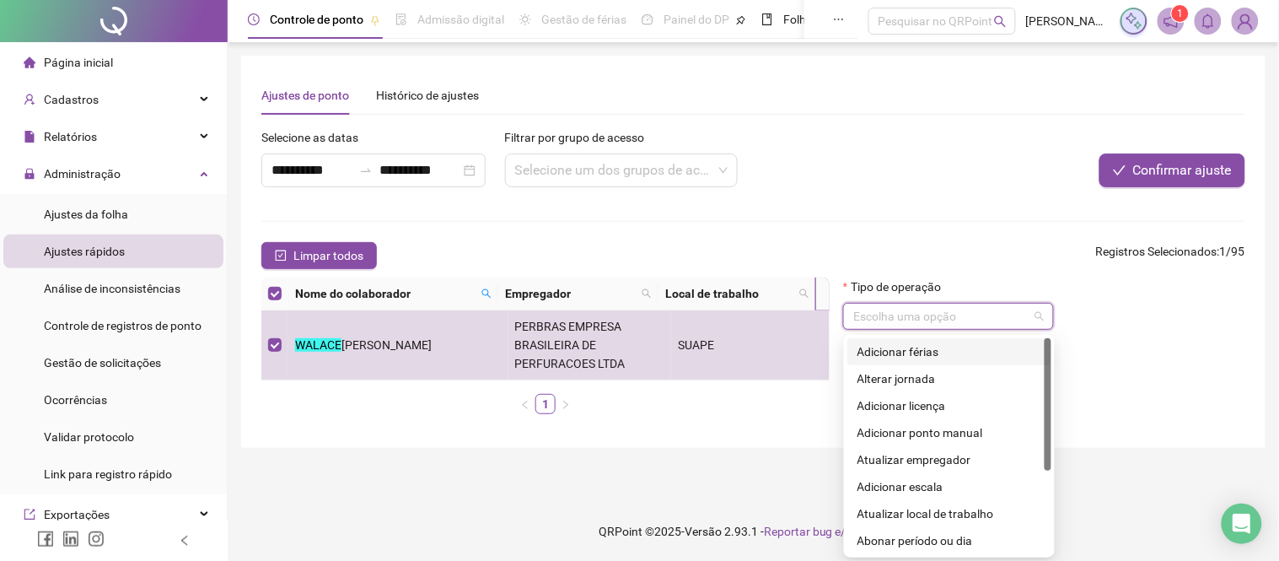
click at [927, 344] on div "Adicionar férias" at bounding box center [949, 351] width 184 height 19
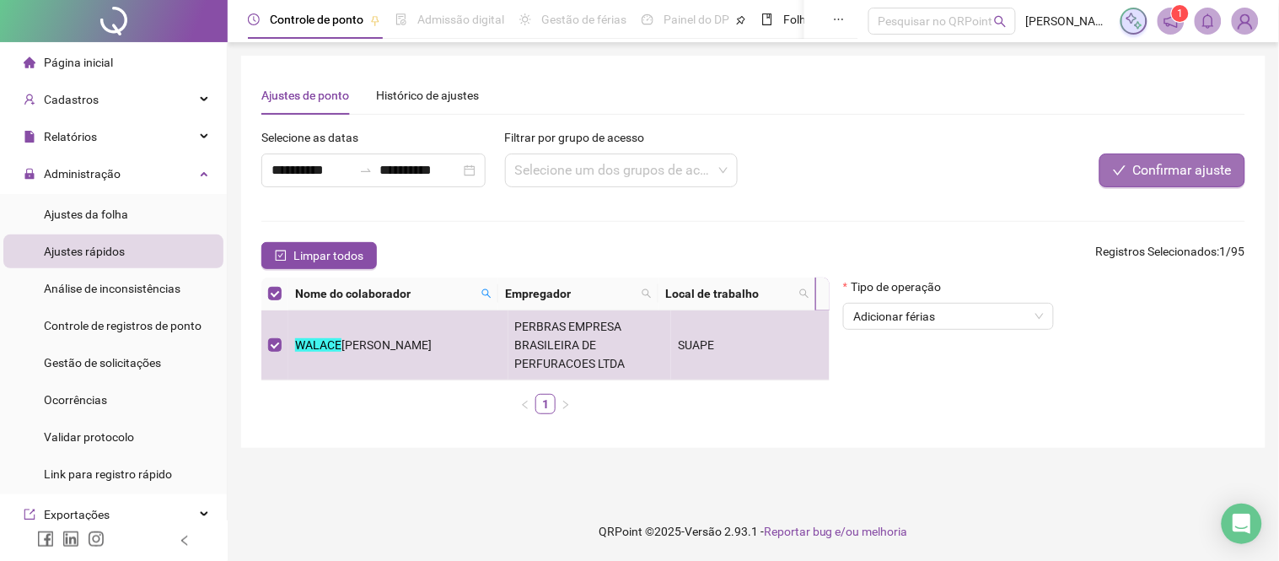
click at [1165, 162] on span "Confirmar ajuste" at bounding box center [1182, 170] width 99 height 20
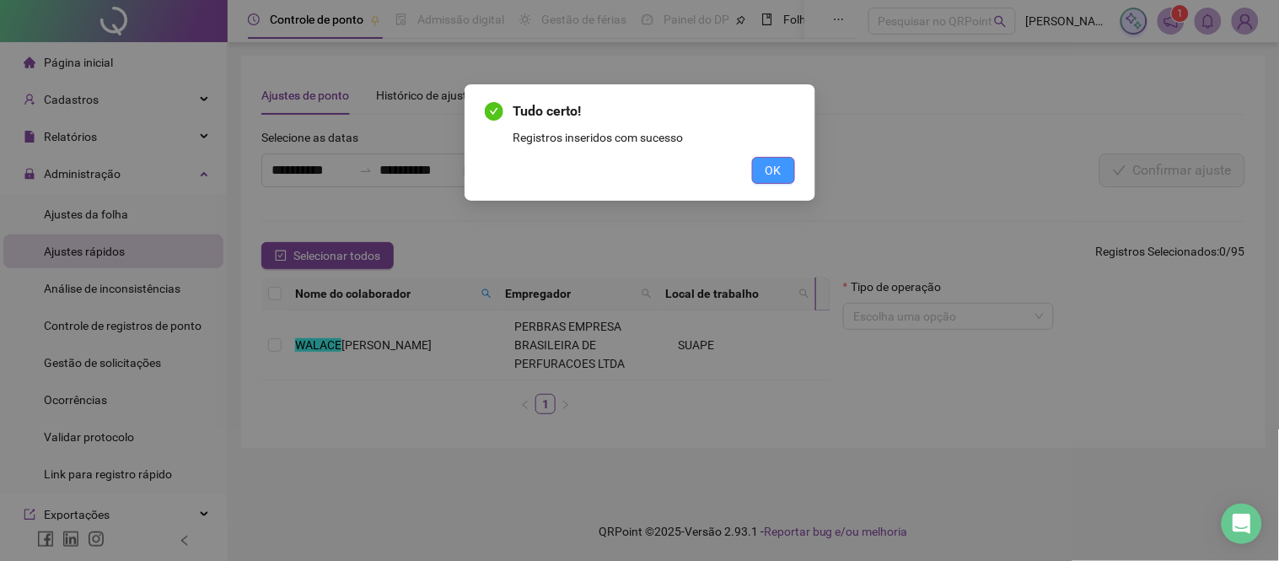
click at [773, 170] on span "OK" at bounding box center [773, 170] width 16 height 19
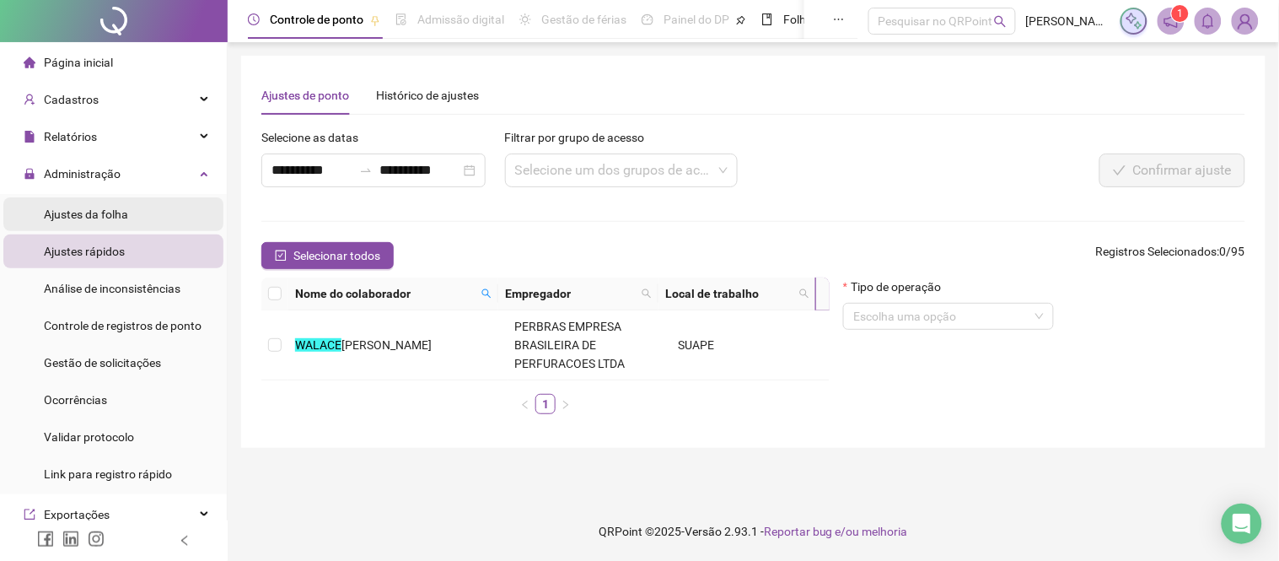
click at [102, 213] on span "Ajustes da folha" at bounding box center [86, 213] width 84 height 13
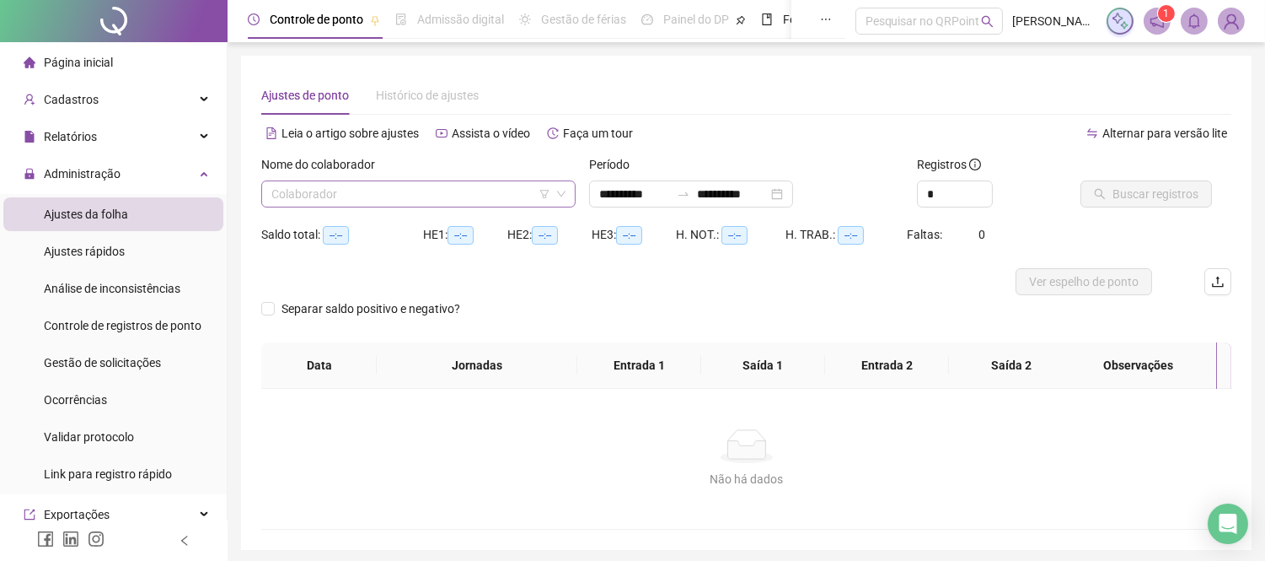
type input "**********"
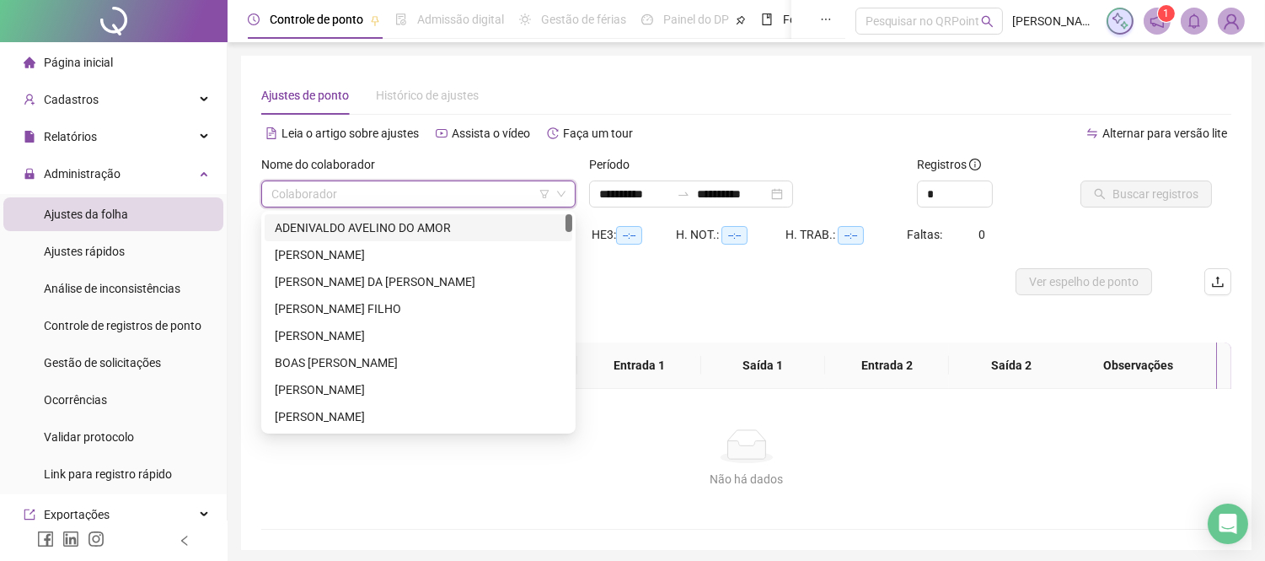
click at [350, 200] on input "search" at bounding box center [410, 193] width 279 height 25
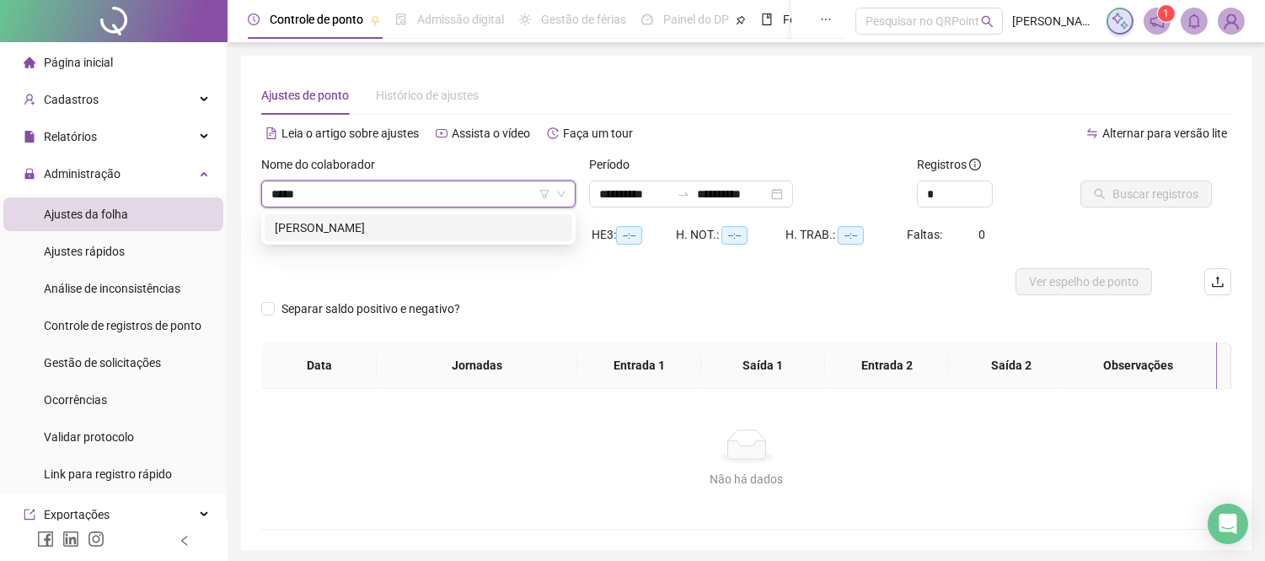
type input "******"
click at [367, 216] on div "[PERSON_NAME]" at bounding box center [419, 227] width 308 height 27
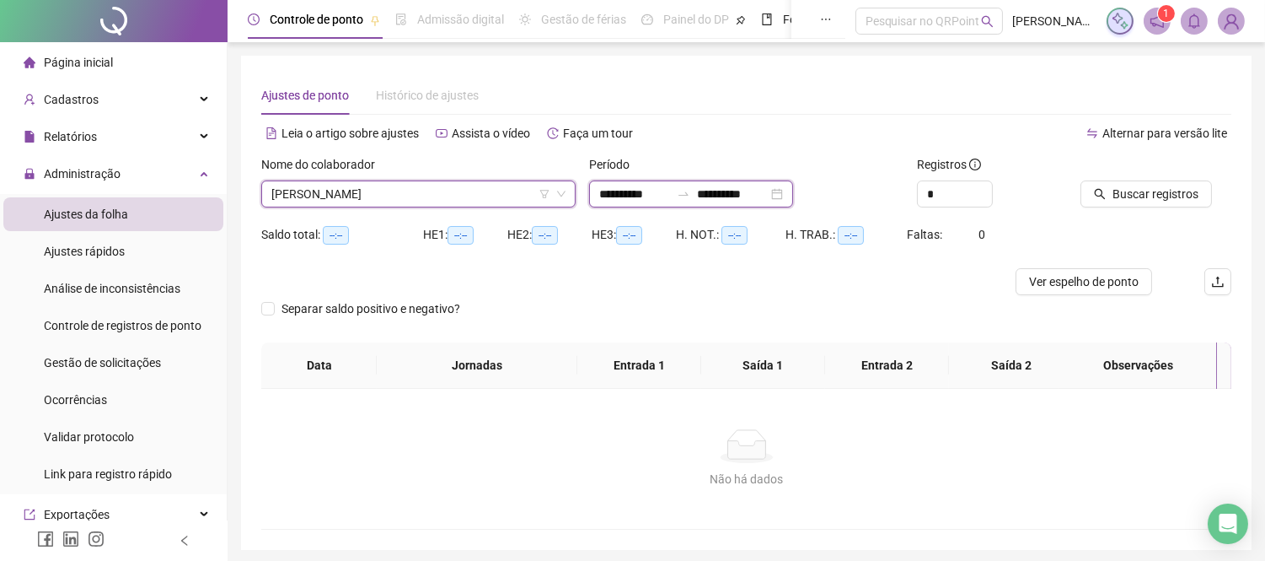
click at [647, 188] on input "**********" at bounding box center [634, 194] width 71 height 19
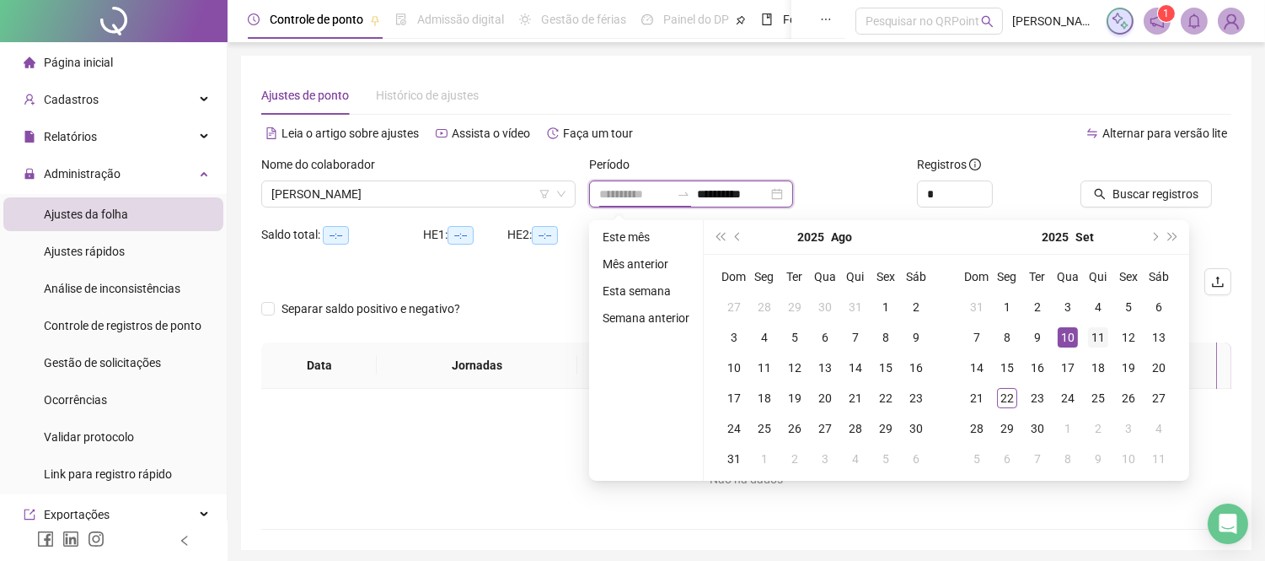
type input "**********"
click at [1093, 331] on div "11" at bounding box center [1098, 337] width 20 height 20
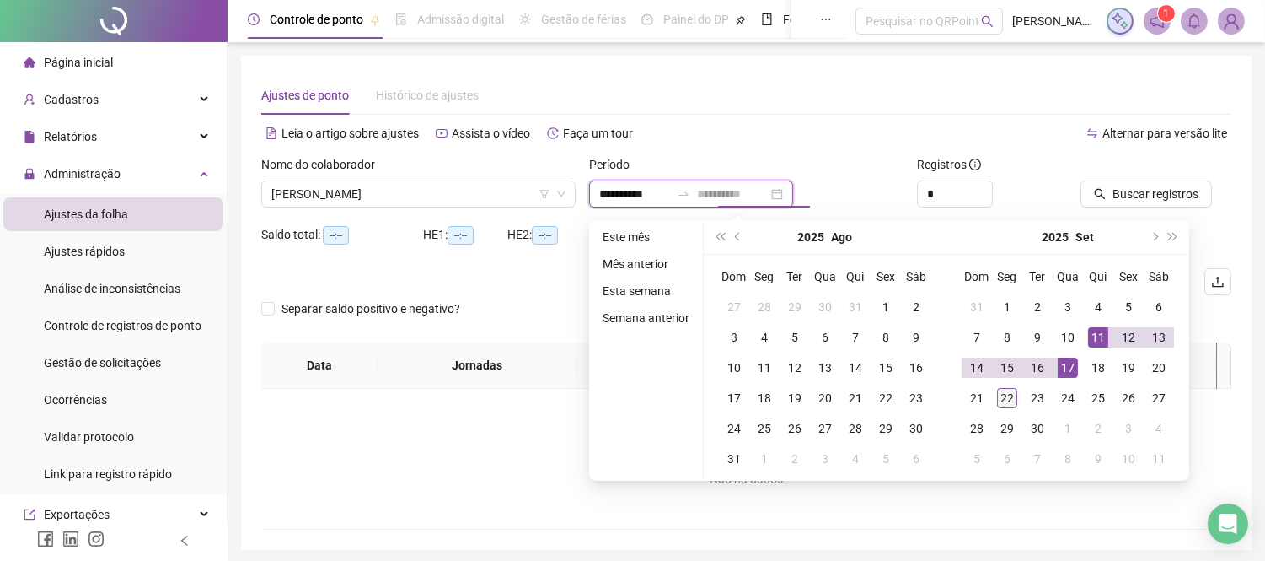
type input "**********"
click at [1009, 396] on div "22" at bounding box center [1007, 398] width 20 height 20
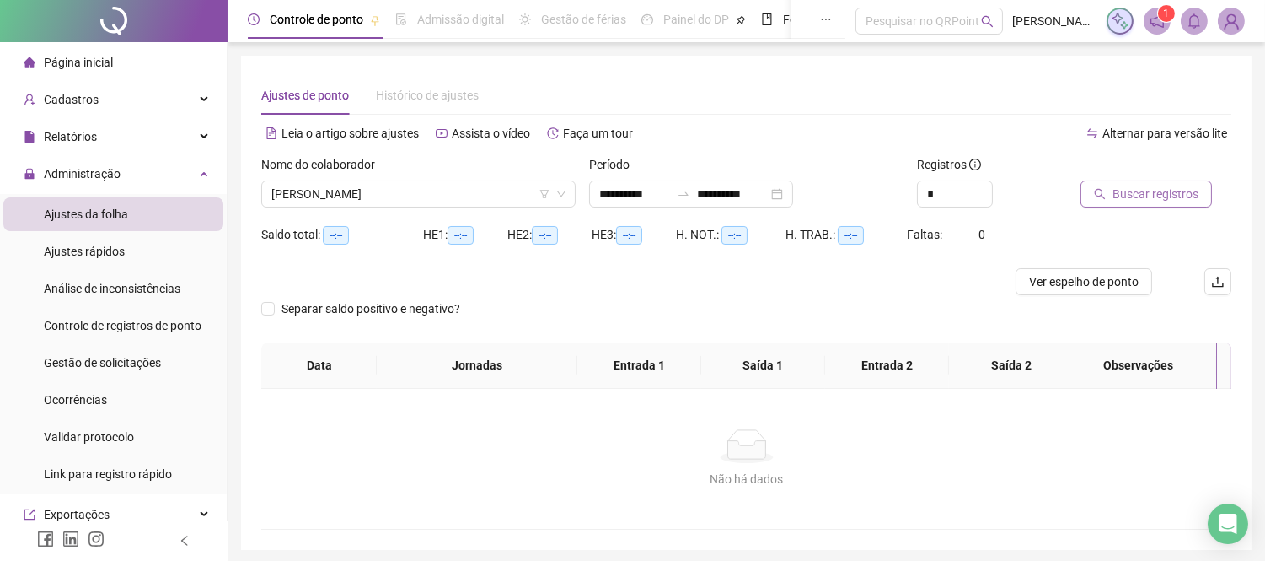
click at [1143, 190] on span "Buscar registros" at bounding box center [1156, 194] width 86 height 19
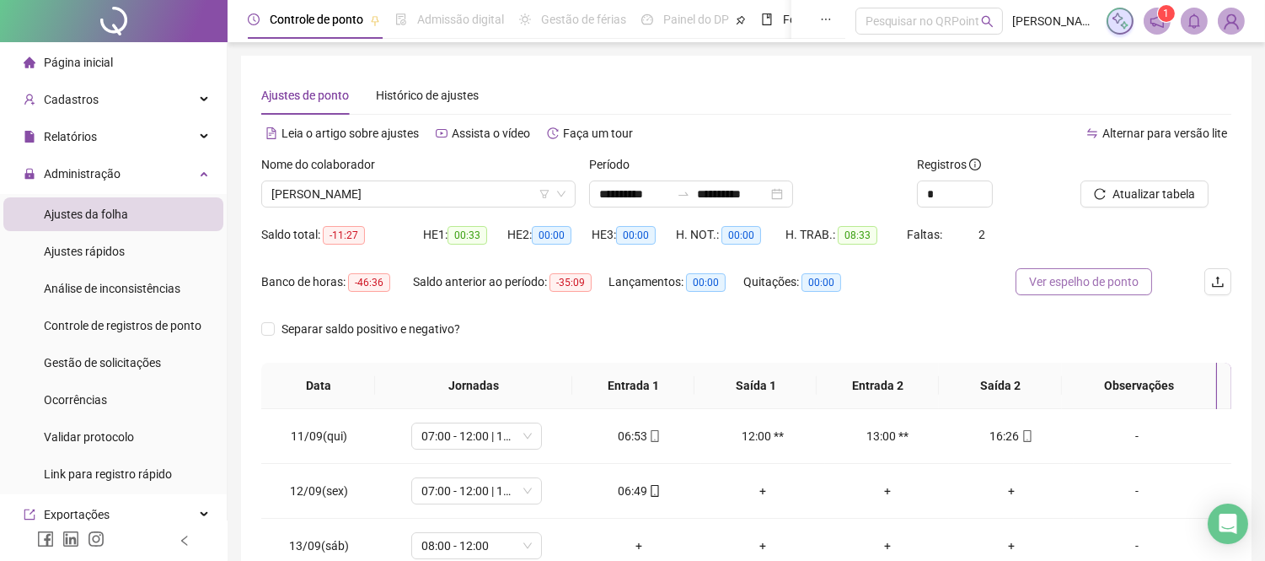
click at [1106, 285] on span "Ver espelho de ponto" at bounding box center [1084, 281] width 110 height 19
click at [449, 191] on span "[PERSON_NAME]" at bounding box center [418, 193] width 294 height 25
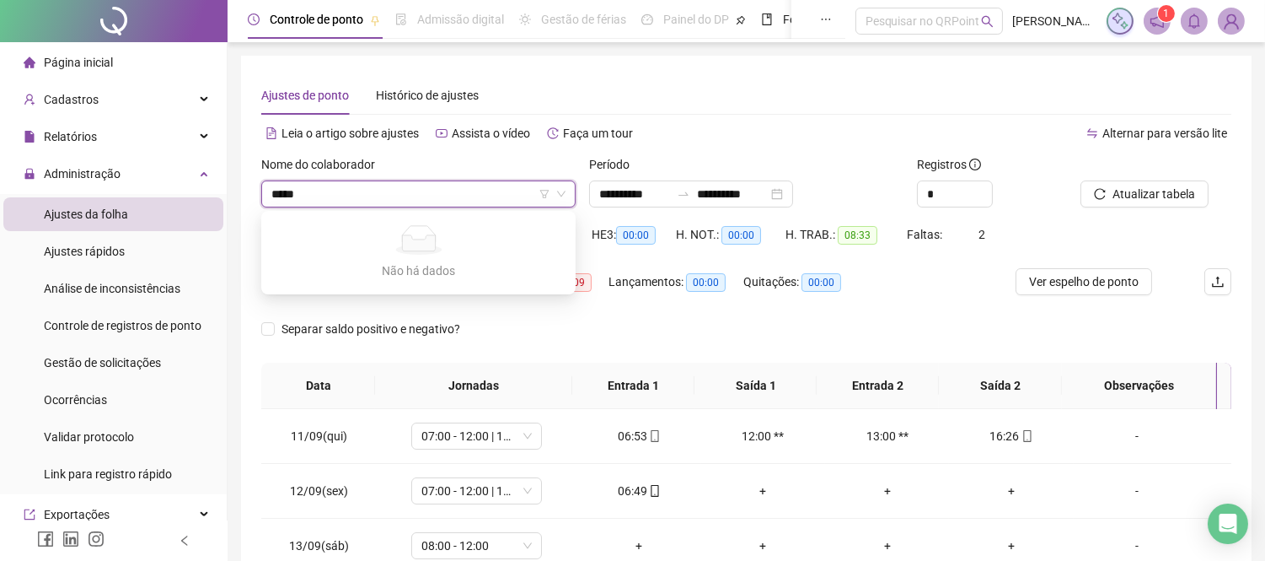
type input "****"
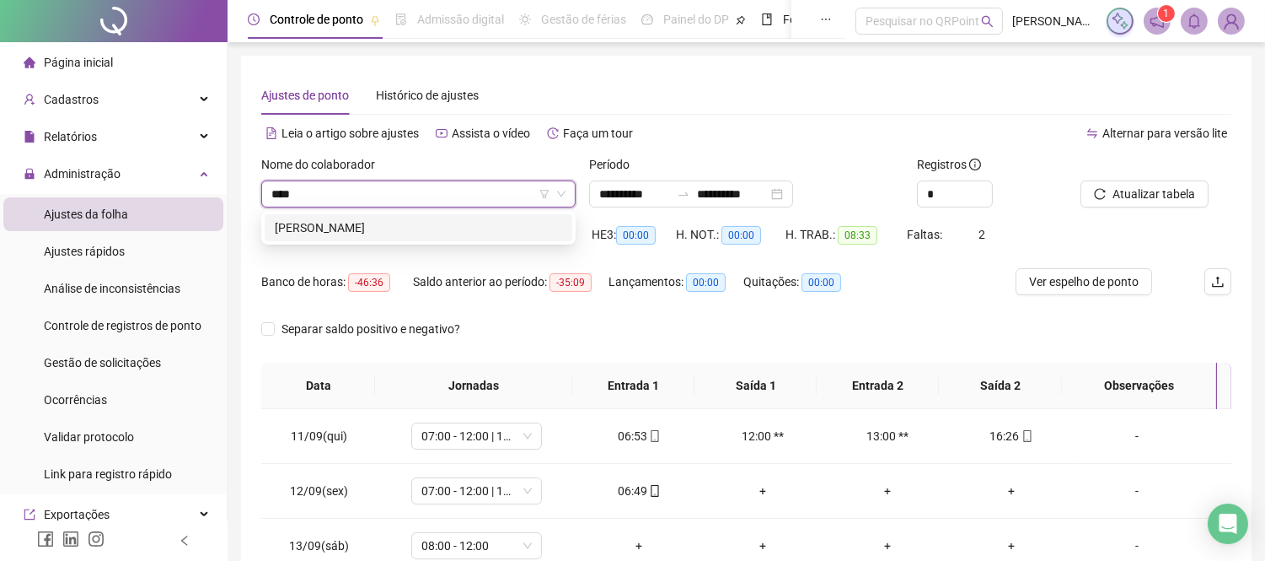
click at [432, 228] on div "[PERSON_NAME]" at bounding box center [418, 227] width 287 height 19
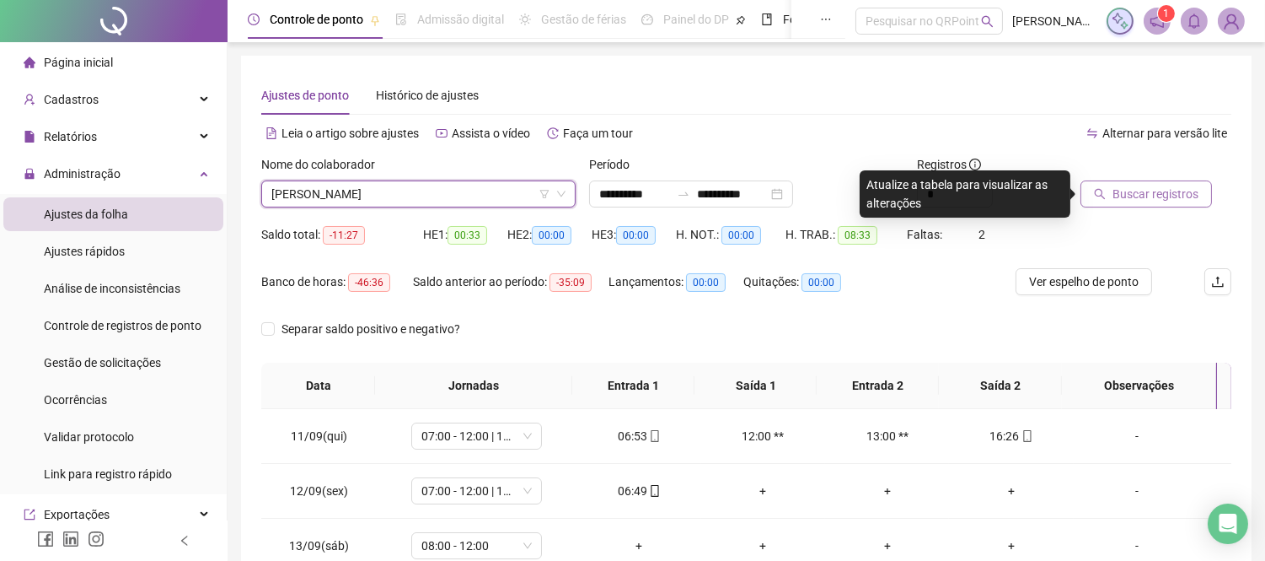
click at [1133, 191] on span "Buscar registros" at bounding box center [1156, 194] width 86 height 19
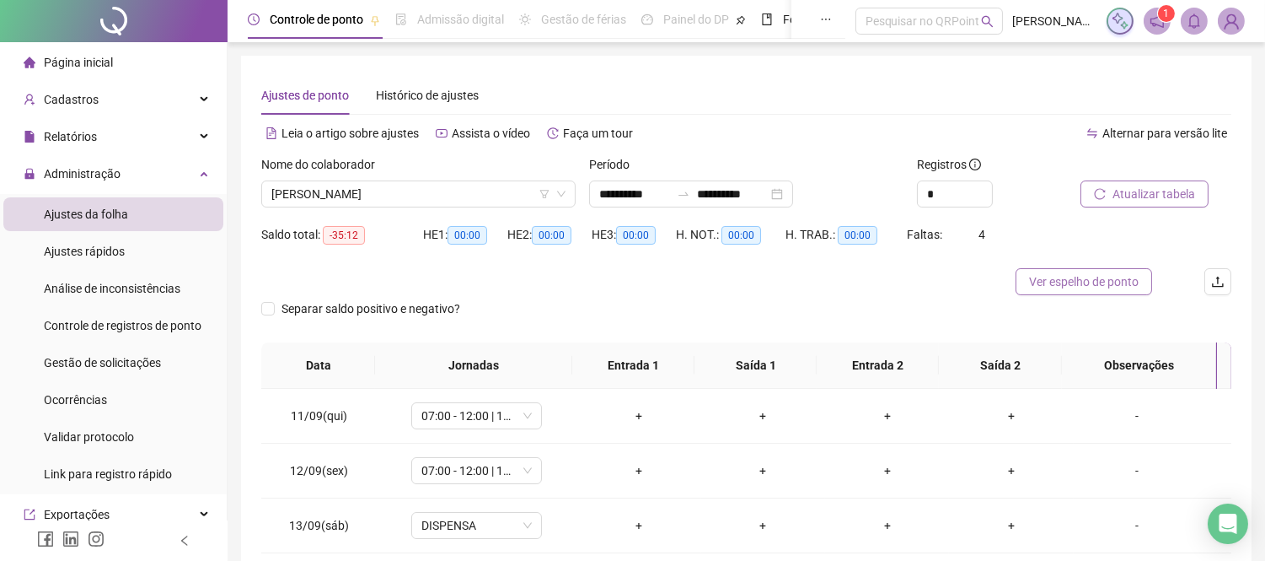
click at [1046, 278] on span "Ver espelho de ponto" at bounding box center [1084, 281] width 110 height 19
click at [110, 64] on span "Página inicial" at bounding box center [78, 62] width 69 height 13
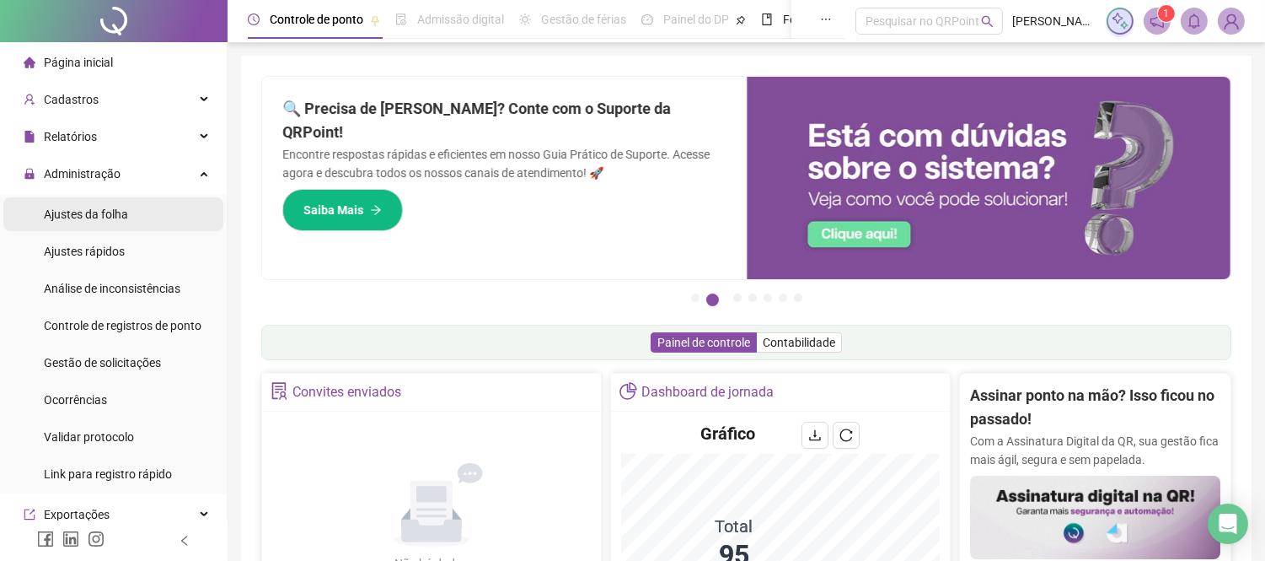
click at [133, 206] on li "Ajustes da folha" at bounding box center [113, 214] width 220 height 34
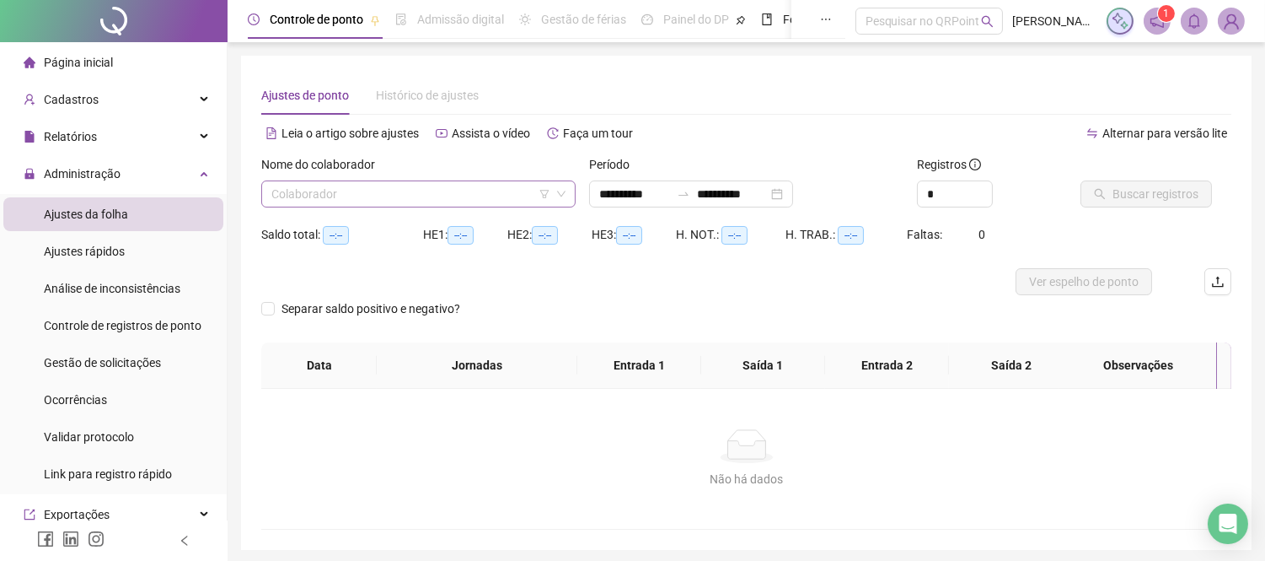
click at [326, 190] on input "search" at bounding box center [410, 193] width 279 height 25
type input "**********"
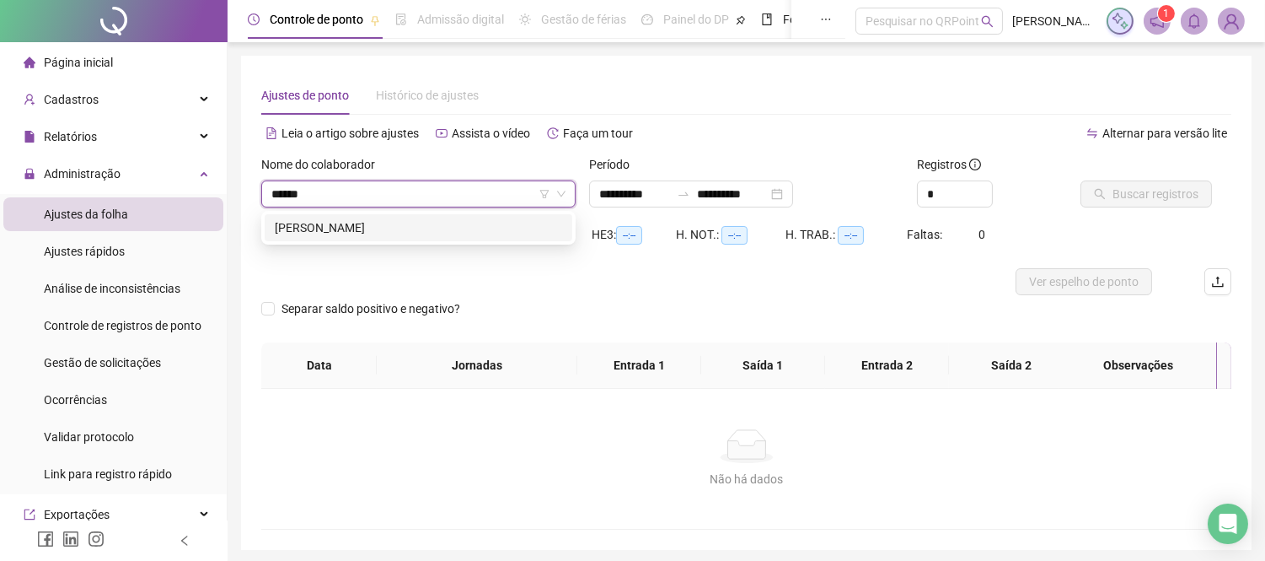
type input "*******"
click at [396, 220] on div "[PERSON_NAME]" at bounding box center [418, 227] width 287 height 19
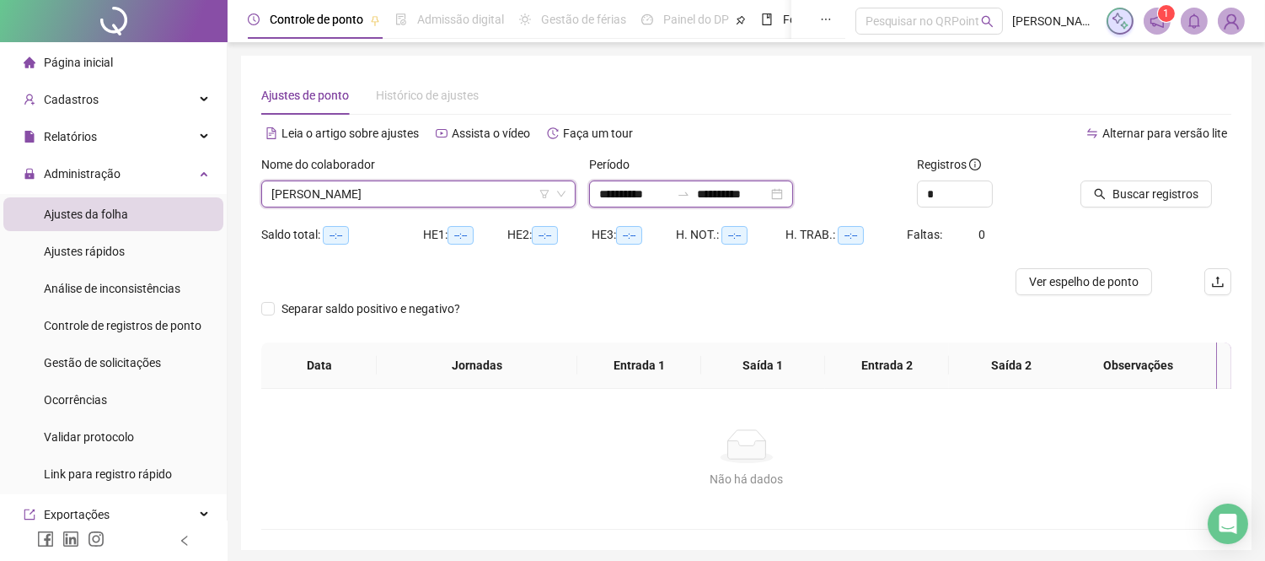
click at [662, 191] on input "**********" at bounding box center [634, 194] width 71 height 19
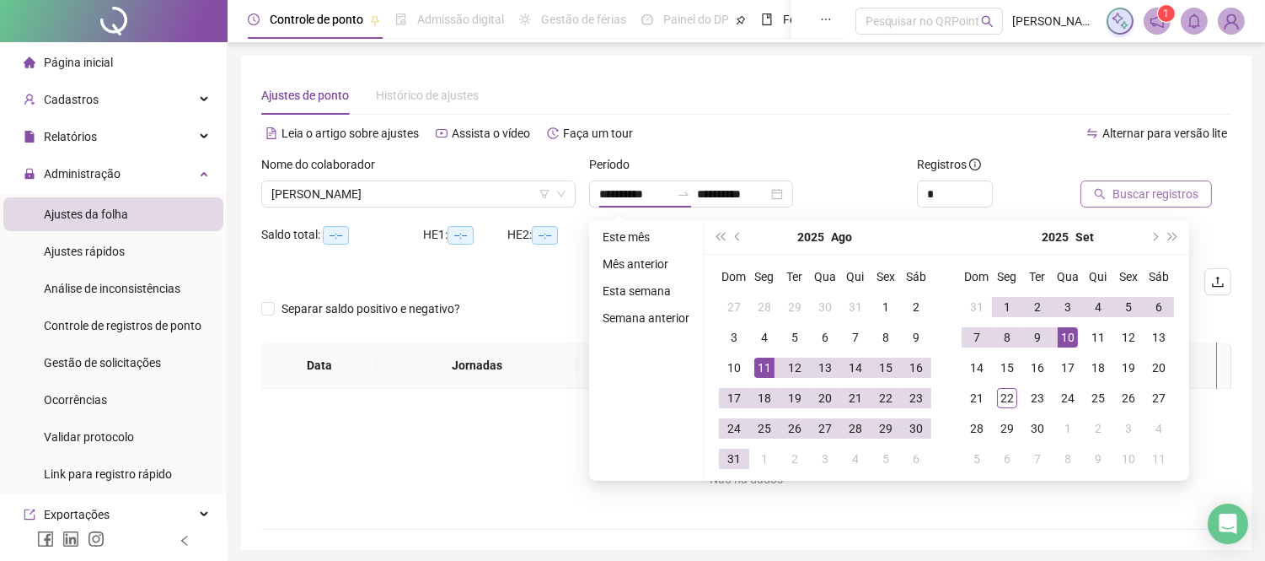
click at [1138, 194] on span "Buscar registros" at bounding box center [1156, 194] width 86 height 19
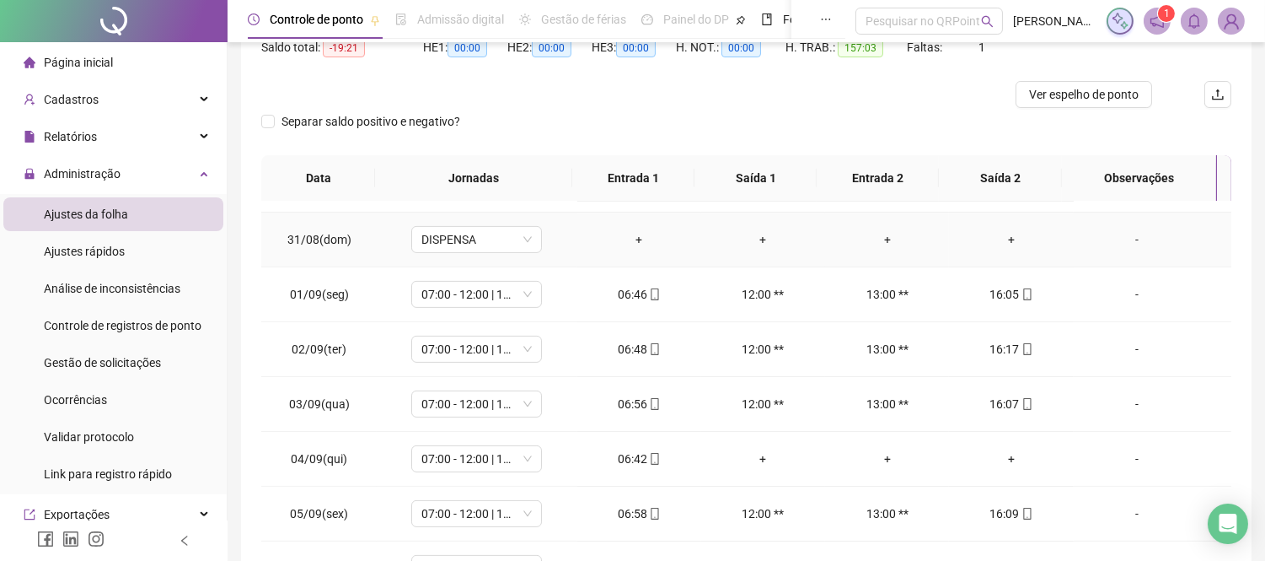
scroll to position [1124, 0]
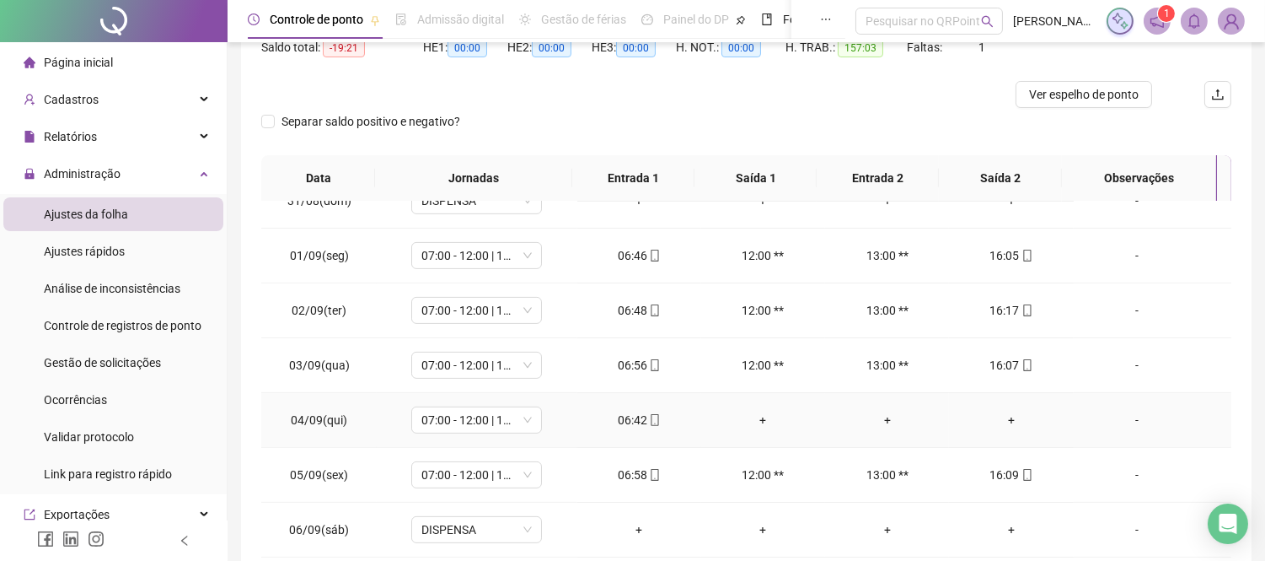
click at [1002, 418] on div "+" at bounding box center [1011, 420] width 97 height 19
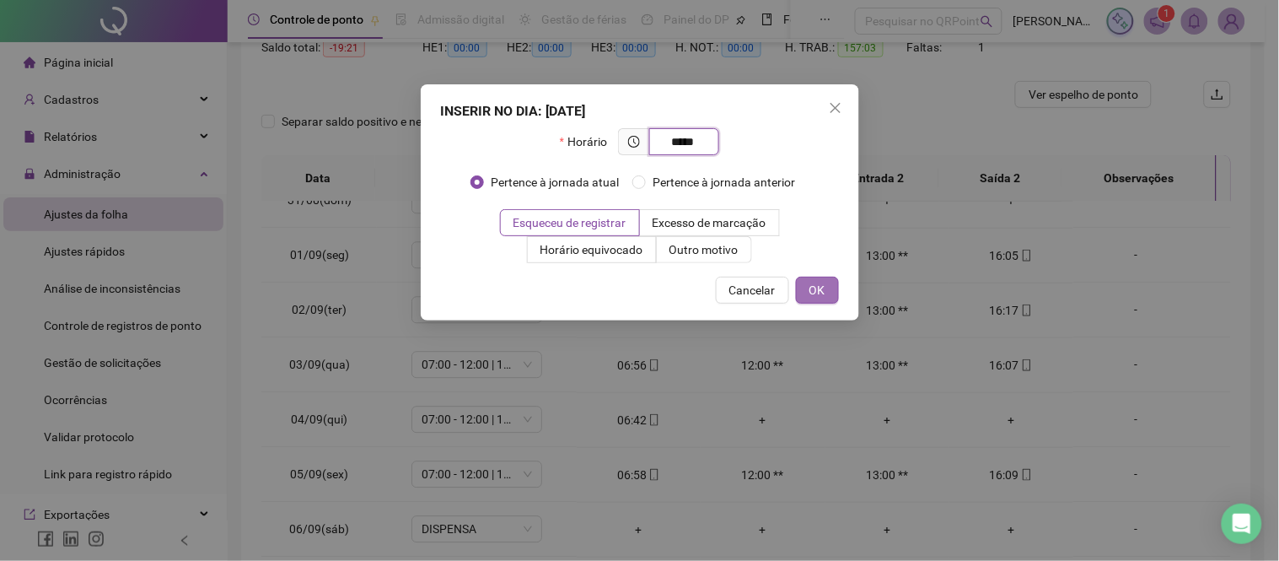
type input "*****"
click at [824, 292] on button "OK" at bounding box center [817, 290] width 43 height 27
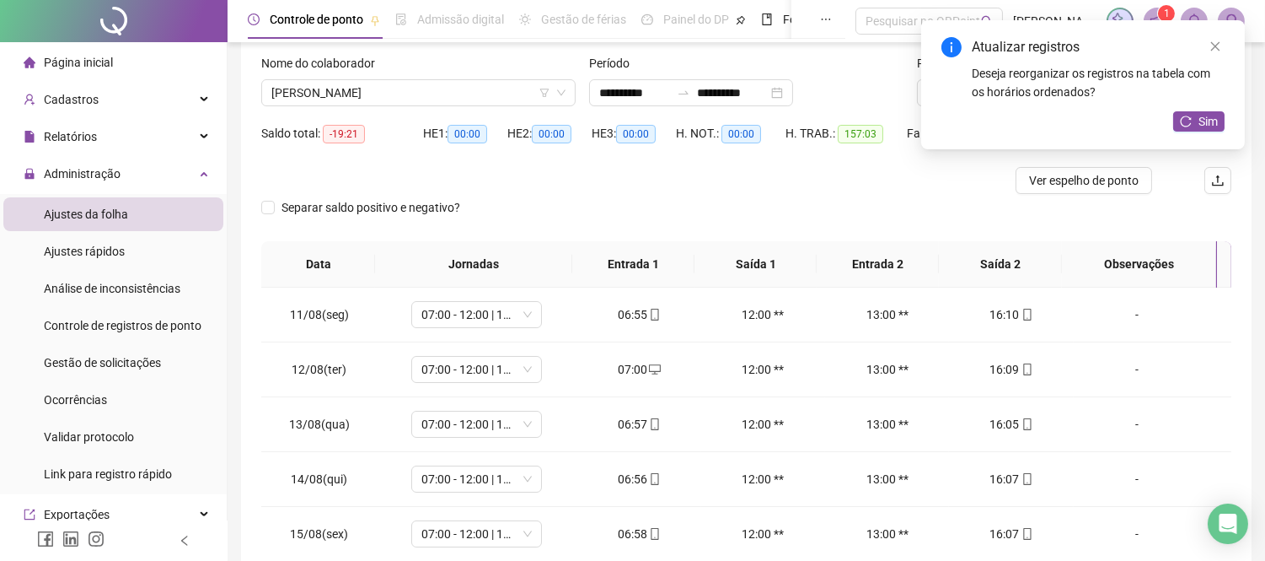
scroll to position [94, 0]
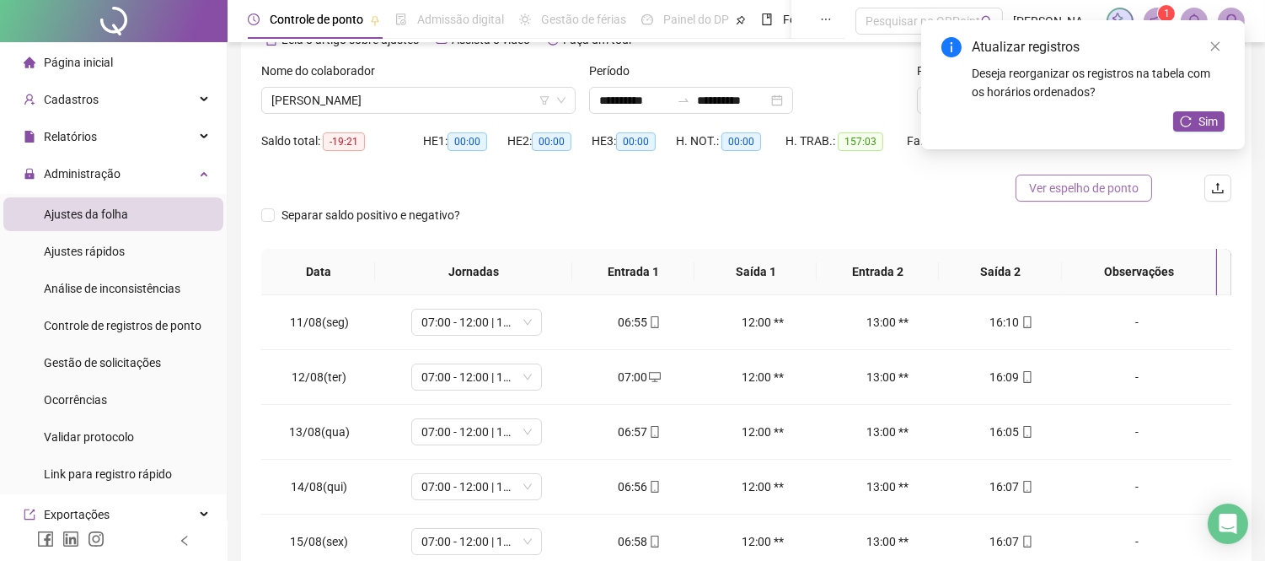
click at [1085, 185] on span "Ver espelho de ponto" at bounding box center [1084, 188] width 110 height 19
click at [413, 283] on th "Jornadas" at bounding box center [473, 272] width 197 height 46
click at [1215, 48] on icon "close" at bounding box center [1216, 46] width 12 height 12
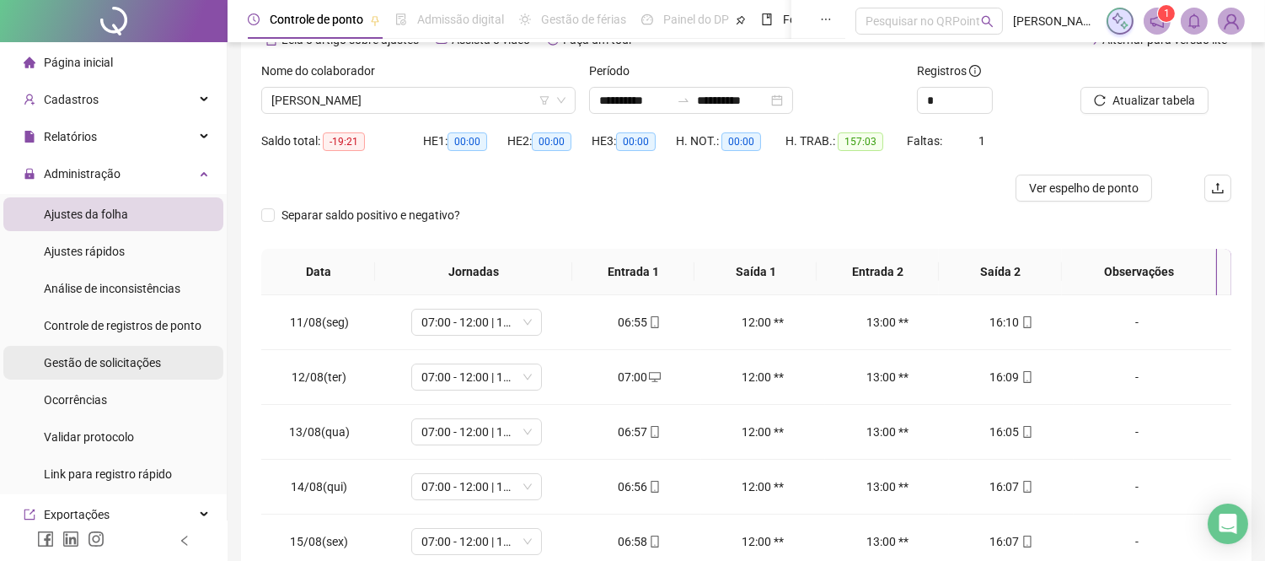
click at [84, 358] on span "Gestão de solicitações" at bounding box center [102, 362] width 117 height 13
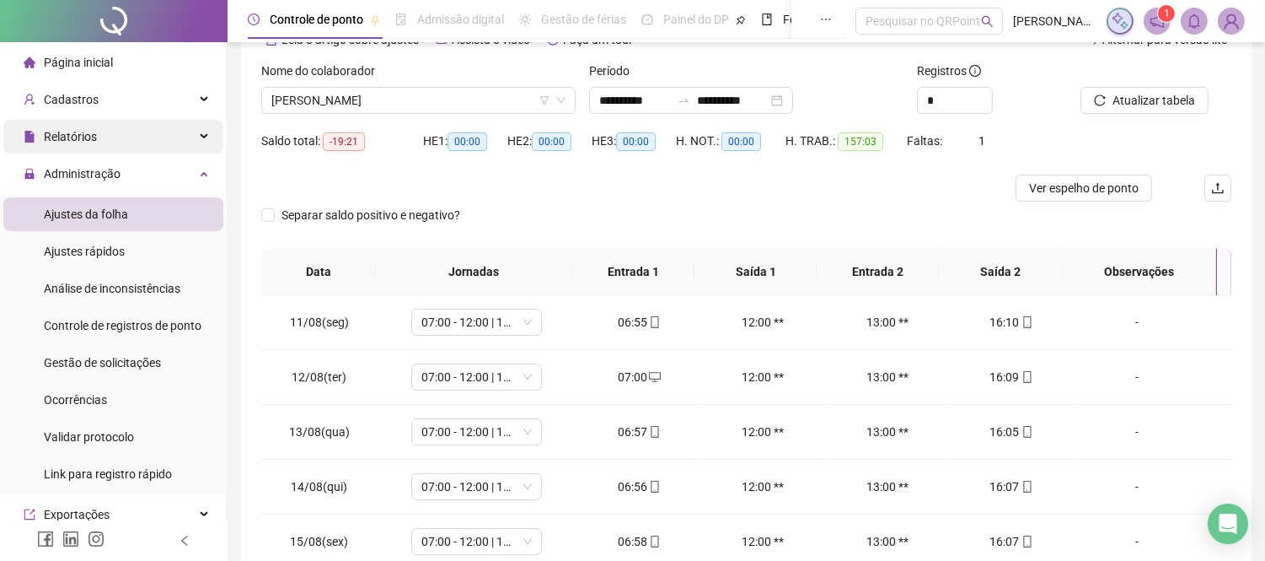
click at [105, 133] on div "Relatórios" at bounding box center [113, 137] width 220 height 34
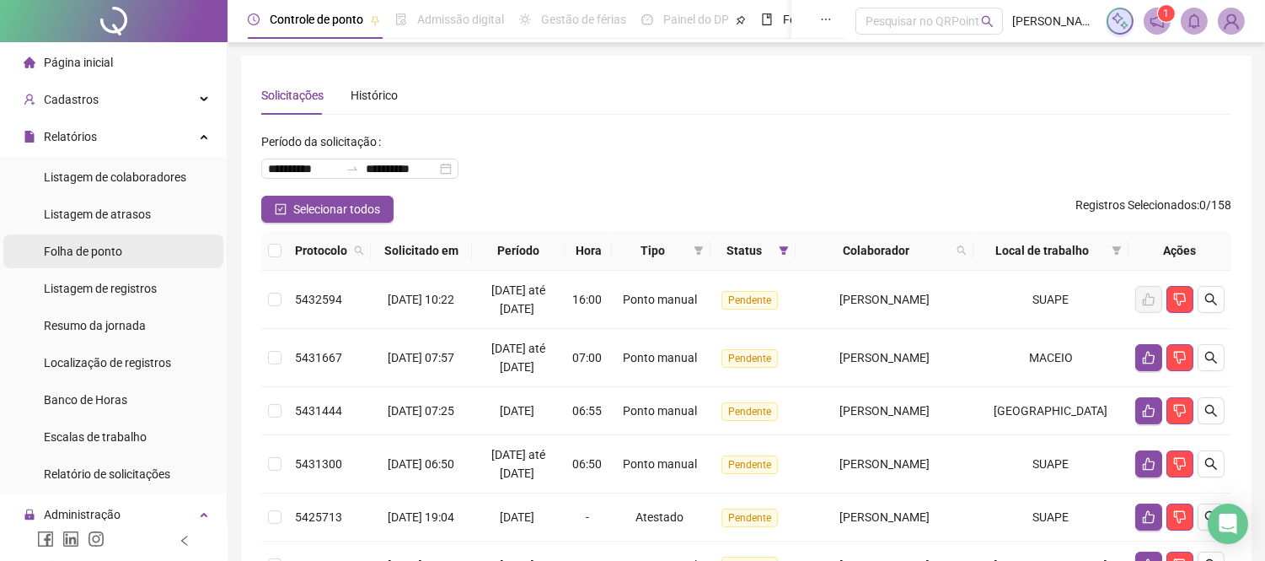
click at [98, 251] on span "Folha de ponto" at bounding box center [83, 250] width 78 height 13
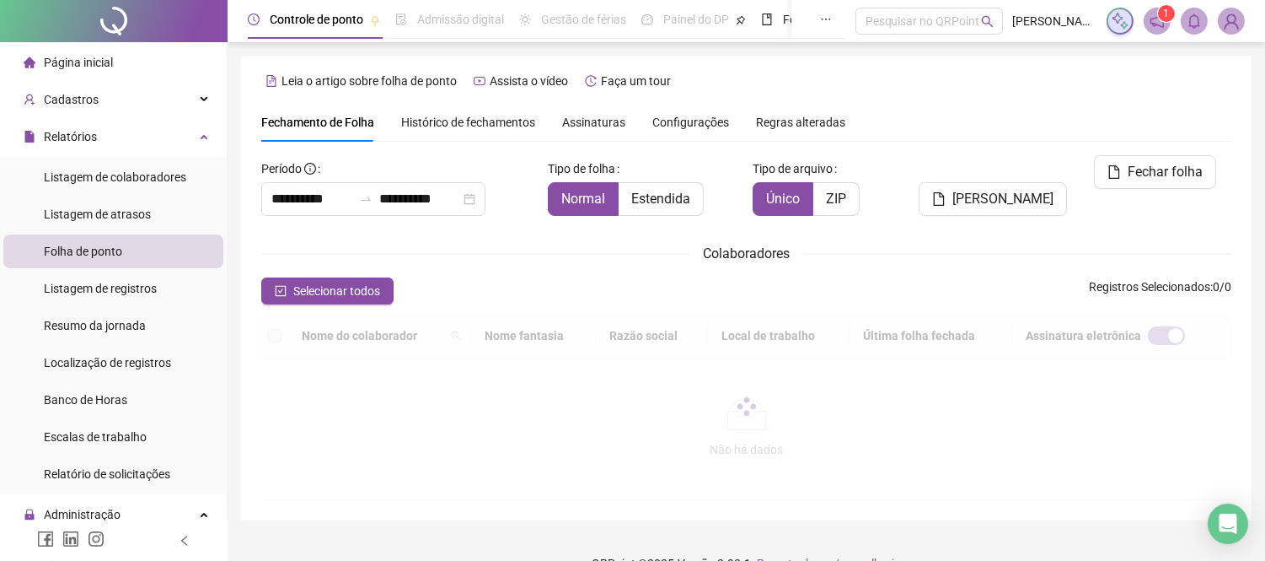
scroll to position [64, 0]
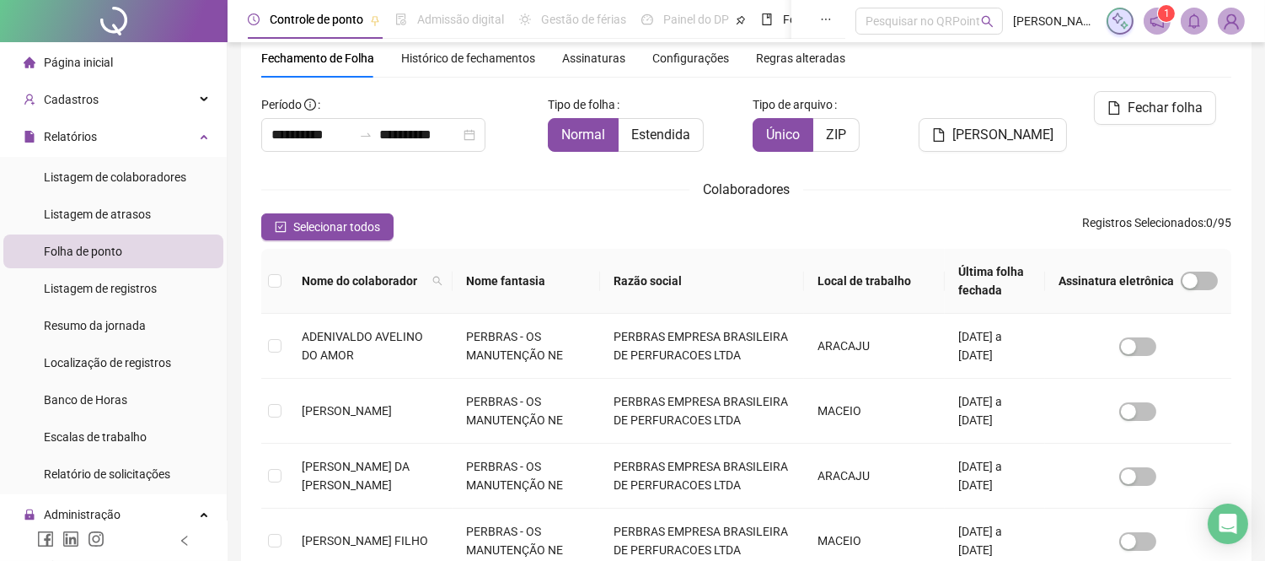
type input "**********"
click at [590, 282] on icon "filter" at bounding box center [585, 281] width 10 height 10
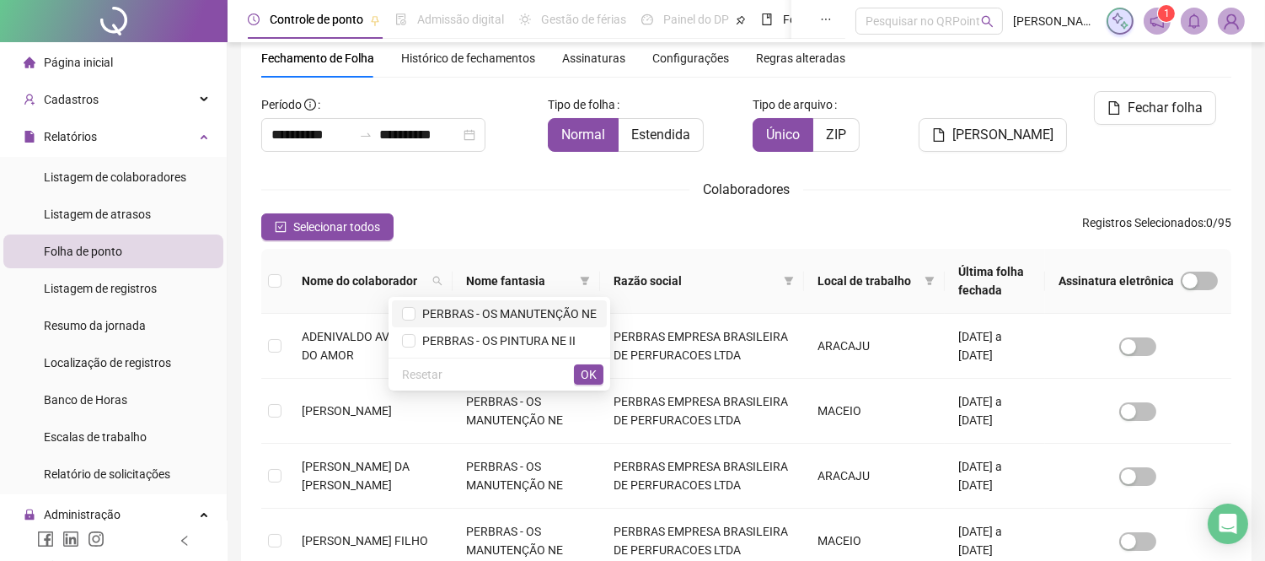
click at [546, 310] on span "PERBRAS - OS MANUTENÇÃO NE" at bounding box center [506, 313] width 181 height 13
click at [587, 368] on span "OK" at bounding box center [589, 374] width 16 height 19
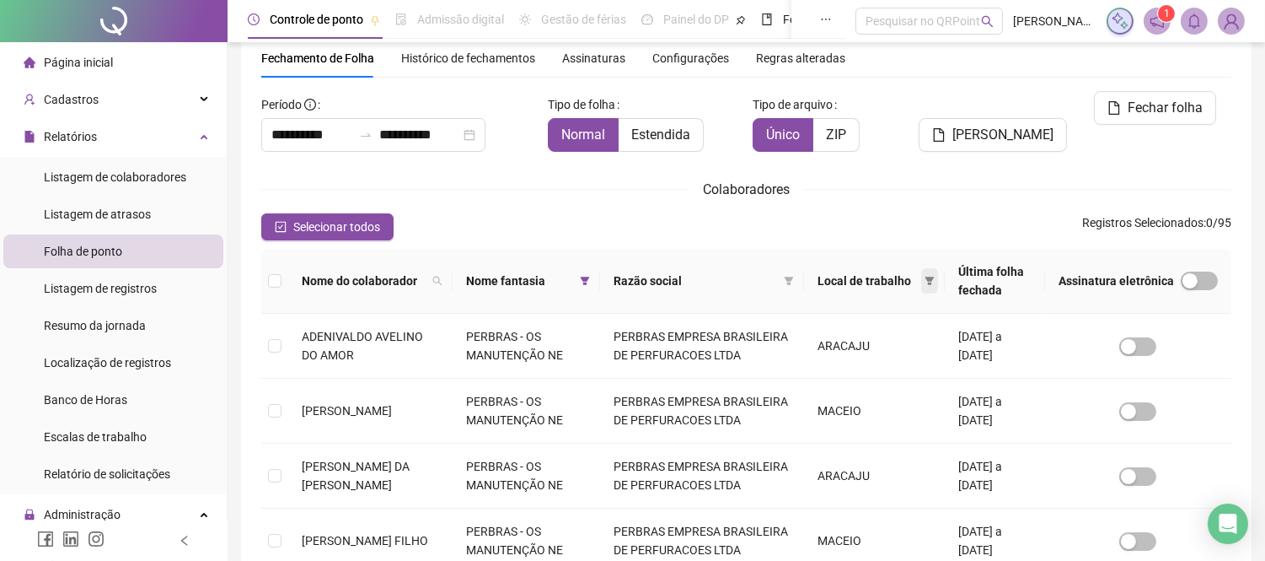
click at [926, 278] on icon "filter" at bounding box center [930, 281] width 9 height 8
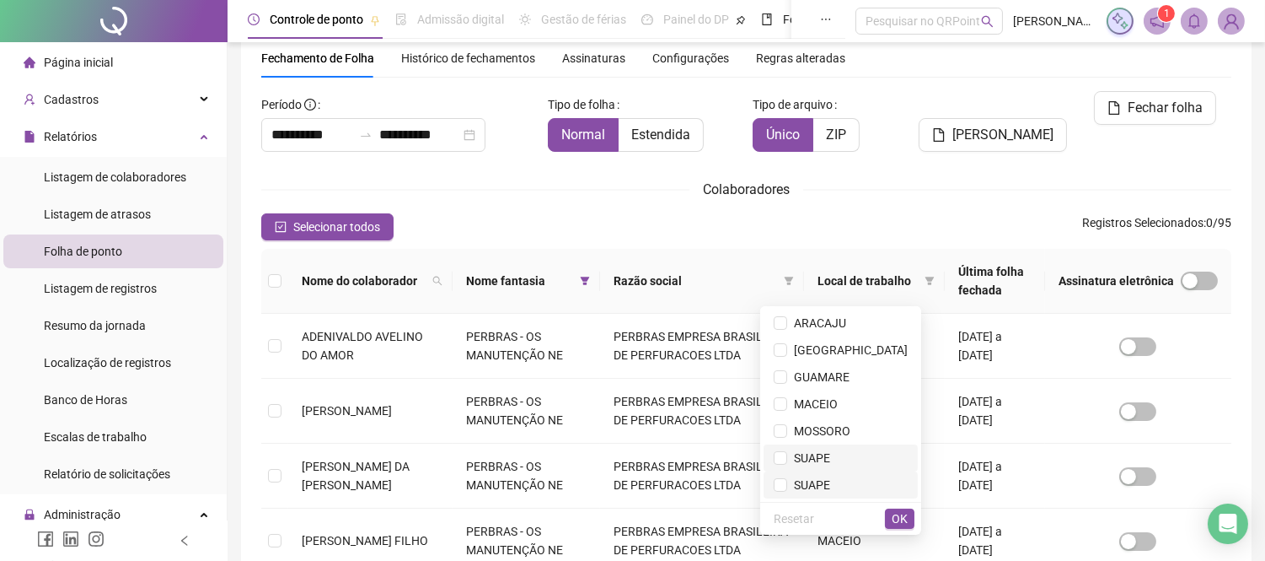
click at [857, 447] on li "SUAPE" at bounding box center [841, 457] width 154 height 27
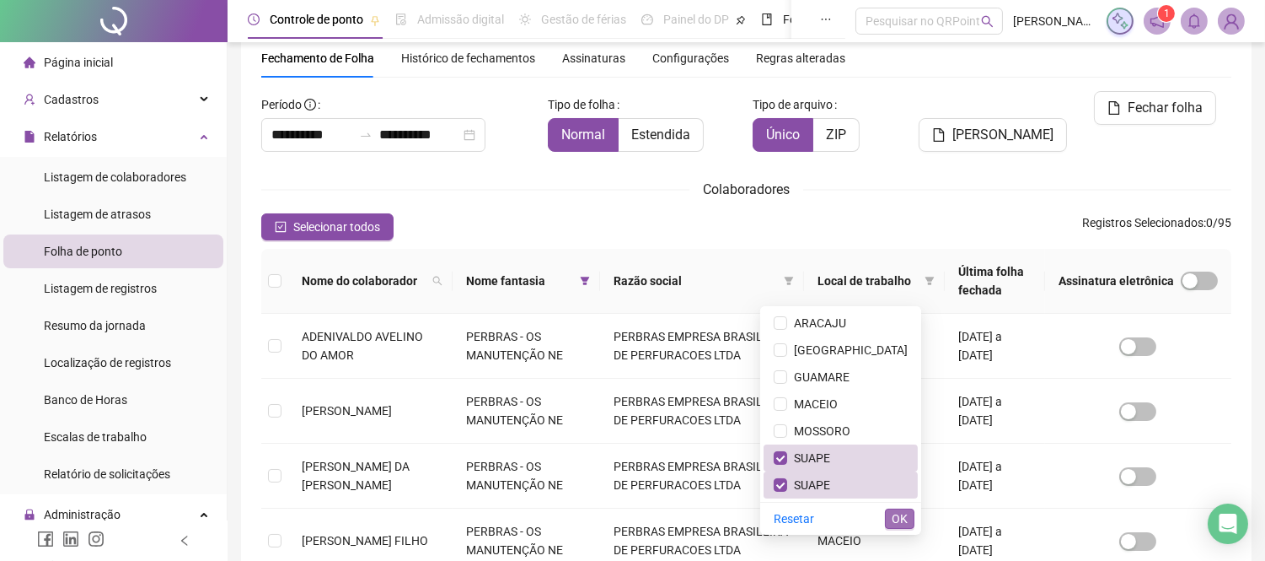
click at [902, 516] on span "OK" at bounding box center [900, 518] width 16 height 19
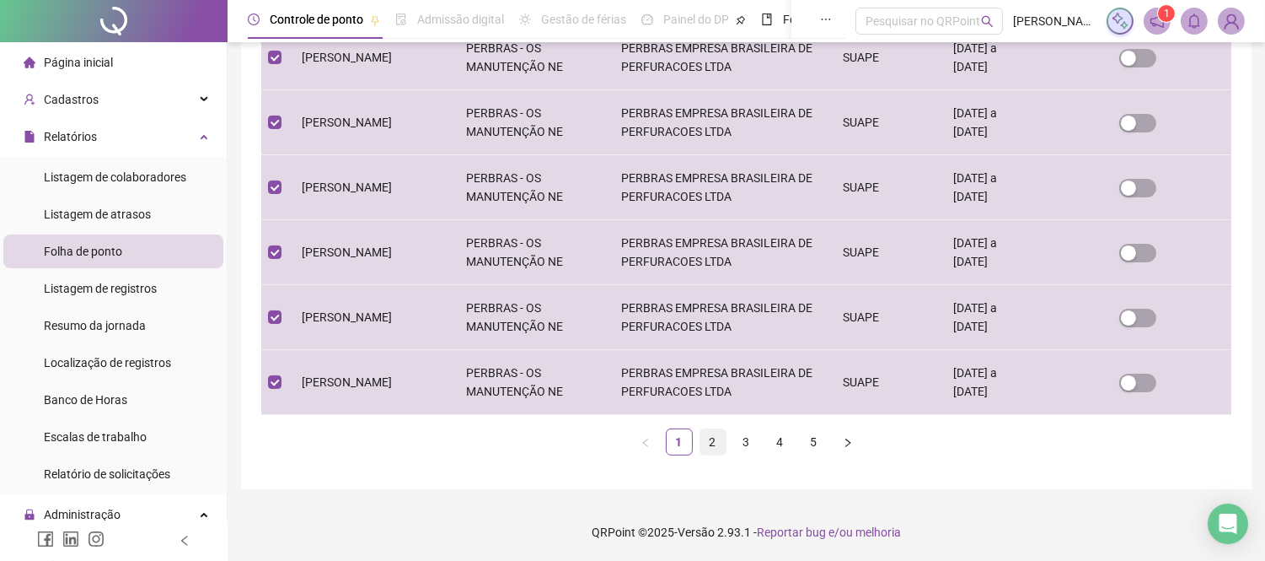
click at [715, 444] on link "2" at bounding box center [713, 441] width 25 height 25
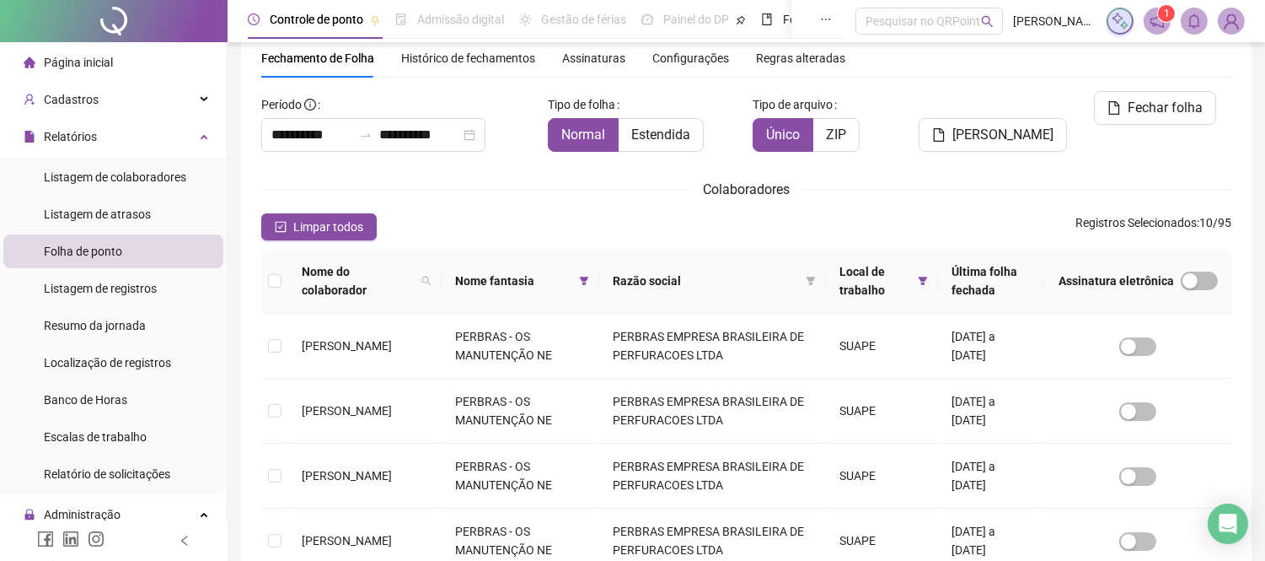
click at [283, 274] on th at bounding box center [274, 281] width 27 height 65
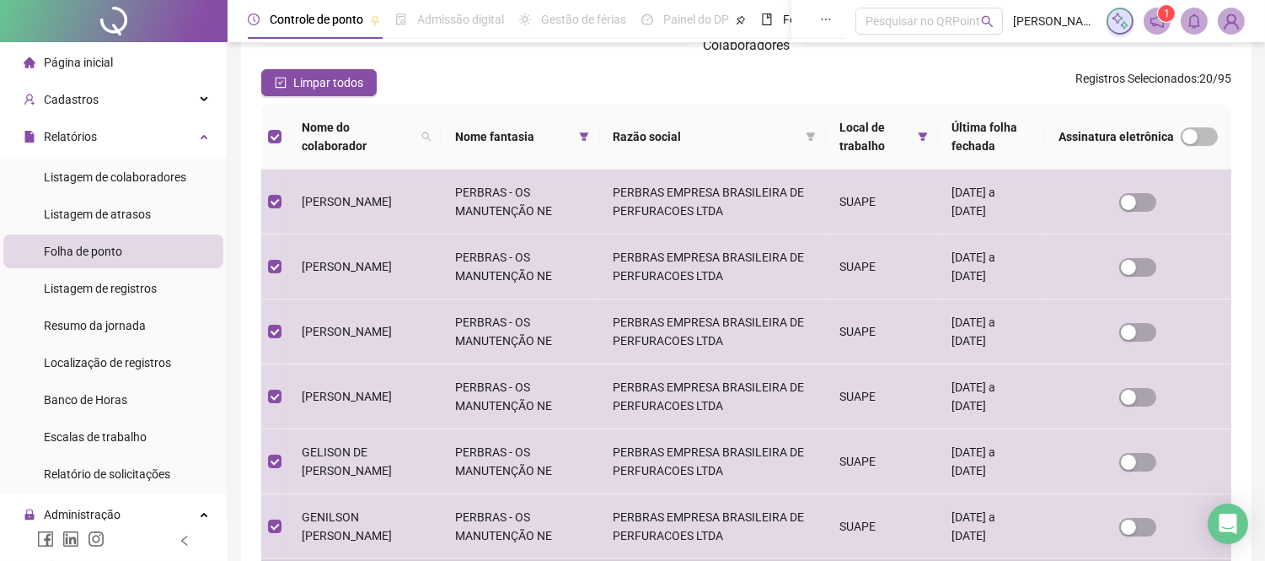
scroll to position [533, 0]
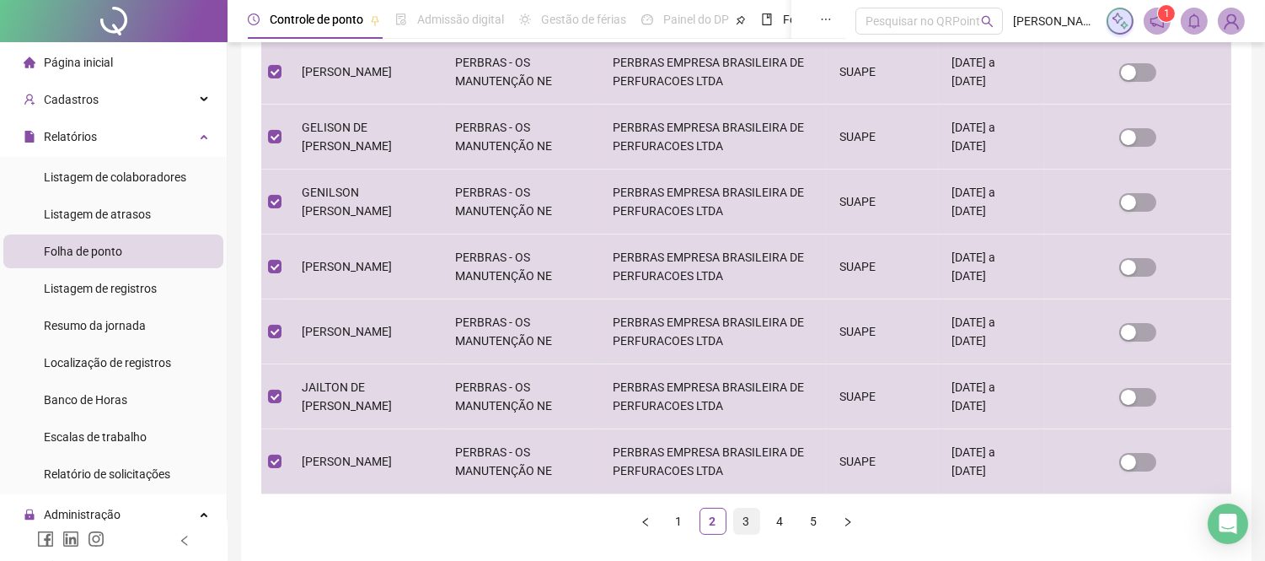
click at [738, 524] on link "3" at bounding box center [746, 520] width 25 height 25
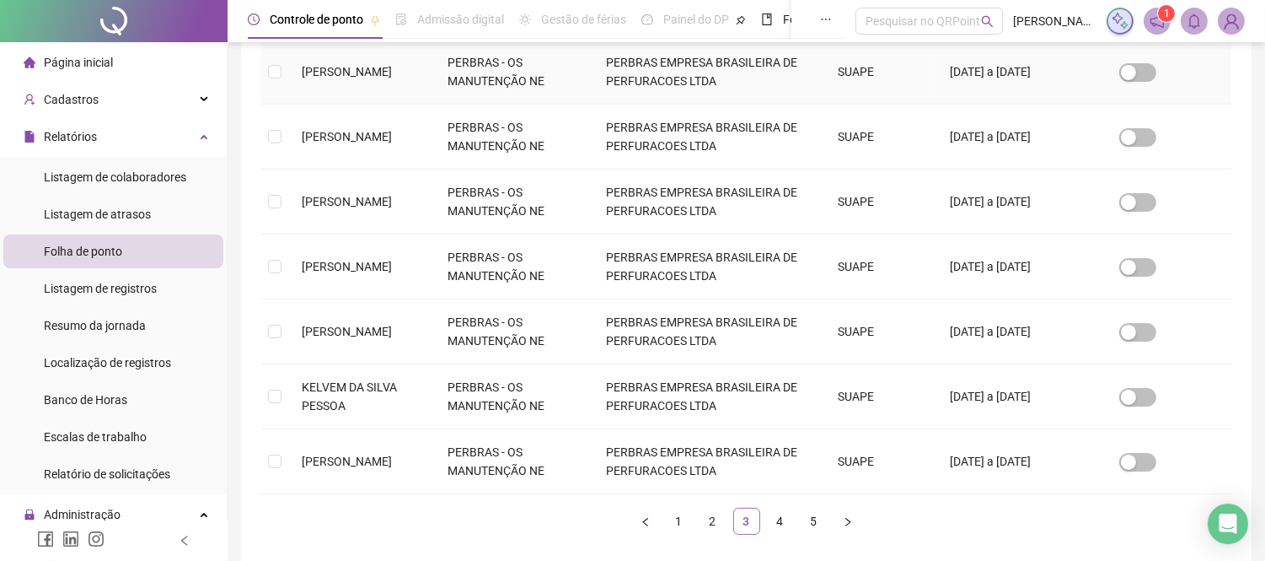
scroll to position [64, 0]
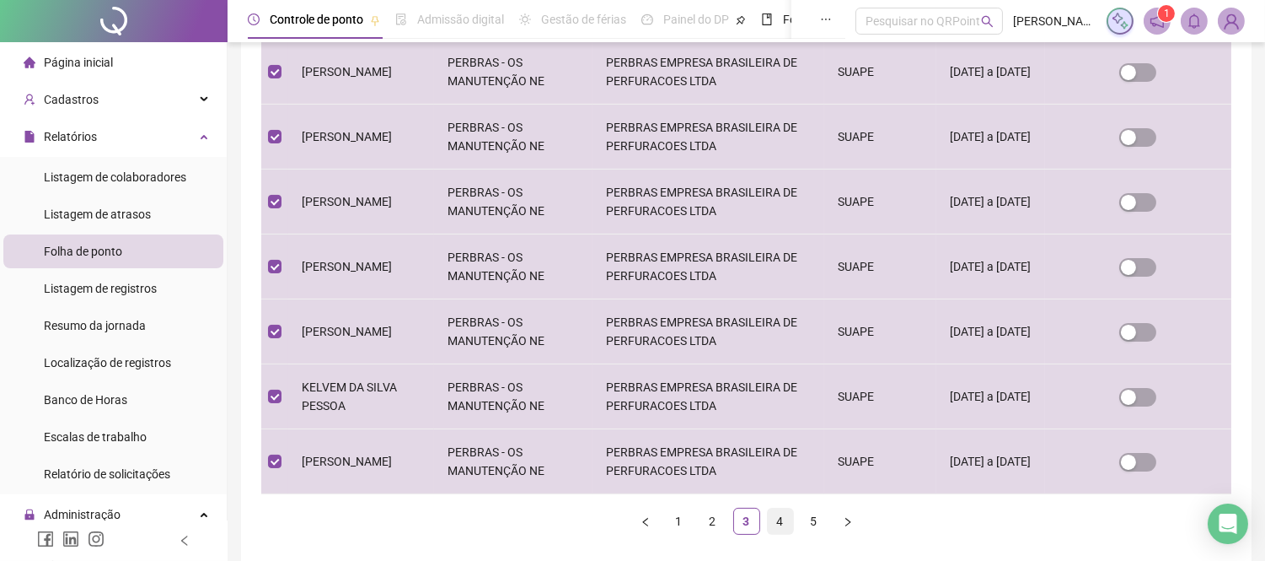
click at [773, 521] on link "4" at bounding box center [780, 520] width 25 height 25
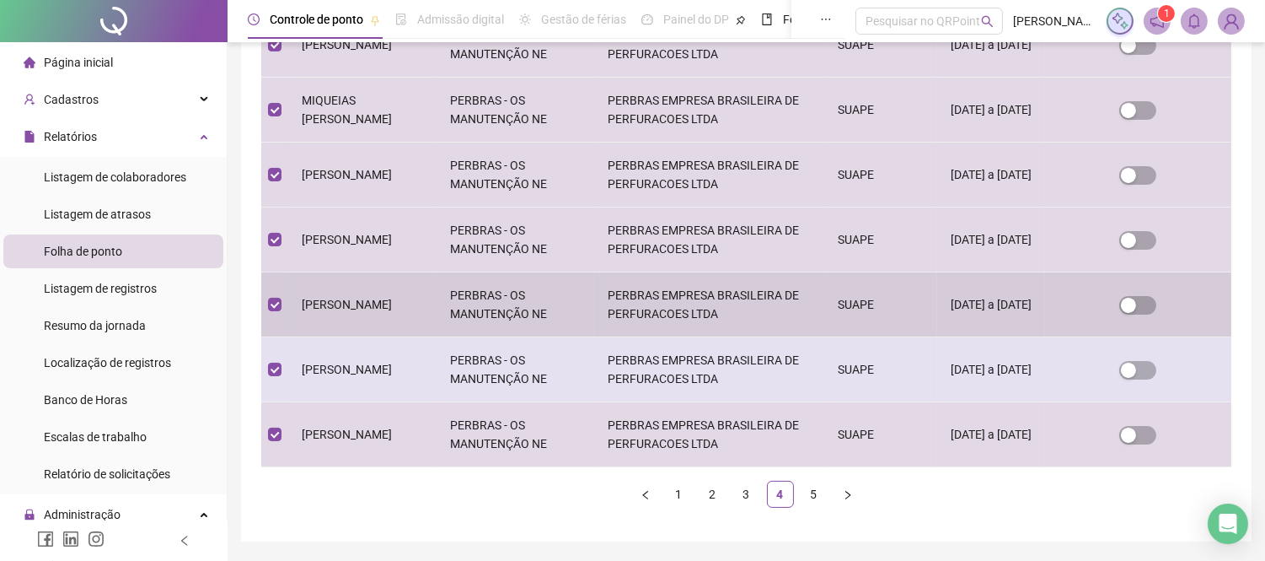
scroll to position [612, 0]
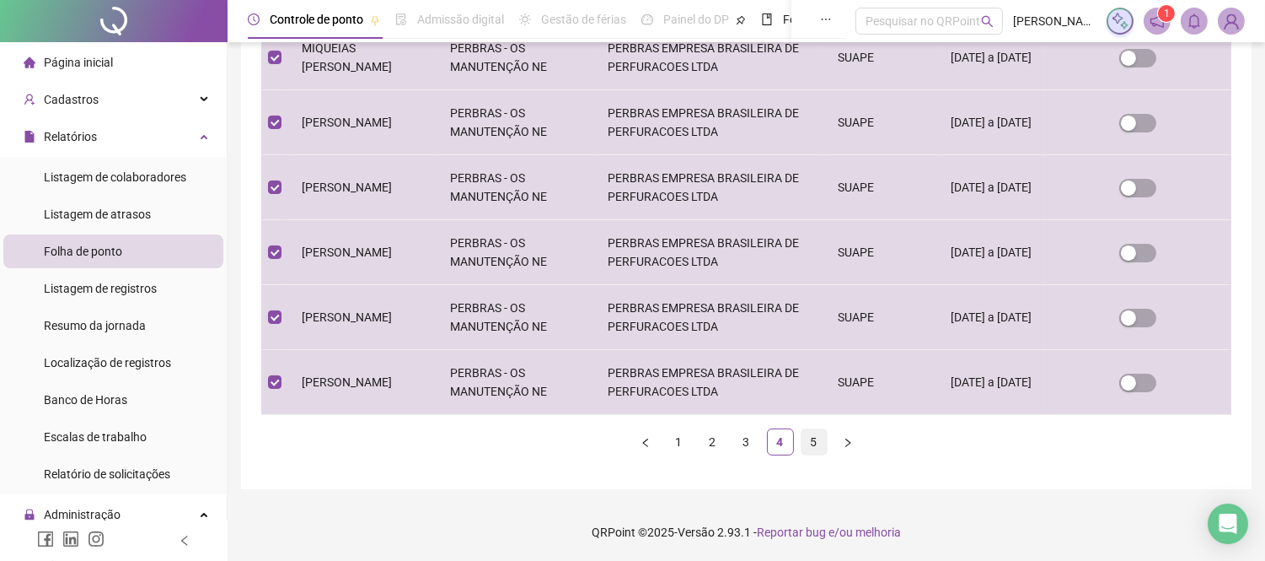
click at [819, 435] on link "5" at bounding box center [814, 441] width 25 height 25
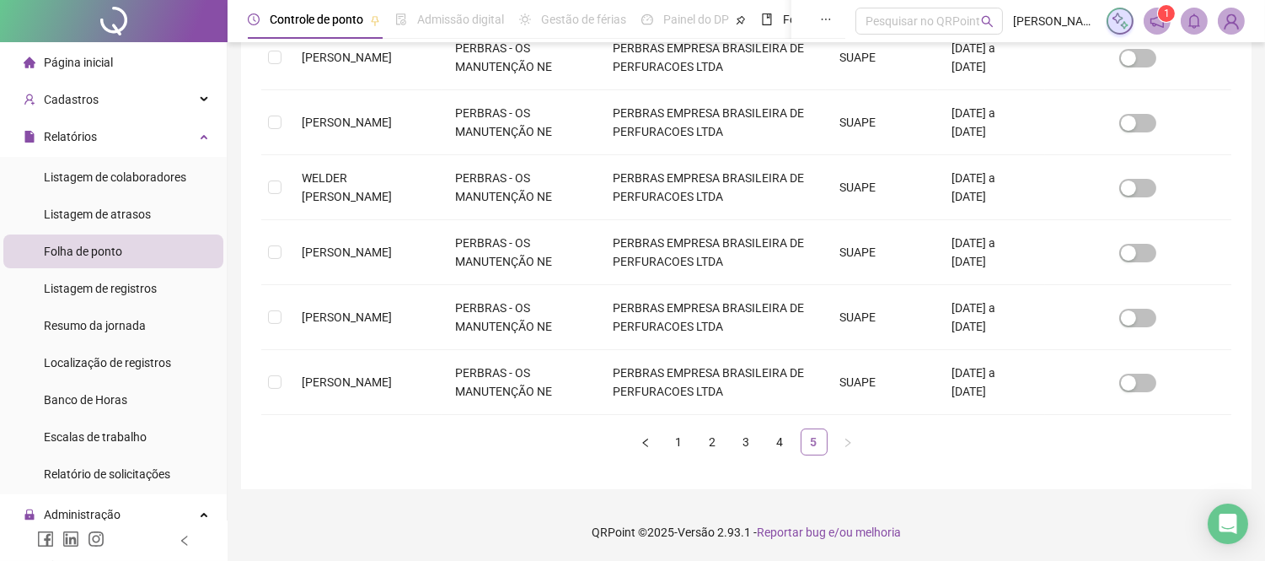
scroll to position [64, 0]
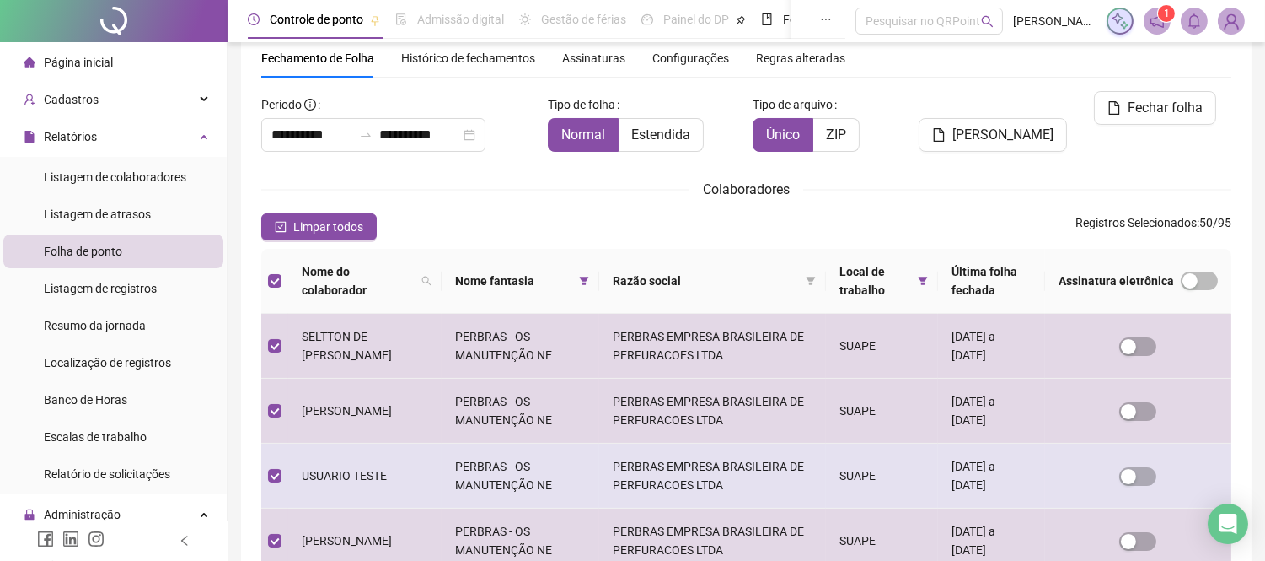
click at [266, 469] on td at bounding box center [274, 475] width 27 height 65
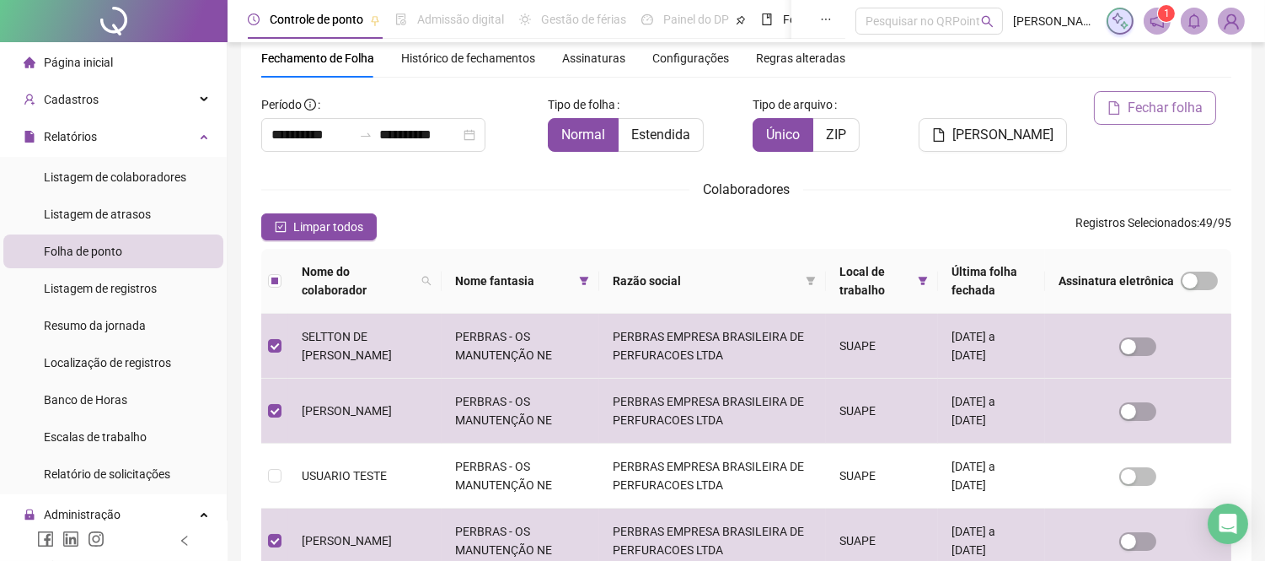
click at [1161, 105] on span "Fechar folha" at bounding box center [1165, 108] width 75 height 20
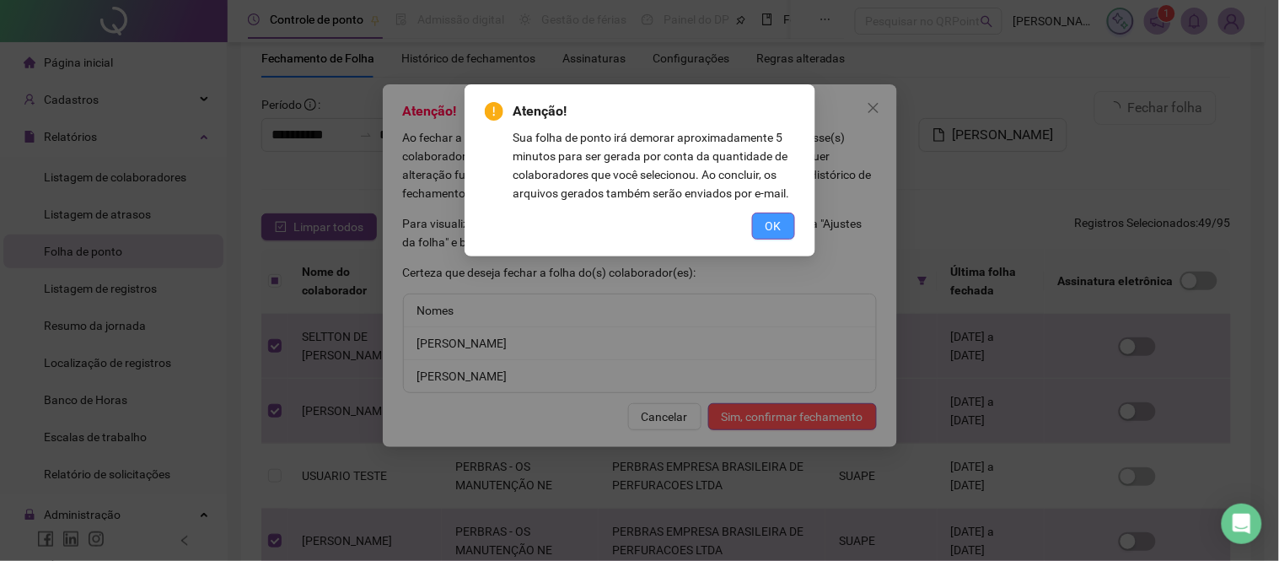
click at [769, 220] on span "OK" at bounding box center [773, 226] width 16 height 19
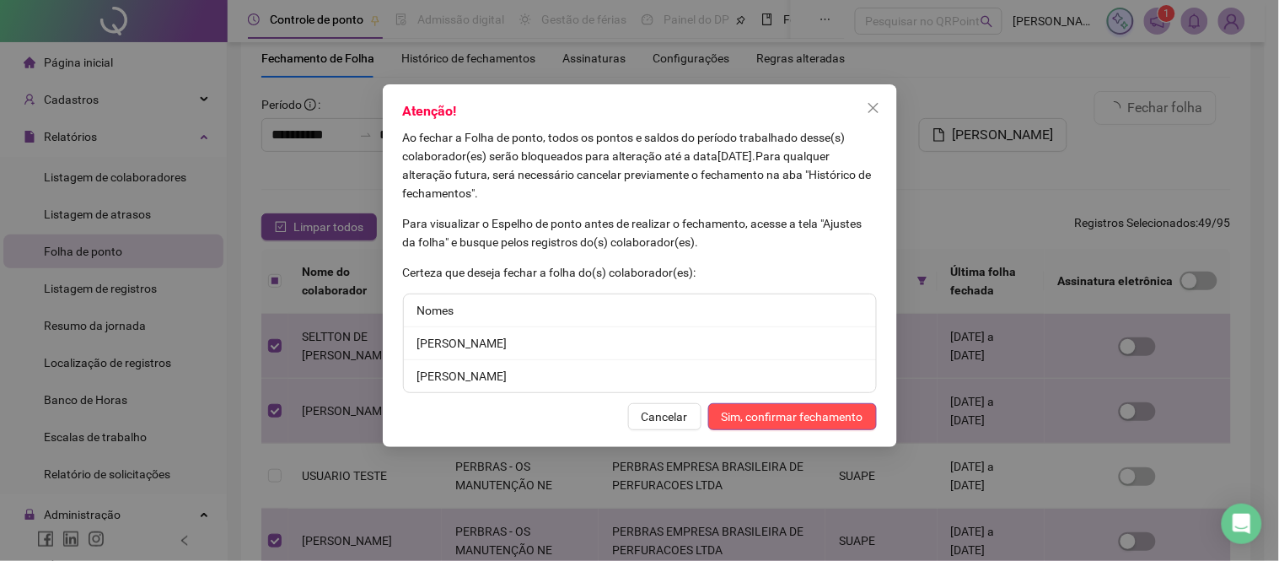
click at [658, 411] on span "Cancelar" at bounding box center [665, 416] width 46 height 19
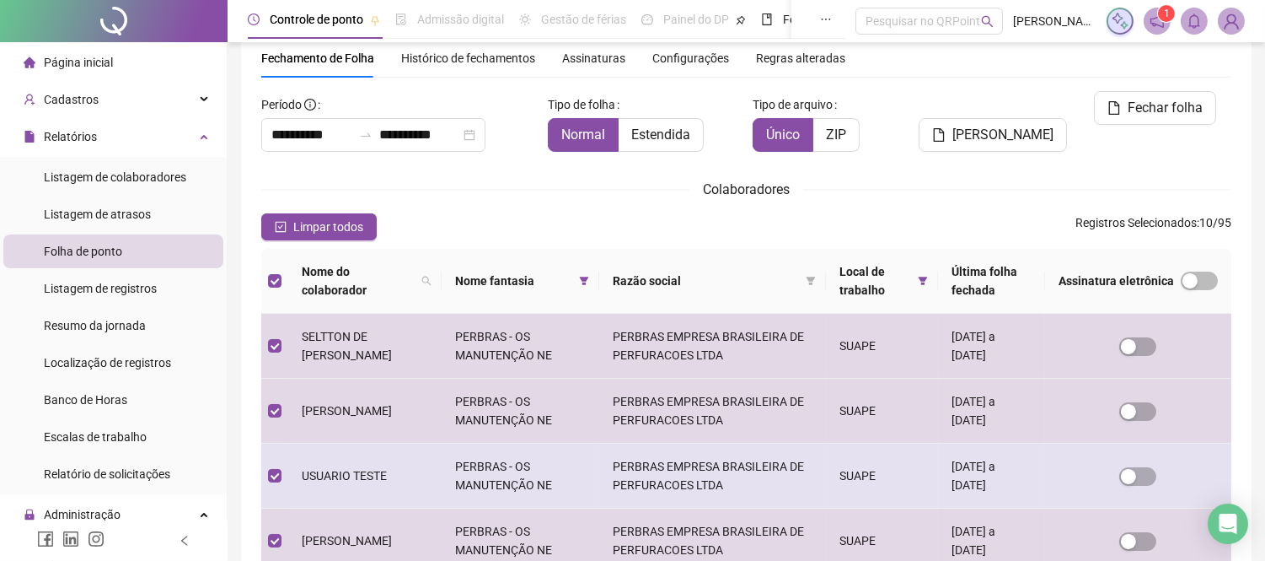
click at [266, 473] on td at bounding box center [274, 475] width 27 height 65
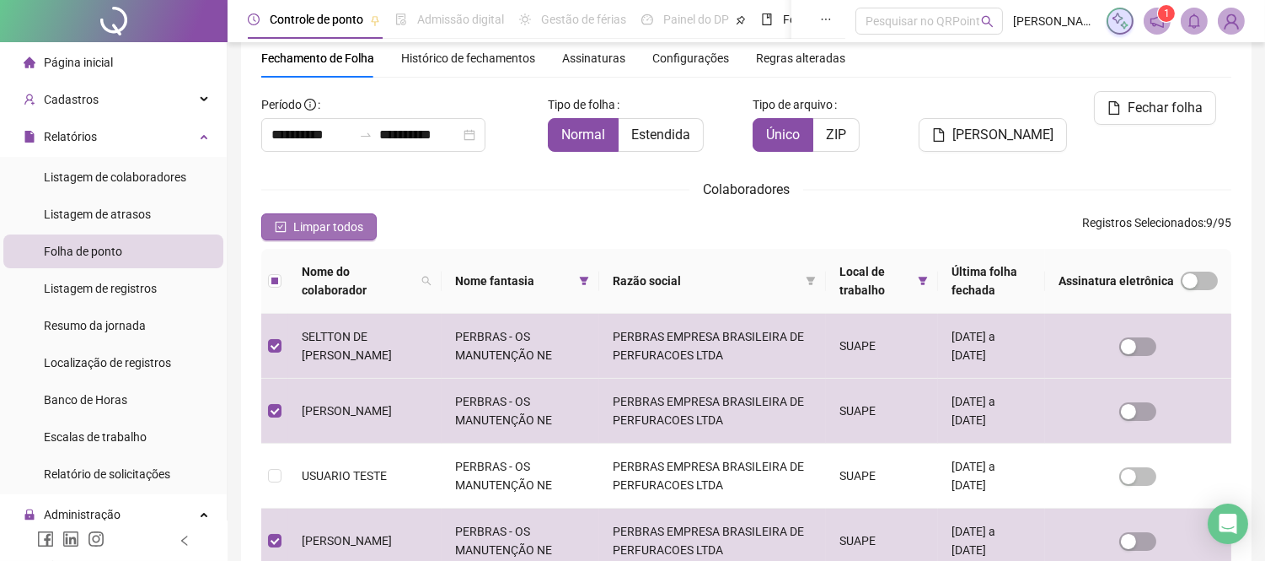
click at [301, 218] on span "Limpar todos" at bounding box center [328, 227] width 70 height 19
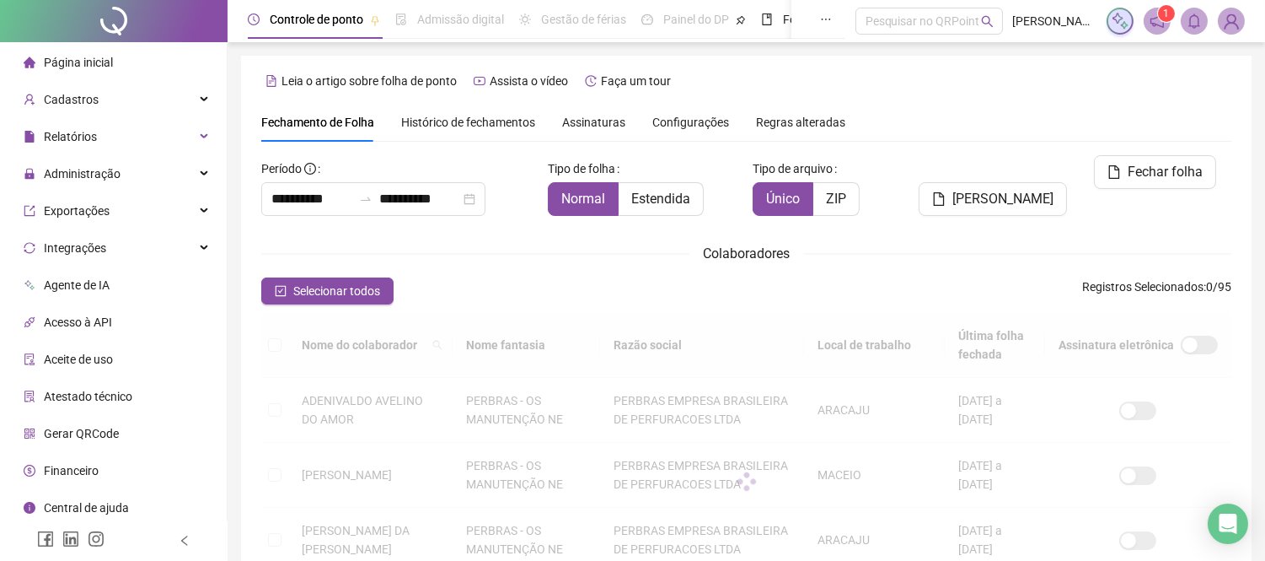
scroll to position [64, 0]
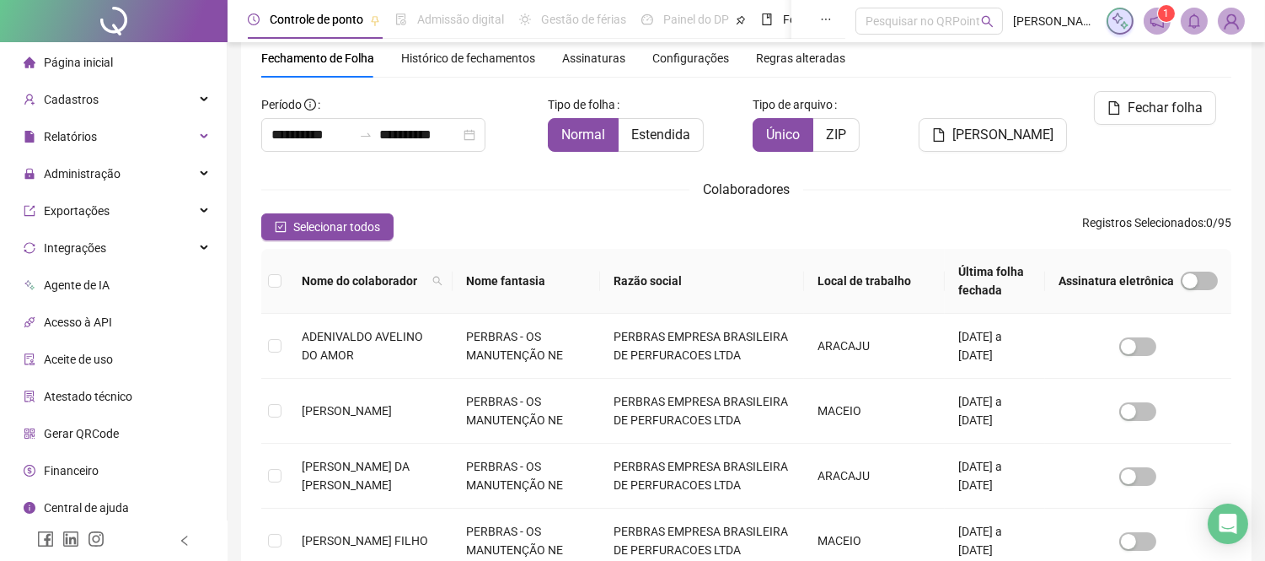
type input "**********"
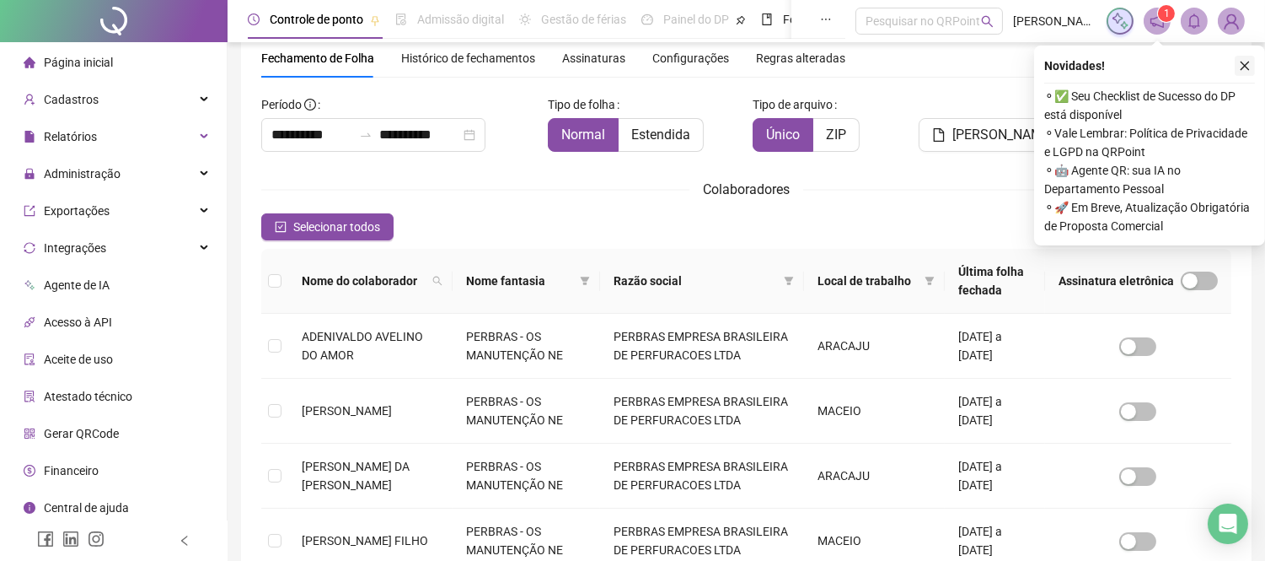
click at [1241, 62] on icon "close" at bounding box center [1245, 66] width 12 height 12
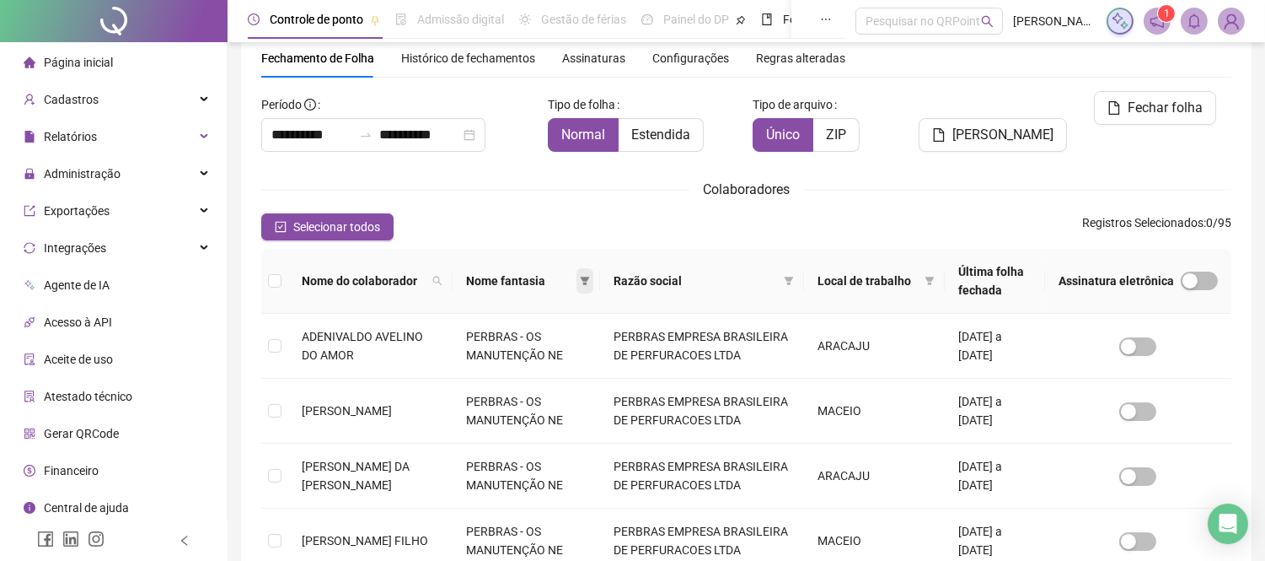
click at [590, 277] on icon "filter" at bounding box center [585, 281] width 9 height 8
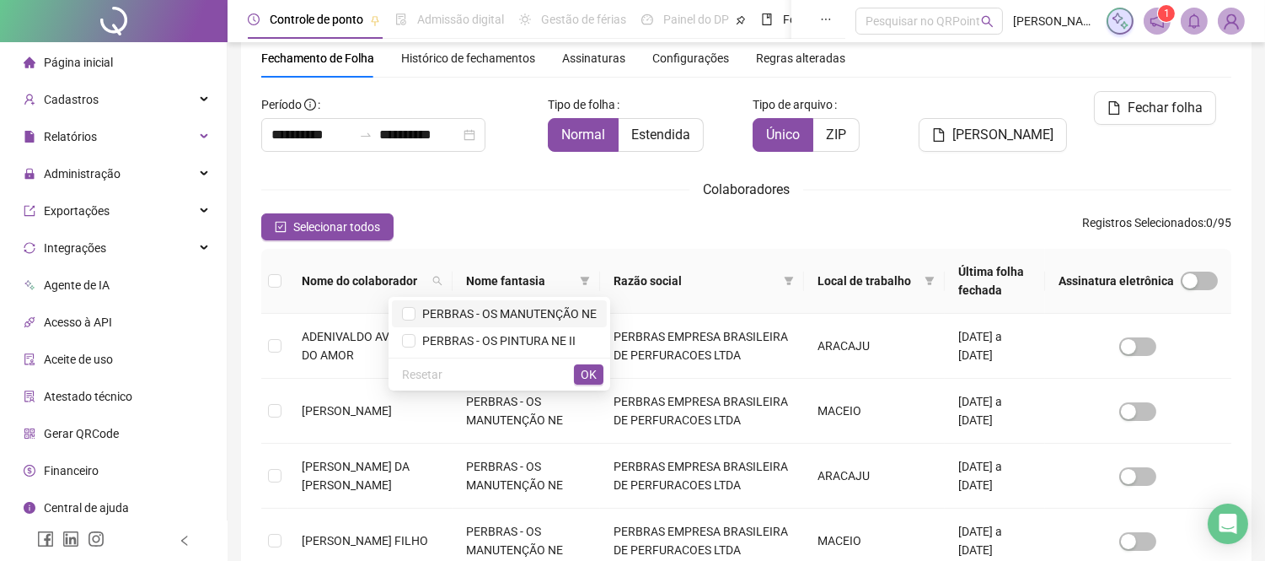
click at [554, 309] on span "PERBRAS - OS MANUTENÇÃO NE" at bounding box center [506, 313] width 181 height 13
click at [586, 375] on span "OK" at bounding box center [589, 374] width 16 height 19
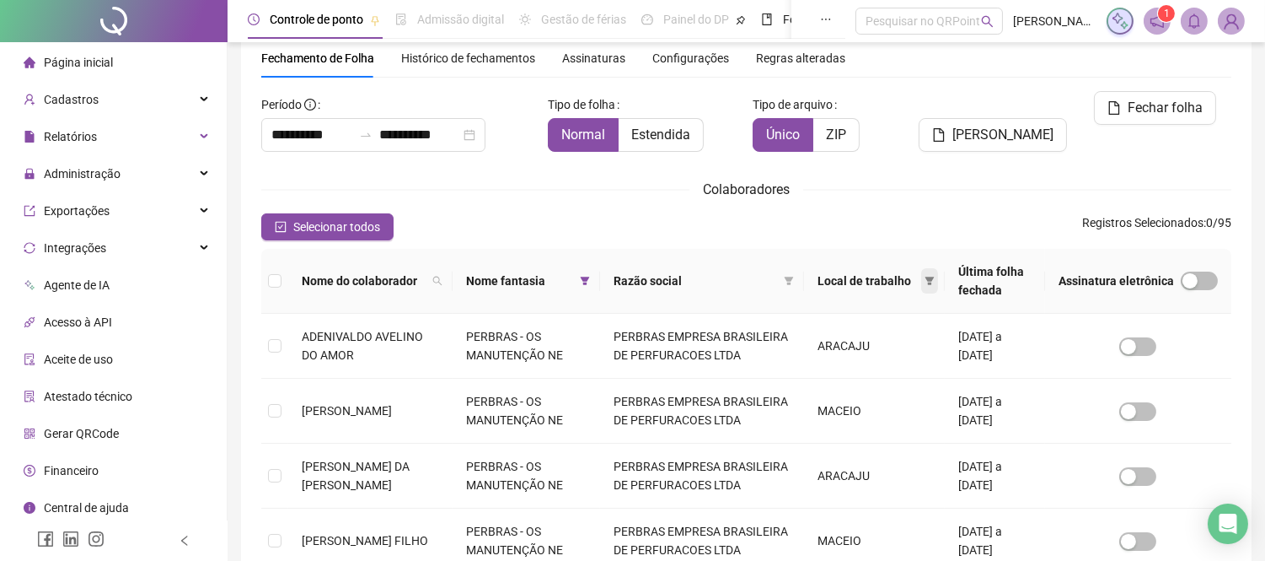
click at [926, 277] on icon "filter" at bounding box center [930, 281] width 9 height 8
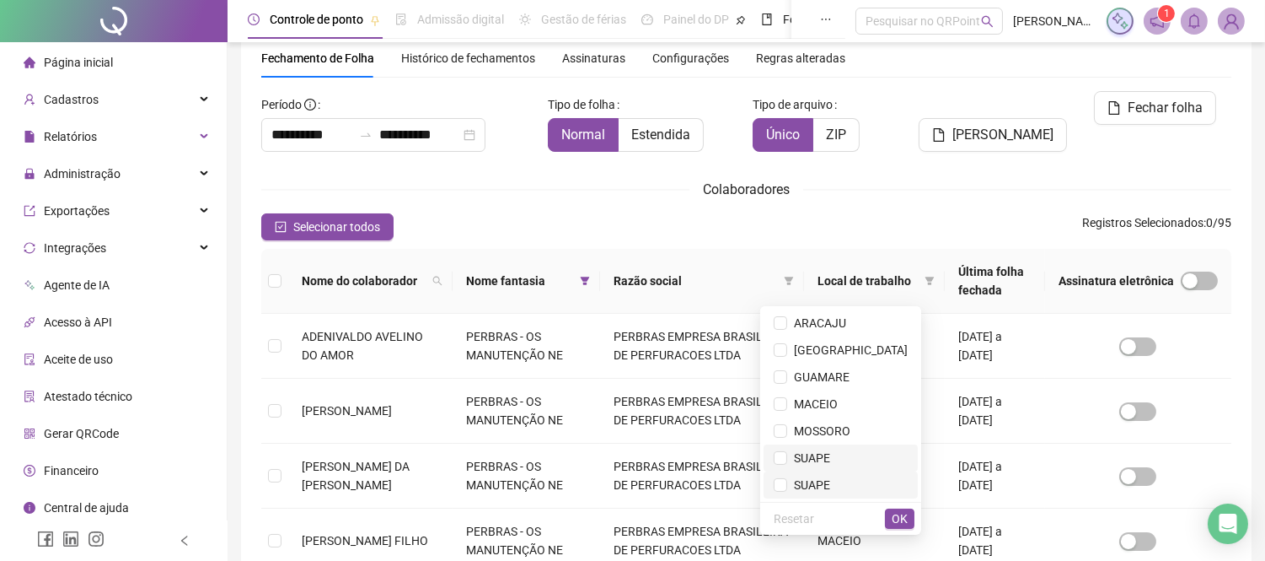
click at [830, 459] on span "SUAPE" at bounding box center [808, 457] width 43 height 13
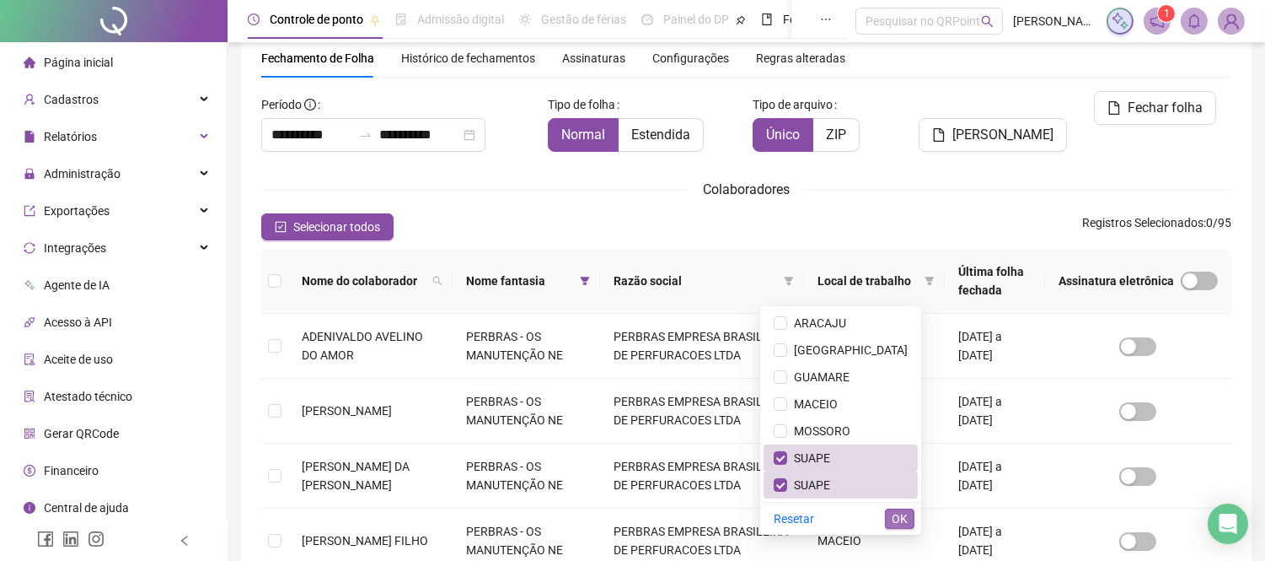
click at [900, 518] on span "OK" at bounding box center [900, 518] width 16 height 19
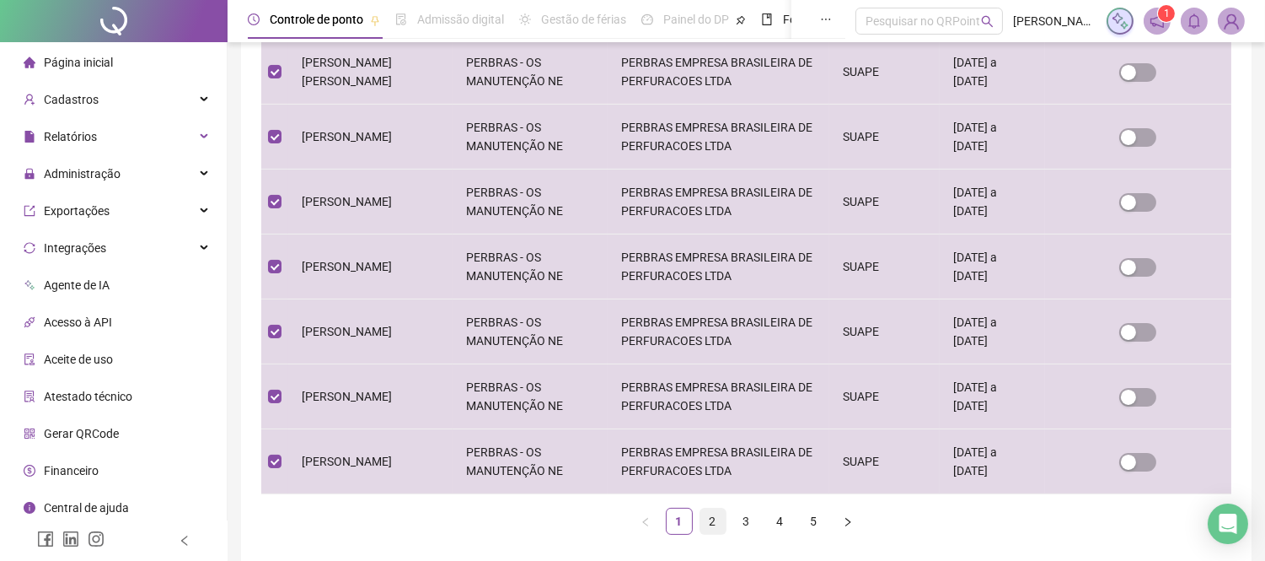
click at [717, 519] on link "2" at bounding box center [713, 520] width 25 height 25
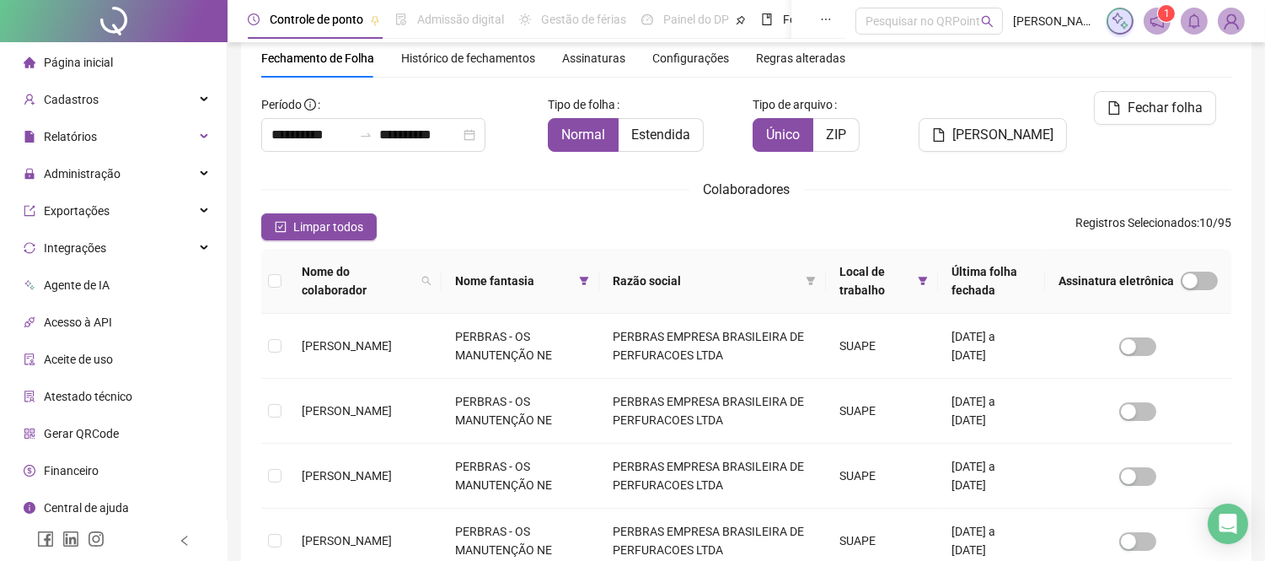
click at [283, 282] on th at bounding box center [274, 281] width 27 height 65
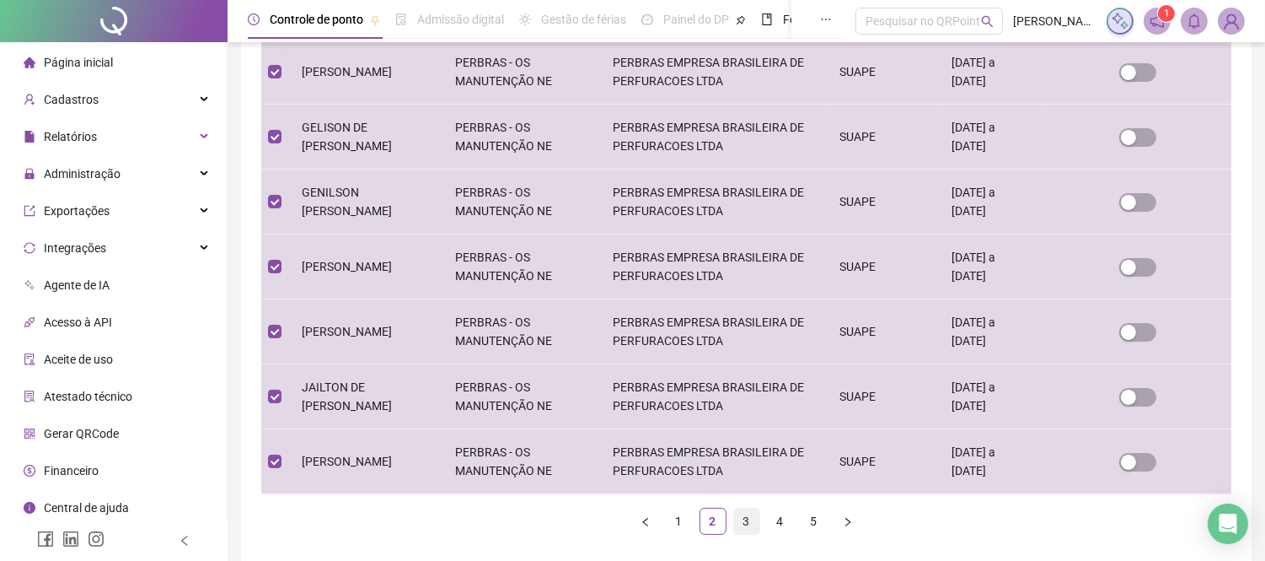
click at [747, 523] on link "3" at bounding box center [746, 520] width 25 height 25
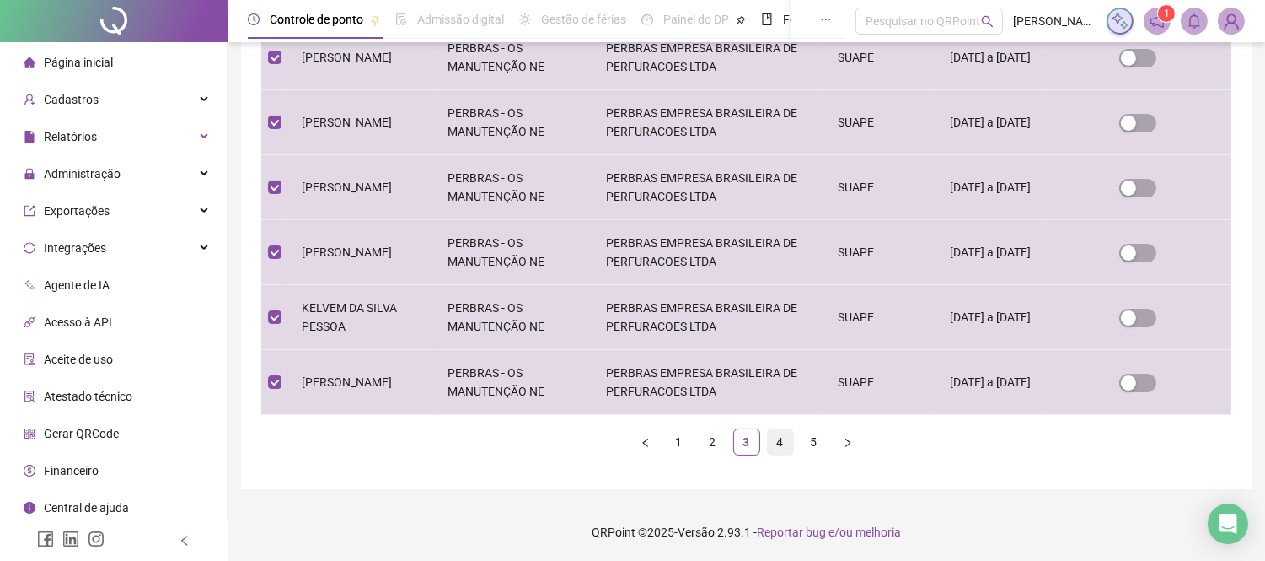
click at [780, 447] on link "4" at bounding box center [780, 441] width 25 height 25
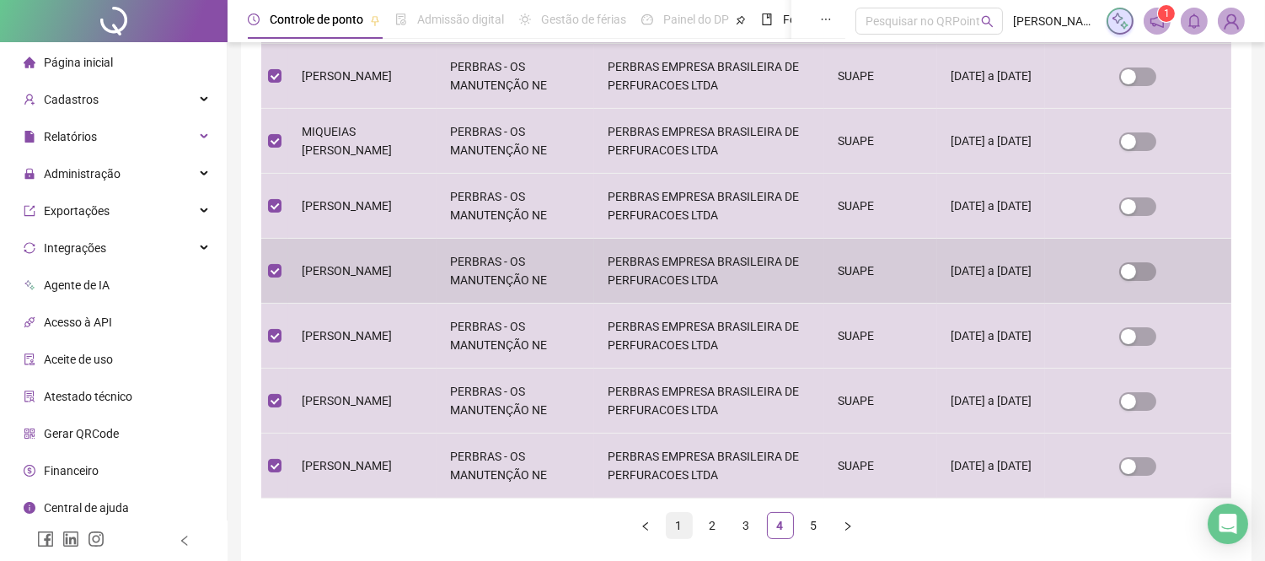
scroll to position [612, 0]
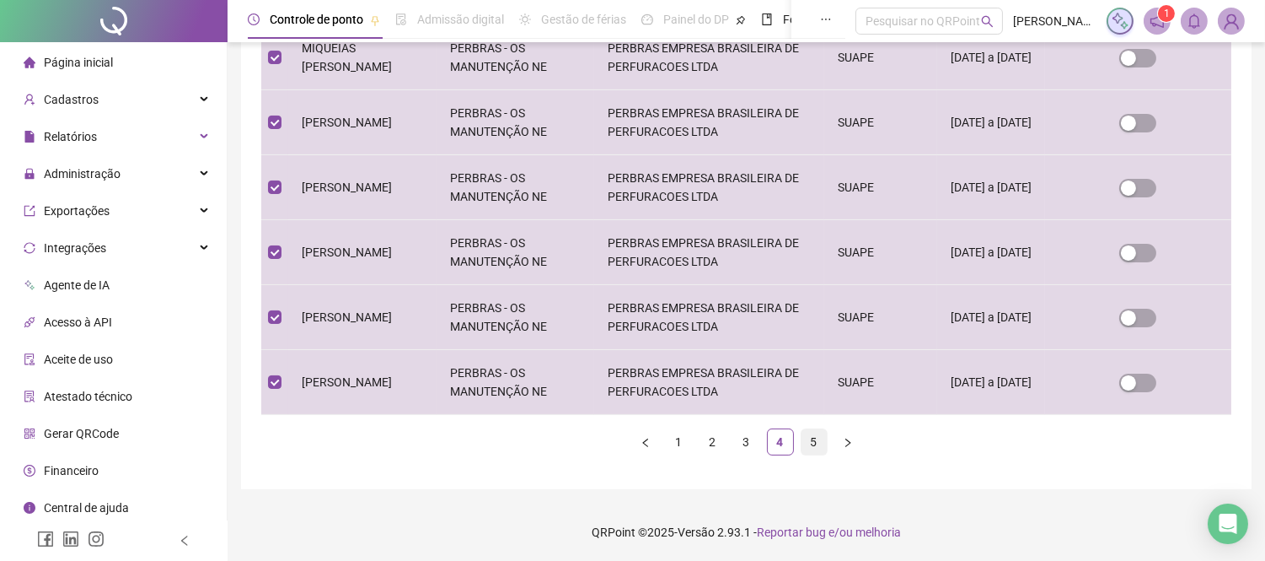
click at [814, 444] on link "5" at bounding box center [814, 441] width 25 height 25
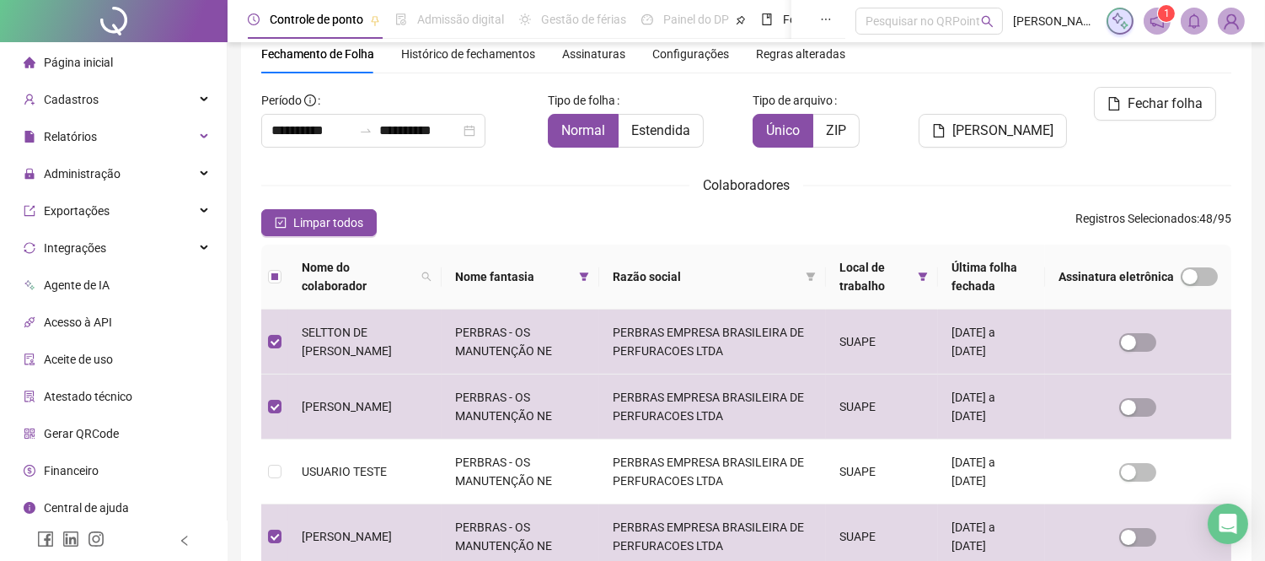
scroll to position [64, 0]
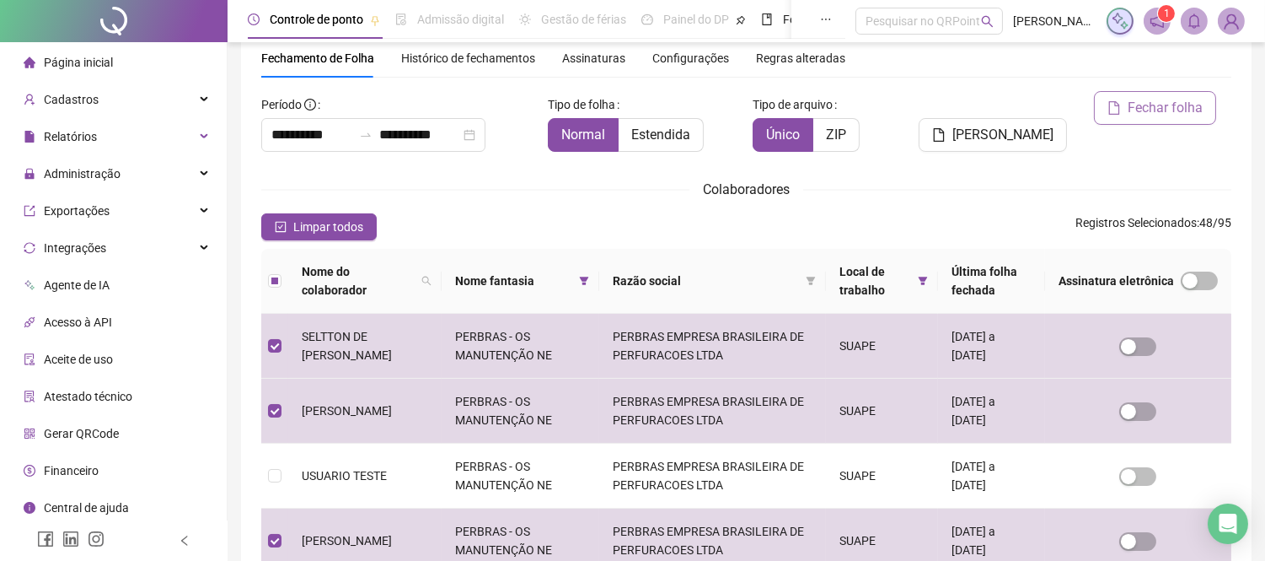
click at [1163, 104] on span "Fechar folha" at bounding box center [1165, 108] width 75 height 20
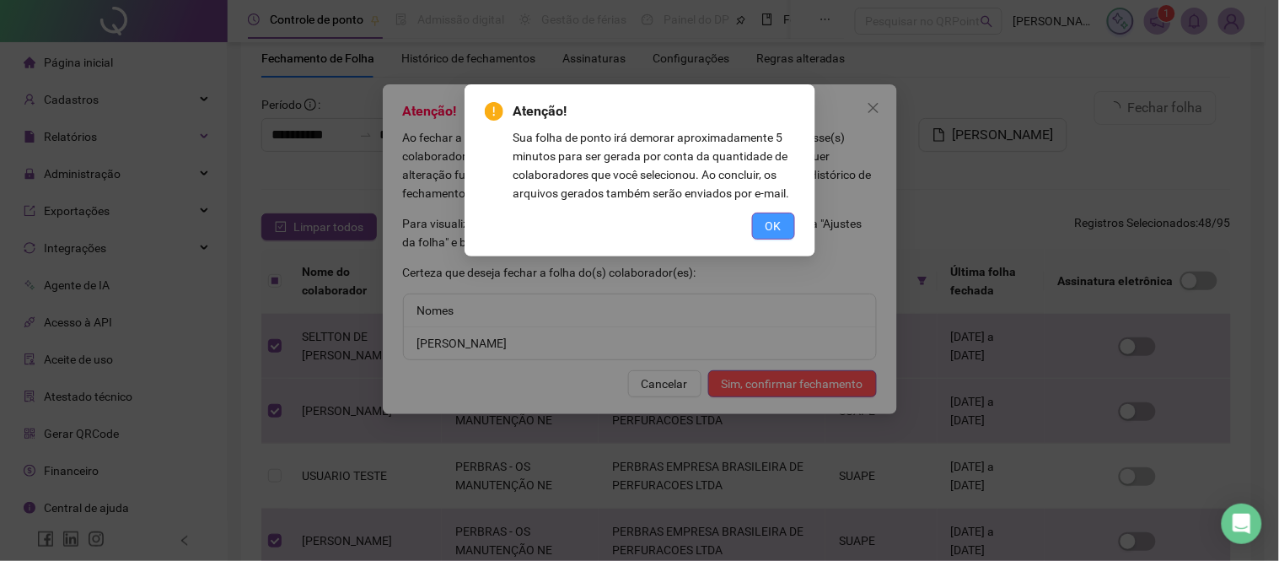
click at [765, 228] on span "OK" at bounding box center [773, 226] width 16 height 19
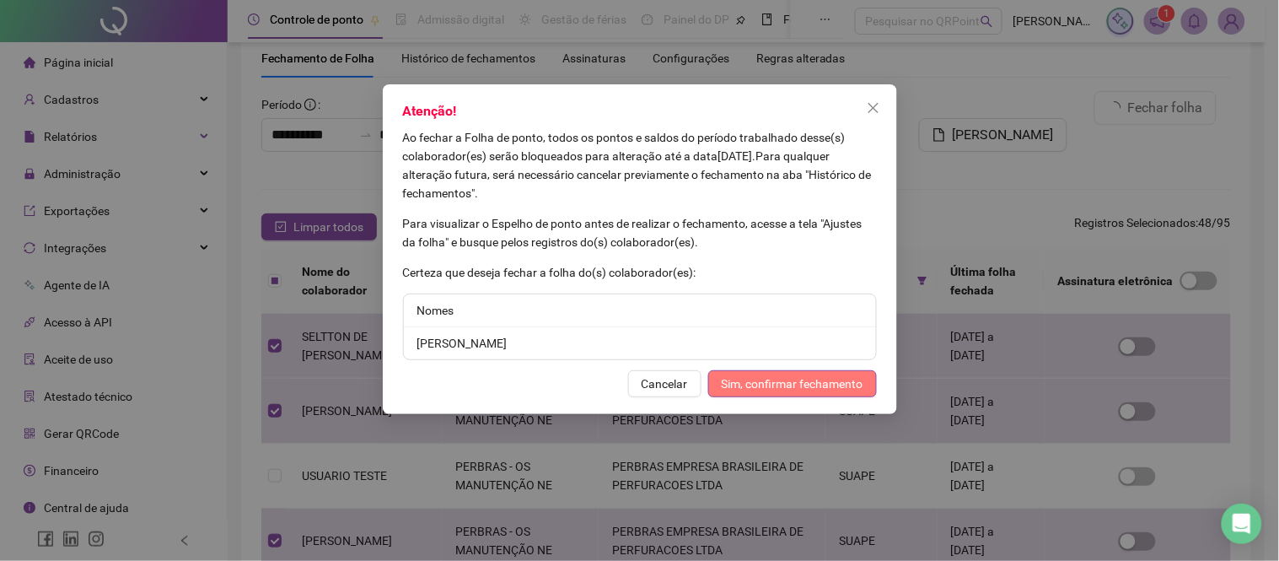
click at [761, 384] on span "Sim, confirmar fechamento" at bounding box center [793, 383] width 142 height 19
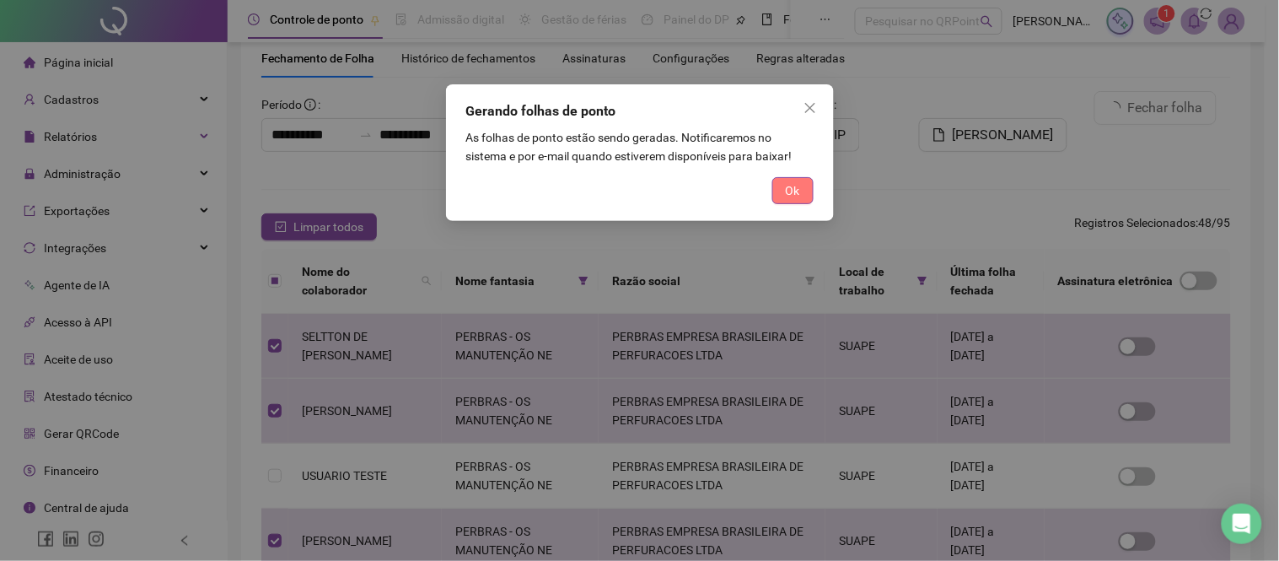
click at [788, 186] on span "Ok" at bounding box center [793, 190] width 14 height 19
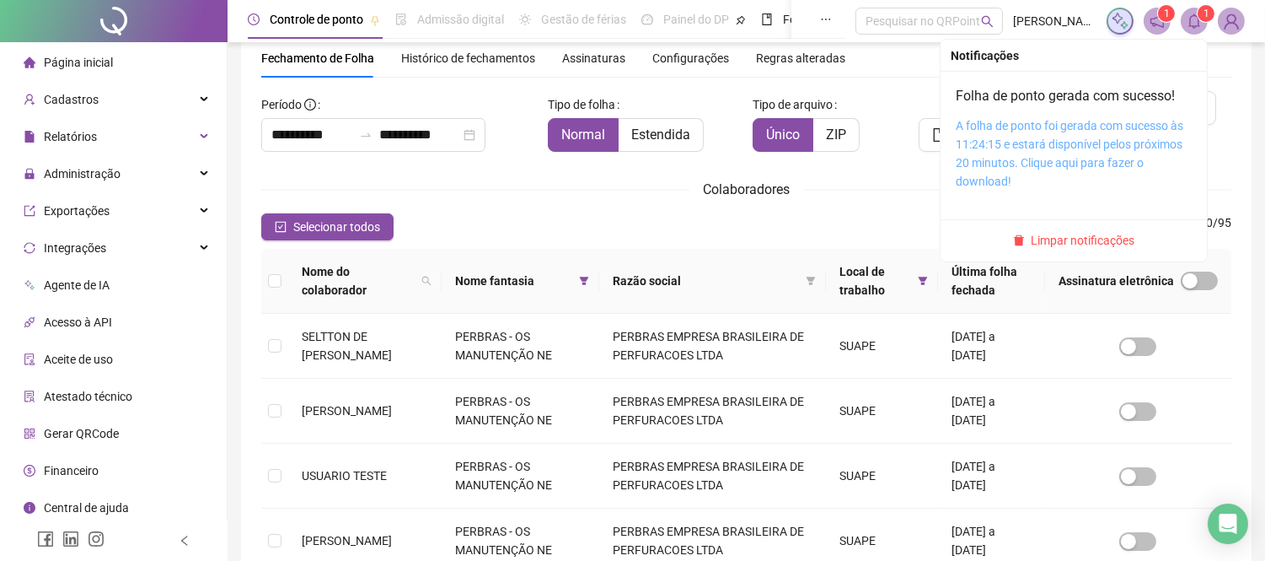
click at [1091, 135] on link "A folha de ponto foi gerada com sucesso às 11:24:15 e estará disponível pelos p…" at bounding box center [1070, 153] width 228 height 69
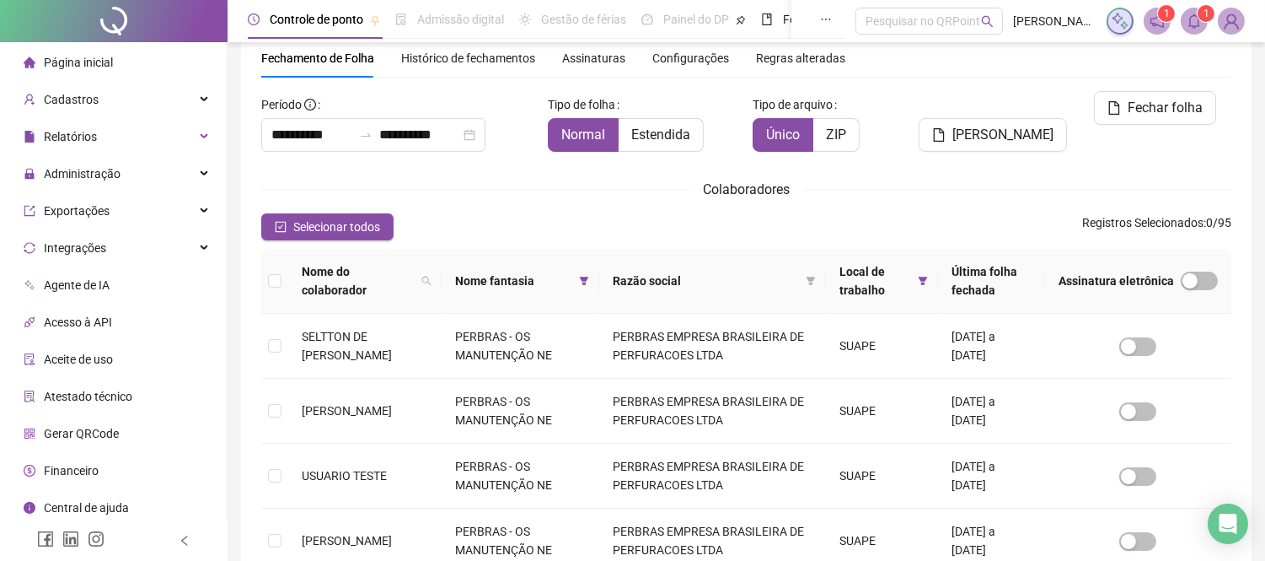
click at [81, 52] on div "Página inicial" at bounding box center [68, 63] width 89 height 34
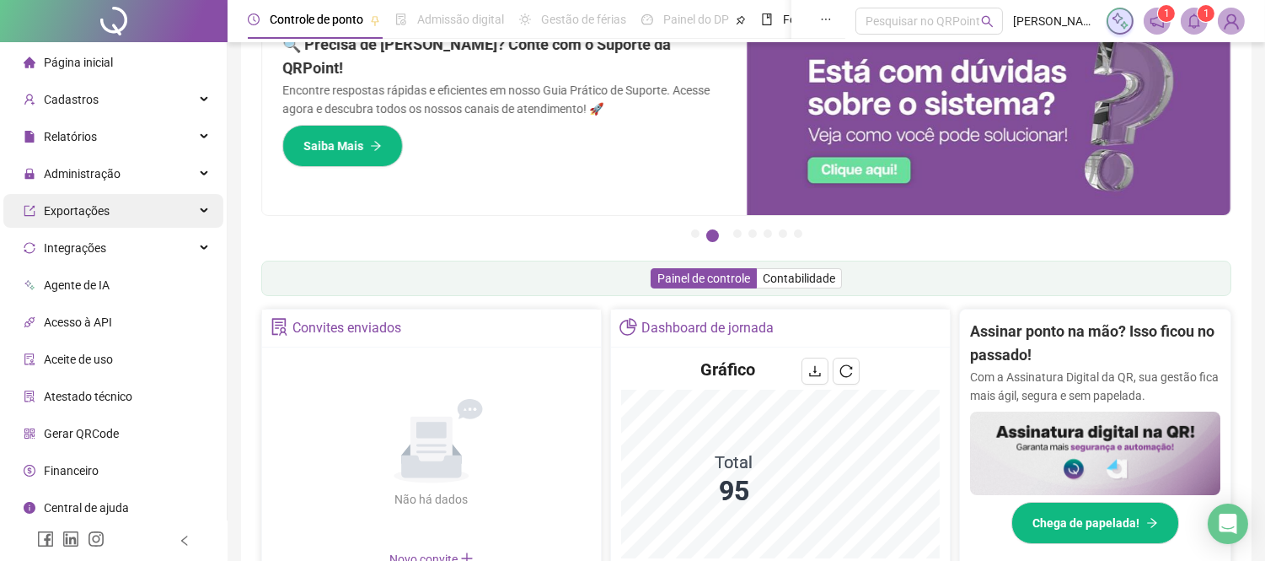
click at [146, 217] on div "Exportações" at bounding box center [113, 211] width 220 height 34
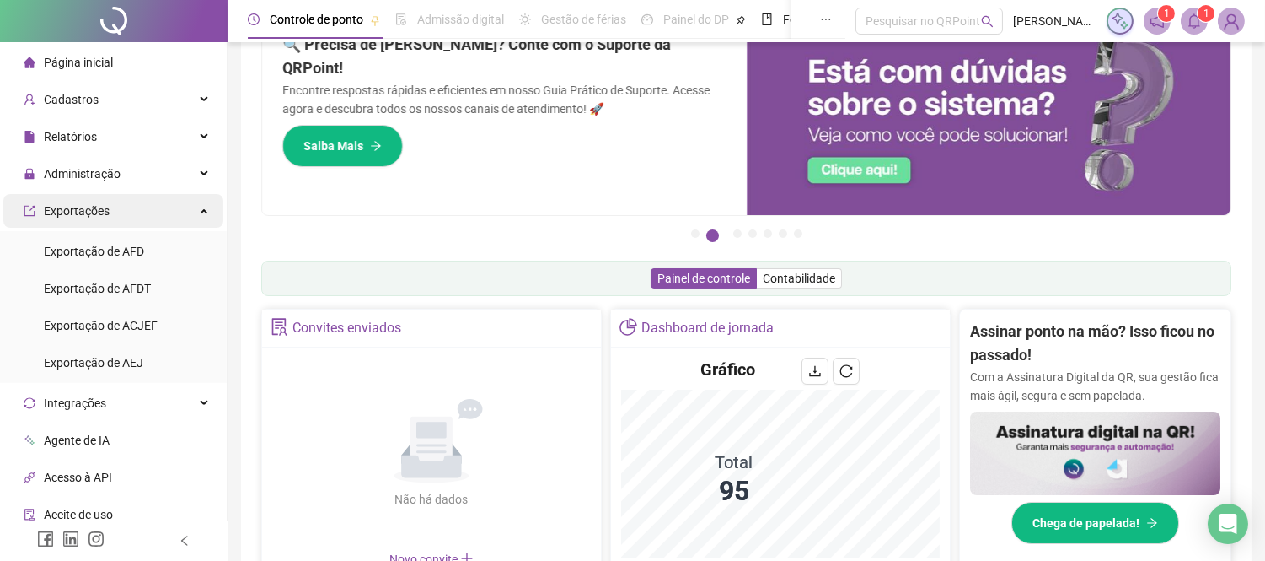
click at [154, 223] on div "Exportações" at bounding box center [113, 211] width 220 height 34
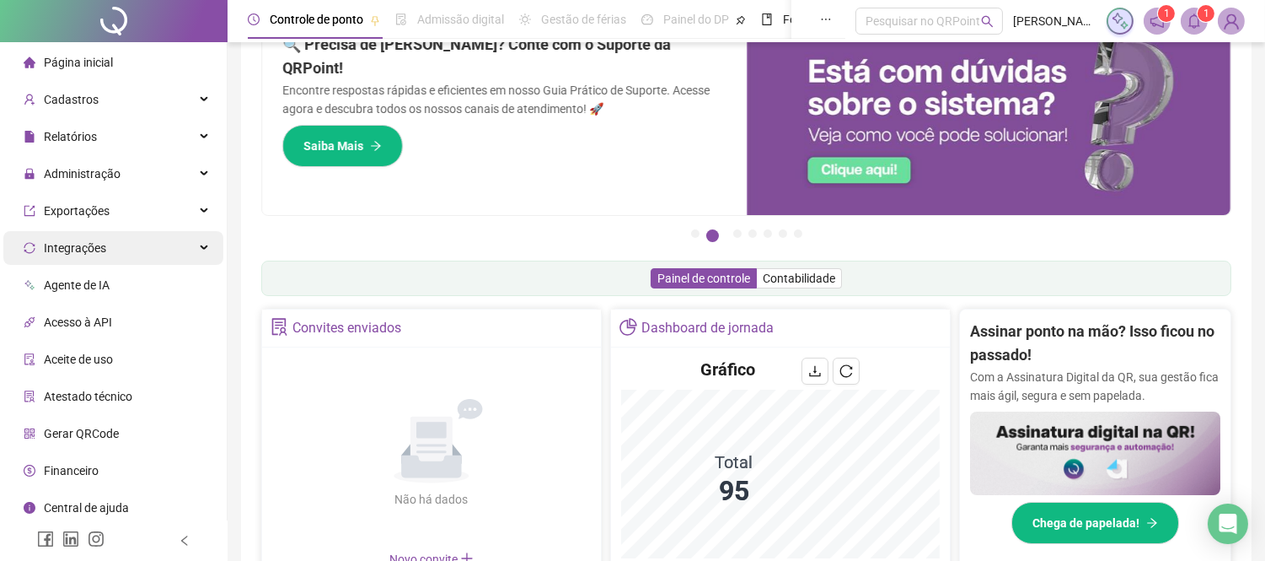
click at [132, 250] on div "Integrações" at bounding box center [113, 248] width 220 height 34
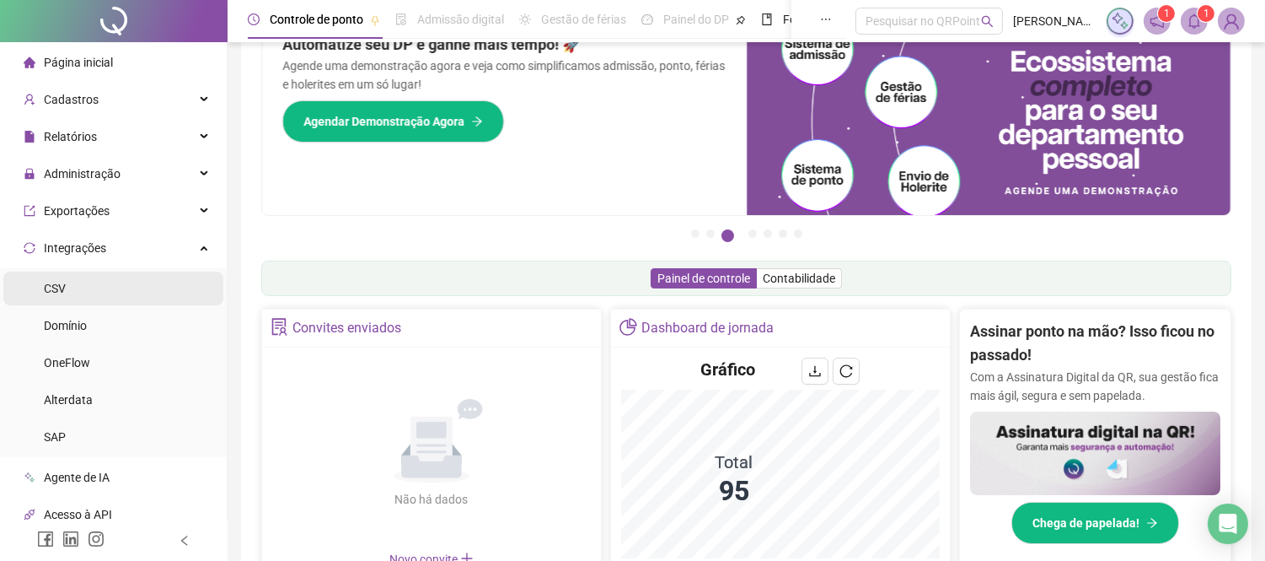
click at [64, 289] on span "CSV" at bounding box center [55, 288] width 22 height 13
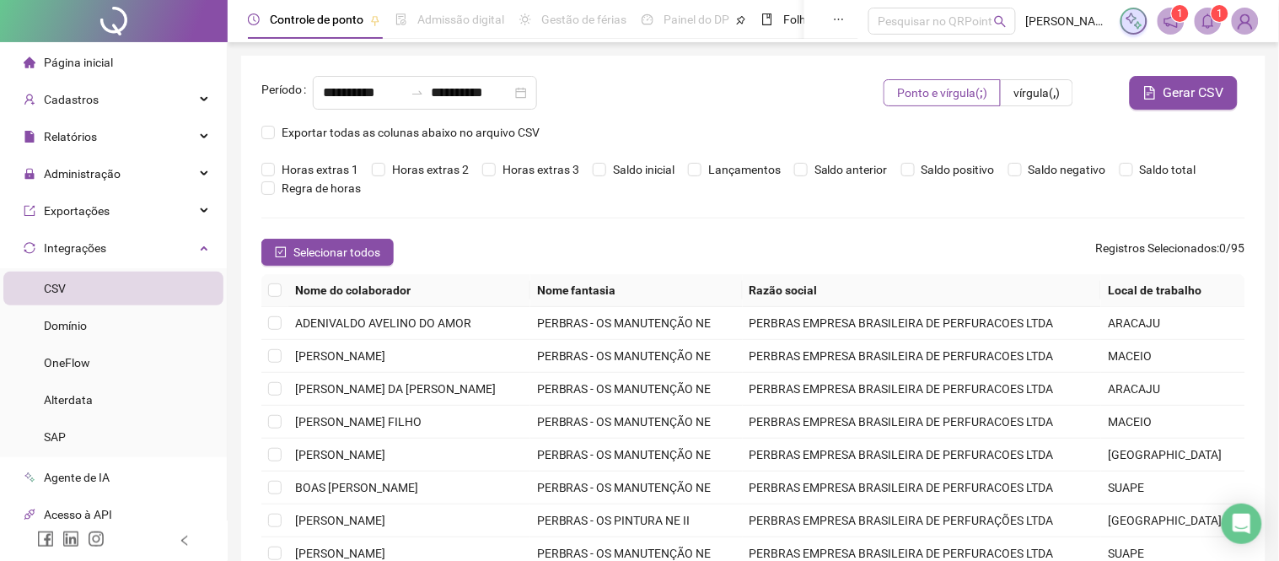
type input "**********"
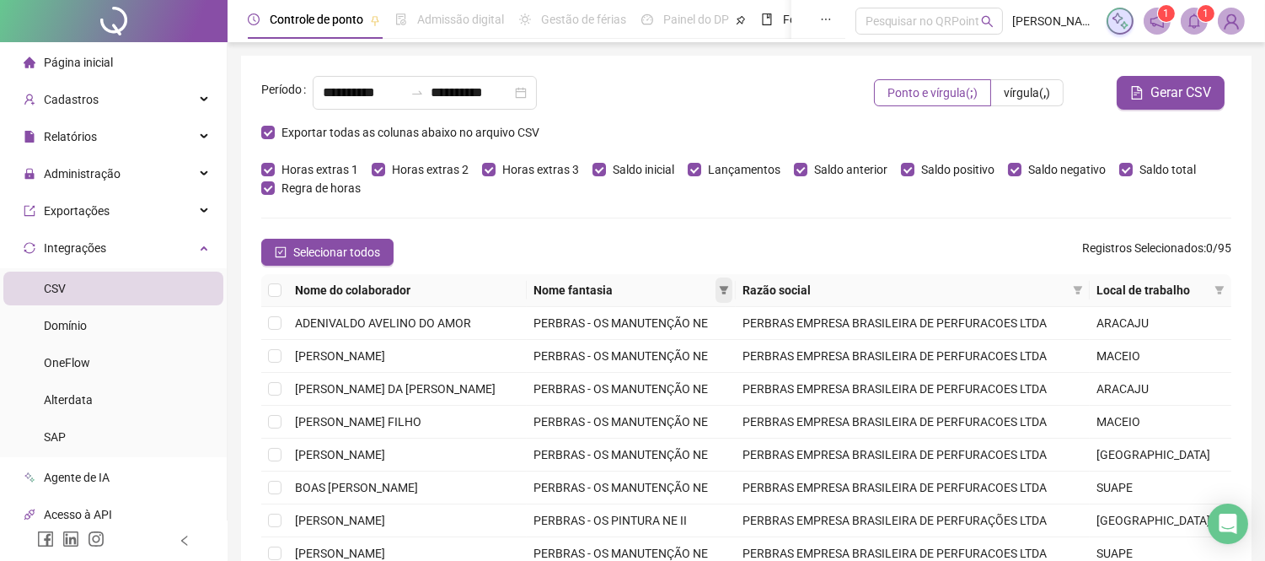
click at [729, 285] on icon "filter" at bounding box center [724, 290] width 10 height 10
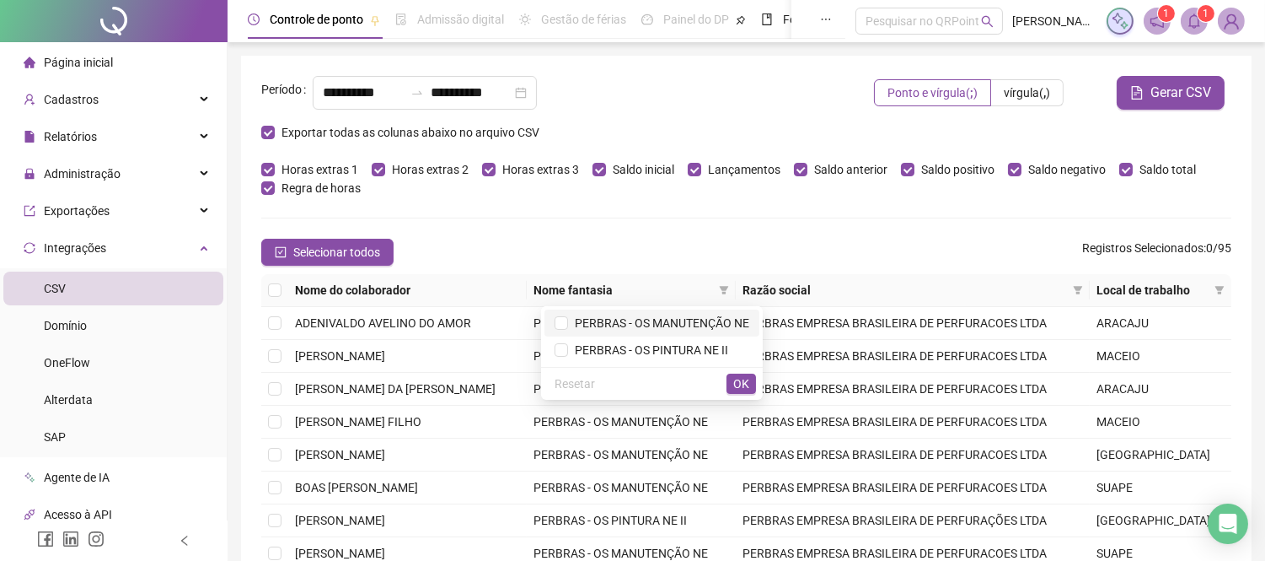
click at [712, 324] on span "PERBRAS - OS MANUTENÇÃO NE" at bounding box center [658, 322] width 181 height 13
click at [742, 383] on span "OK" at bounding box center [741, 383] width 16 height 19
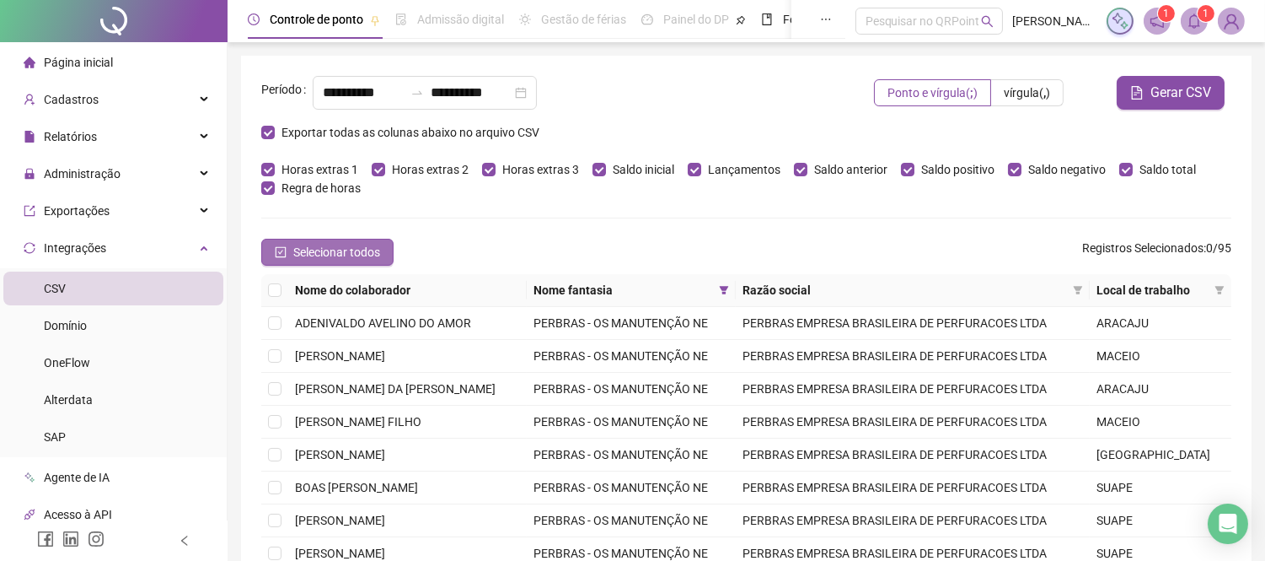
click at [304, 254] on span "Selecionar todos" at bounding box center [336, 252] width 87 height 19
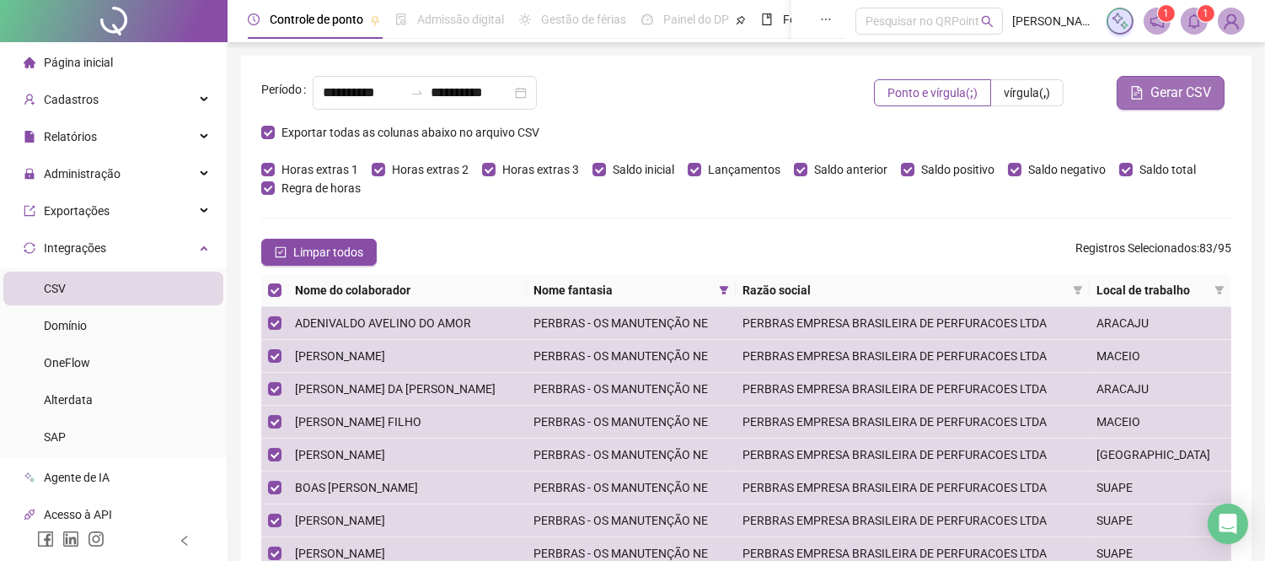
click at [1187, 96] on span "Gerar CSV" at bounding box center [1181, 93] width 61 height 20
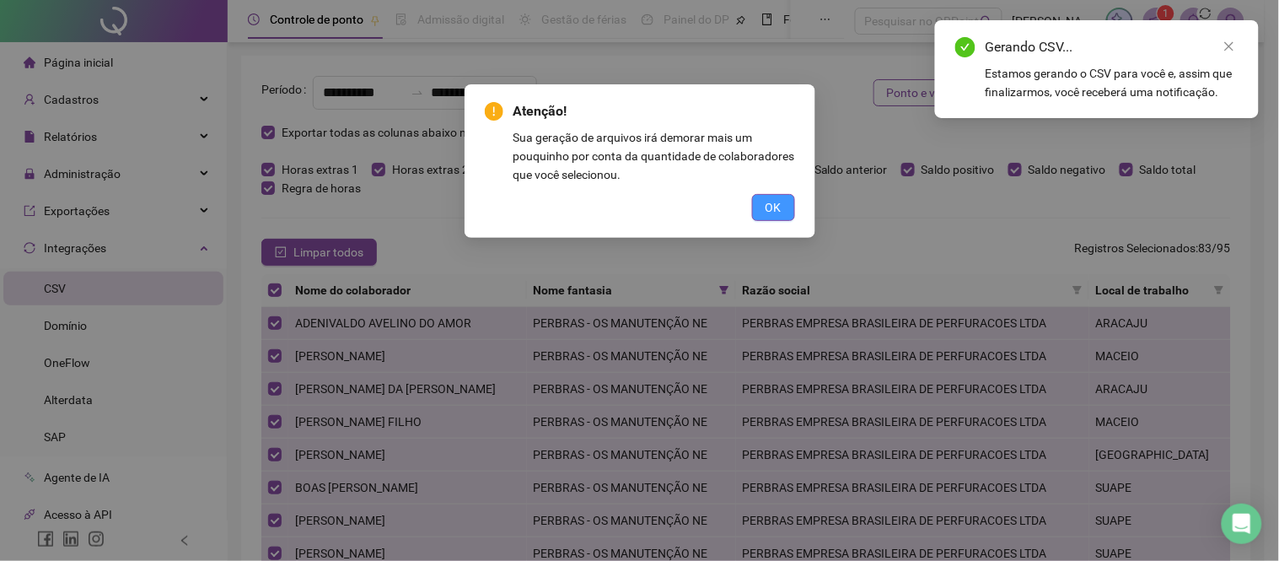
click at [762, 199] on button "OK" at bounding box center [773, 207] width 43 height 27
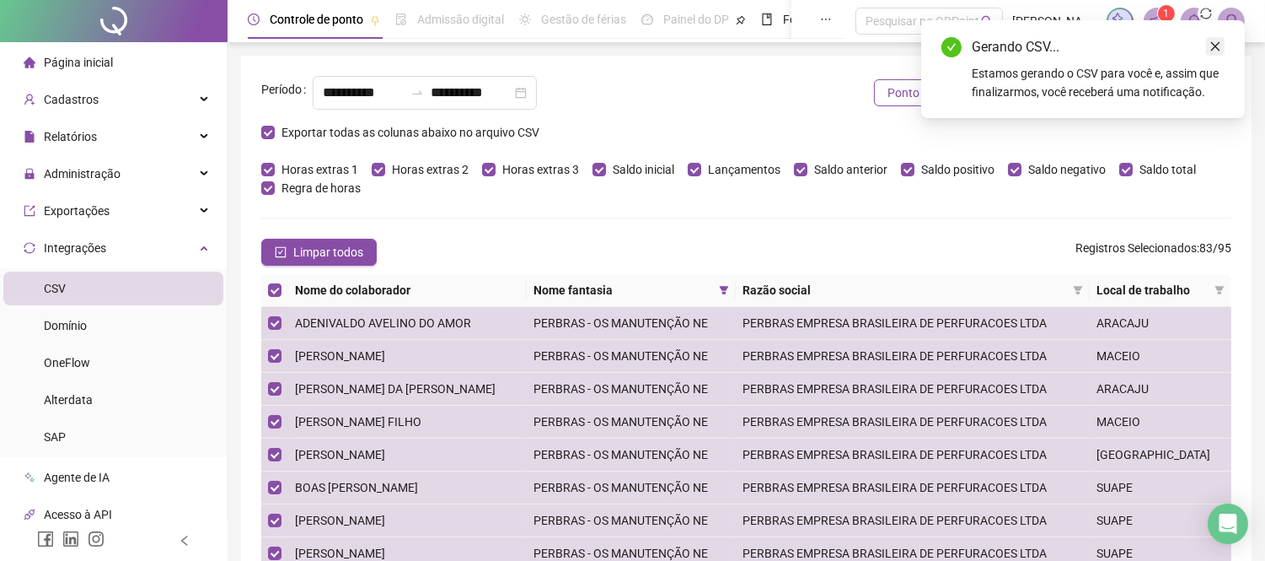
click at [1217, 46] on icon "close" at bounding box center [1216, 46] width 12 height 12
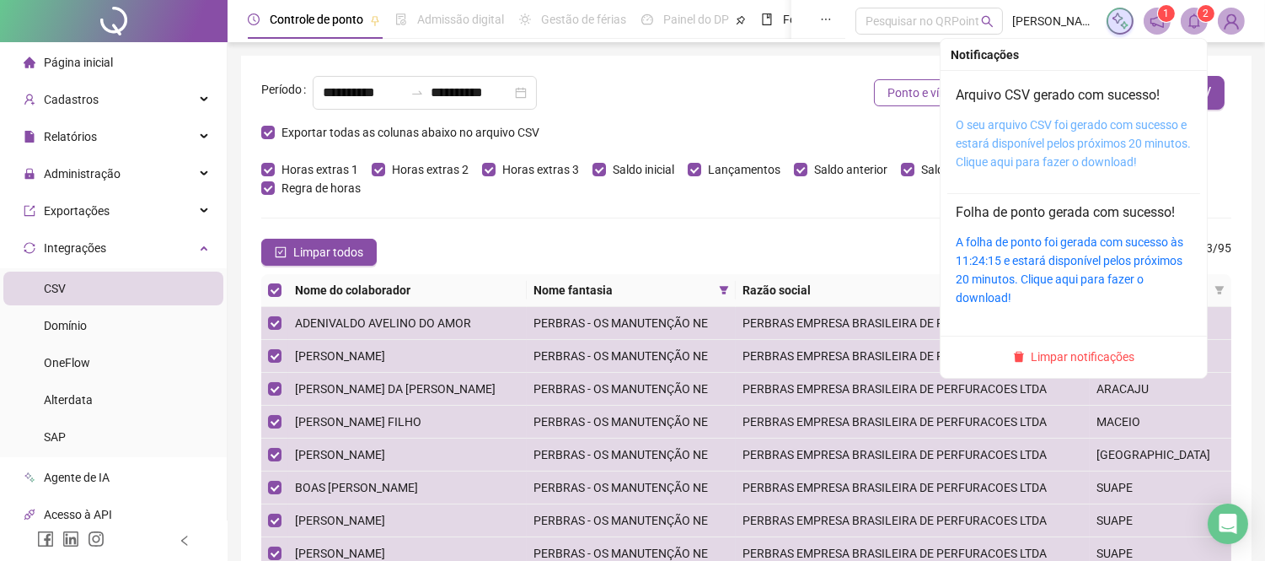
click at [1045, 148] on link "O seu arquivo CSV foi gerado com sucesso e estará disponível pelos próximos 20 …" at bounding box center [1073, 143] width 235 height 51
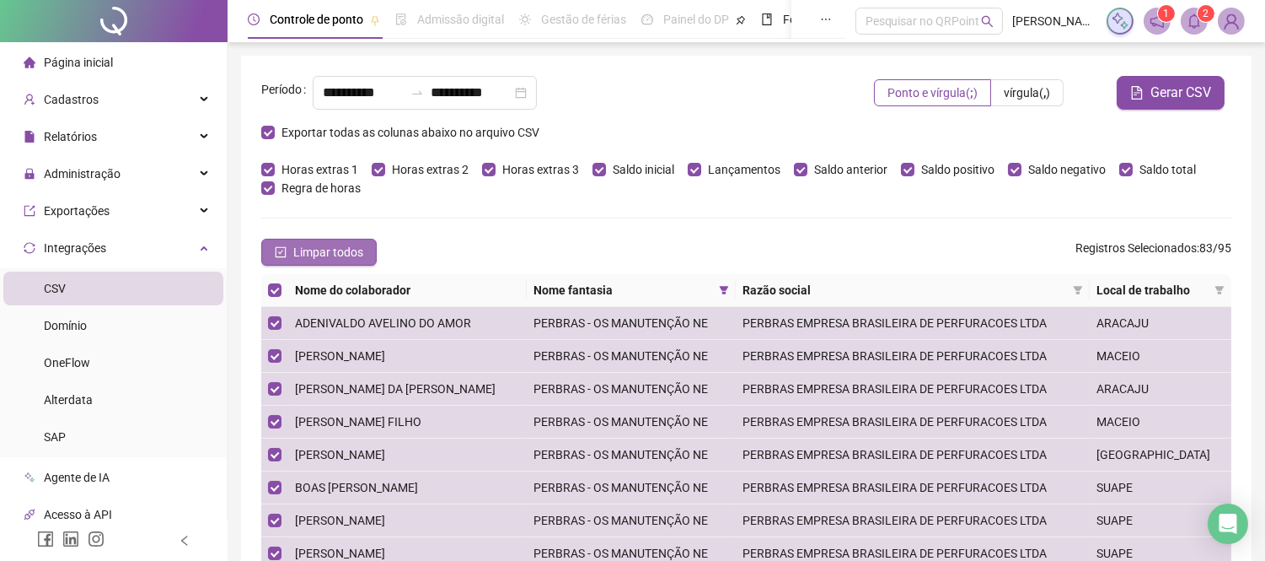
click at [340, 251] on span "Limpar todos" at bounding box center [328, 252] width 70 height 19
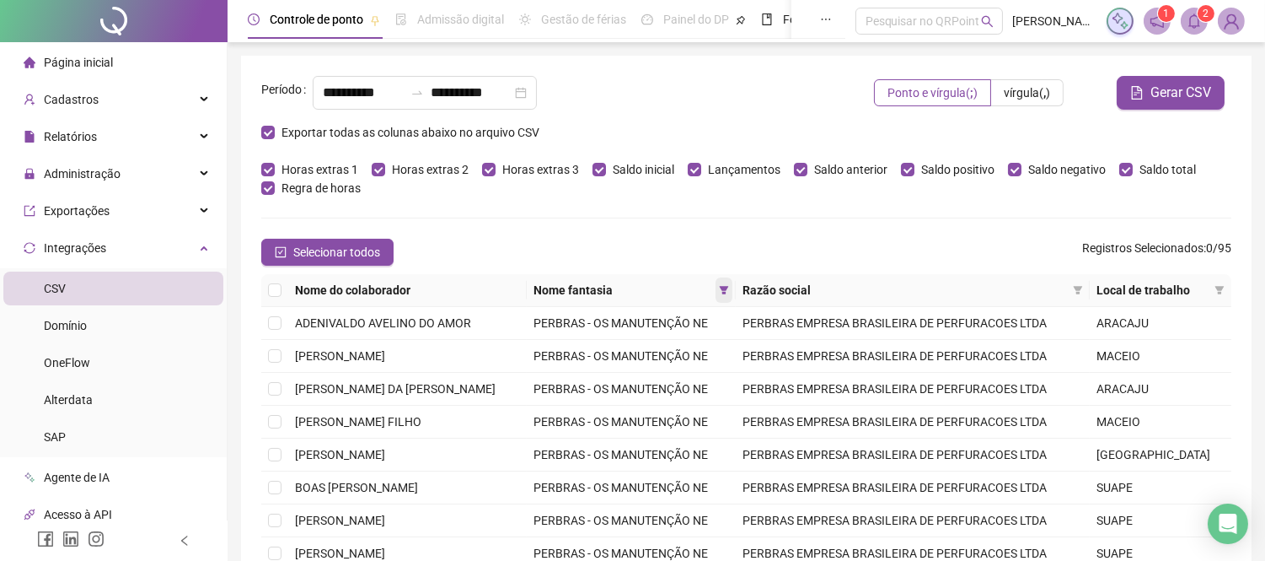
click at [733, 287] on span at bounding box center [724, 289] width 17 height 25
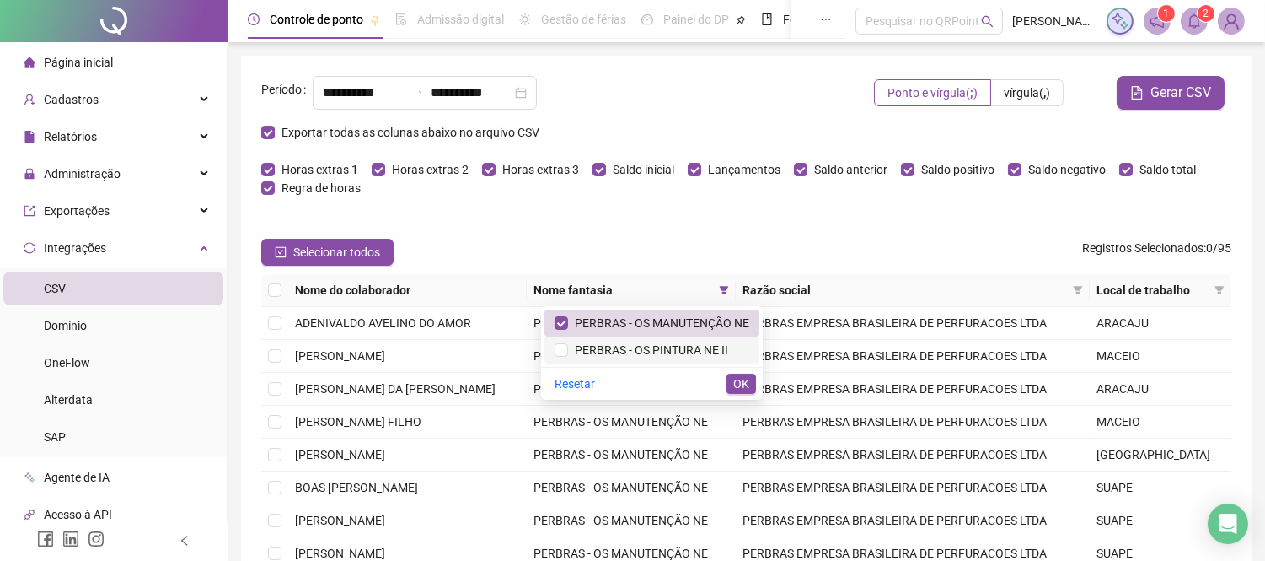
click at [693, 348] on span "PERBRAS - OS PINTURA NE II" at bounding box center [648, 349] width 160 height 13
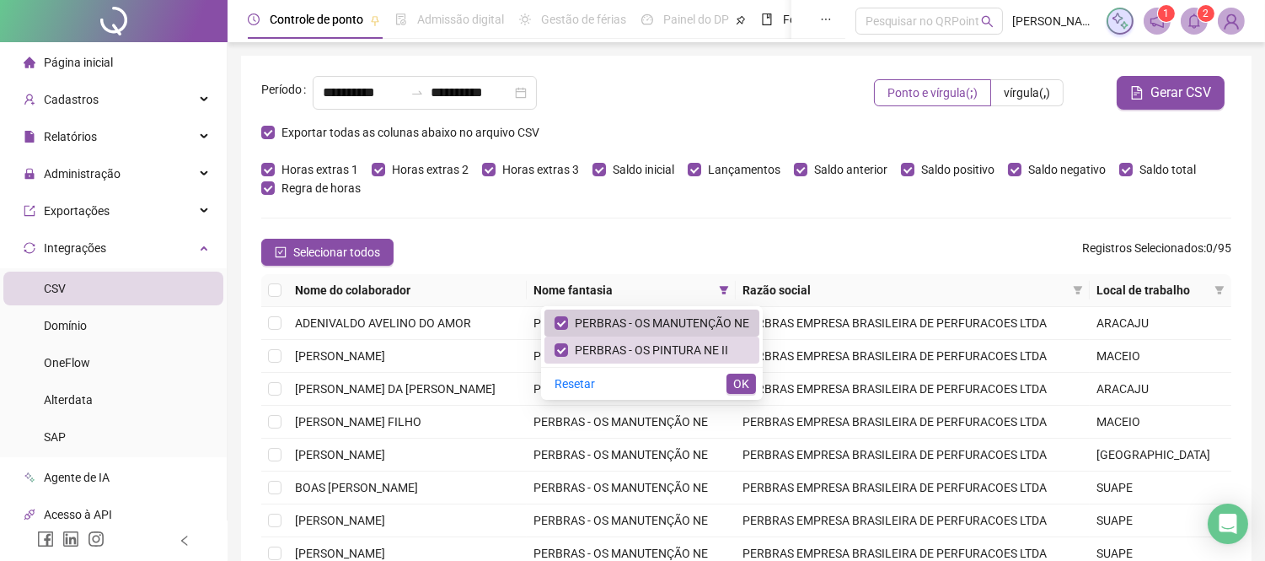
click at [673, 325] on span "PERBRAS - OS MANUTENÇÃO NE" at bounding box center [658, 322] width 181 height 13
click at [747, 384] on span "OK" at bounding box center [741, 383] width 16 height 19
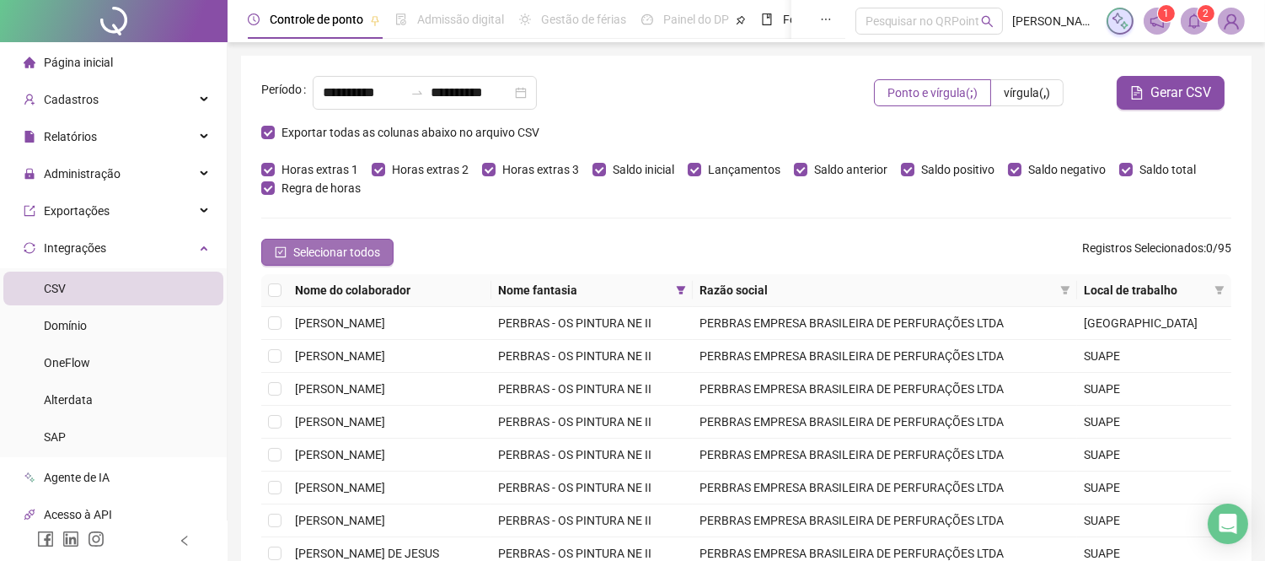
click at [334, 257] on span "Selecionar todos" at bounding box center [336, 252] width 87 height 19
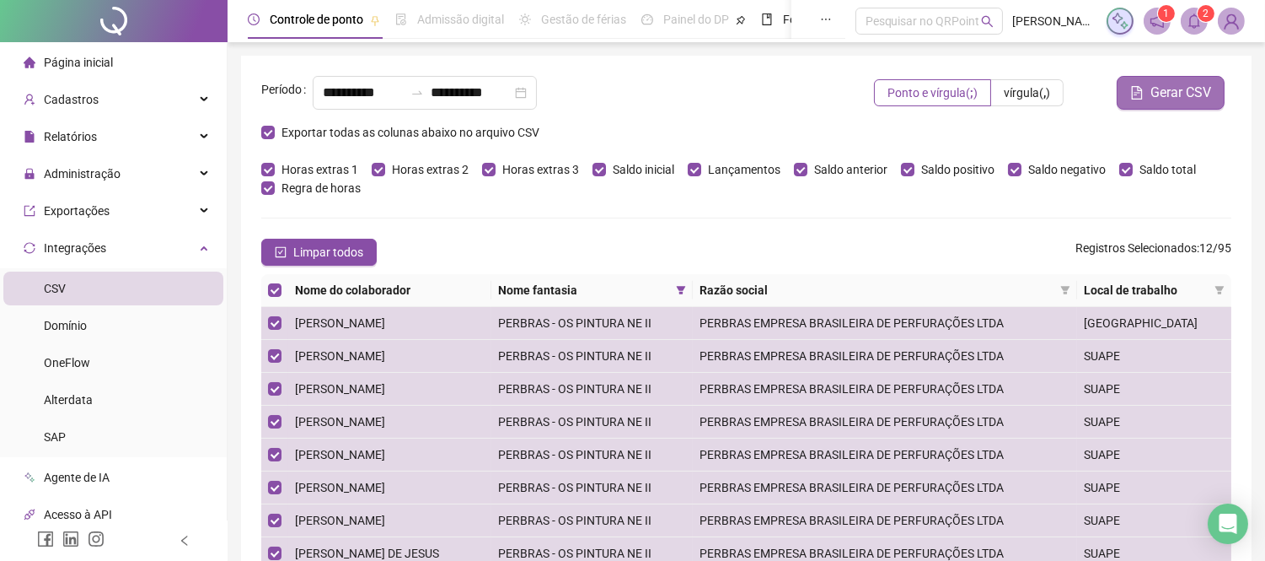
click at [1184, 94] on span "Gerar CSV" at bounding box center [1181, 93] width 61 height 20
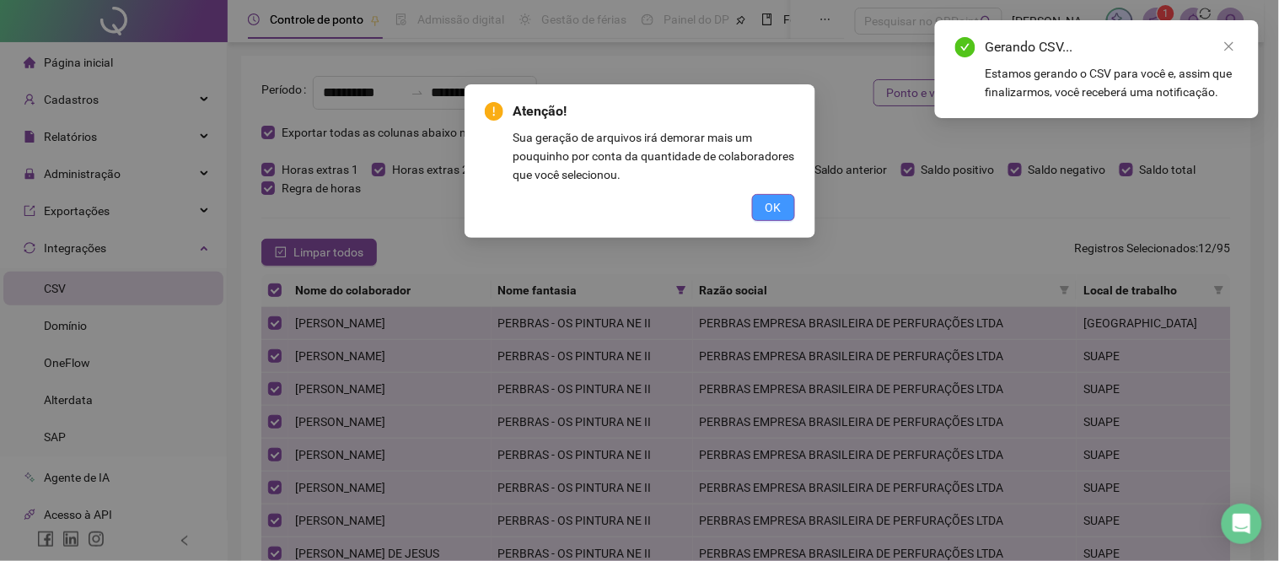
click at [776, 199] on span "OK" at bounding box center [773, 207] width 16 height 19
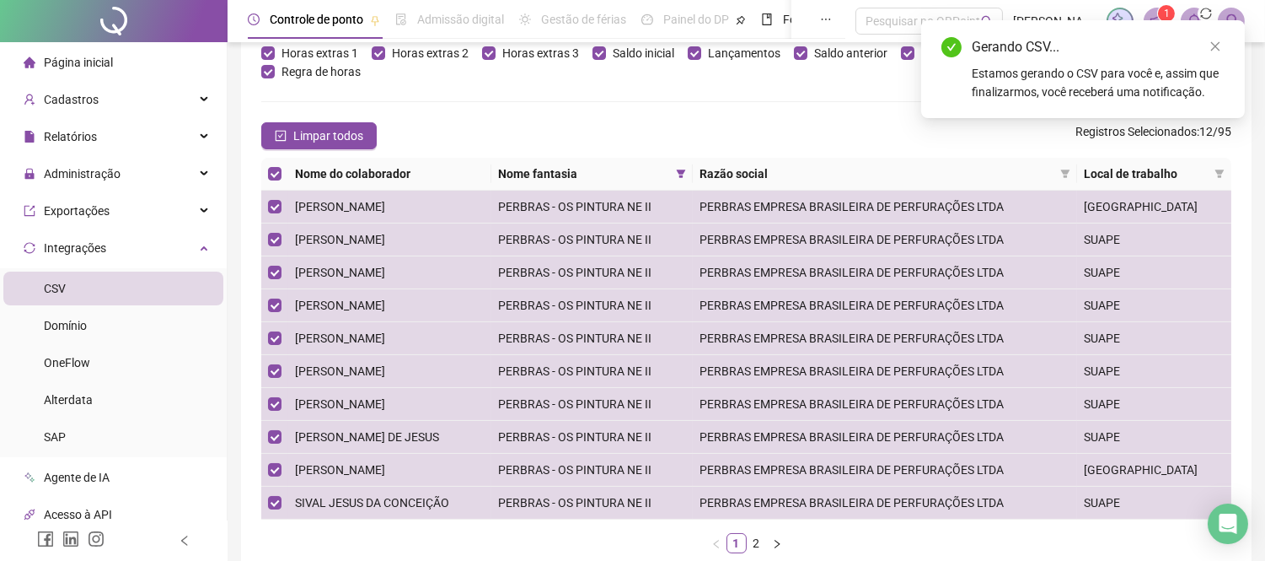
scroll to position [215, 0]
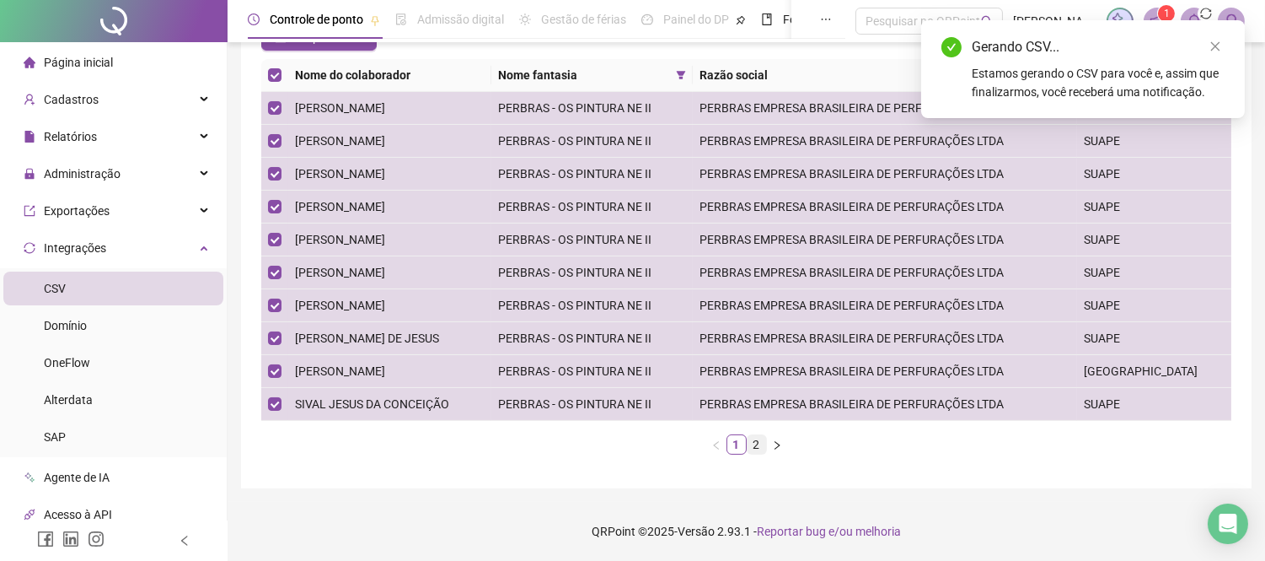
click at [756, 448] on link "2" at bounding box center [757, 444] width 19 height 19
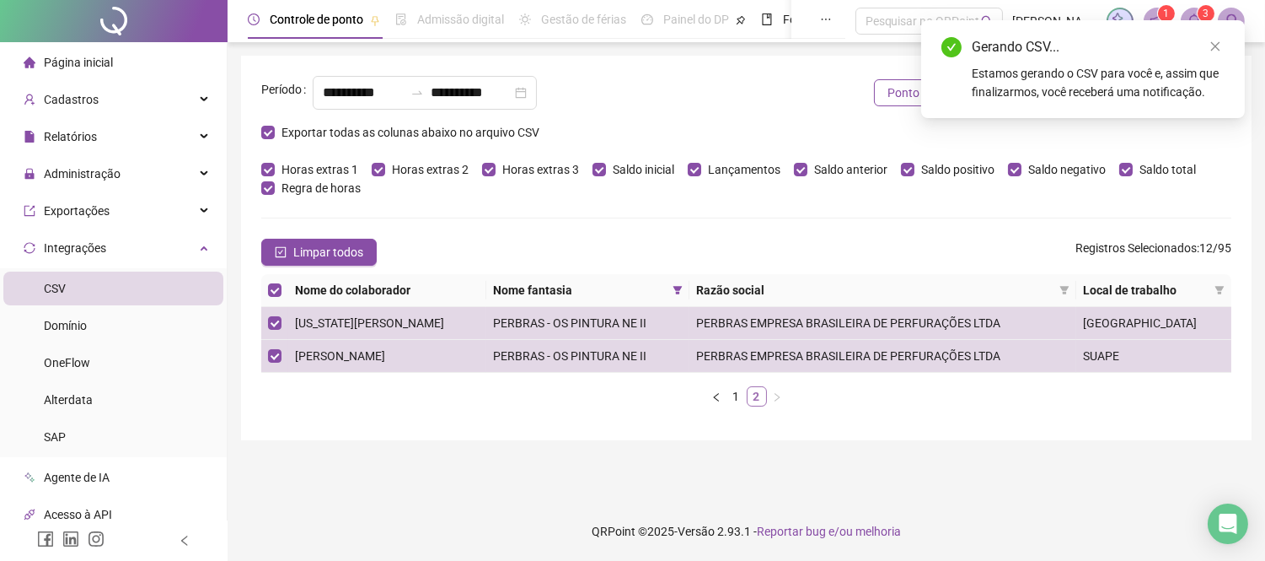
scroll to position [0, 0]
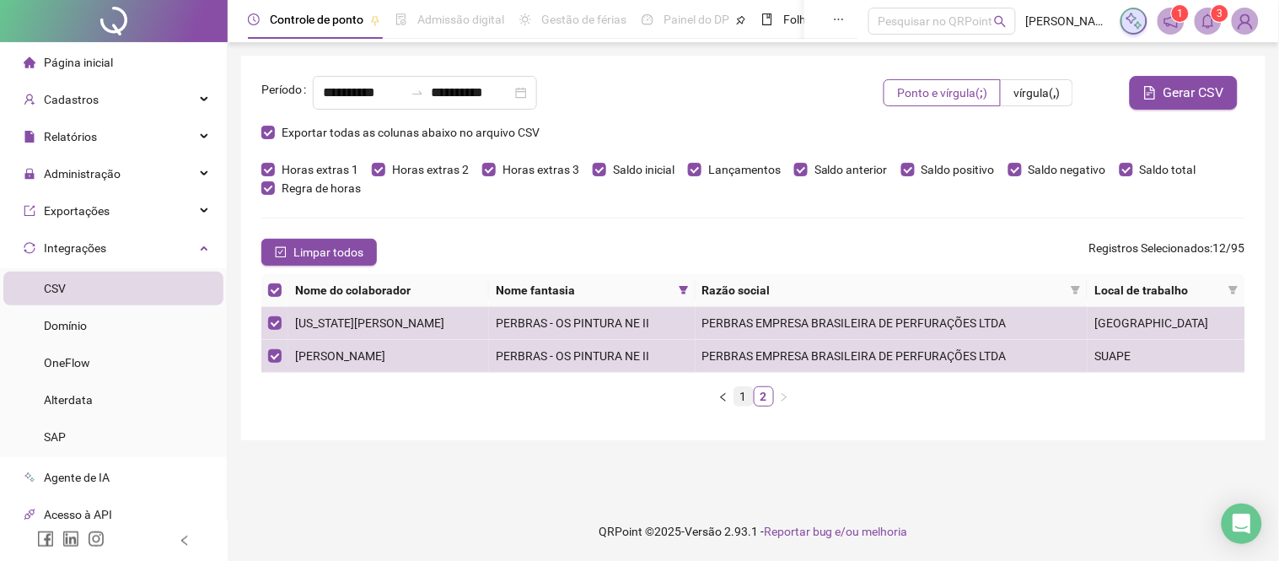
click at [738, 395] on link "1" at bounding box center [743, 396] width 19 height 19
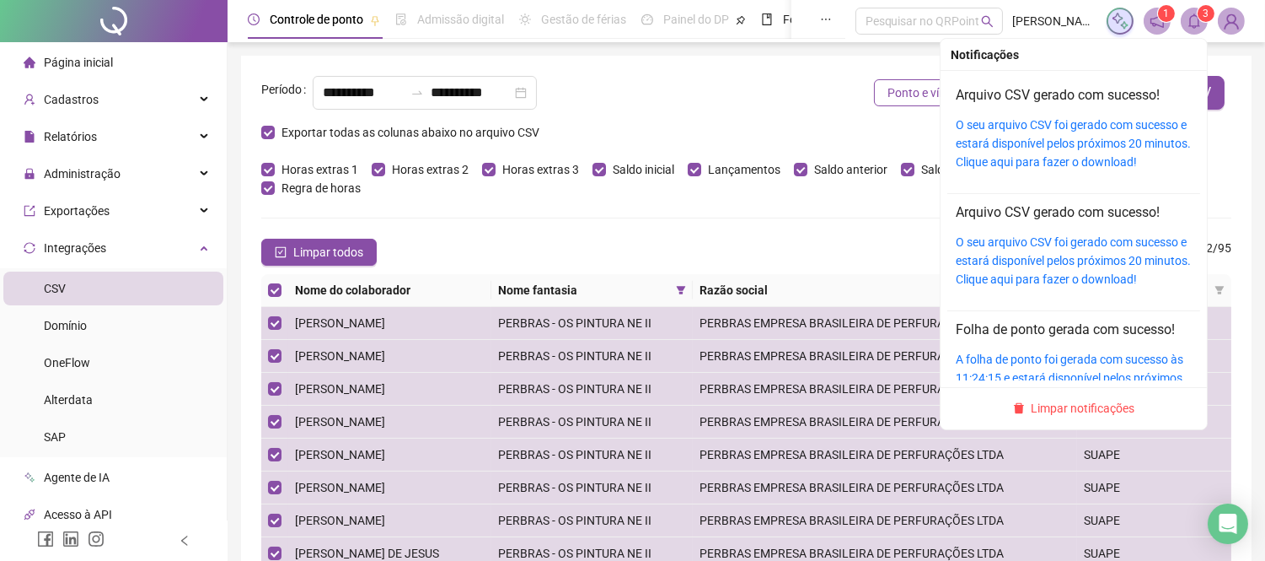
click at [1195, 24] on icon "bell" at bounding box center [1194, 20] width 15 height 15
click at [1046, 137] on link "O seu arquivo CSV foi gerado com sucesso e estará disponível pelos próximos 20 …" at bounding box center [1073, 143] width 235 height 51
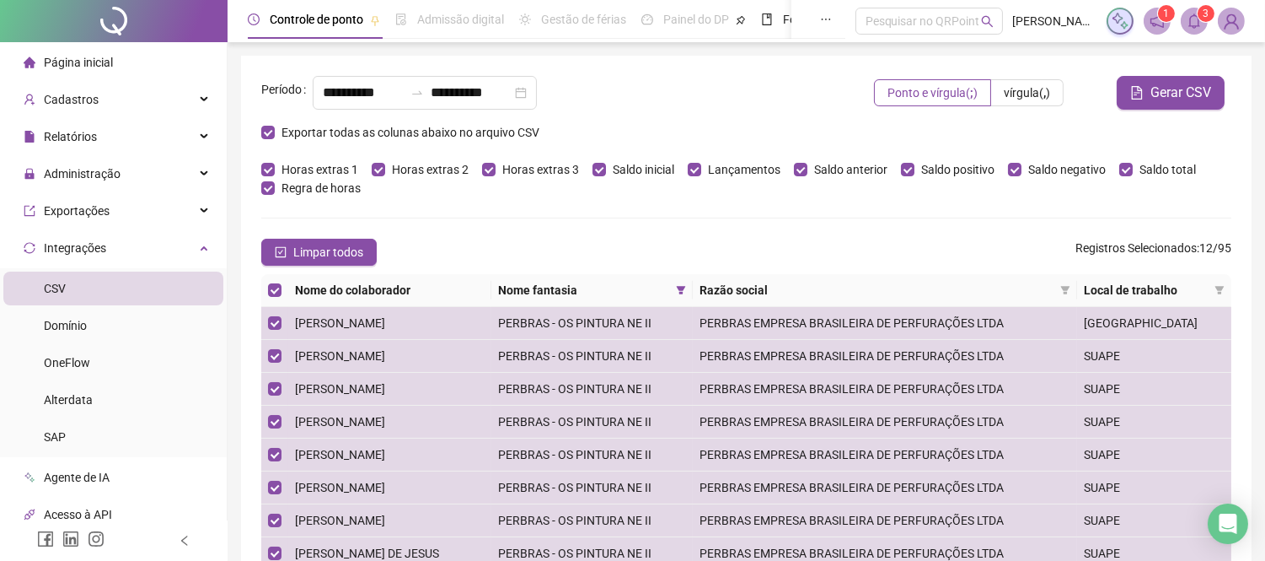
click at [692, 115] on div "**********" at bounding box center [544, 99] width 566 height 47
click at [89, 62] on span "Página inicial" at bounding box center [78, 62] width 69 height 13
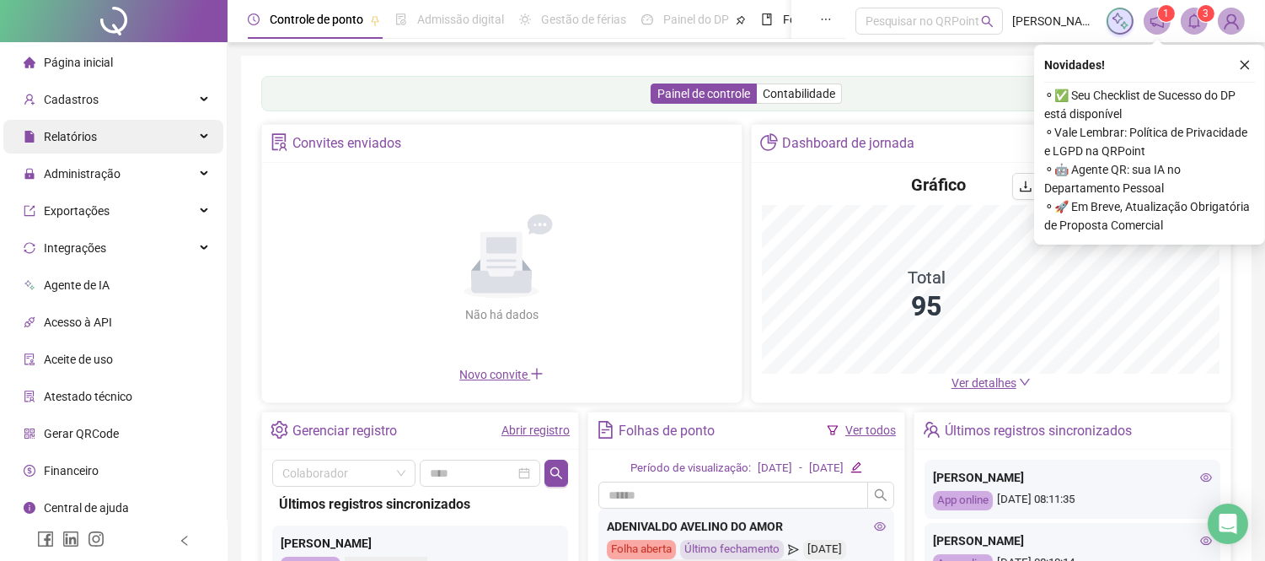
click at [98, 132] on div "Relatórios" at bounding box center [113, 137] width 220 height 34
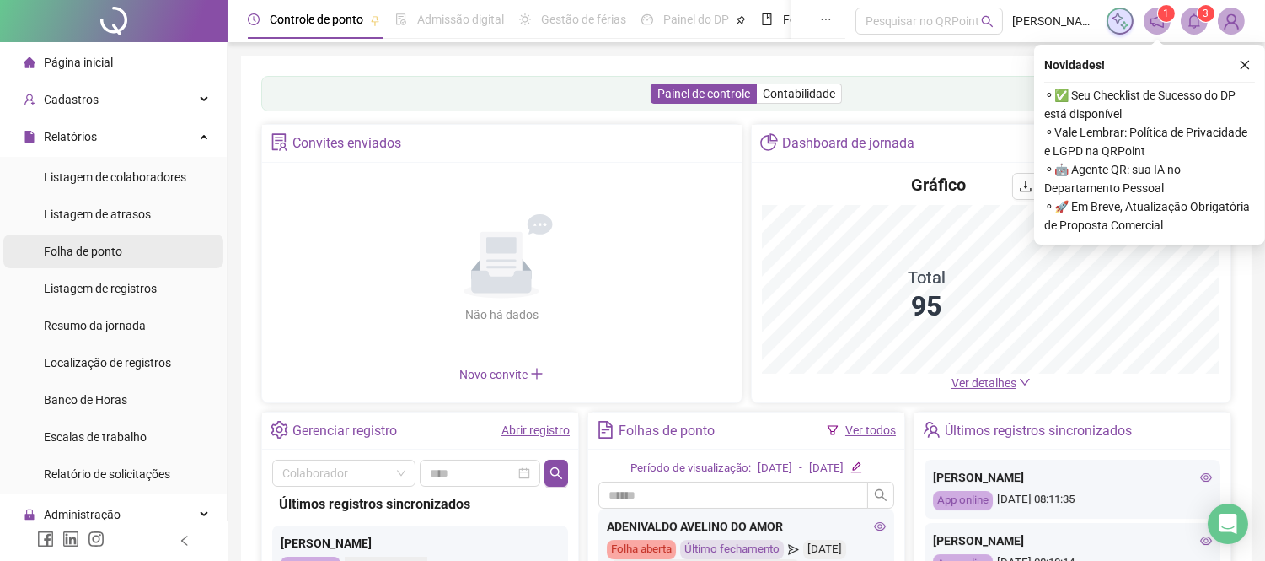
click at [73, 244] on span "Folha de ponto" at bounding box center [83, 250] width 78 height 13
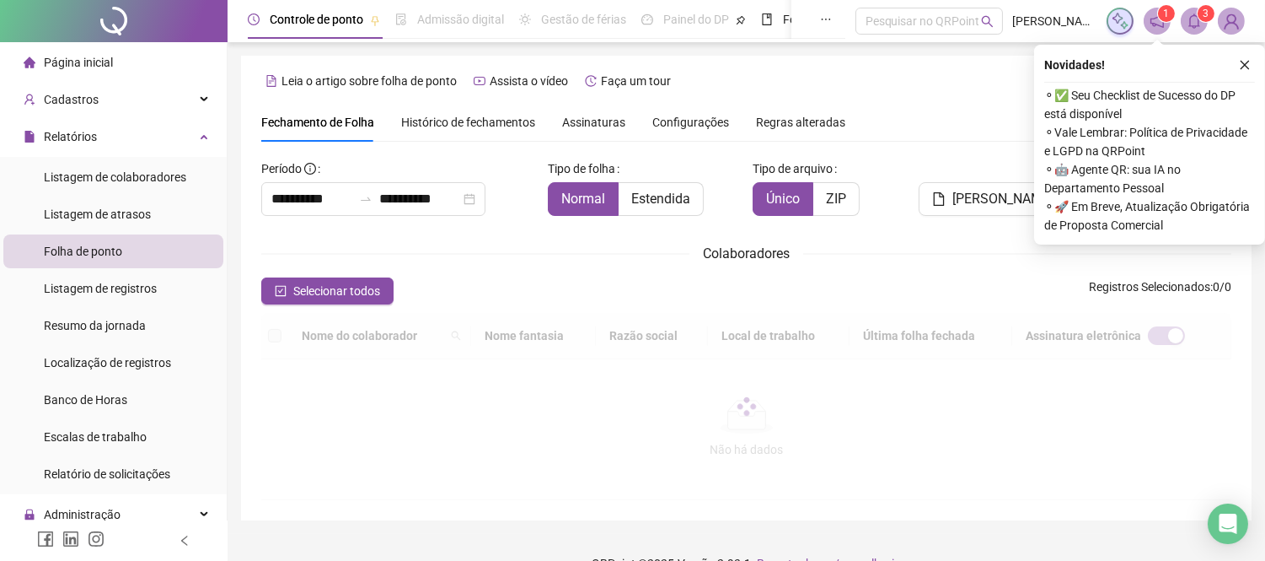
scroll to position [64, 0]
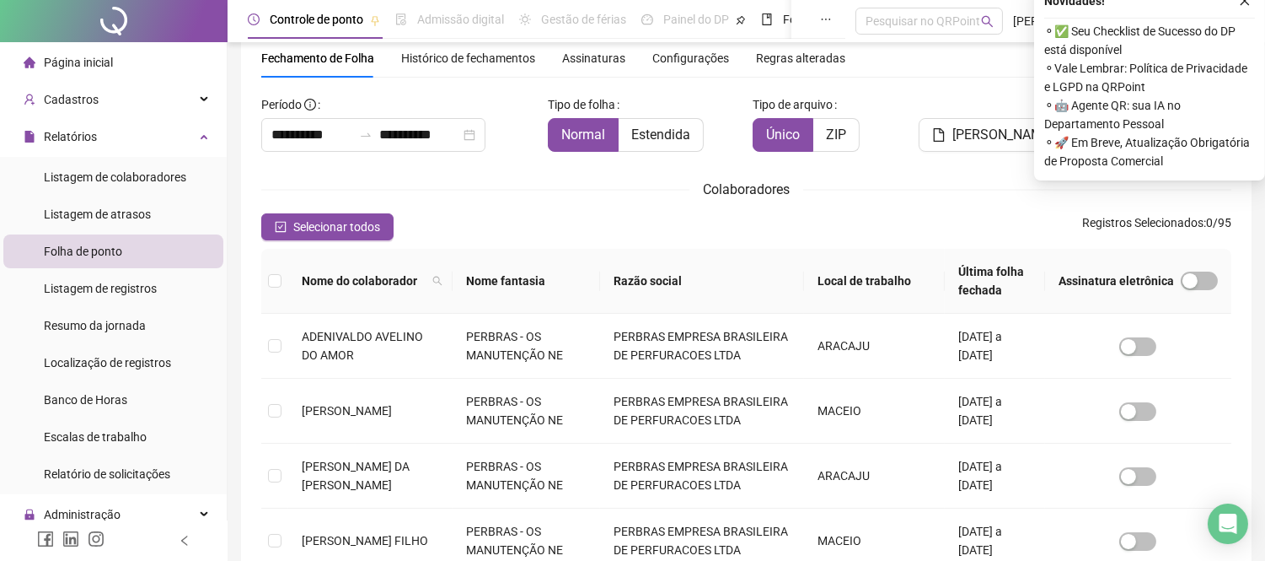
type input "**********"
click at [436, 56] on span "Histórico de fechamentos" at bounding box center [468, 57] width 134 height 13
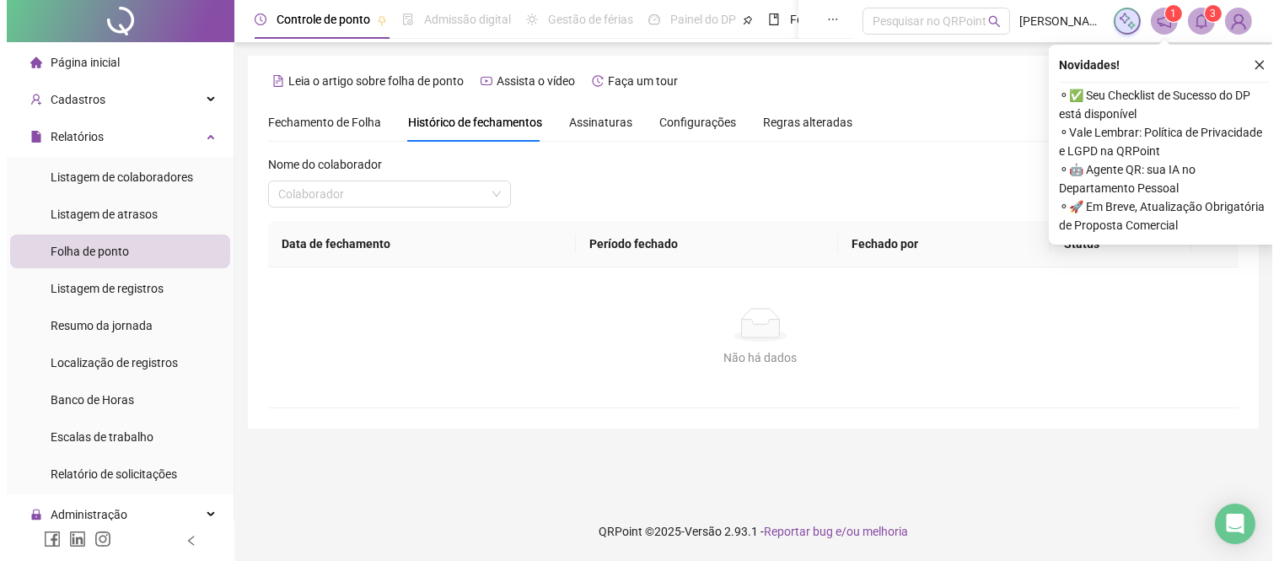
scroll to position [0, 0]
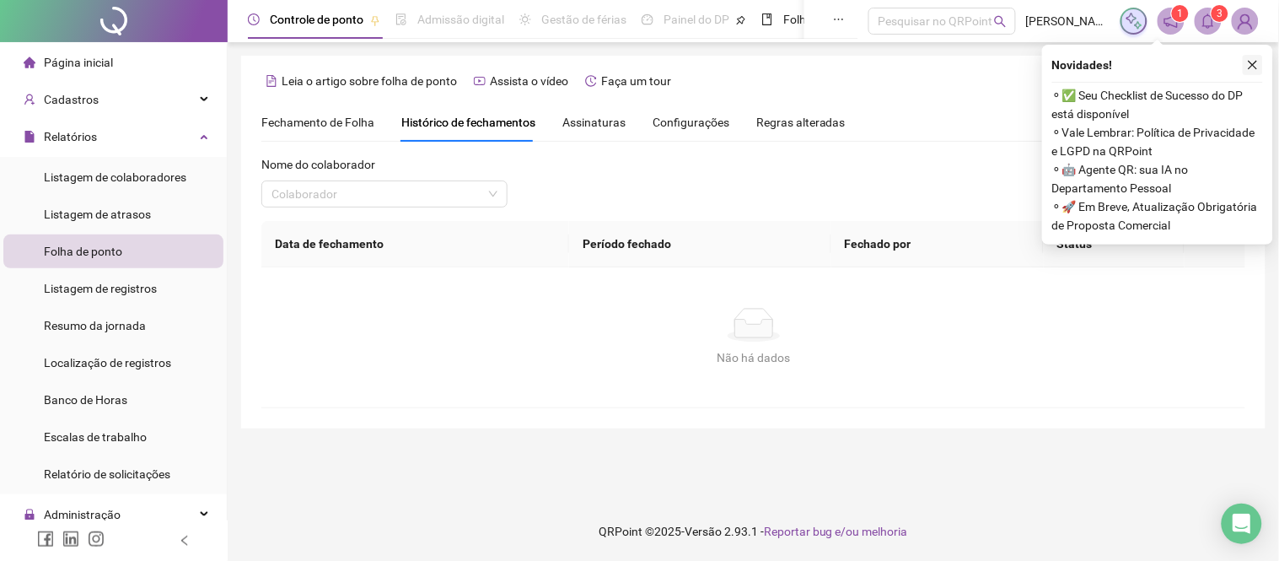
click at [1254, 66] on icon "close" at bounding box center [1253, 65] width 12 height 12
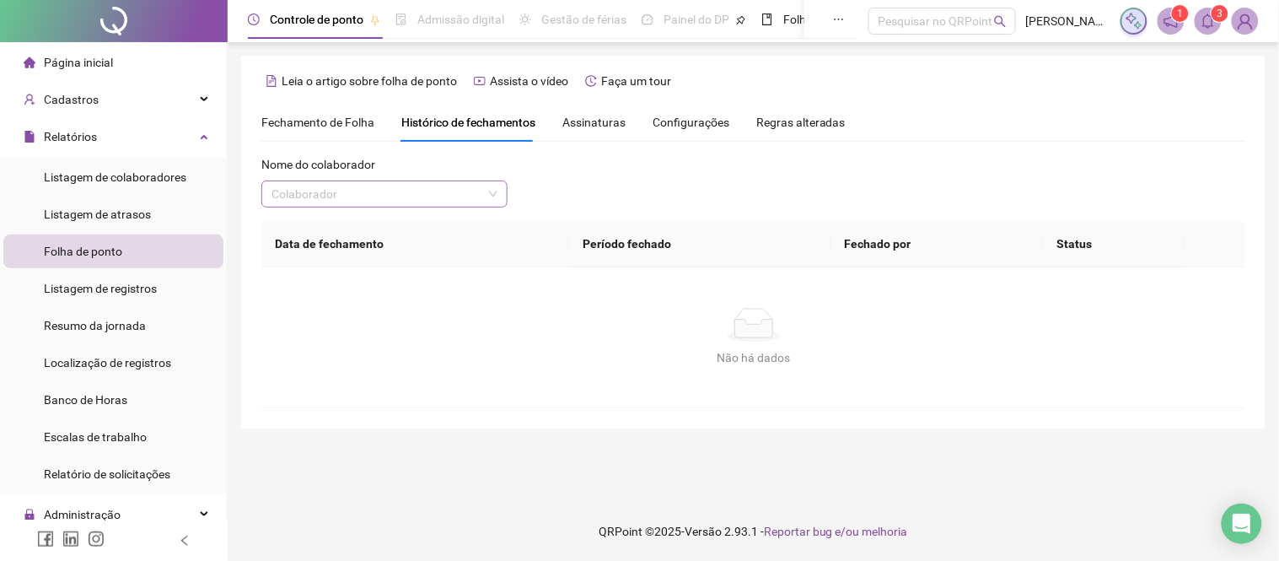
click at [374, 200] on input "search" at bounding box center [376, 193] width 211 height 25
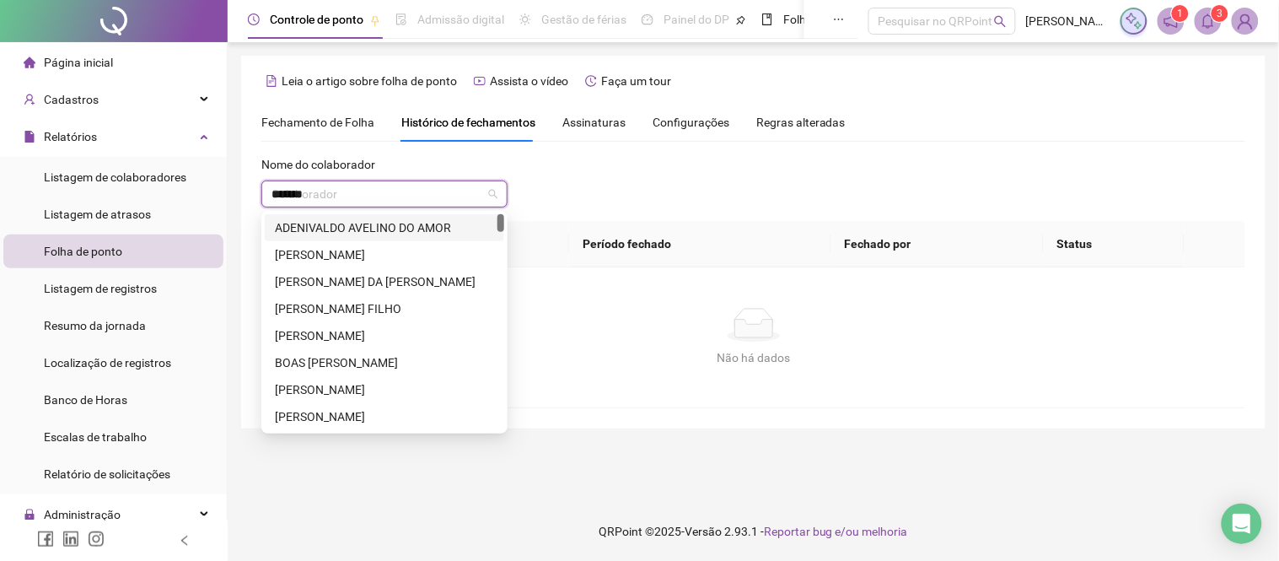
type input "********"
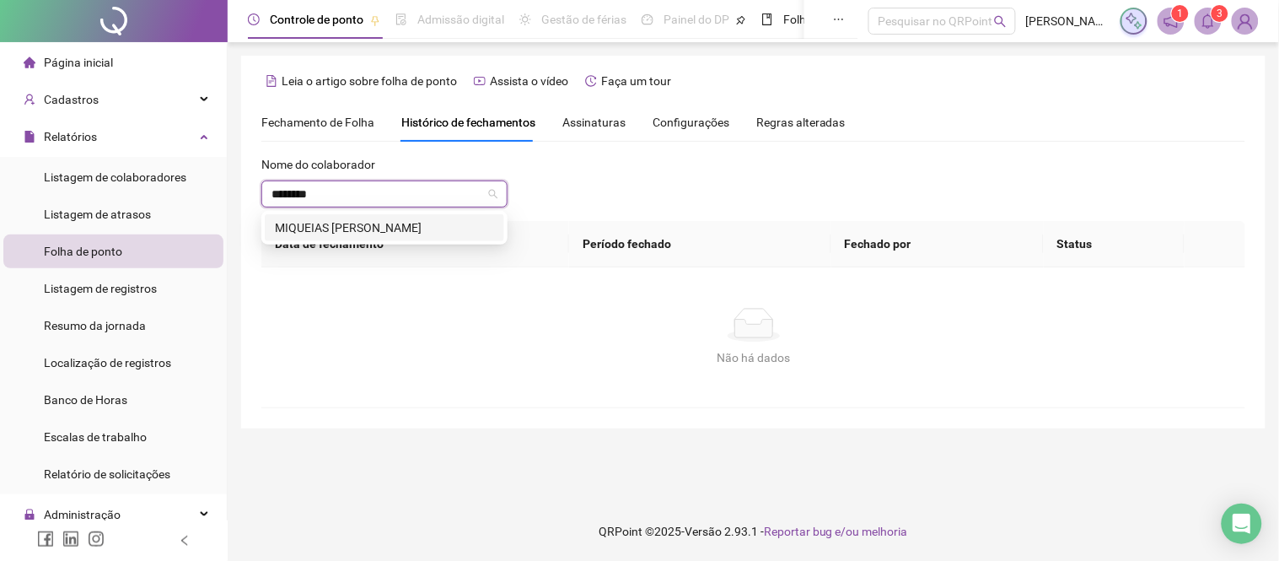
click at [326, 217] on div "MIQUEIAS [PERSON_NAME]" at bounding box center [384, 227] width 239 height 27
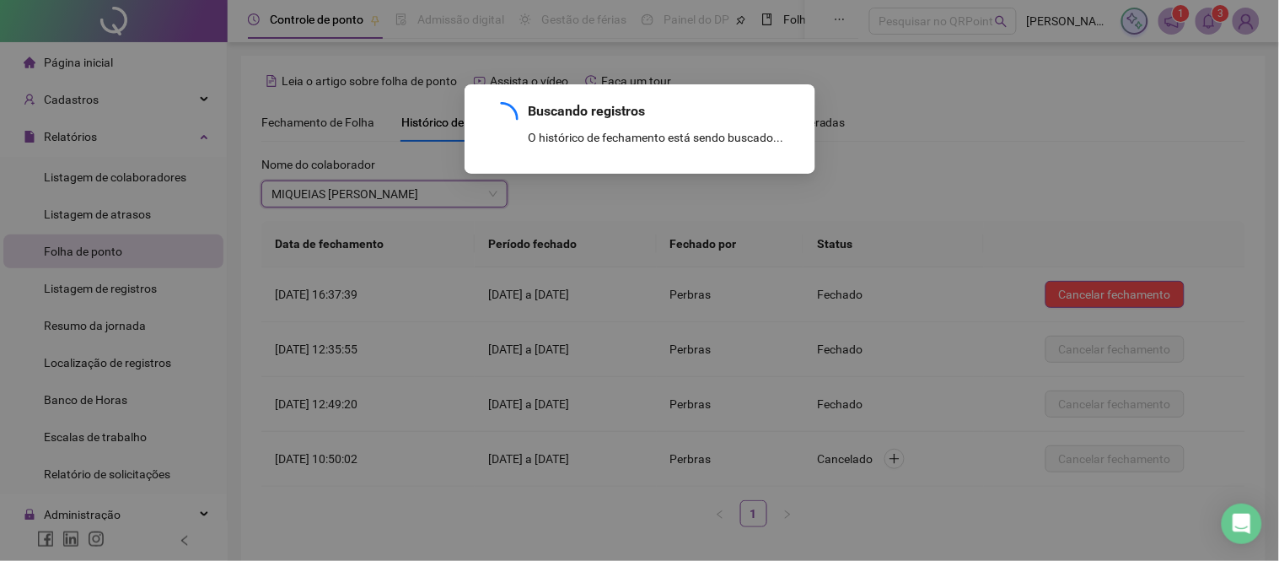
scroll to position [72, 0]
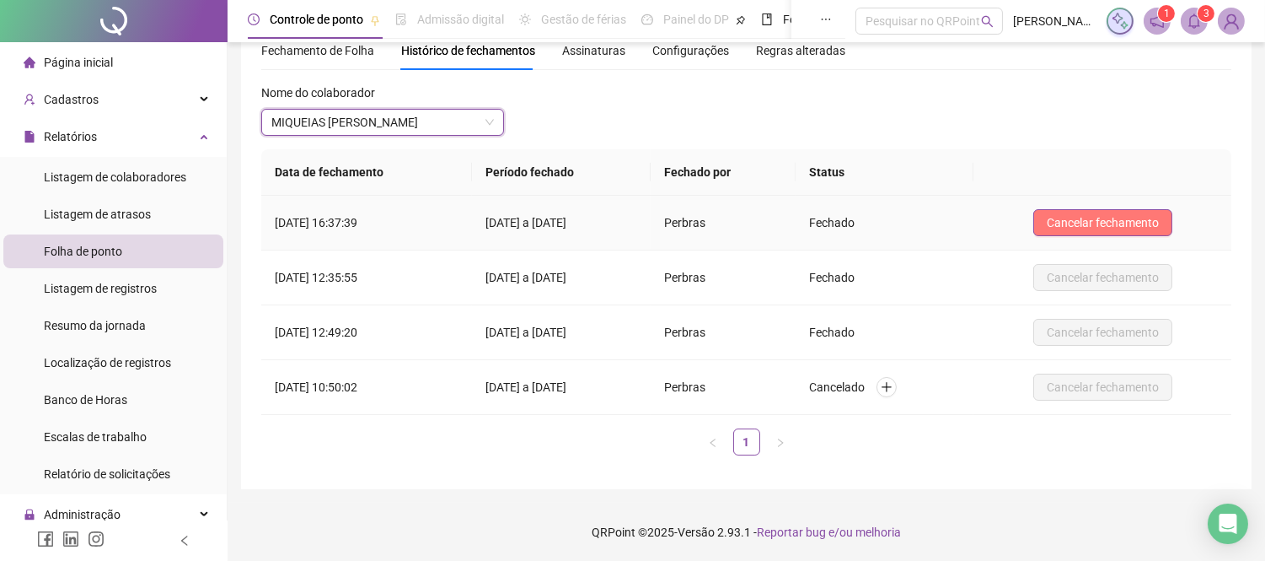
click at [1117, 220] on span "Cancelar fechamento" at bounding box center [1103, 222] width 112 height 19
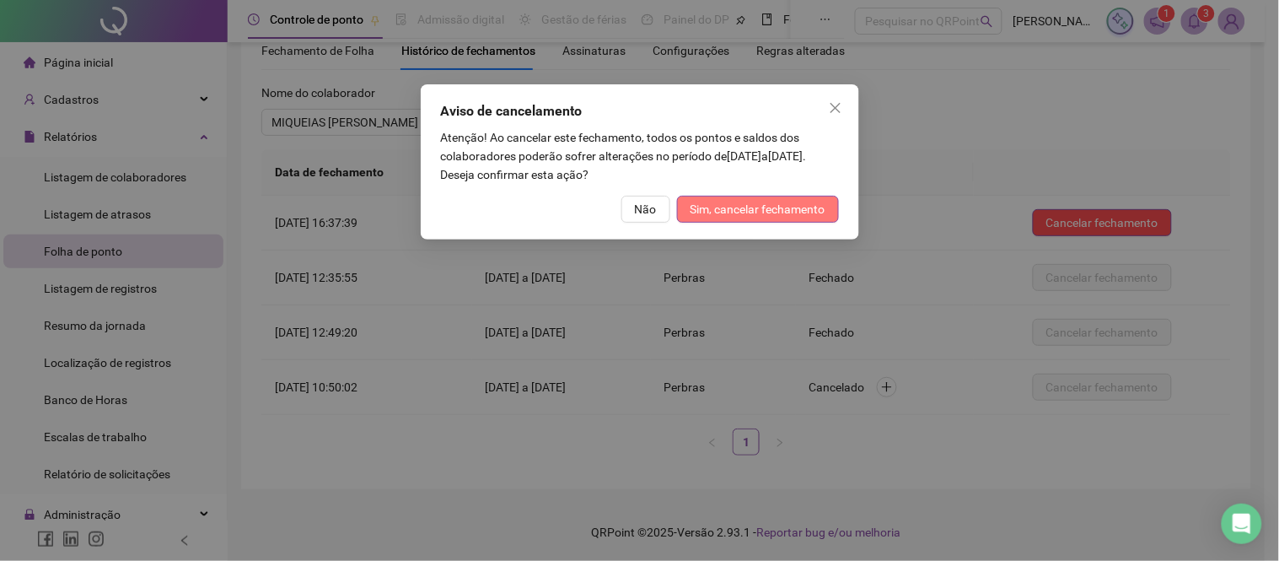
click at [767, 205] on span "Sim, cancelar fechamento" at bounding box center [757, 209] width 135 height 19
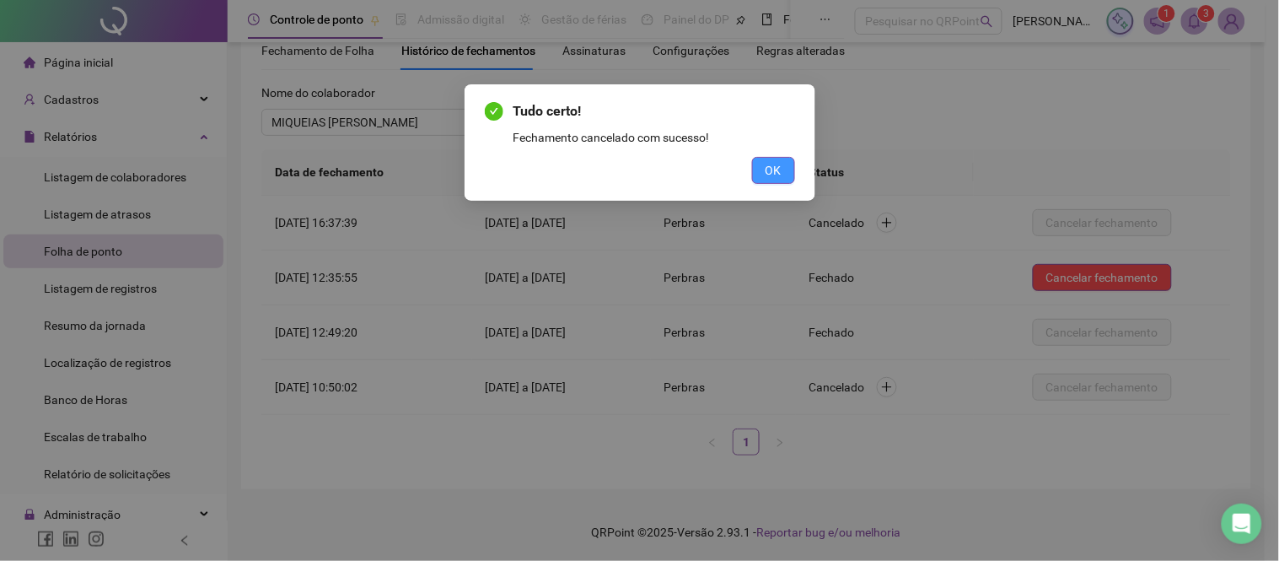
click at [792, 165] on button "OK" at bounding box center [773, 170] width 43 height 27
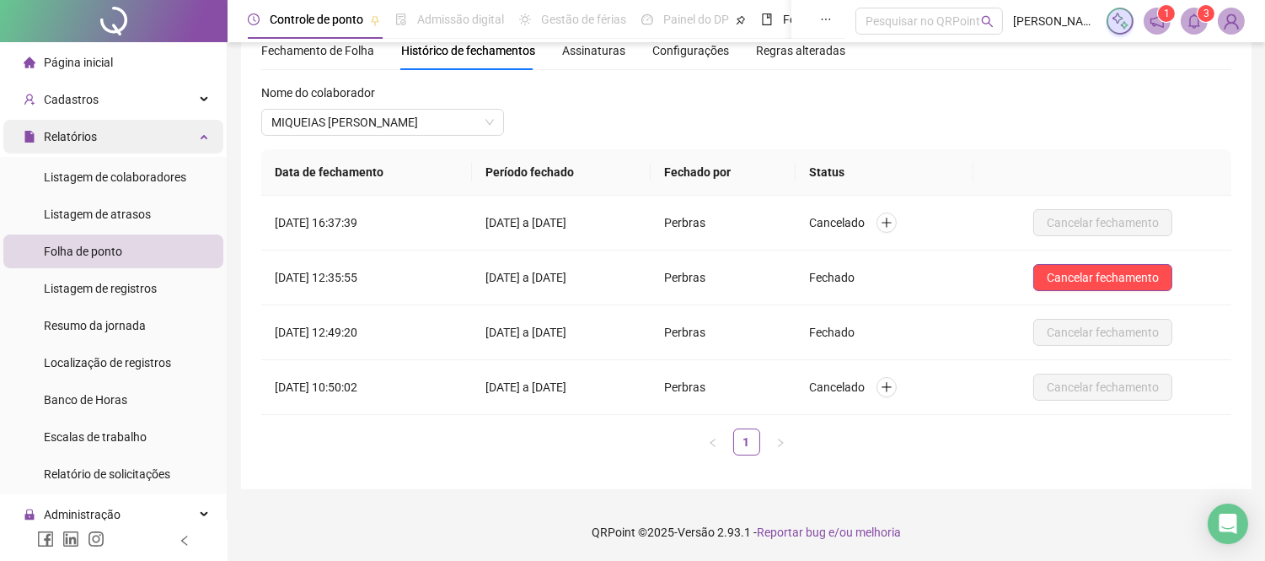
click at [135, 124] on div "Relatórios" at bounding box center [113, 137] width 220 height 34
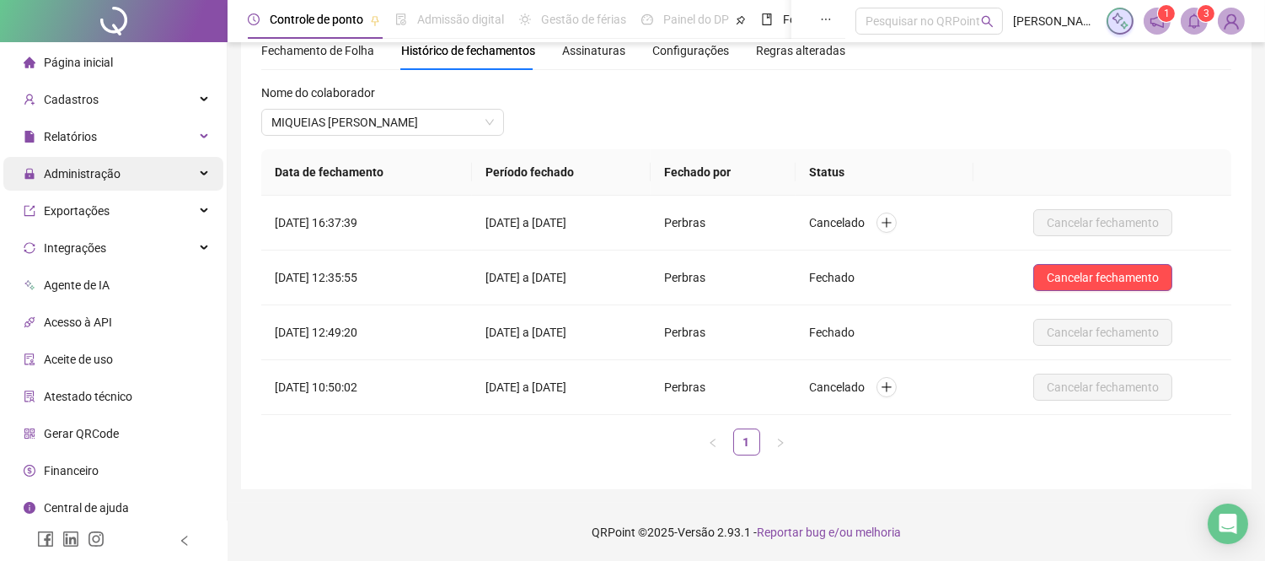
click at [171, 174] on div "Administração" at bounding box center [113, 174] width 220 height 34
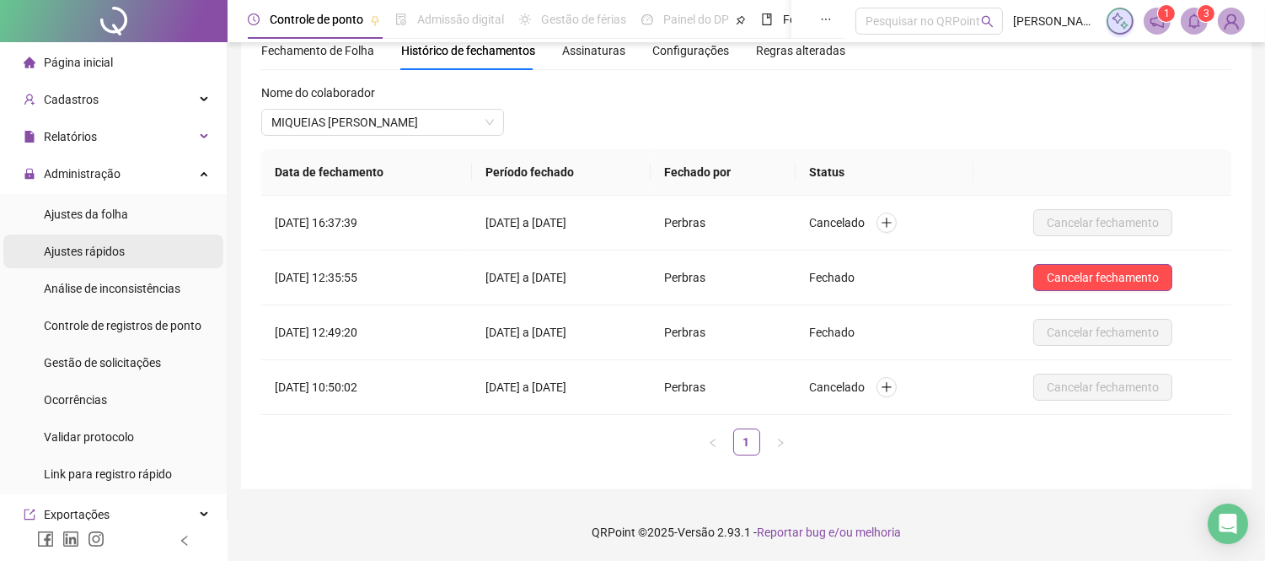
click at [106, 244] on span "Ajustes rápidos" at bounding box center [84, 250] width 81 height 13
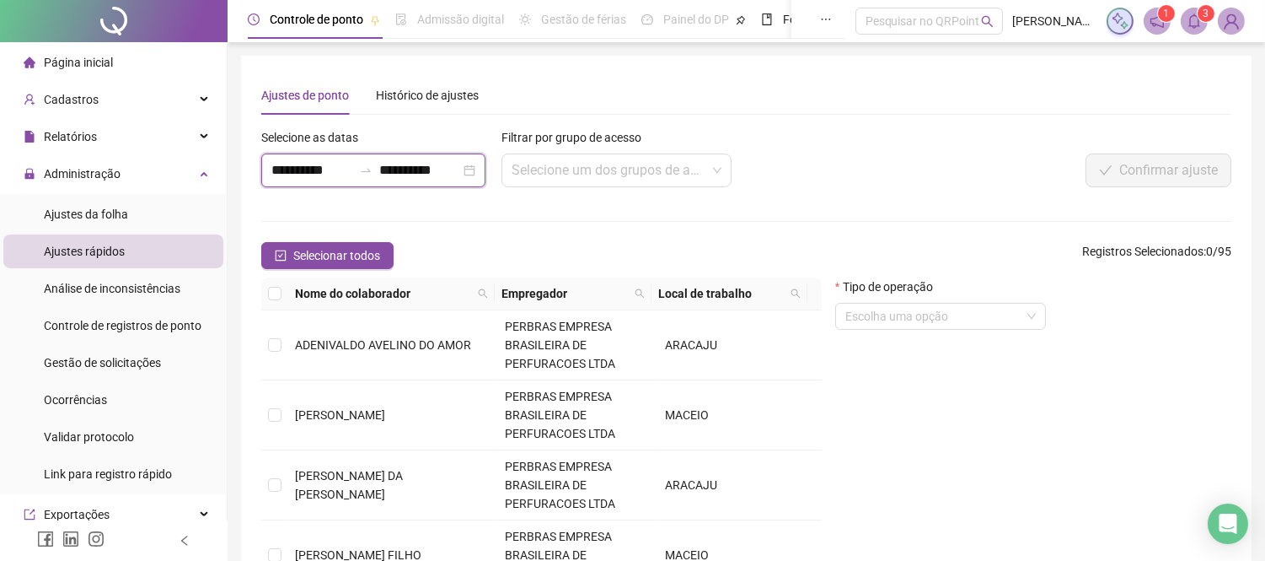
click at [322, 164] on input "**********" at bounding box center [311, 170] width 81 height 20
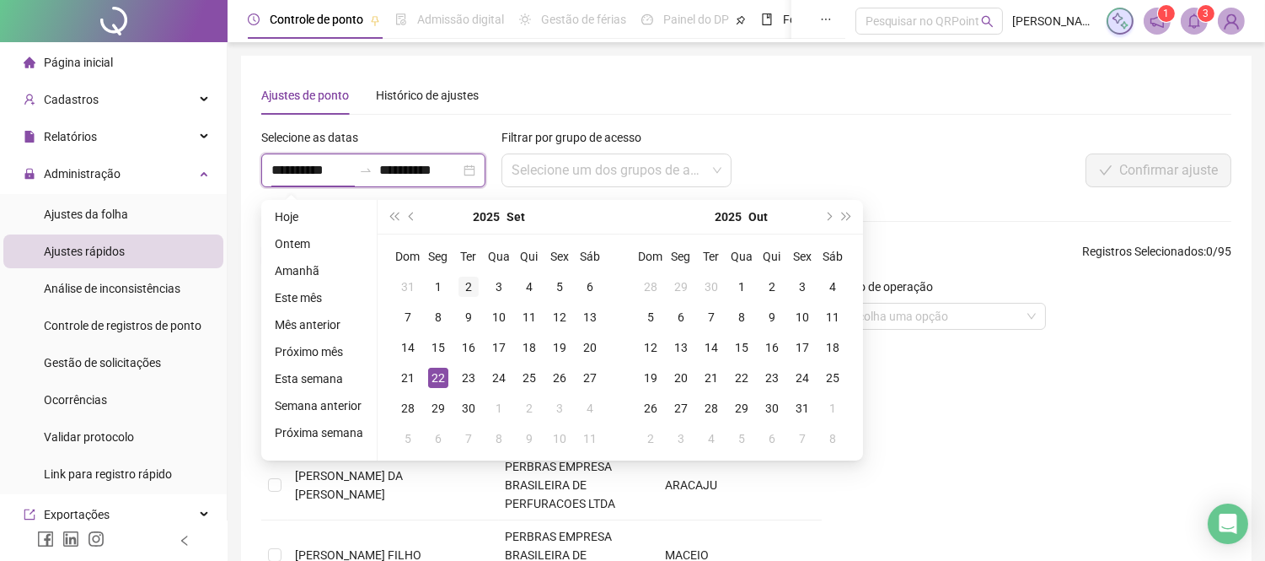
type input "**********"
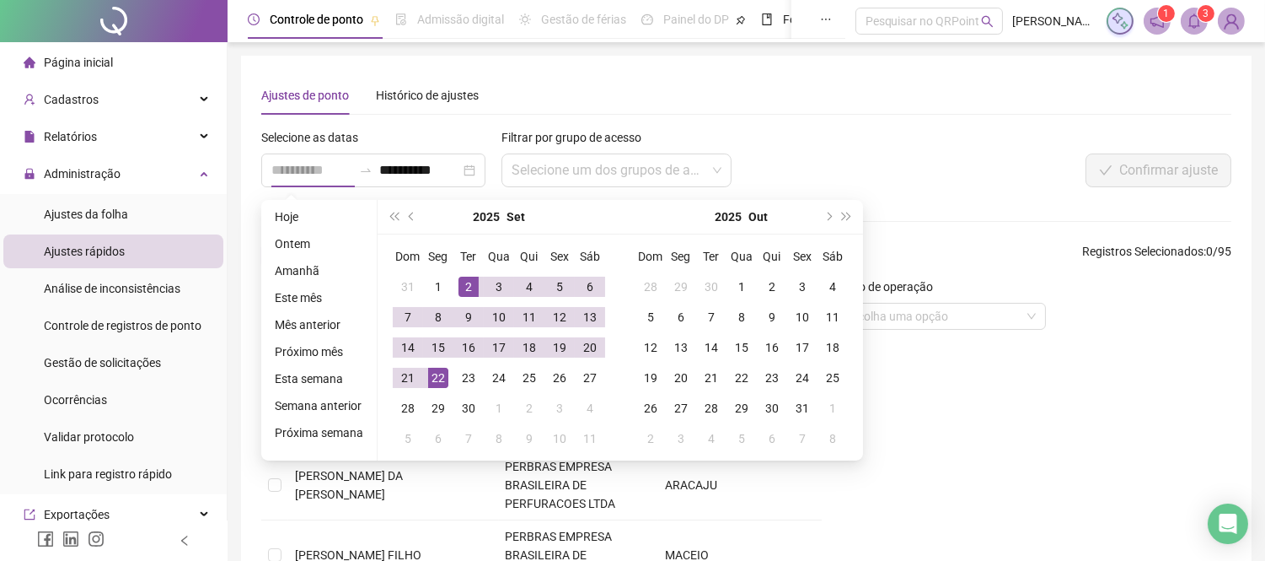
click at [464, 288] on div "2" at bounding box center [469, 287] width 20 height 20
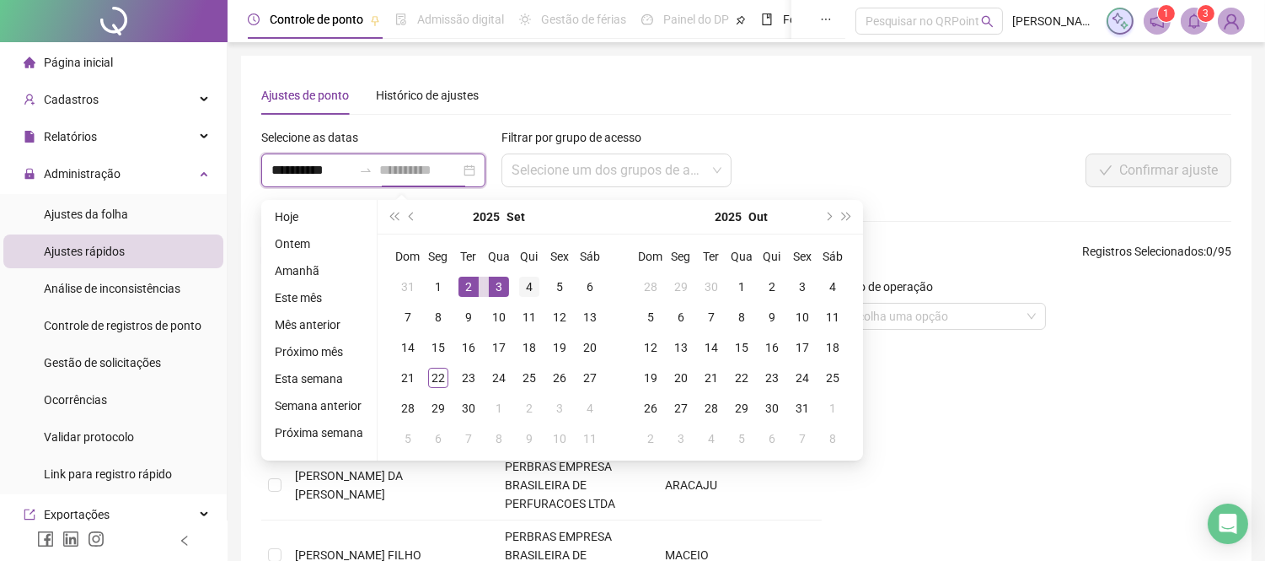
type input "**********"
click at [533, 289] on div "4" at bounding box center [529, 287] width 20 height 20
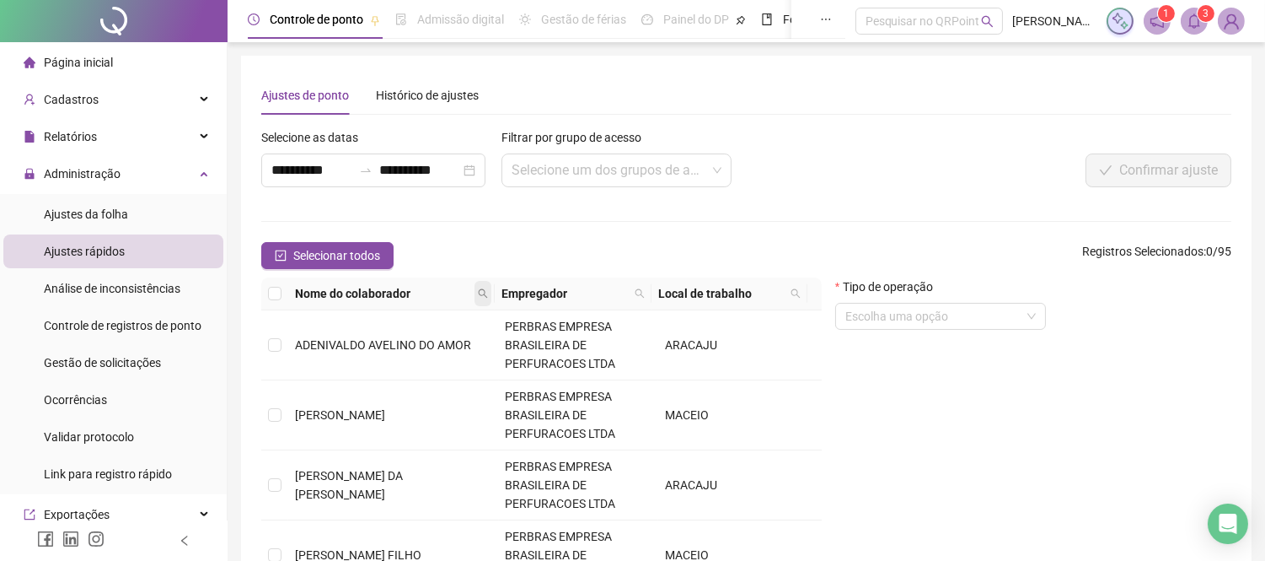
click at [491, 293] on span at bounding box center [483, 293] width 17 height 25
type input "********"
click at [355, 357] on icon "search" at bounding box center [349, 353] width 12 height 12
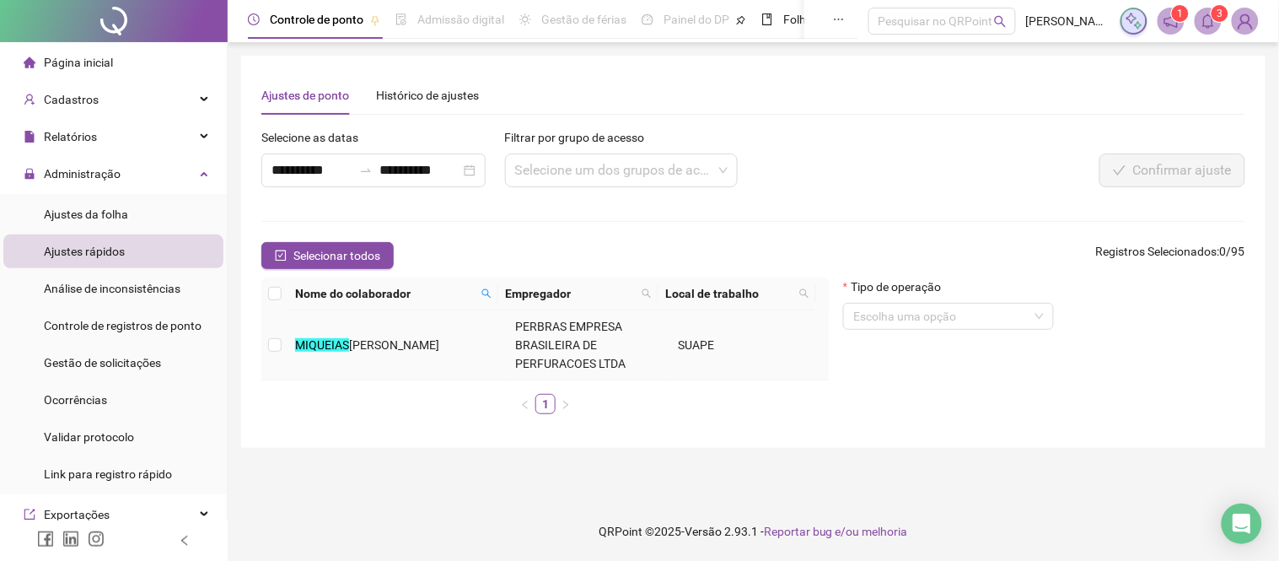
click at [265, 342] on td at bounding box center [274, 345] width 27 height 70
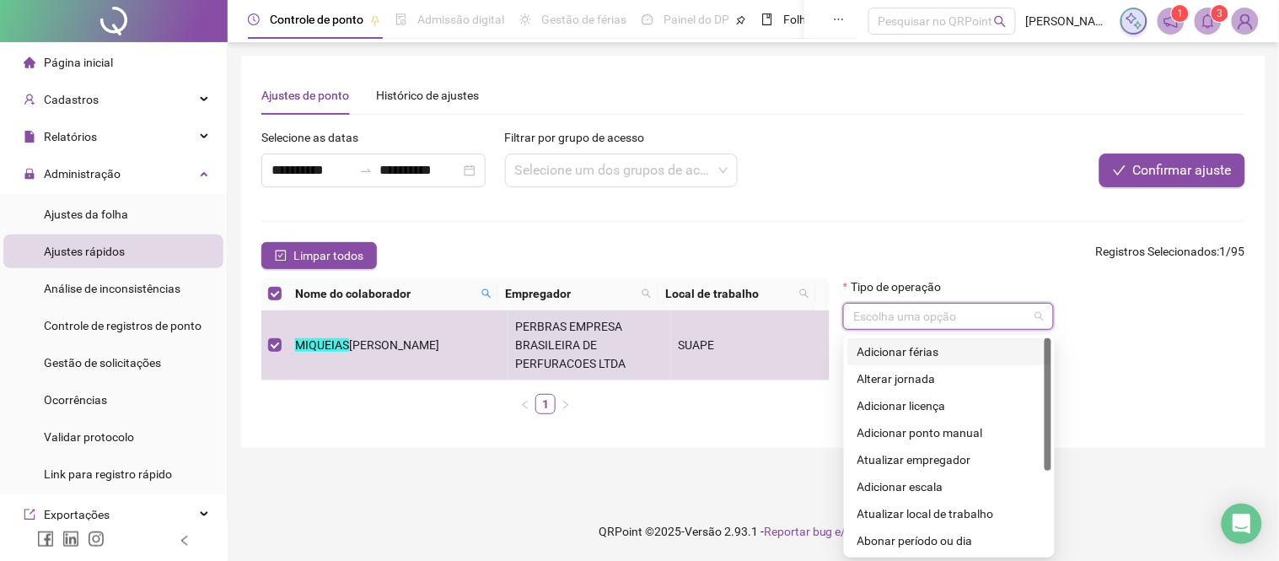
click at [958, 317] on input "search" at bounding box center [940, 315] width 175 height 25
click at [917, 535] on div "Abonar período ou dia" at bounding box center [949, 540] width 184 height 19
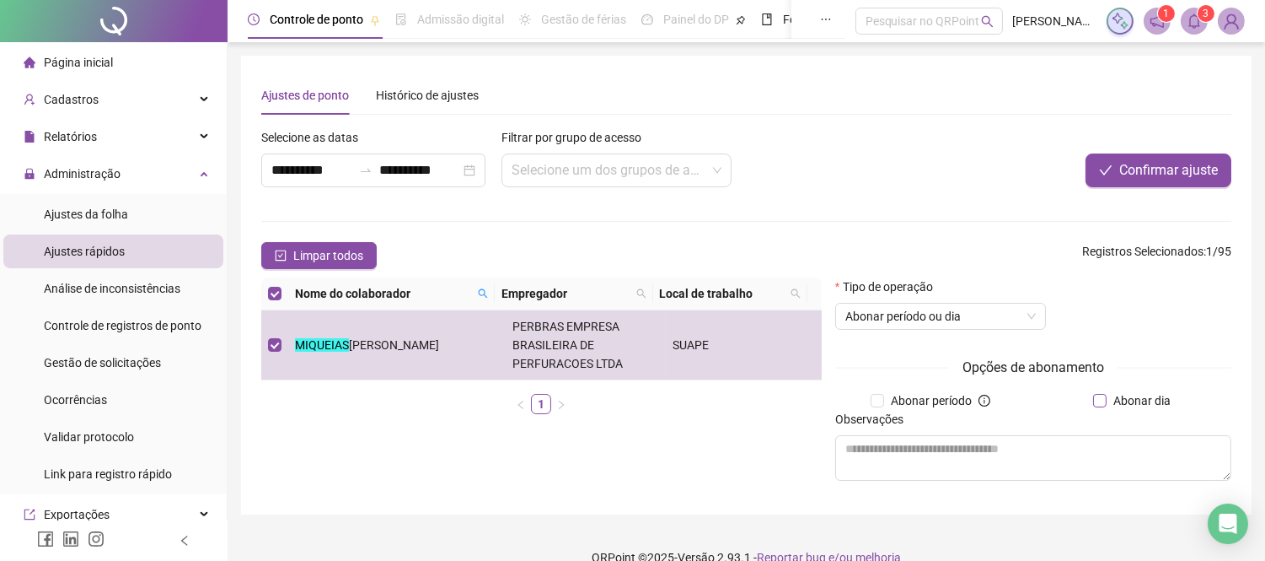
click at [1115, 401] on span "Abonar dia" at bounding box center [1142, 400] width 71 height 19
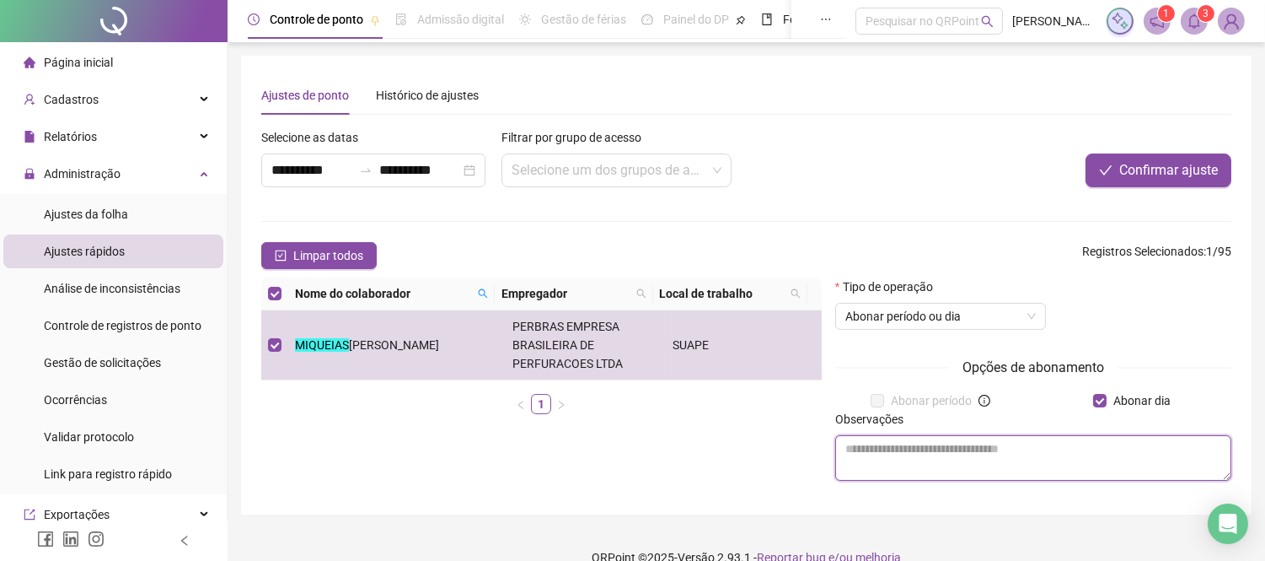
click at [932, 451] on textarea at bounding box center [1033, 458] width 396 height 46
type textarea "**********"
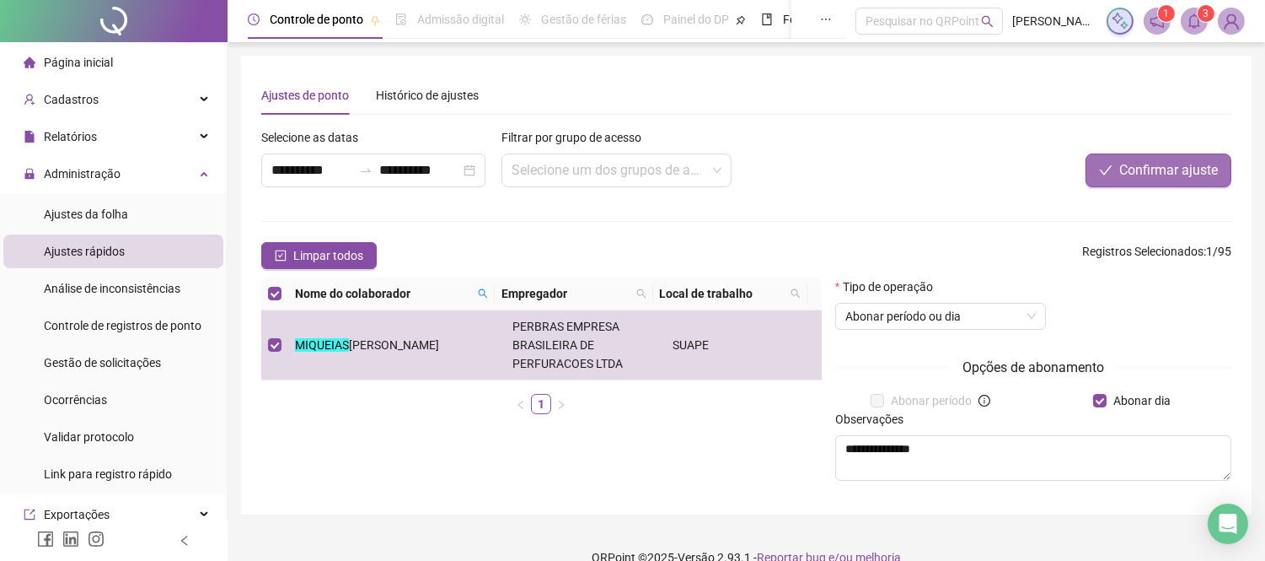
click at [1147, 170] on span "Confirmar ajuste" at bounding box center [1169, 170] width 99 height 20
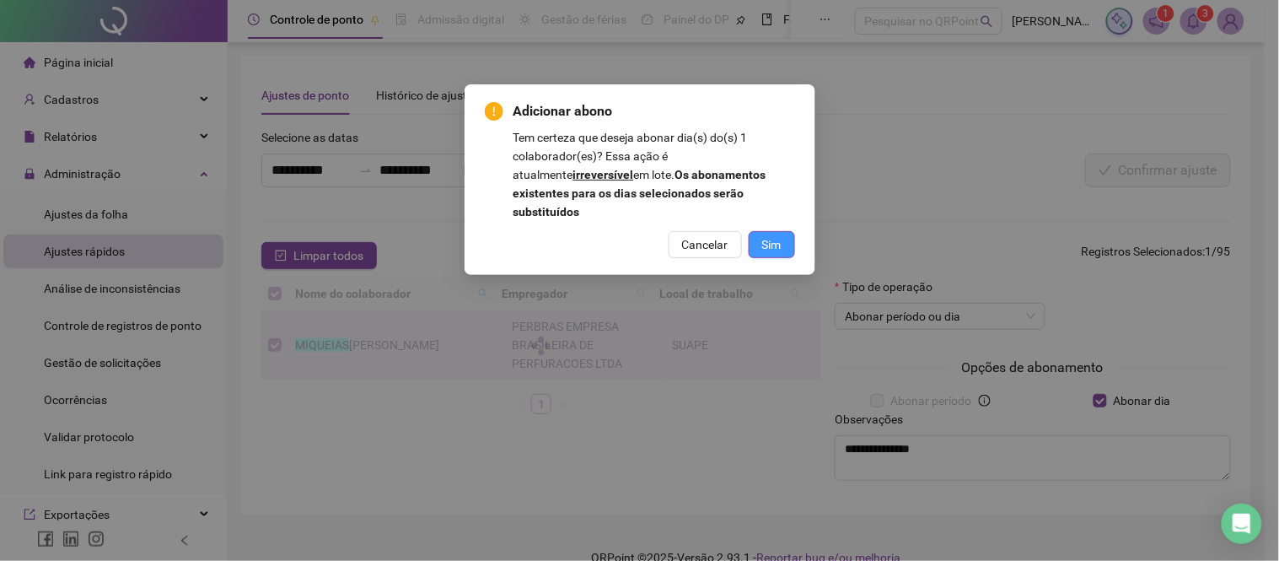
click at [771, 235] on span "Sim" at bounding box center [771, 244] width 19 height 19
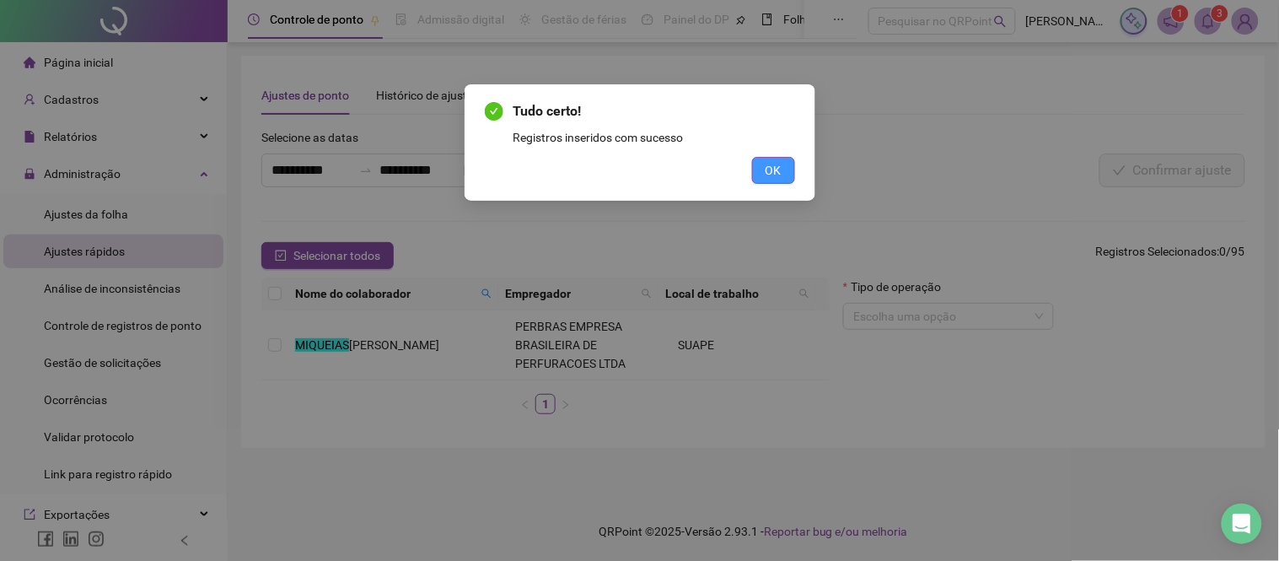
click at [763, 169] on button "OK" at bounding box center [773, 170] width 43 height 27
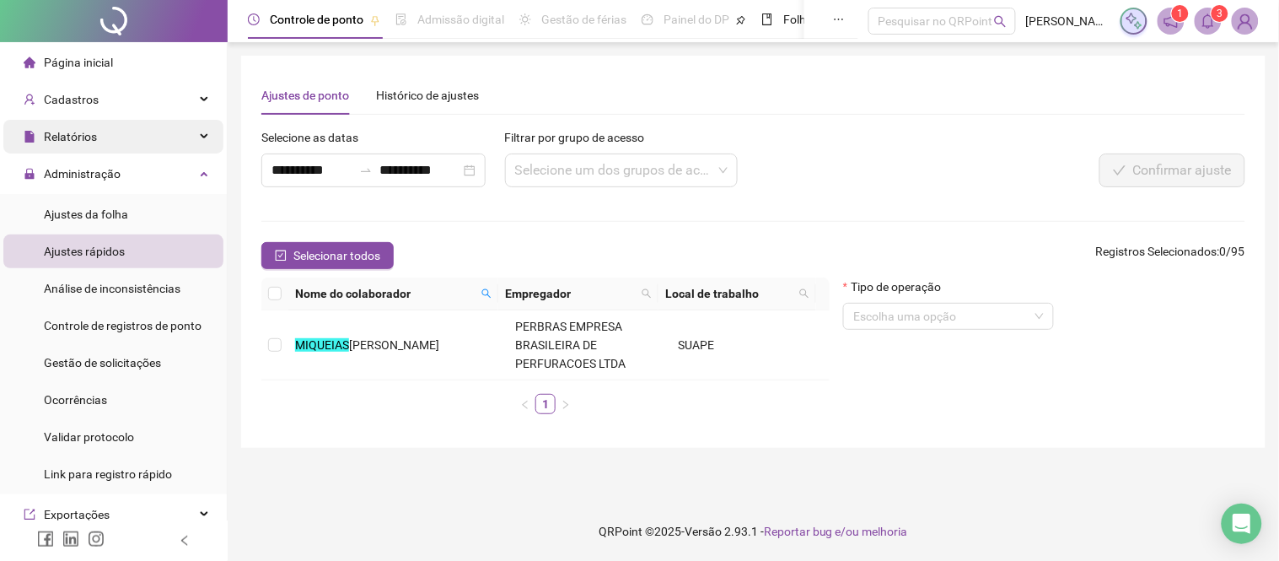
click at [124, 141] on div "Relatórios" at bounding box center [113, 137] width 220 height 34
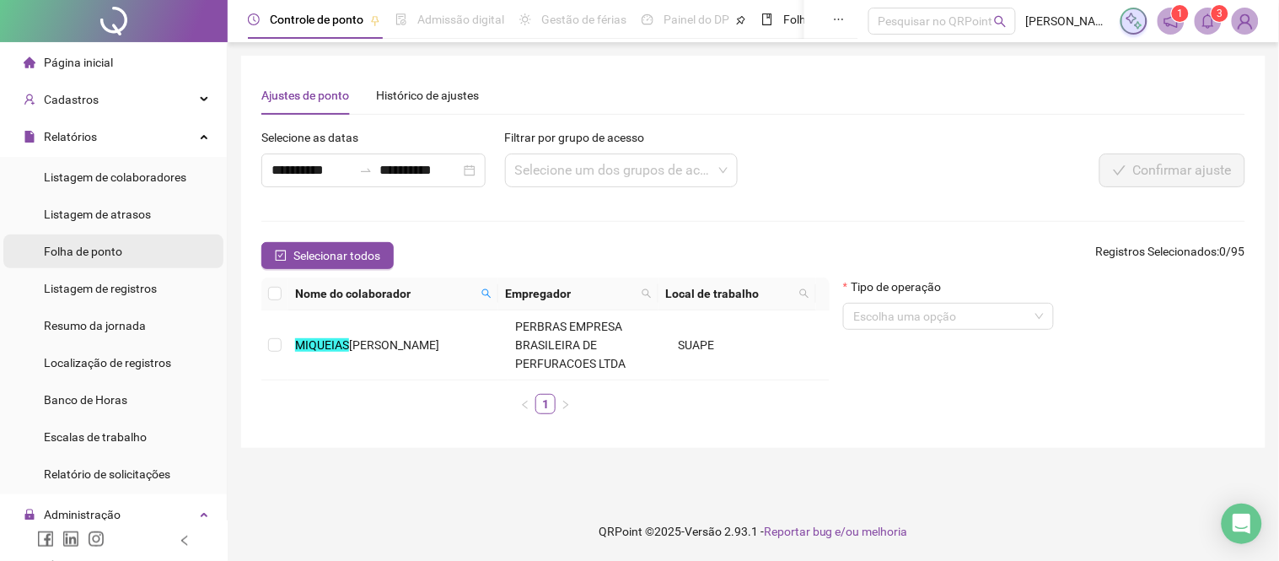
click at [74, 255] on span "Folha de ponto" at bounding box center [83, 250] width 78 height 13
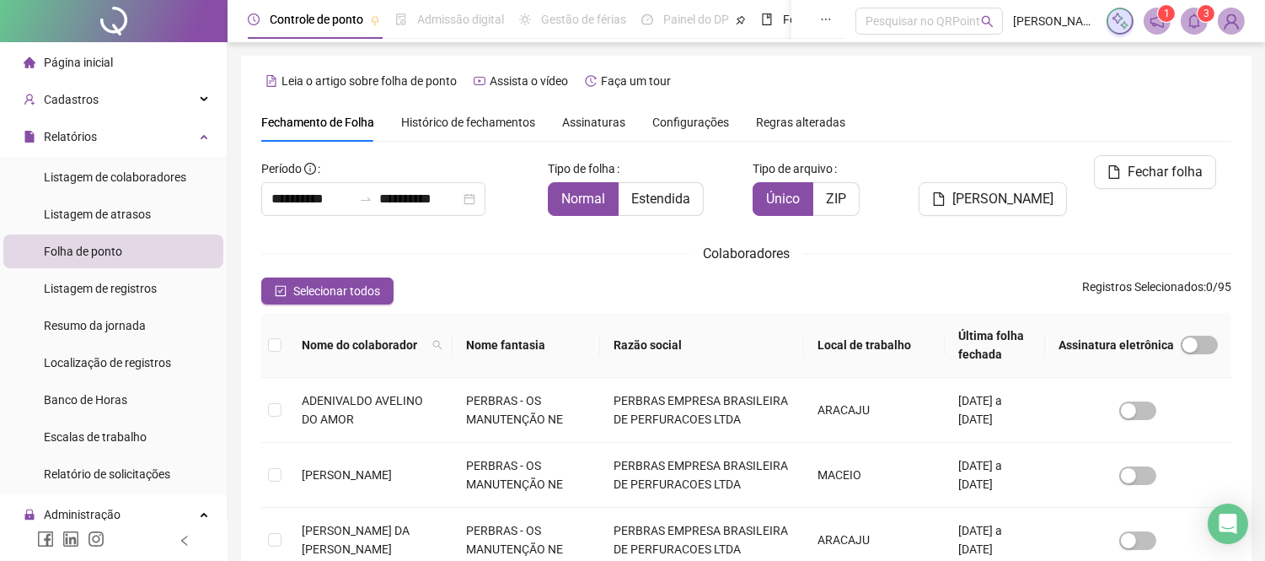
type input "**********"
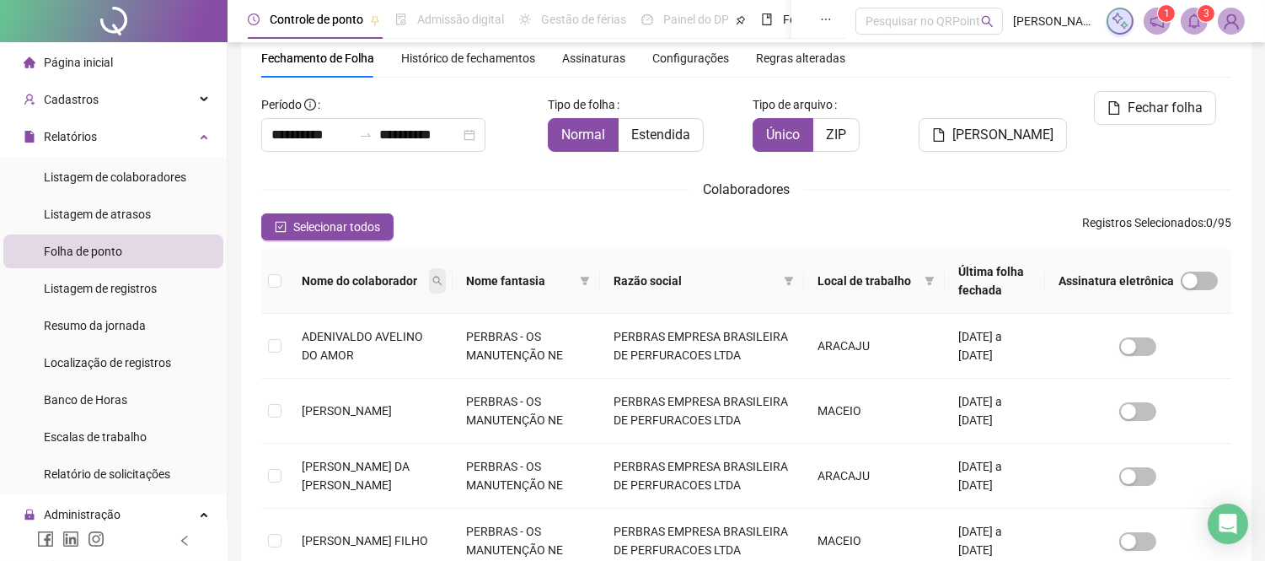
click at [446, 282] on span at bounding box center [437, 280] width 17 height 25
click at [479, 226] on div "Selecionar todos Registros Selecionados : 0 / 95" at bounding box center [746, 226] width 970 height 27
click at [590, 280] on icon "filter" at bounding box center [585, 281] width 9 height 8
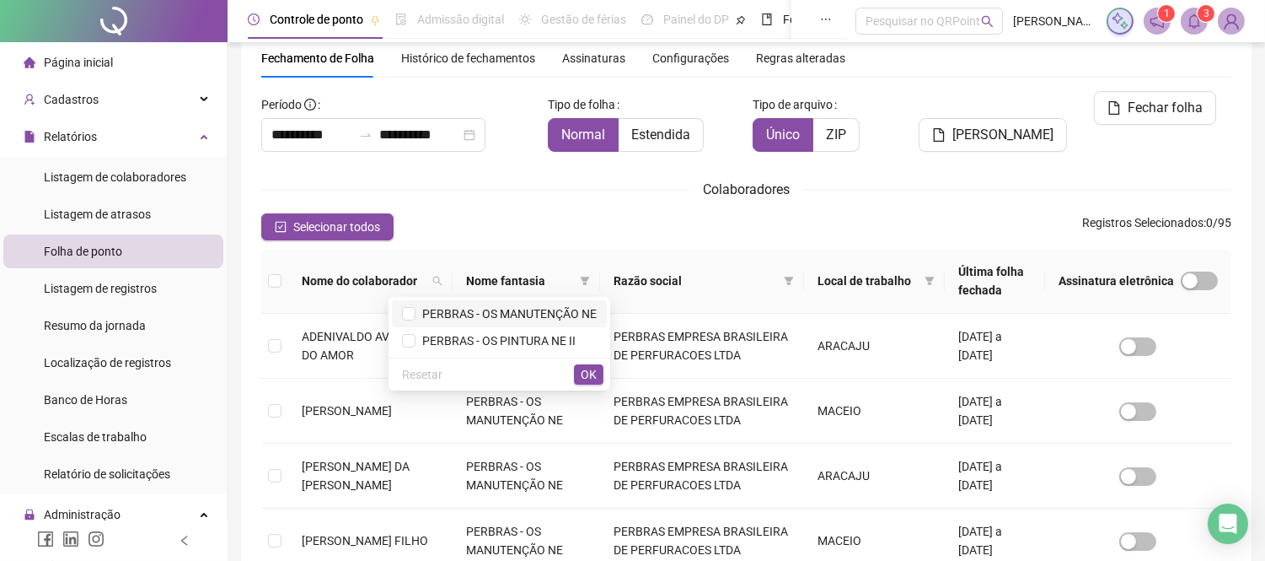
click at [557, 313] on span "PERBRAS - OS MANUTENÇÃO NE" at bounding box center [506, 313] width 181 height 13
click at [593, 372] on span "OK" at bounding box center [589, 374] width 16 height 19
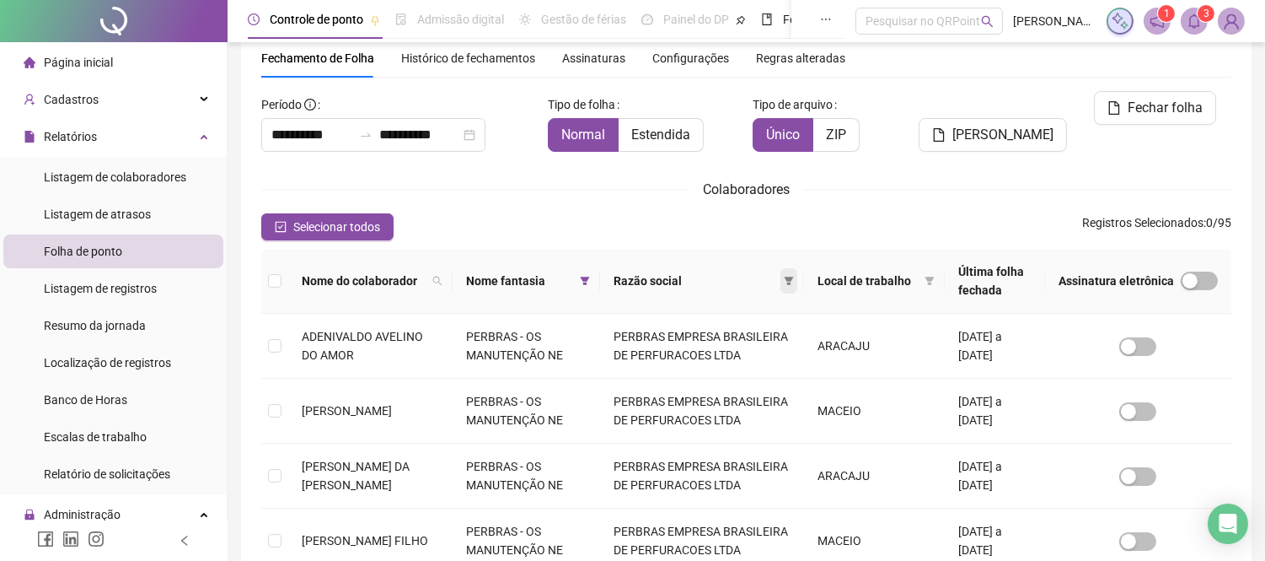
click at [794, 282] on icon "filter" at bounding box center [789, 281] width 10 height 10
click at [772, 219] on div "Selecionar todos Registros Selecionados : 0 / 95" at bounding box center [746, 226] width 970 height 27
click at [921, 277] on span at bounding box center [929, 280] width 17 height 25
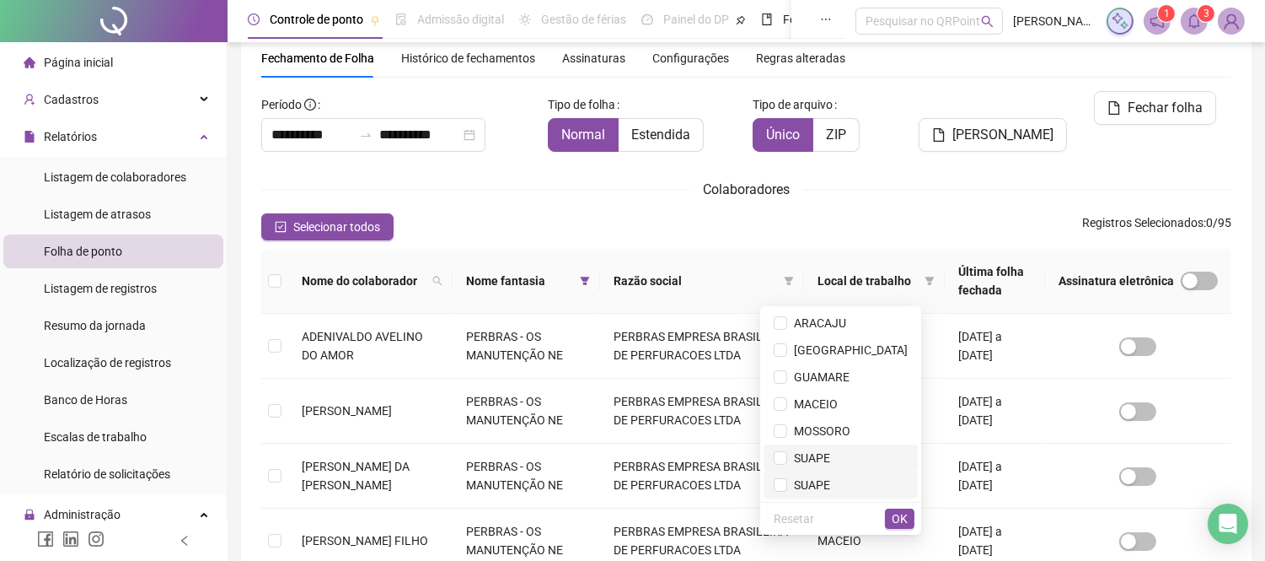
click at [830, 464] on span "SUAPE" at bounding box center [808, 457] width 43 height 13
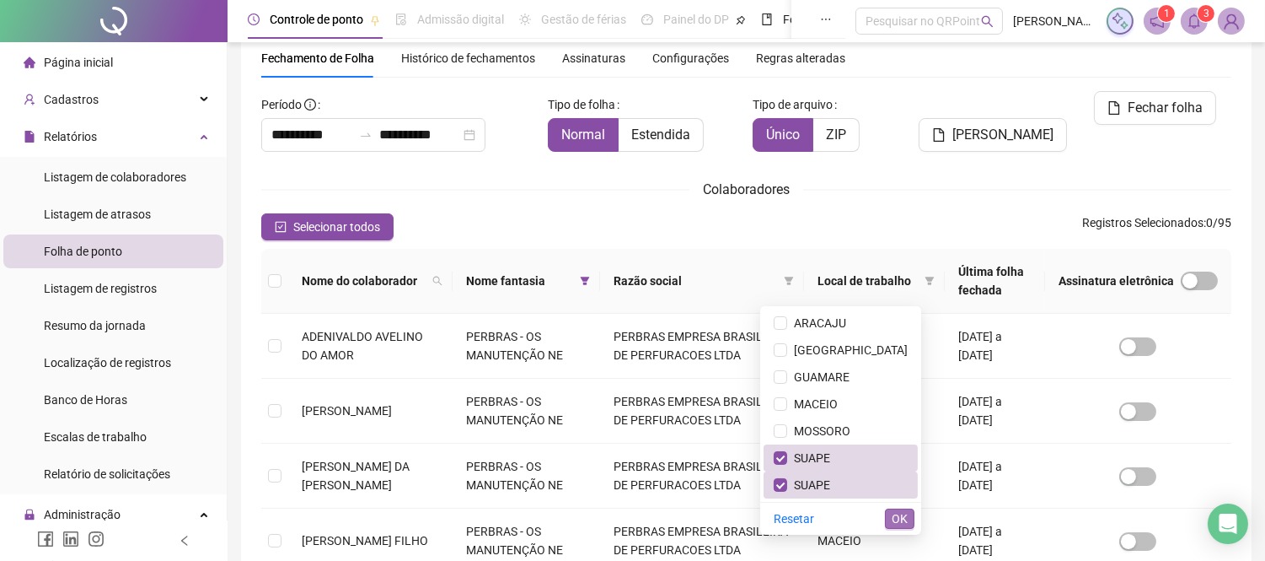
click at [904, 511] on span "OK" at bounding box center [900, 518] width 16 height 19
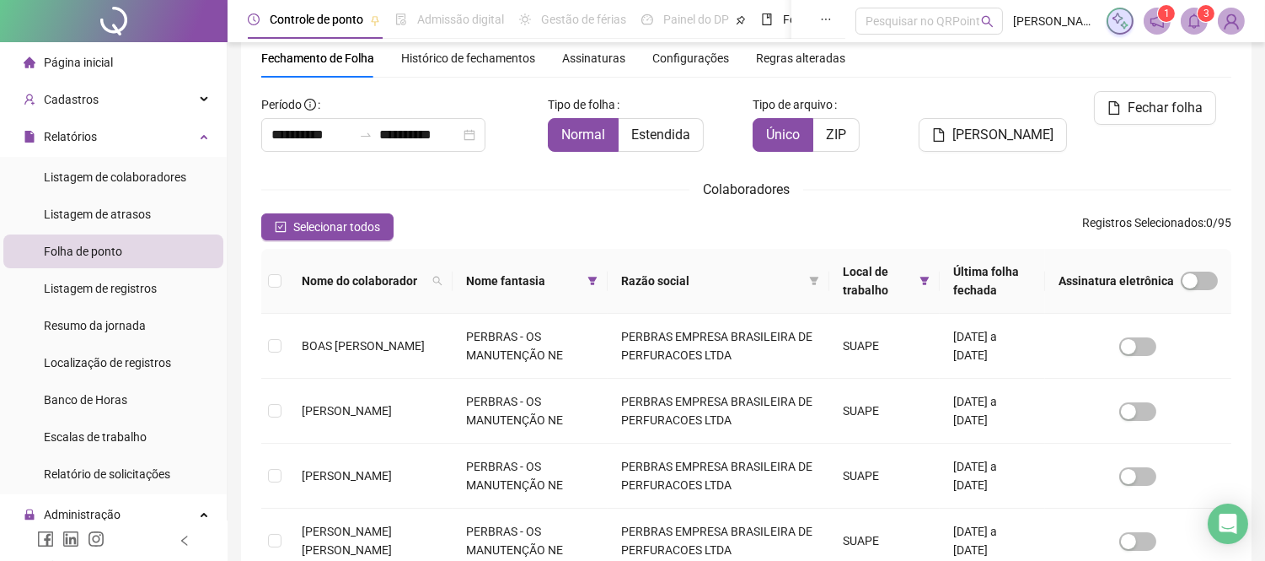
click at [576, 200] on div "**********" at bounding box center [746, 554] width 970 height 926
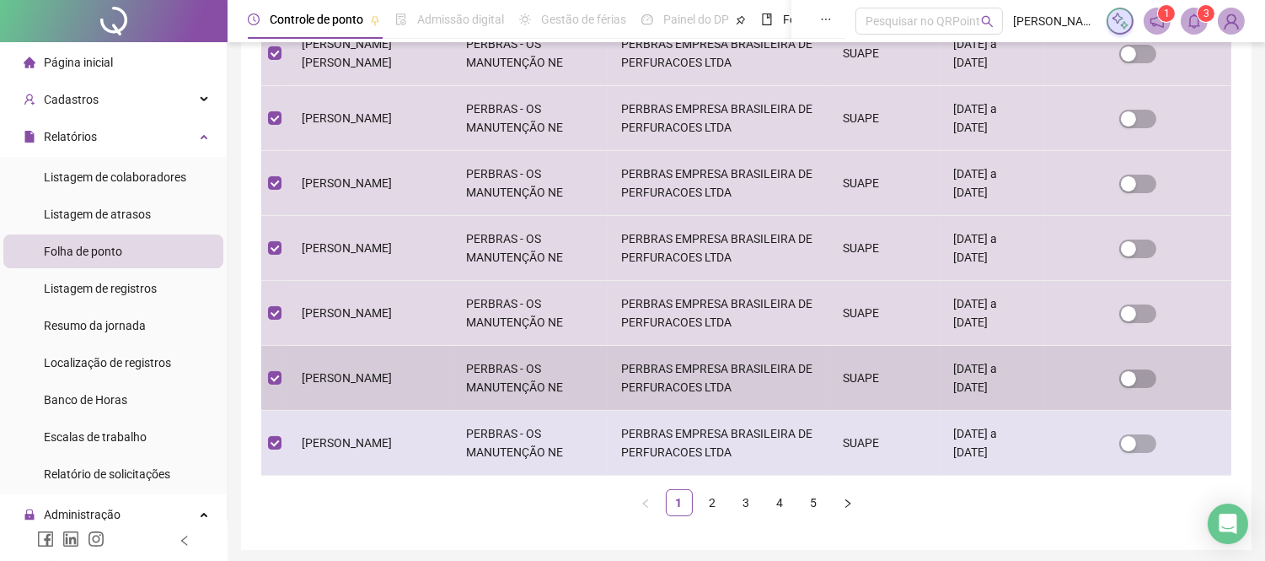
scroll to position [612, 0]
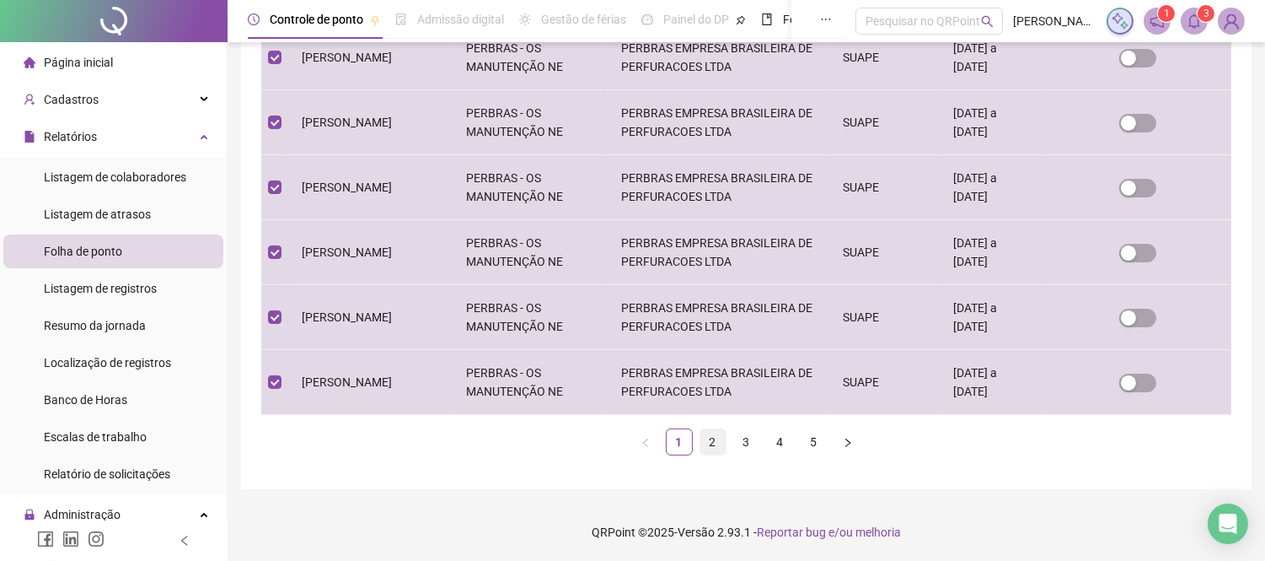
click at [708, 444] on link "2" at bounding box center [713, 441] width 25 height 25
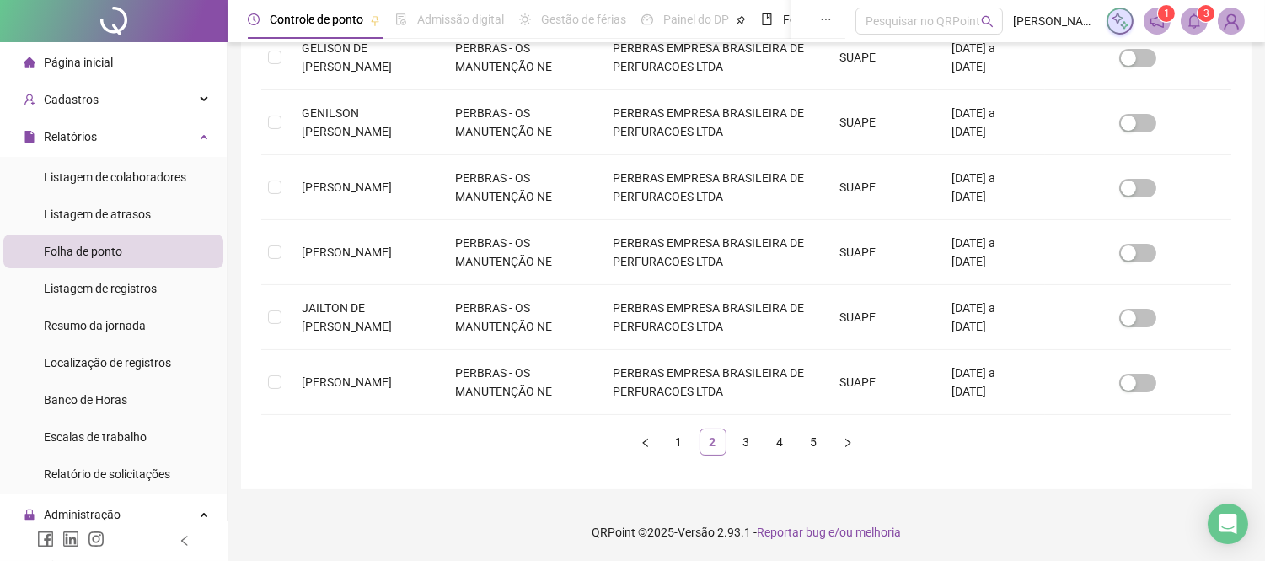
scroll to position [64, 0]
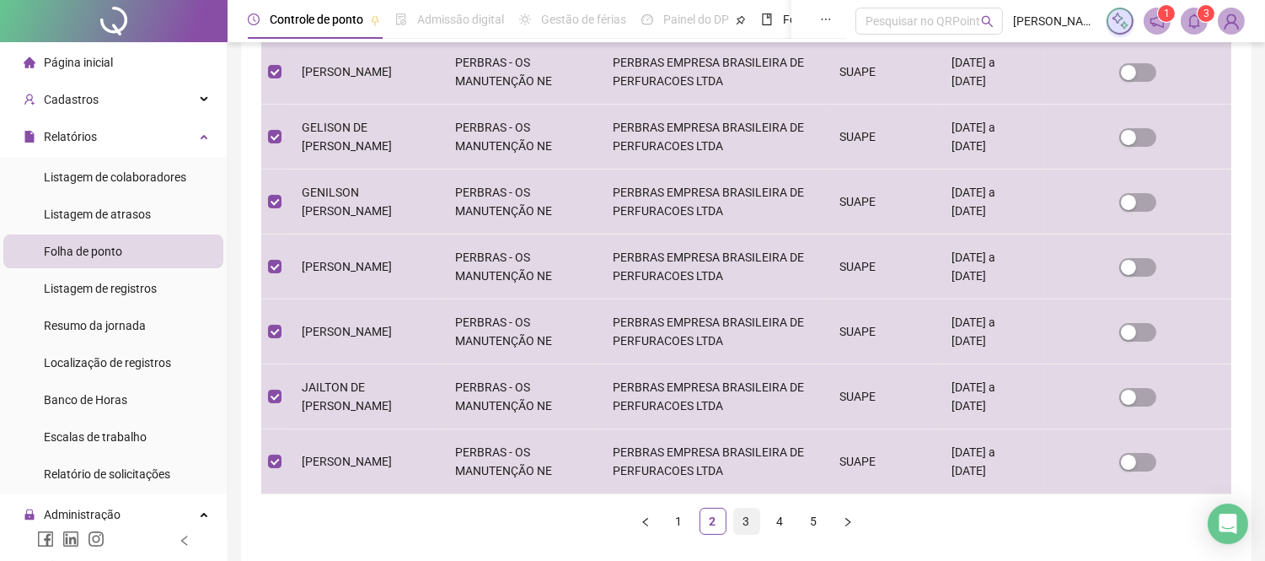
click at [748, 524] on link "3" at bounding box center [746, 520] width 25 height 25
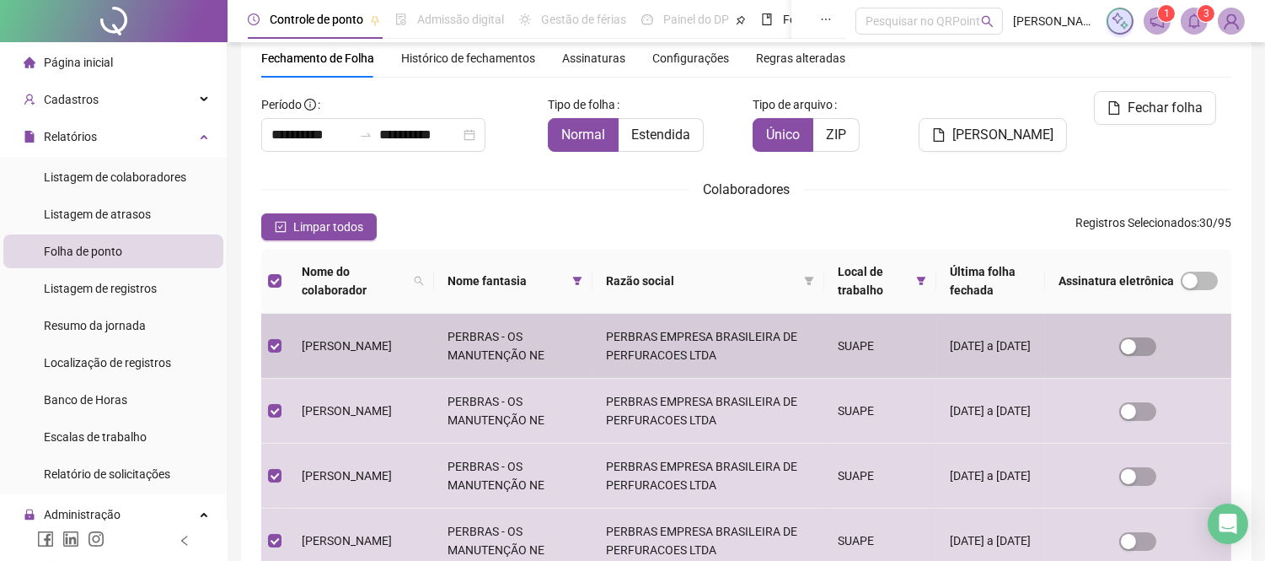
scroll to position [533, 0]
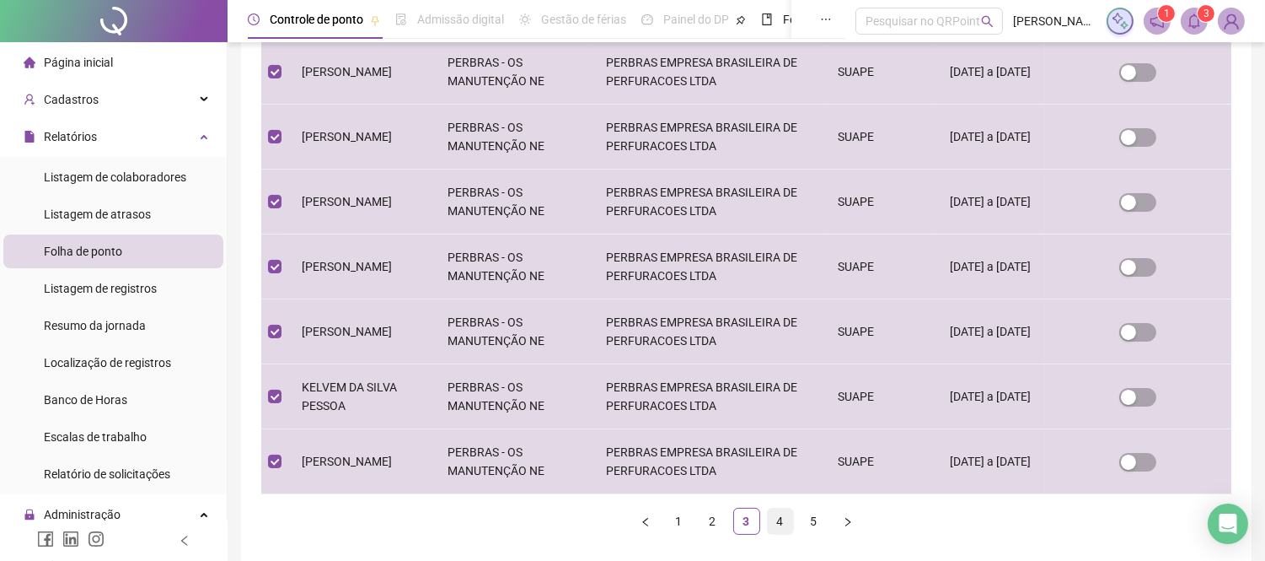
click at [778, 529] on link "4" at bounding box center [780, 520] width 25 height 25
click at [811, 524] on link "5" at bounding box center [814, 520] width 25 height 25
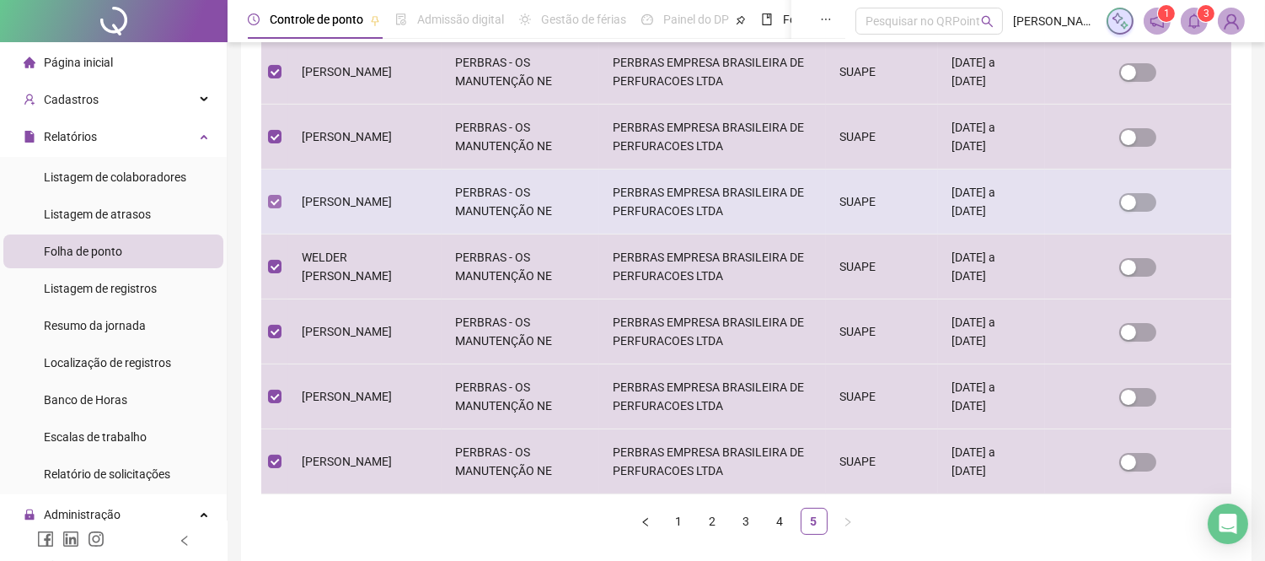
click at [275, 194] on label at bounding box center [274, 201] width 13 height 19
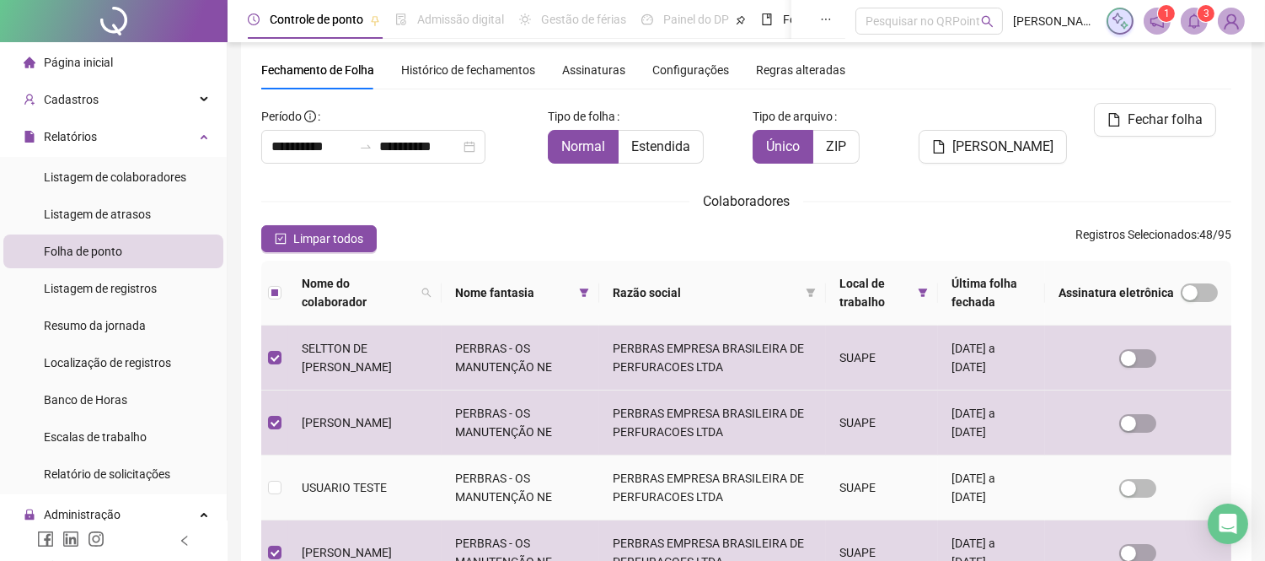
scroll to position [0, 0]
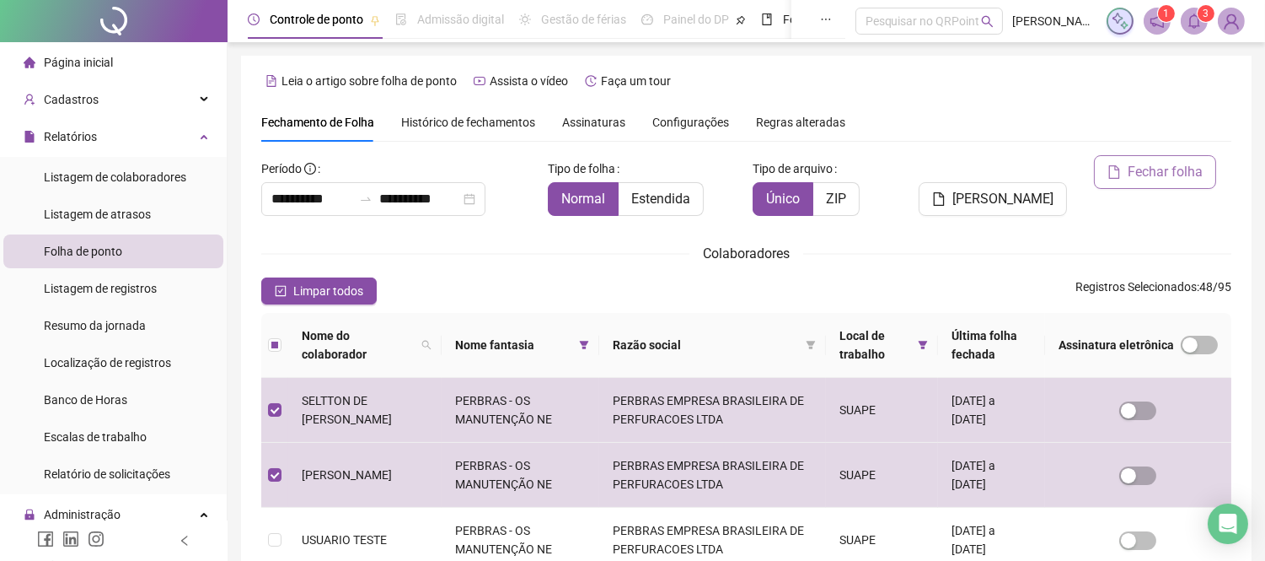
click at [1159, 174] on span "Fechar folha" at bounding box center [1165, 172] width 75 height 20
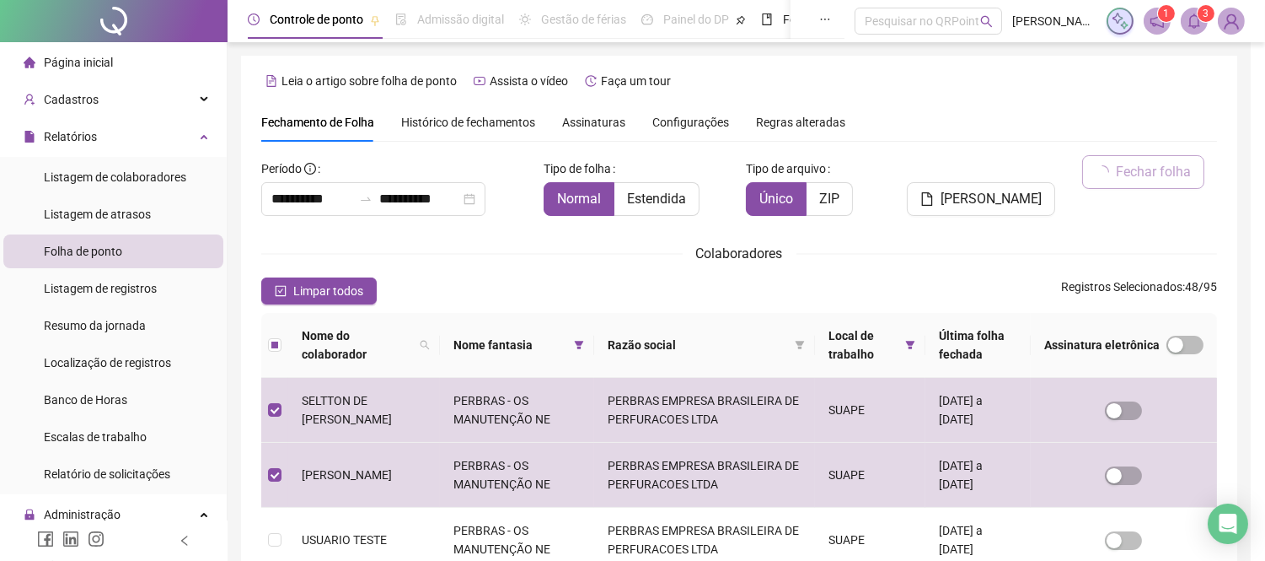
scroll to position [64, 0]
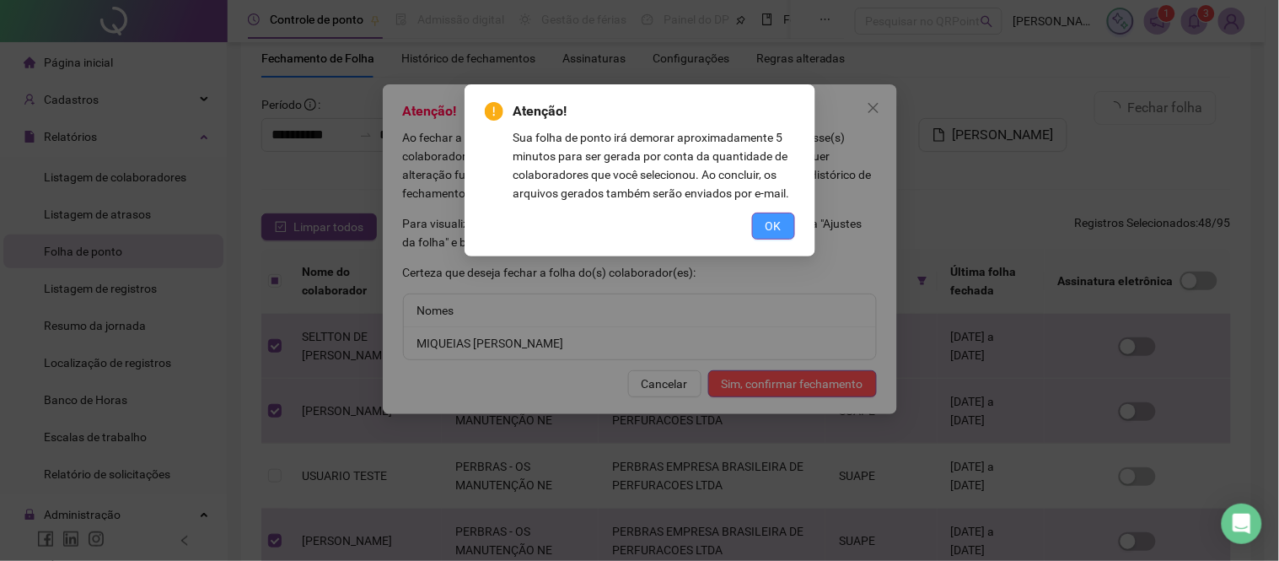
click at [779, 225] on span "OK" at bounding box center [773, 226] width 16 height 19
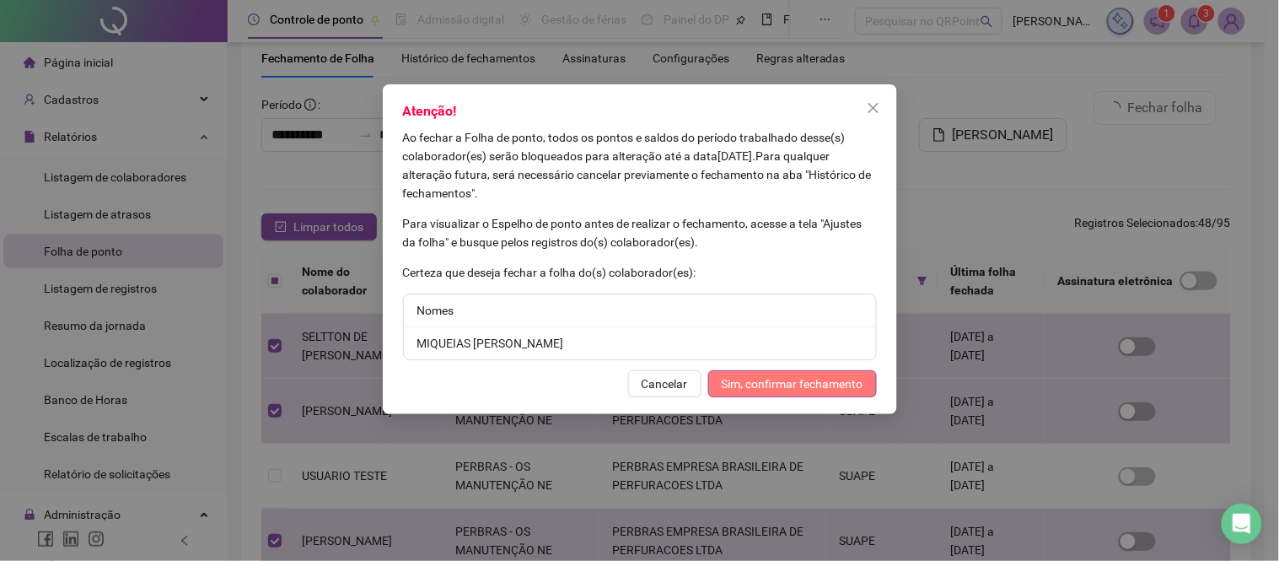
click at [787, 381] on span "Sim, confirmar fechamento" at bounding box center [793, 383] width 142 height 19
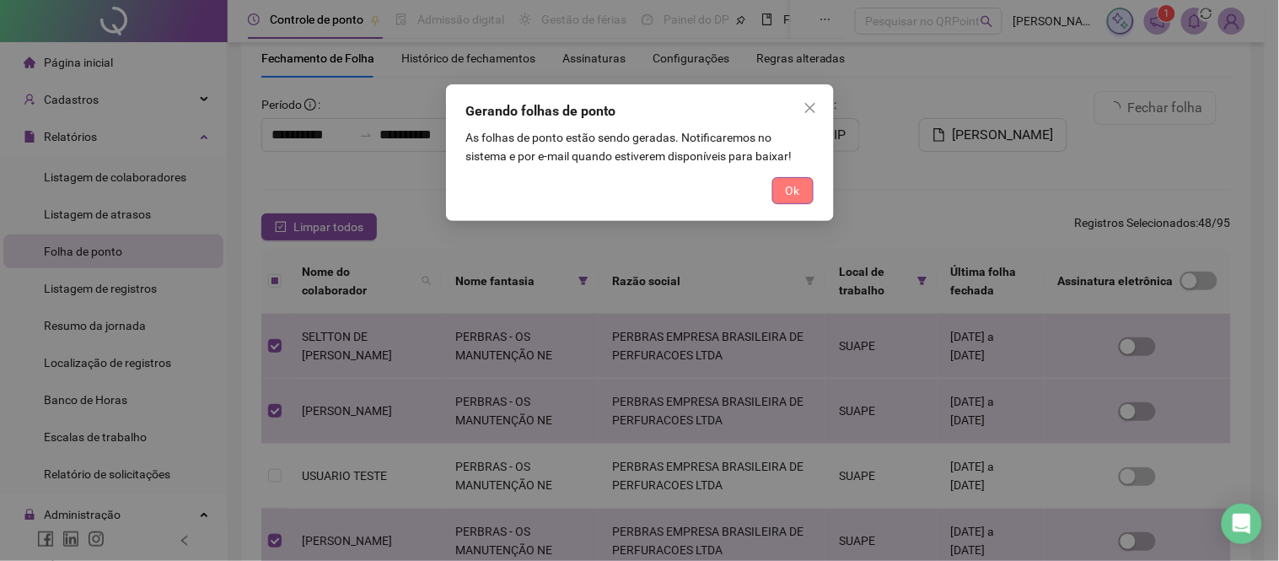
click at [795, 188] on span "Ok" at bounding box center [793, 190] width 14 height 19
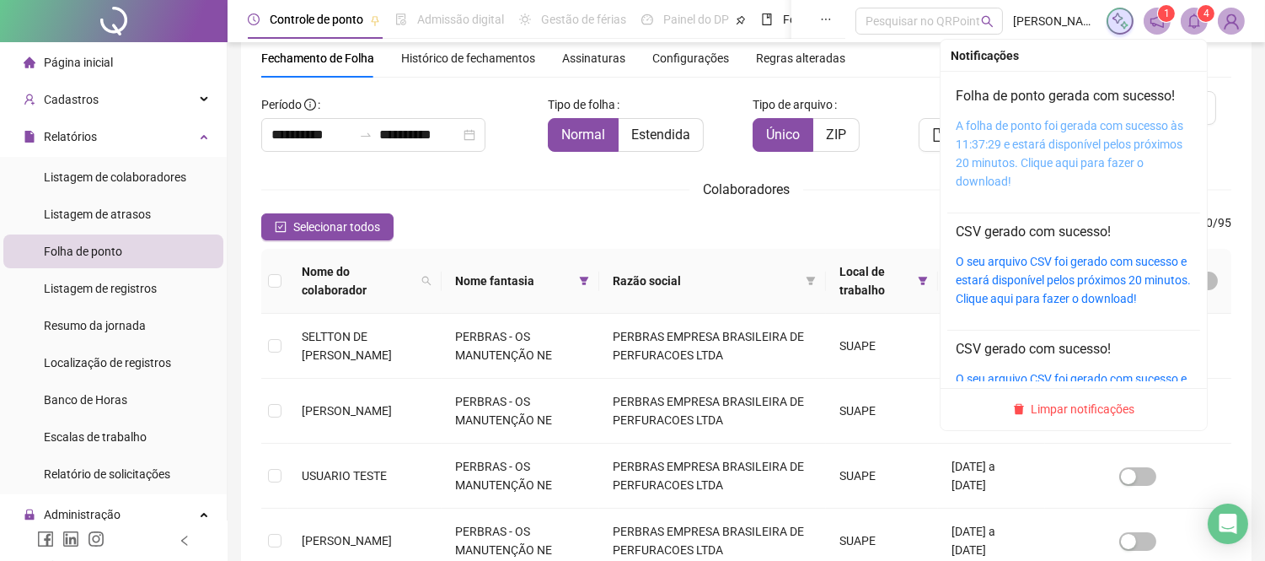
click at [1029, 155] on link "A folha de ponto foi gerada com sucesso às 11:37:29 e estará disponível pelos p…" at bounding box center [1070, 153] width 228 height 69
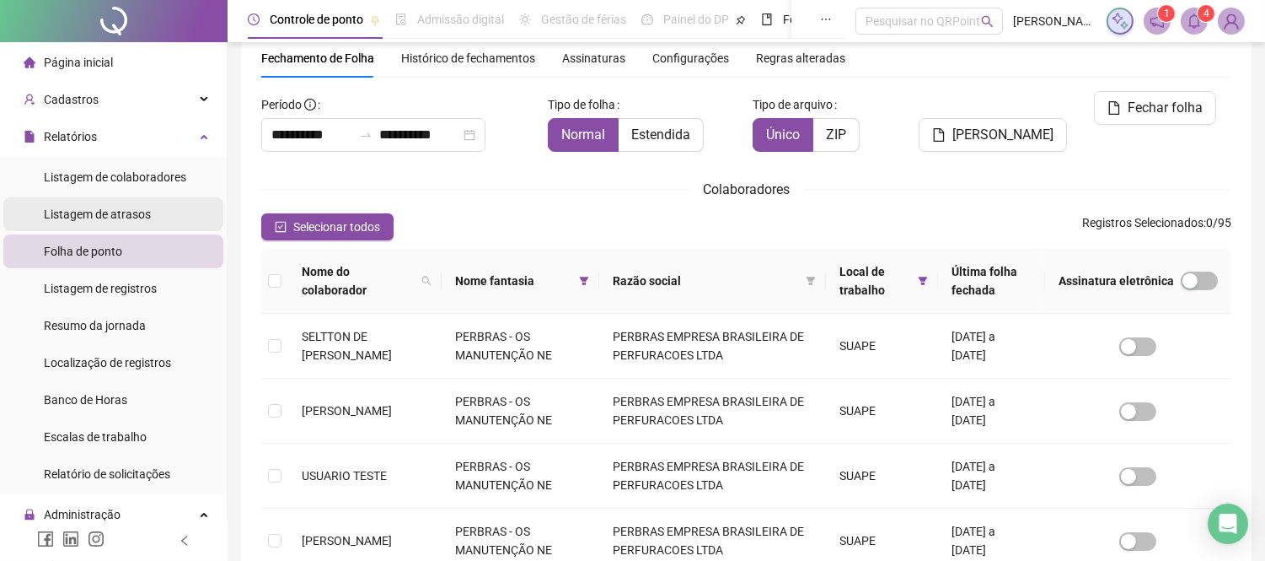
click at [173, 131] on div "Relatórios" at bounding box center [113, 137] width 220 height 34
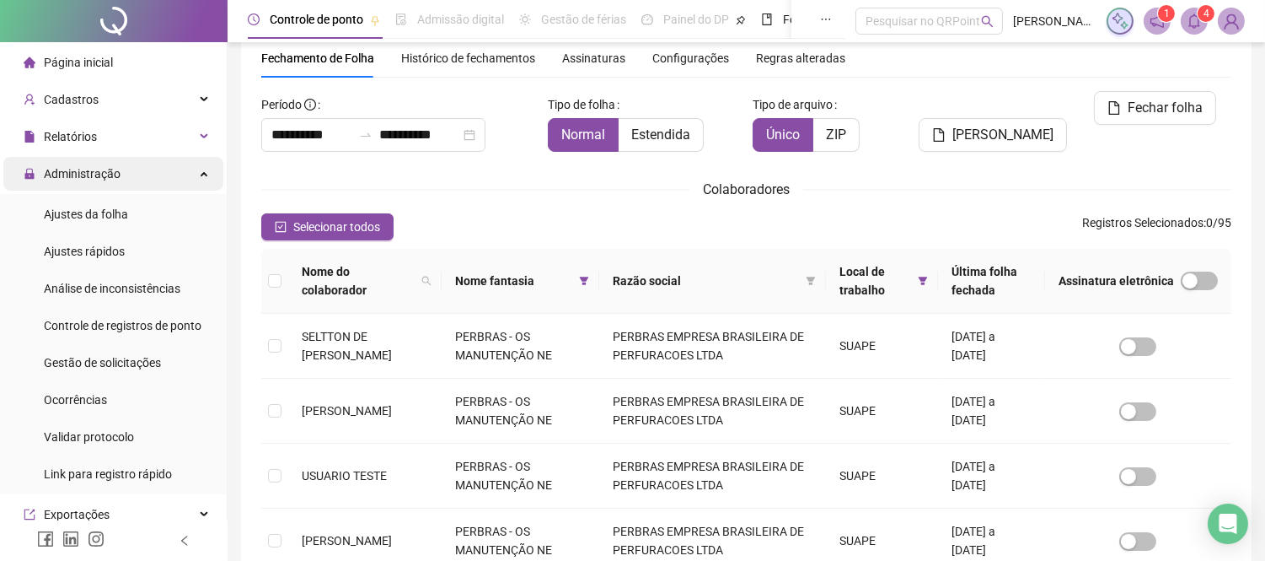
click at [164, 174] on div "Administração" at bounding box center [113, 174] width 220 height 34
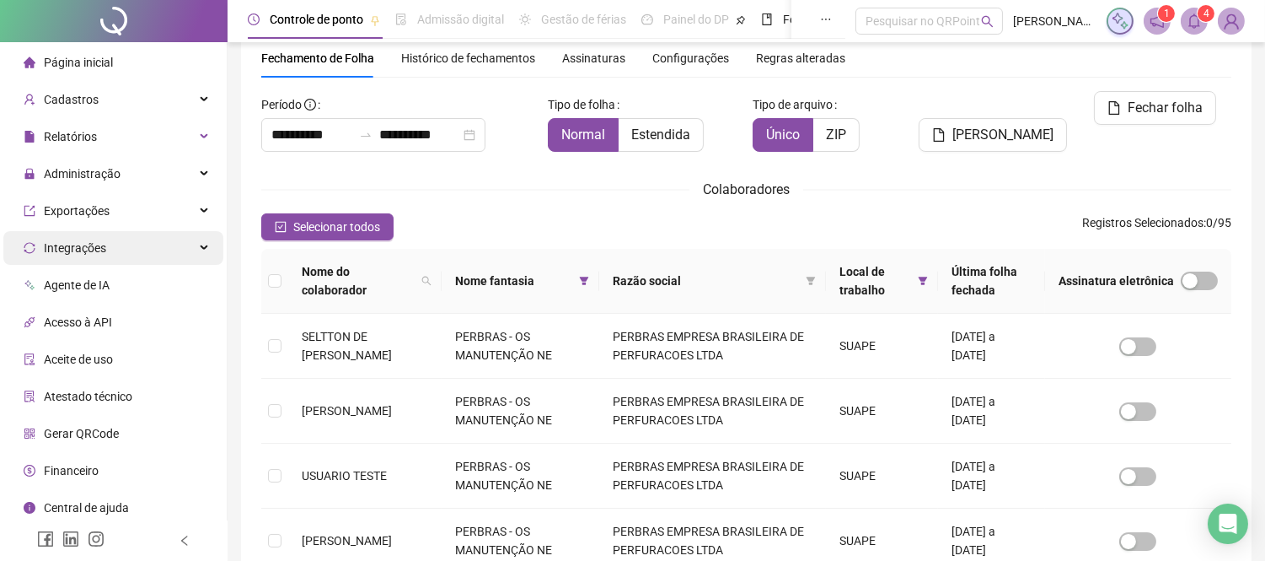
click at [150, 245] on div "Integrações" at bounding box center [113, 248] width 220 height 34
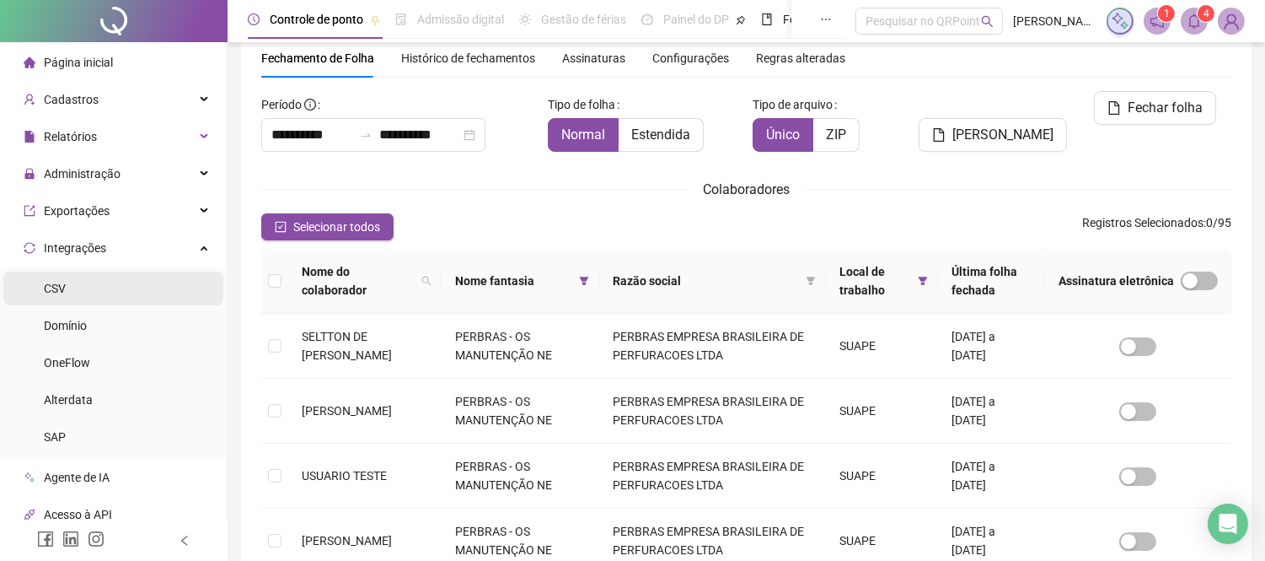
click at [79, 298] on li "CSV" at bounding box center [113, 288] width 220 height 34
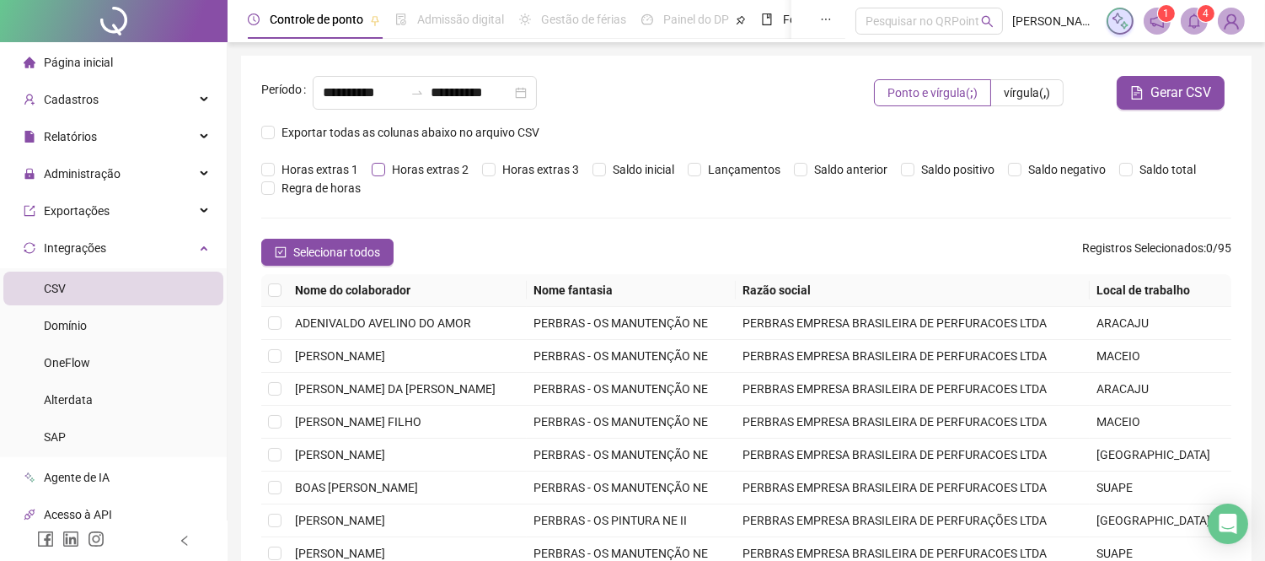
type input "**********"
click at [285, 135] on span "Exportar todas as colunas abaixo no arquivo CSV" at bounding box center [410, 132] width 271 height 19
click at [729, 290] on icon "filter" at bounding box center [724, 290] width 9 height 8
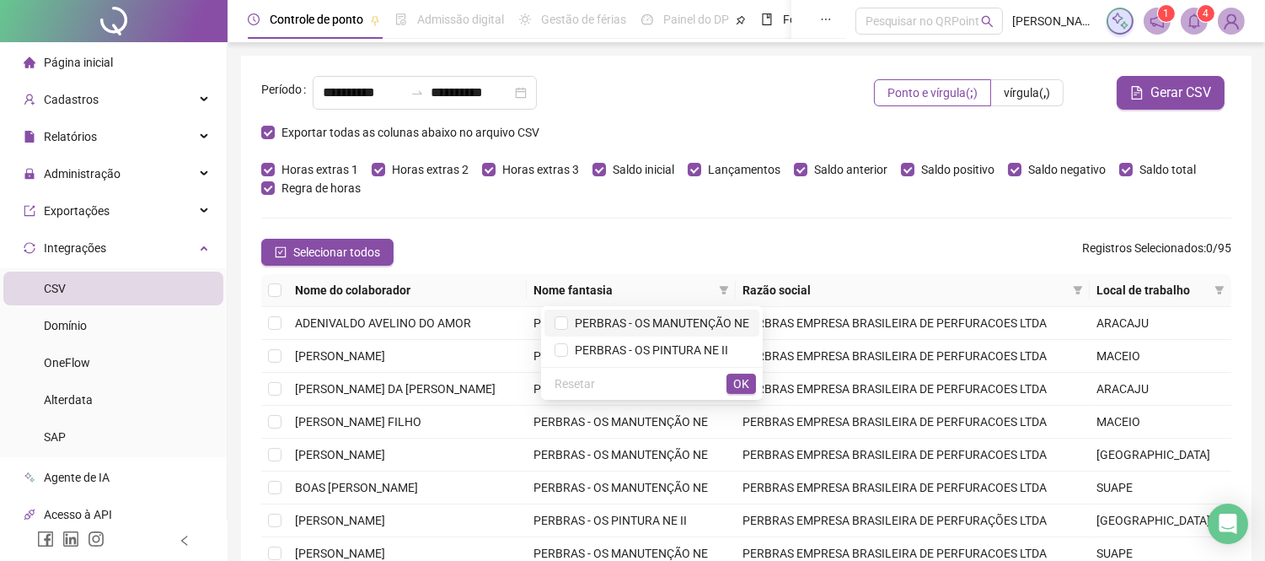
click at [688, 329] on span "PERBRAS - OS MANUTENÇÃO NE" at bounding box center [658, 322] width 181 height 13
click at [747, 390] on span "OK" at bounding box center [741, 383] width 16 height 19
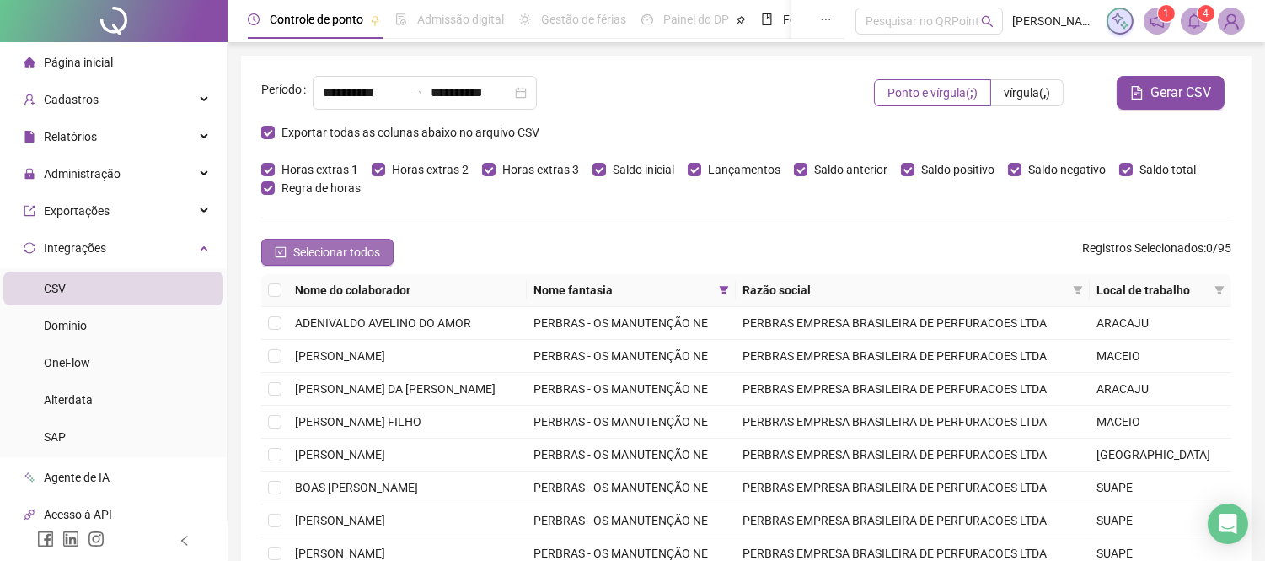
click at [356, 246] on span "Selecionar todos" at bounding box center [336, 252] width 87 height 19
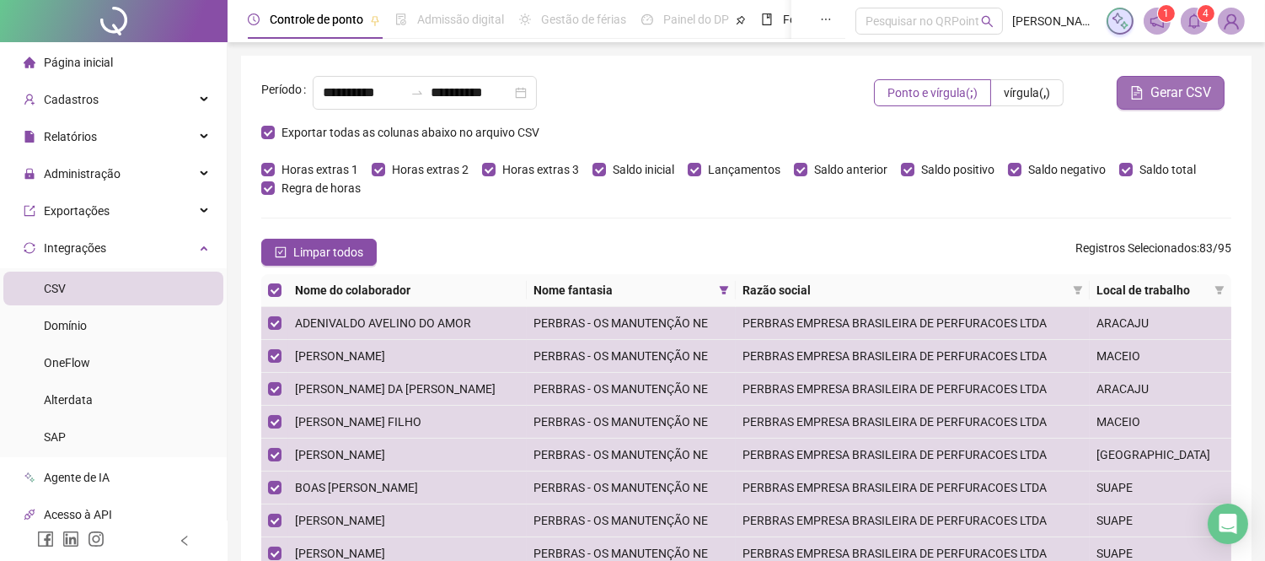
click at [1160, 89] on span "Gerar CSV" at bounding box center [1181, 93] width 61 height 20
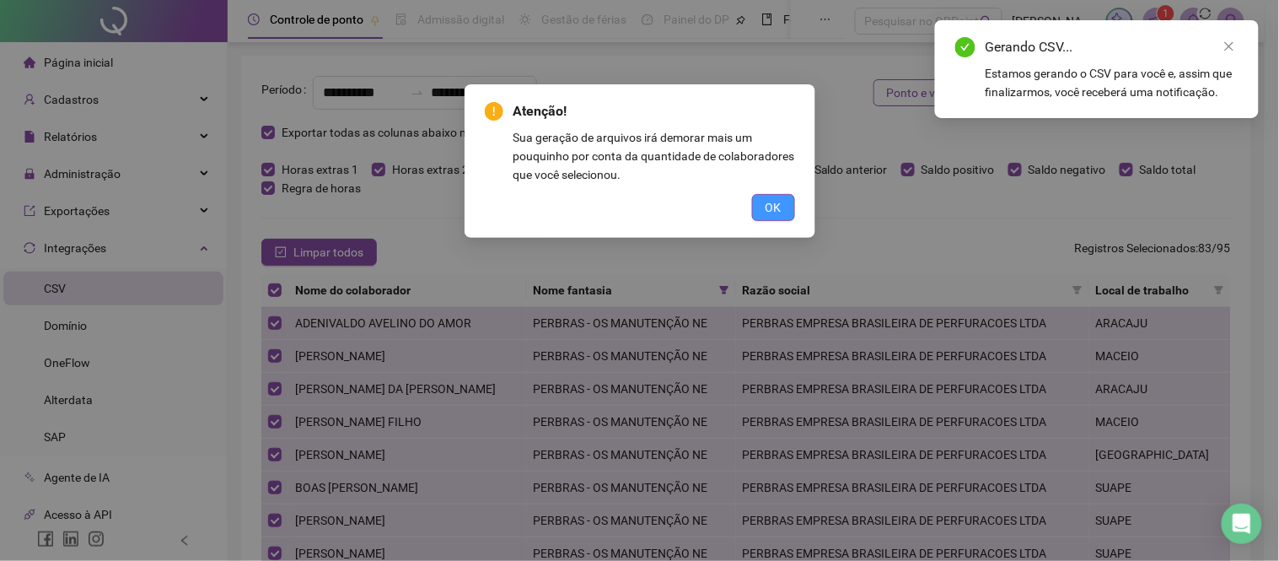
click at [768, 211] on span "OK" at bounding box center [773, 207] width 16 height 19
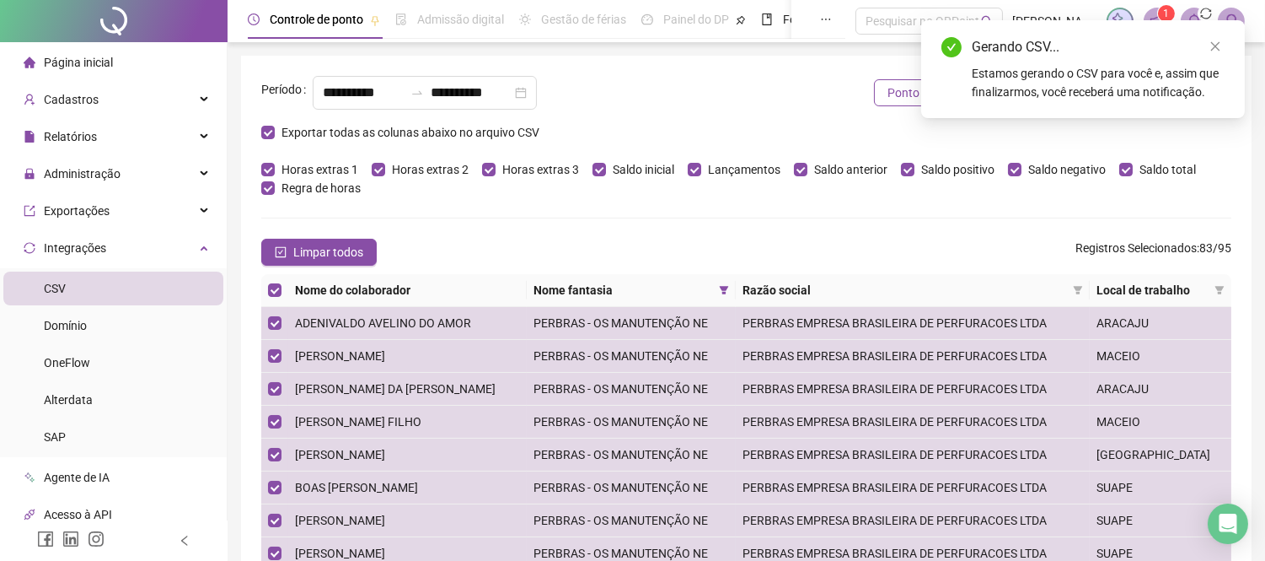
click at [1226, 45] on div "Gerando CSV... Estamos gerando o CSV para você e, assim que finalizarmos, você …" at bounding box center [1083, 69] width 324 height 98
click at [1221, 45] on icon "close" at bounding box center [1216, 46] width 12 height 12
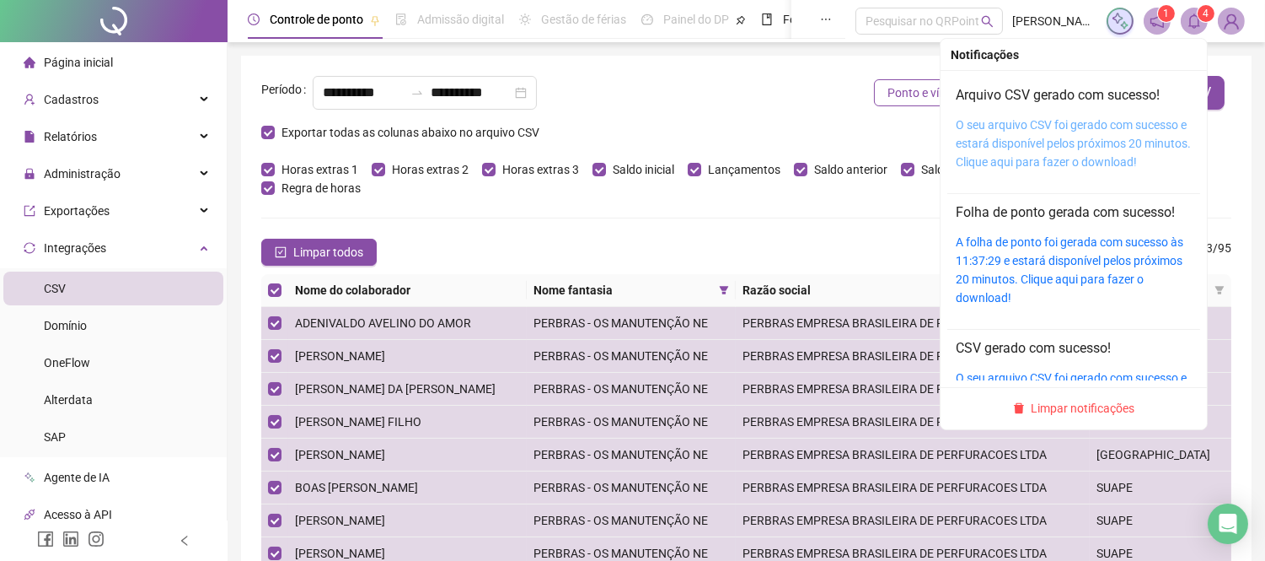
click at [1030, 141] on link "O seu arquivo CSV foi gerado com sucesso e estará disponível pelos próximos 20 …" at bounding box center [1073, 143] width 235 height 51
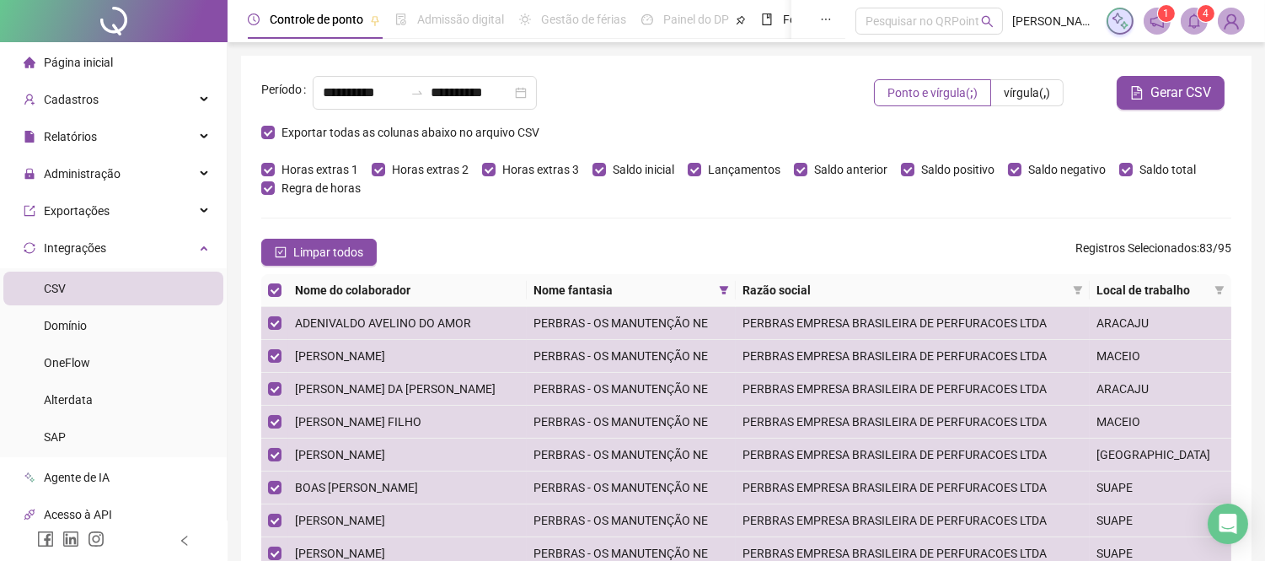
click at [749, 78] on div "**********" at bounding box center [570, 93] width 514 height 34
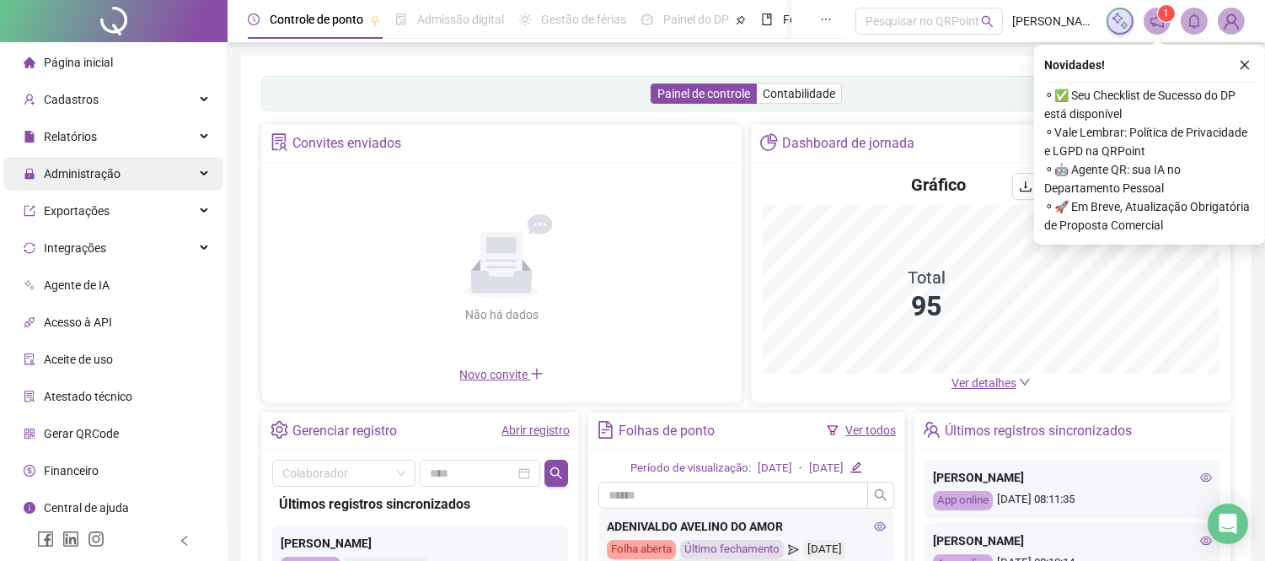
click at [878, 79] on div "Painel de controle Contabilidade" at bounding box center [746, 93] width 970 height 35
click at [1249, 63] on icon "close" at bounding box center [1245, 65] width 12 height 12
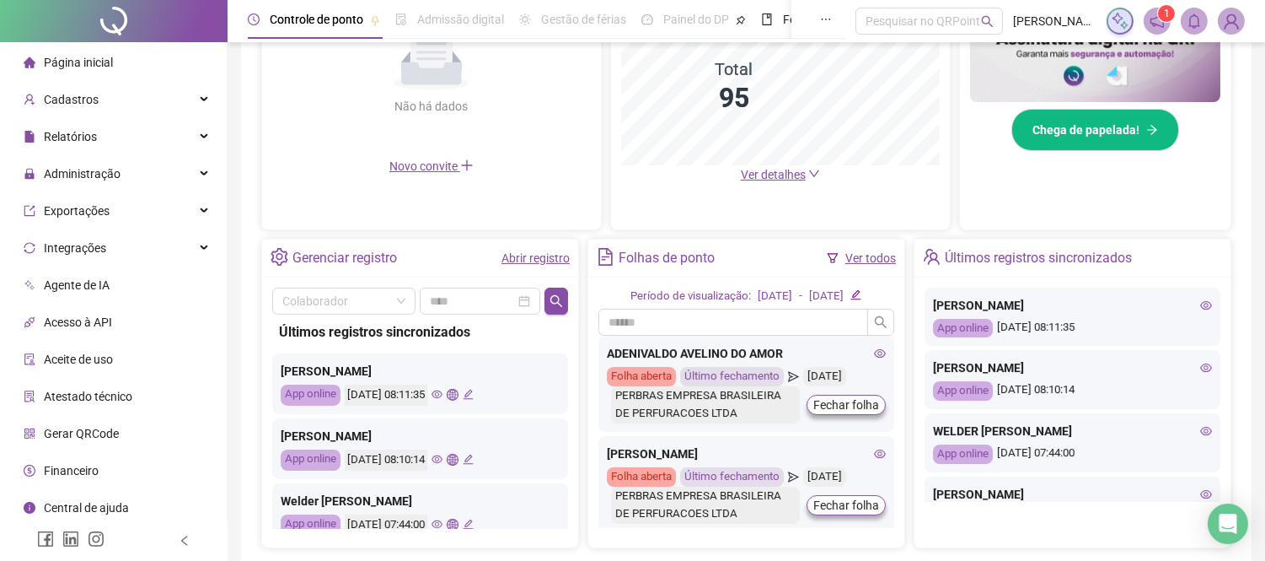
scroll to position [468, 0]
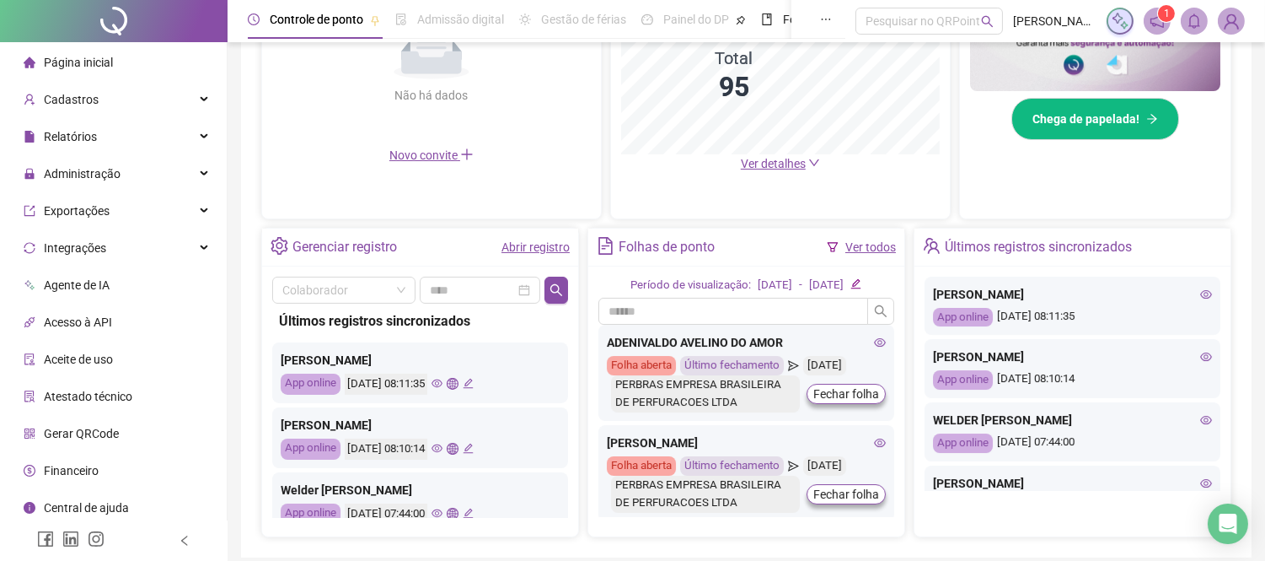
click at [443, 380] on icon "eye" at bounding box center [437, 383] width 11 height 8
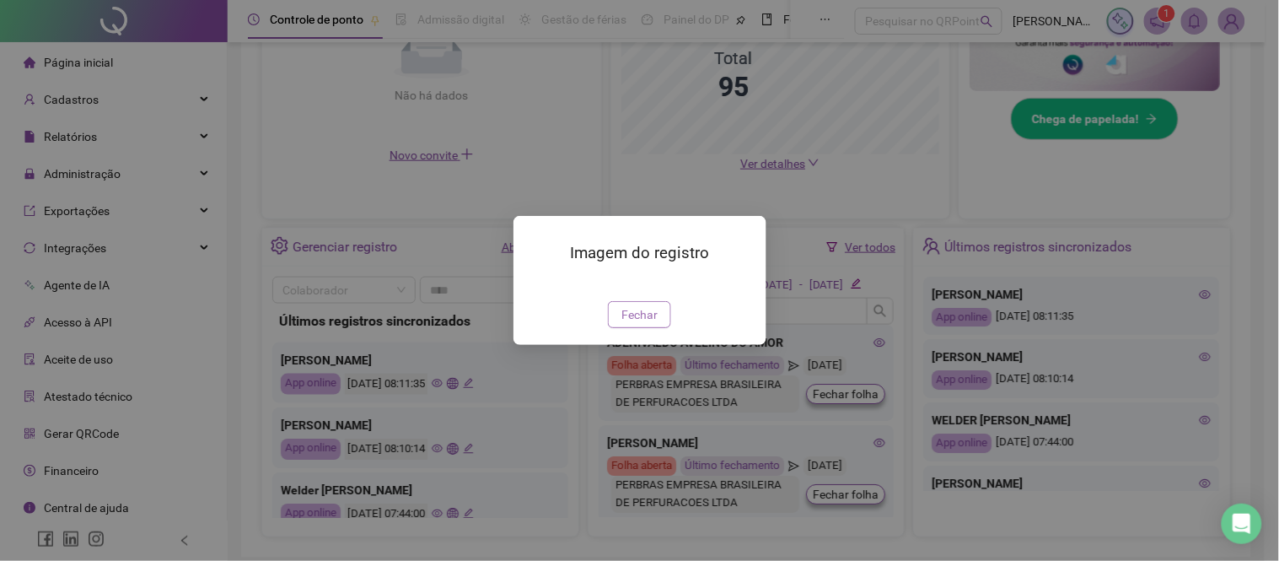
click at [636, 324] on span "Fechar" at bounding box center [639, 314] width 36 height 19
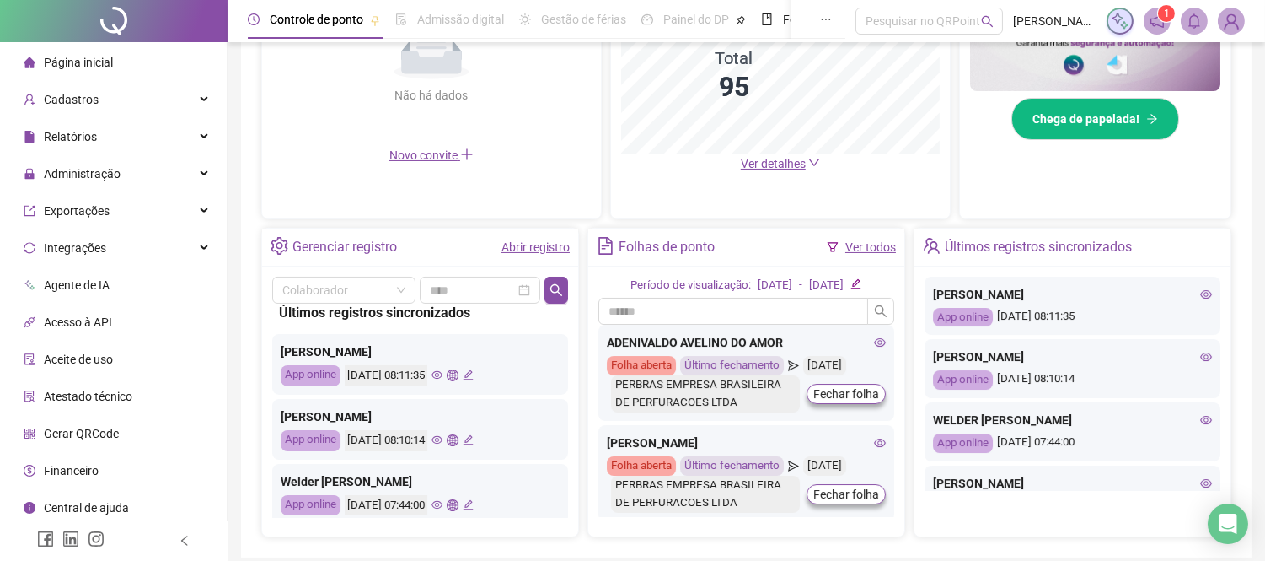
scroll to position [0, 0]
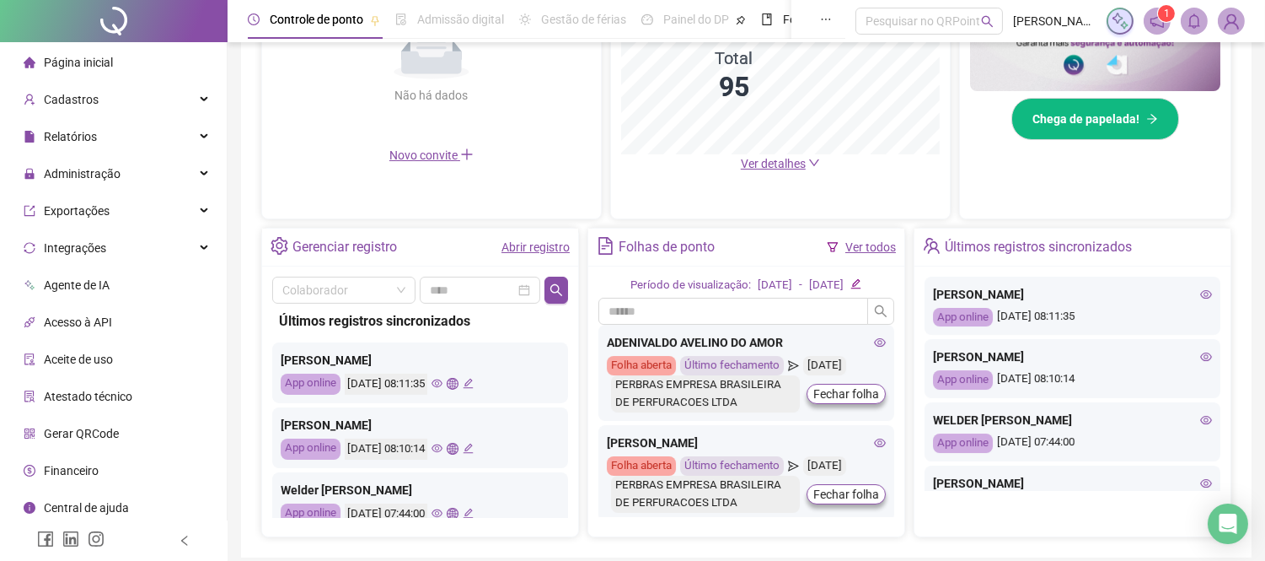
click at [458, 381] on icon "global" at bounding box center [452, 383] width 11 height 11
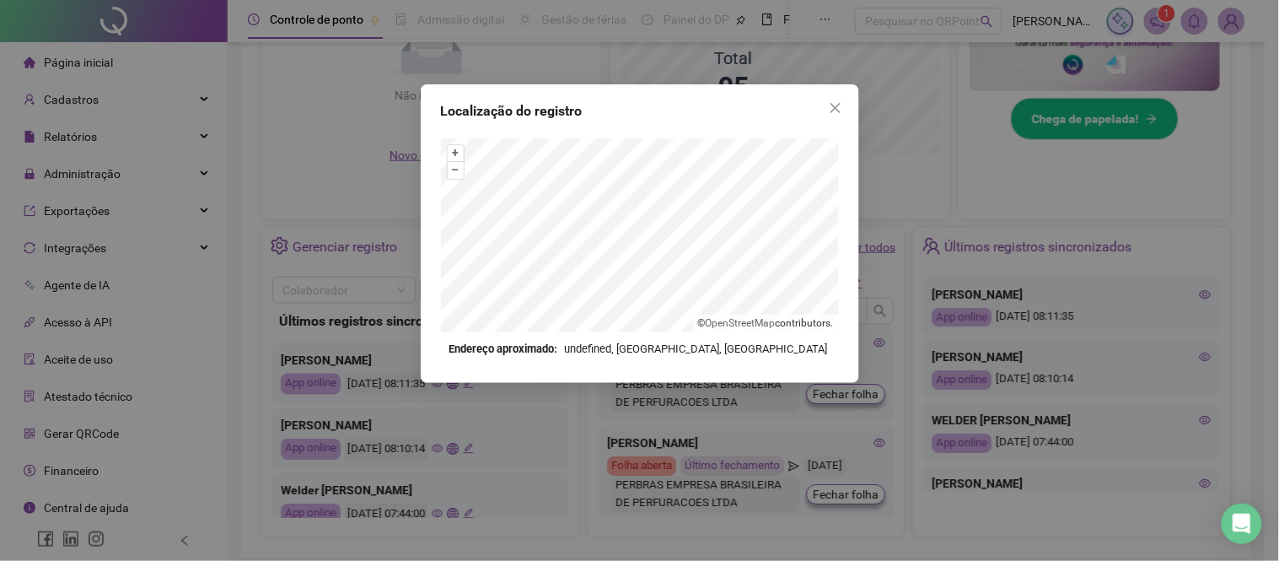
click at [830, 110] on icon "close" at bounding box center [835, 107] width 13 height 13
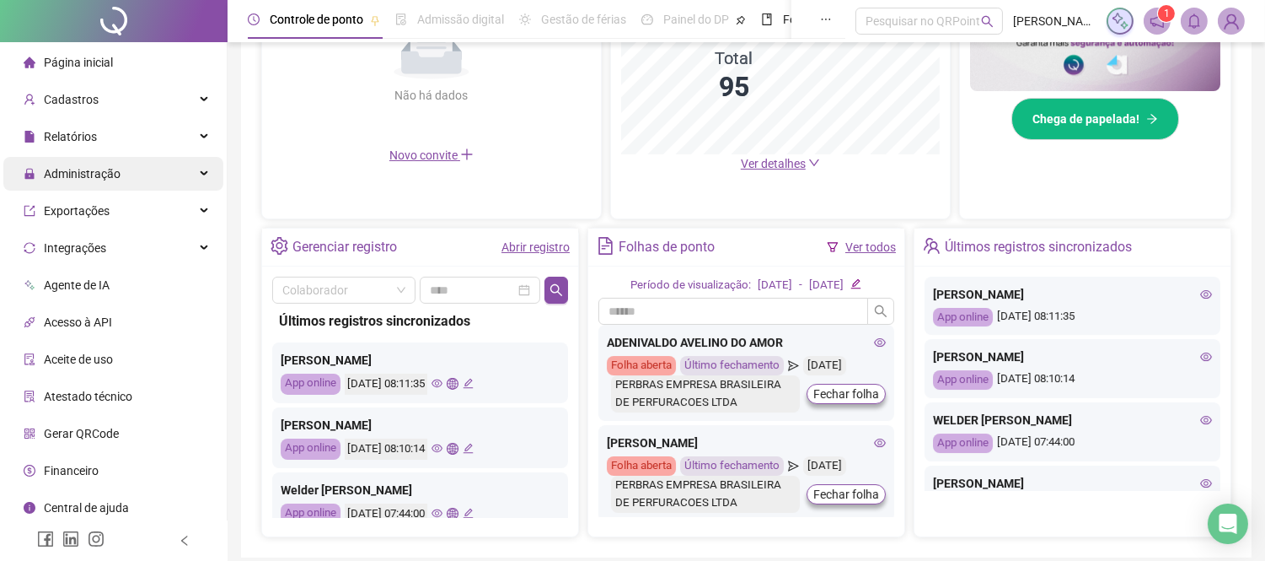
click at [133, 158] on div "Administração" at bounding box center [113, 174] width 220 height 34
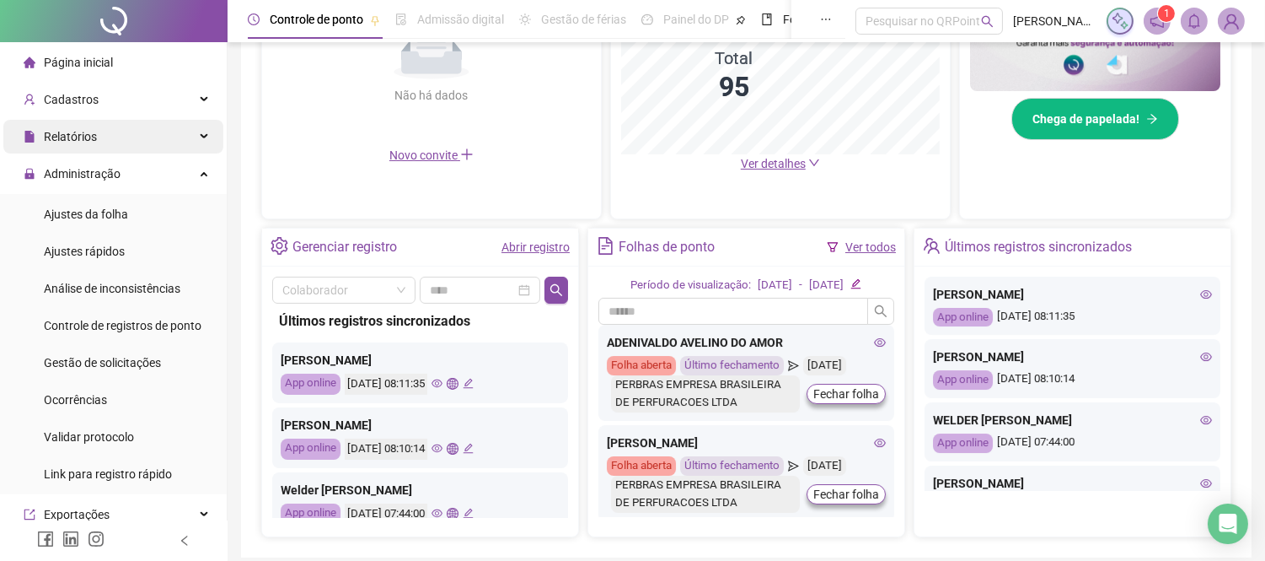
click at [144, 125] on div "Relatórios" at bounding box center [113, 137] width 220 height 34
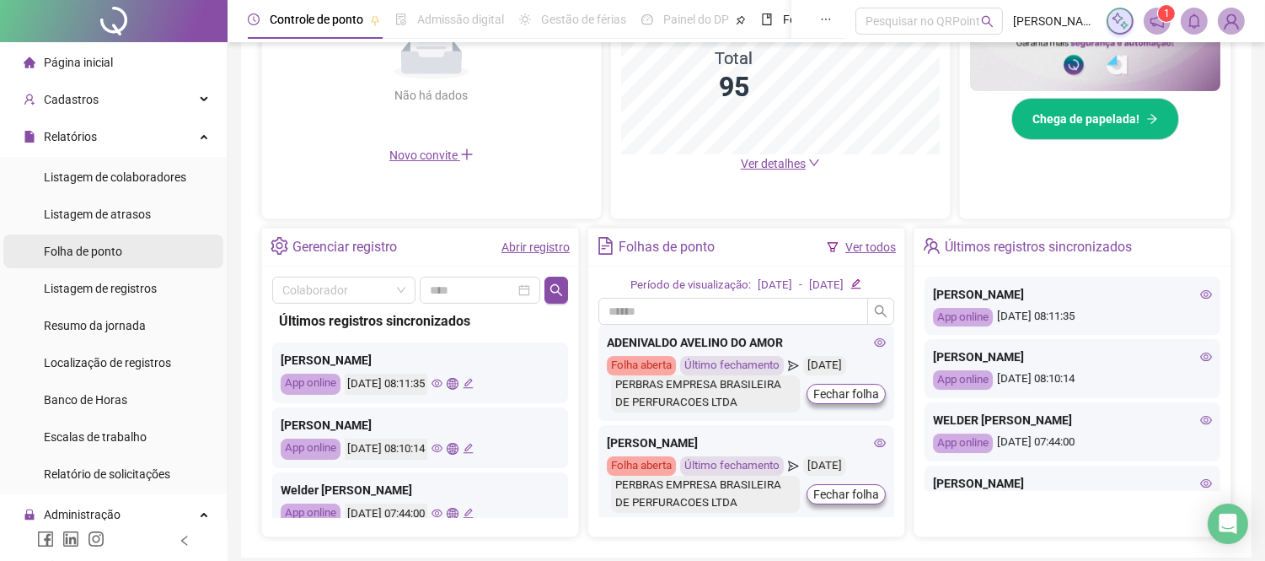
click at [105, 254] on span "Folha de ponto" at bounding box center [83, 250] width 78 height 13
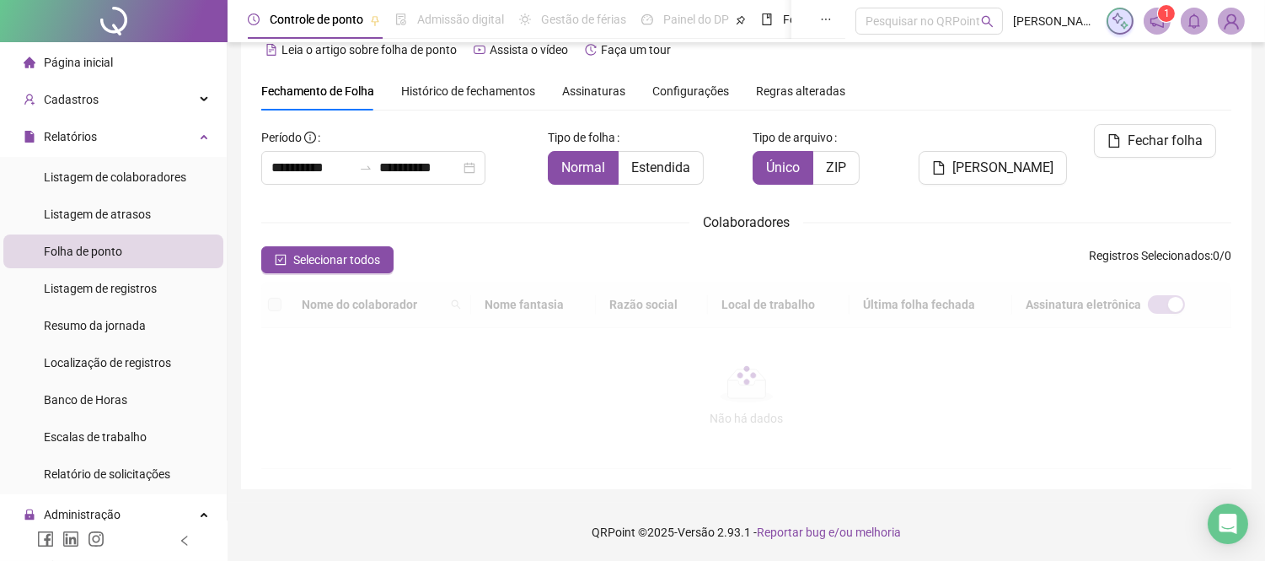
type input "**********"
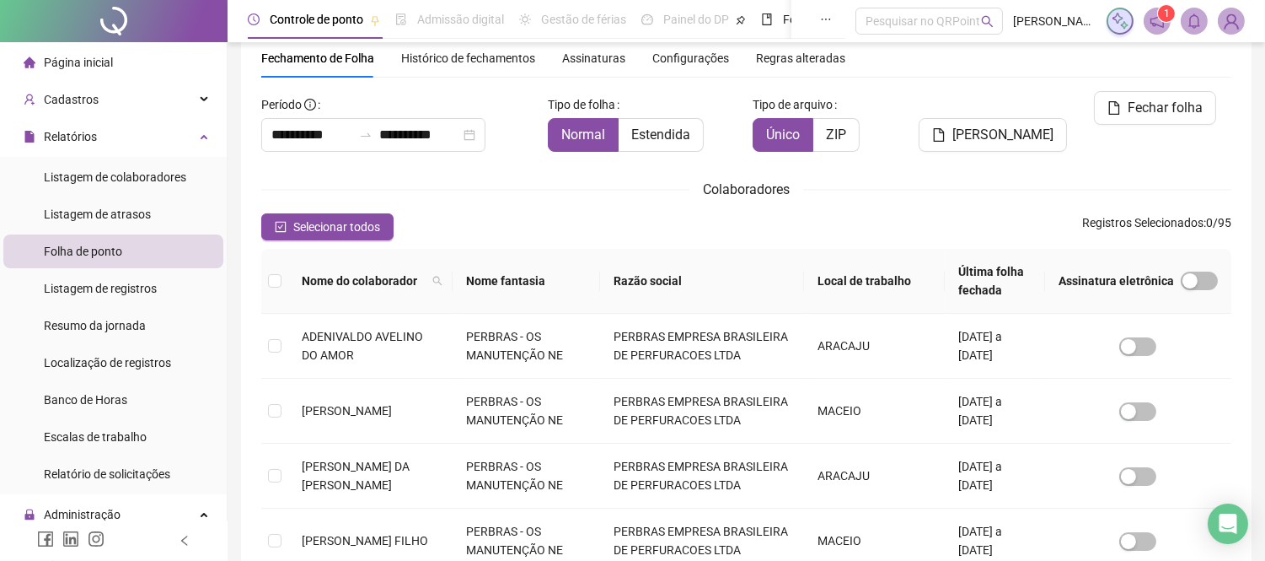
click at [465, 59] on span "Histórico de fechamentos" at bounding box center [468, 57] width 134 height 13
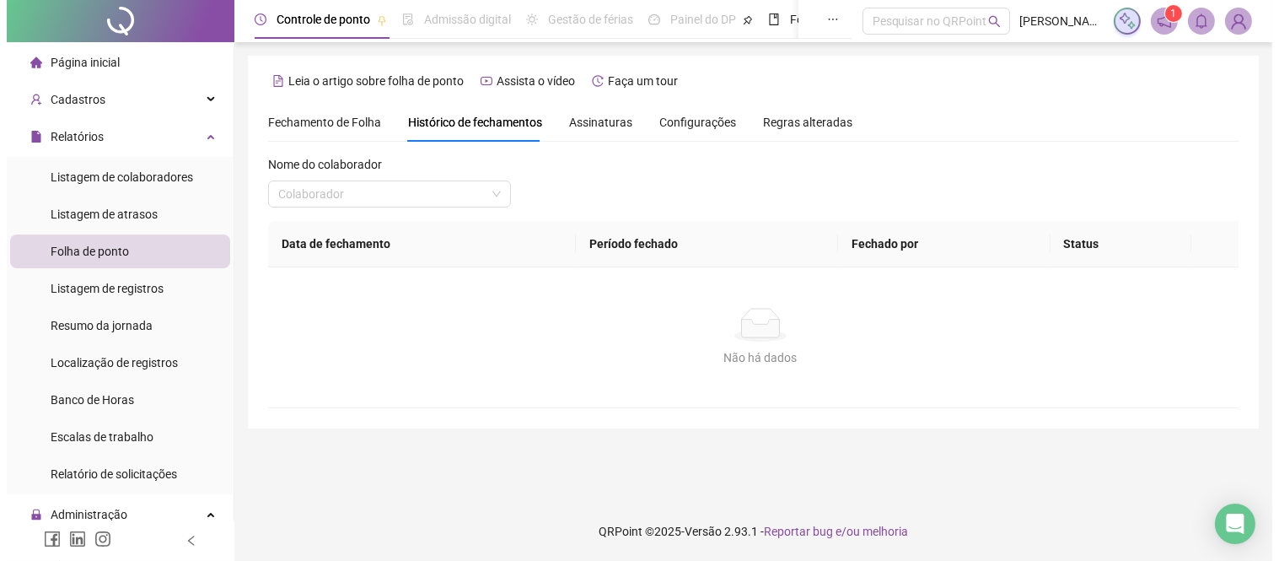
scroll to position [0, 0]
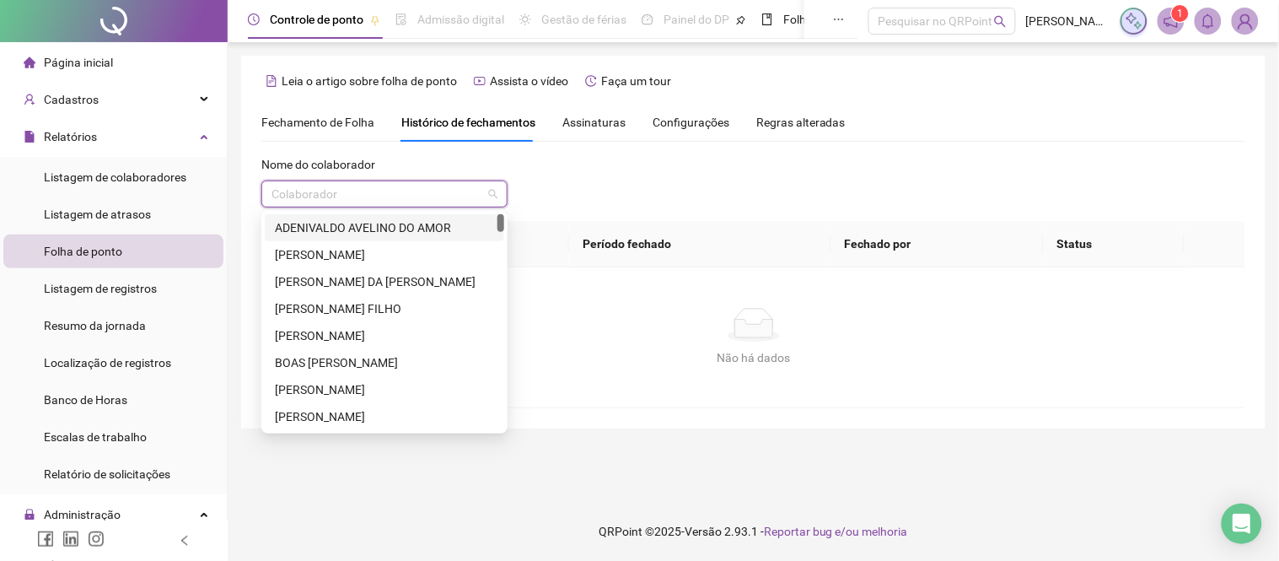
click at [399, 196] on input "search" at bounding box center [376, 193] width 211 height 25
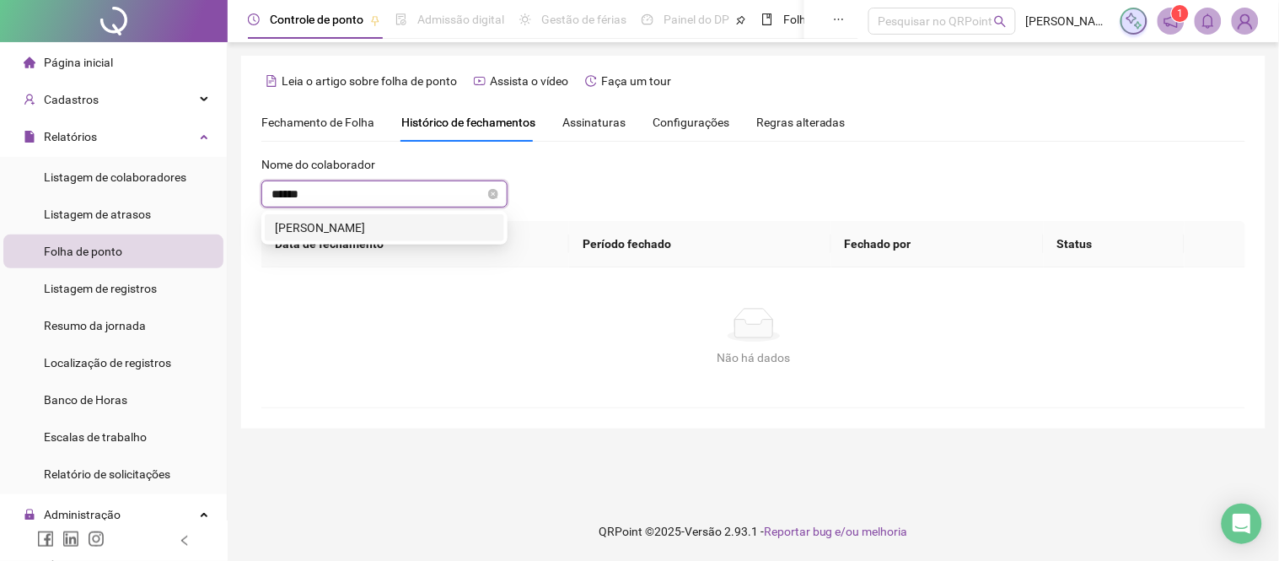
type input "*******"
click at [396, 221] on div "[PERSON_NAME]" at bounding box center [384, 227] width 219 height 19
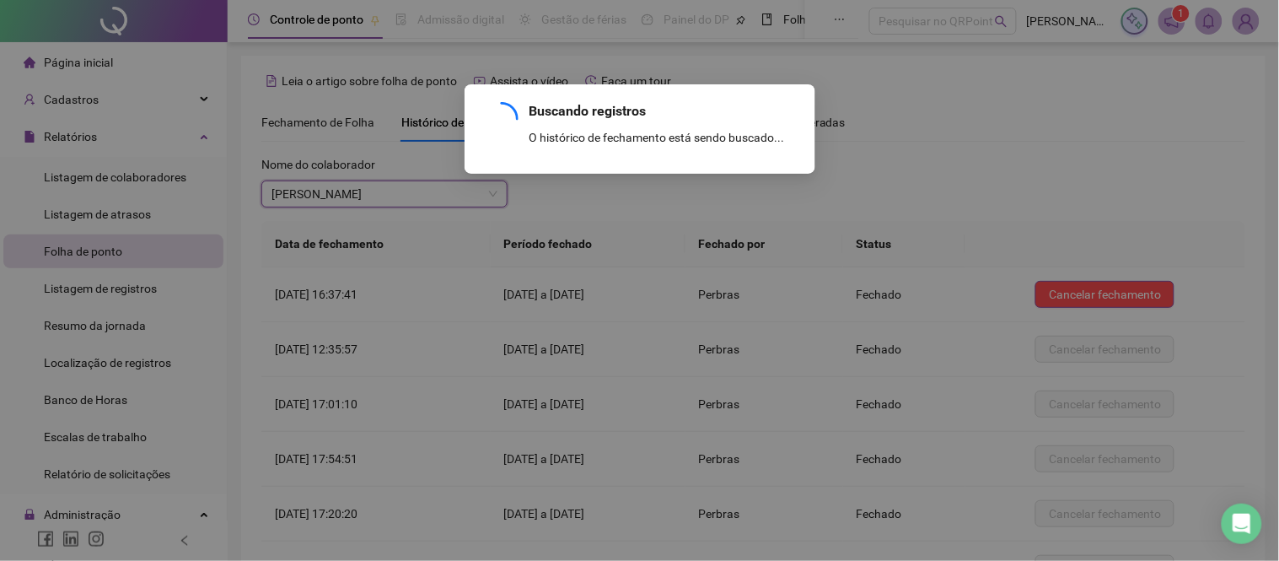
scroll to position [181, 0]
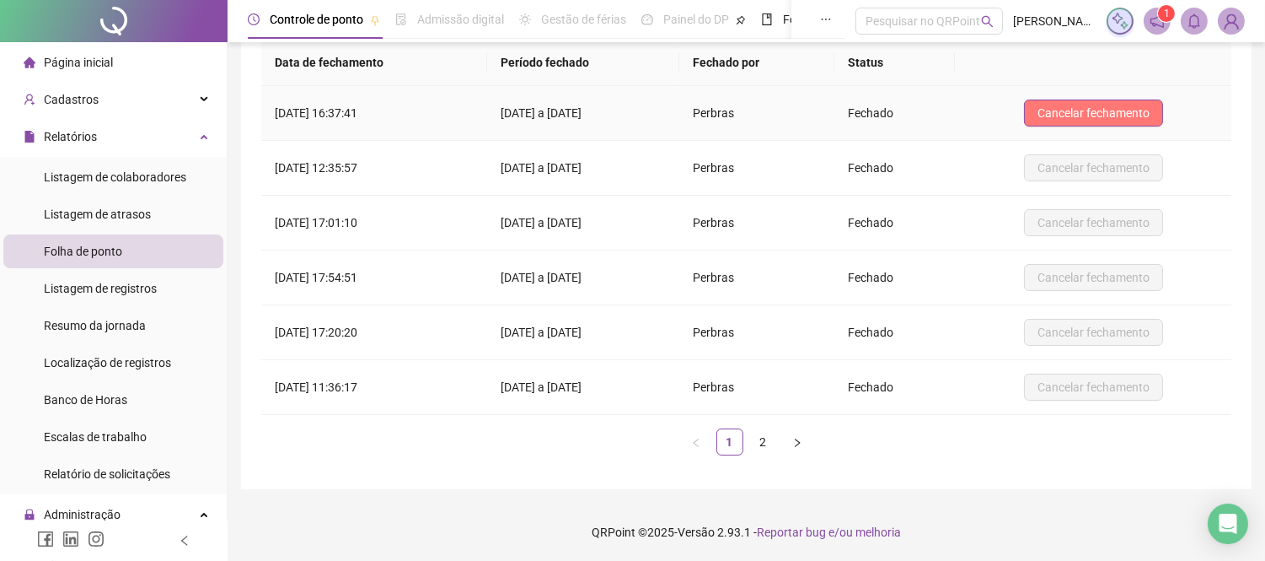
click at [1082, 110] on span "Cancelar fechamento" at bounding box center [1094, 113] width 112 height 19
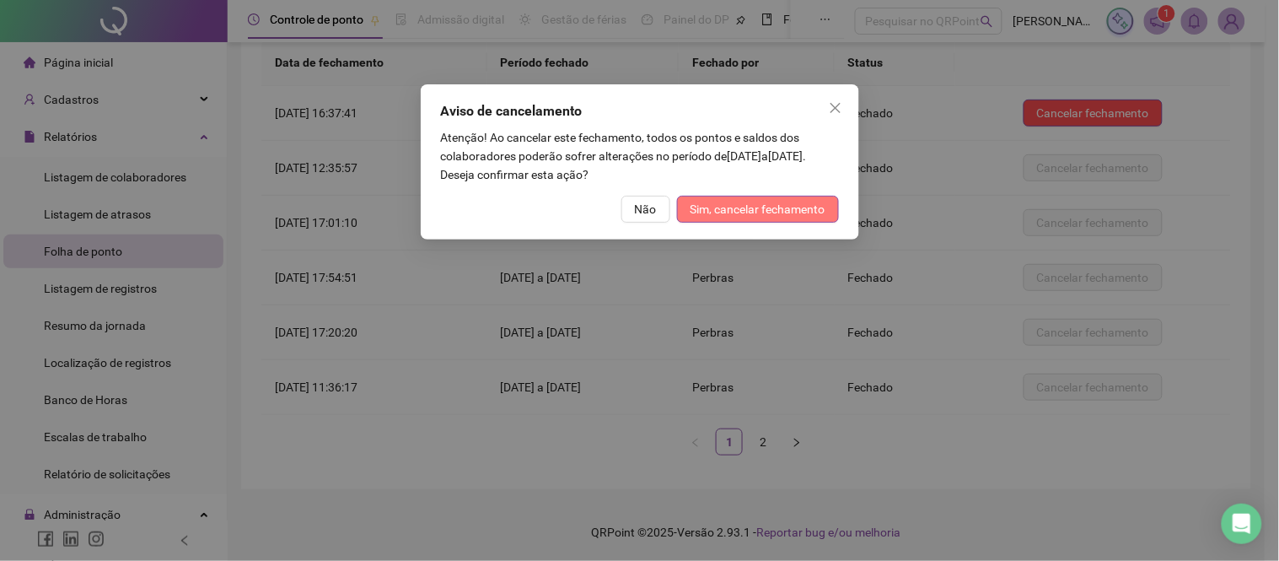
click at [776, 211] on span "Sim, cancelar fechamento" at bounding box center [757, 209] width 135 height 19
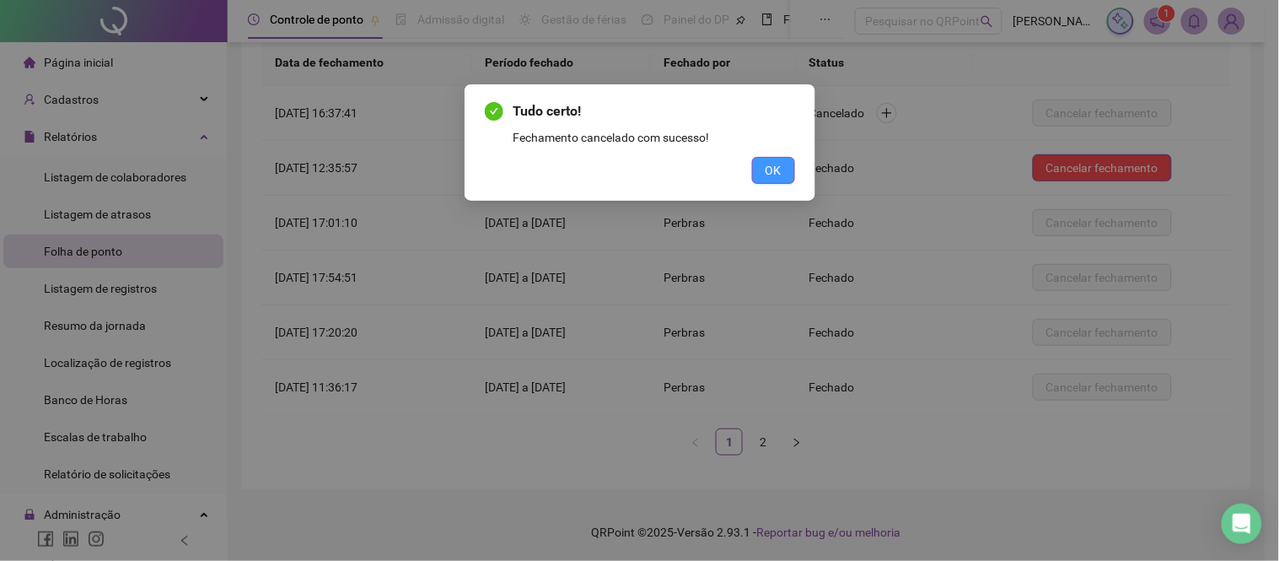
click at [770, 164] on span "OK" at bounding box center [773, 170] width 16 height 19
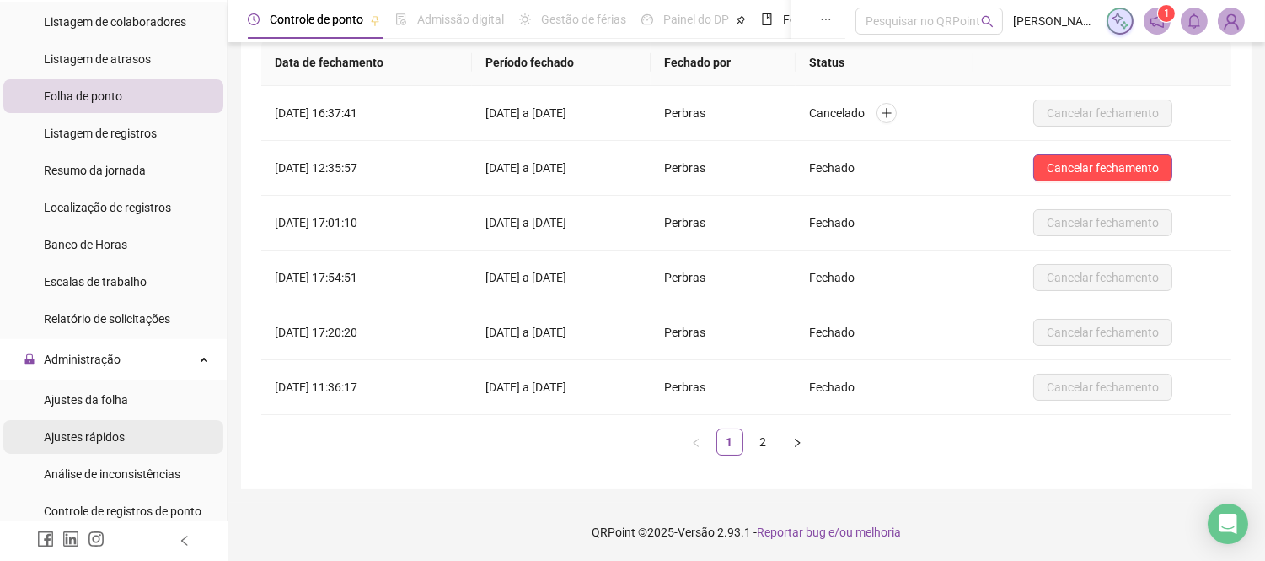
scroll to position [281, 0]
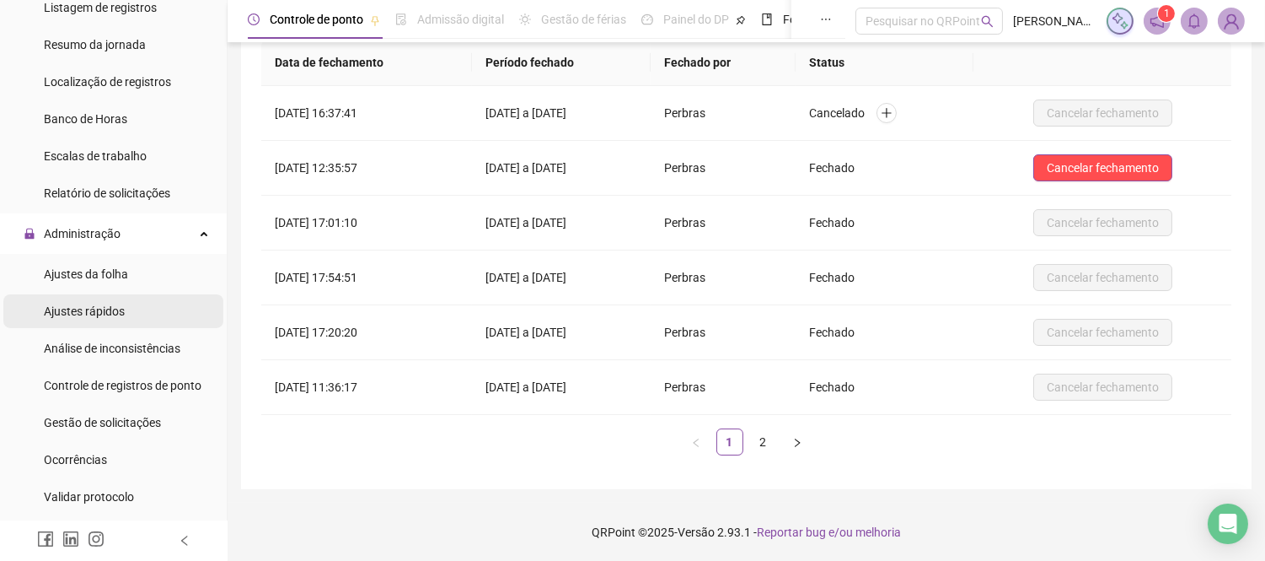
click at [133, 314] on li "Ajustes rápidos" at bounding box center [113, 311] width 220 height 34
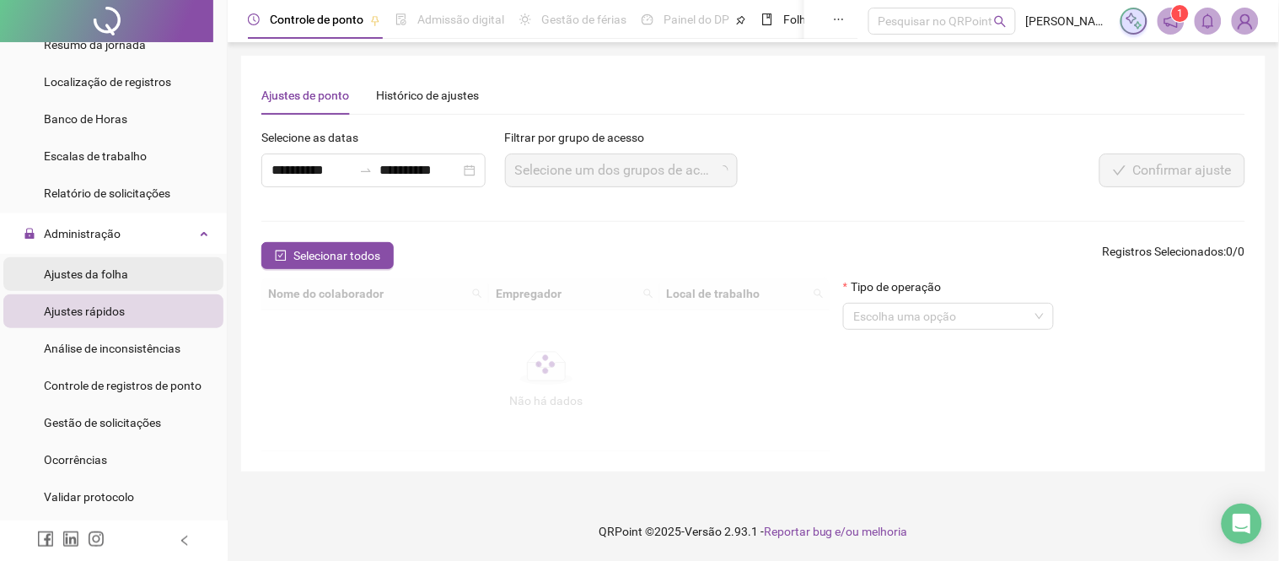
click at [135, 279] on li "Ajustes da folha" at bounding box center [113, 274] width 220 height 34
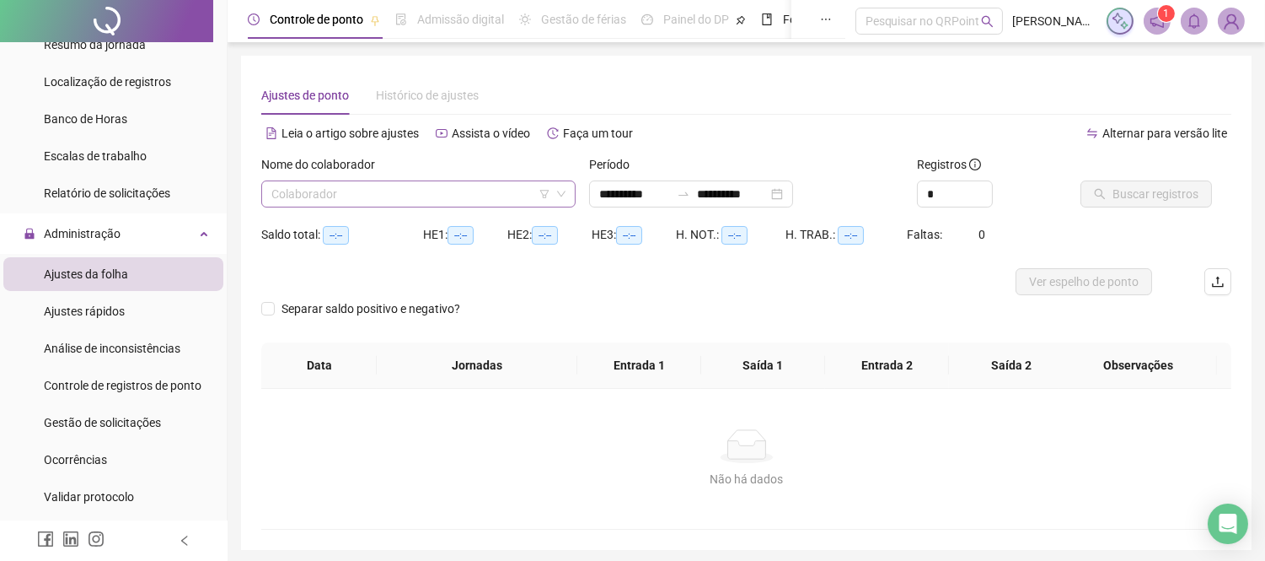
click at [369, 196] on input "search" at bounding box center [410, 193] width 279 height 25
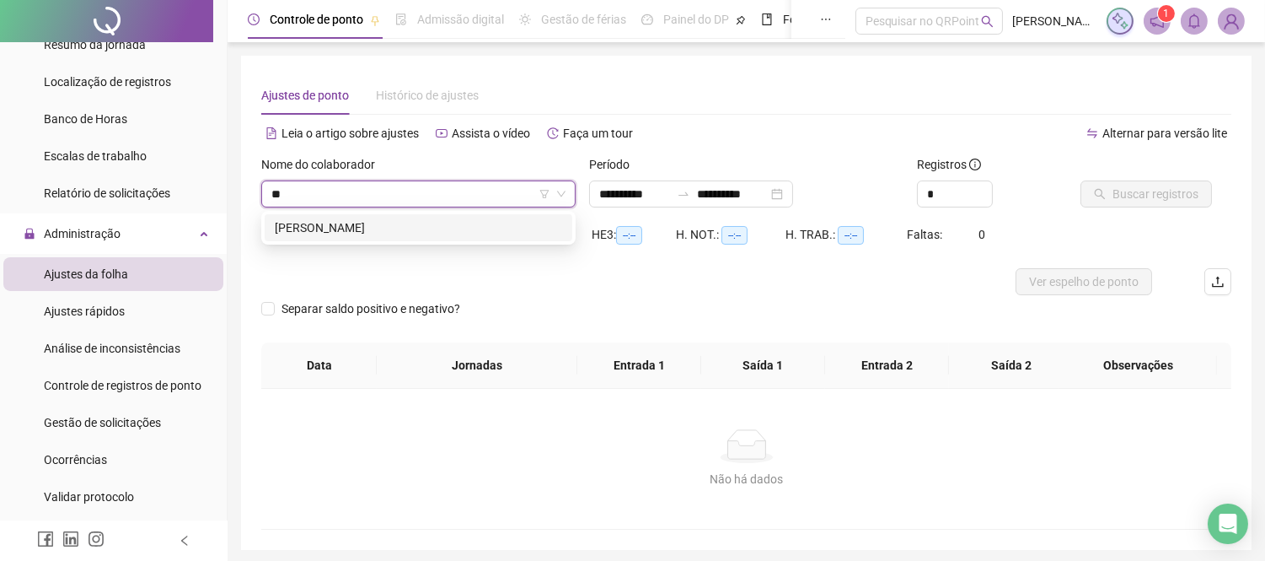
type input "***"
type input "**********"
type input "******"
click at [397, 230] on div "[PERSON_NAME]" at bounding box center [418, 227] width 287 height 19
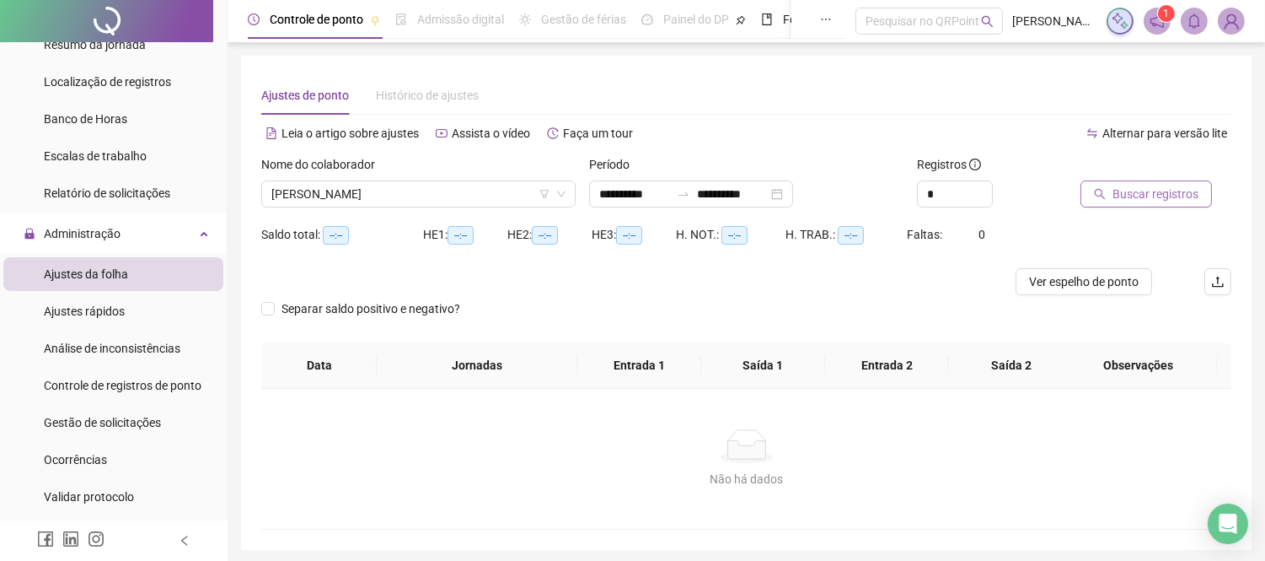
click at [1169, 180] on button "Buscar registros" at bounding box center [1147, 193] width 132 height 27
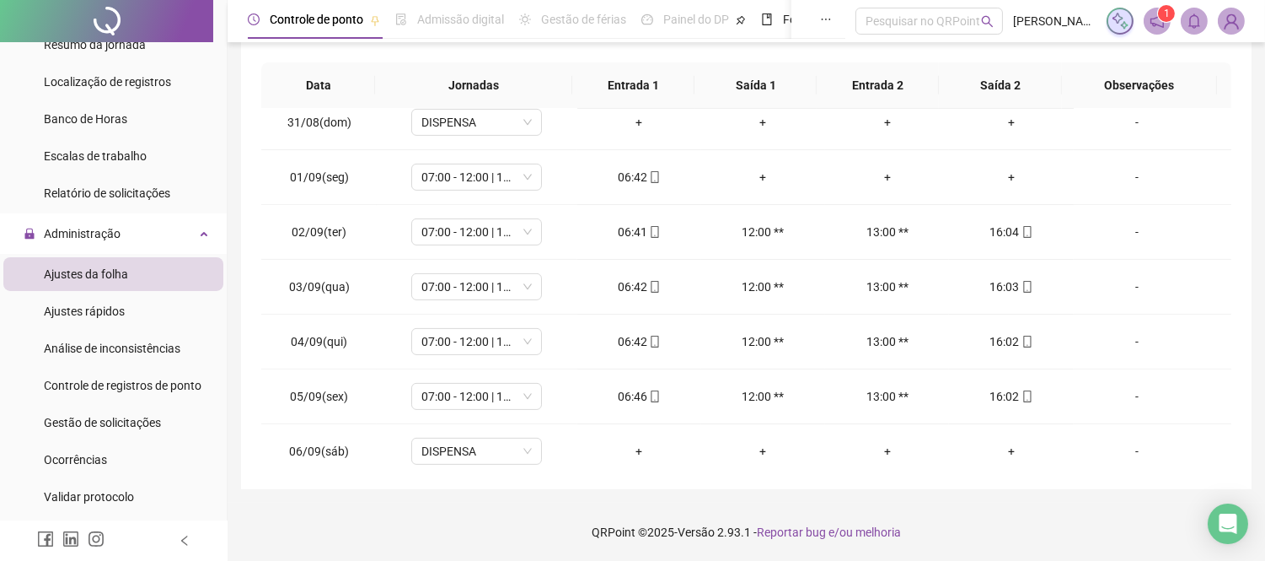
scroll to position [1124, 0]
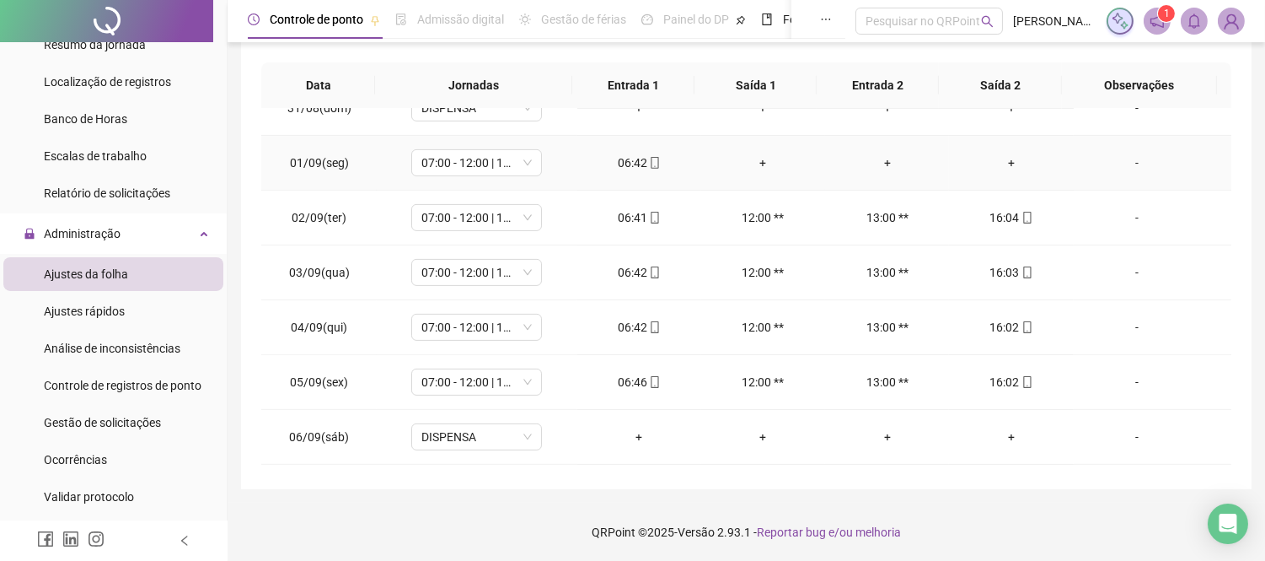
click at [986, 155] on div "+" at bounding box center [1011, 162] width 97 height 19
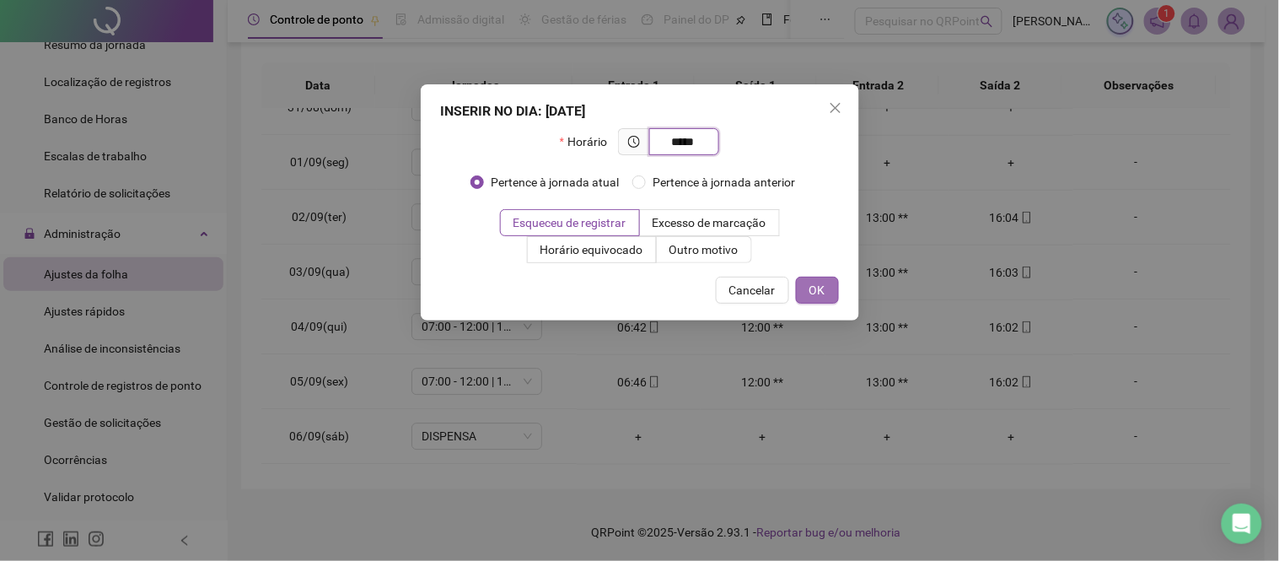
type input "*****"
click at [819, 292] on span "OK" at bounding box center [817, 290] width 16 height 19
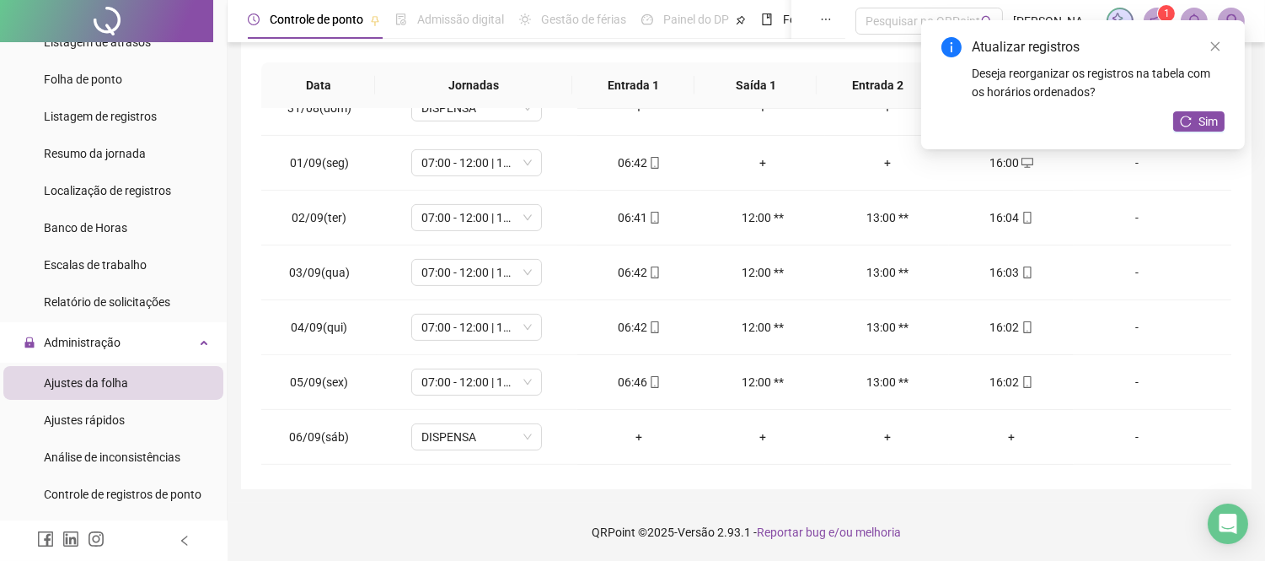
scroll to position [0, 0]
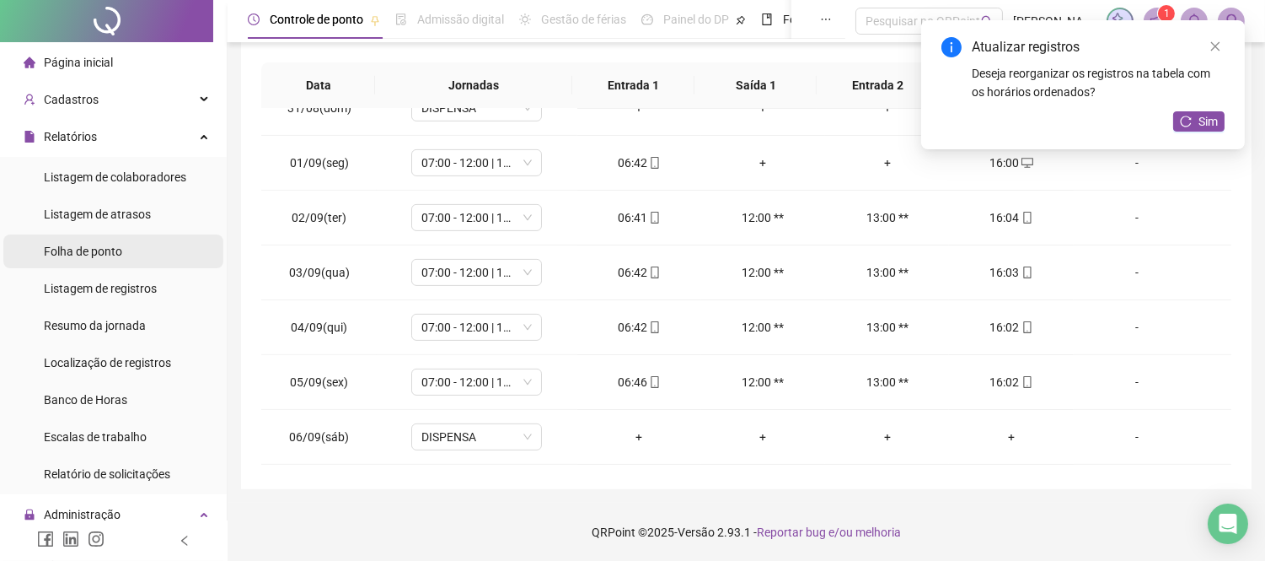
click at [82, 240] on div "Folha de ponto" at bounding box center [83, 251] width 78 height 34
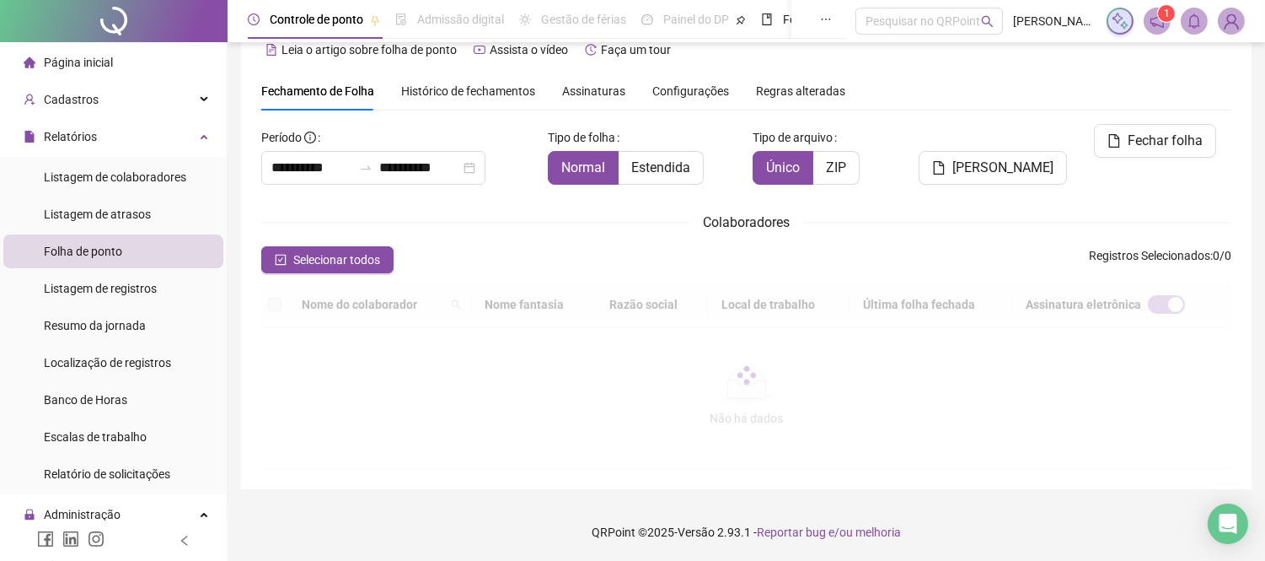
scroll to position [64, 0]
type input "**********"
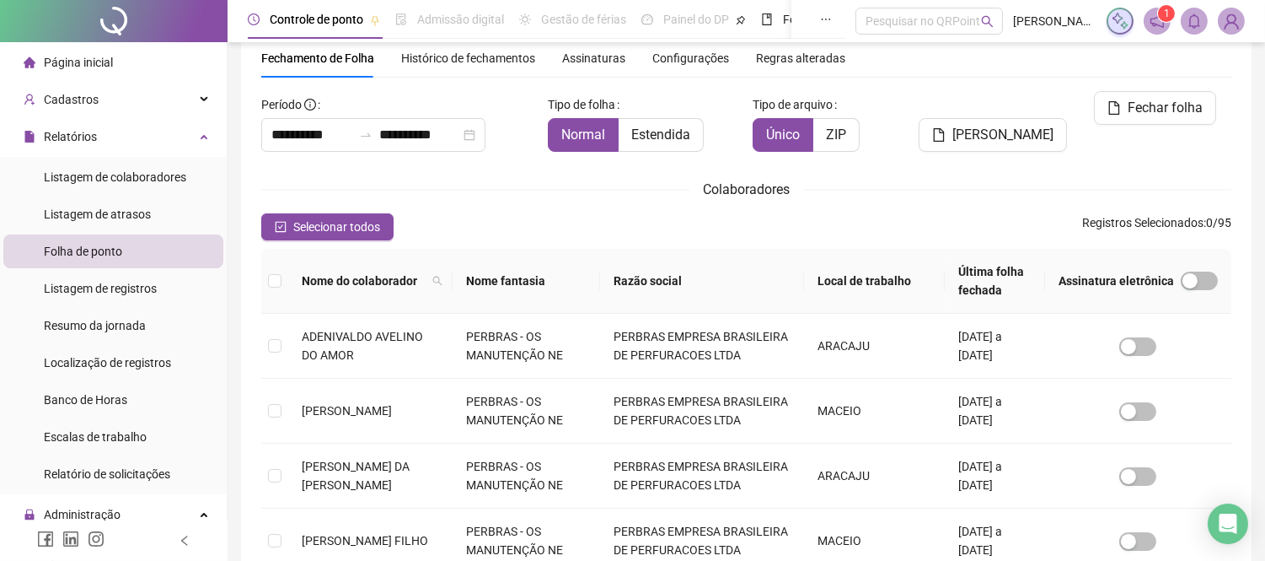
click at [453, 279] on th "Nome do colaborador" at bounding box center [370, 281] width 164 height 65
click at [443, 277] on icon "search" at bounding box center [437, 281] width 10 height 10
type input "*******"
click at [324, 332] on button "Buscar" at bounding box center [341, 340] width 76 height 20
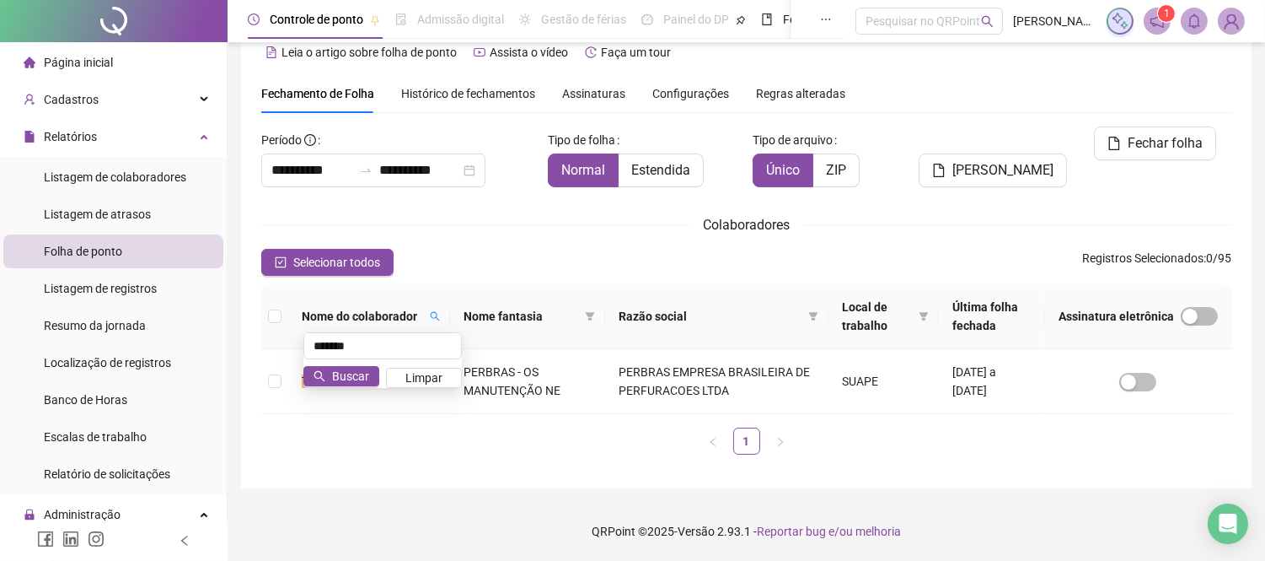
scroll to position [28, 0]
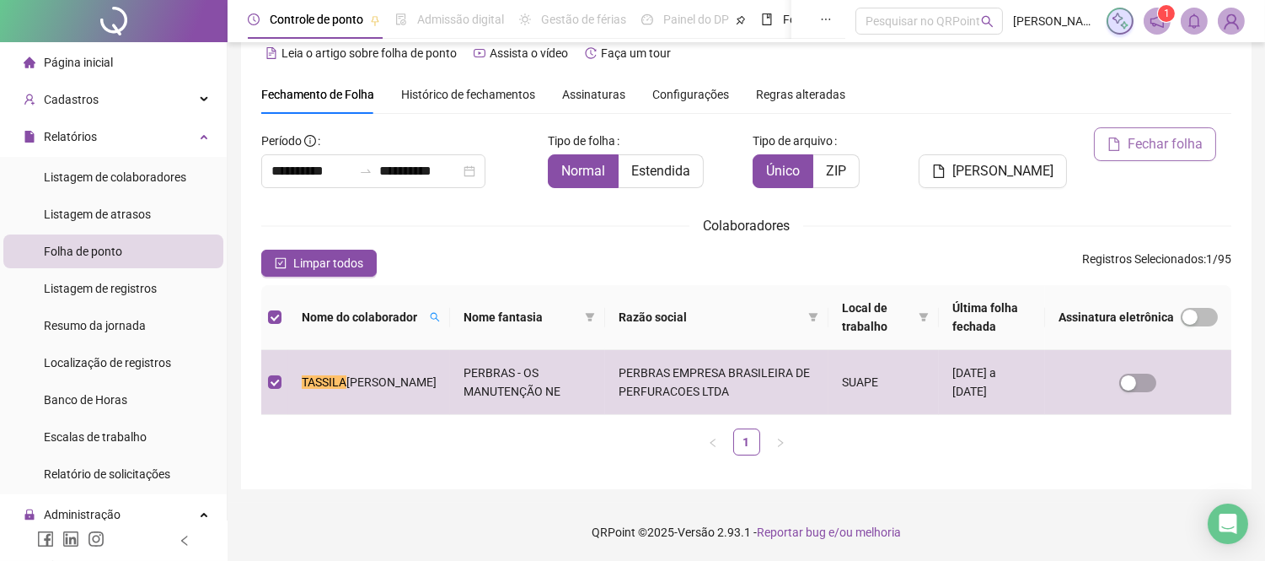
click at [1152, 145] on span "Fechar folha" at bounding box center [1165, 144] width 75 height 20
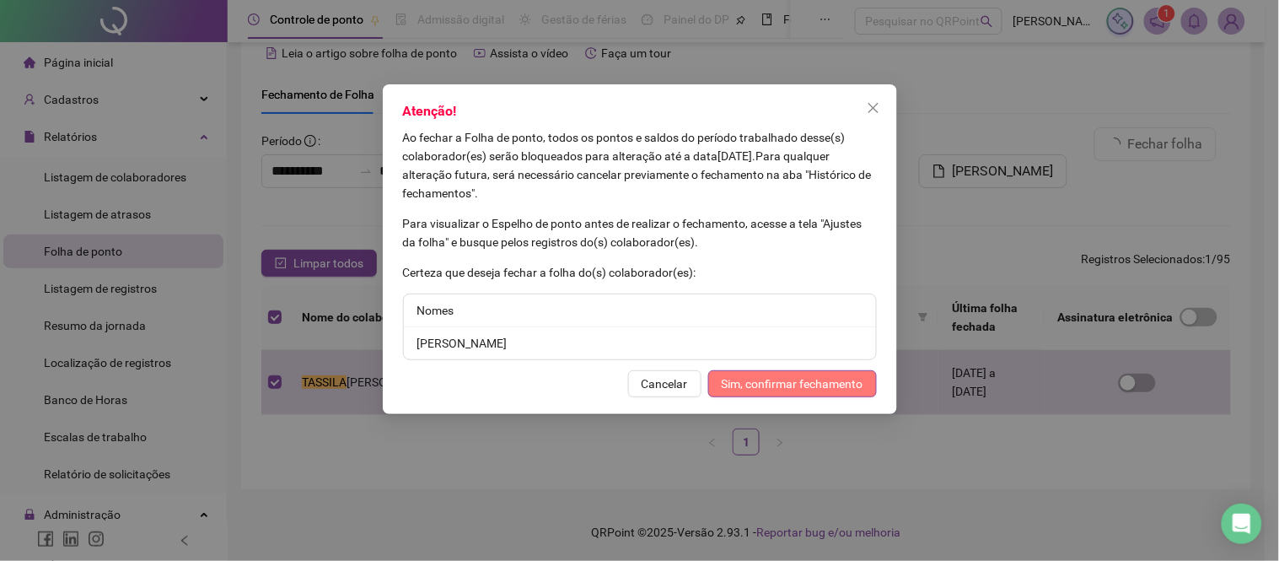
click at [818, 379] on span "Sim, confirmar fechamento" at bounding box center [793, 383] width 142 height 19
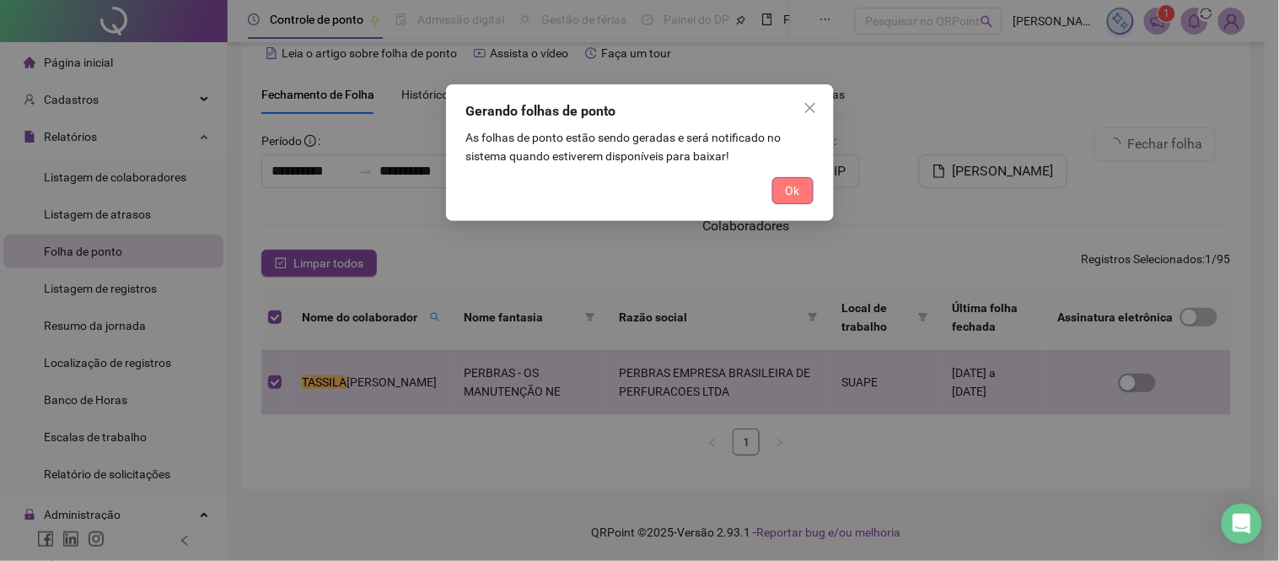
click at [804, 189] on button "Ok" at bounding box center [792, 190] width 41 height 27
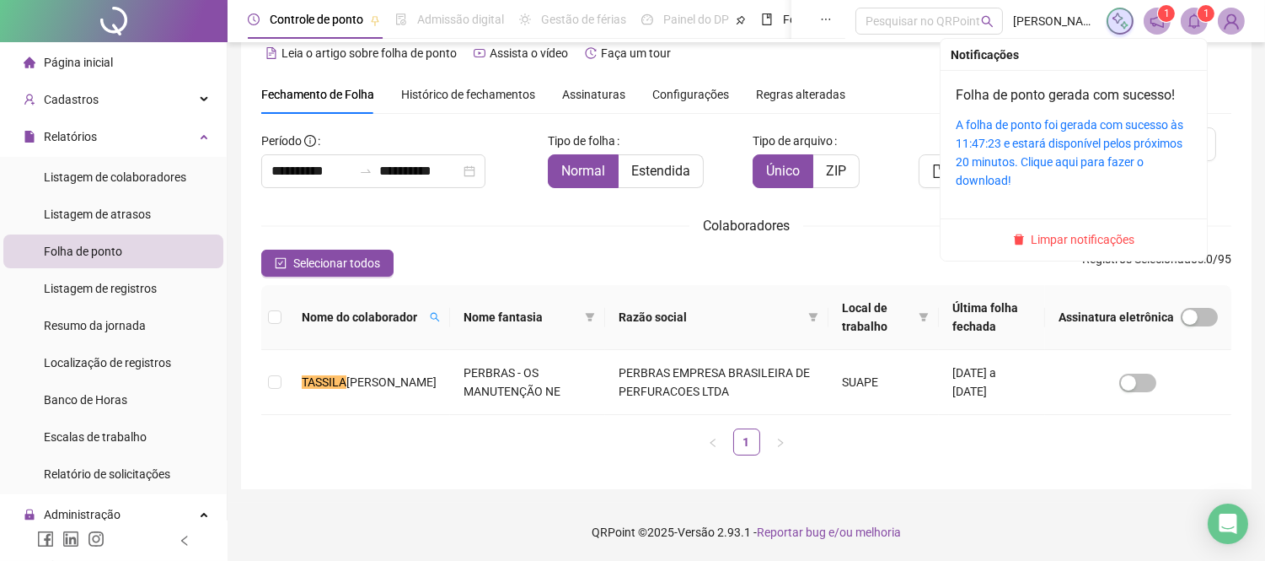
click at [1082, 150] on div "A folha de ponto foi gerada com sucesso às 11:47:23 e estará disponível pelos p…" at bounding box center [1074, 152] width 236 height 74
click at [1084, 140] on link "A folha de ponto foi gerada com sucesso às 11:47:23 e estará disponível pelos p…" at bounding box center [1070, 152] width 228 height 69
drag, startPoint x: 1067, startPoint y: 237, endPoint x: 54, endPoint y: 261, distance: 1013.6
click at [1067, 237] on span "Limpar notificações" at bounding box center [1084, 239] width 104 height 19
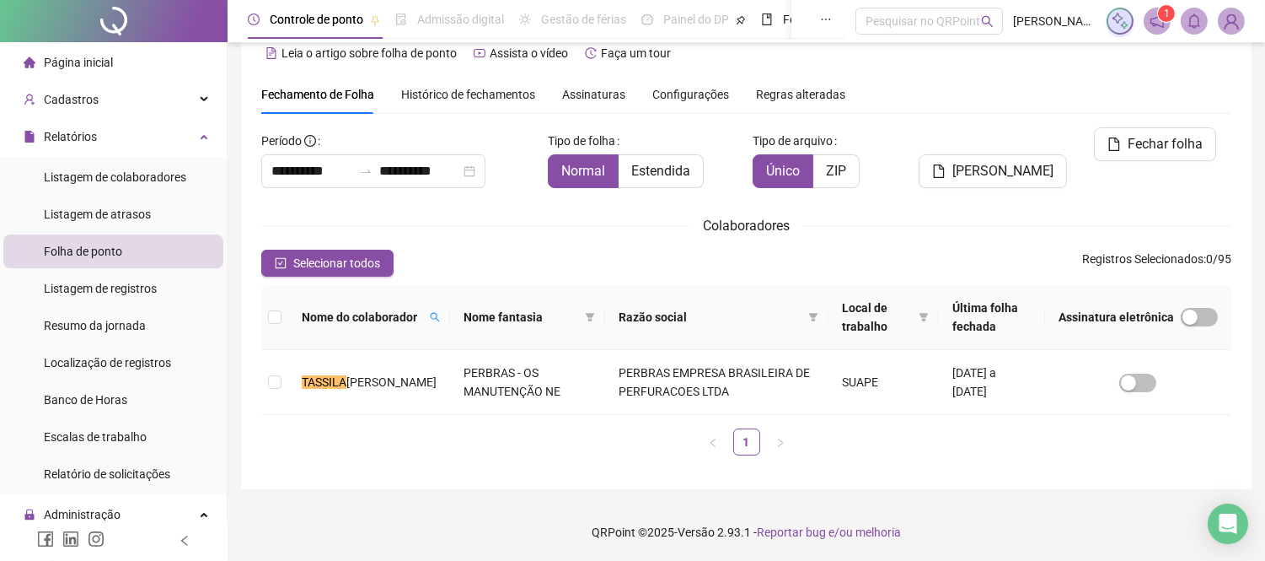
click at [73, 64] on span "Página inicial" at bounding box center [78, 62] width 69 height 13
